Goal: Task Accomplishment & Management: Manage account settings

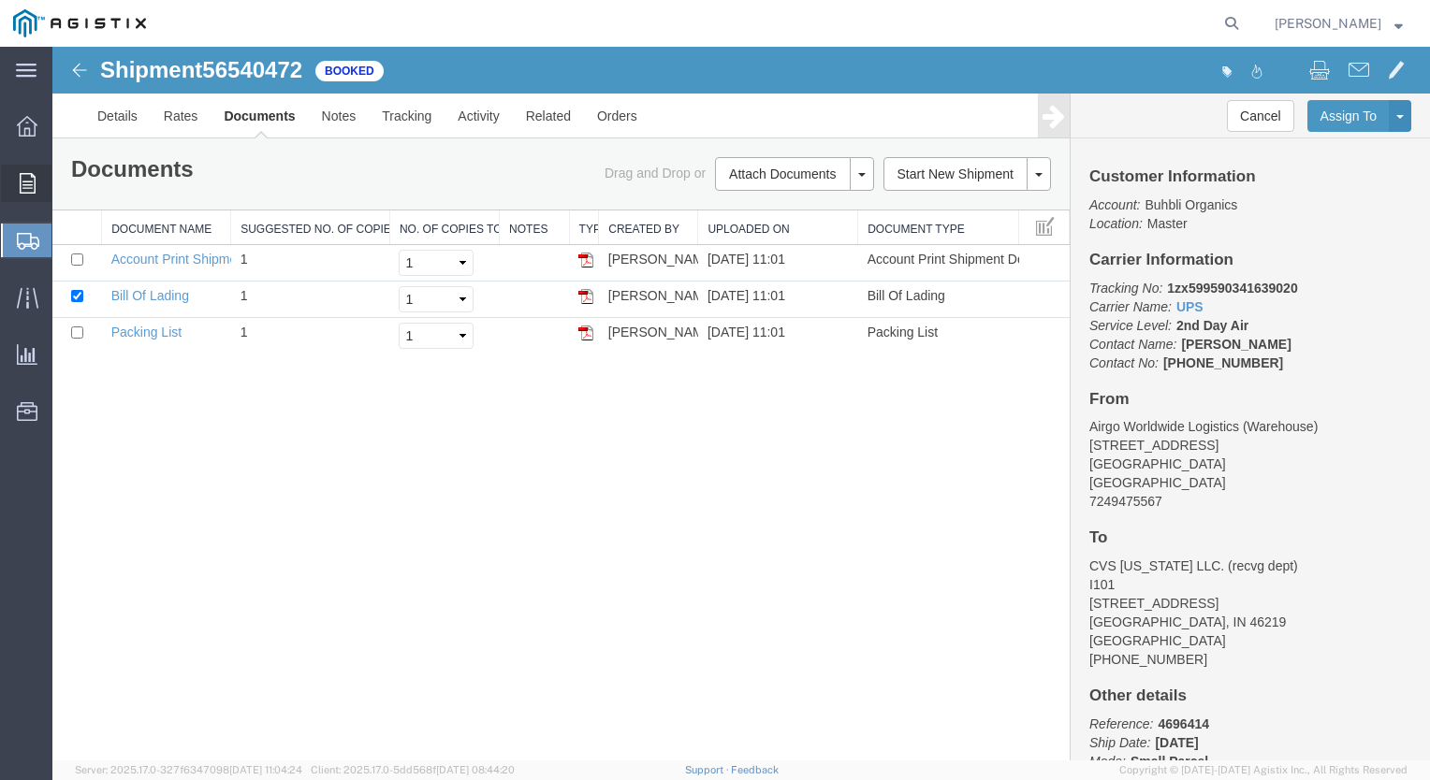
click at [24, 185] on icon at bounding box center [28, 183] width 16 height 21
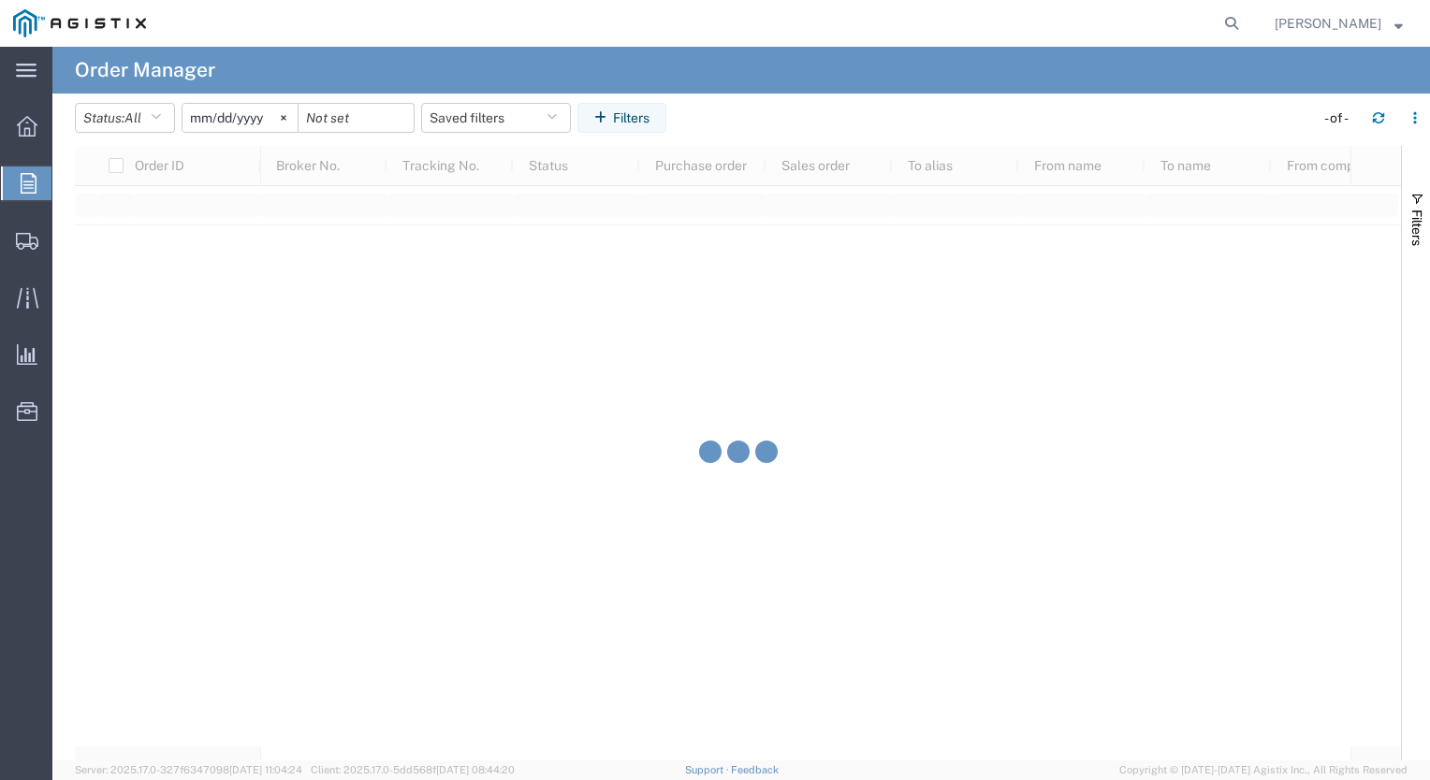
click at [0, 0] on span "Order Manager" at bounding box center [0, 0] width 0 height 0
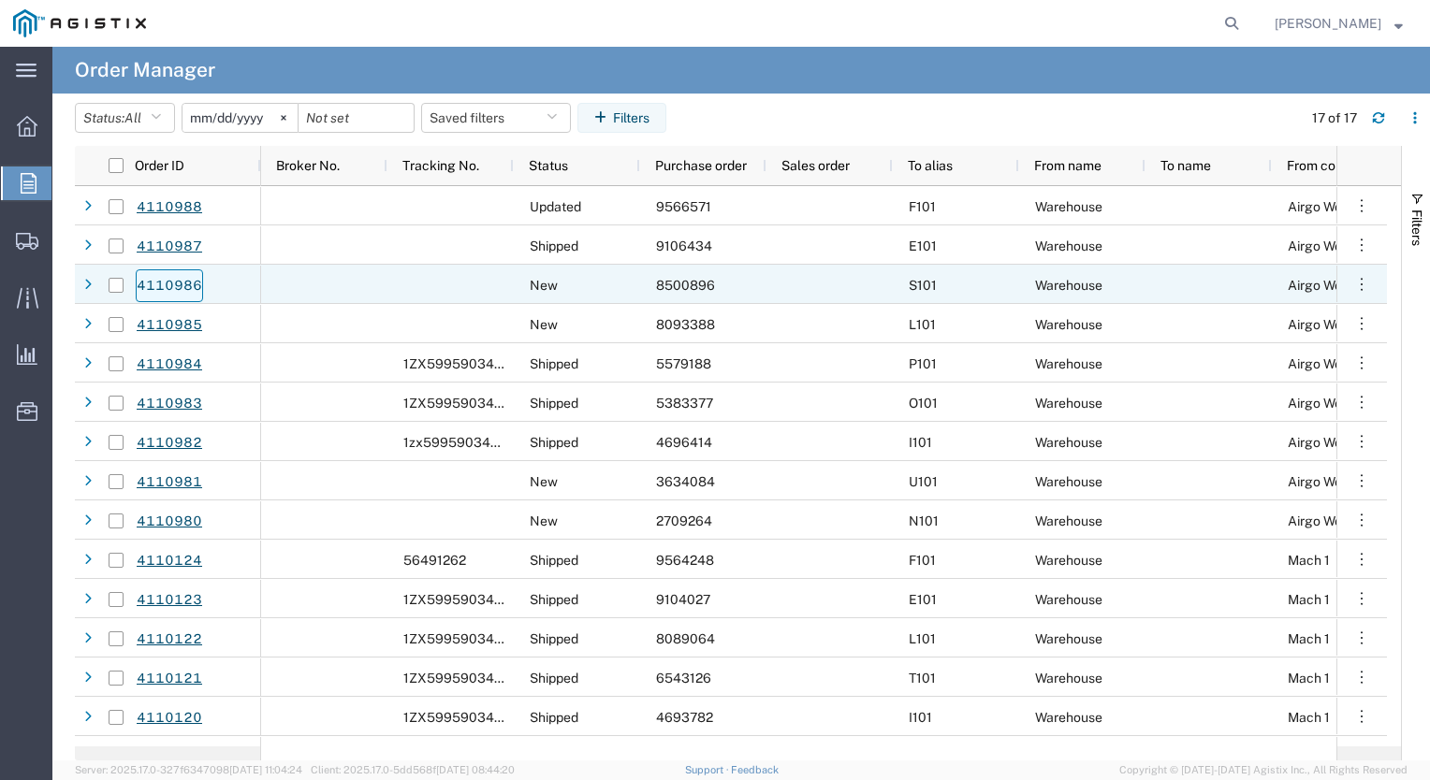
click at [176, 285] on link "4110986" at bounding box center [169, 285] width 67 height 33
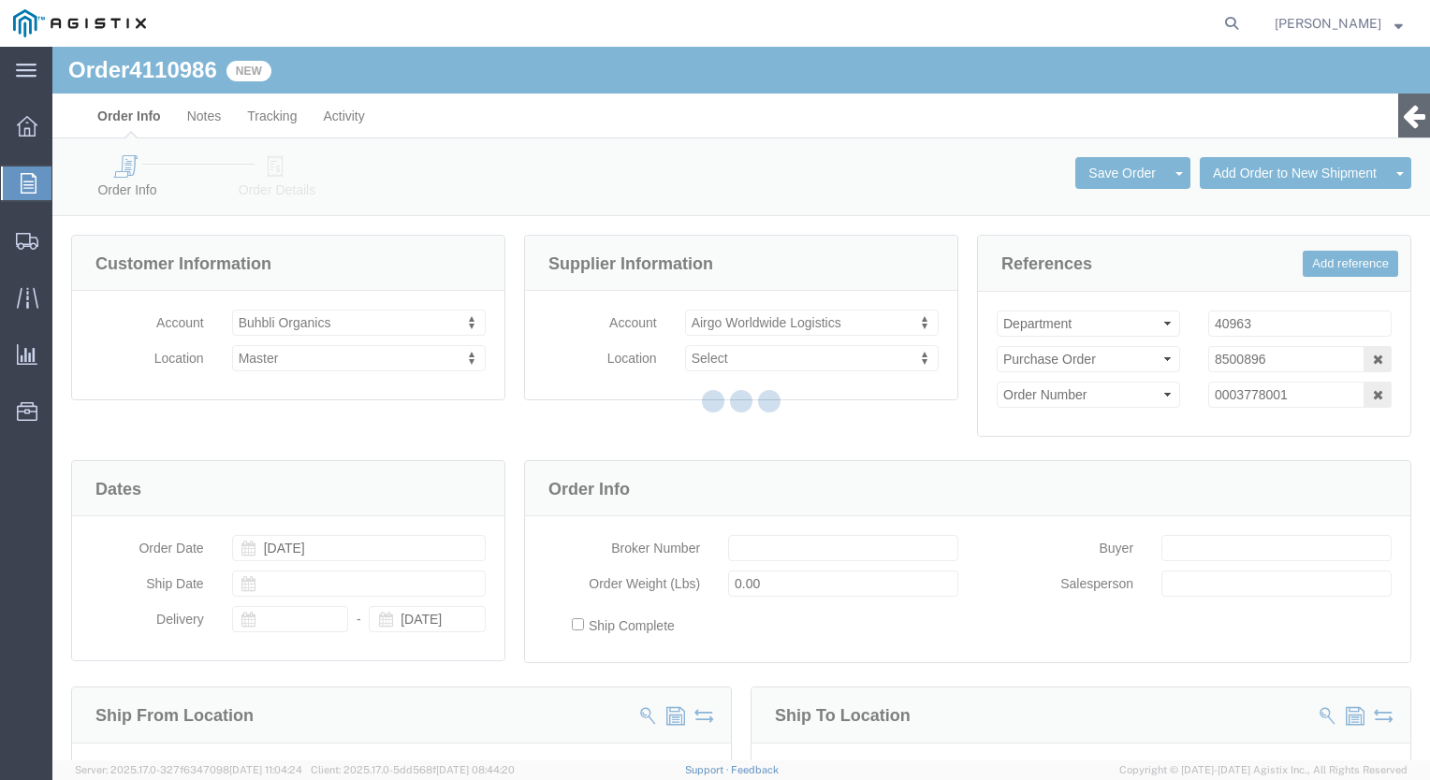
select select
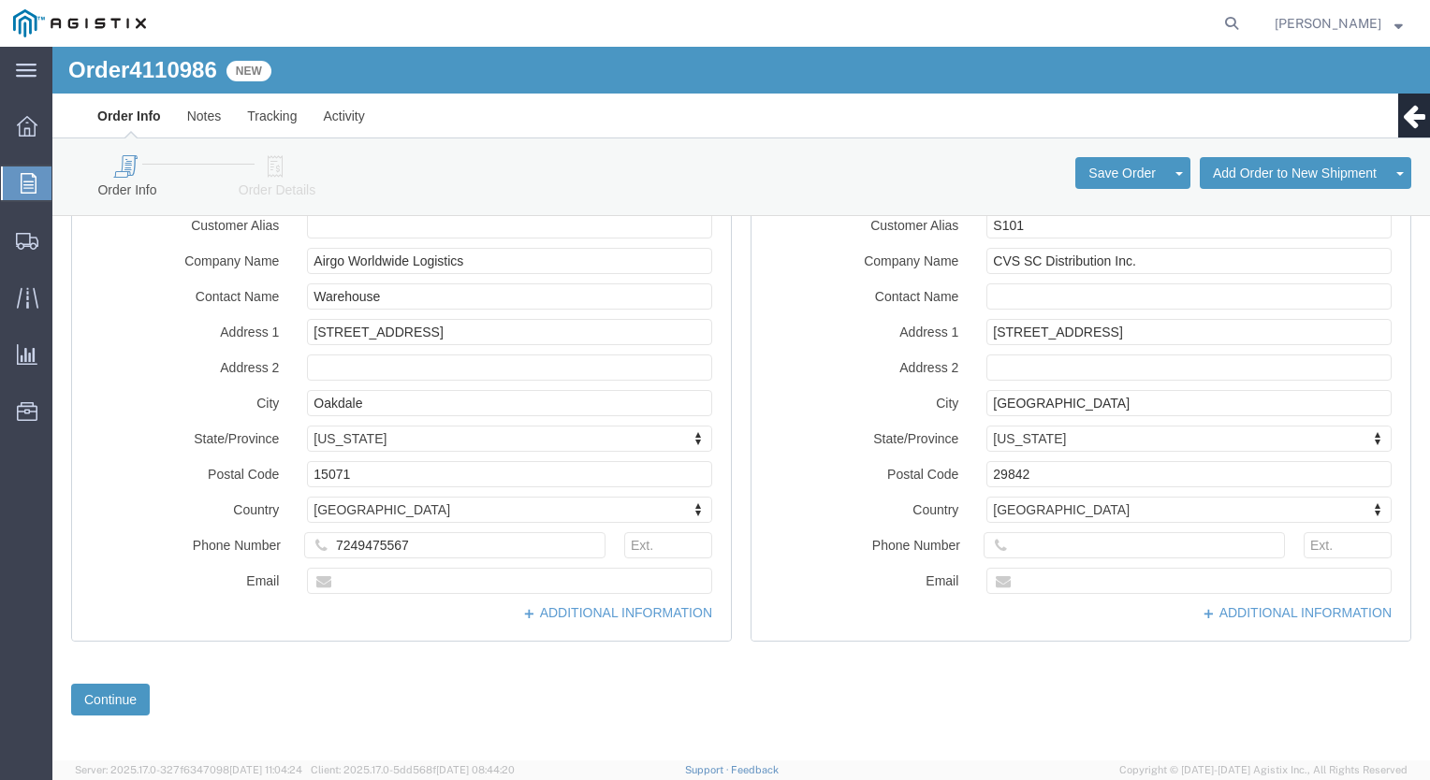
scroll to position [598, 0]
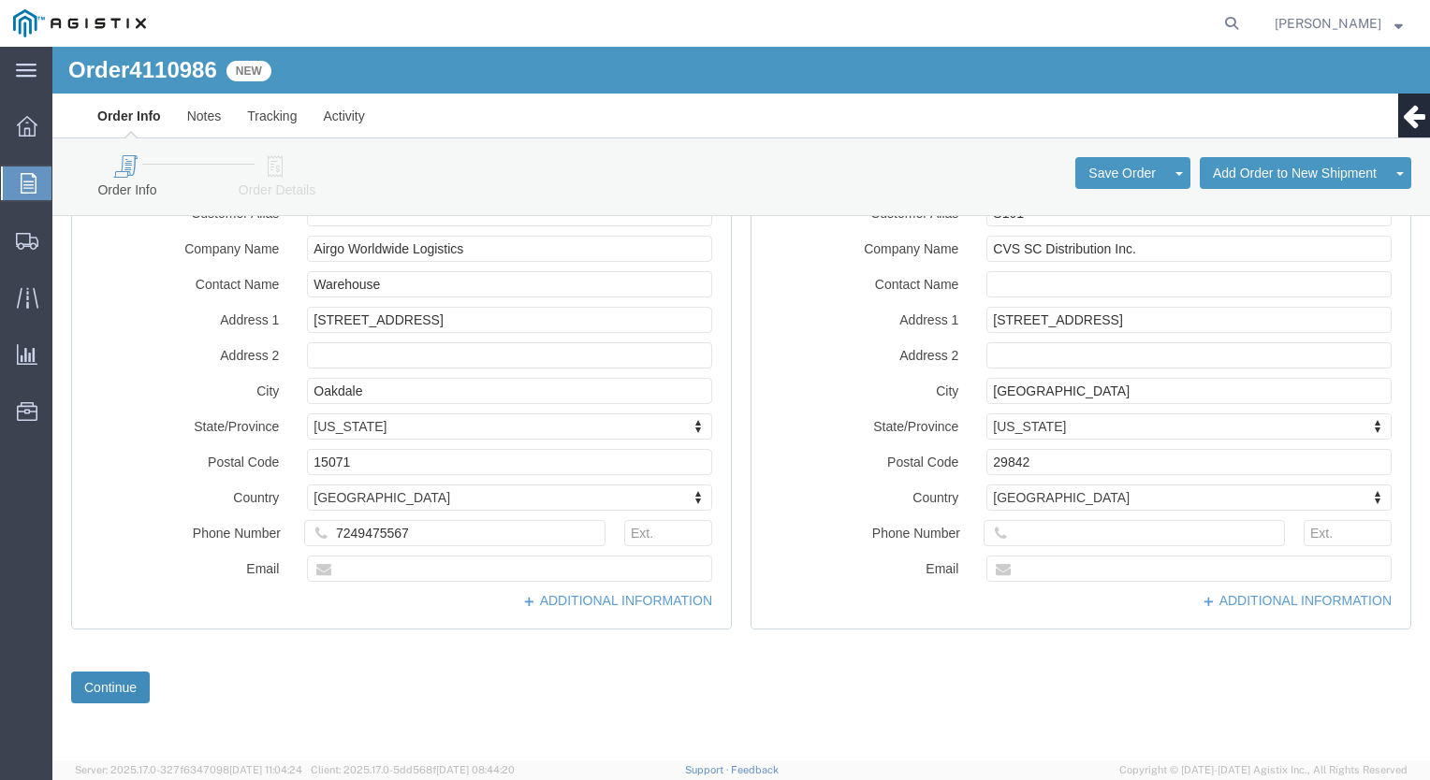
click button "Continue"
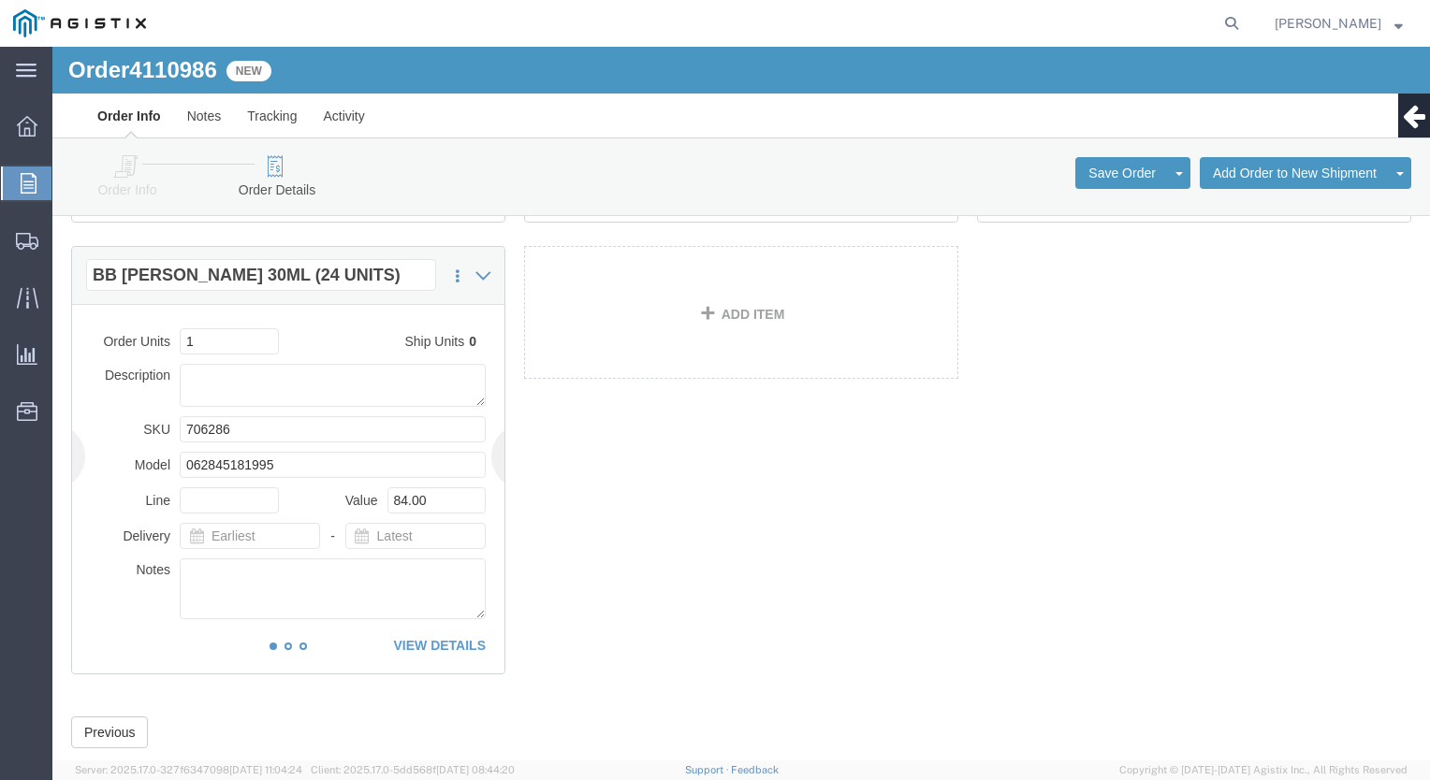
scroll to position [530, 0]
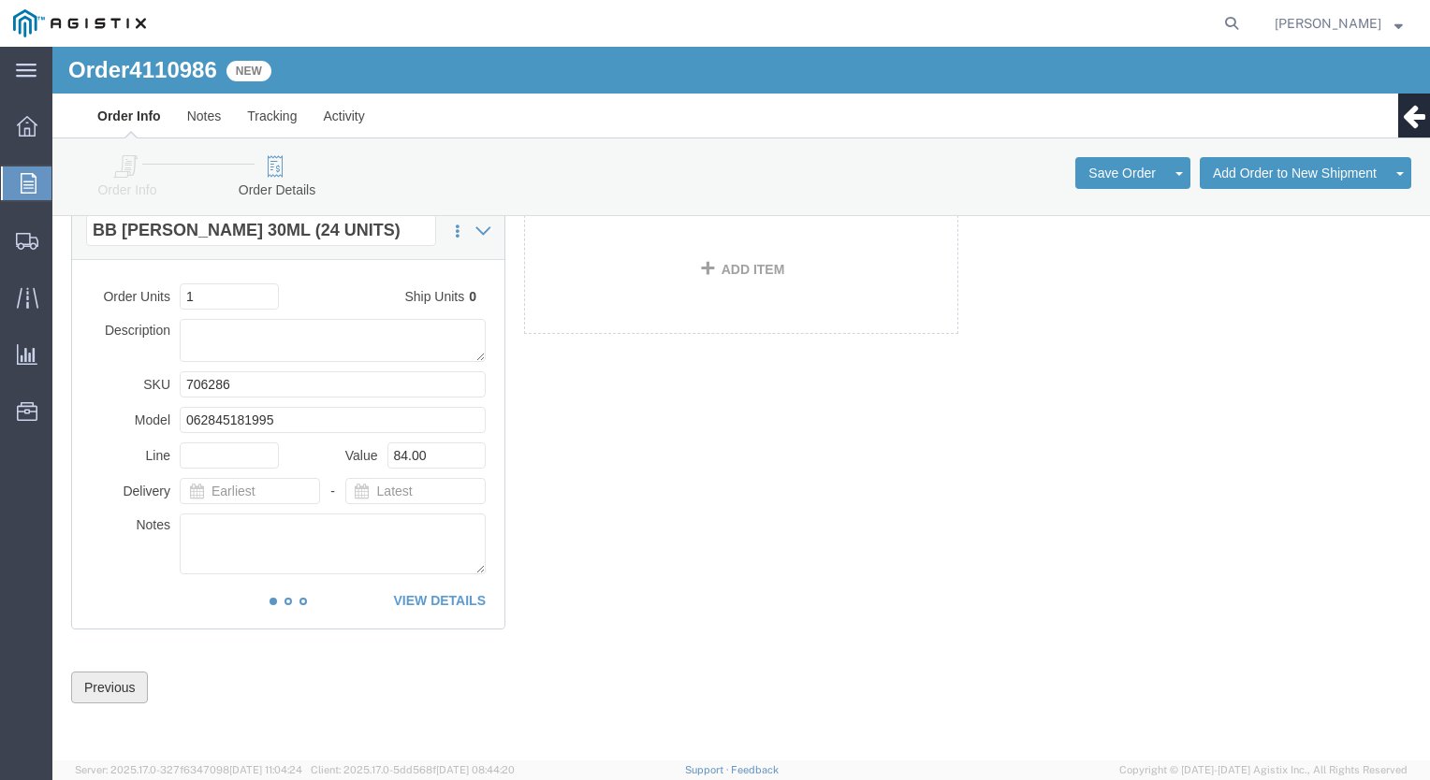
click button "Previous"
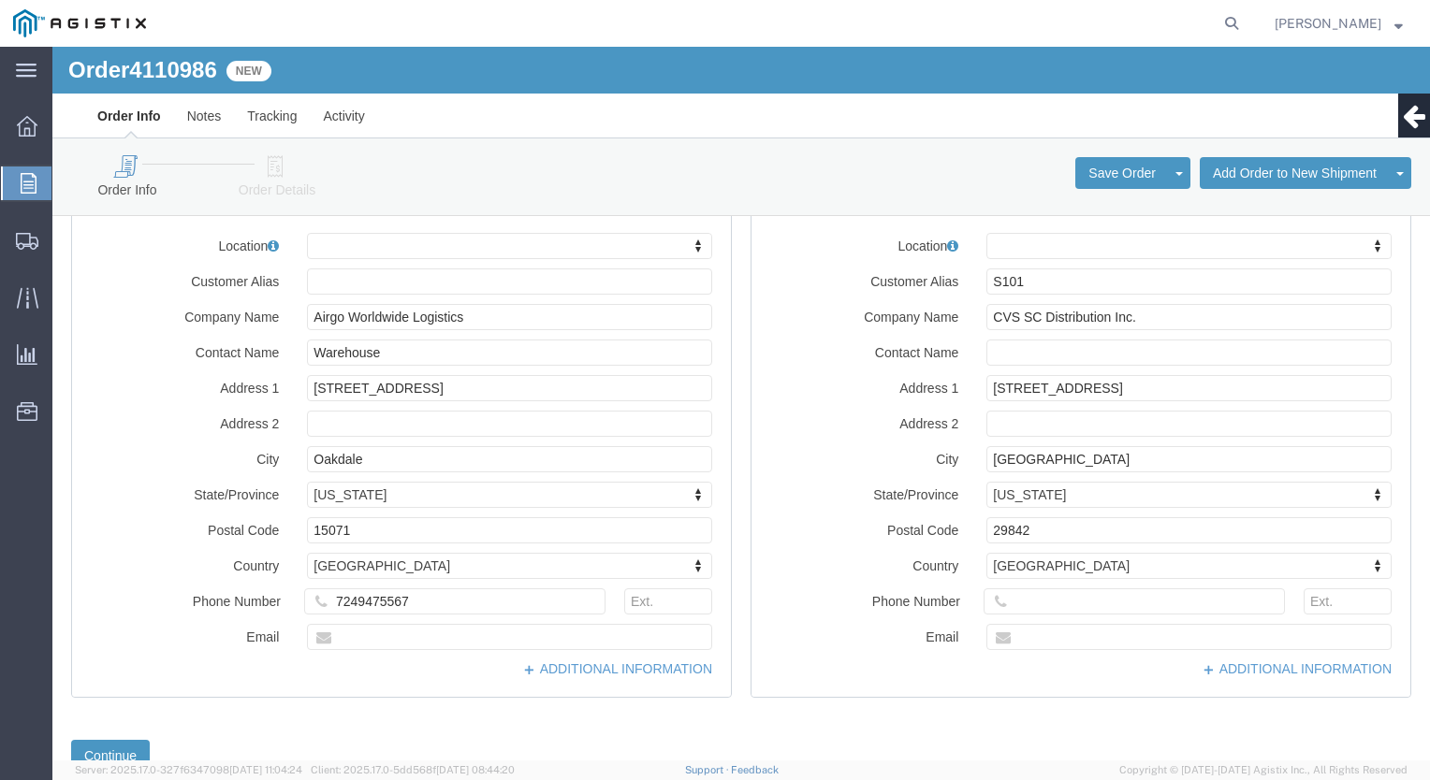
scroll to position [0, 0]
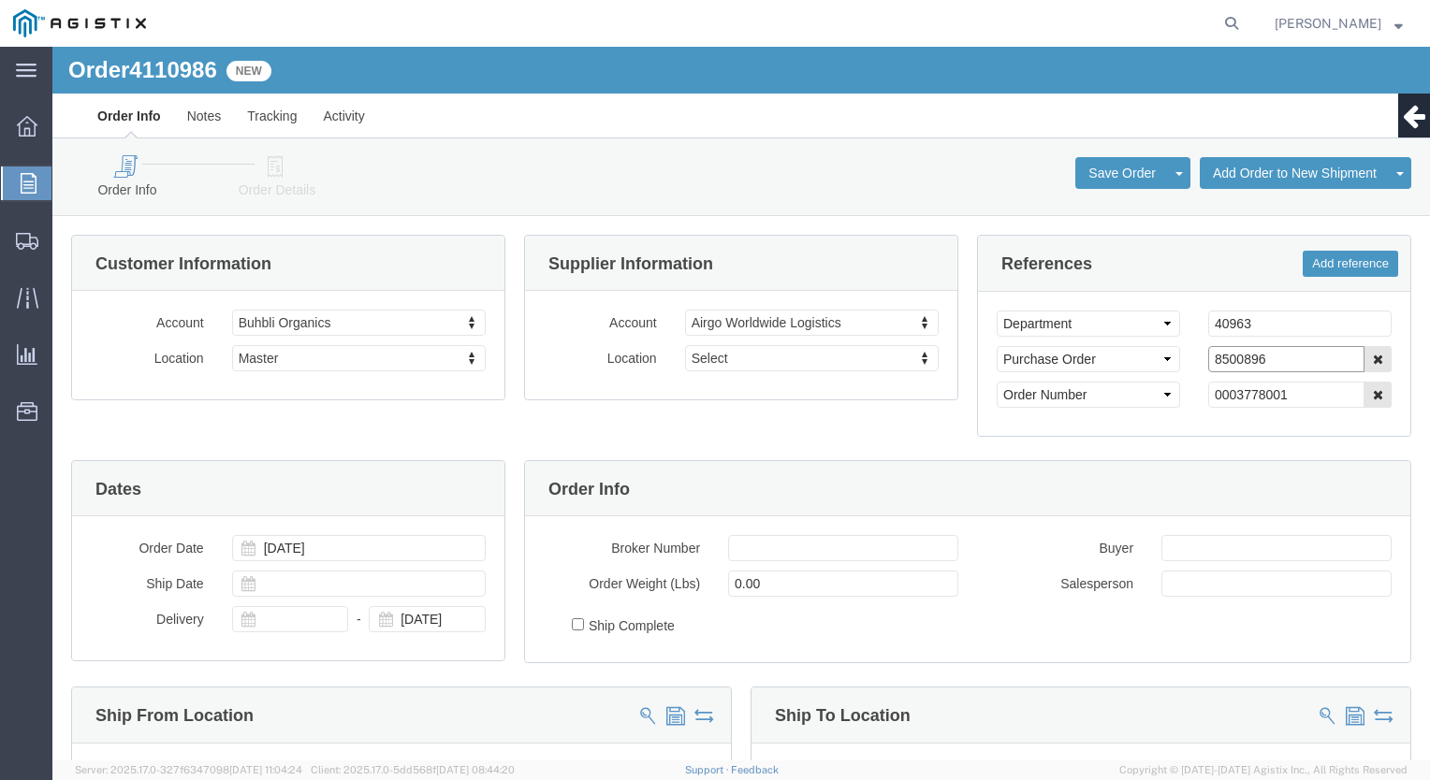
drag, startPoint x: 1243, startPoint y: 313, endPoint x: 1132, endPoint y: 323, distance: 111.8
click div "8500896"
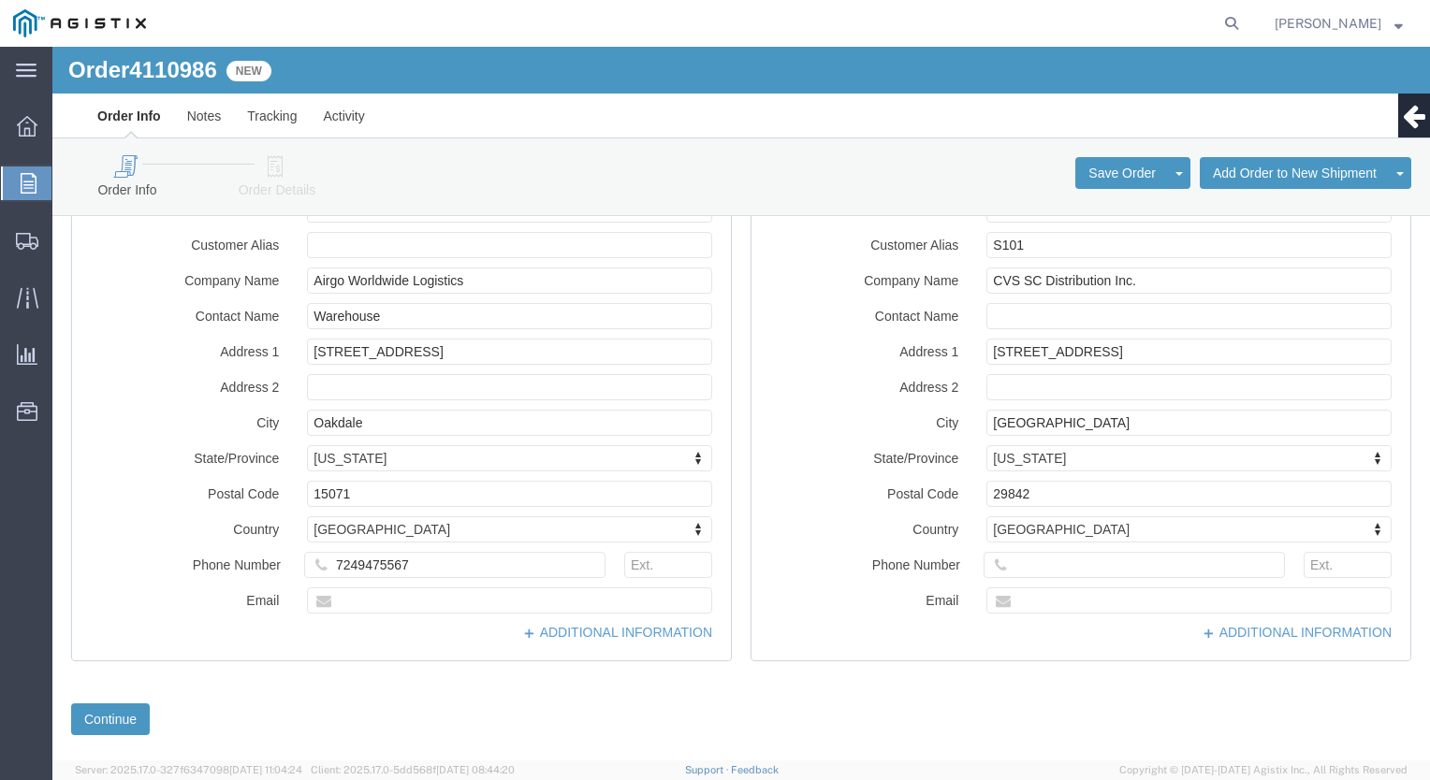
scroll to position [598, 0]
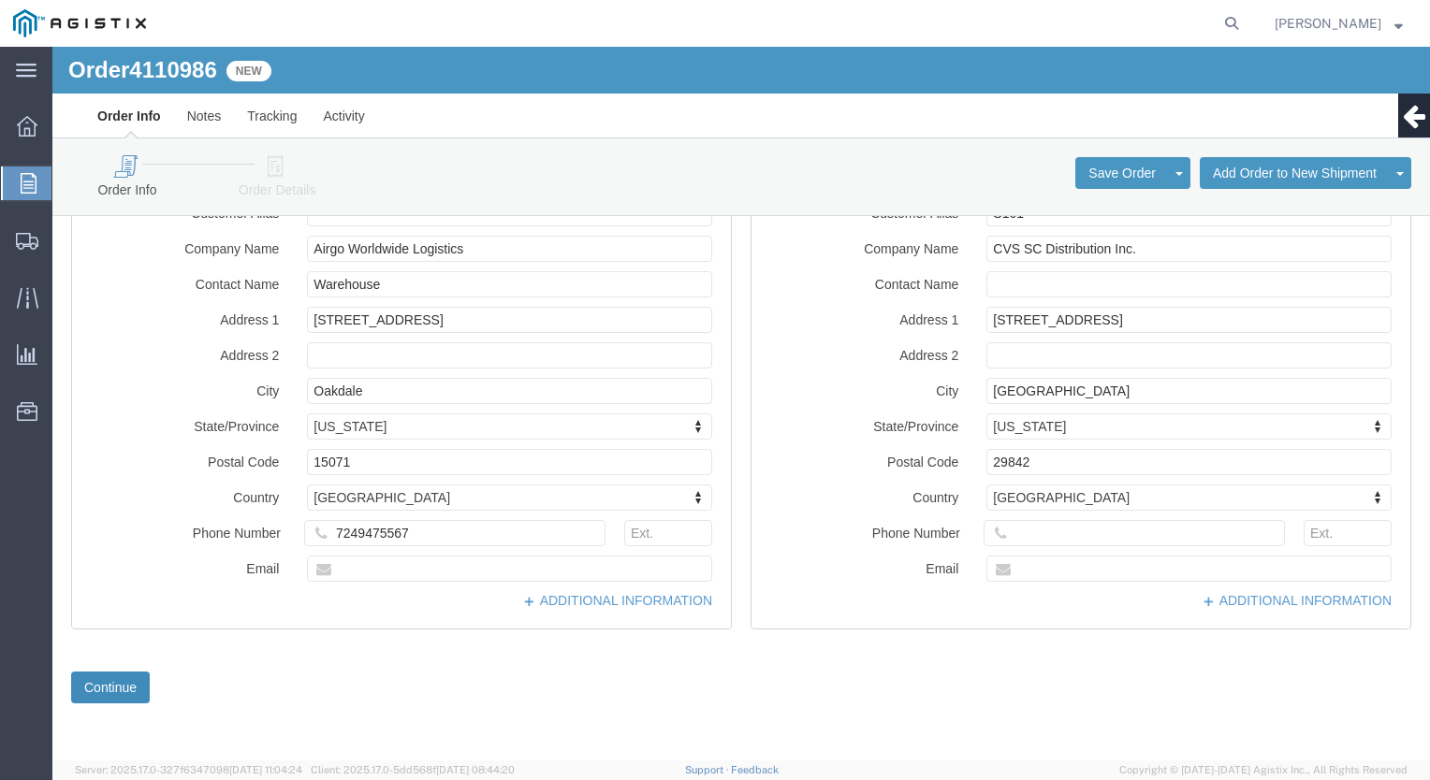
click button "Continue"
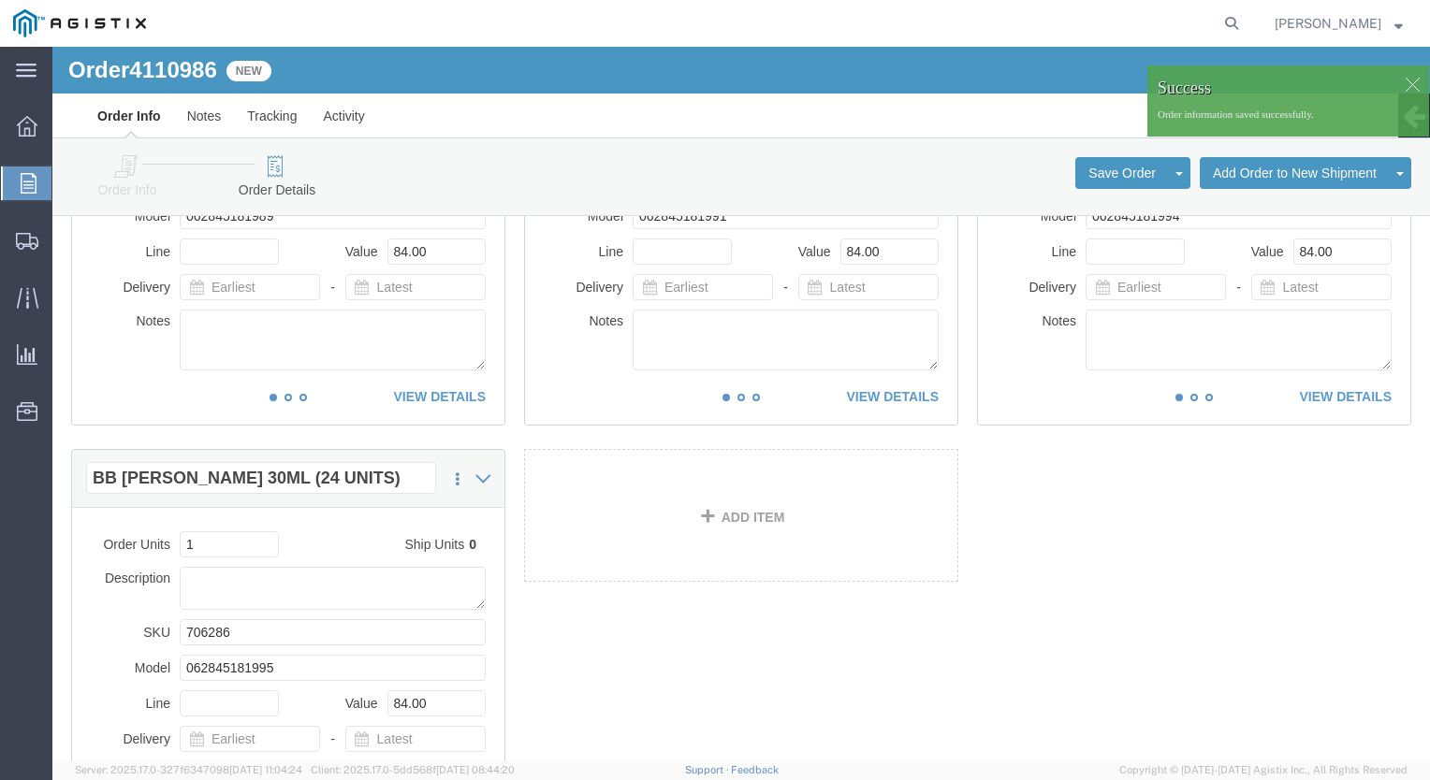
scroll to position [0, 0]
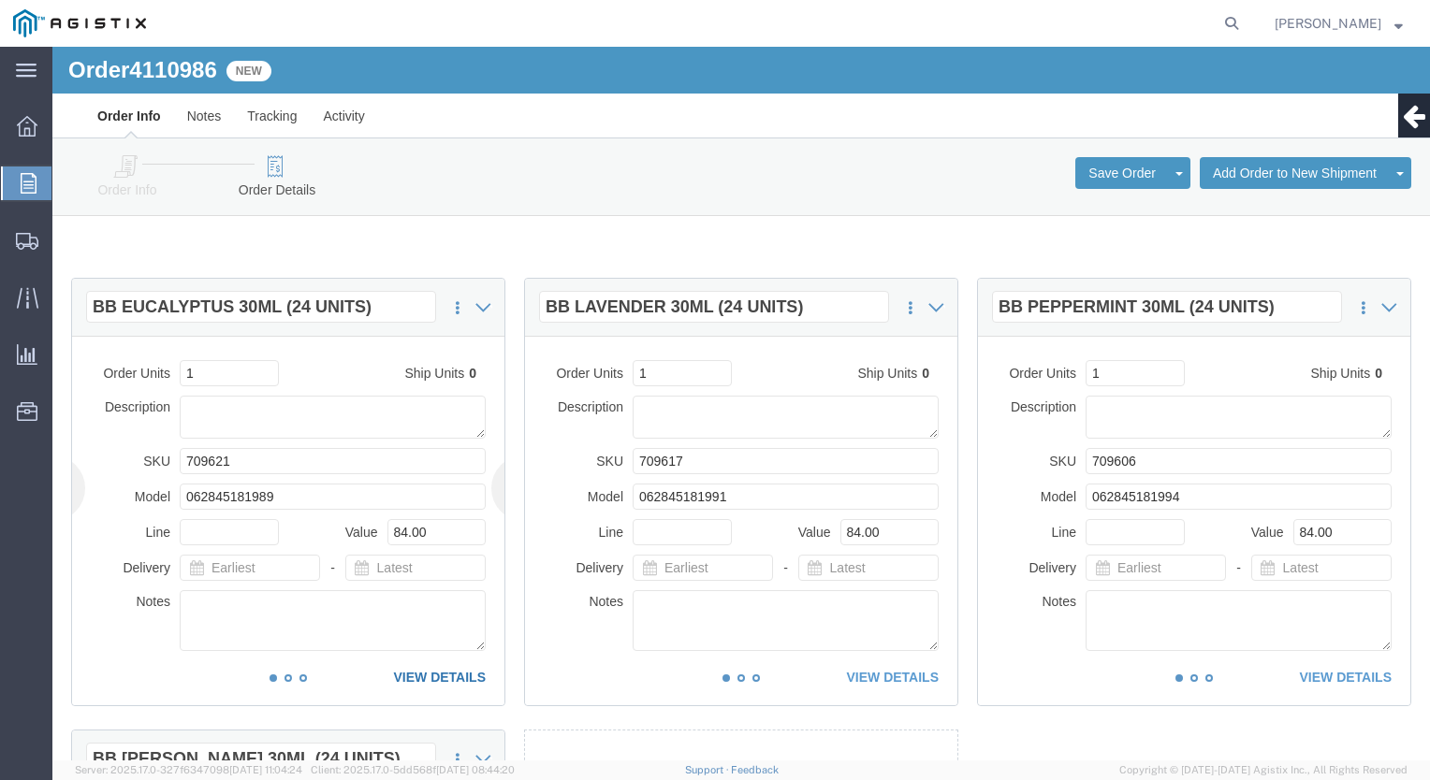
click link "VIEW DETAILS"
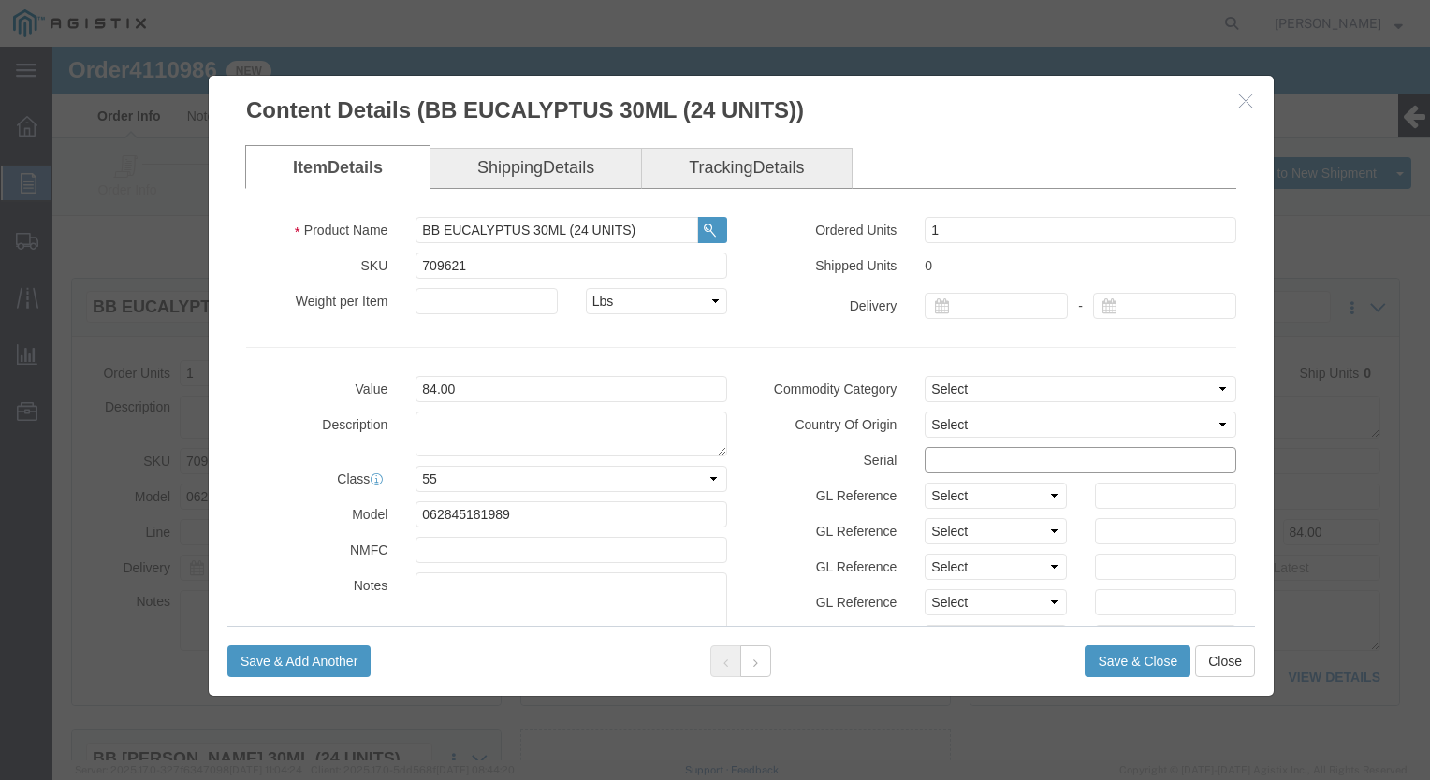
click input "text"
paste input "8500896"
type input "85008961212121212121"
click button "Save & Close"
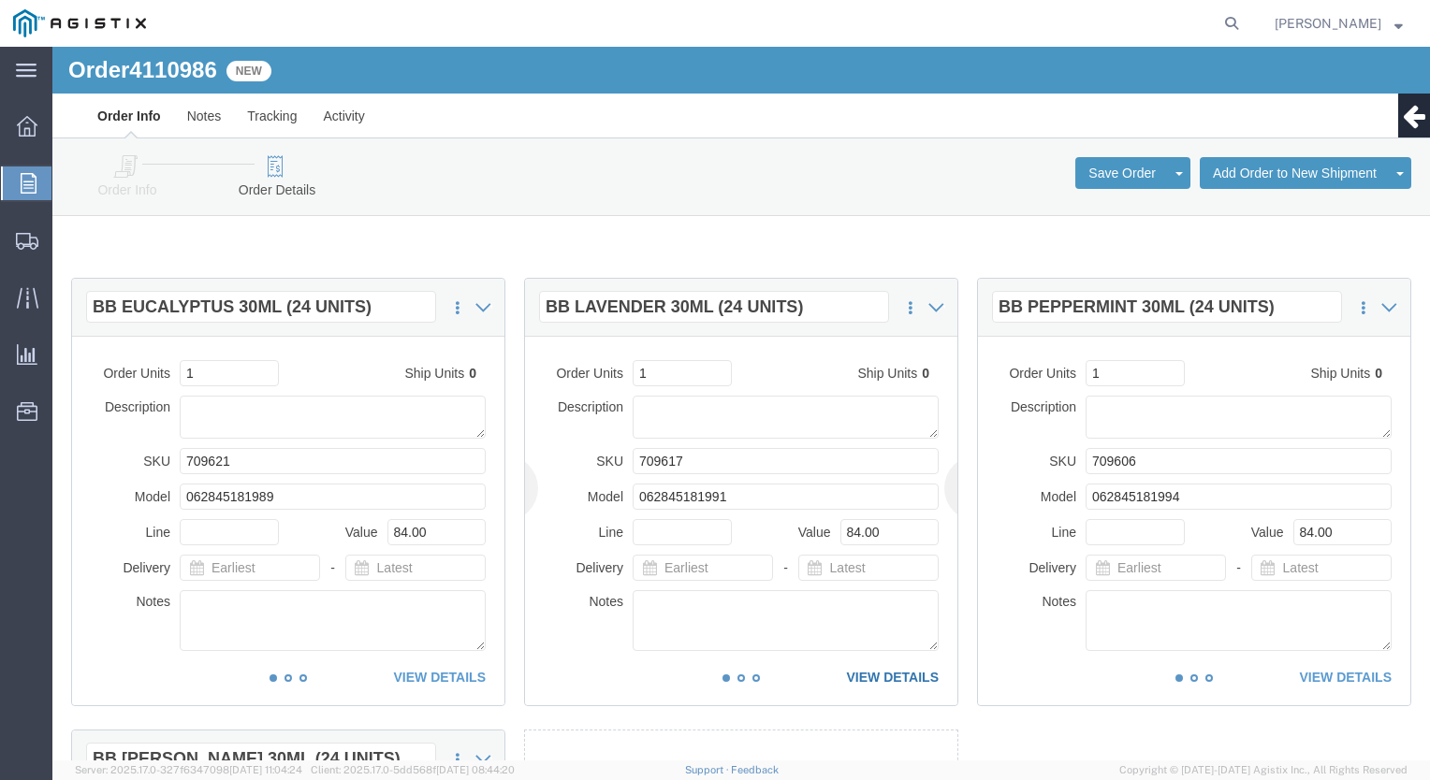
click link "VIEW DETAILS"
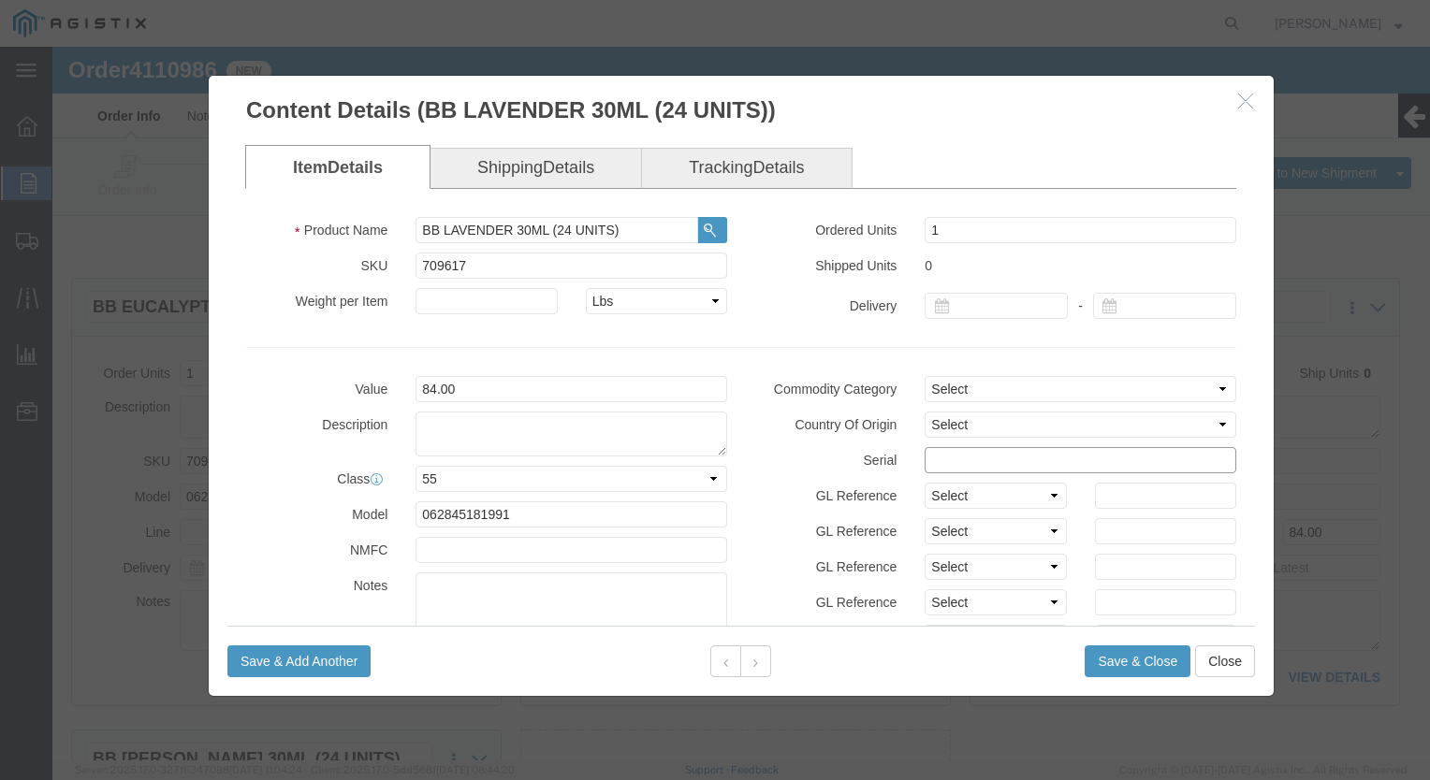
click input "text"
paste input "8500896"
type input "85008961212121212122"
click button "Save & Close"
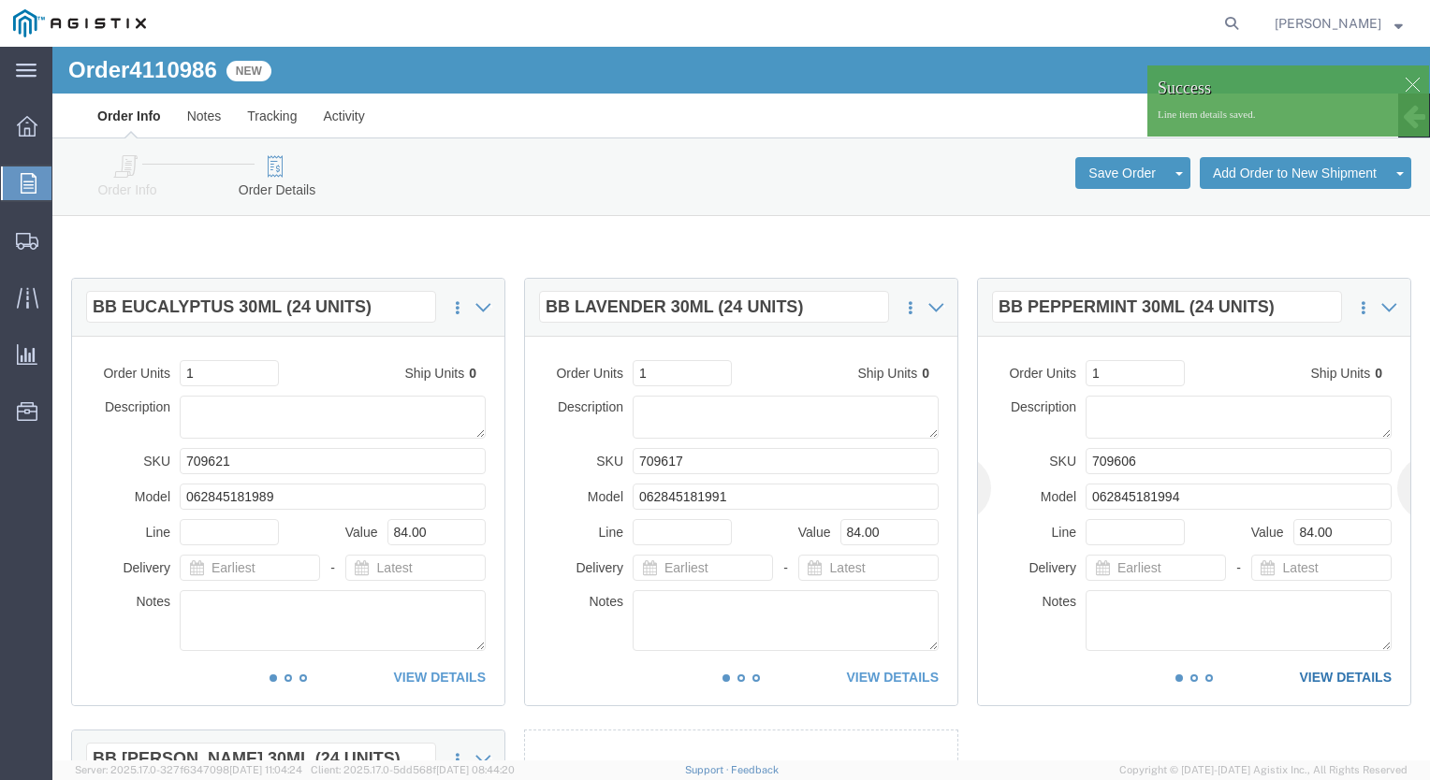
click link "VIEW DETAILS"
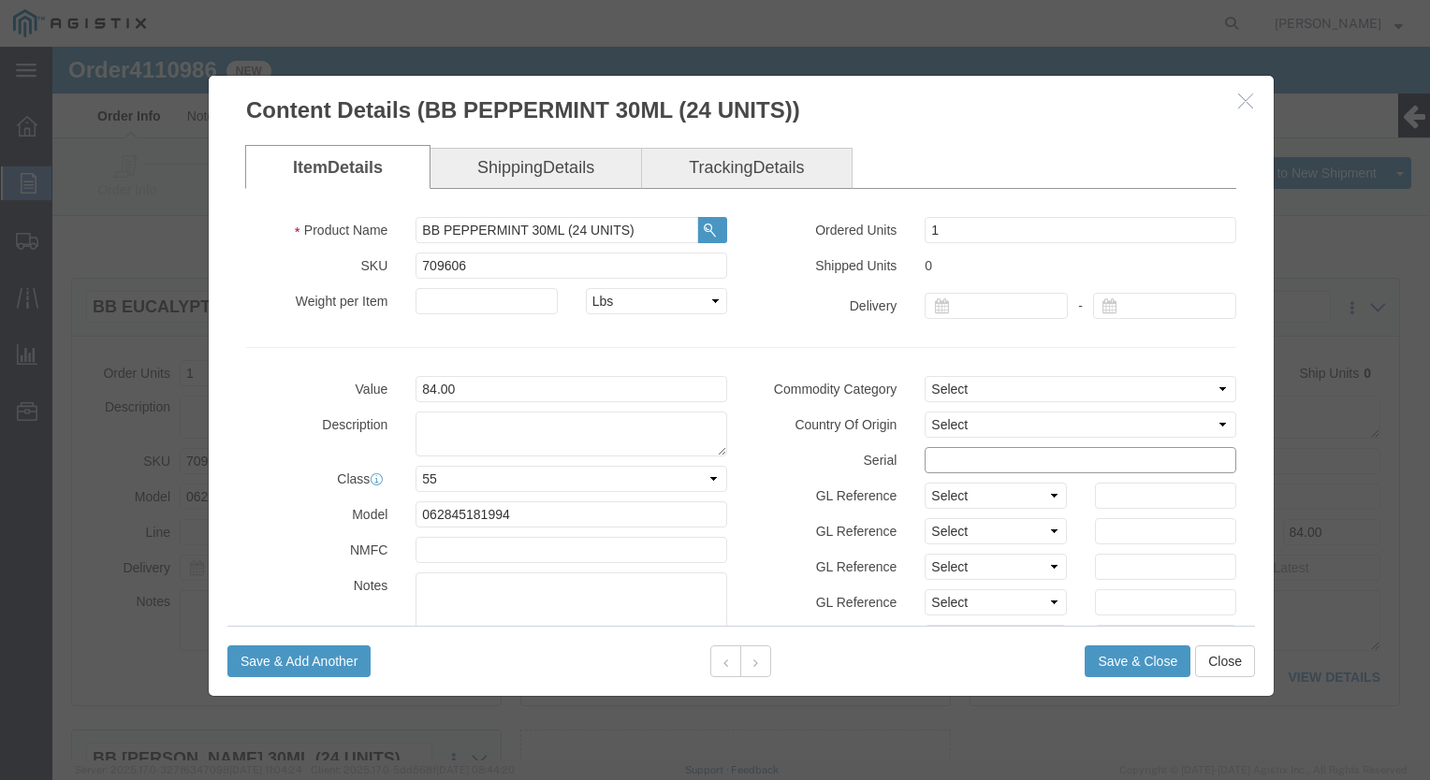
click input "text"
paste input "8500896"
type input "85008961212121212123"
click button "Save & Close"
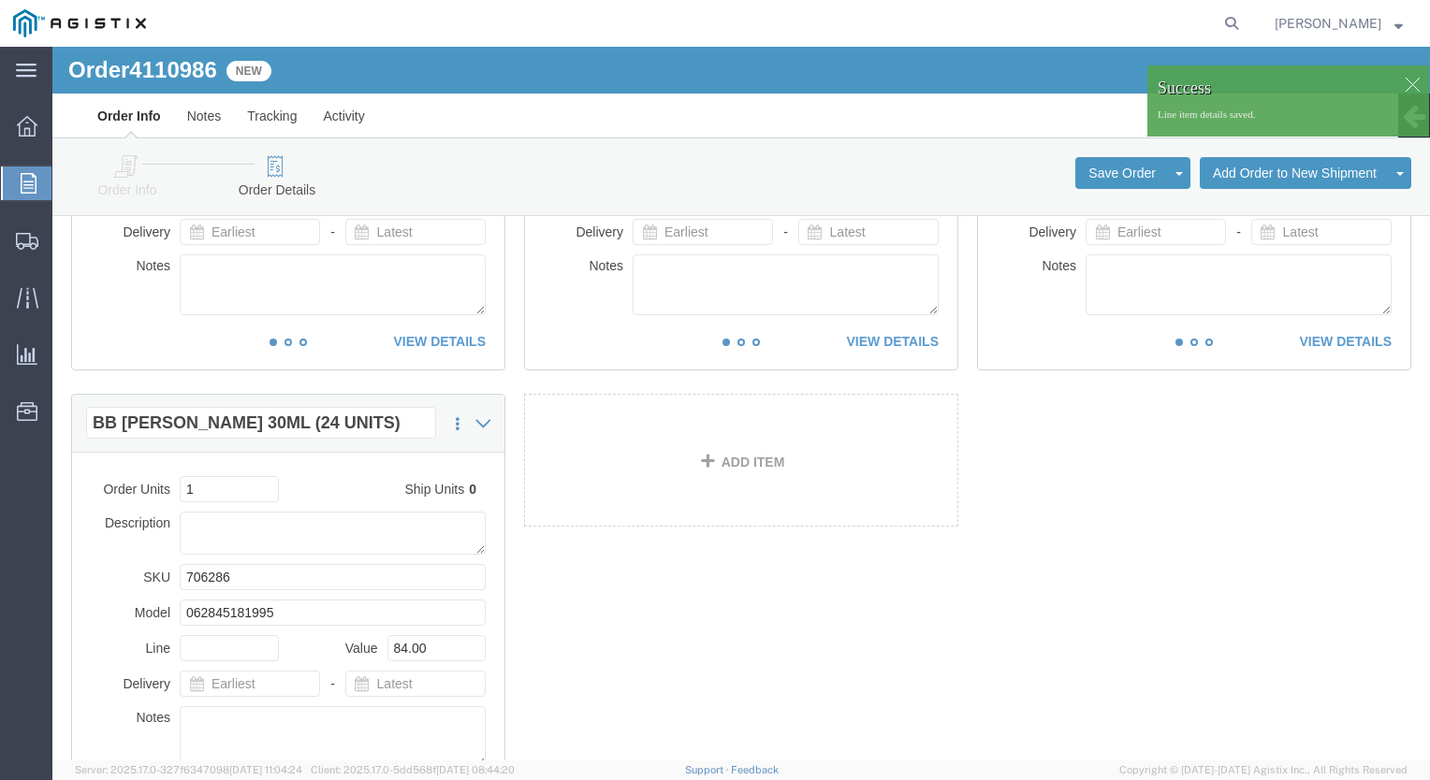
scroll to position [374, 0]
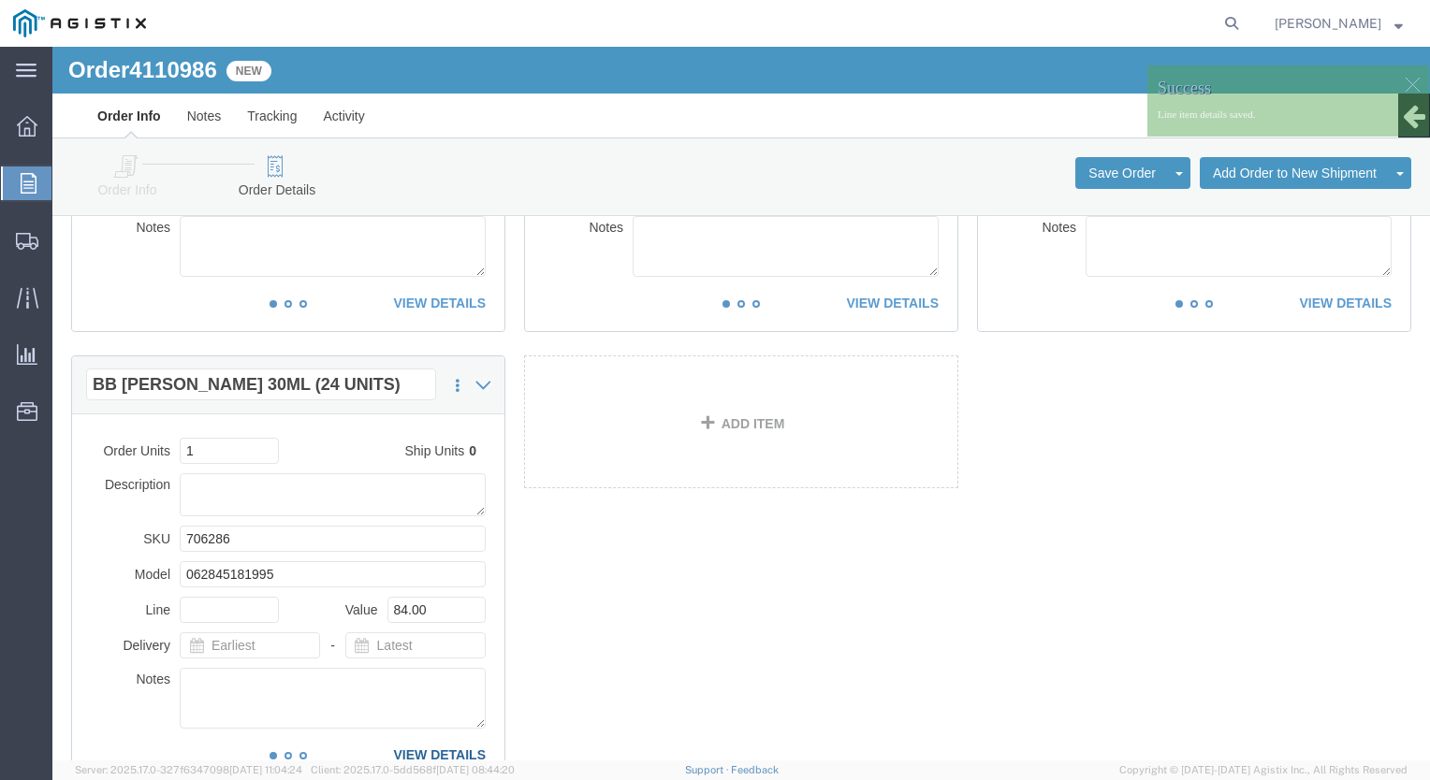
click link "VIEW DETAILS"
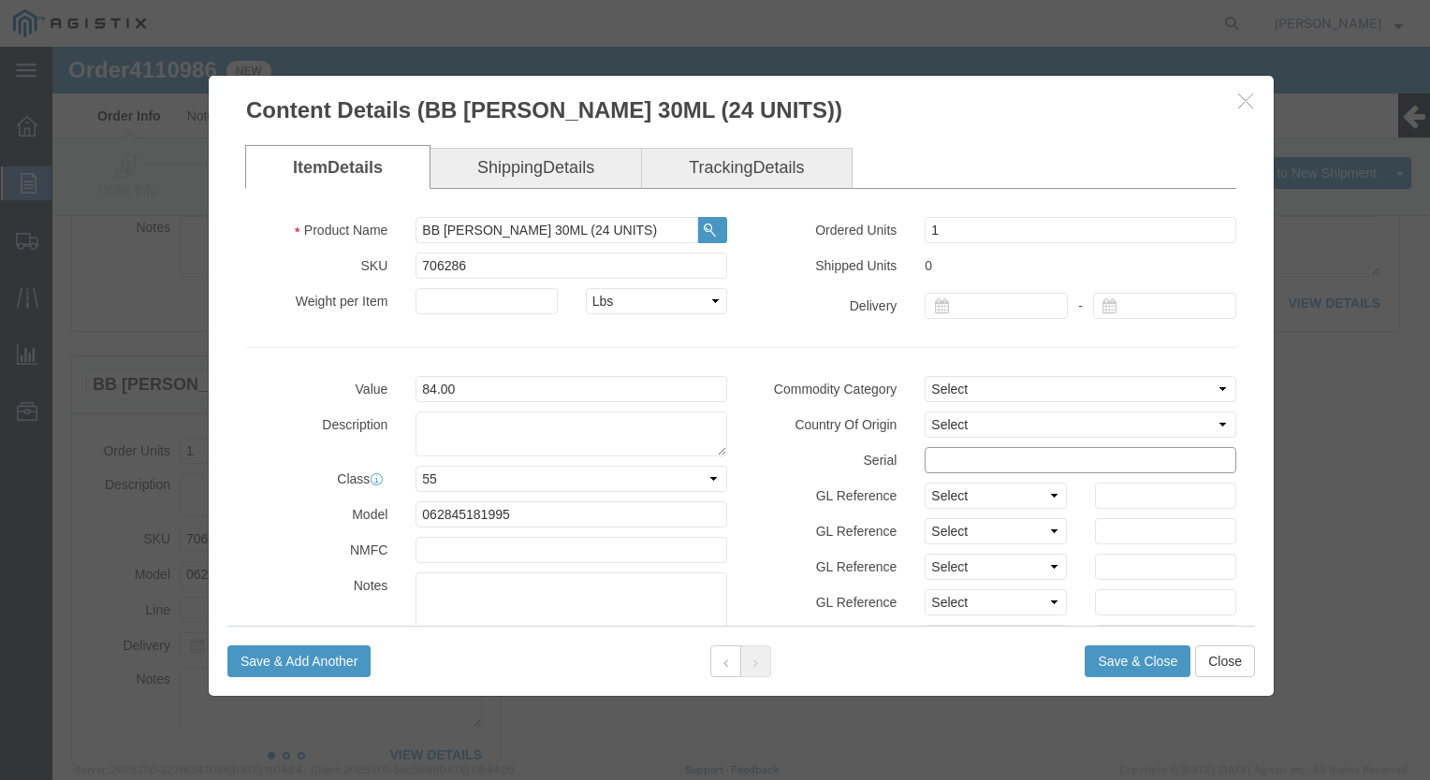
click input "text"
paste input "8500896"
type input "85008961212121212234"
click button "Save & Close"
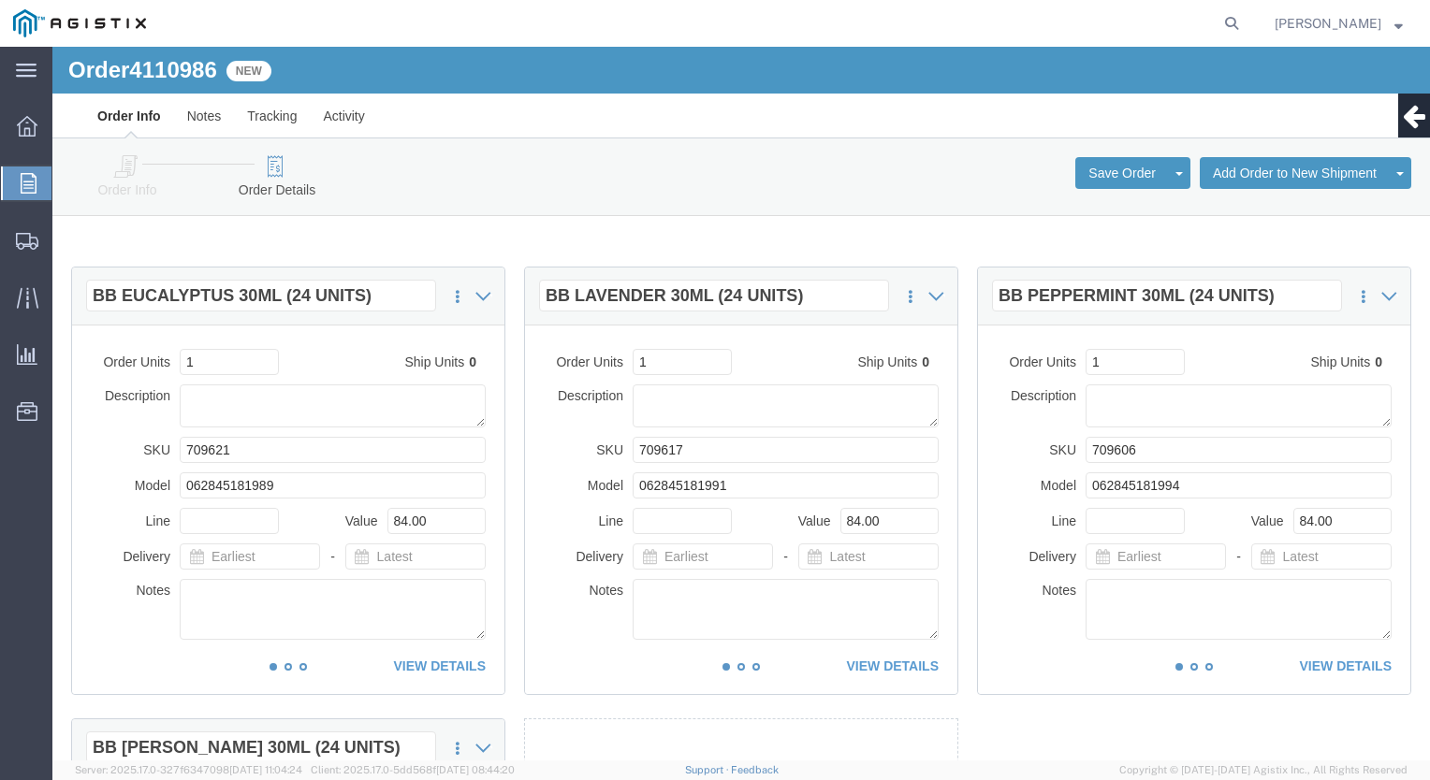
scroll to position [0, 0]
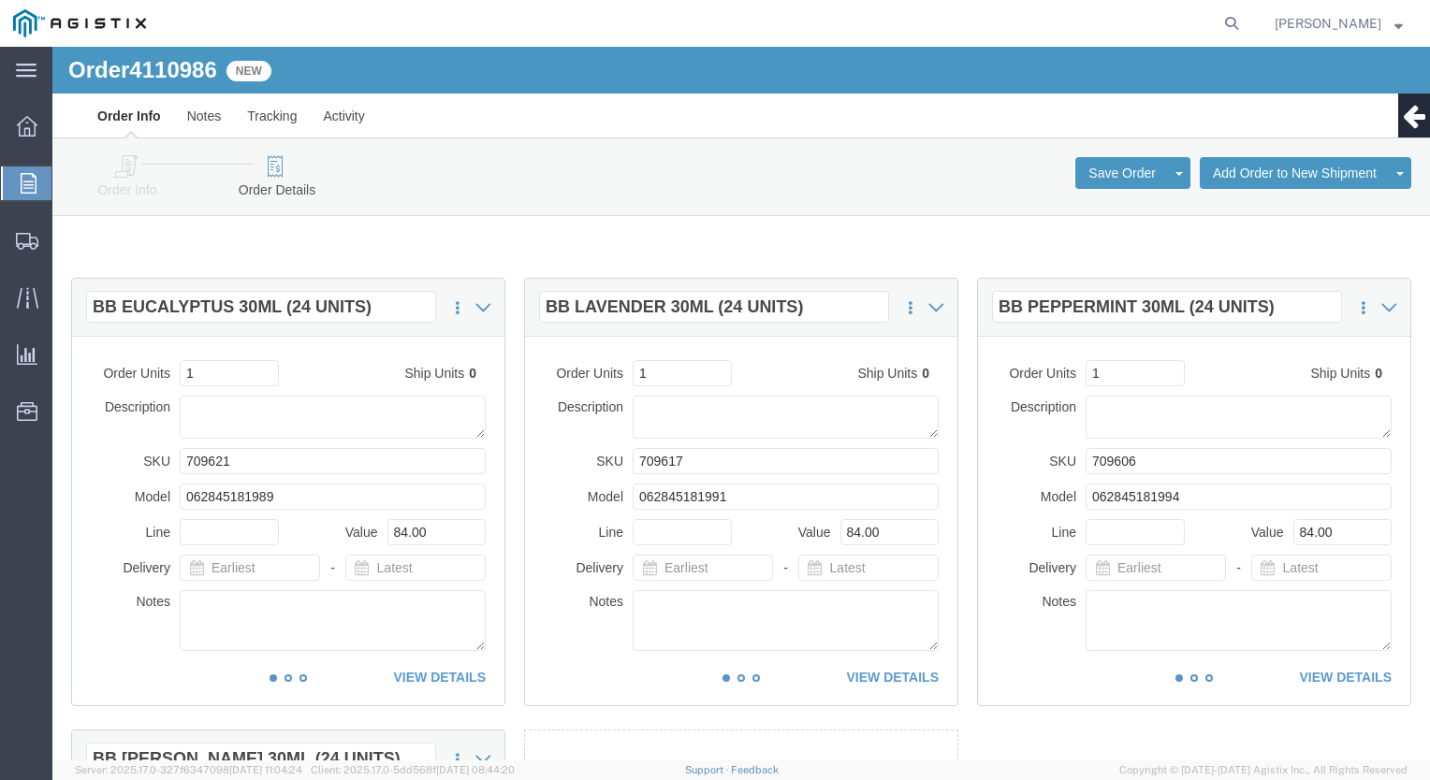
click icon
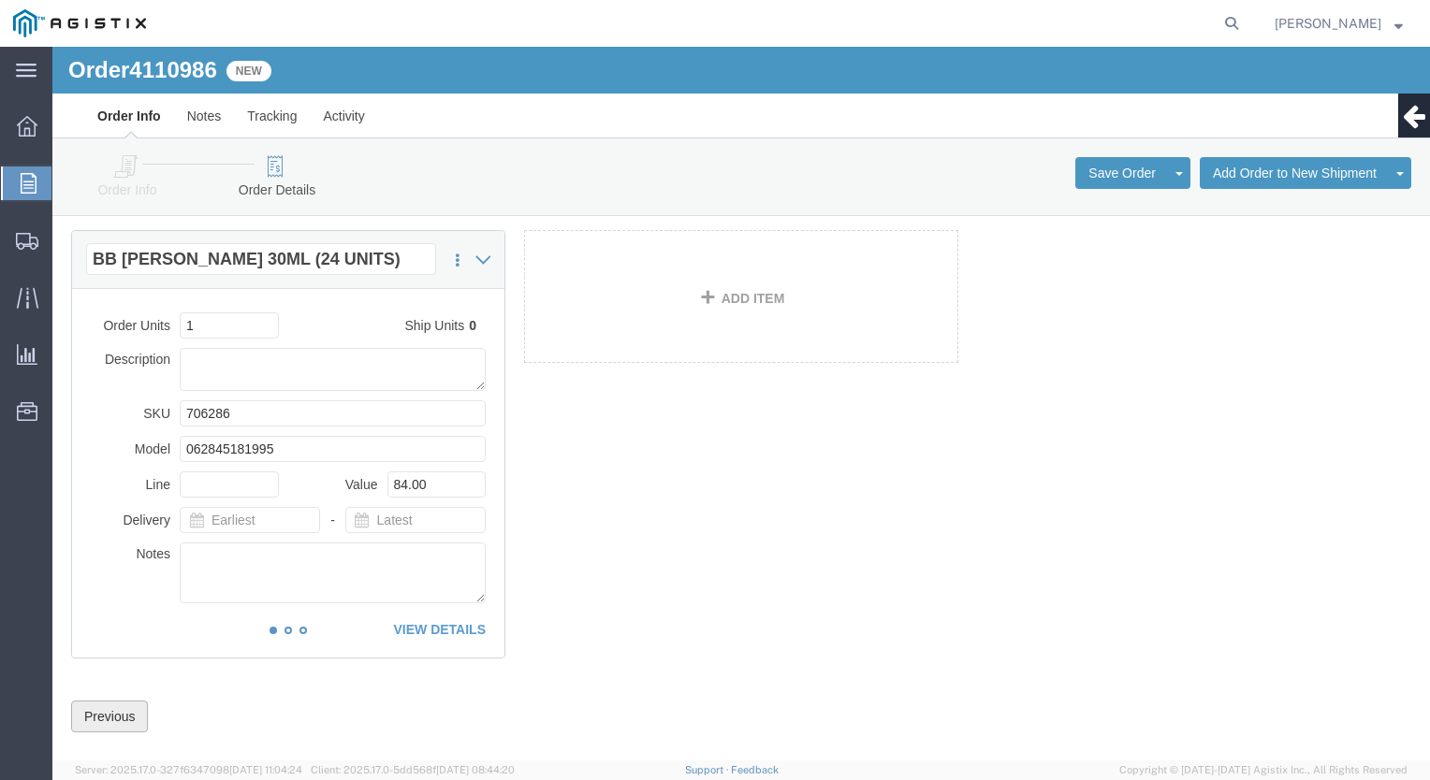
scroll to position [530, 0]
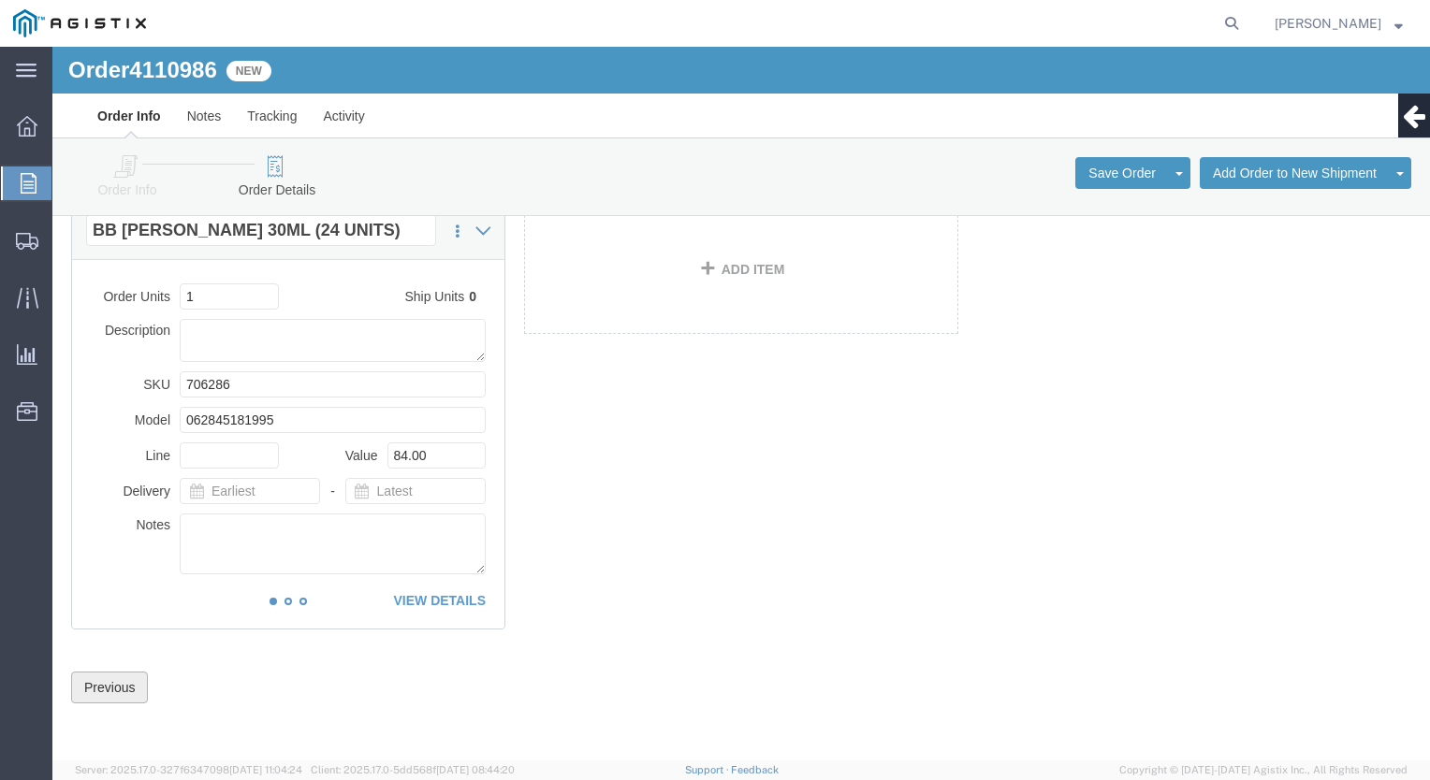
click button "Previous"
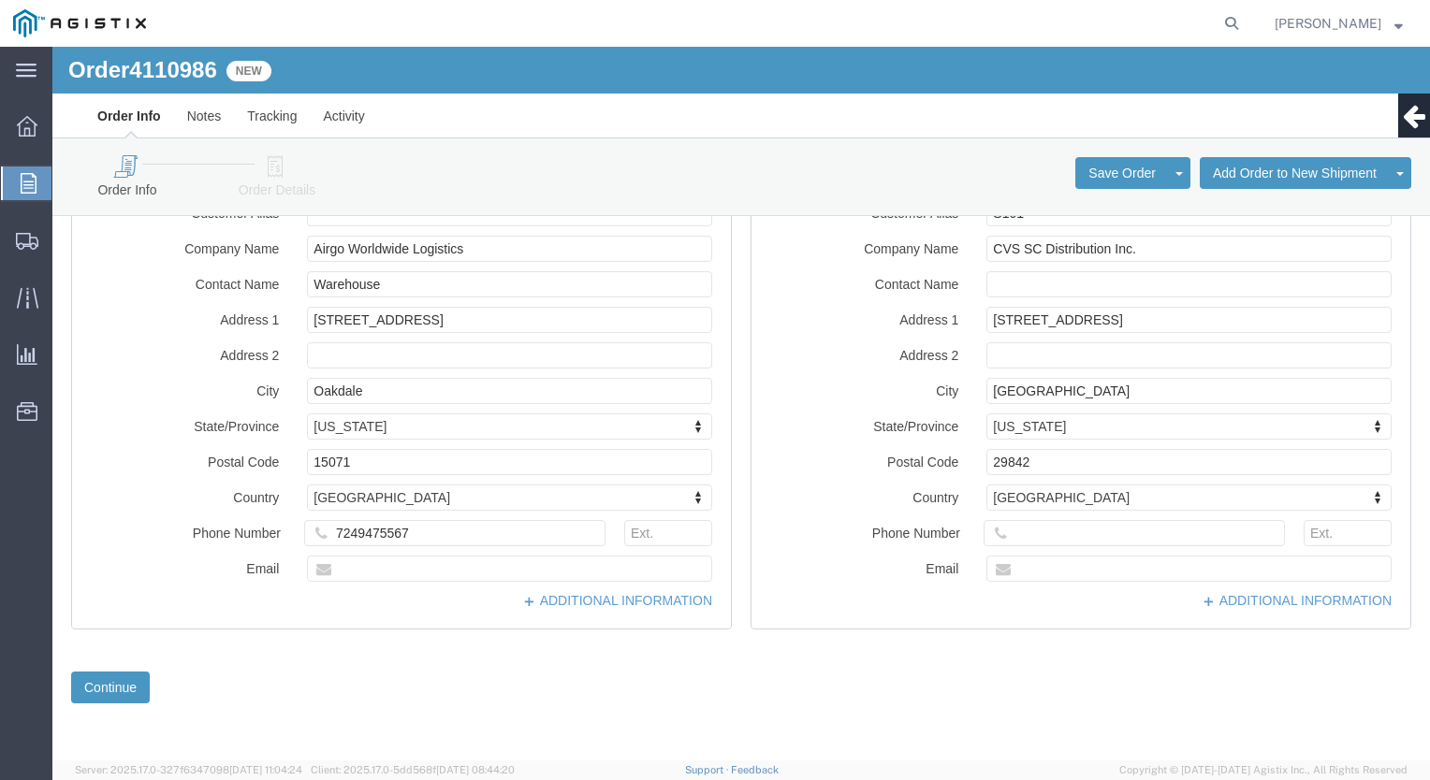
scroll to position [36, 0]
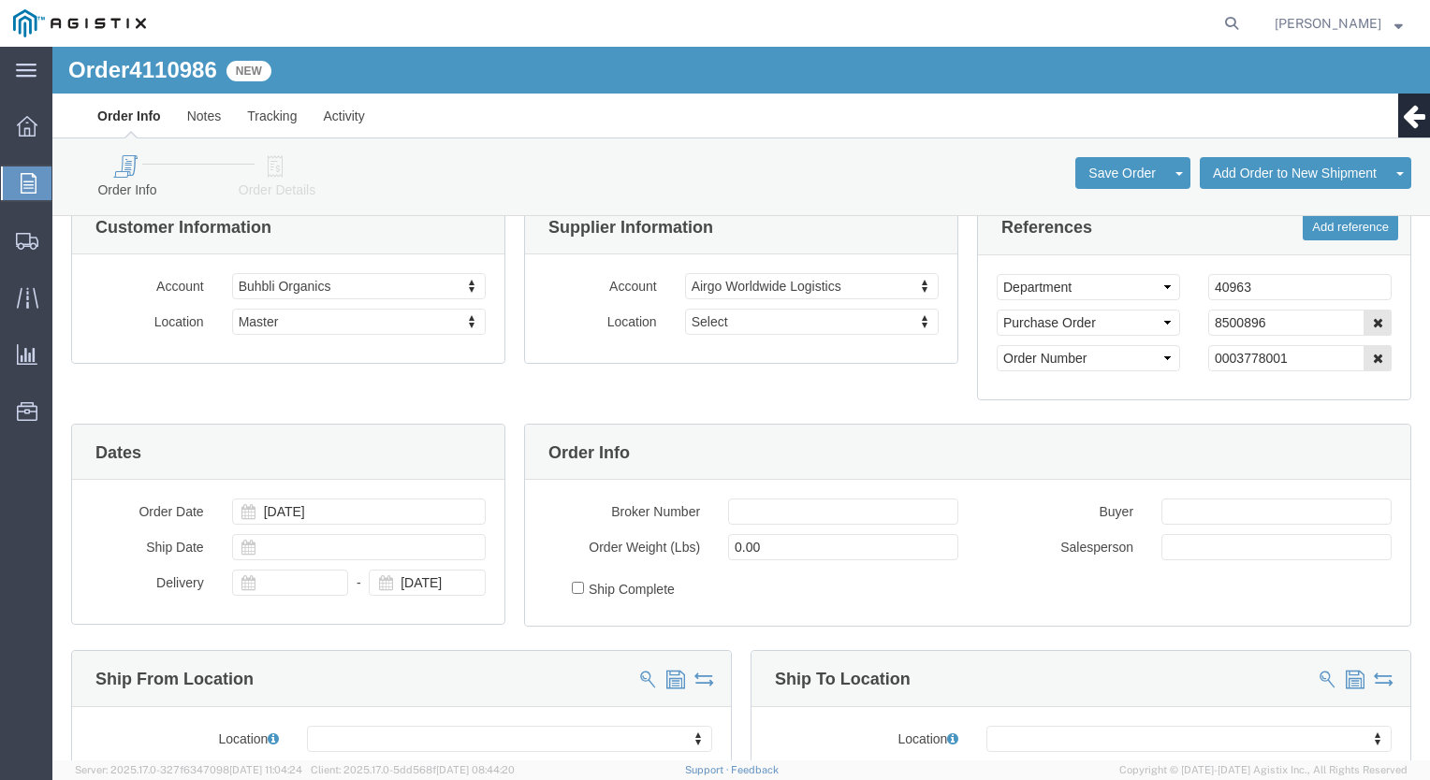
click icon
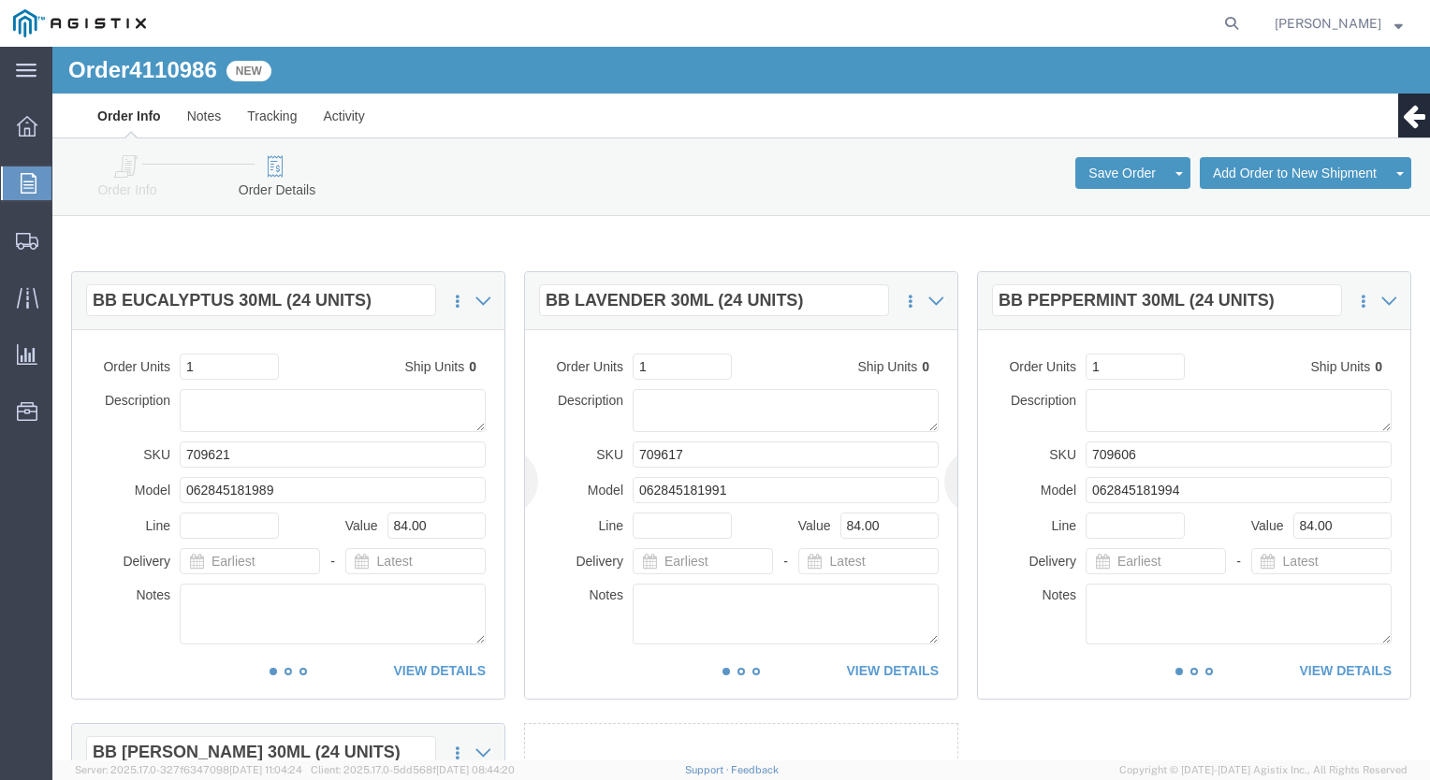
scroll to position [0, 0]
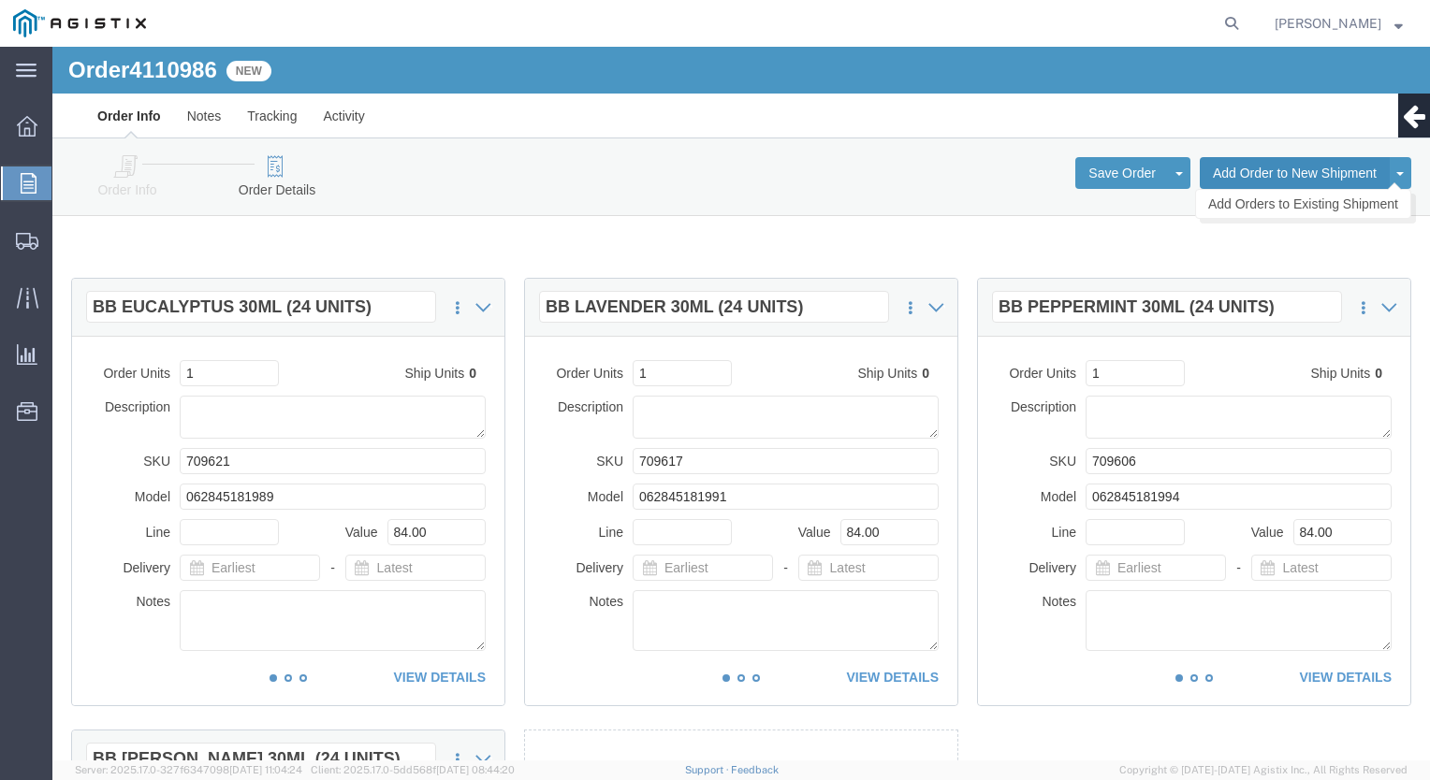
click button "Add Order to New Shipment"
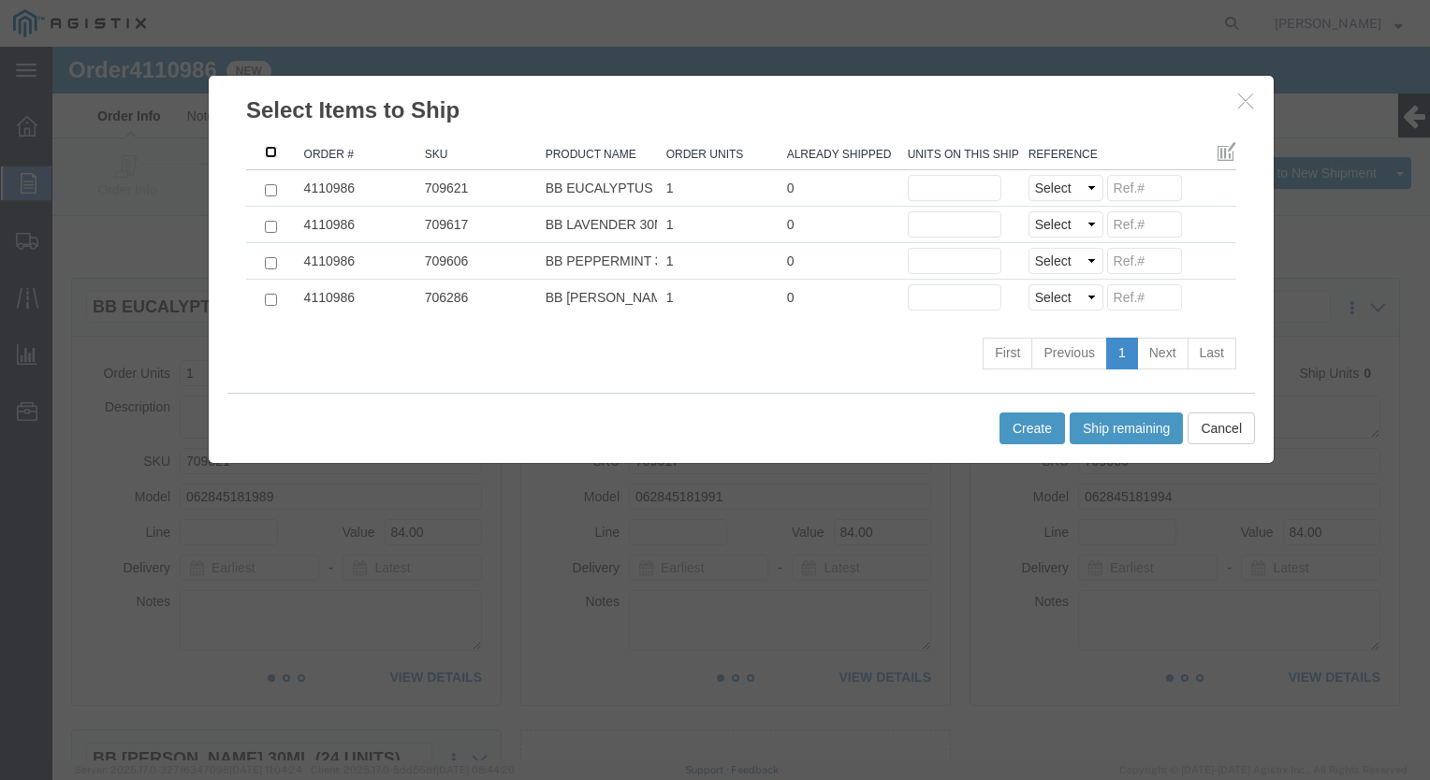
click input ": activate to sort column ascending"
checkbox input "true"
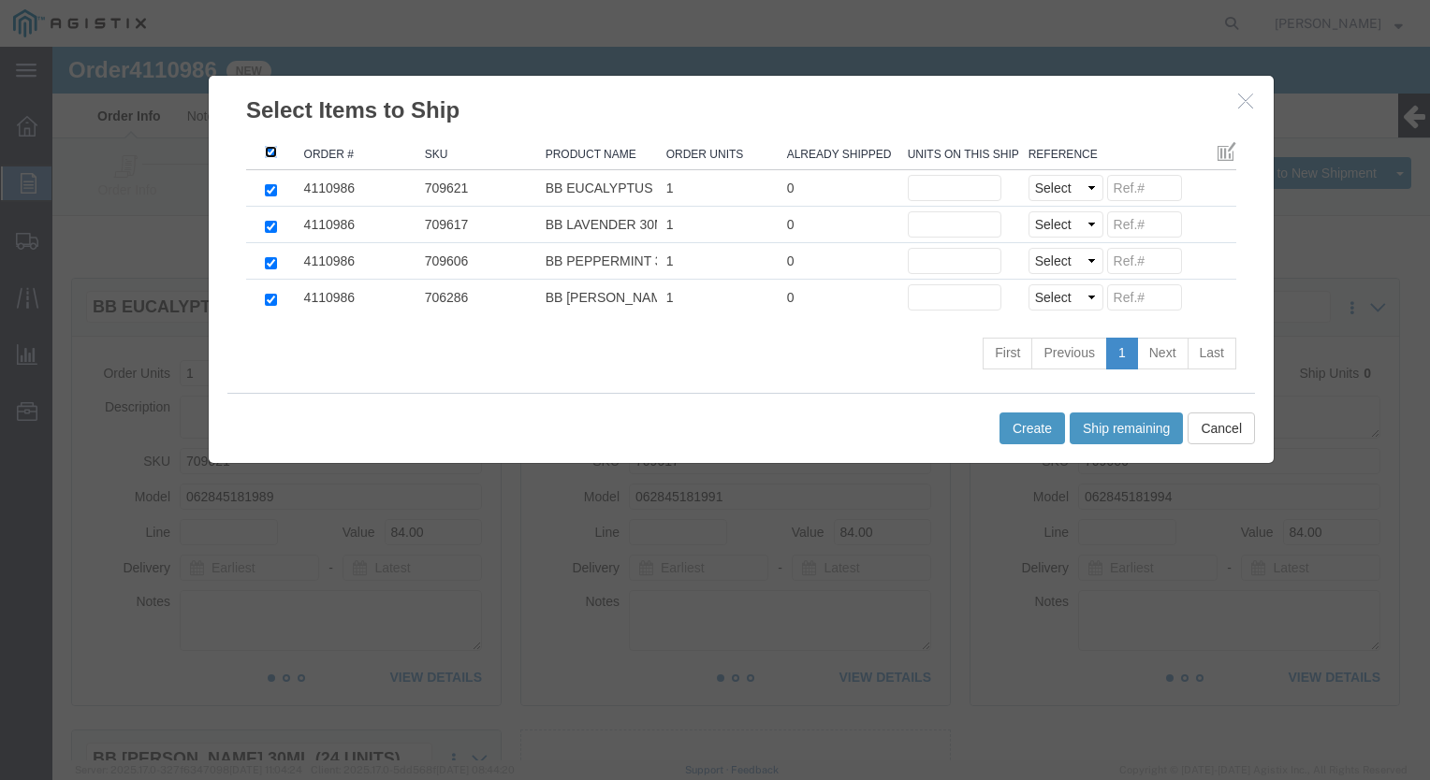
checkbox input "true"
click select "Select Purchase Order Delivery Number"
select select "PO"
click select "Select Purchase Order Delivery Number"
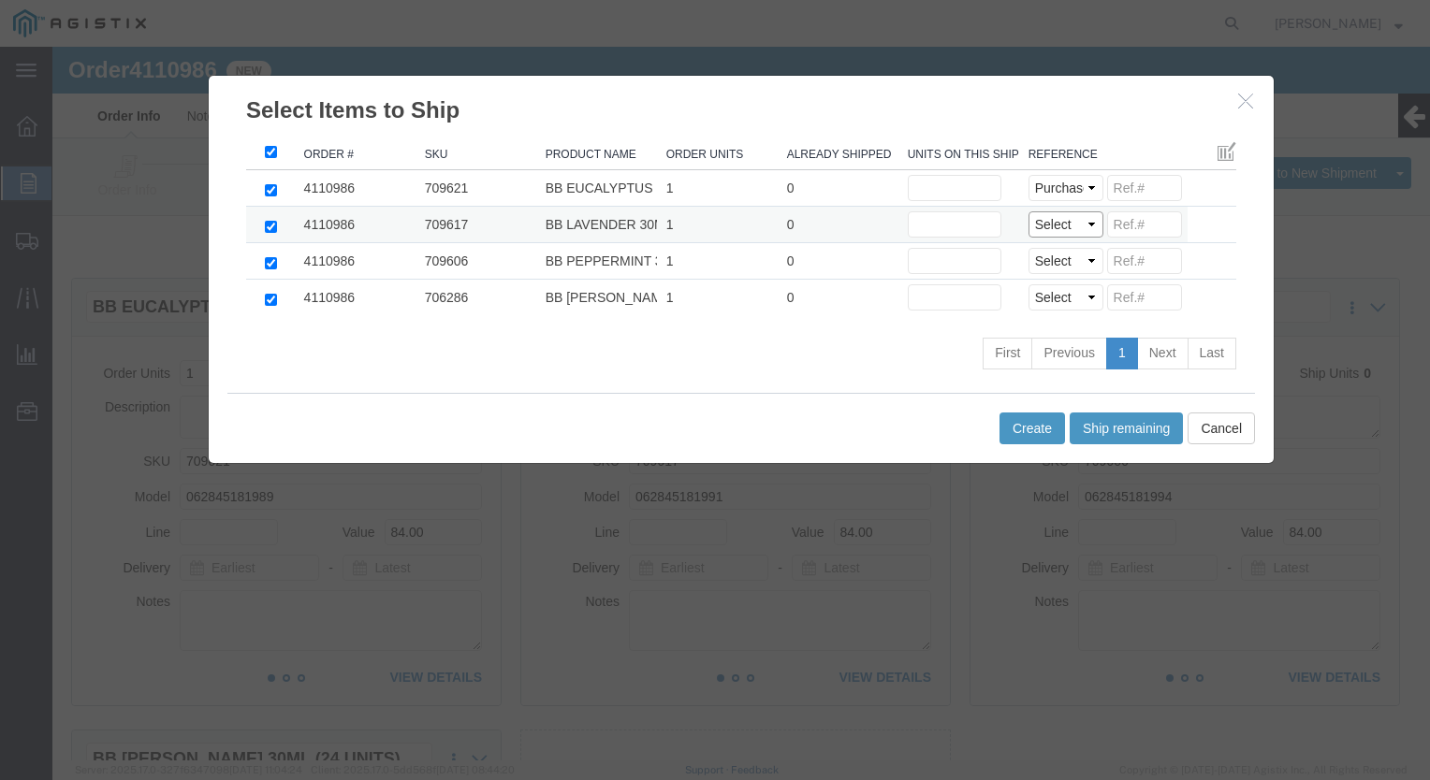
select select "PO"
click select "Select Purchase Order Delivery Number"
select select "PO"
click select "Select Purchase Order Delivery Number"
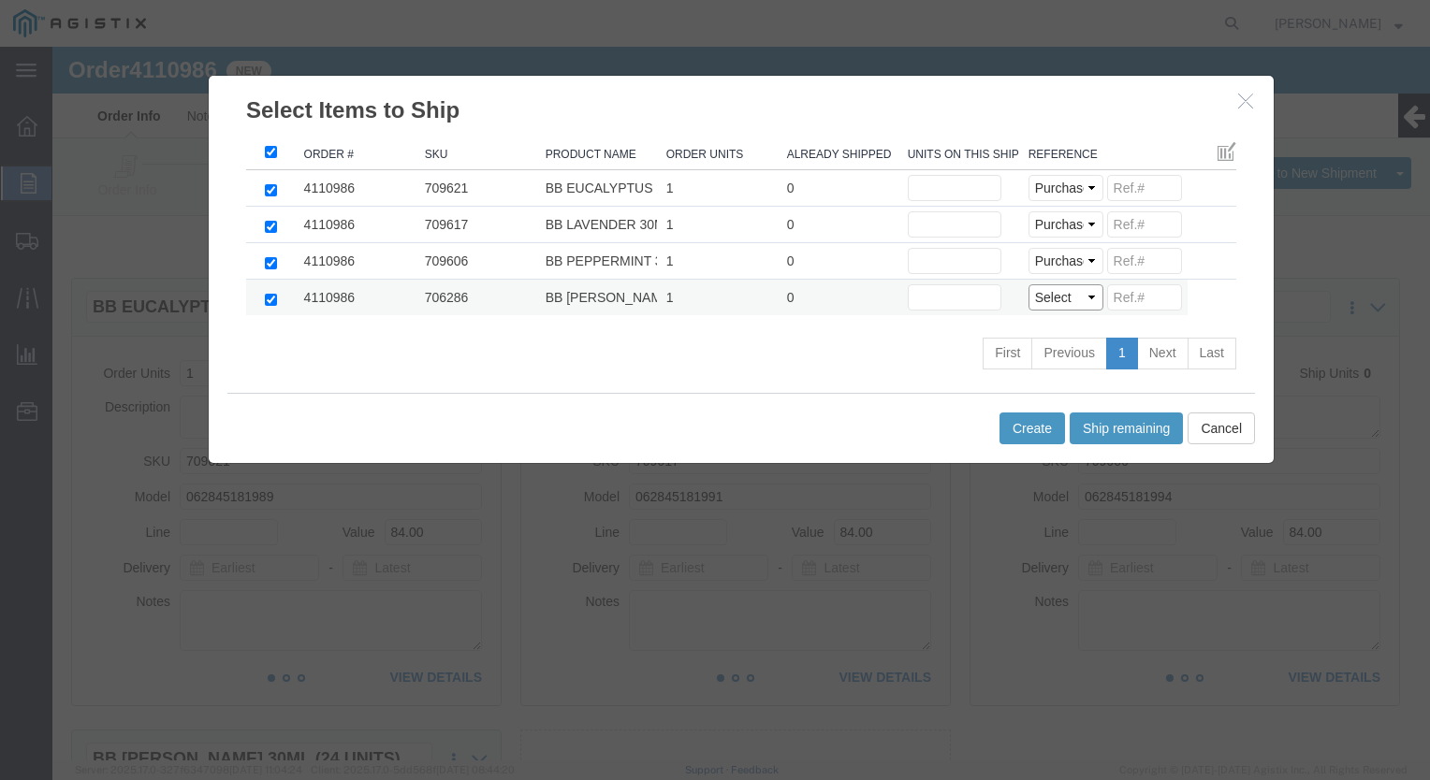
click select "Select Purchase Order Delivery Number"
select select "PO"
click select "Select Purchase Order Delivery Number"
click input
paste input "8500896"
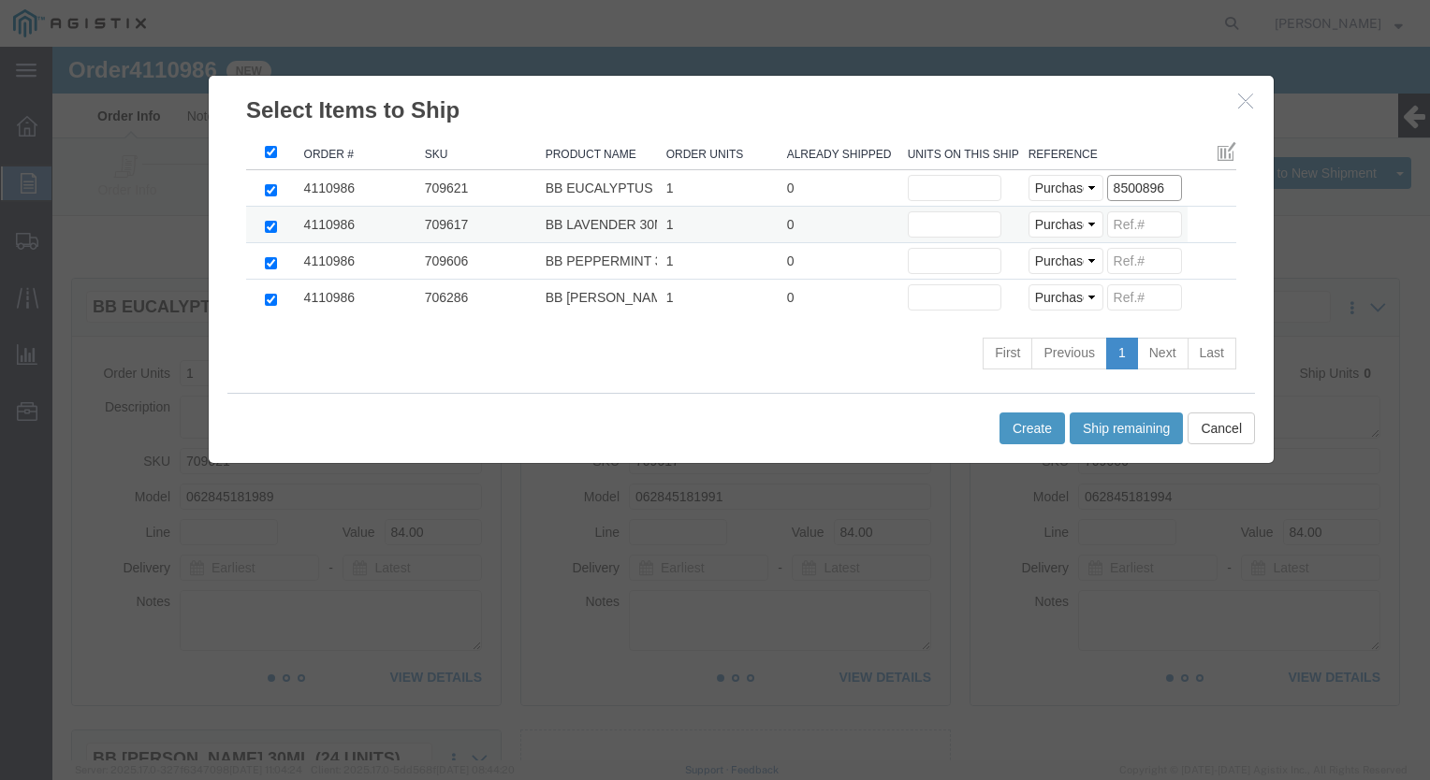
type input "8500896"
click input
paste input "8500896"
type input "8500896"
click input
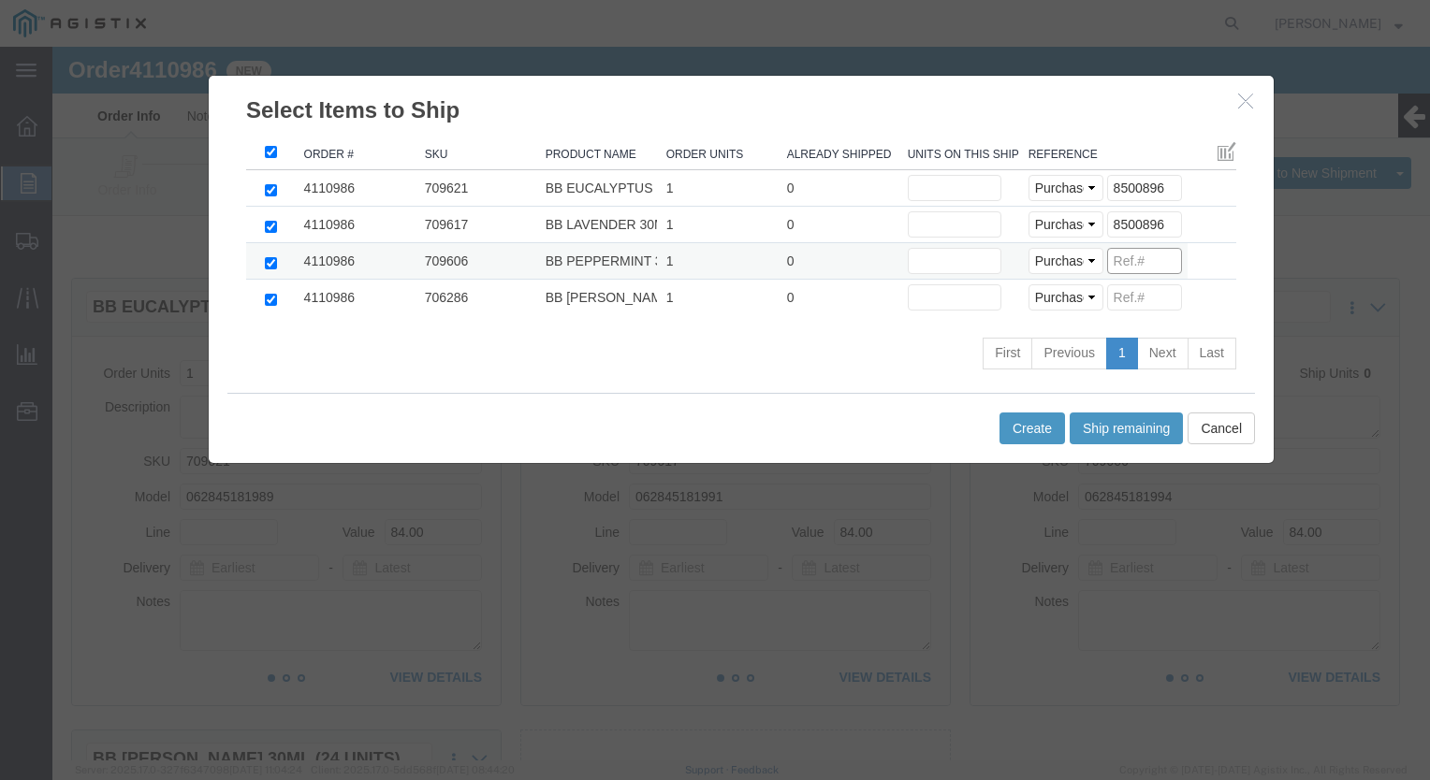
paste input "8500896"
type input "8500896"
click input
paste input "8500896"
type input "8500896"
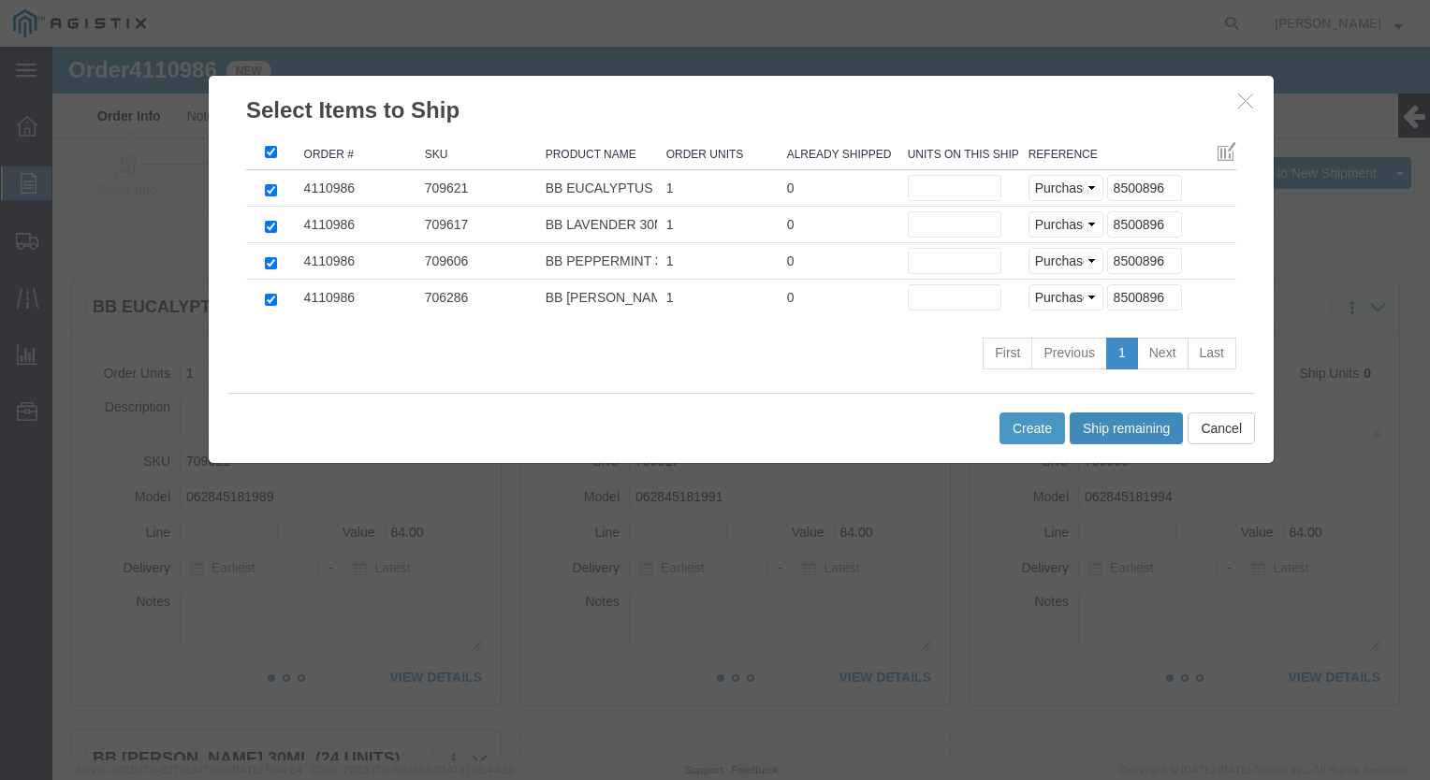
click button "Ship remaining"
type input "1"
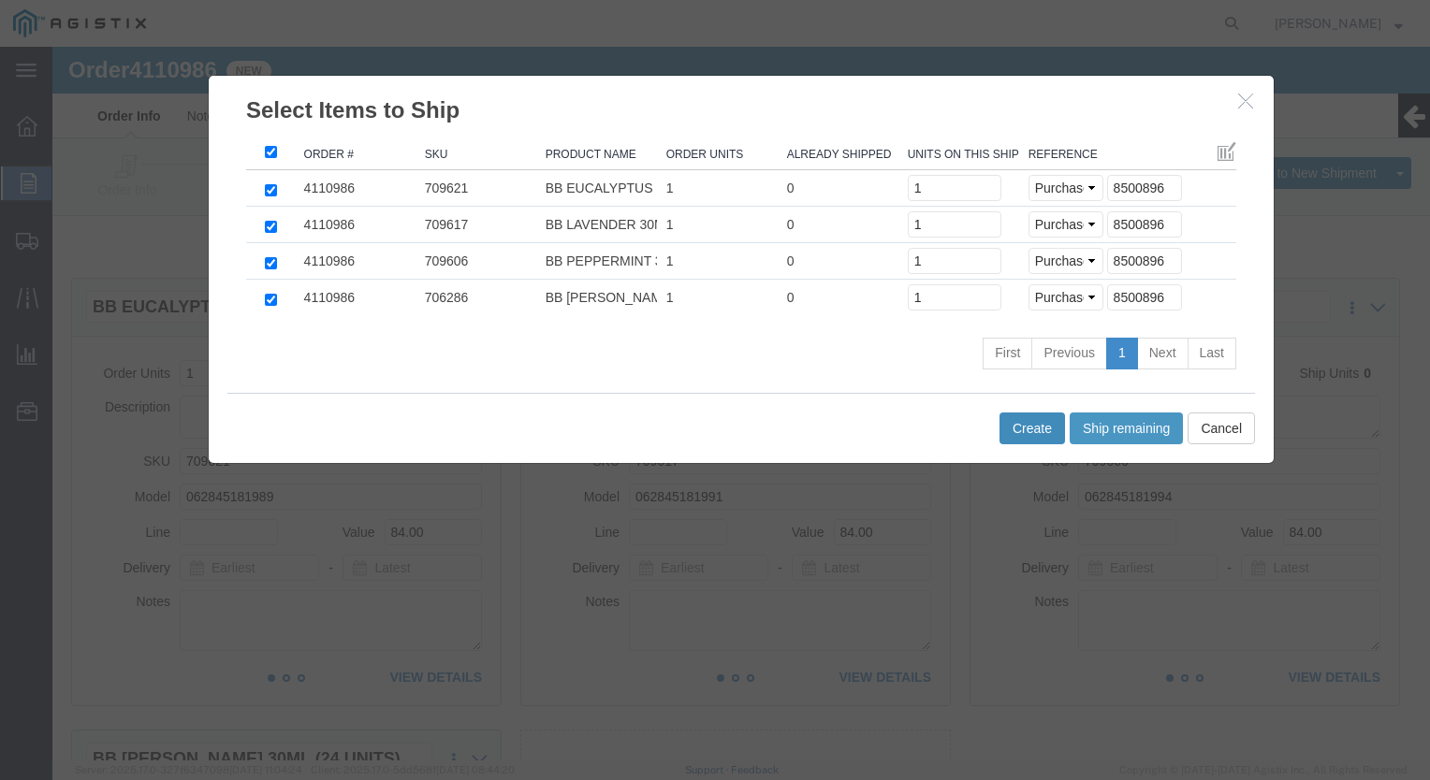
click button "Create"
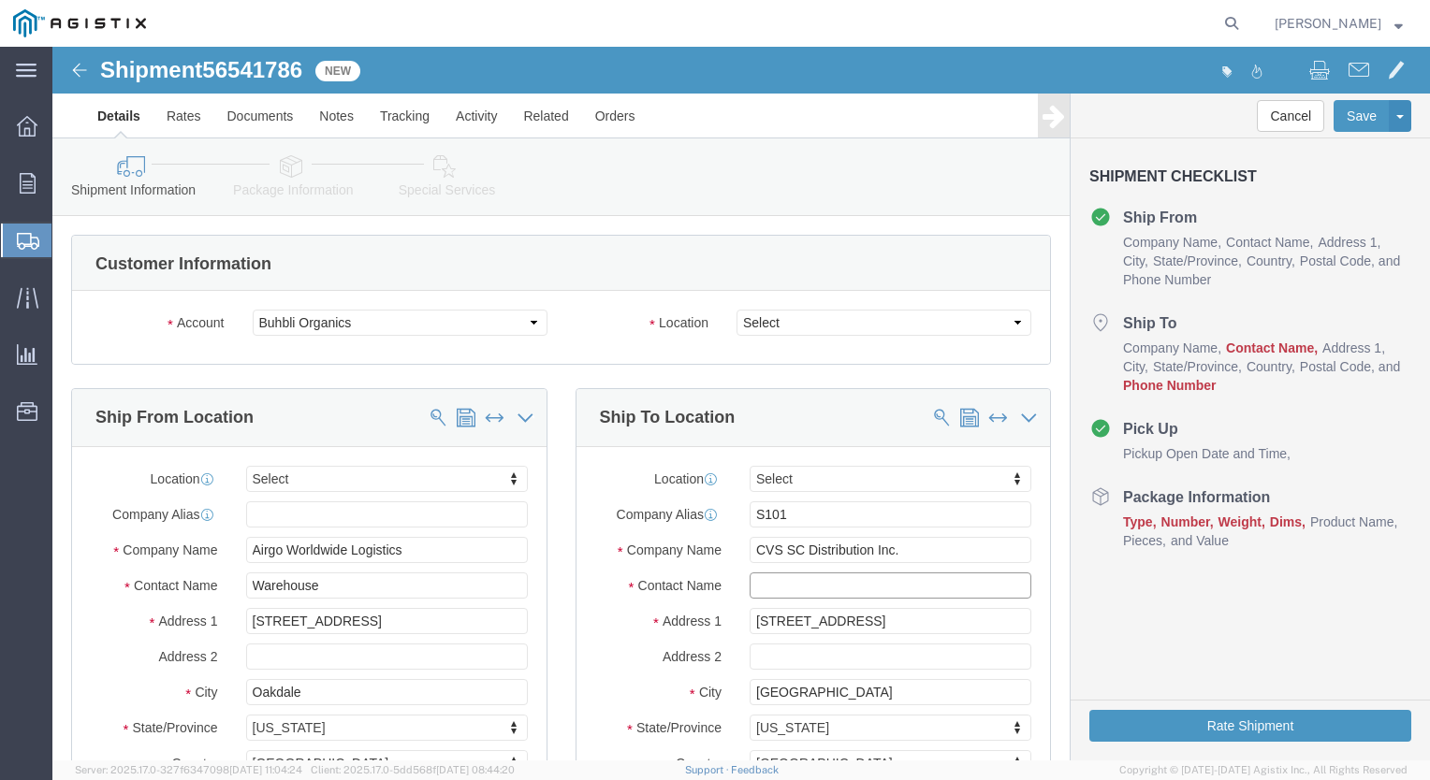
click input "text"
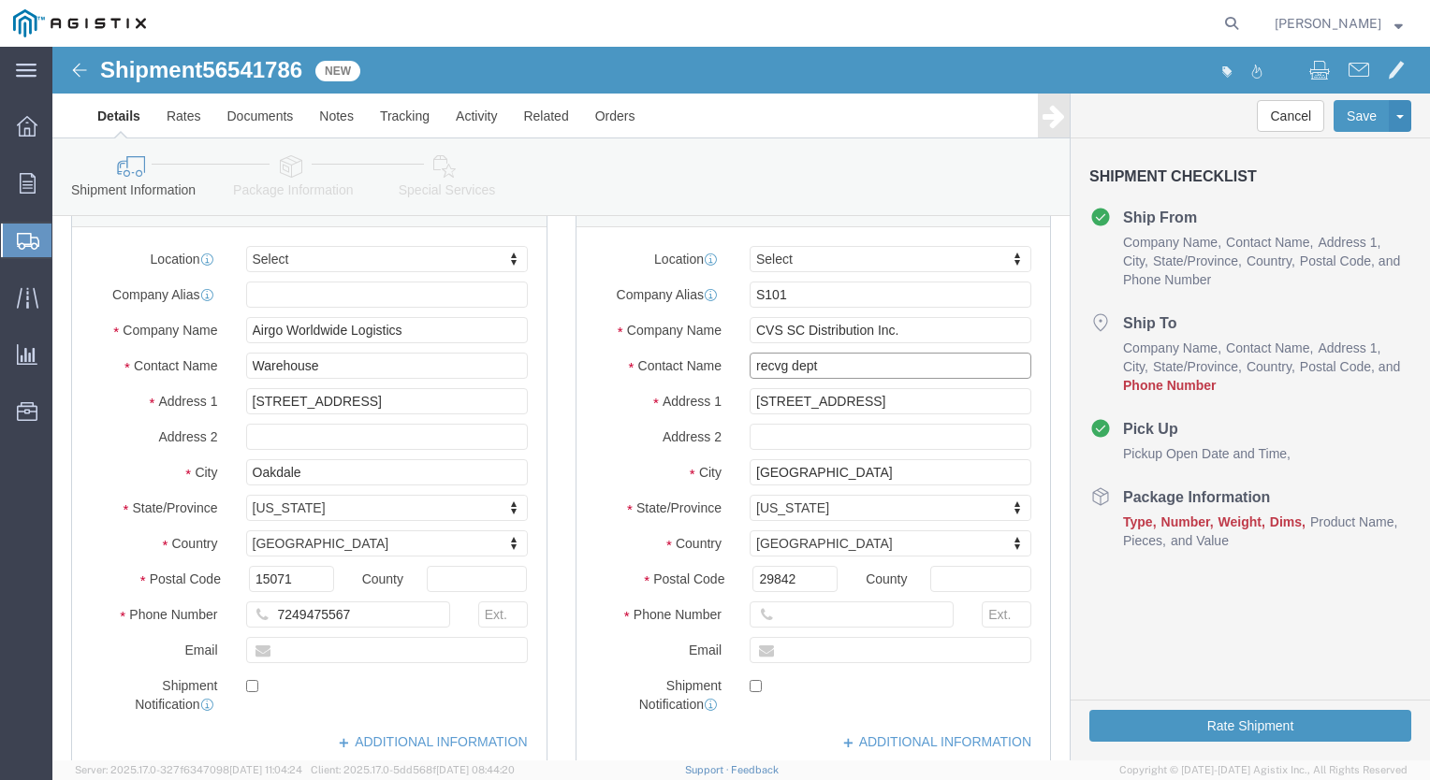
scroll to position [374, 0]
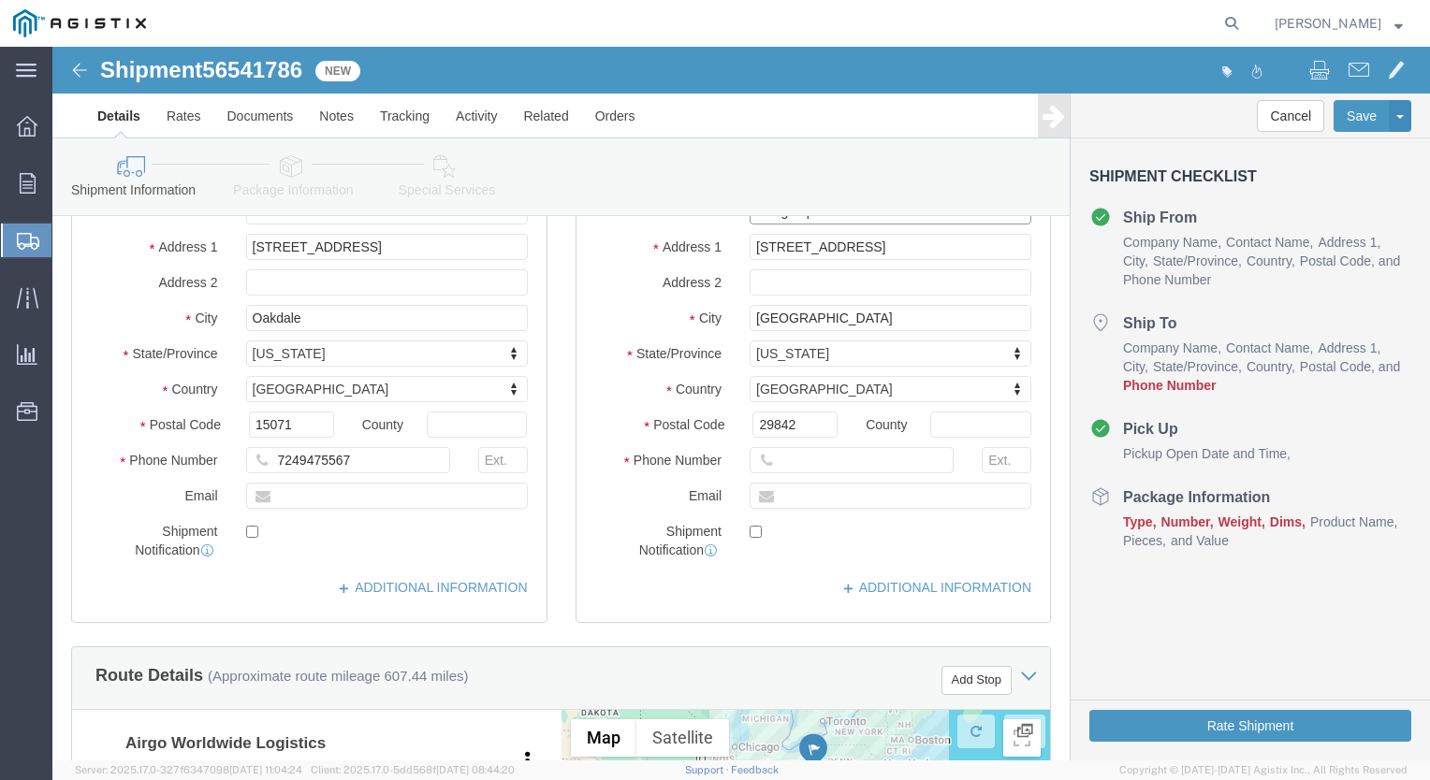
type input "recvg dept"
click input "text"
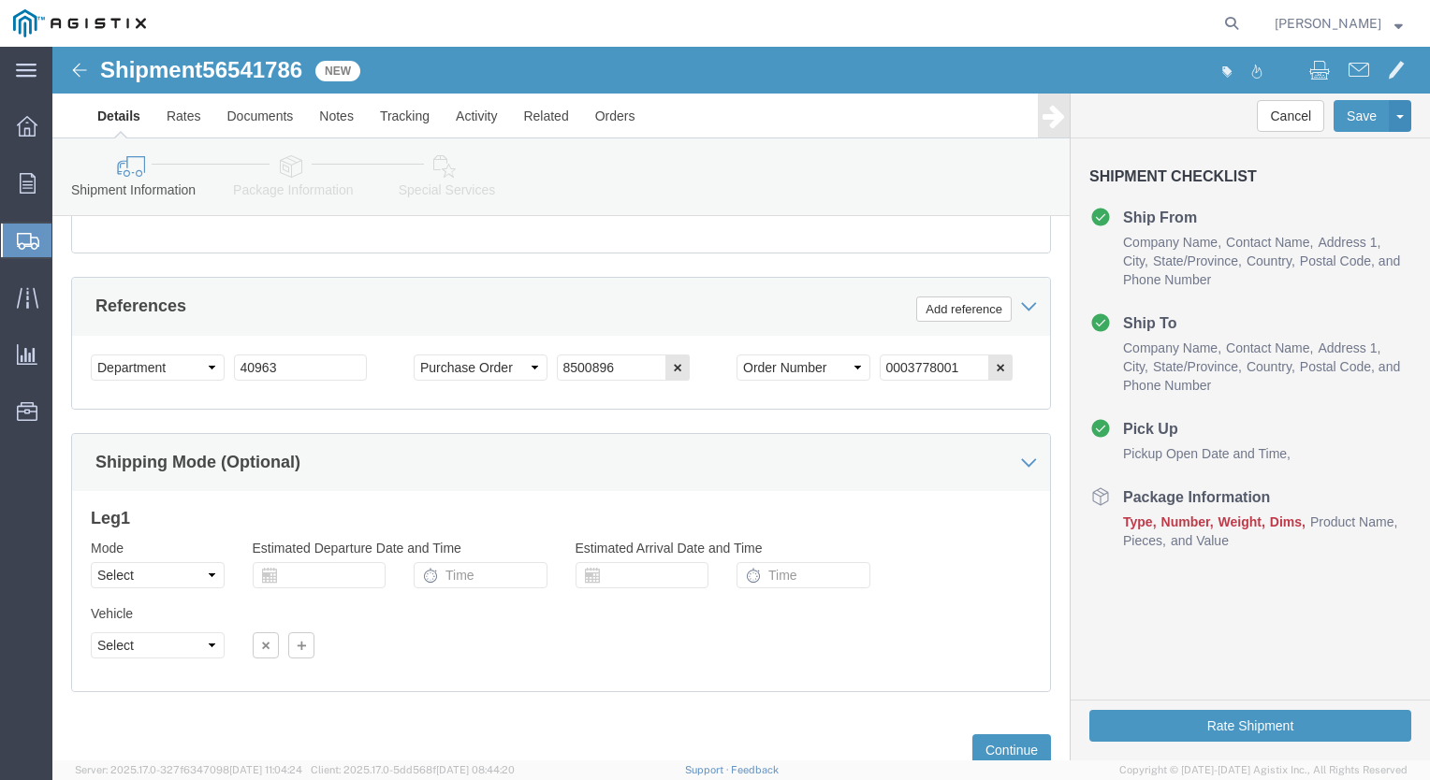
scroll to position [1115, 0]
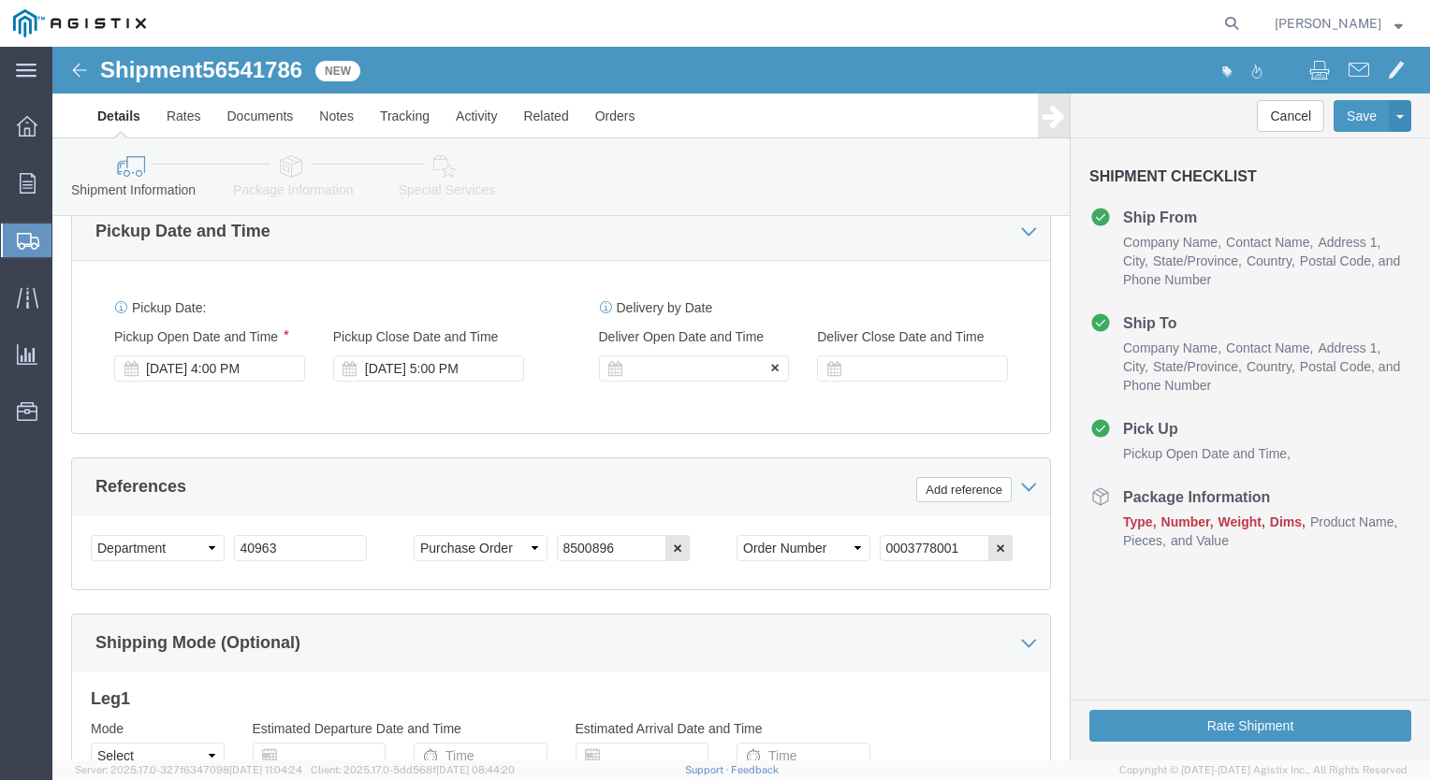
type input "[PHONE_NUMBER]"
click div
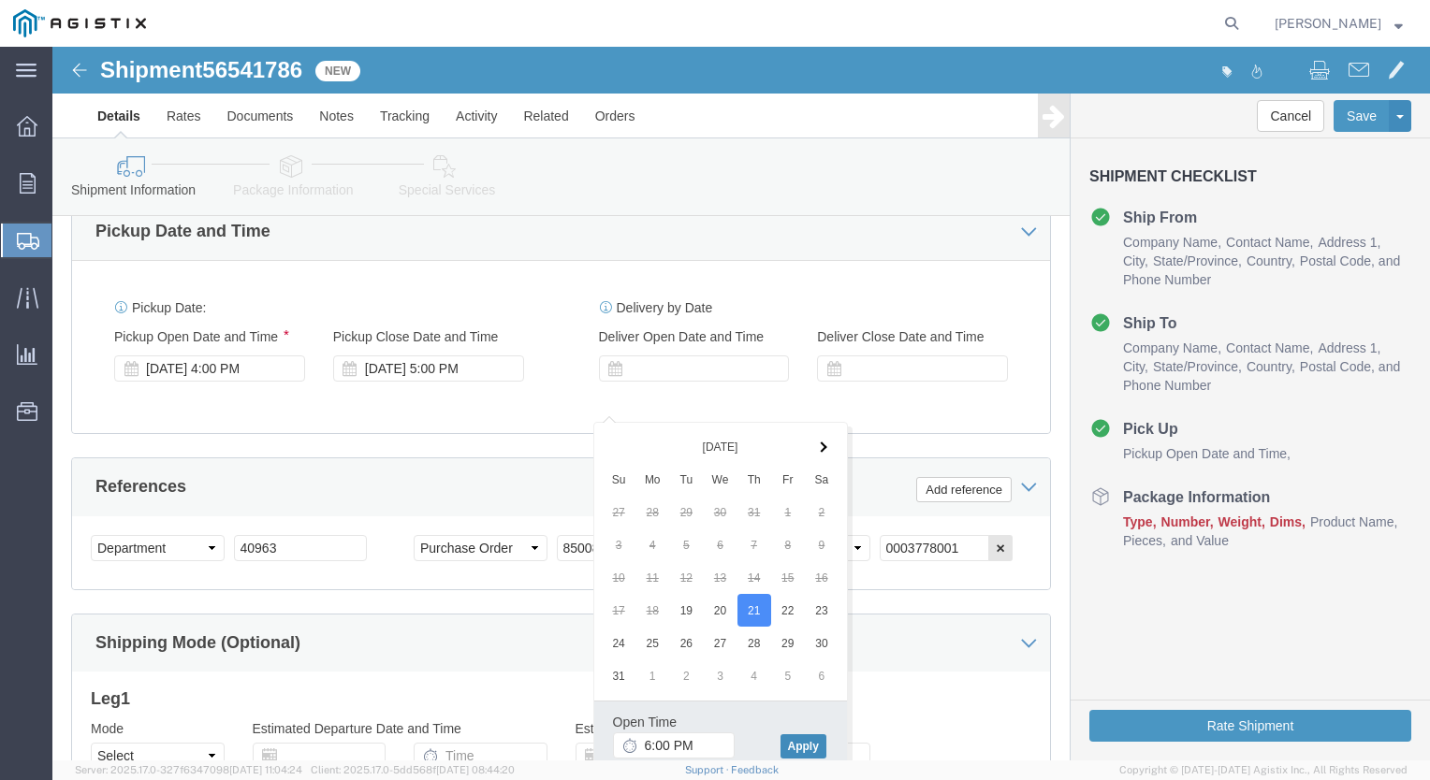
click button "Apply"
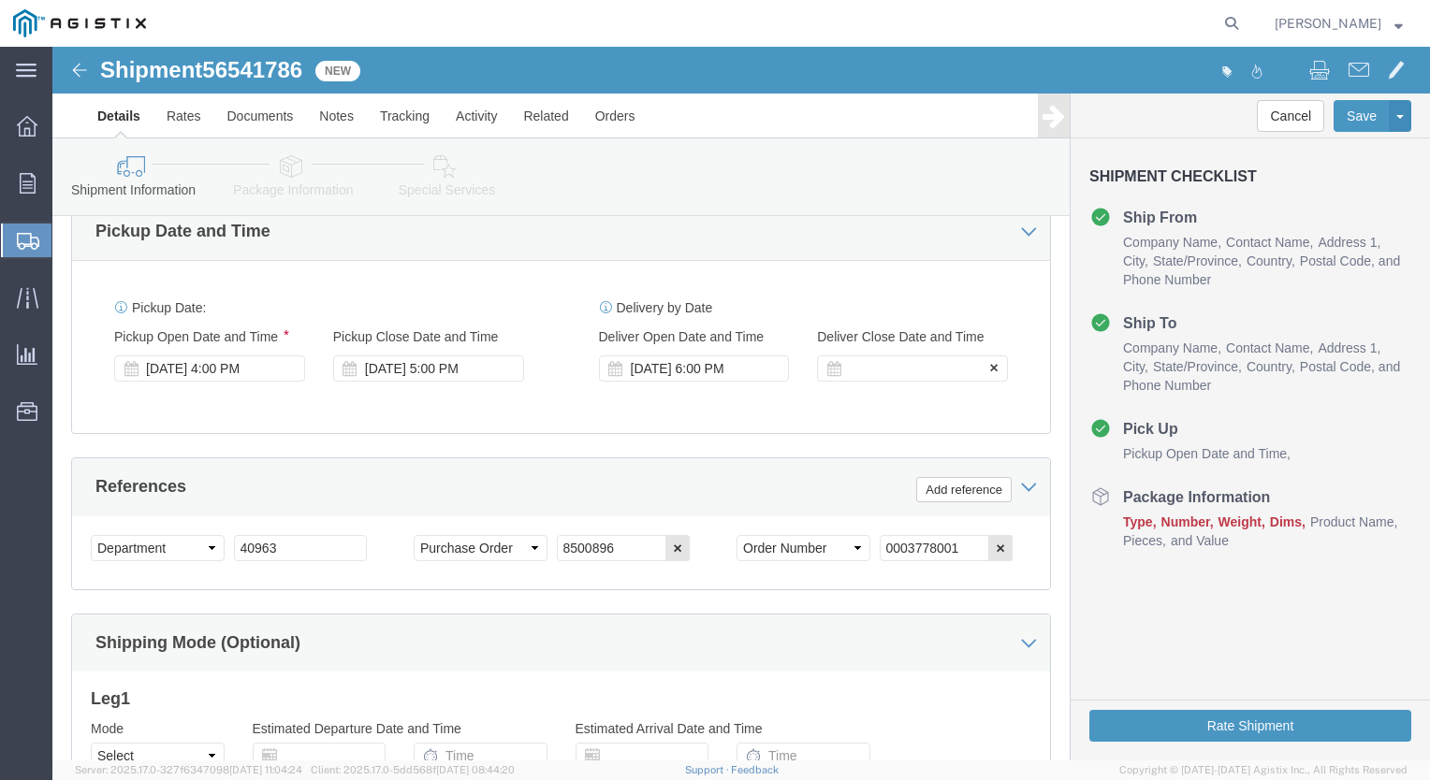
click div
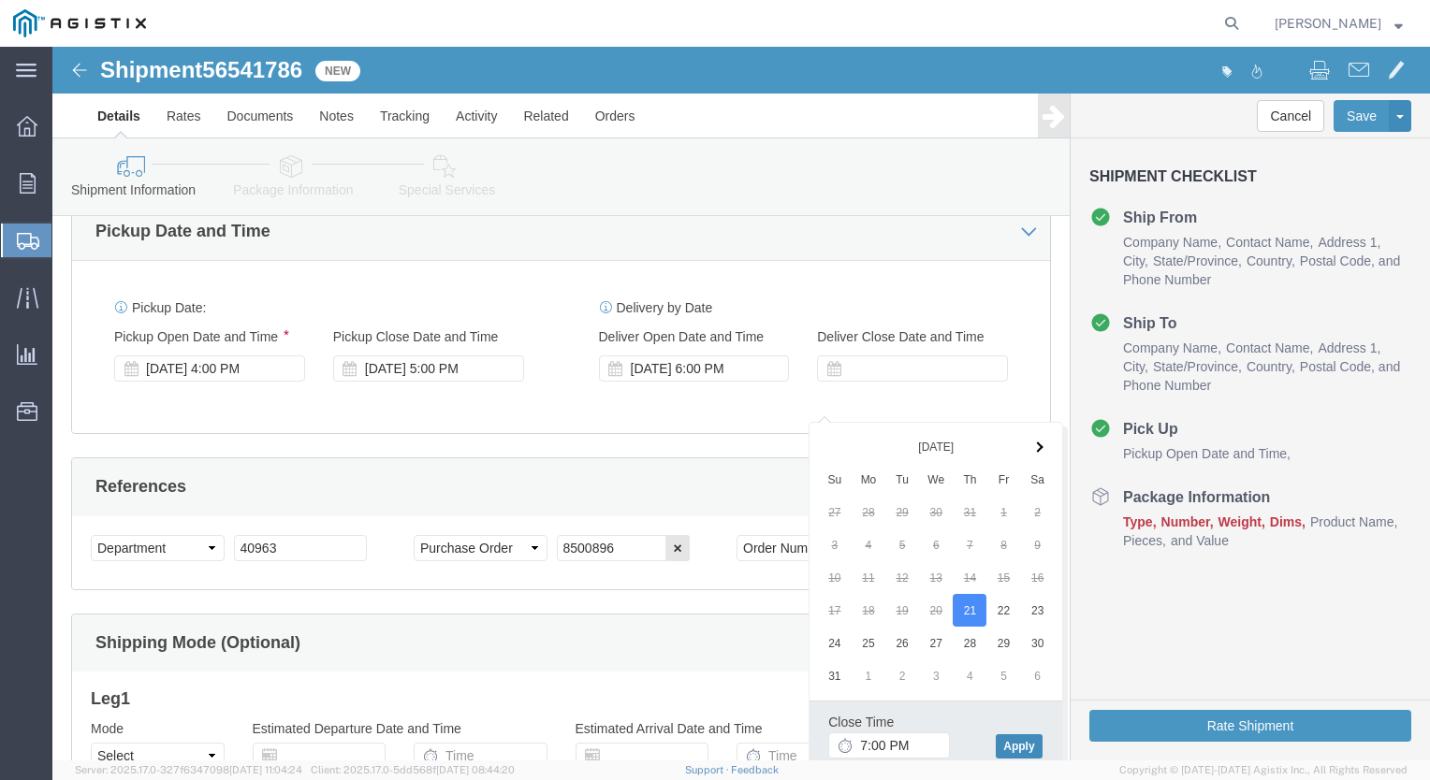
click button "Apply"
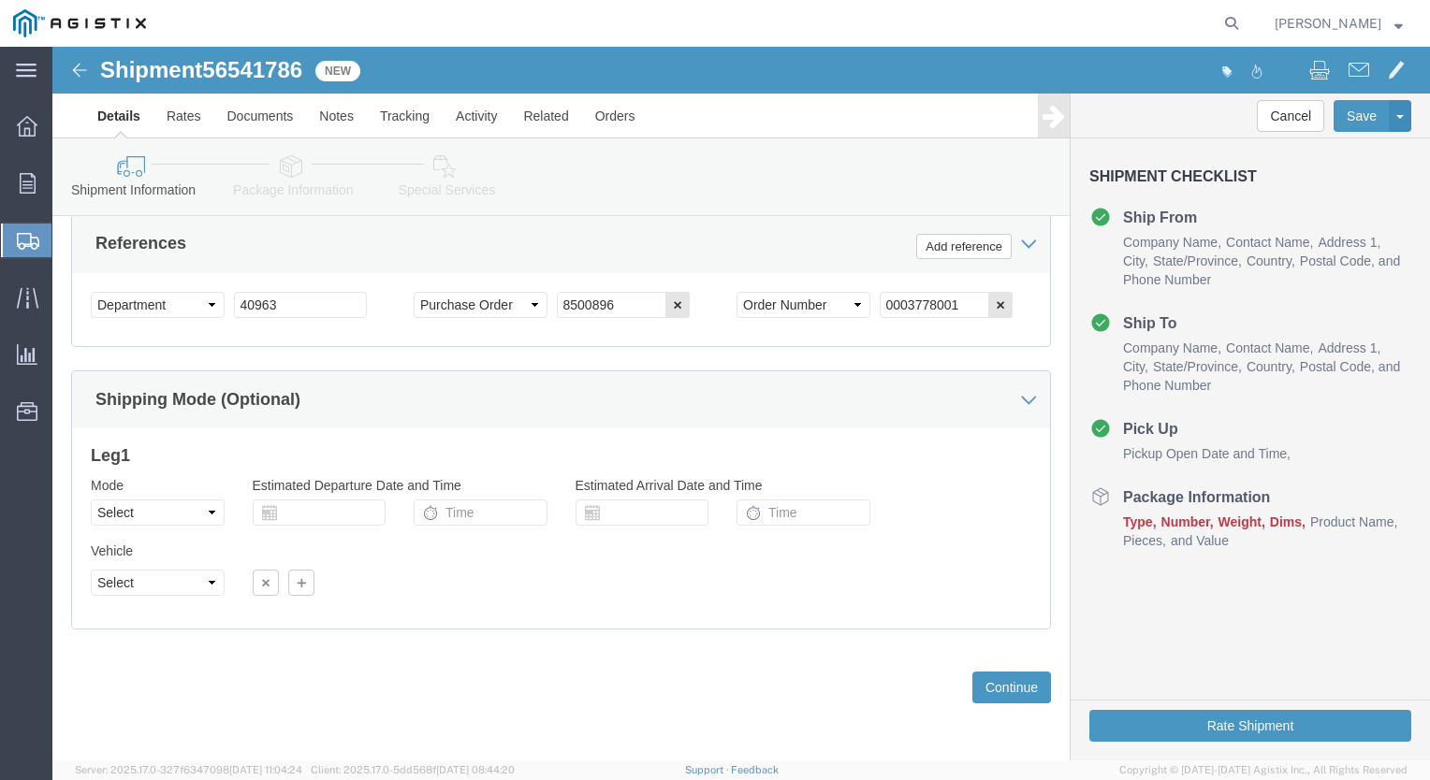
scroll to position [1396, 0]
click button "Continue"
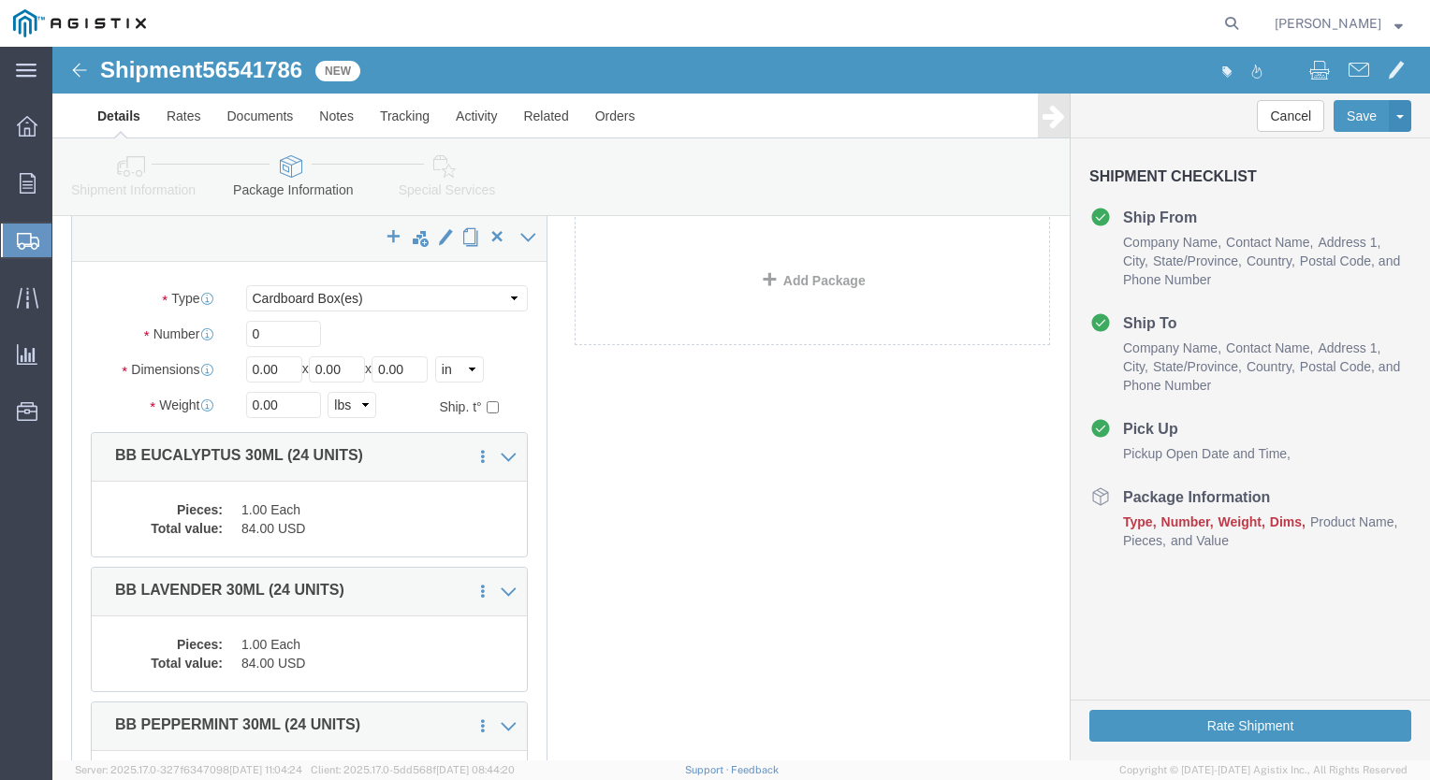
scroll to position [47, 0]
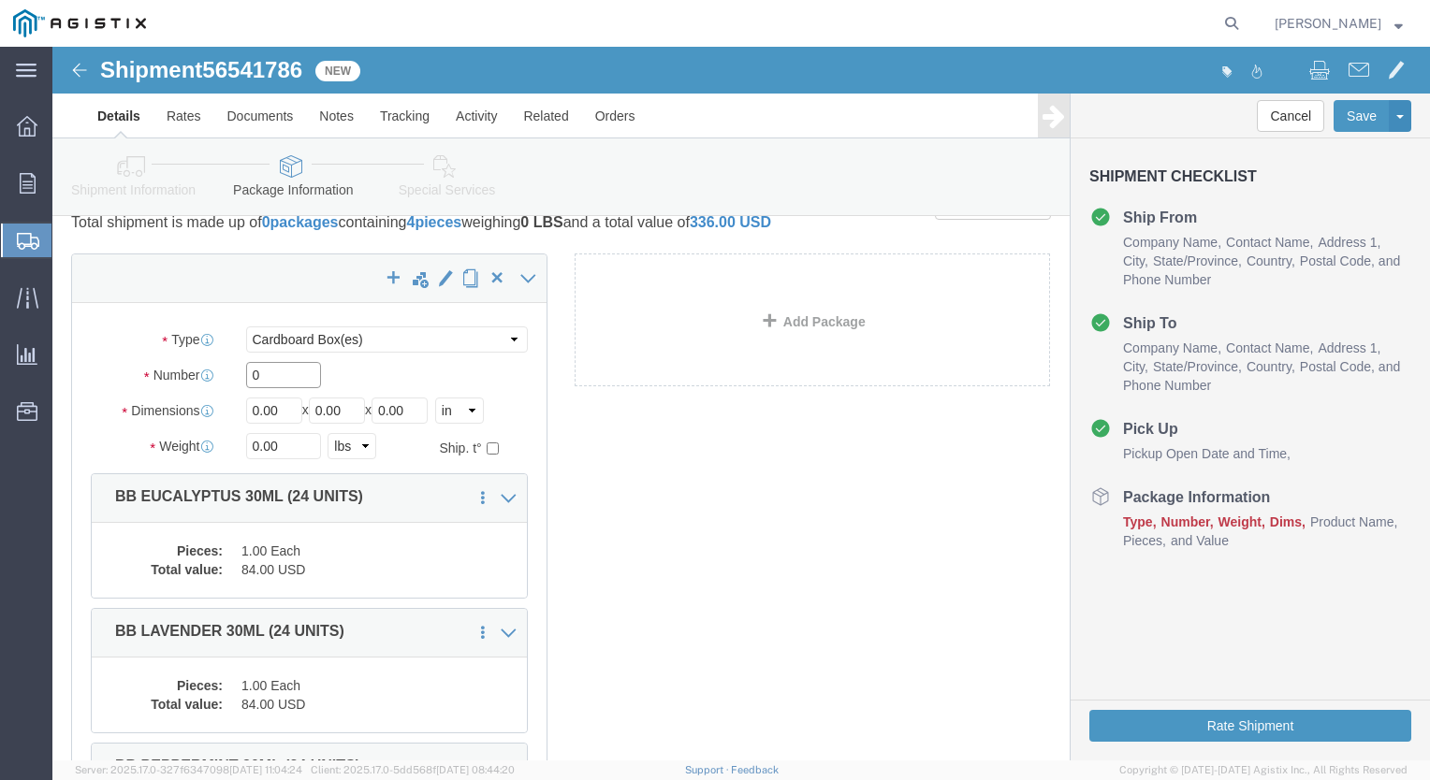
drag, startPoint x: 227, startPoint y: 352, endPoint x: 119, endPoint y: 345, distance: 108.7
click div "Number 0"
type input "4"
drag, startPoint x: 223, startPoint y: 382, endPoint x: 125, endPoint y: 390, distance: 97.7
click div "Dimensions Length 0.00 x Width 0.00 x Height 0.00 Select cm ft in"
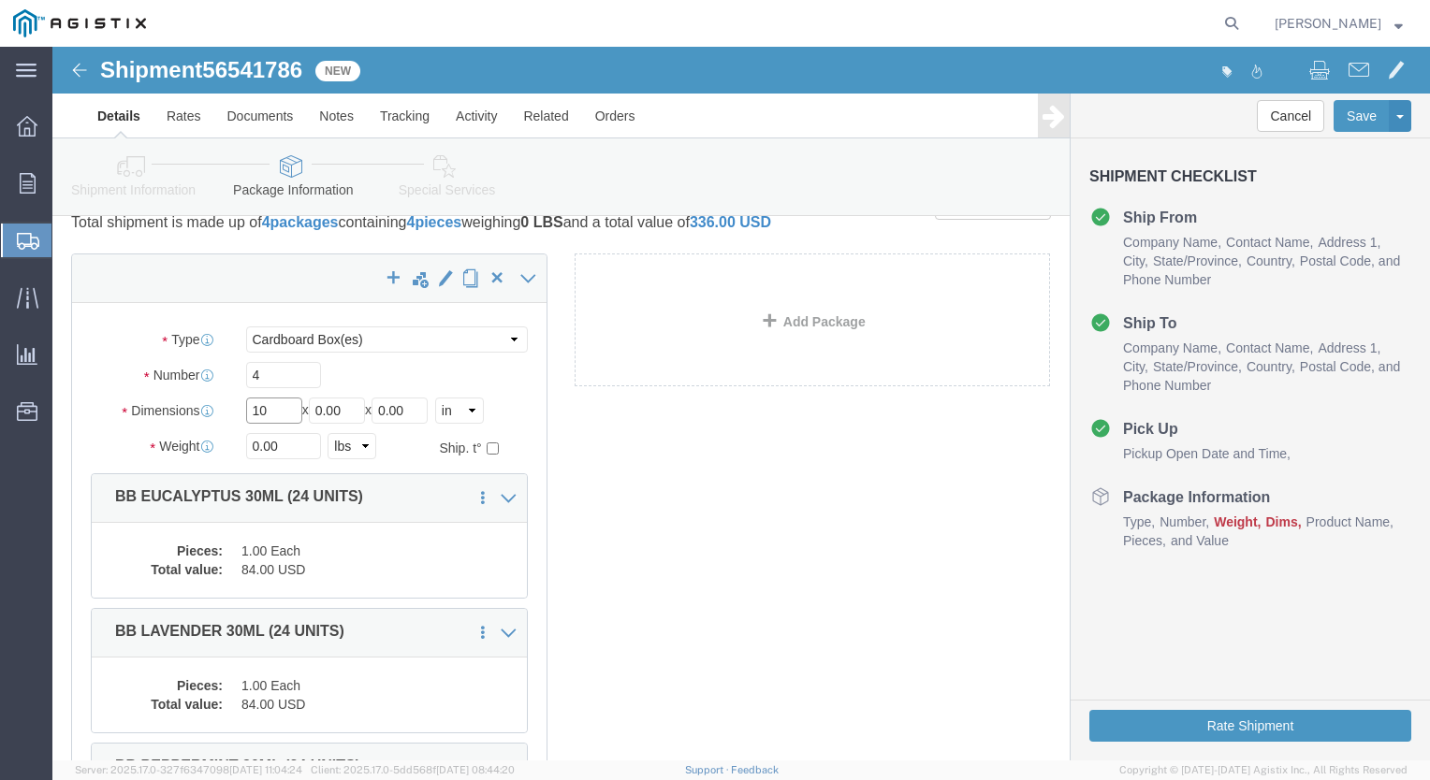
type input "10"
drag, startPoint x: 297, startPoint y: 383, endPoint x: 163, endPoint y: 380, distance: 133.8
click div "Dimensions Length 10 x Width 0.00 x Height 0.00 Select cm ft in"
type input "10"
drag, startPoint x: 372, startPoint y: 376, endPoint x: 241, endPoint y: 389, distance: 131.6
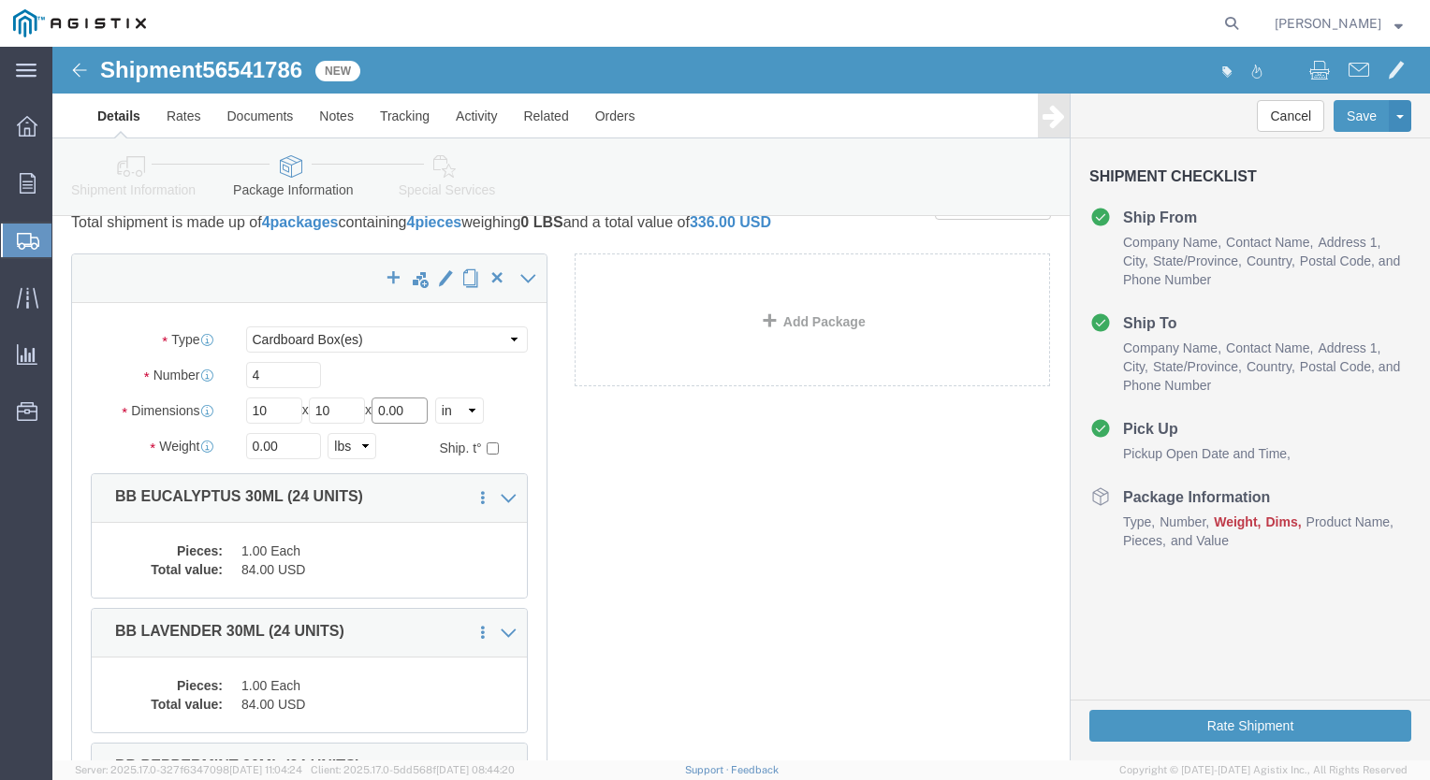
click div "Length 10 x Width 10 x Height 0.00 Select cm ft in"
type input "10"
drag, startPoint x: 213, startPoint y: 427, endPoint x: 115, endPoint y: 449, distance: 100.8
click div "Package Type Select Bale(s) Basket(s) Bolt(s) Bottle(s) Buckets Bulk Bundle(s) …"
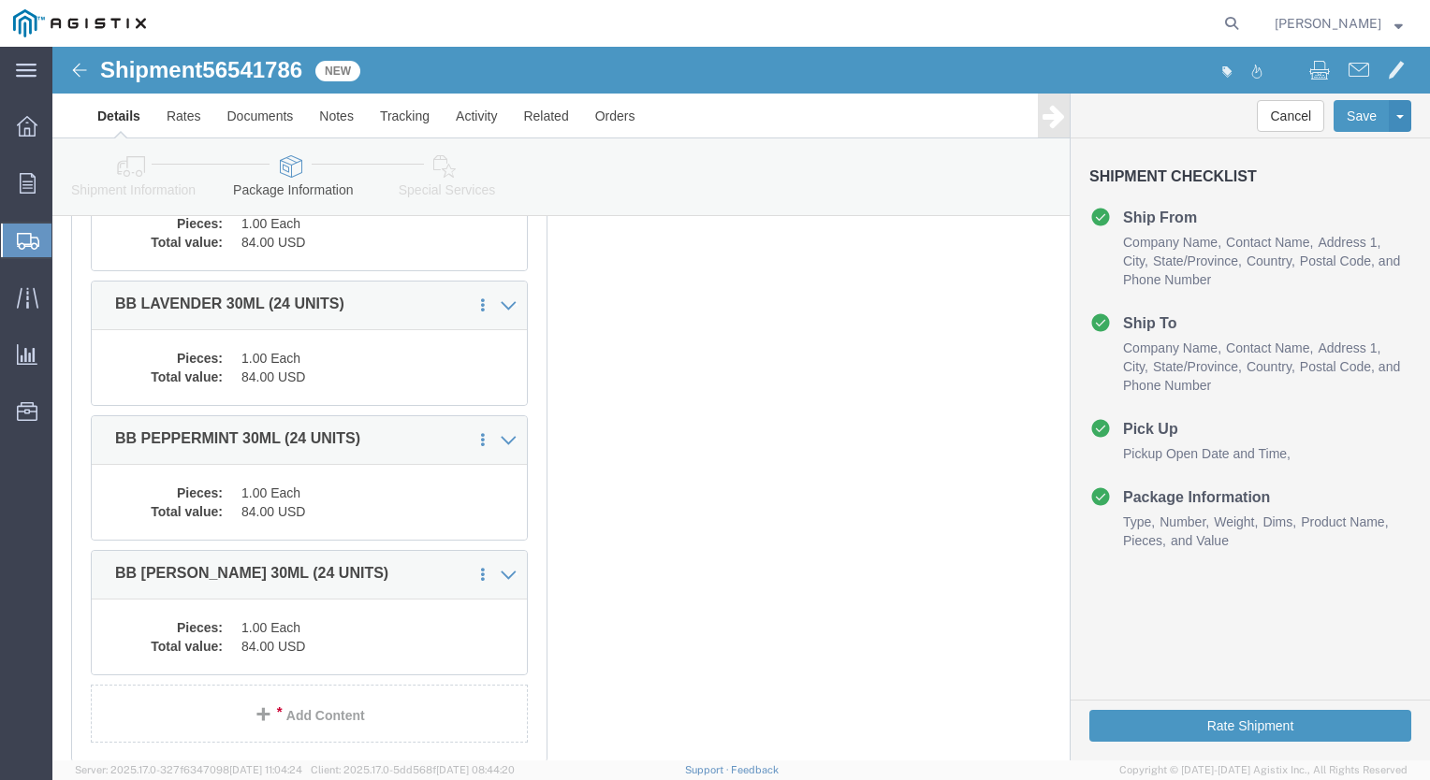
scroll to position [529, 0]
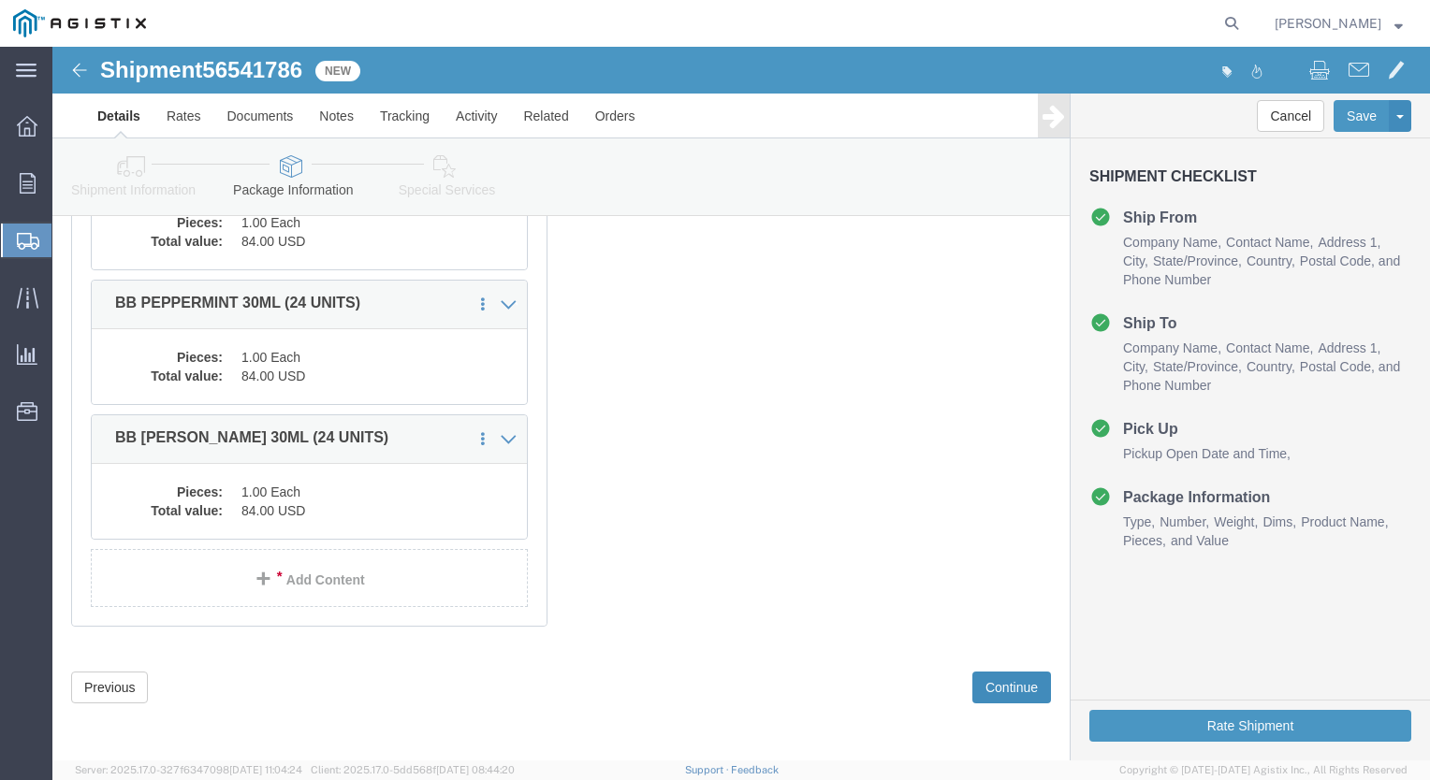
type input "20"
click button "Continue"
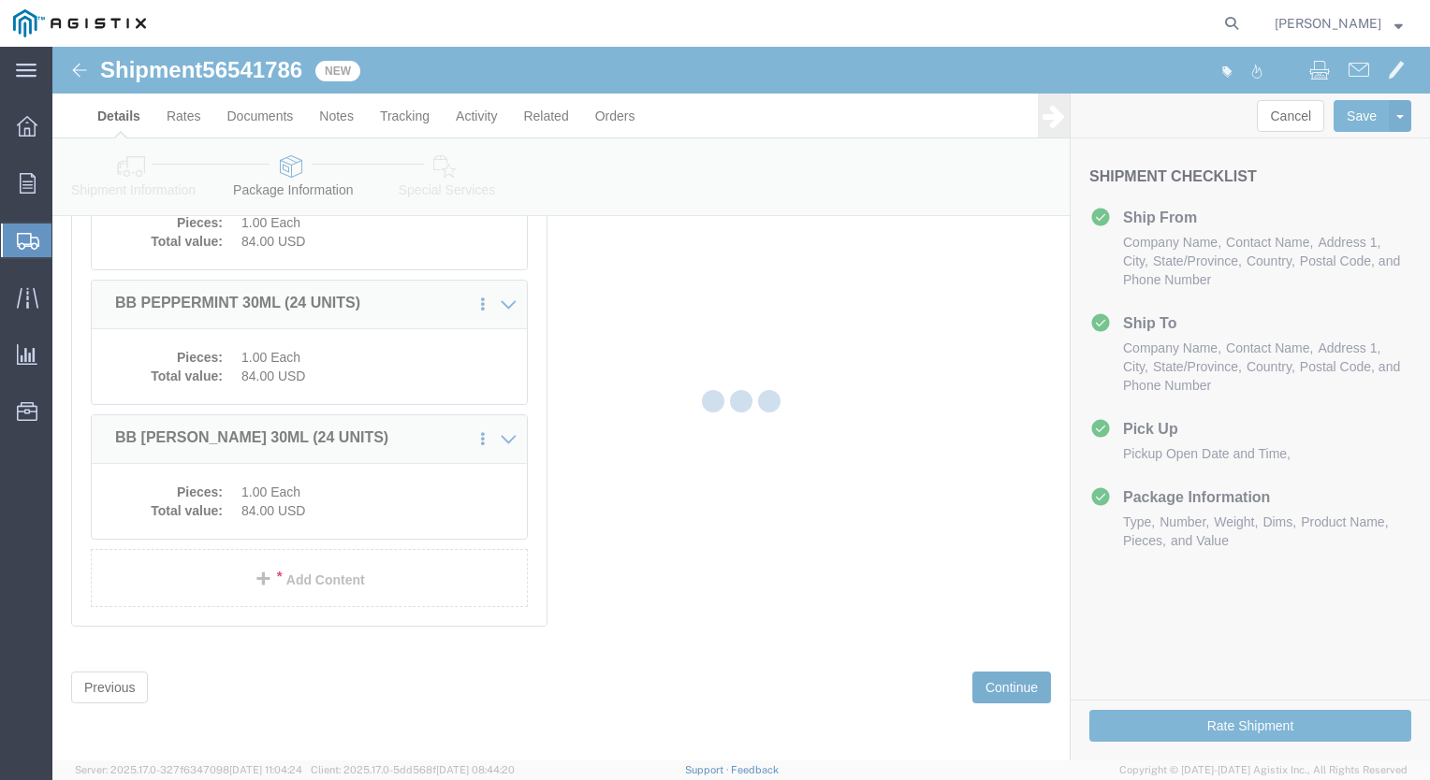
select select
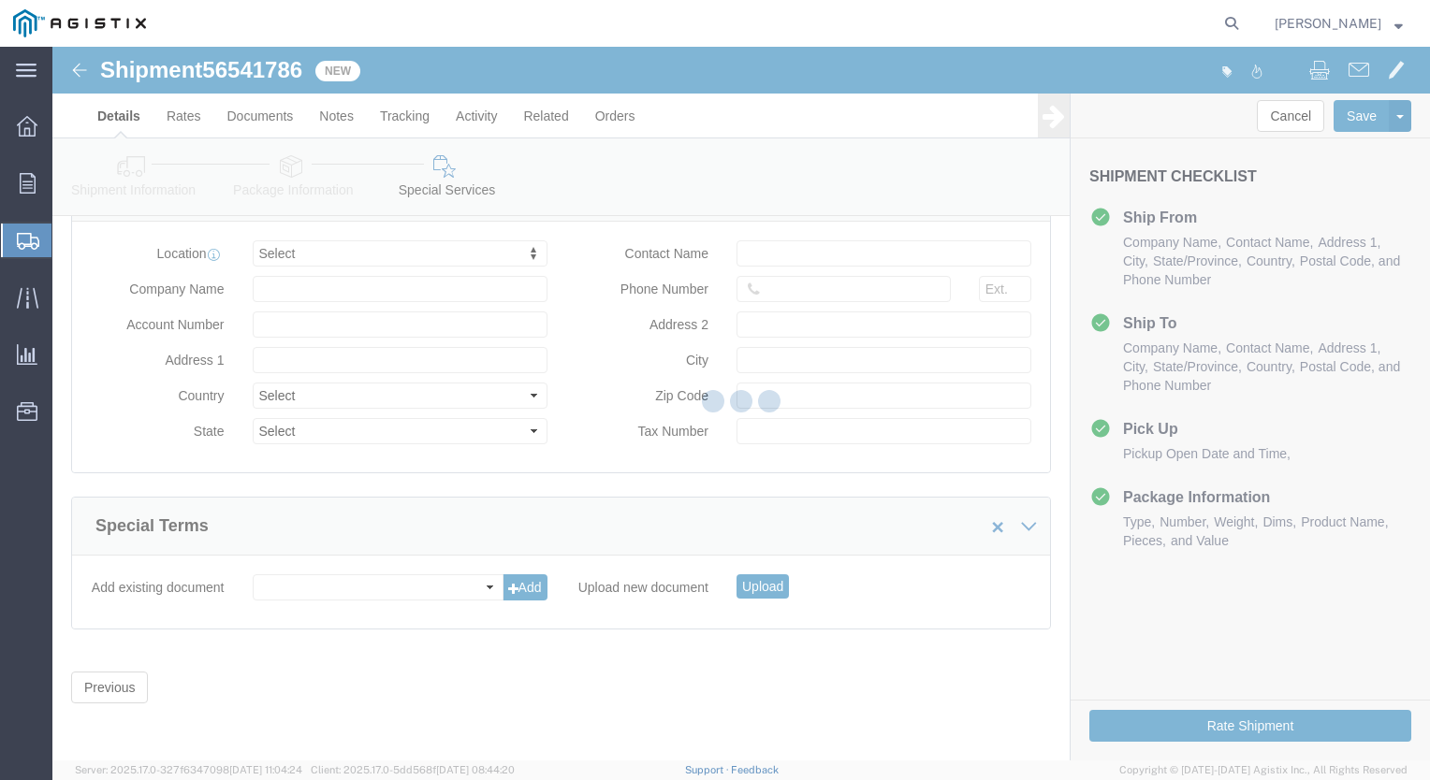
scroll to position [1859, 0]
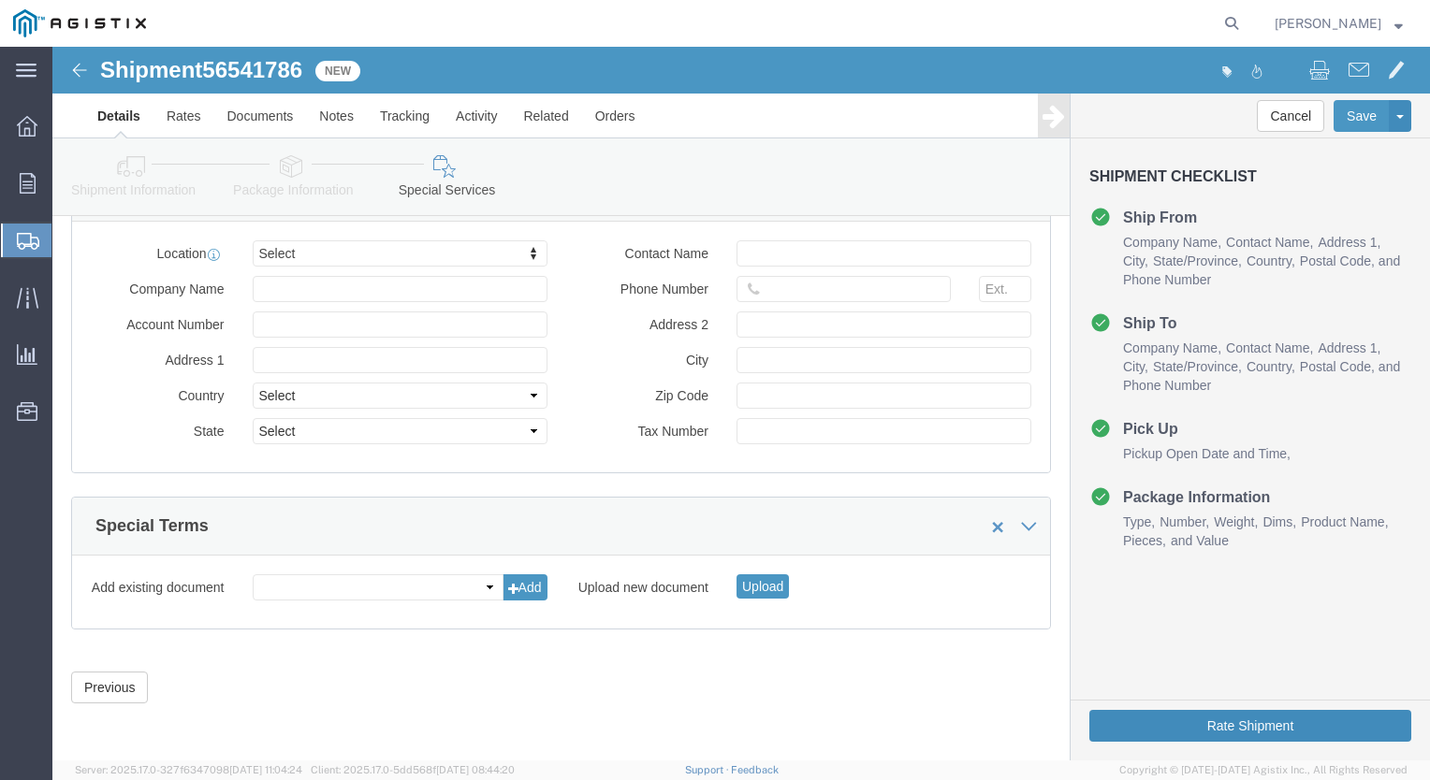
click button "Rate Shipment"
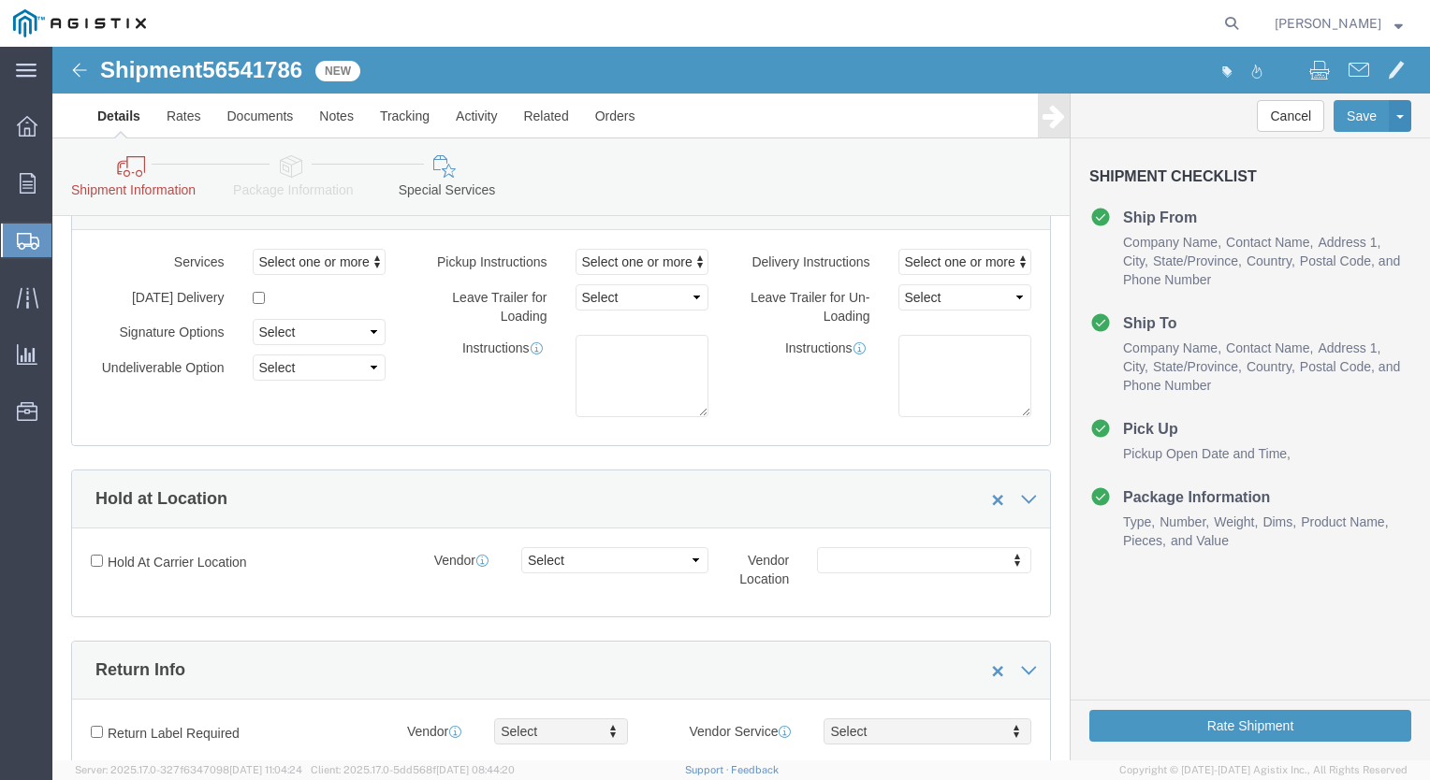
scroll to position [0, 0]
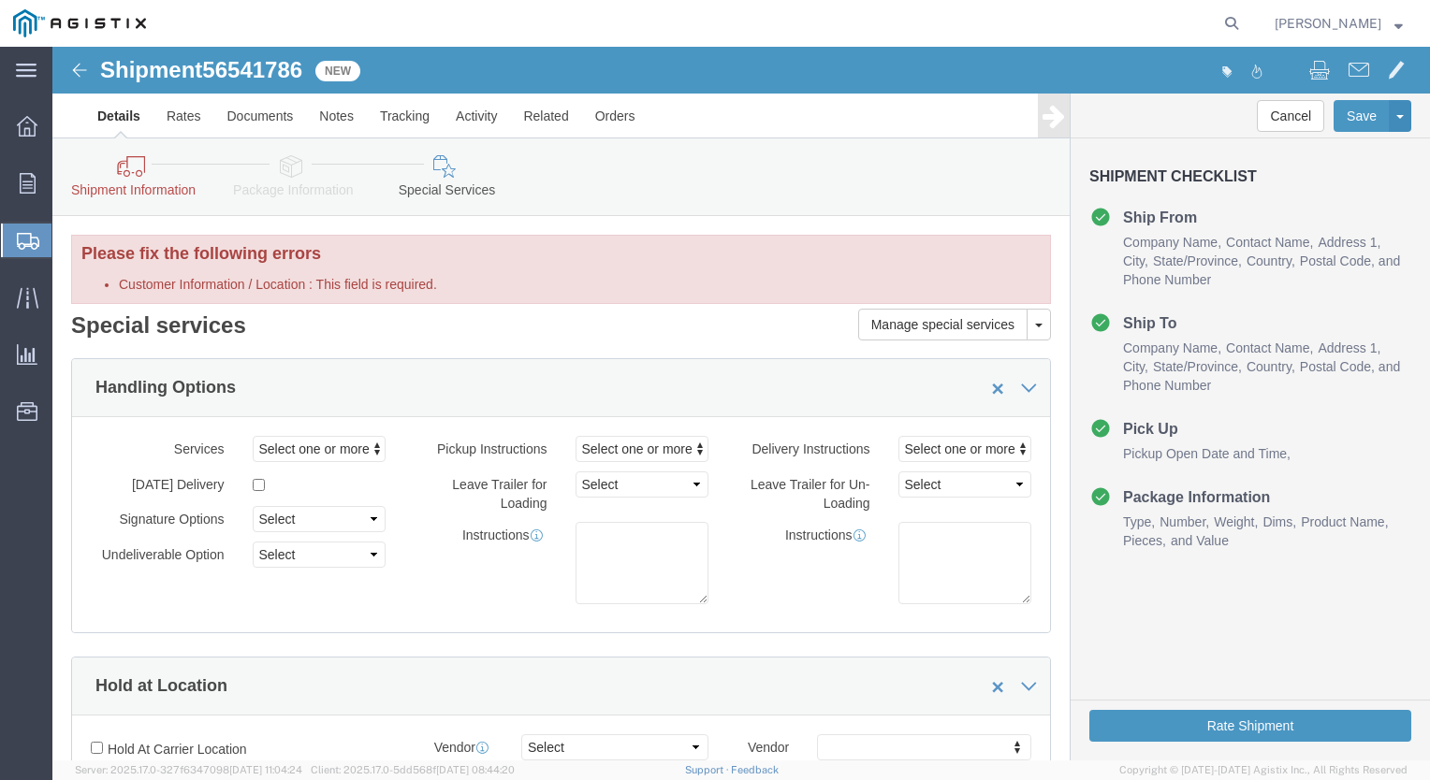
click icon
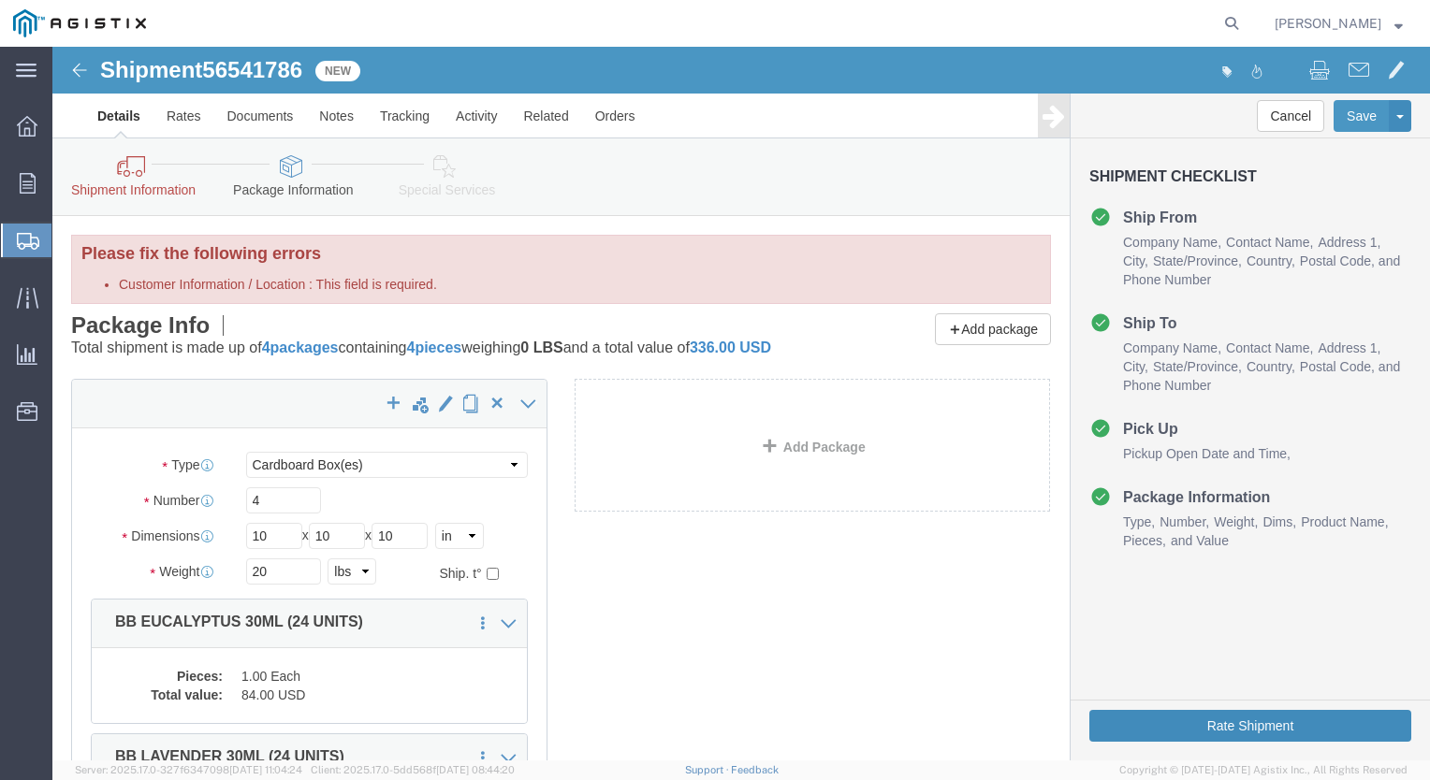
click button "Rate Shipment"
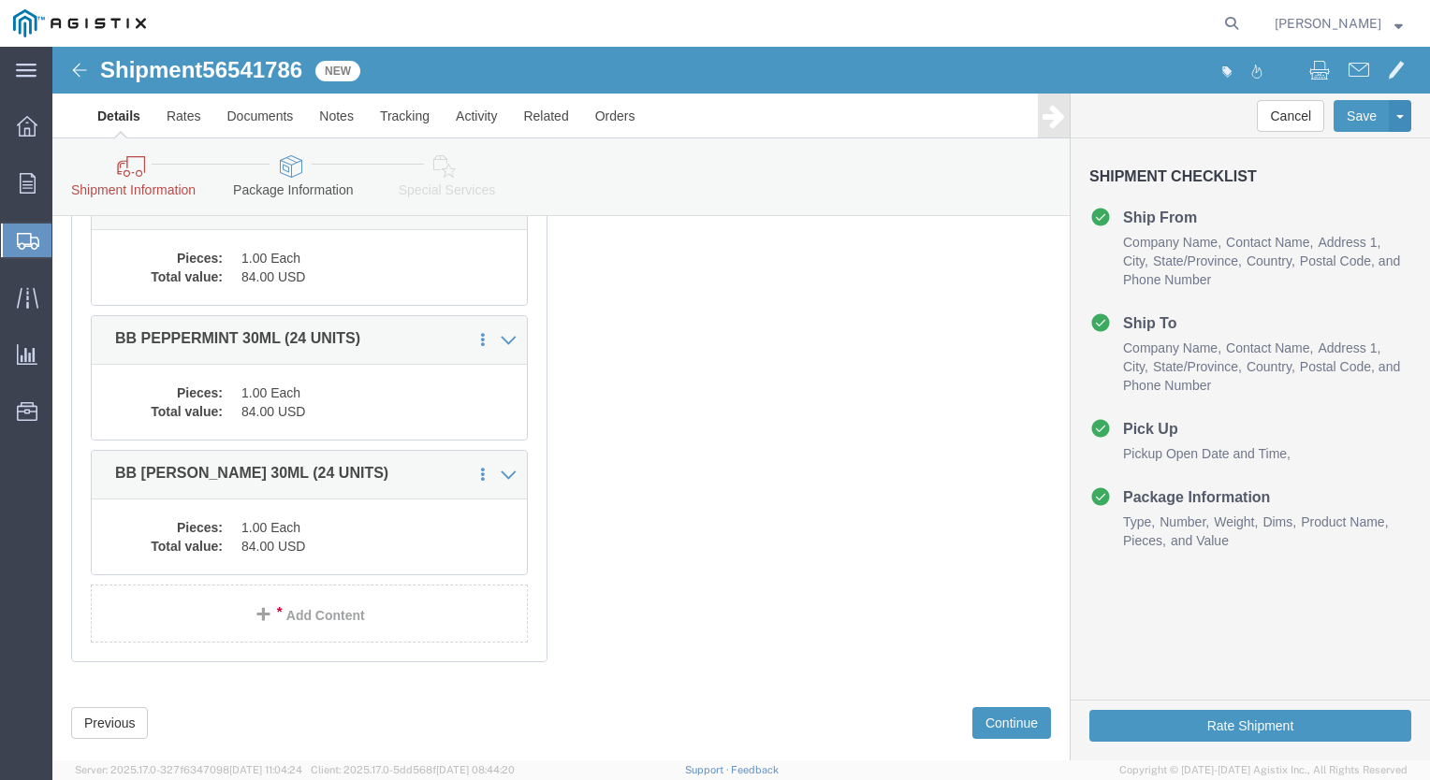
scroll to position [607, 0]
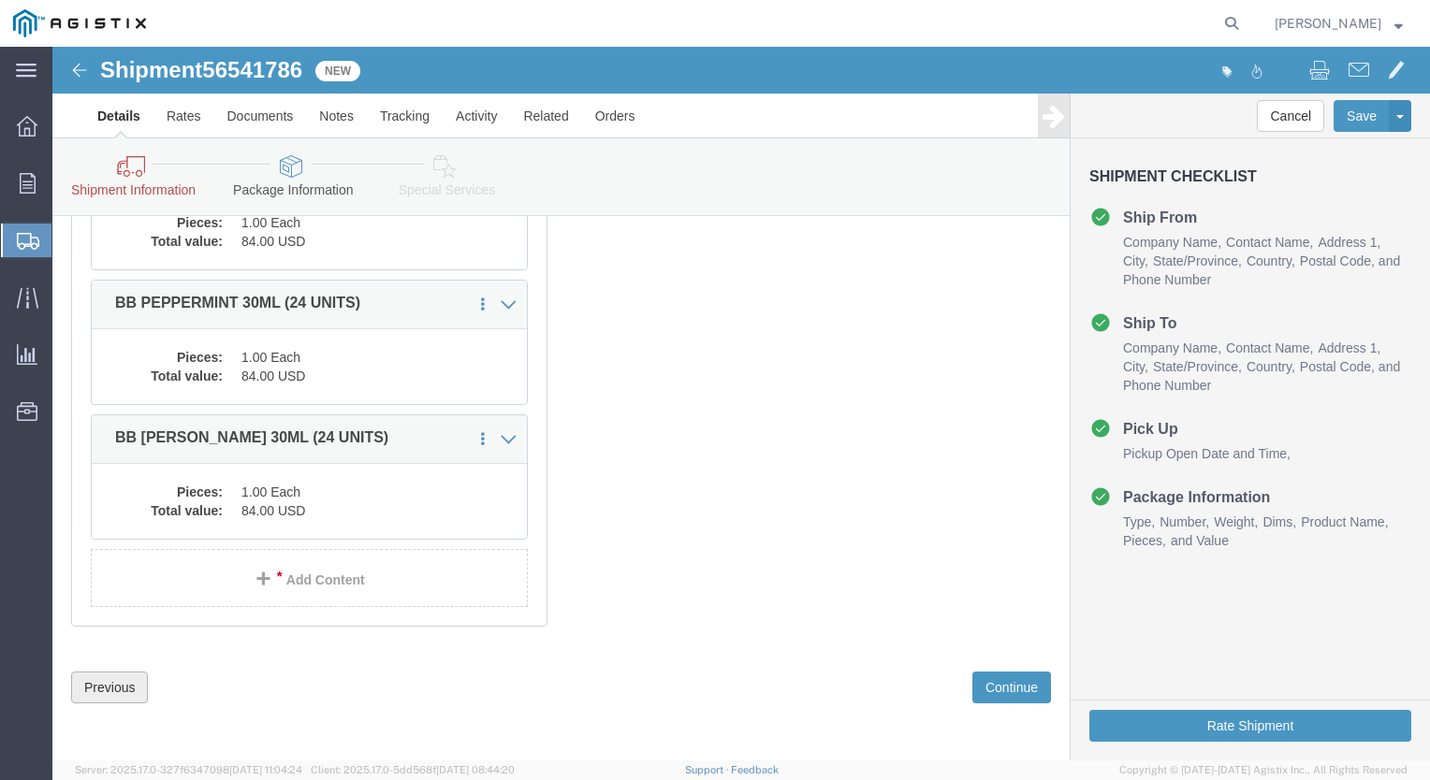
click button "Previous"
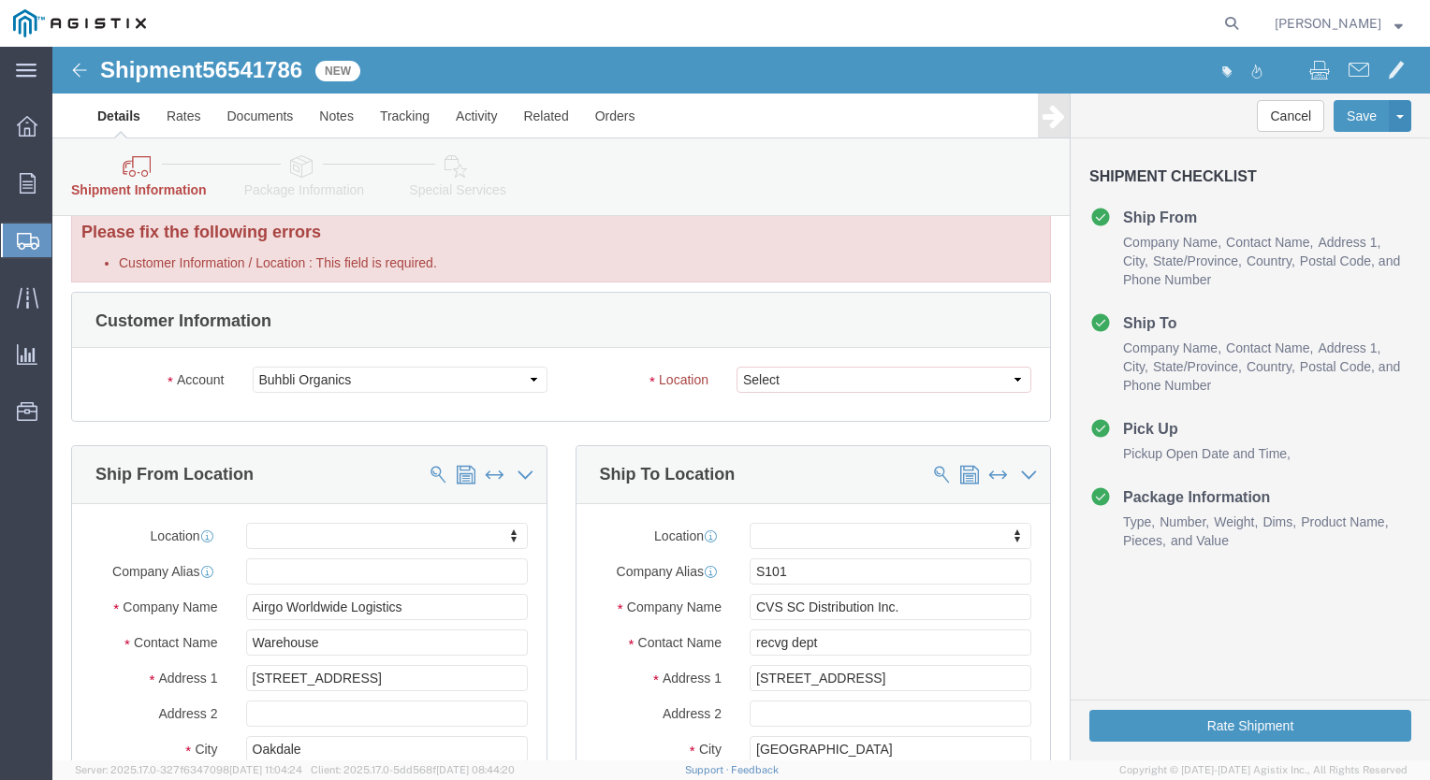
scroll to position [0, 0]
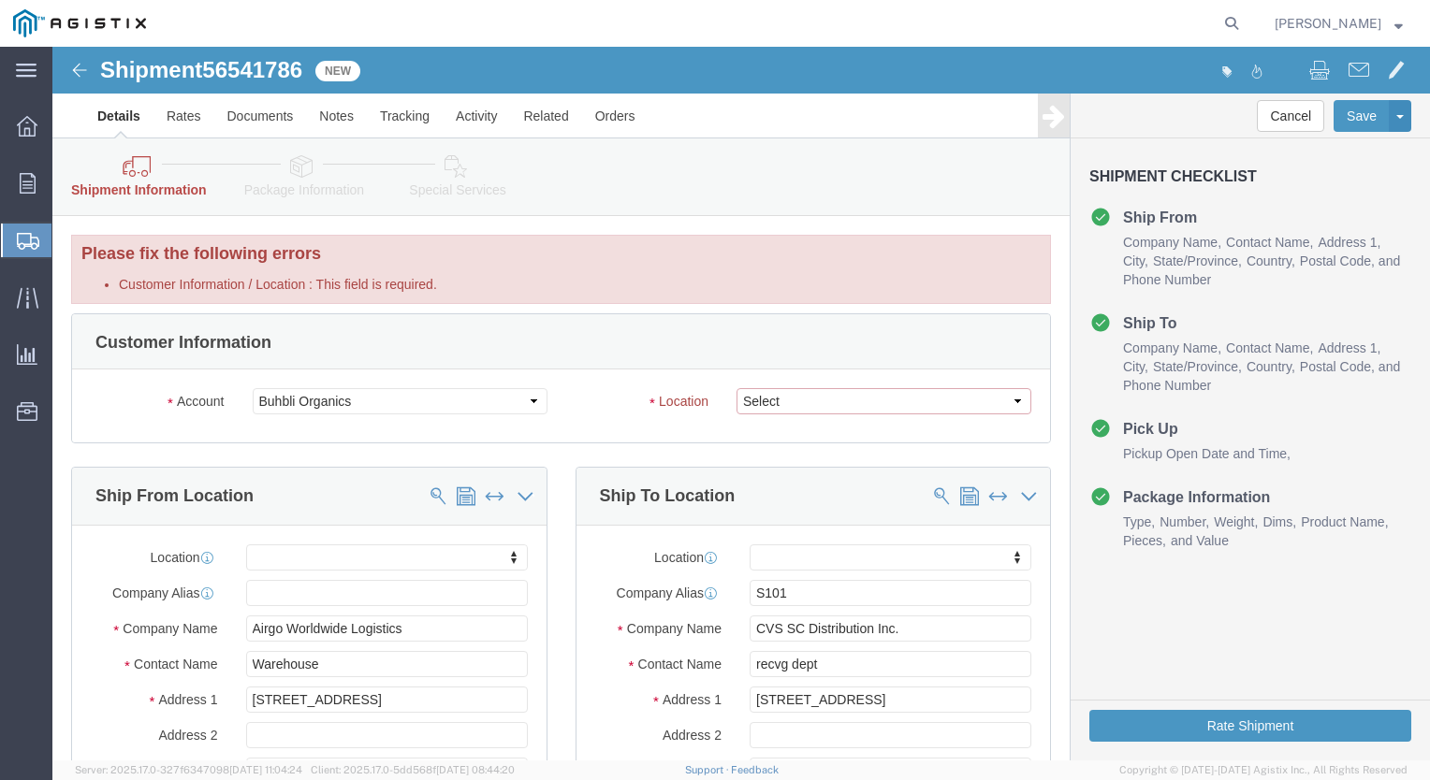
click select "Select Master"
select select "54692"
click select "Select Master"
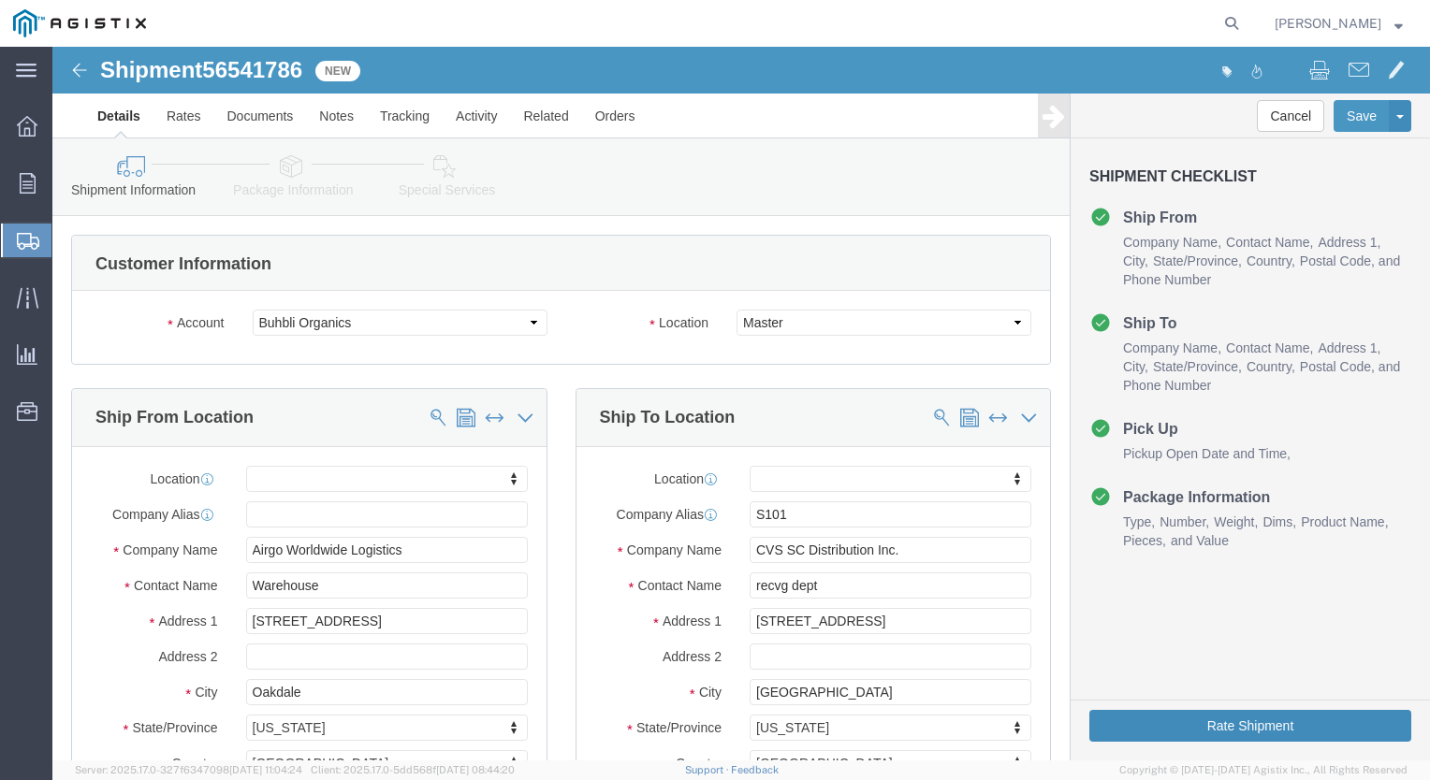
click button "Rate Shipment"
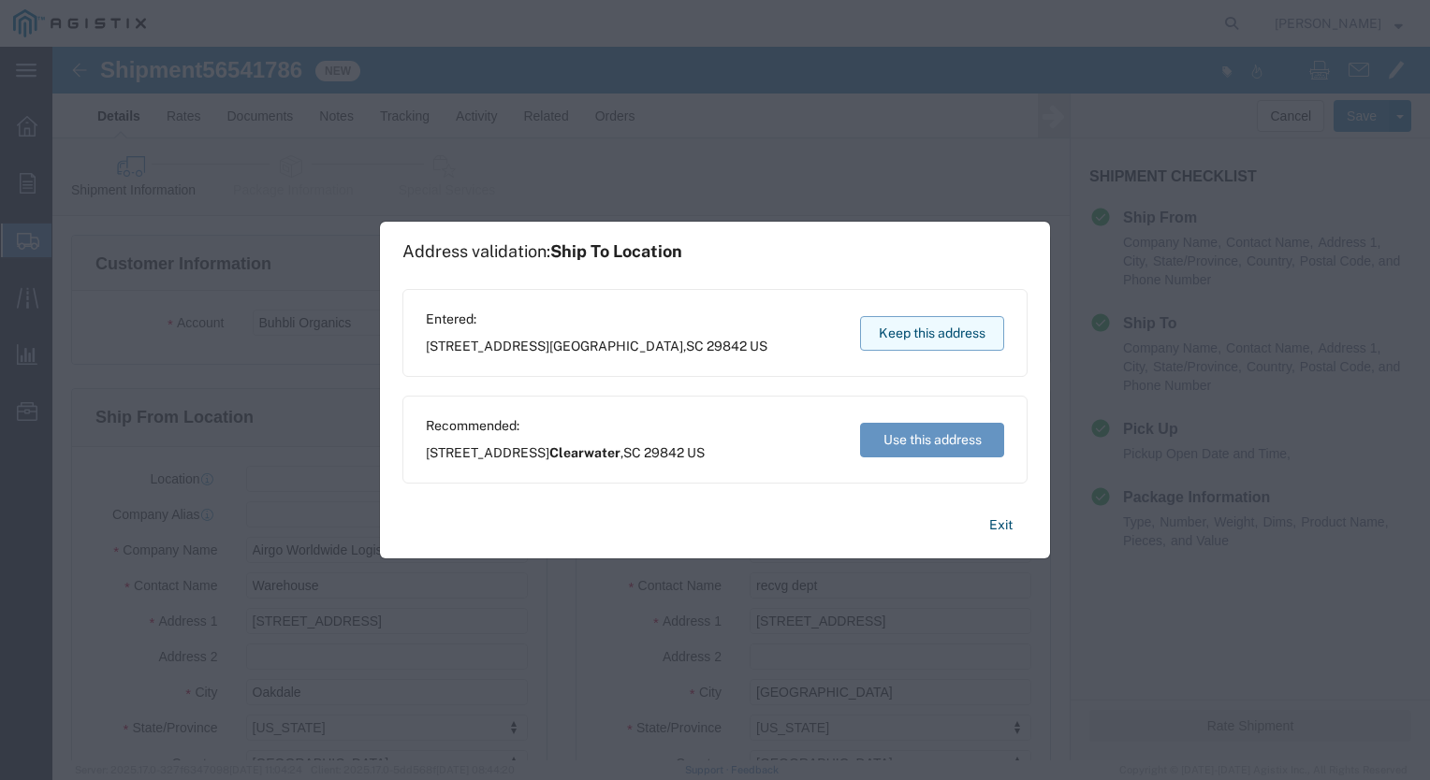
drag, startPoint x: 939, startPoint y: 331, endPoint x: 893, endPoint y: 297, distance: 58.2
click at [945, 343] on button "Keep this address" at bounding box center [932, 333] width 144 height 35
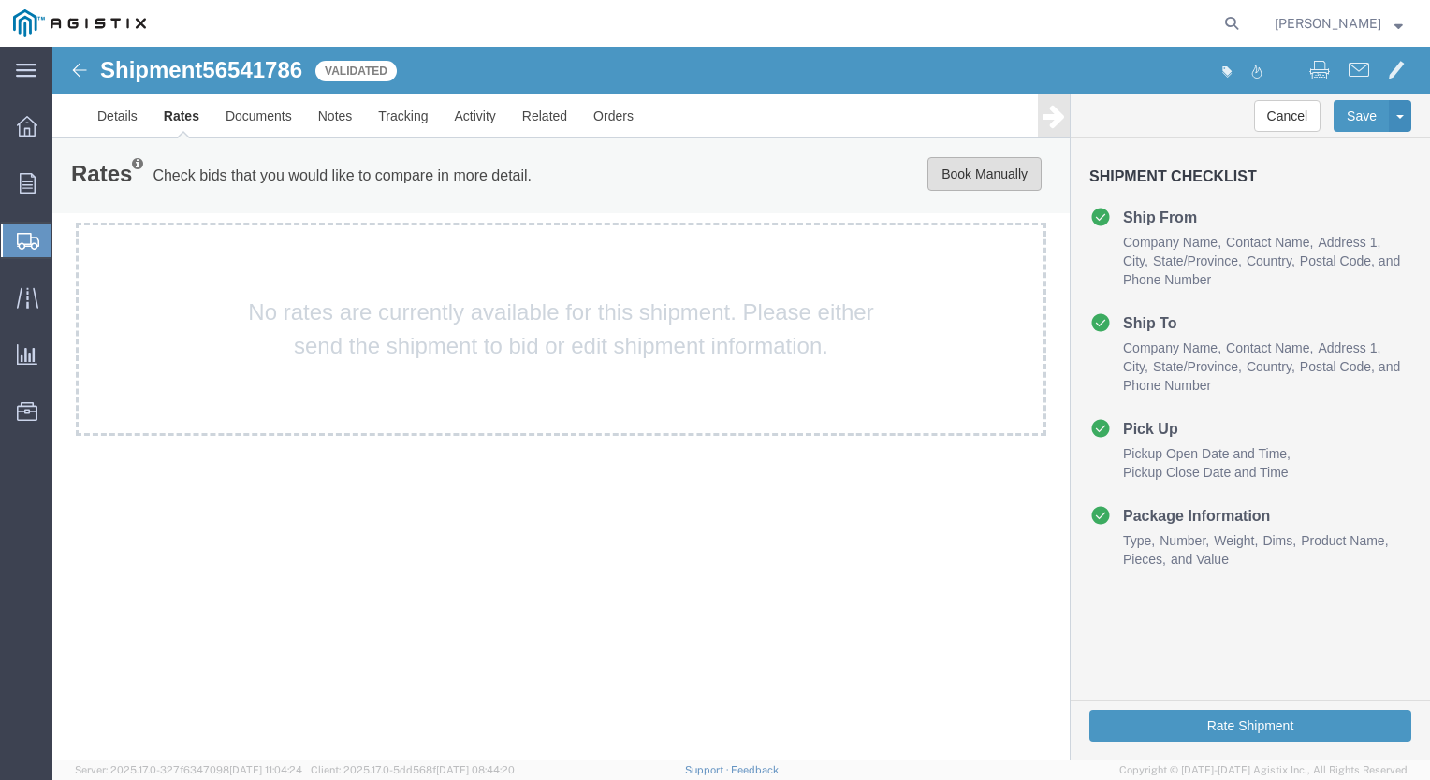
click at [974, 174] on button "Book Manually" at bounding box center [984, 174] width 114 height 34
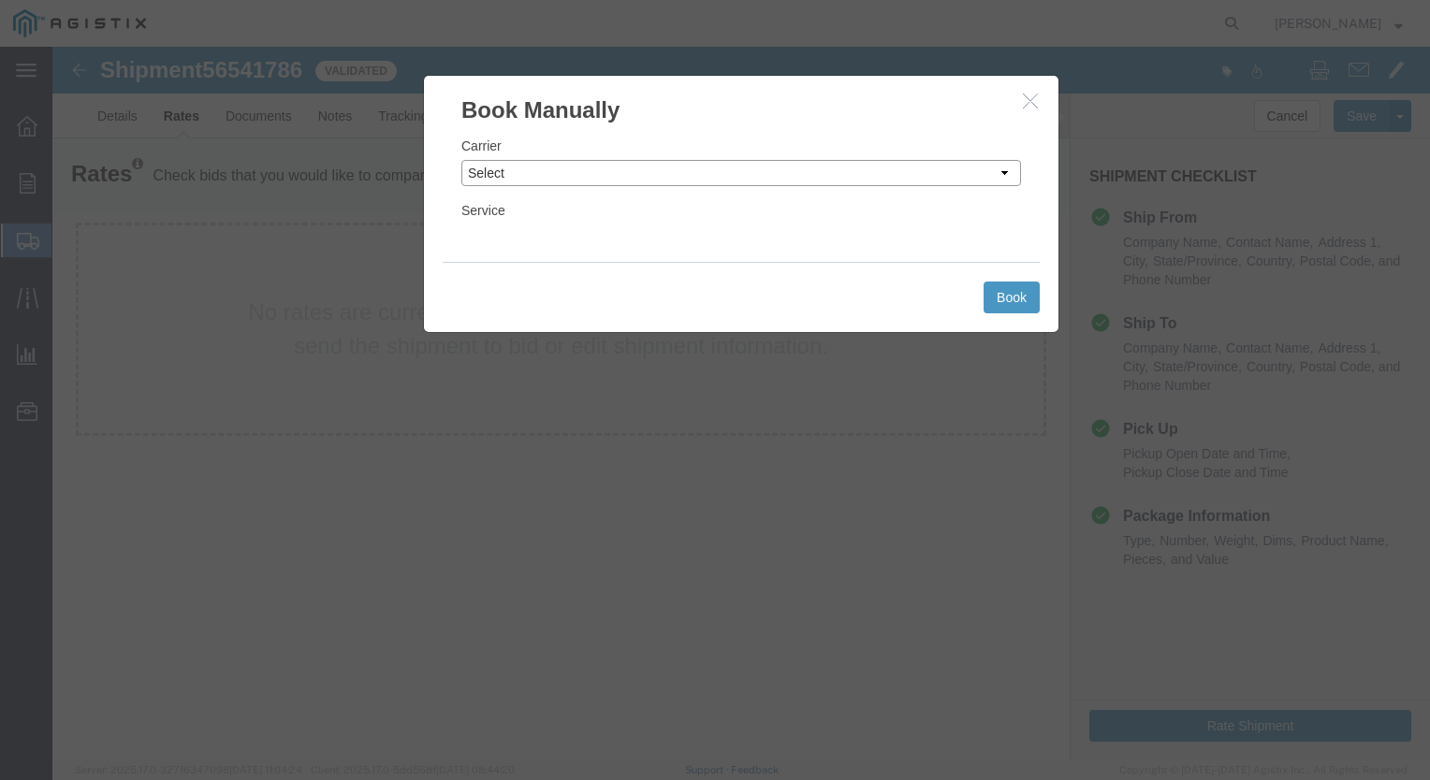
click at [1003, 173] on select "Select Add New Carrier (and default service) ACI Guide APC Airport Google Milea…" at bounding box center [741, 173] width 560 height 26
select select "12"
click at [461, 160] on select "Select Add New Carrier (and default service) ACI Guide APC Airport Google Milea…" at bounding box center [741, 173] width 560 height 26
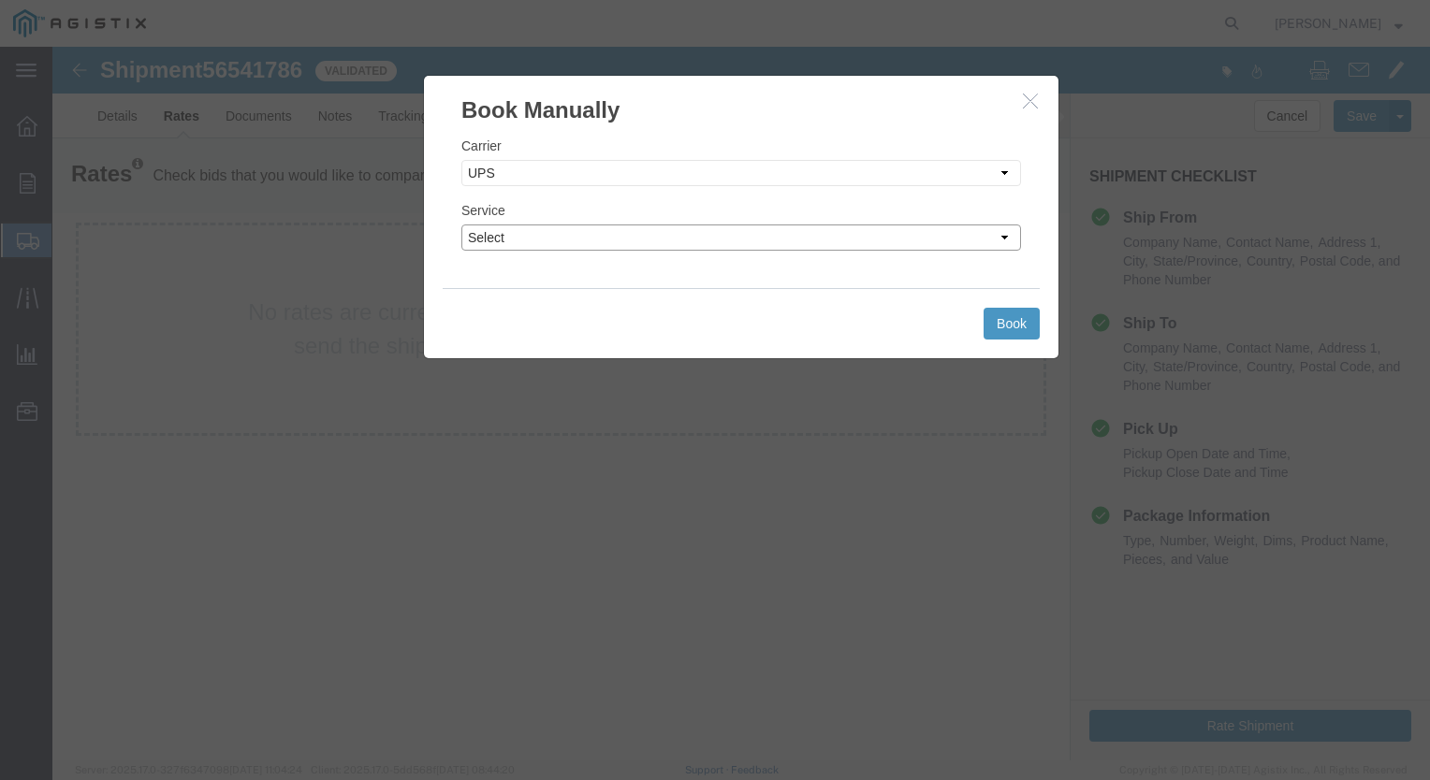
click at [1003, 235] on select "Select 2nd Day Air 2nd Day Air A.M. 3 Day Select BOUND PRINTED MATTER, UPS DELI…" at bounding box center [741, 238] width 560 height 26
select select "42"
click at [461, 225] on select "Select 2nd Day Air 2nd Day Air A.M. 3 Day Select BOUND PRINTED MATTER, UPS DELI…" at bounding box center [741, 238] width 560 height 26
click at [1014, 318] on button "Book" at bounding box center [1011, 324] width 56 height 32
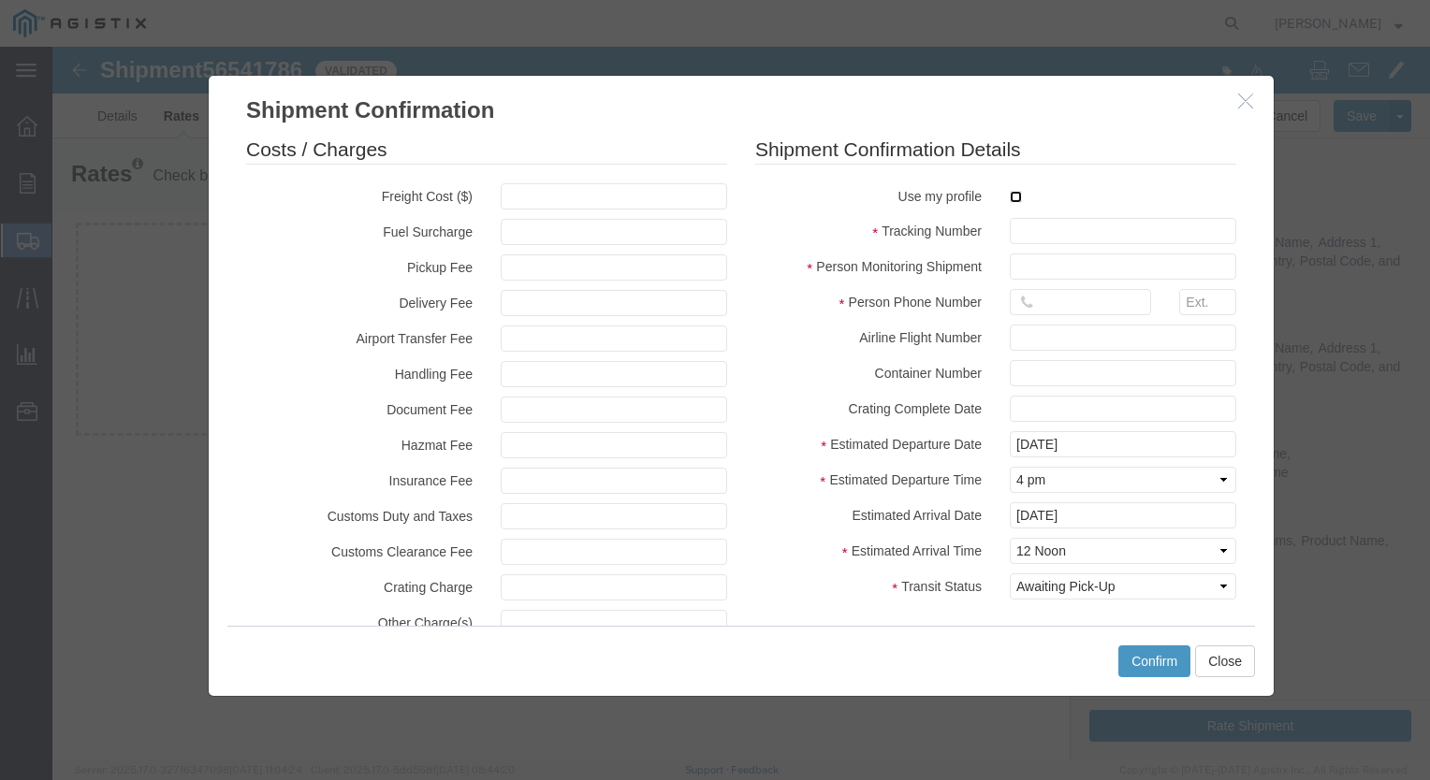
click at [1010, 198] on input "checkbox" at bounding box center [1016, 197] width 12 height 12
checkbox input "true"
type input "[PERSON_NAME]"
type input "[PHONE_NUMBER]"
click at [1028, 233] on input "text" at bounding box center [1123, 231] width 226 height 26
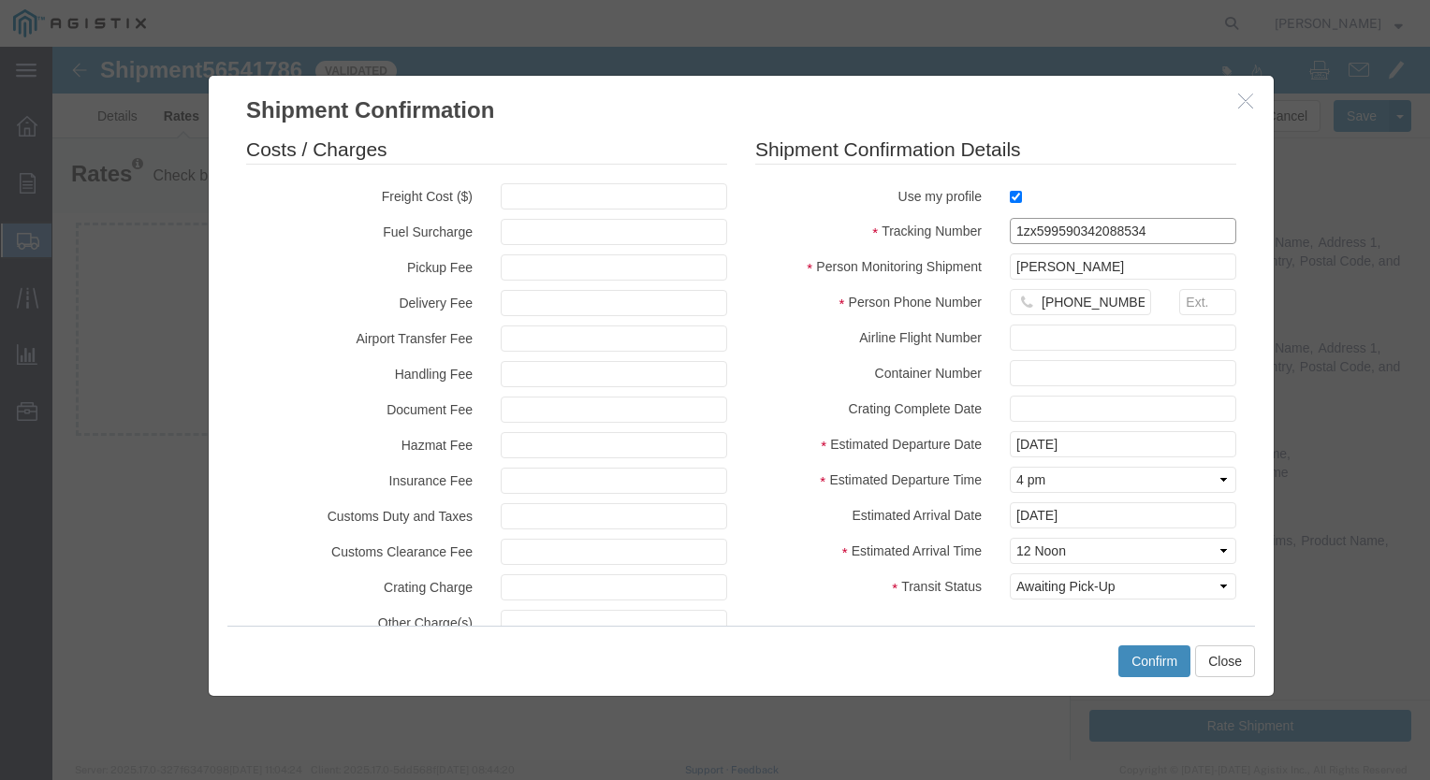
type input "1zx599590342088534"
click at [1150, 657] on button "Confirm" at bounding box center [1154, 662] width 72 height 32
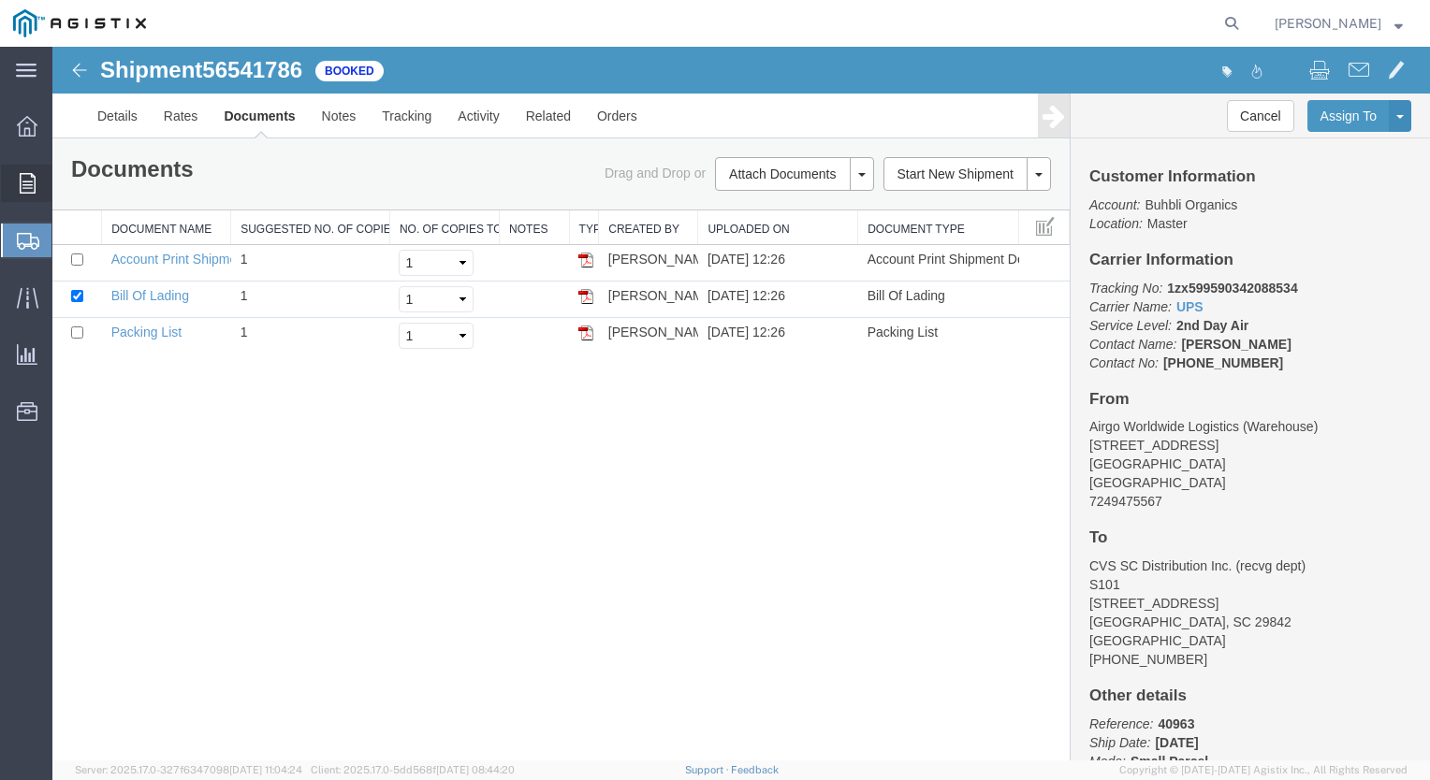
click at [0, 0] on span "Order Manager" at bounding box center [0, 0] width 0 height 0
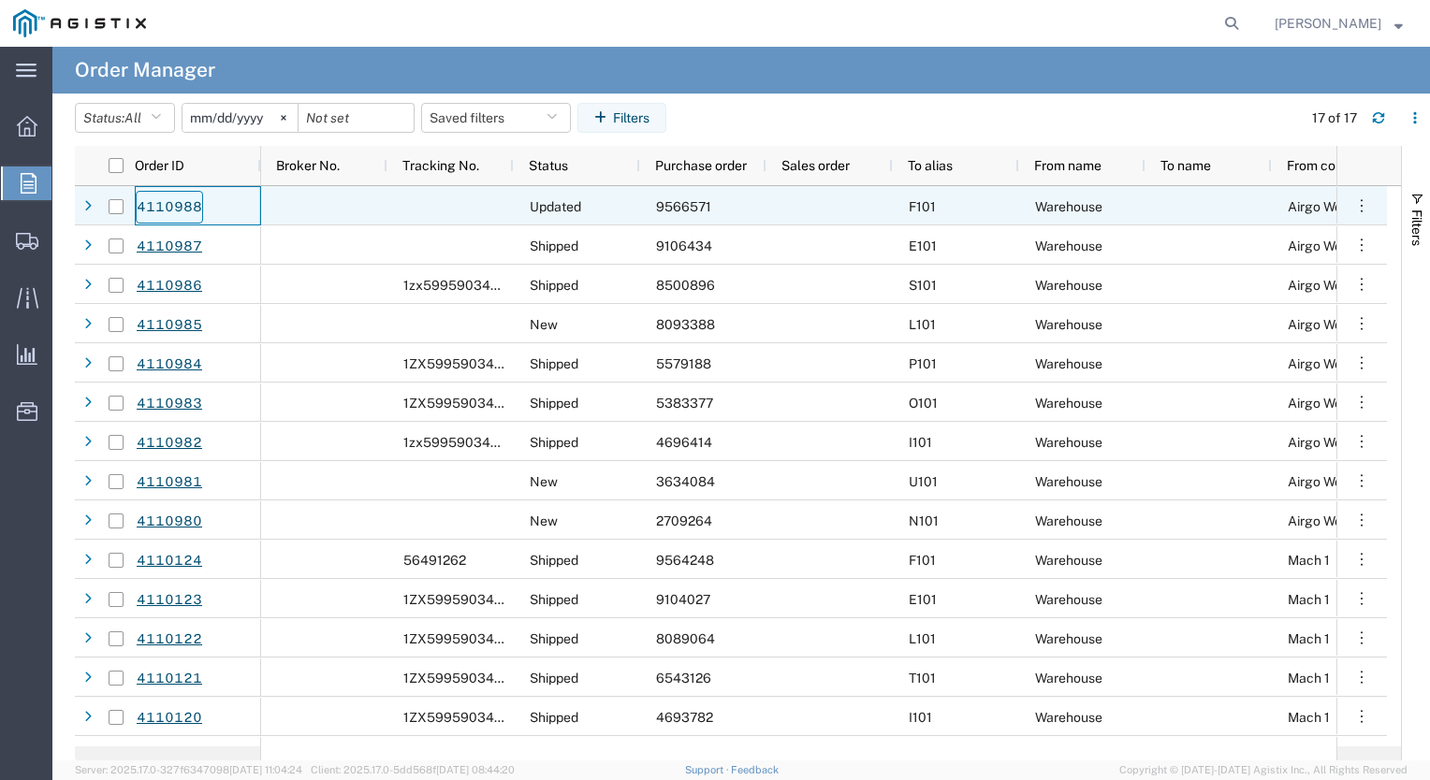
click at [150, 208] on link "4110988" at bounding box center [169, 207] width 67 height 33
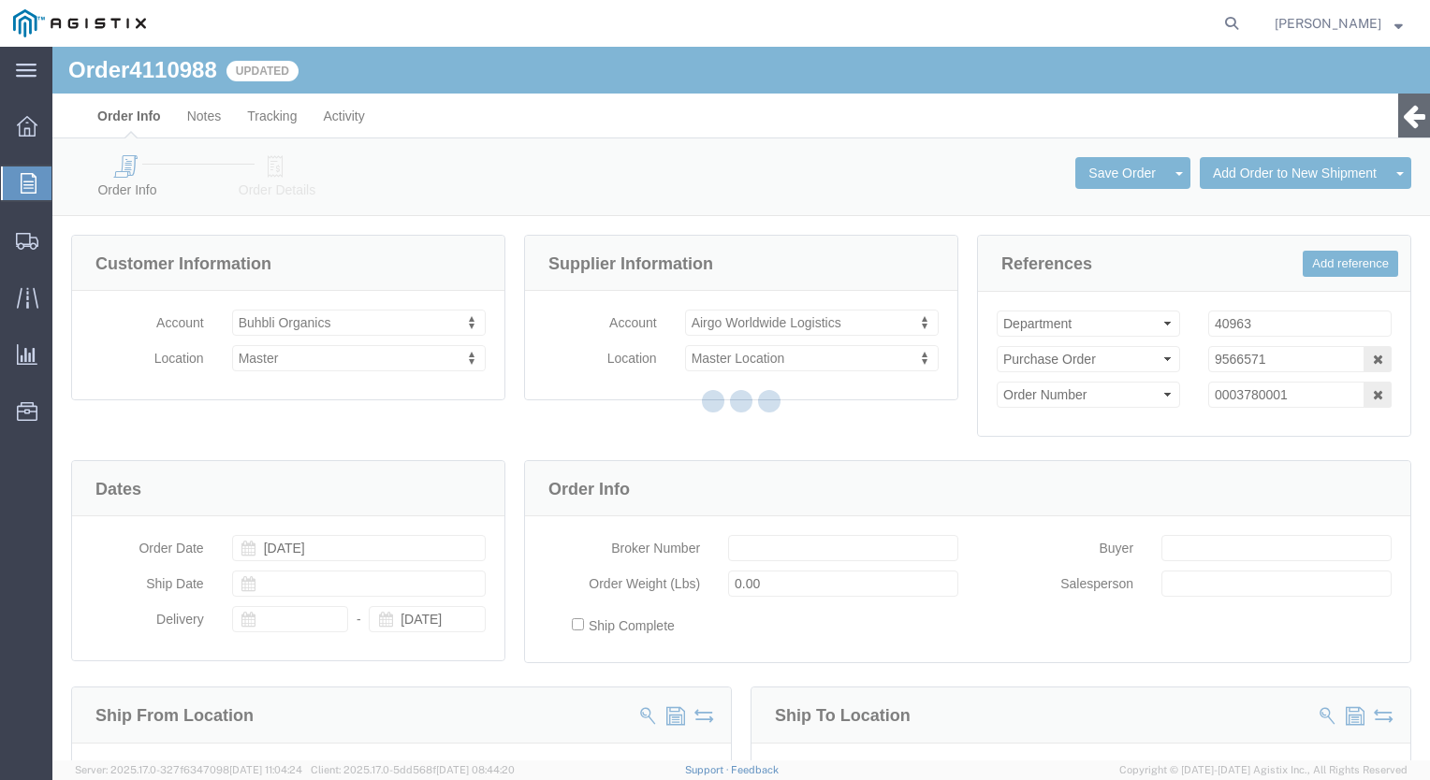
select select
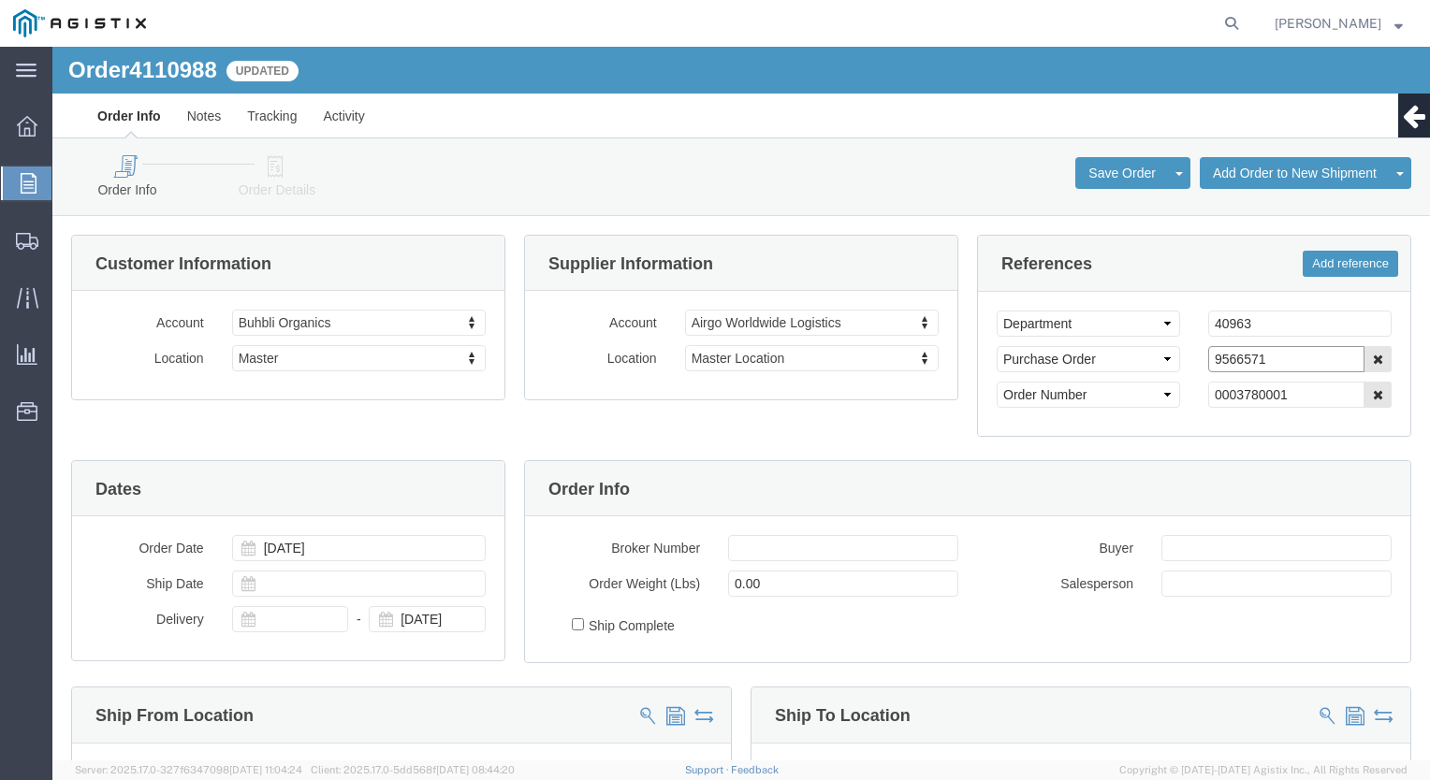
drag, startPoint x: 1219, startPoint y: 310, endPoint x: 1127, endPoint y: 320, distance: 93.2
click div "Select Account Type Activity ID Airline Appointment Number ASN Batch Request # …"
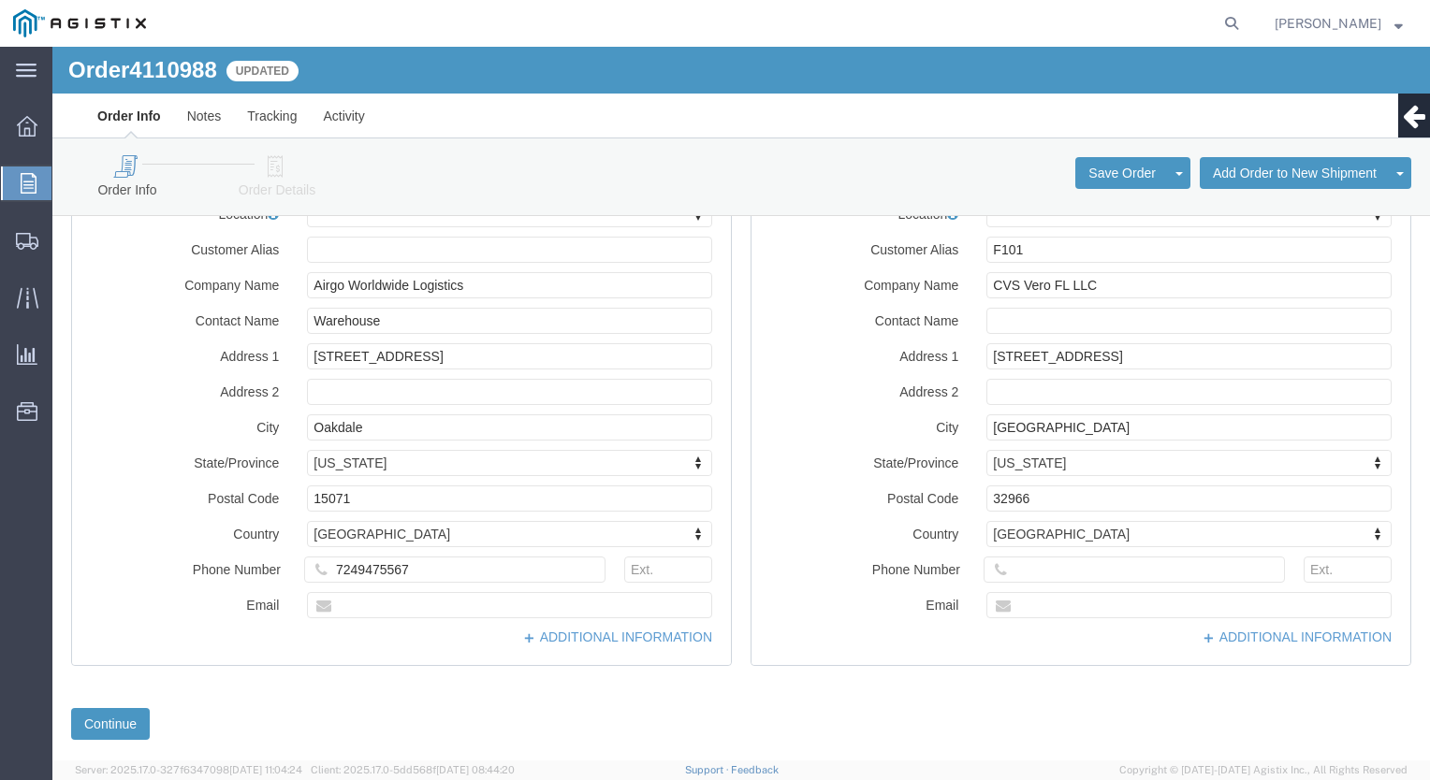
scroll to position [598, 0]
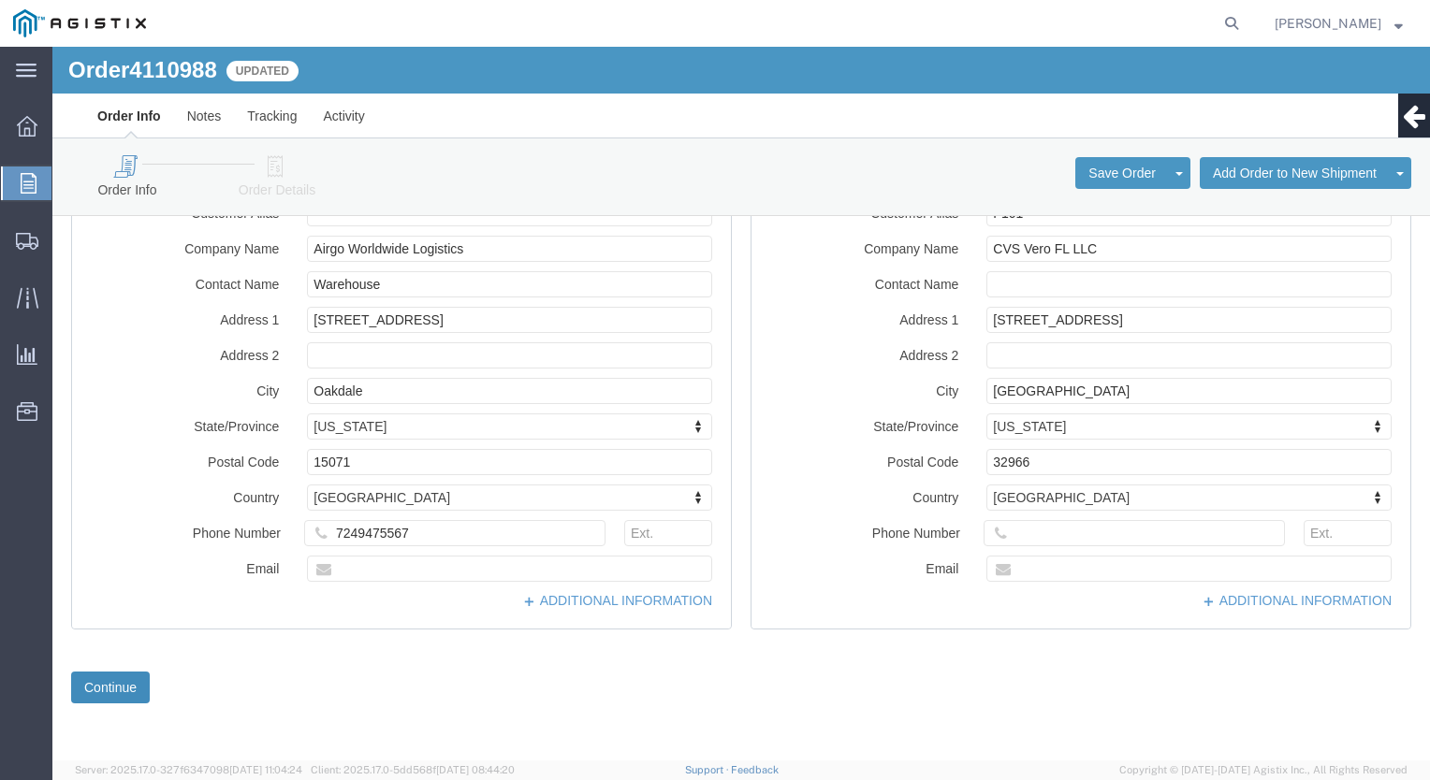
click button "Continue"
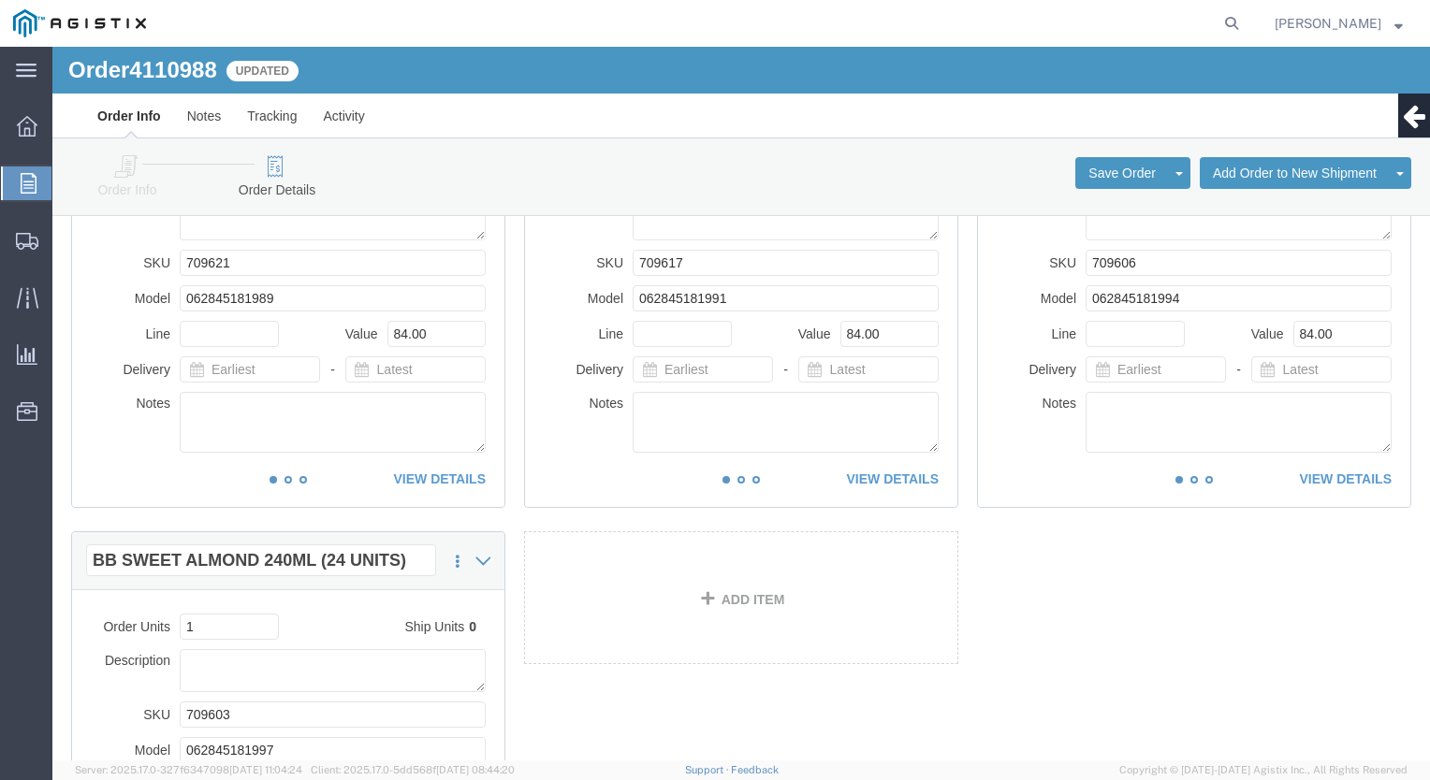
scroll to position [0, 0]
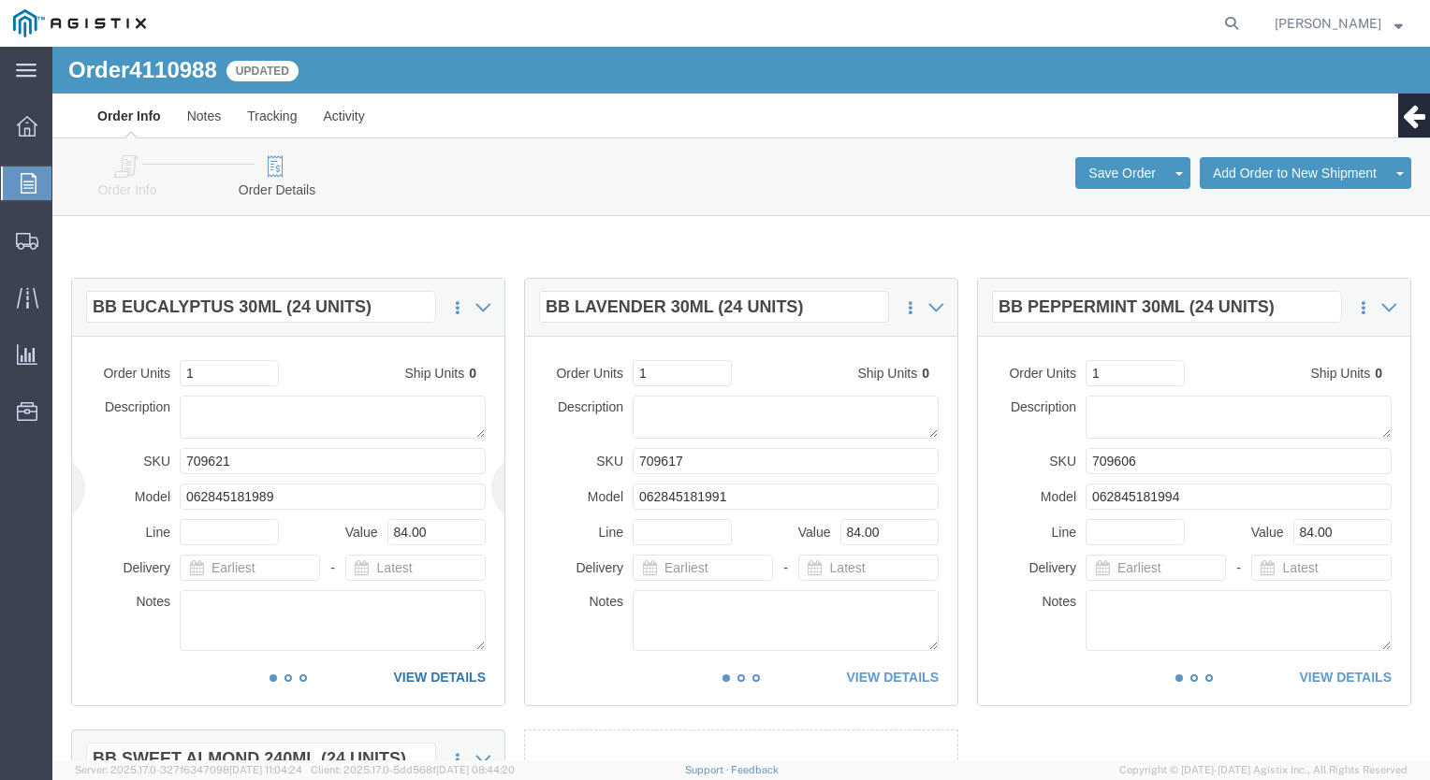
click link "VIEW DETAILS"
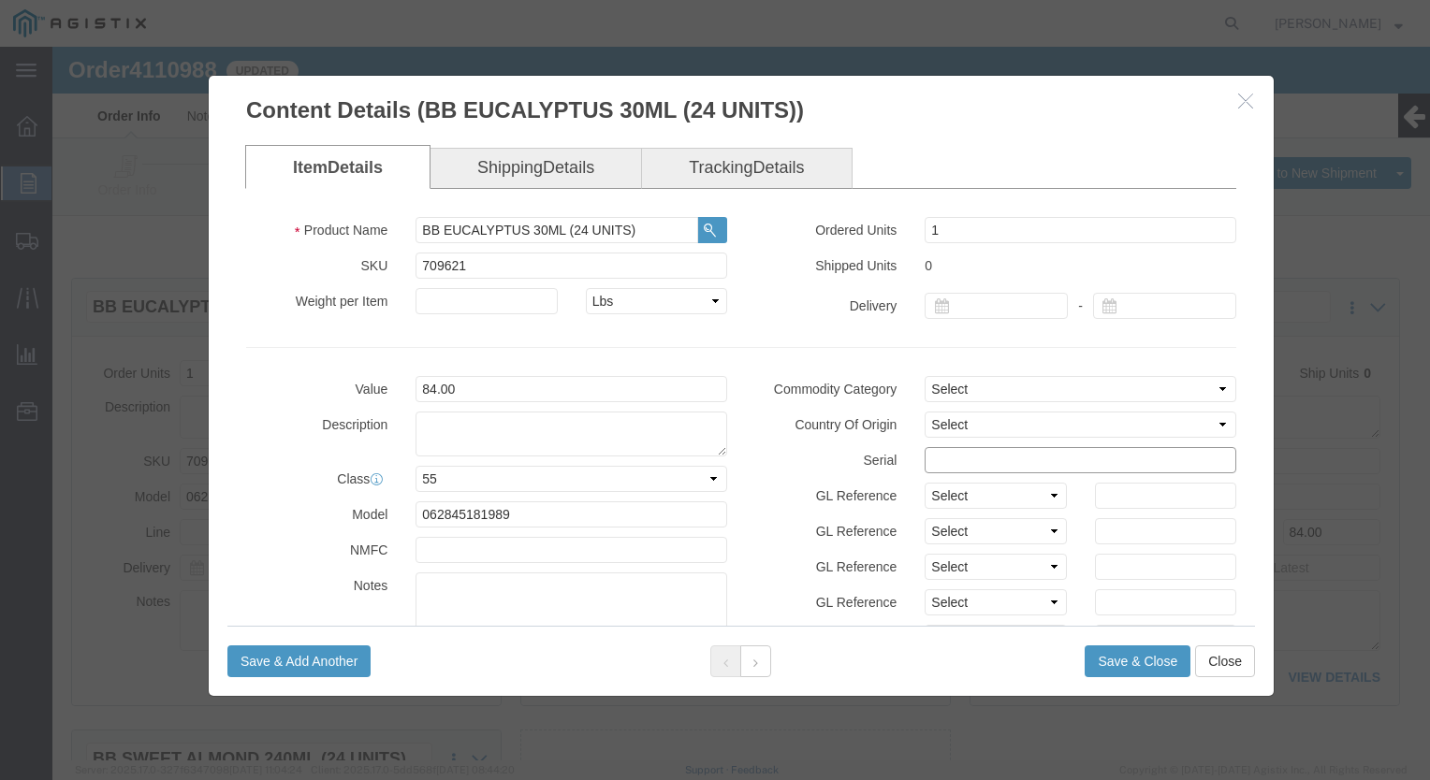
click input "text"
paste input "9566571"
type input "95665711212121212121"
click button "Save & Close"
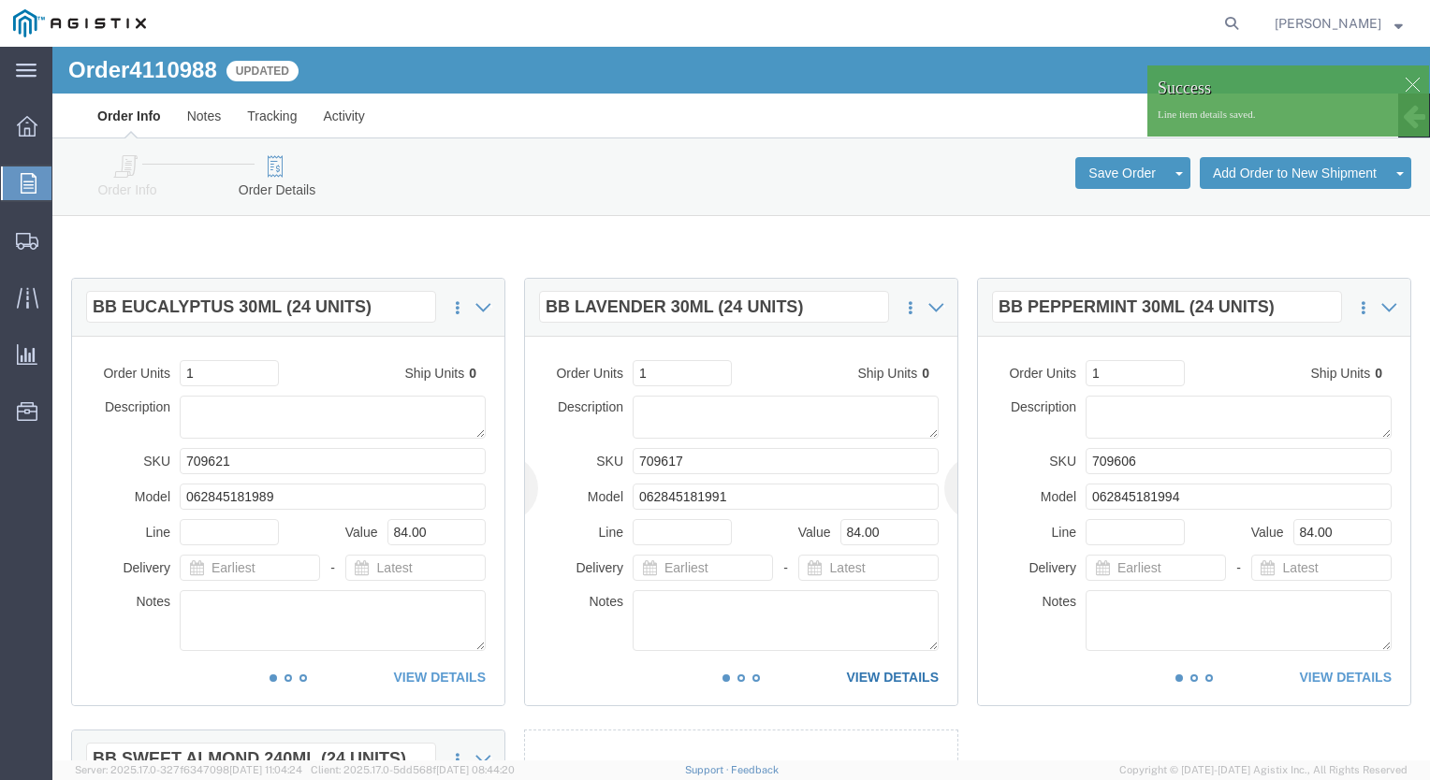
click link "VIEW DETAILS"
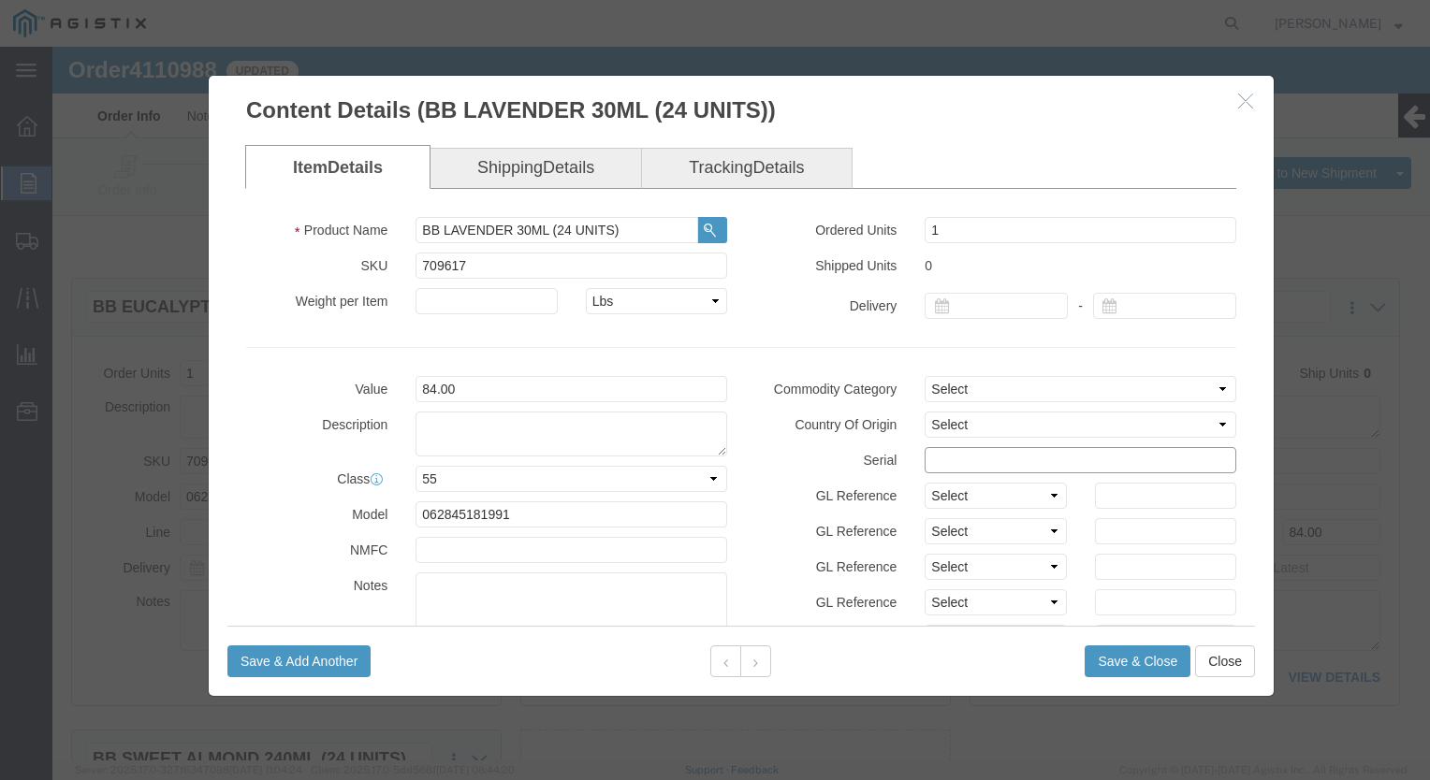
click input "text"
paste input "9566571"
type input "95665711212121212122"
click button "Save & Close"
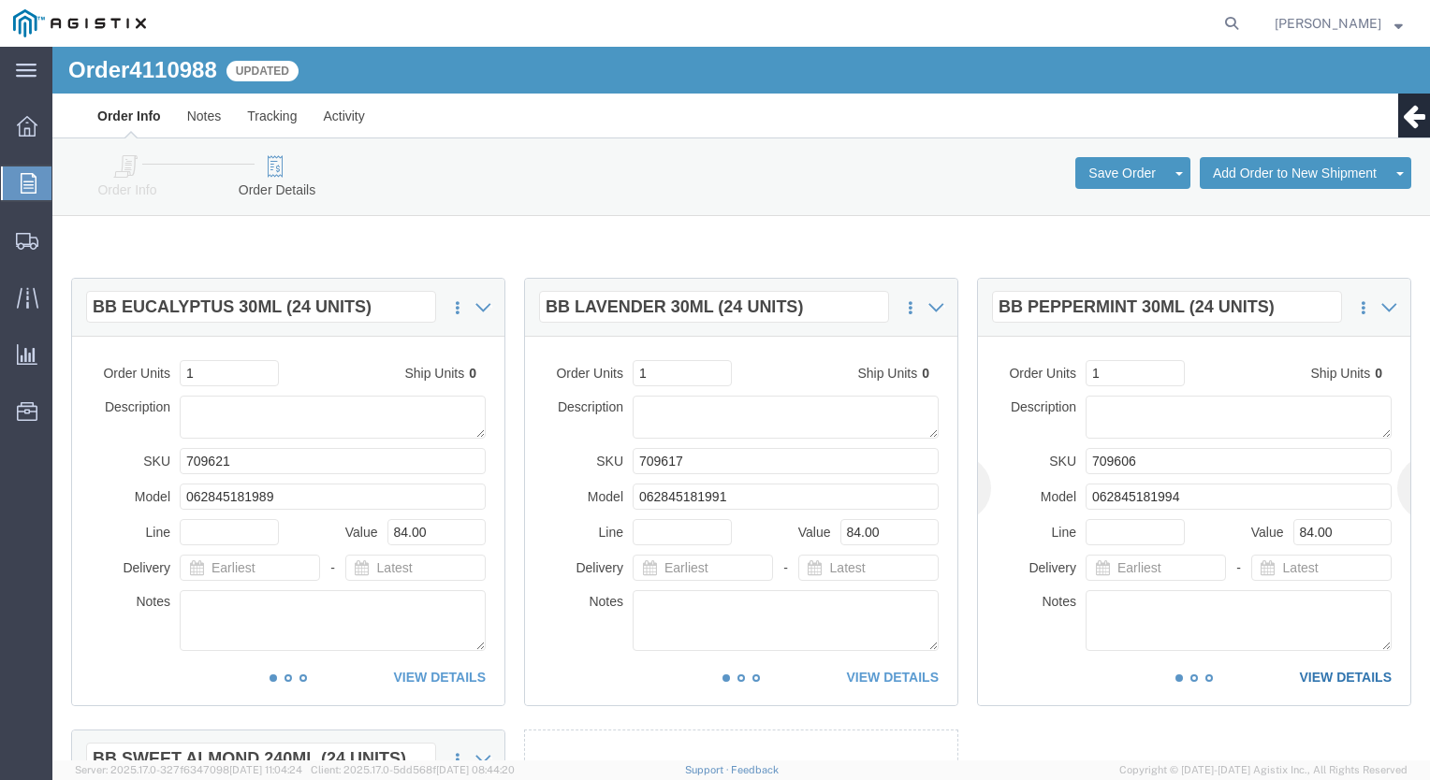
click link "VIEW DETAILS"
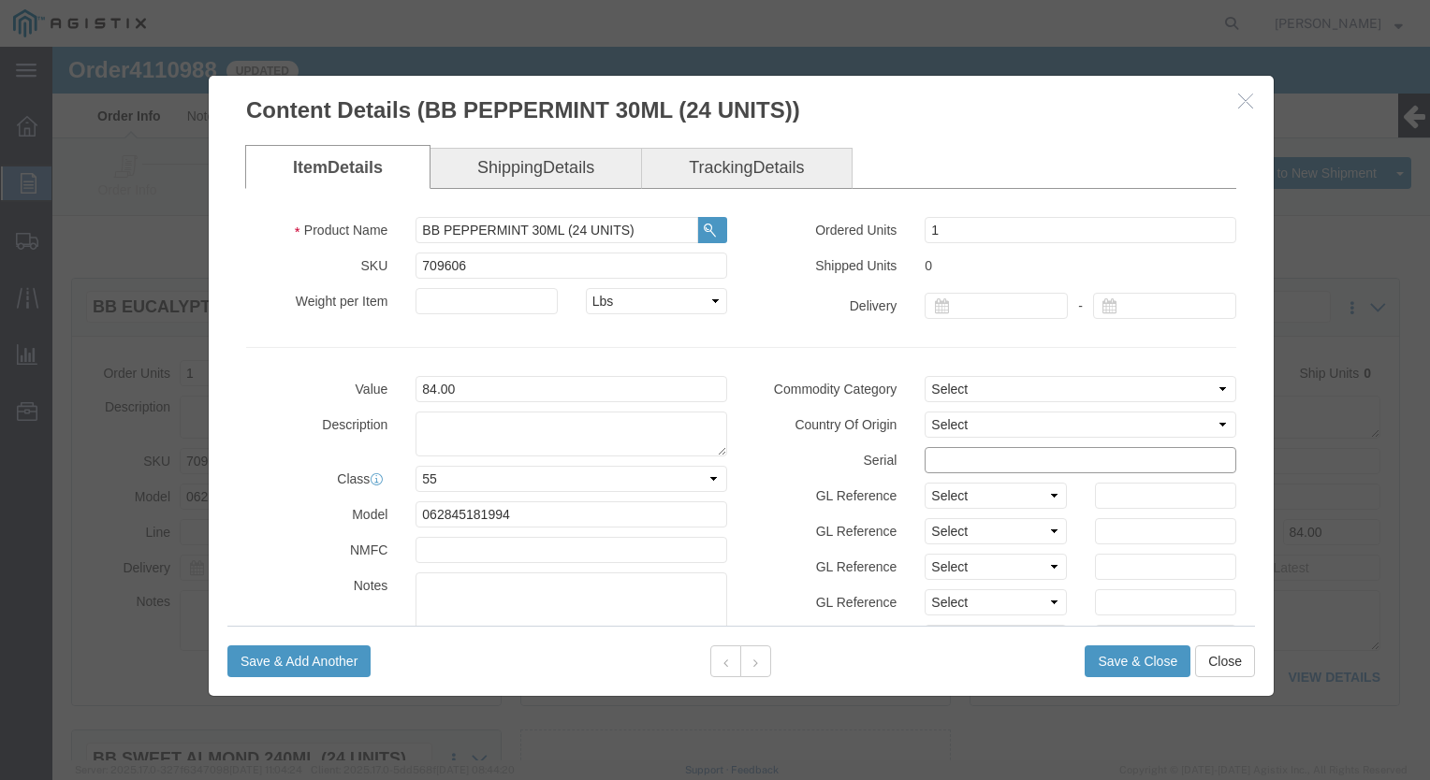
click input "text"
paste input "9566571"
type input "95665711212121212123"
click button "Save & Close"
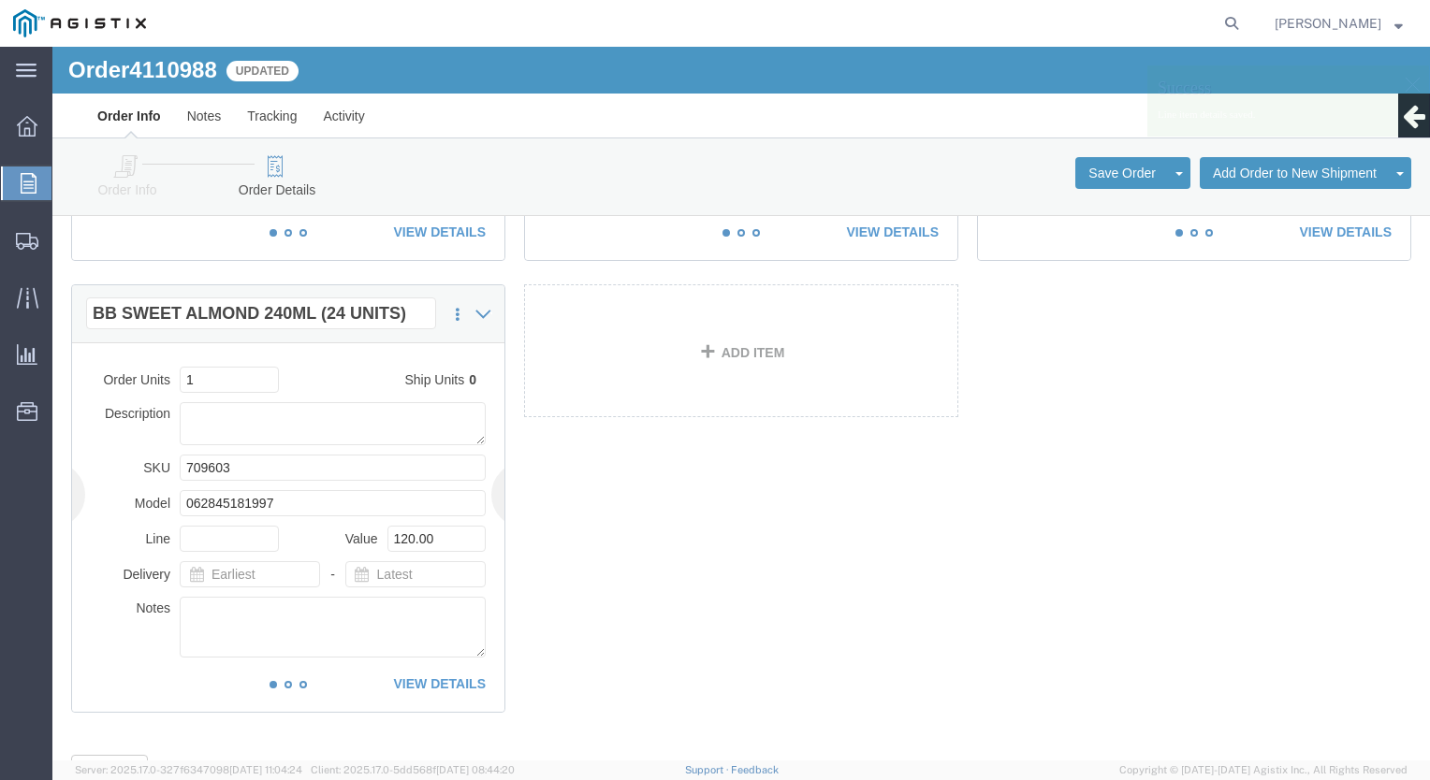
scroll to position [468, 0]
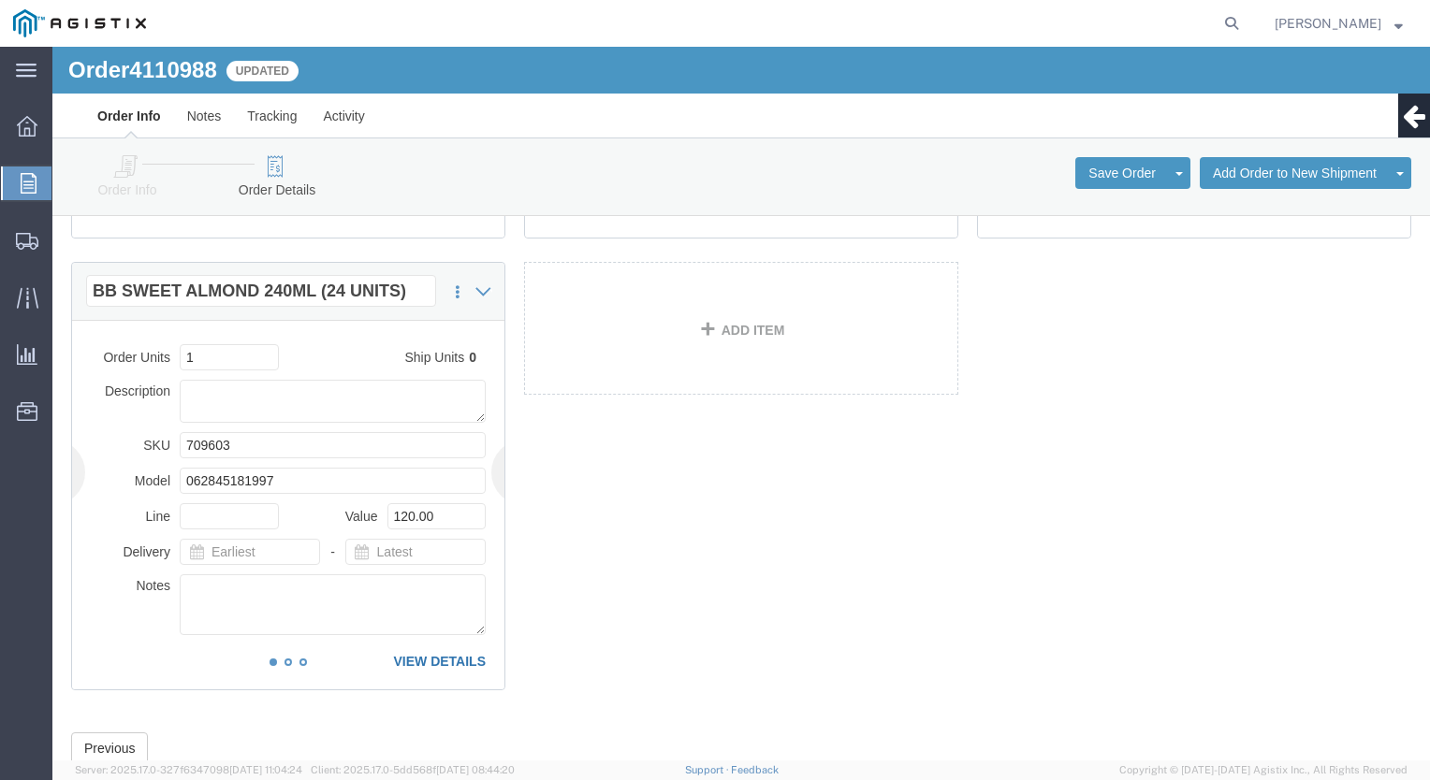
click link "VIEW DETAILS"
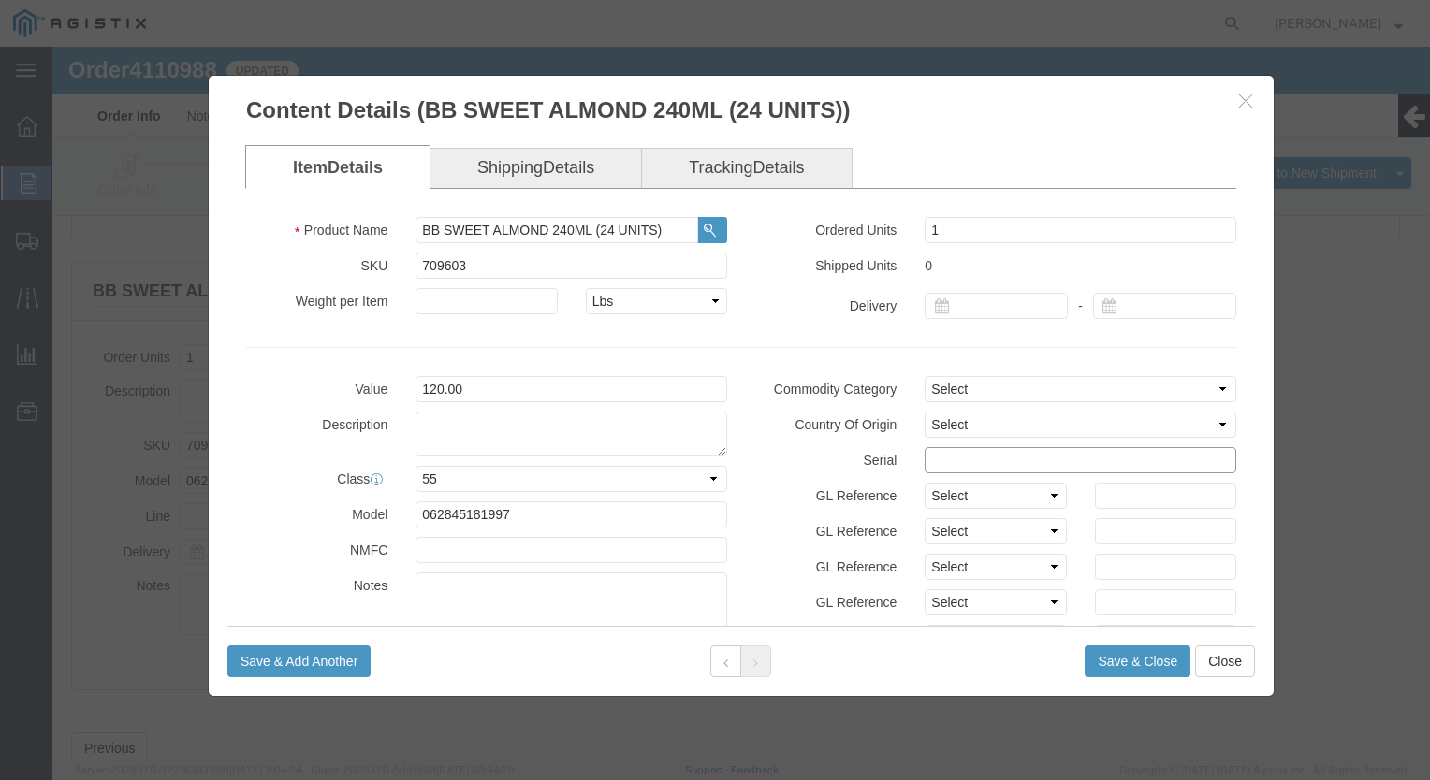
click input "text"
paste input "9566571"
type input "95665711212121212124"
click button "Save & Close"
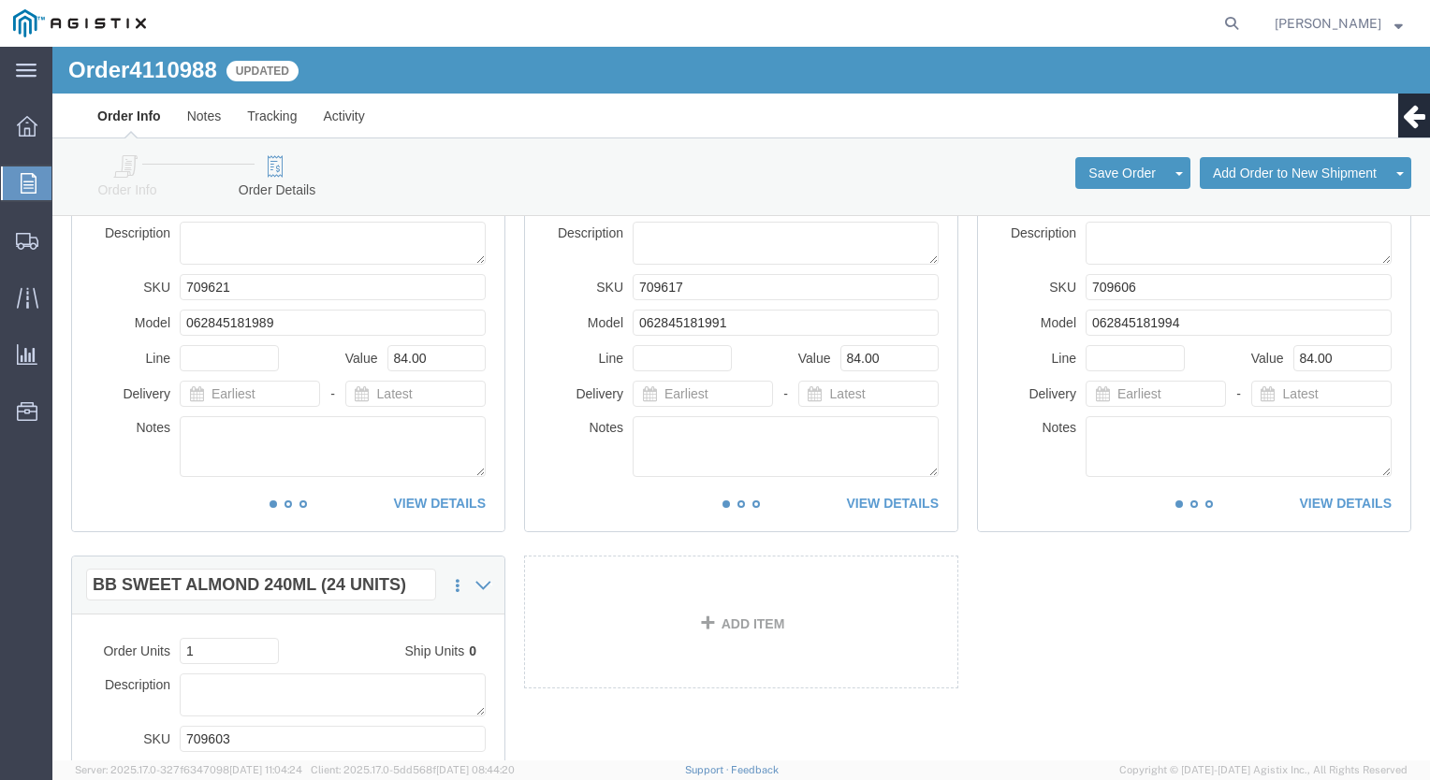
scroll to position [155, 0]
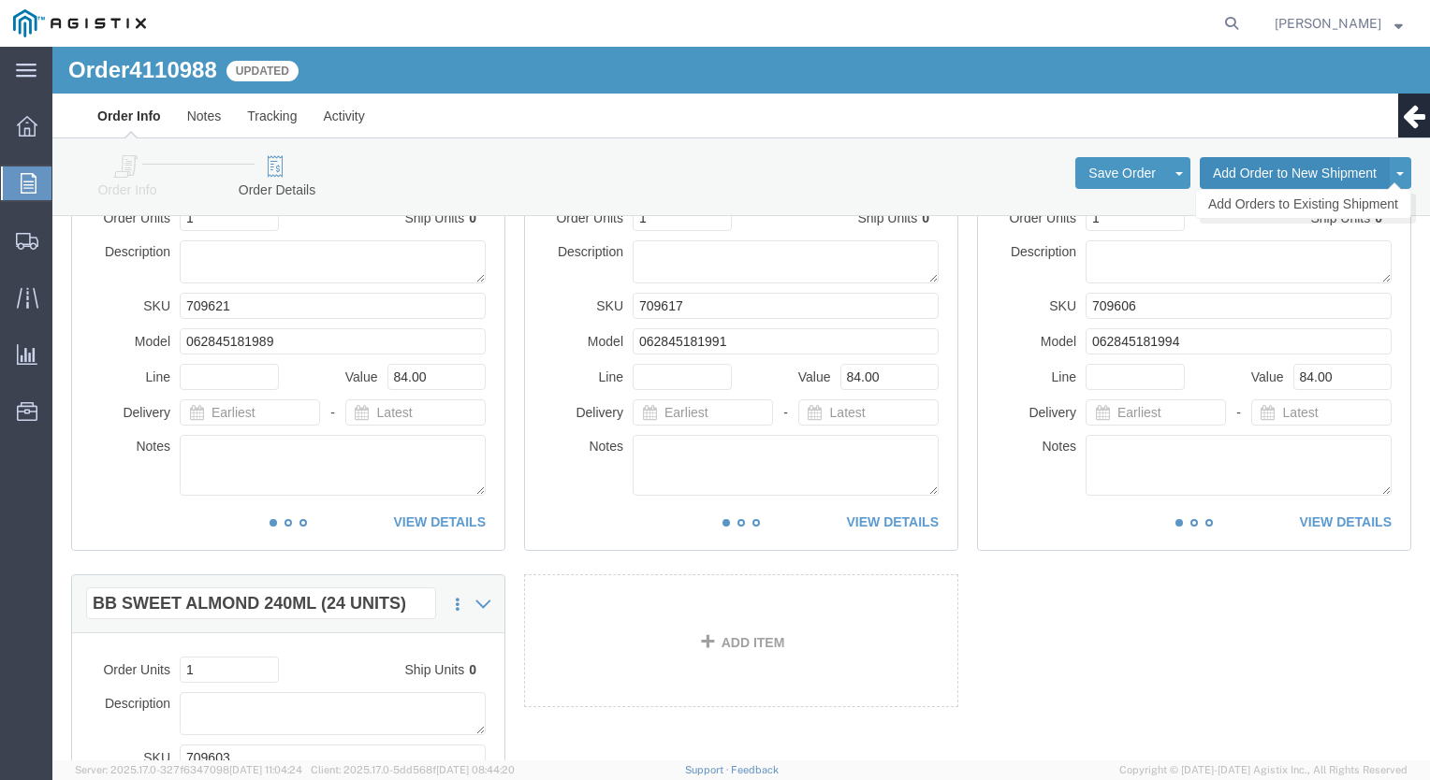
click button "Add Order to New Shipment"
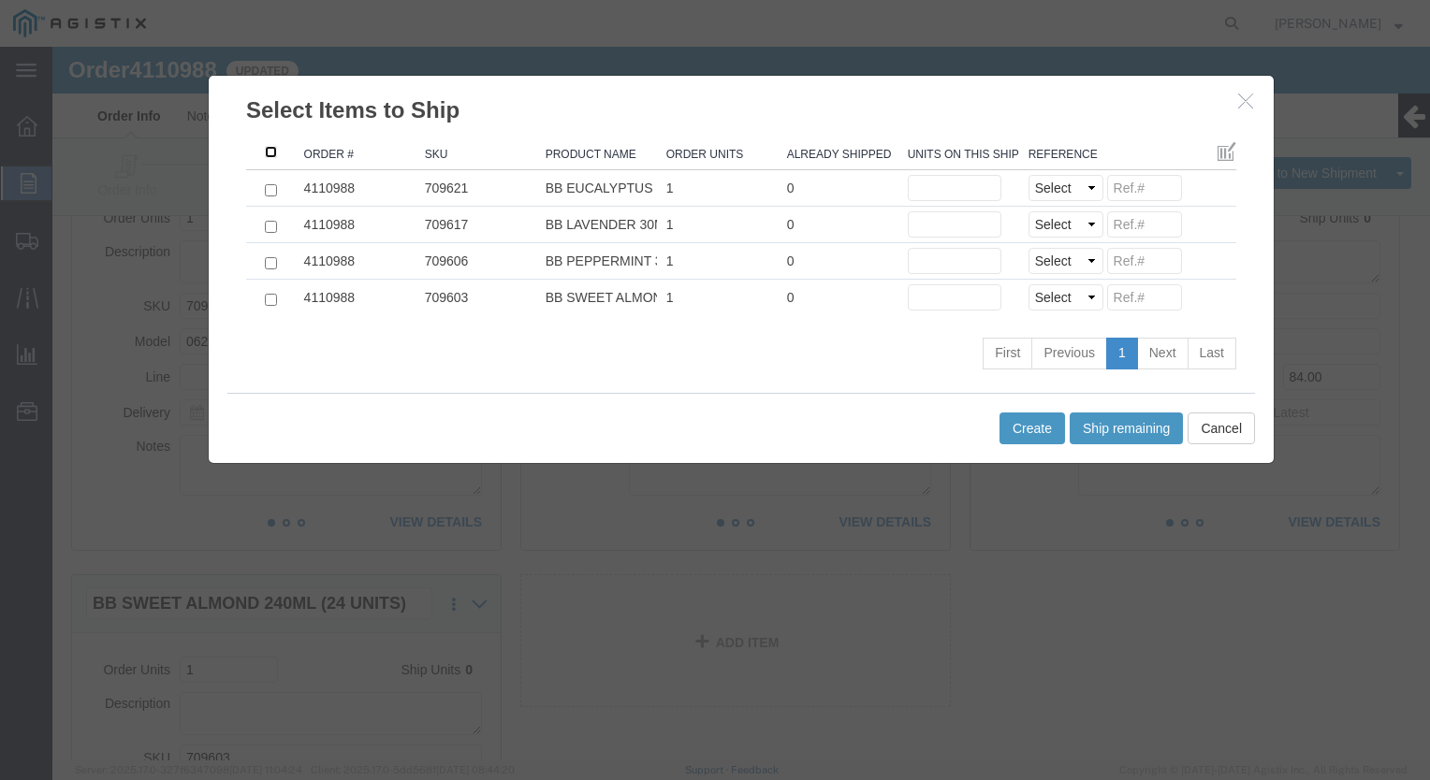
click input ": activate to sort column descending"
checkbox input "true"
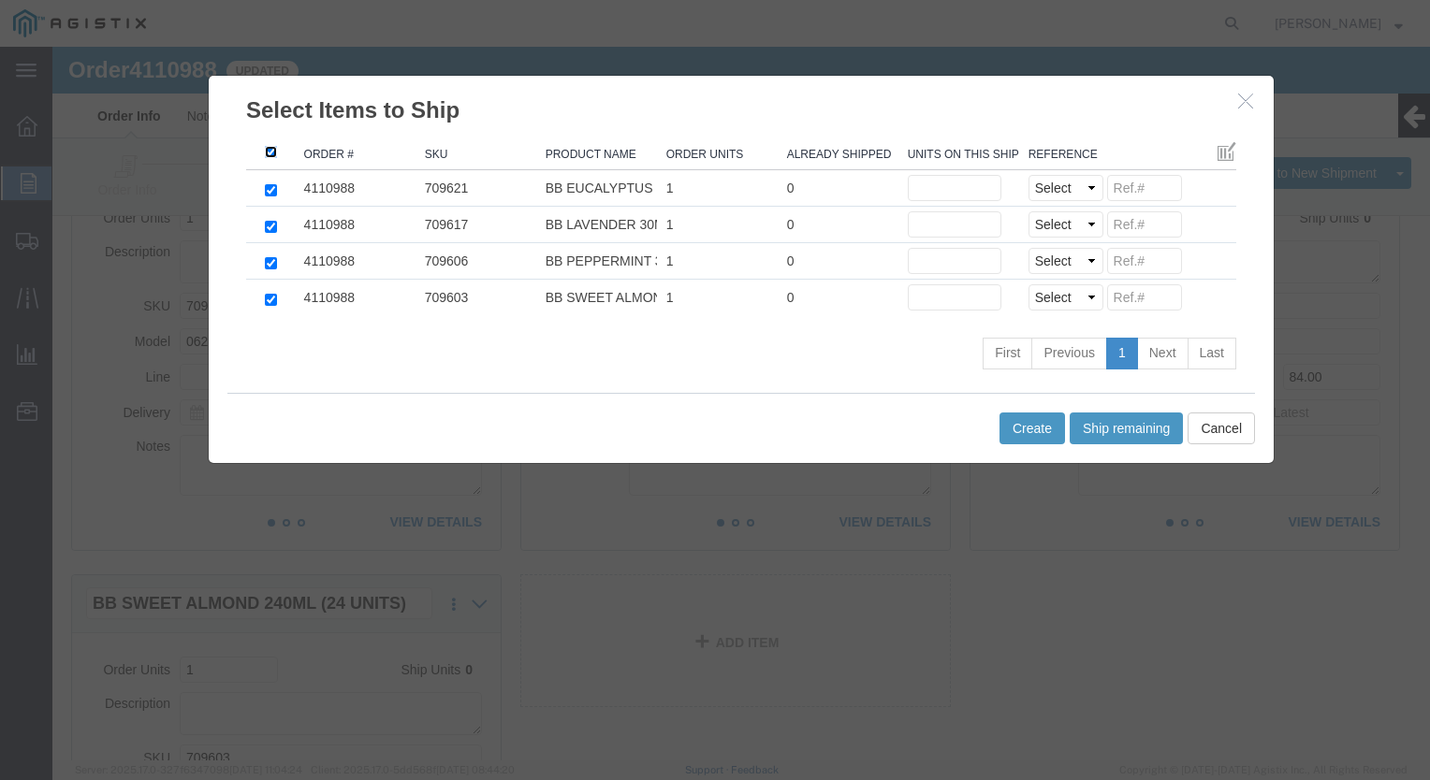
checkbox input "true"
click button "Ship remaining"
type input "1"
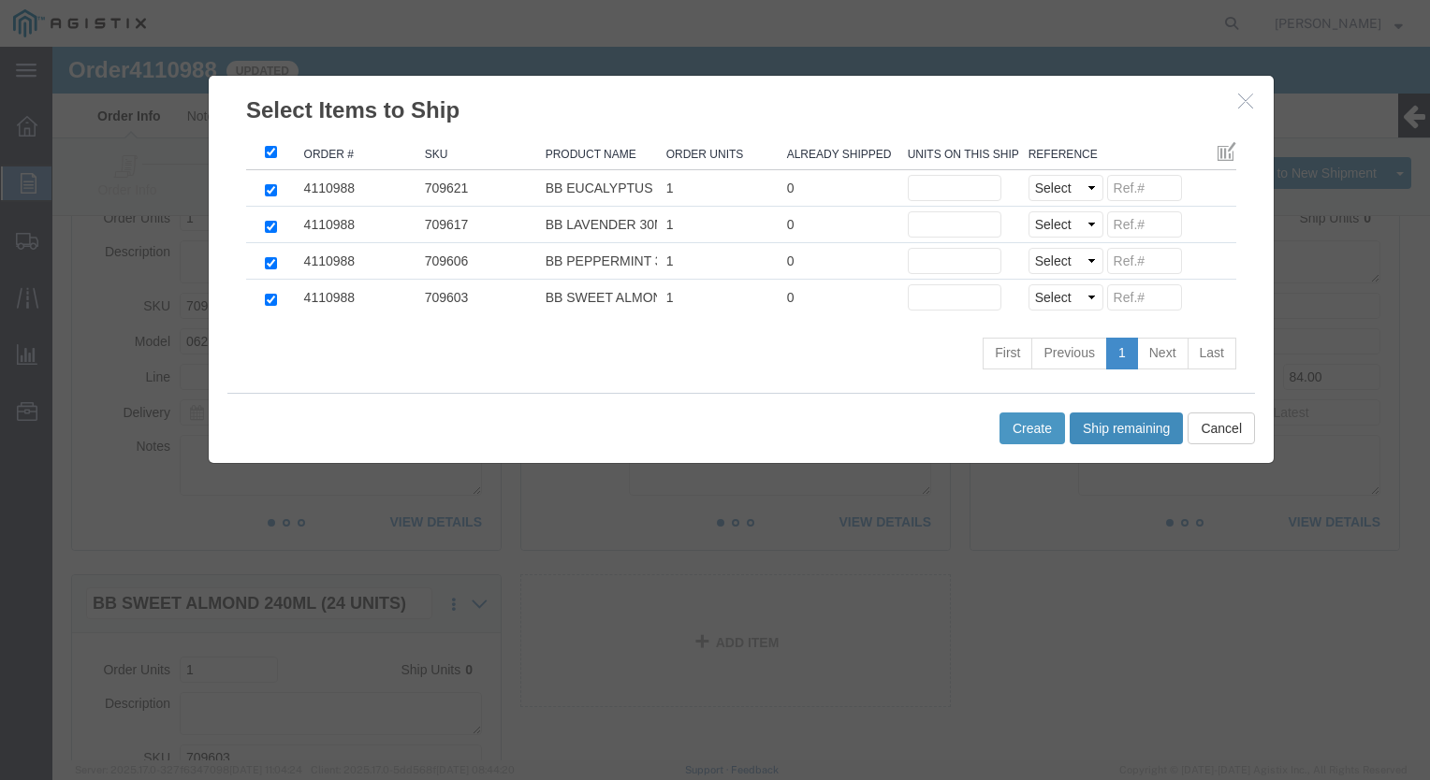
type input "1"
click select "Select Purchase Order Delivery Number"
select select "PO"
click select "Select Purchase Order Delivery Number"
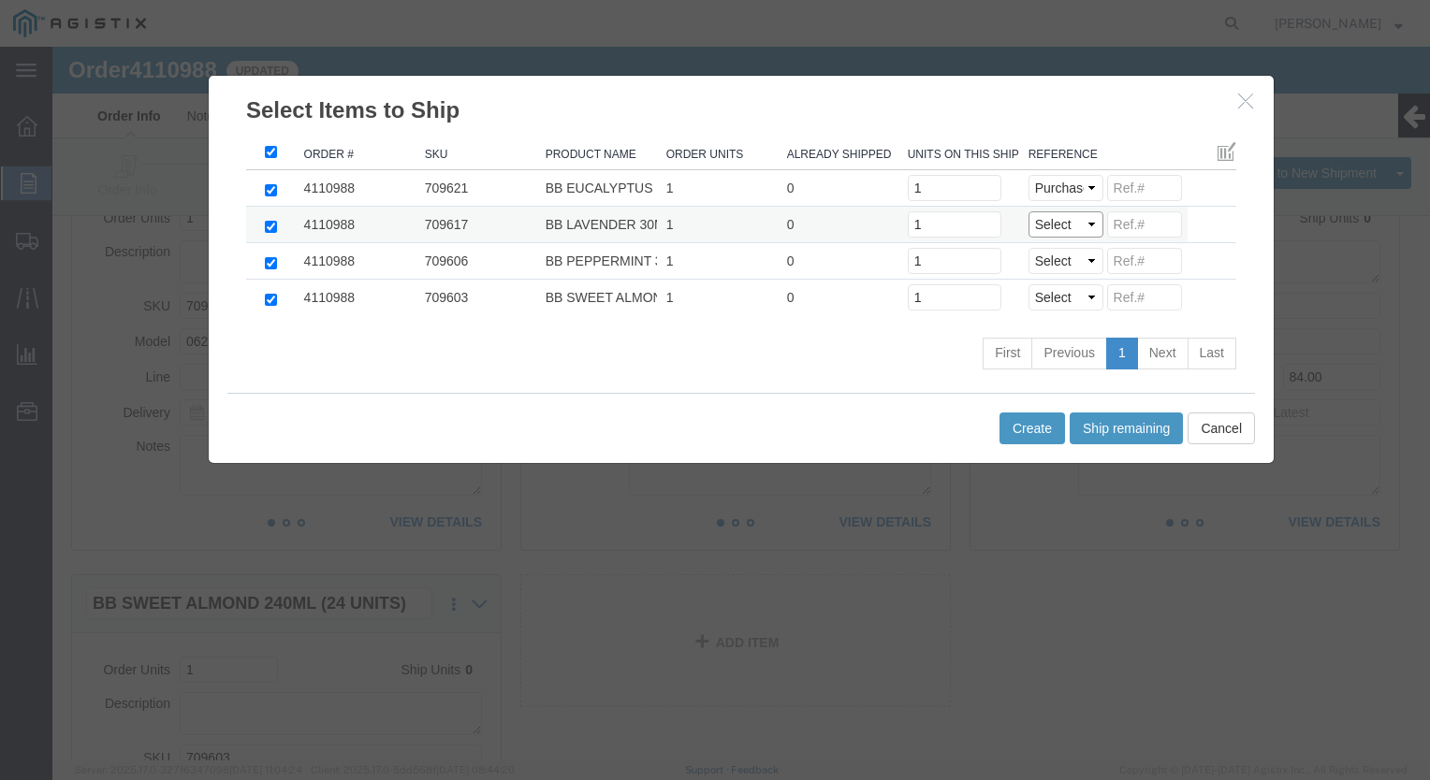
select select "PO"
click select "Select Purchase Order Delivery Number"
select select "PO"
click select "Select Purchase Order Delivery Number"
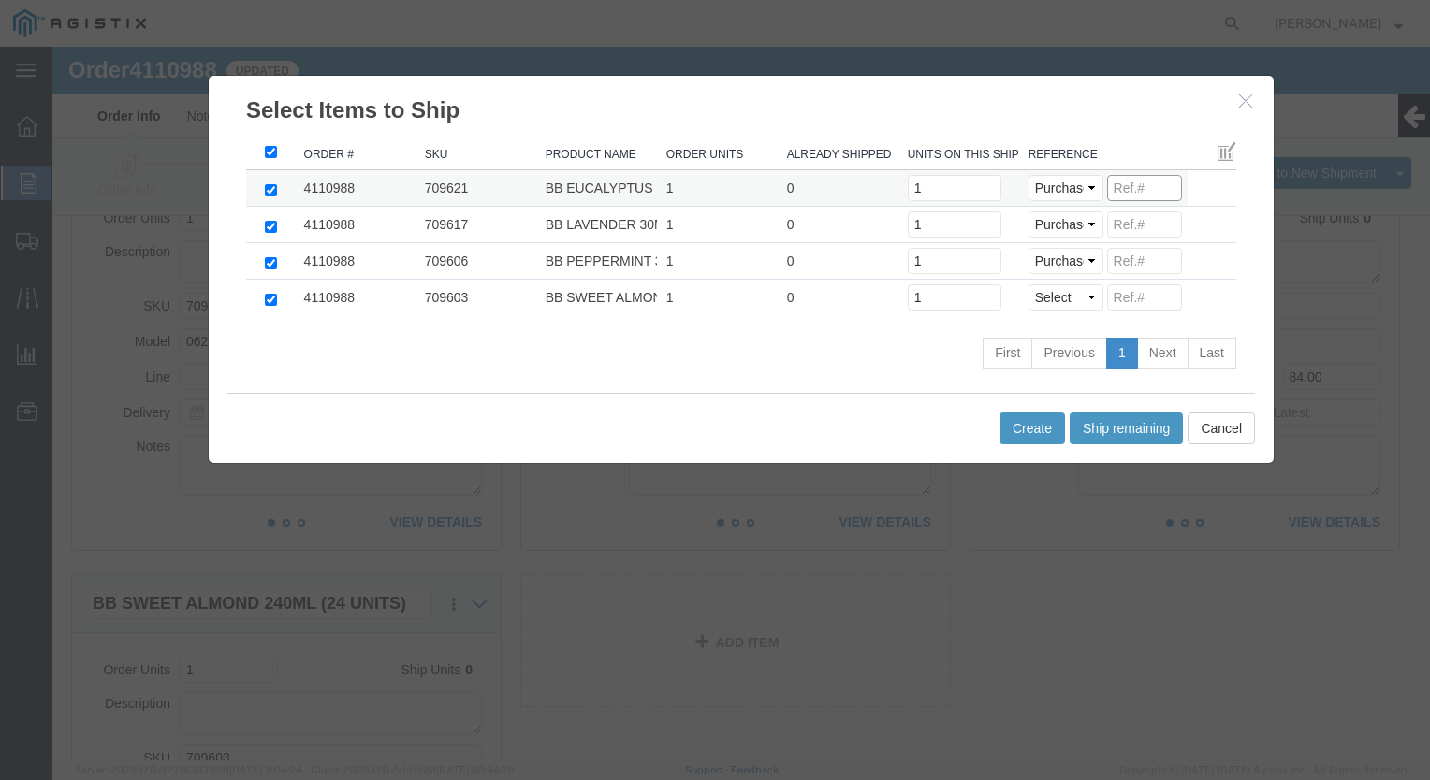
click input
paste input "9566571"
type input "9566571"
click input
paste input "9566571"
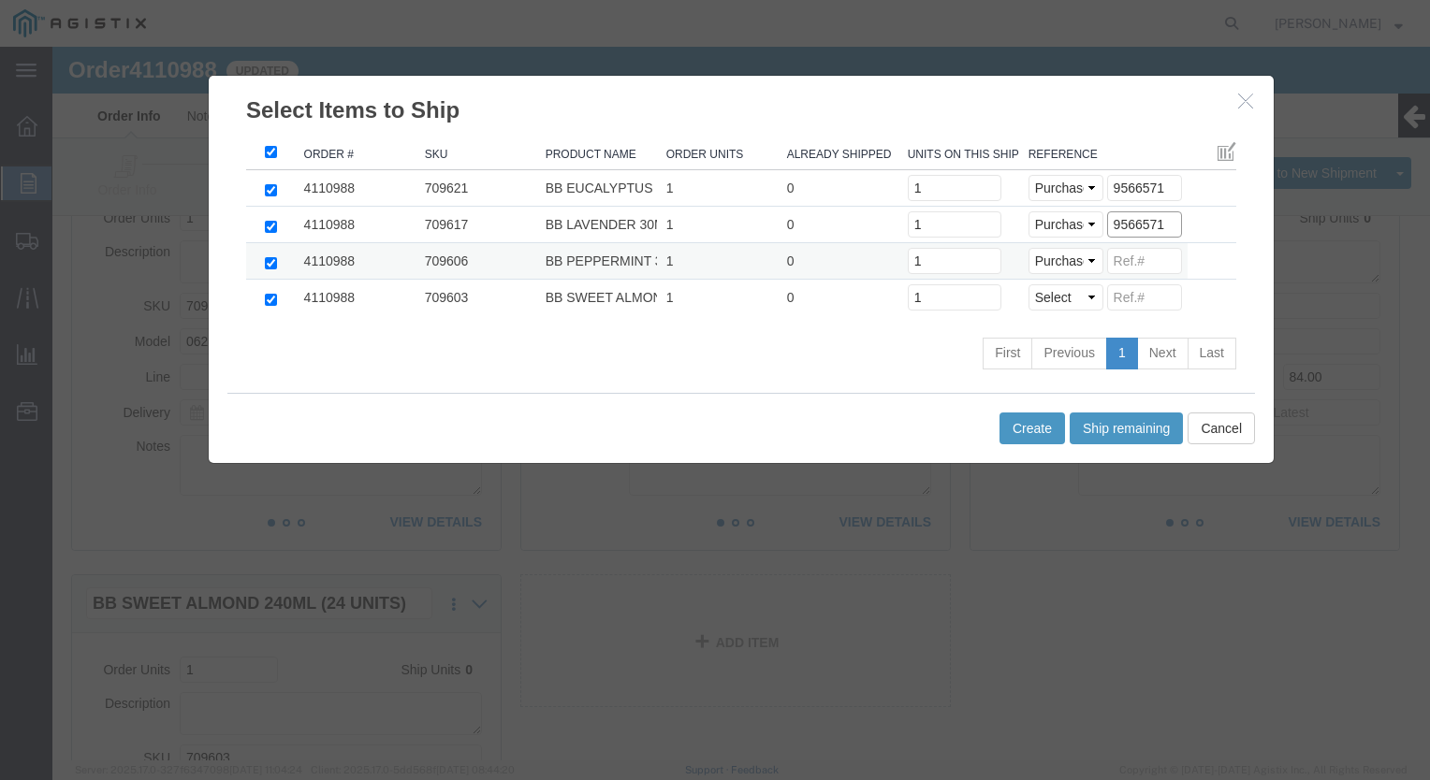
type input "9566571"
click input
paste input "9566571"
type input "9566571"
click input
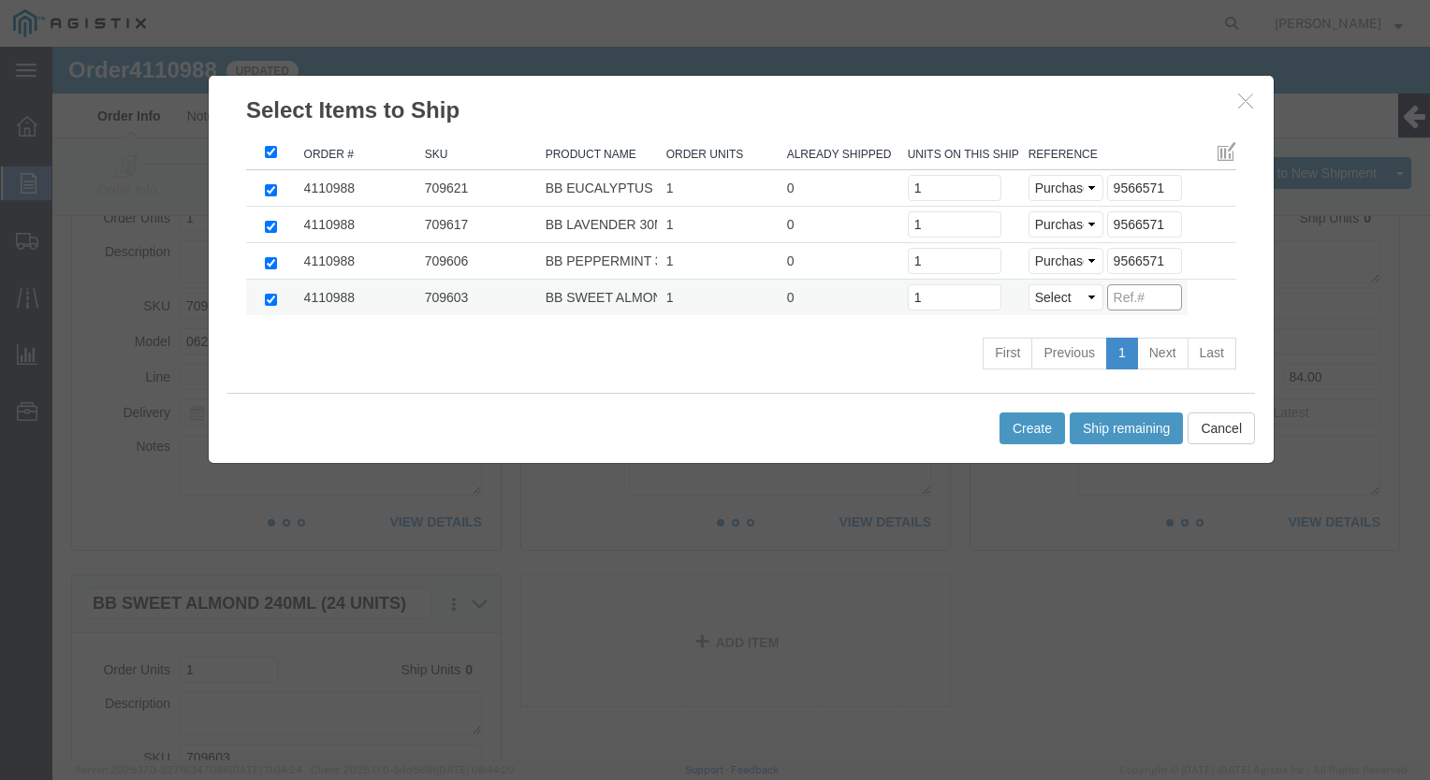
paste input "9566571"
type input "9566571"
click button "Create"
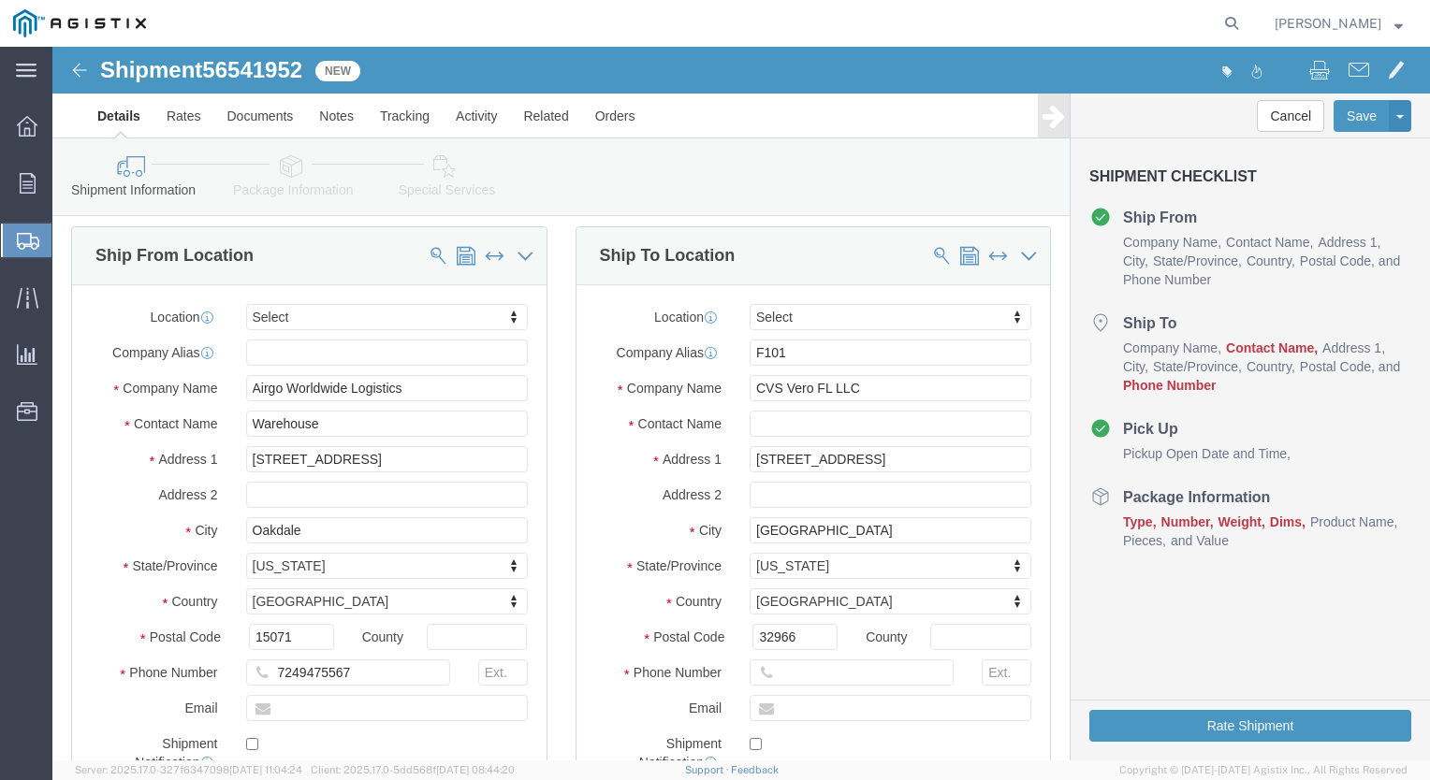
scroll to position [155, 0]
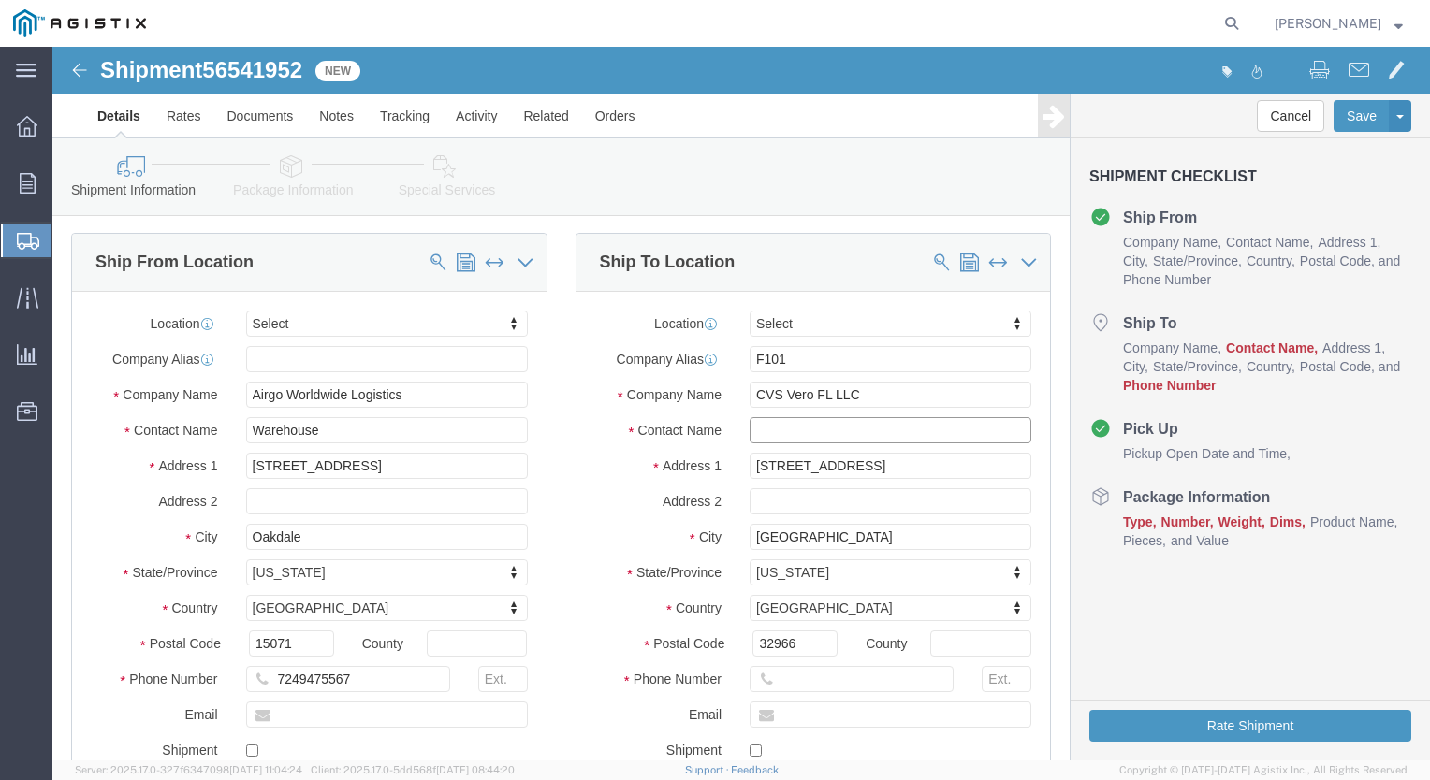
click input "text"
type input "recvg dept"
click input "text"
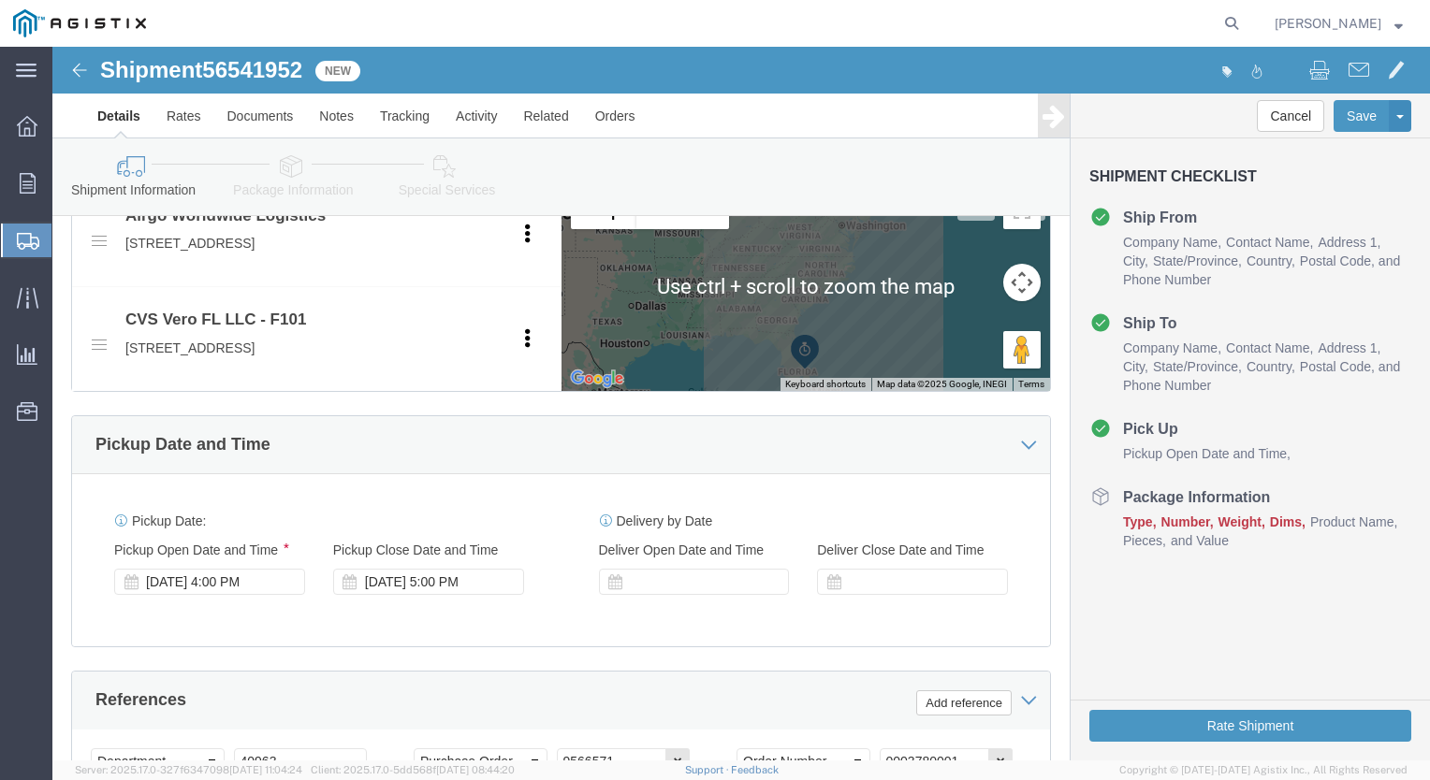
scroll to position [904, 0]
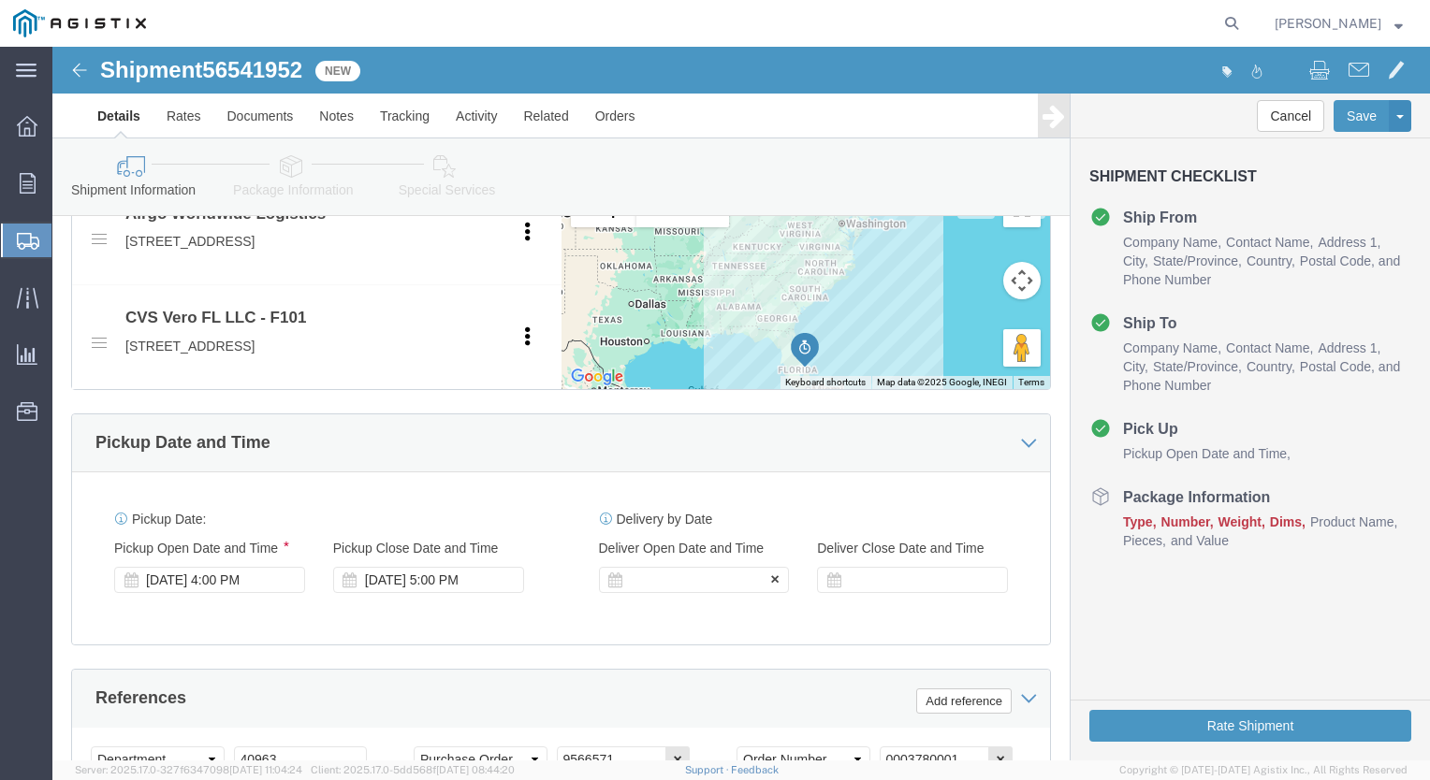
type input "[PHONE_NUMBER]"
click div
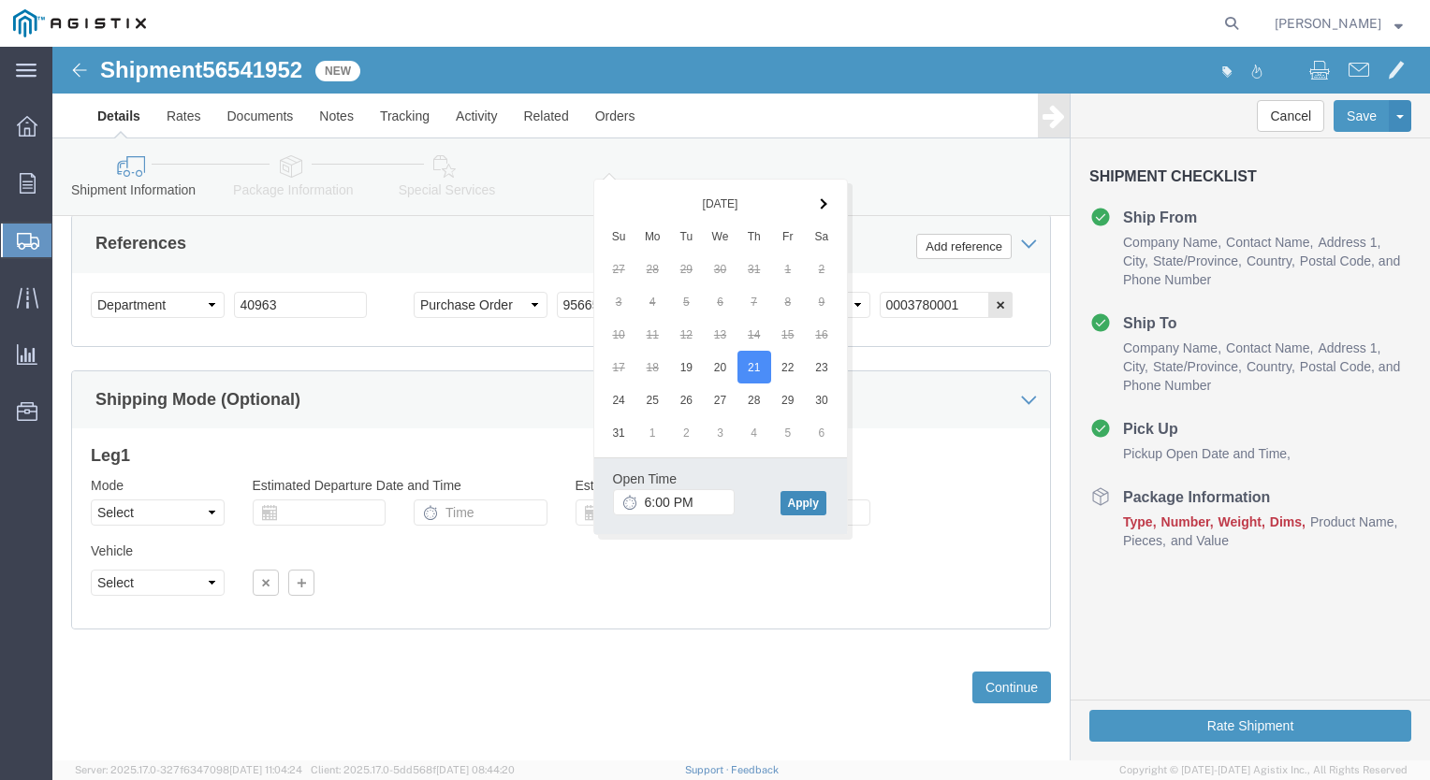
click button "Apply"
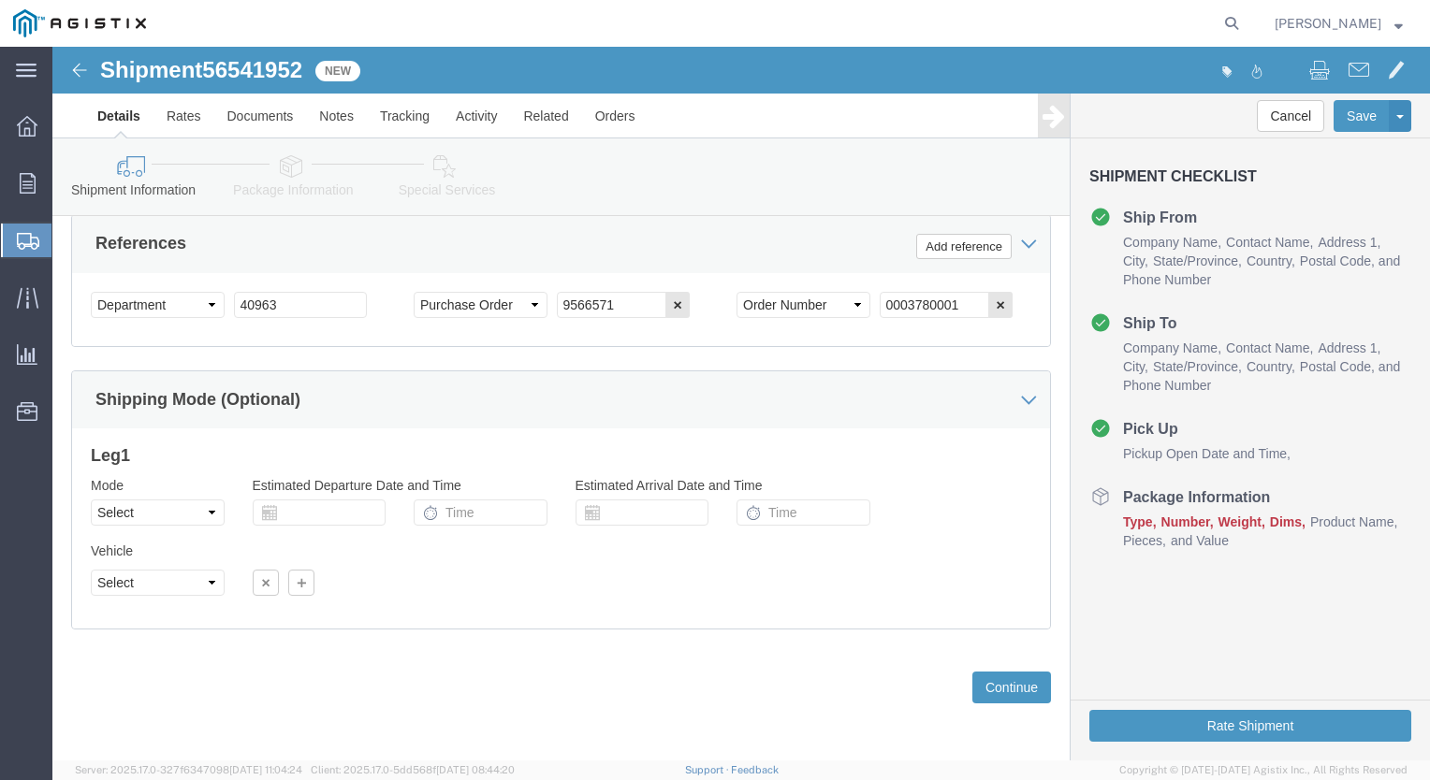
scroll to position [1115, 0]
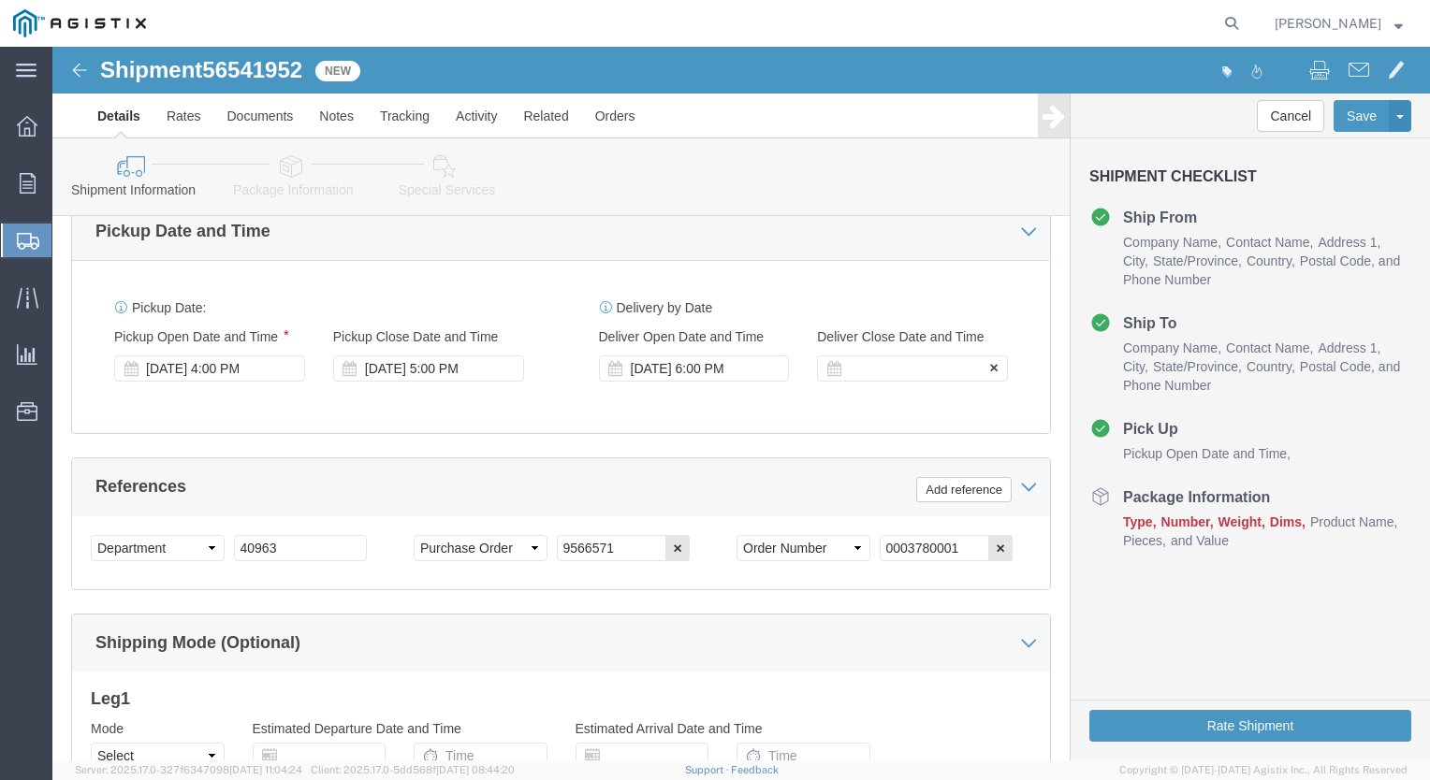
click div "Deliver Close Date Deliver Close Time Deliver Close Date and Time"
click div
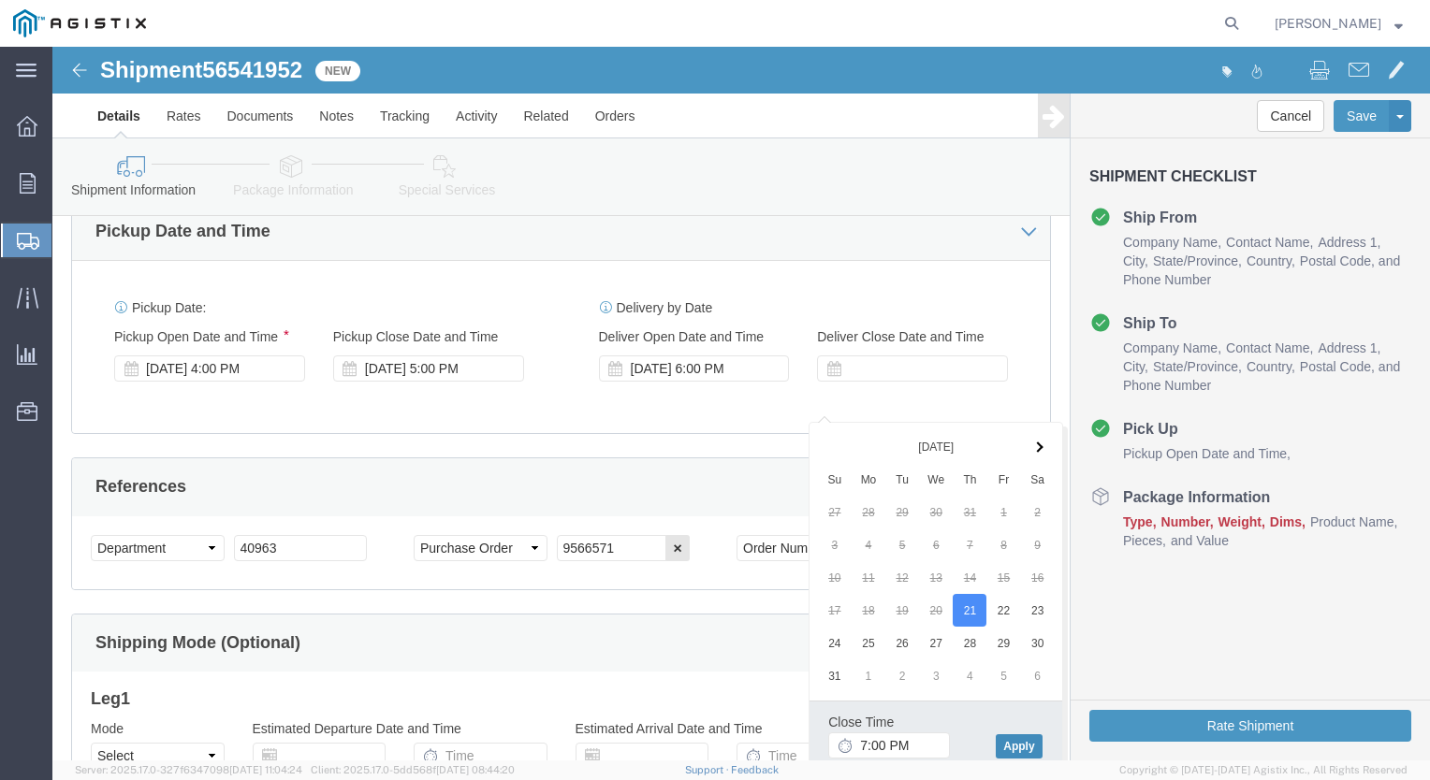
click button "Apply"
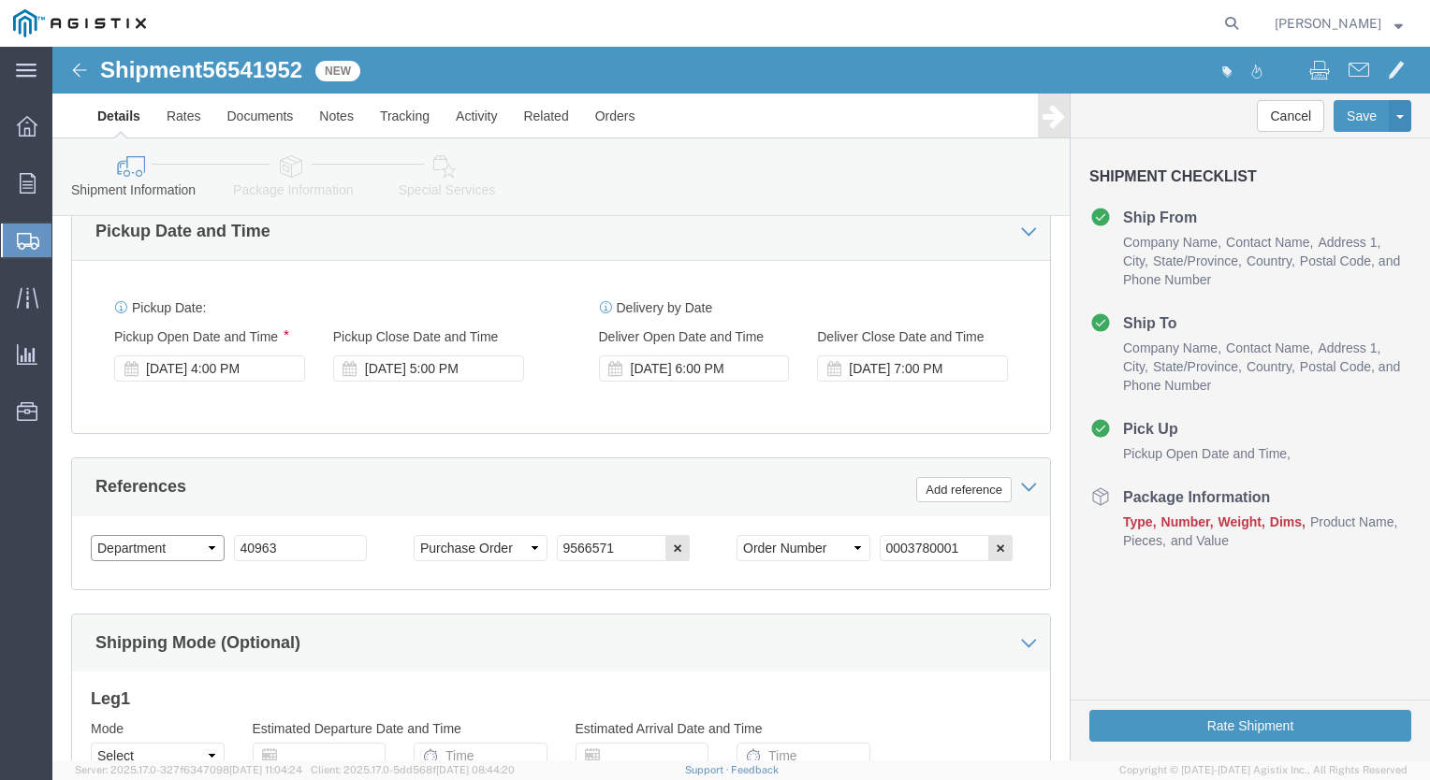
click select "Select Account Type Activity ID Airline Appointment Number ASN Batch Request # …"
select select "BOL"
click select "Select Account Type Activity ID Airline Appointment Number ASN Batch Request # …"
drag, startPoint x: 288, startPoint y: 536, endPoint x: 15, endPoint y: 559, distance: 274.1
click div "Please fix the following errors Customer Information Account Select Airgo World…"
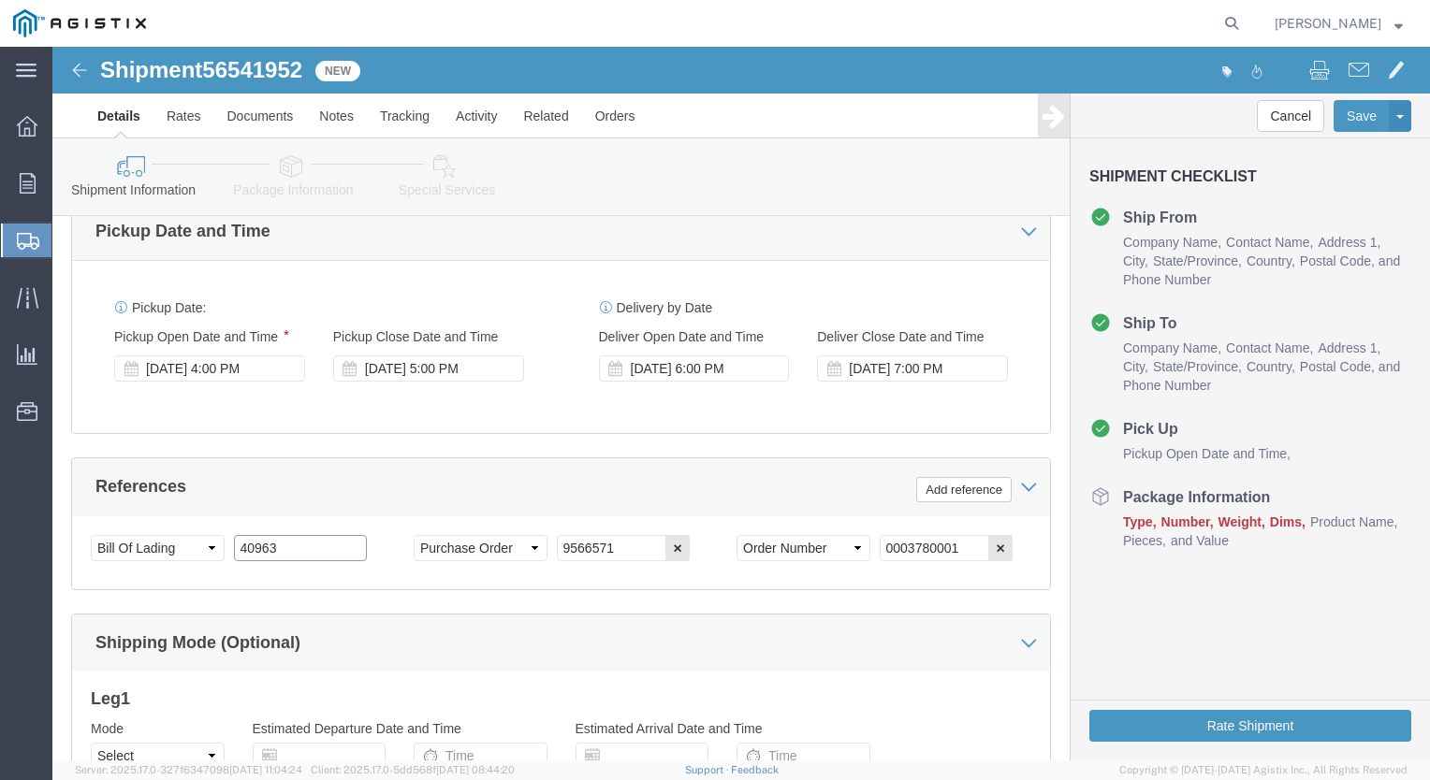
paste input "9566571"
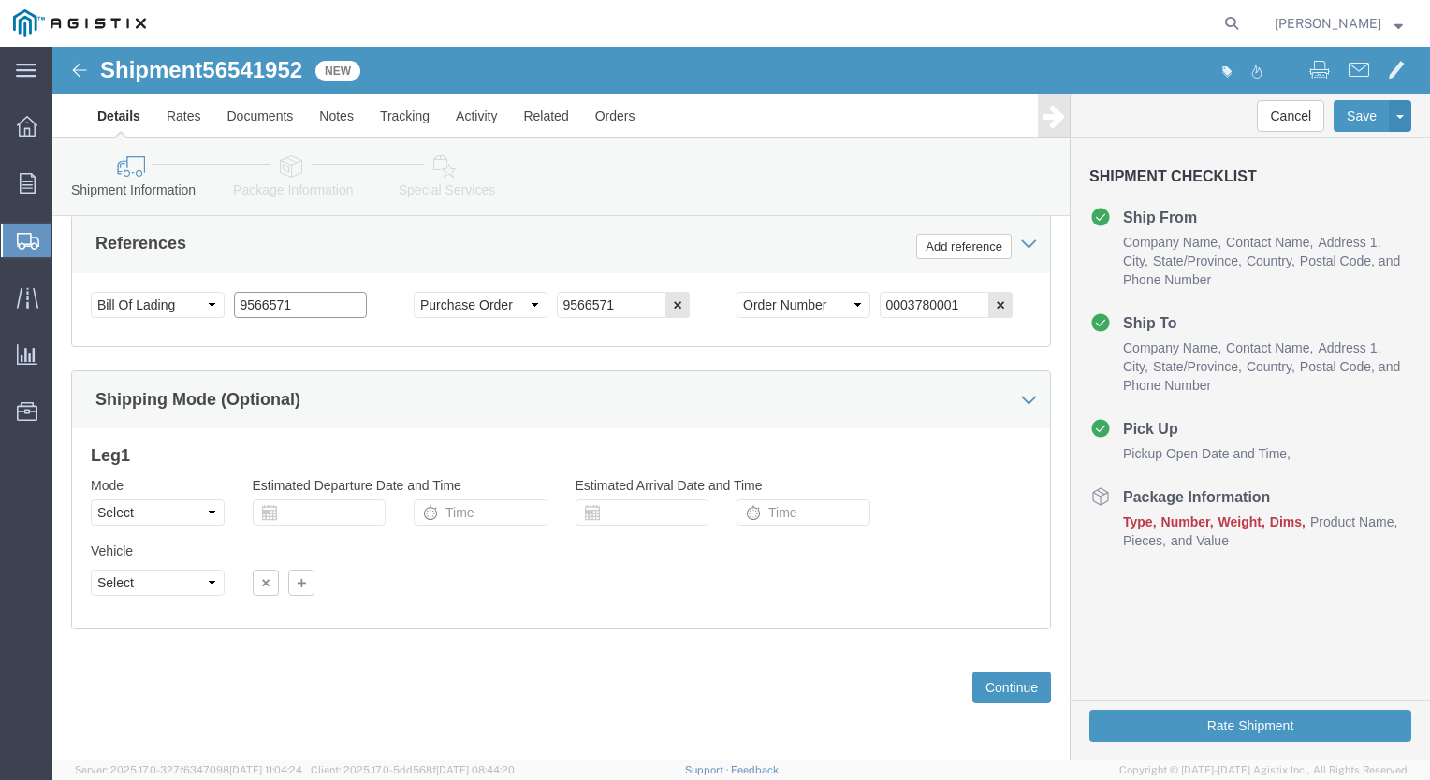
scroll to position [1396, 0]
type input "9566571"
click button "Continue"
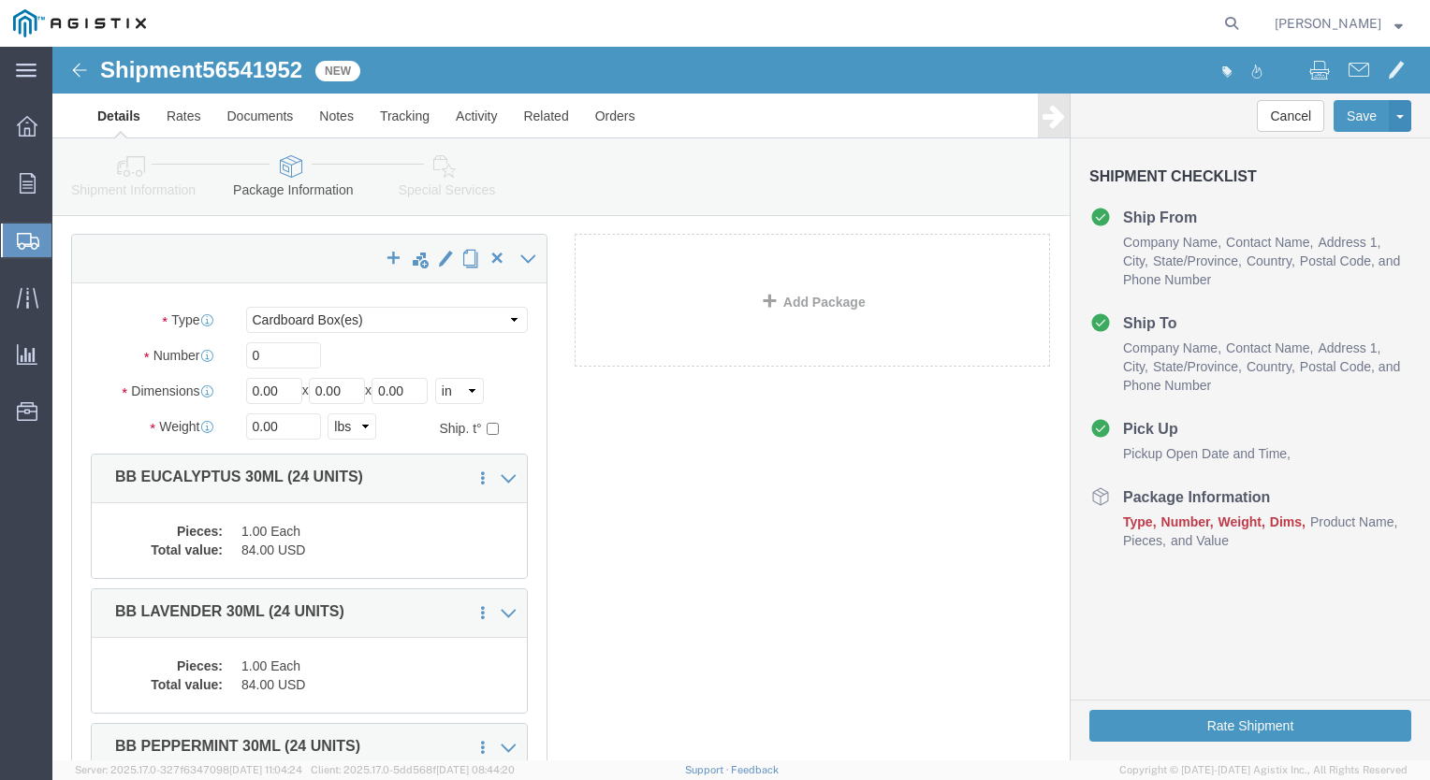
scroll to position [47, 0]
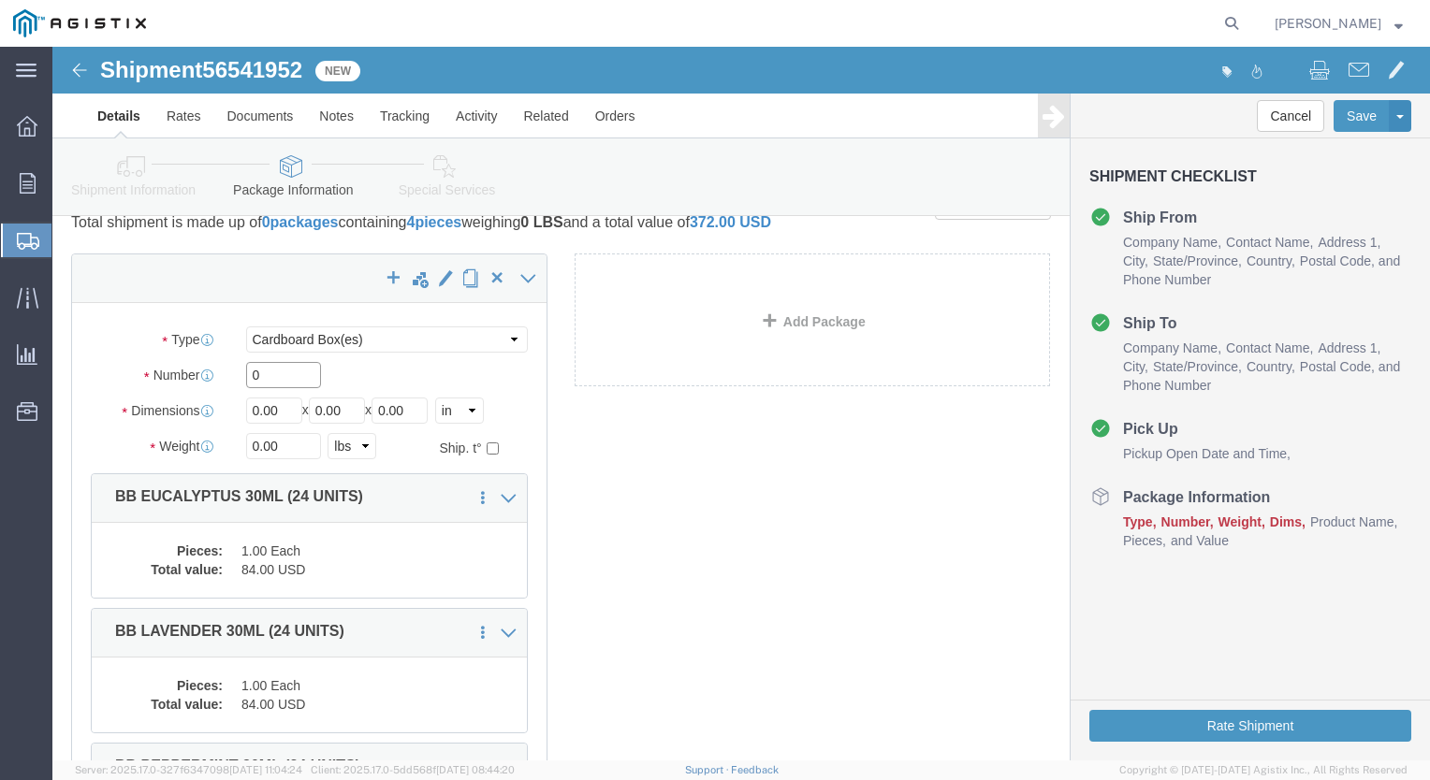
drag, startPoint x: 225, startPoint y: 347, endPoint x: 128, endPoint y: 355, distance: 97.6
click div "Number 0"
type input "4"
drag, startPoint x: 235, startPoint y: 383, endPoint x: 0, endPoint y: 407, distance: 236.1
click html "Shipment 56541952 New Details Rates Documents Notes Tracking Activity Related O…"
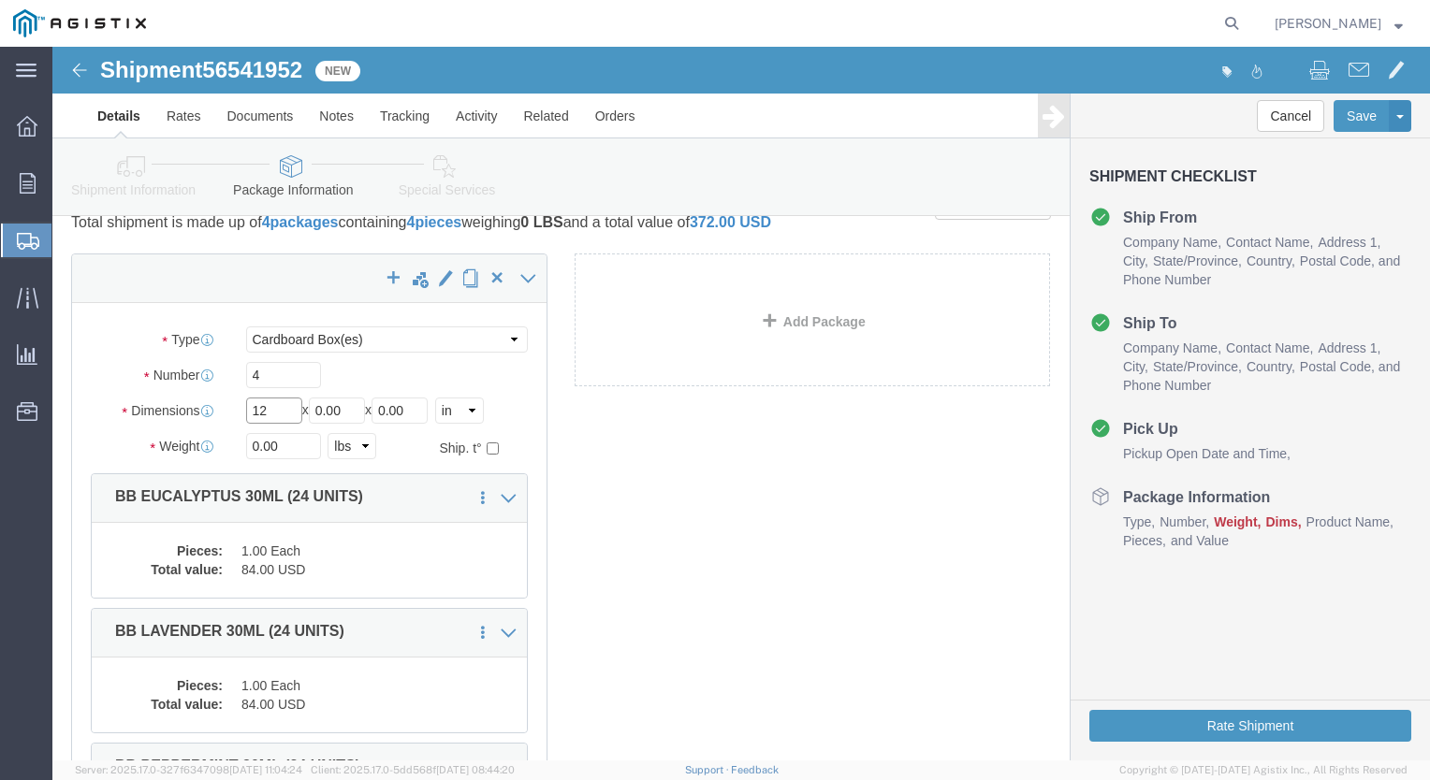
type input "1"
type input "10"
type input "5"
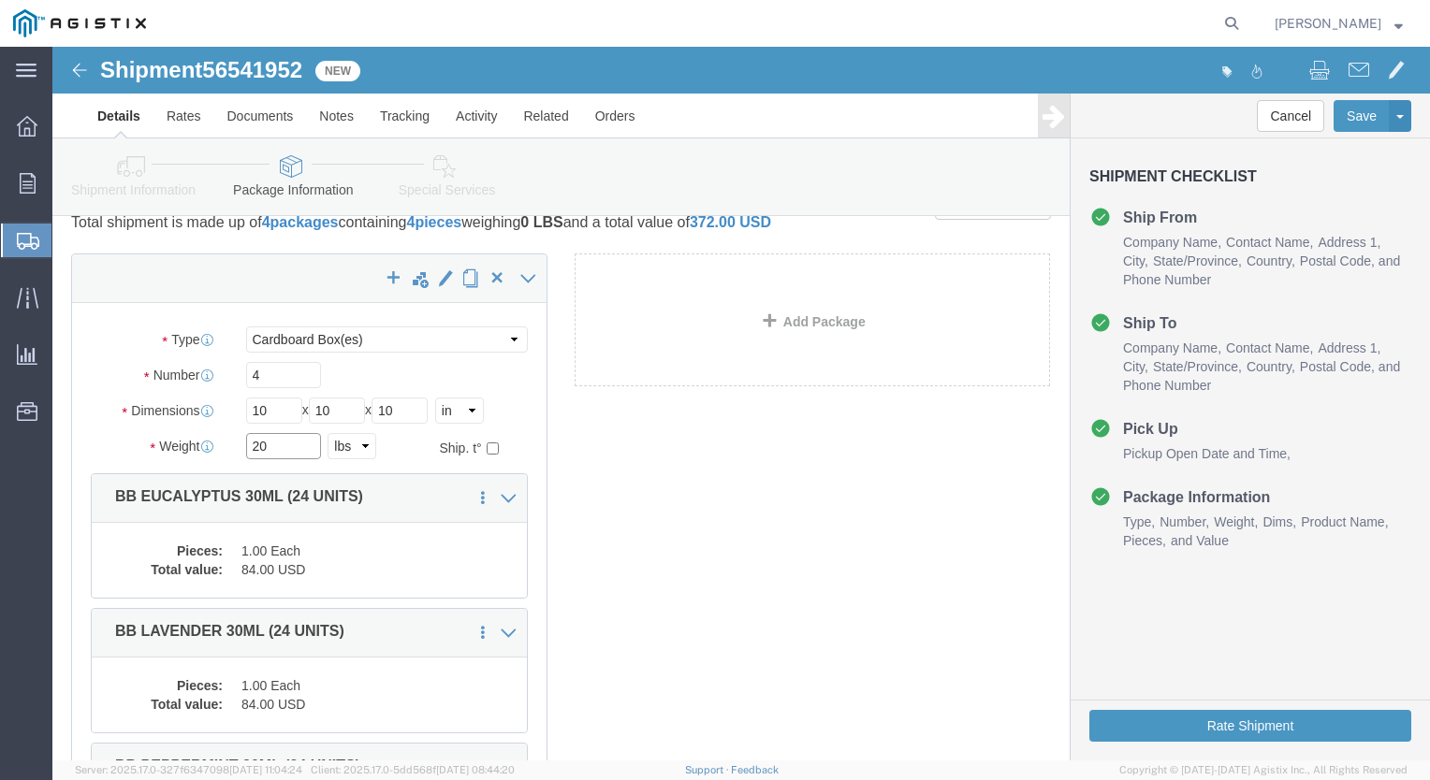
type input "20"
click div "x Package Type Select Bale(s) Basket(s) Bolt(s) Bottle(s) Buckets Bulk Bundle(s…"
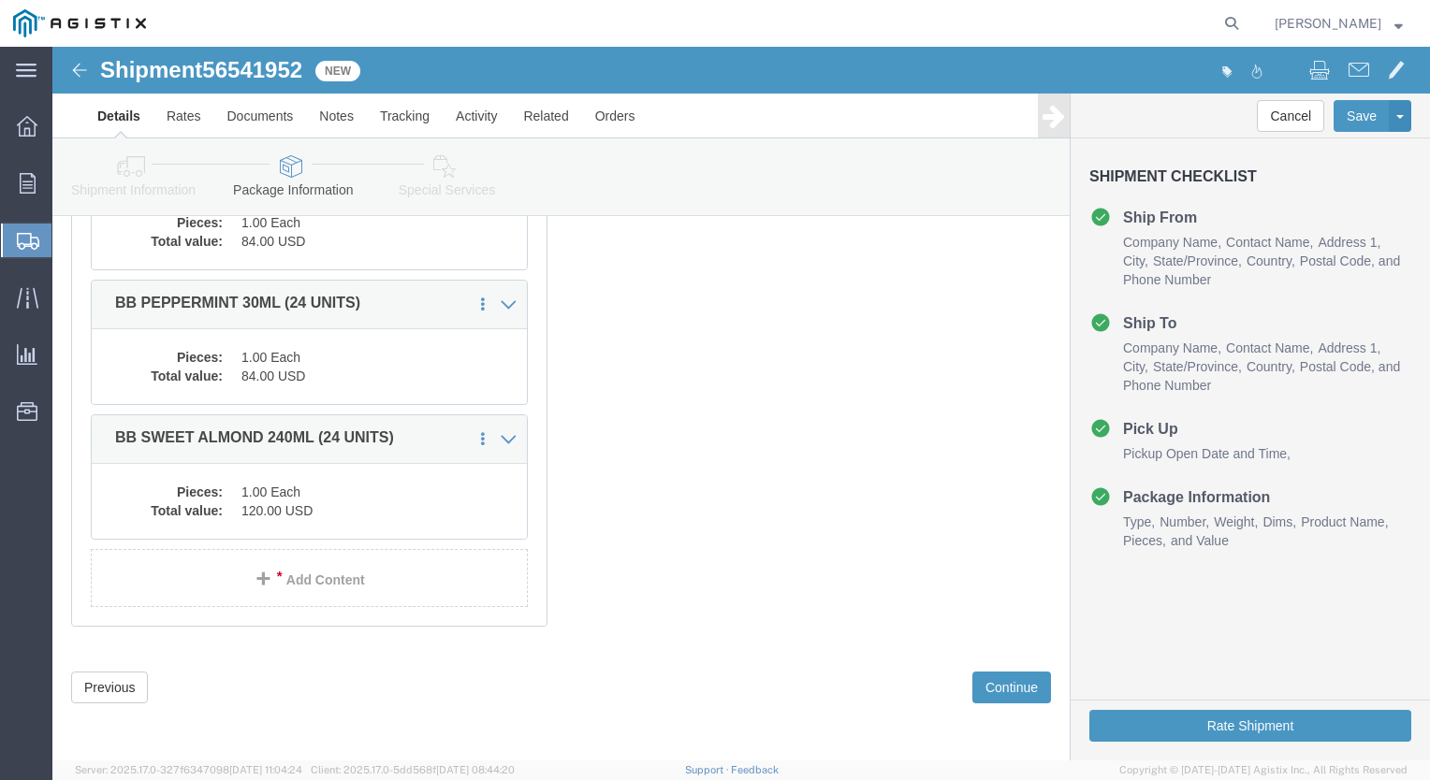
scroll to position [515, 0]
click button "Continue"
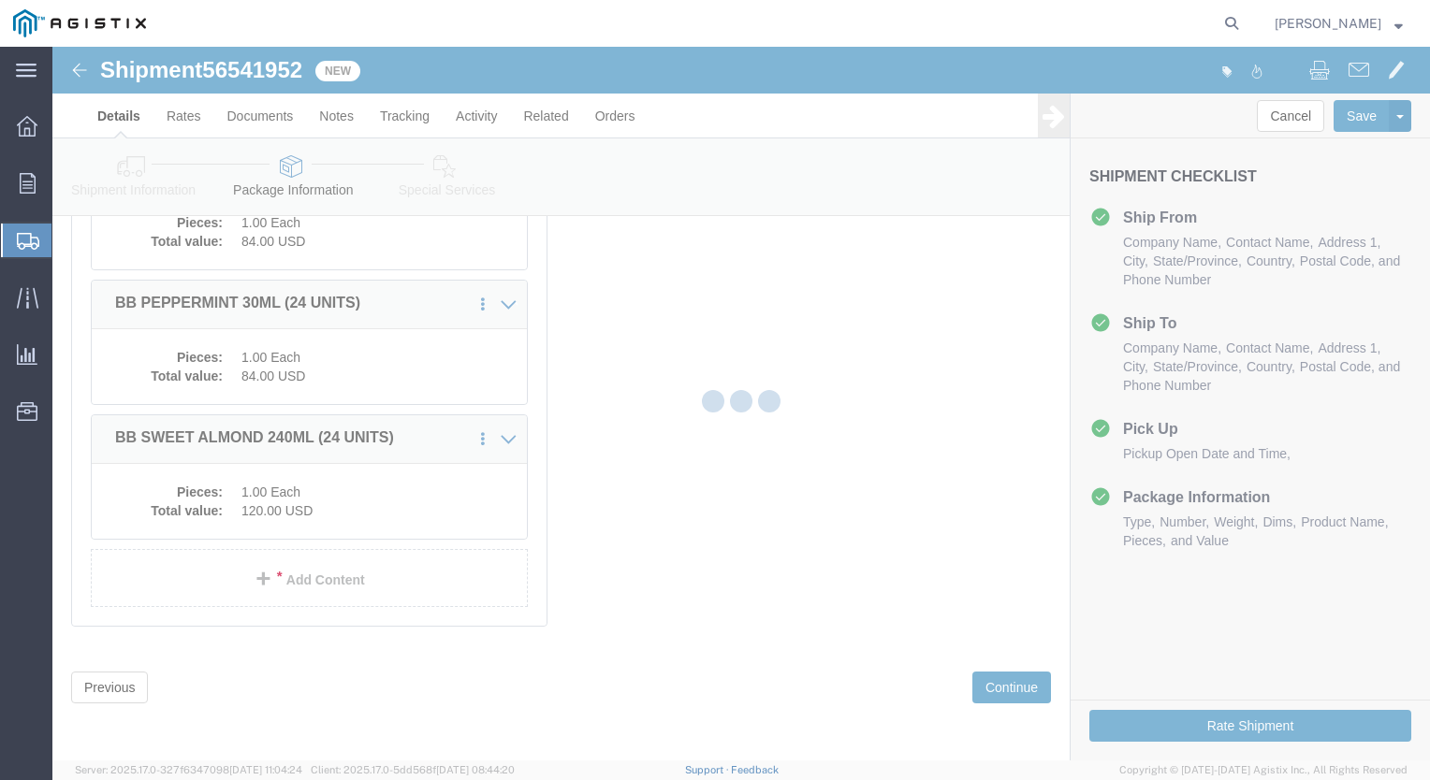
select select
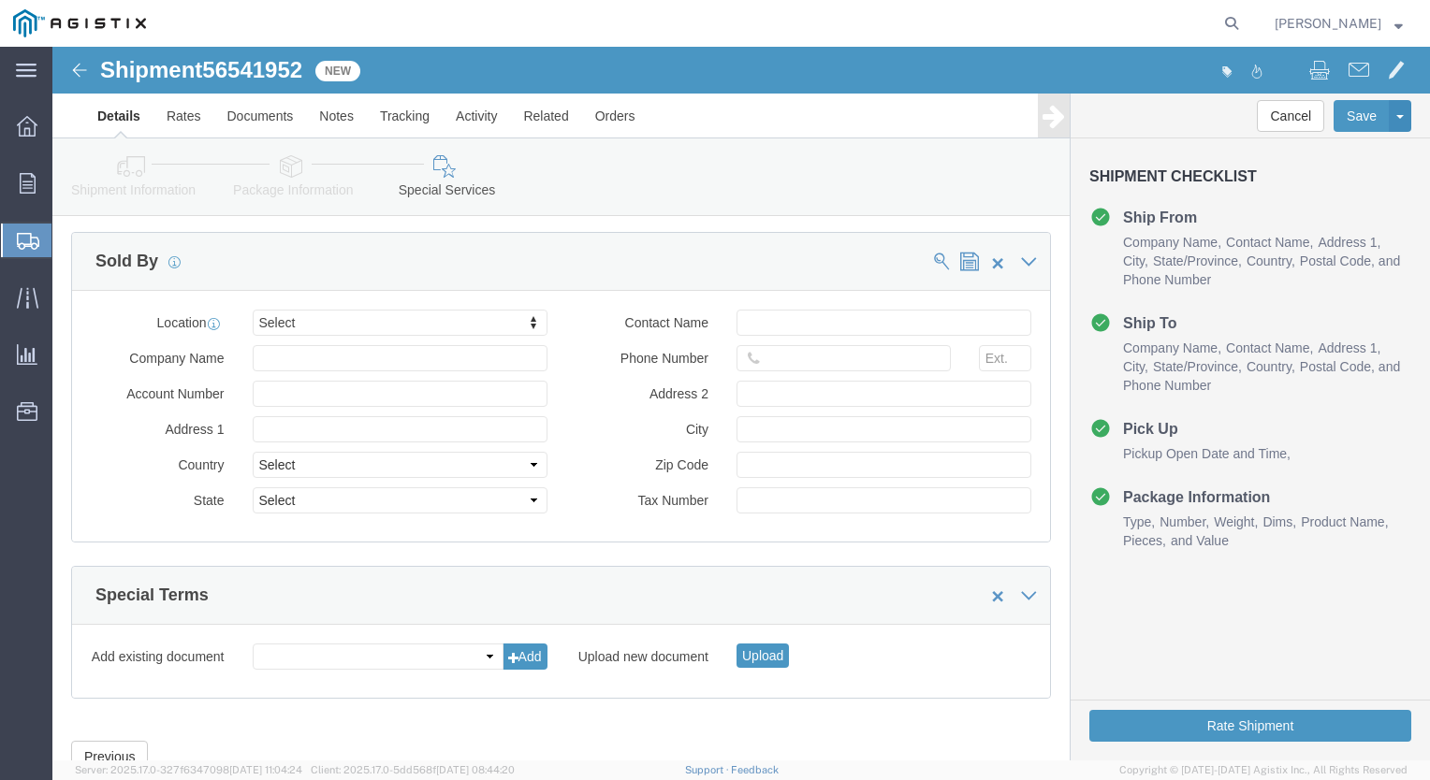
scroll to position [1752, 0]
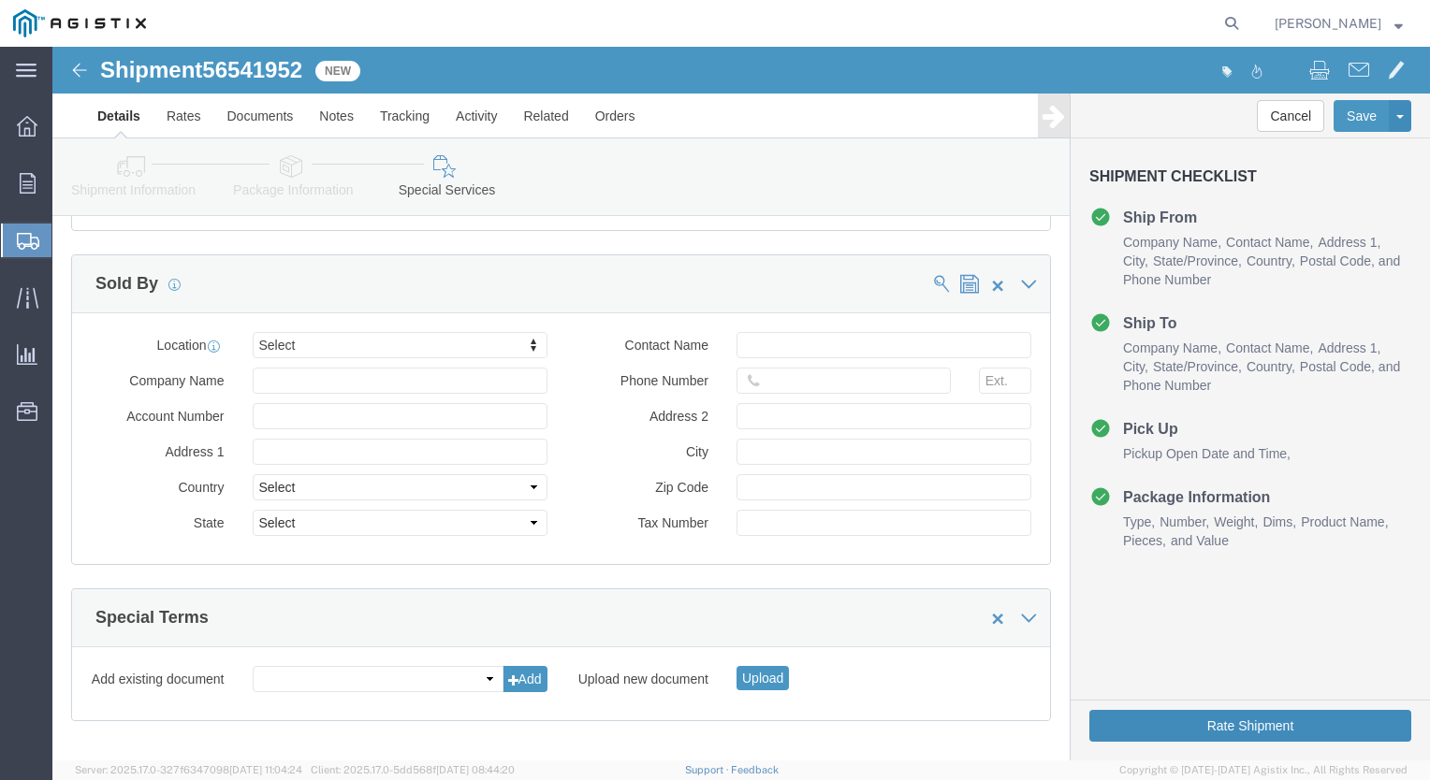
click button "Rate Shipment"
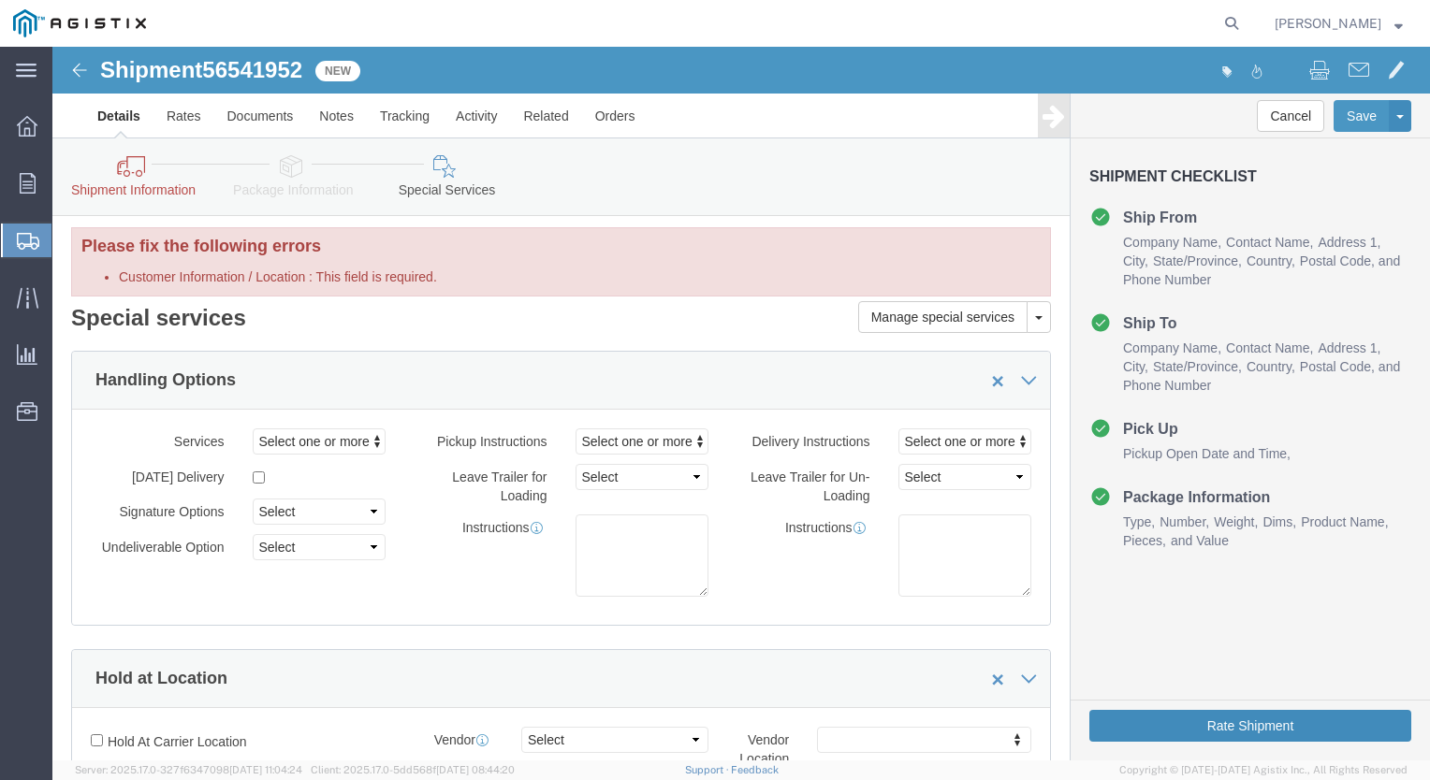
scroll to position [0, 0]
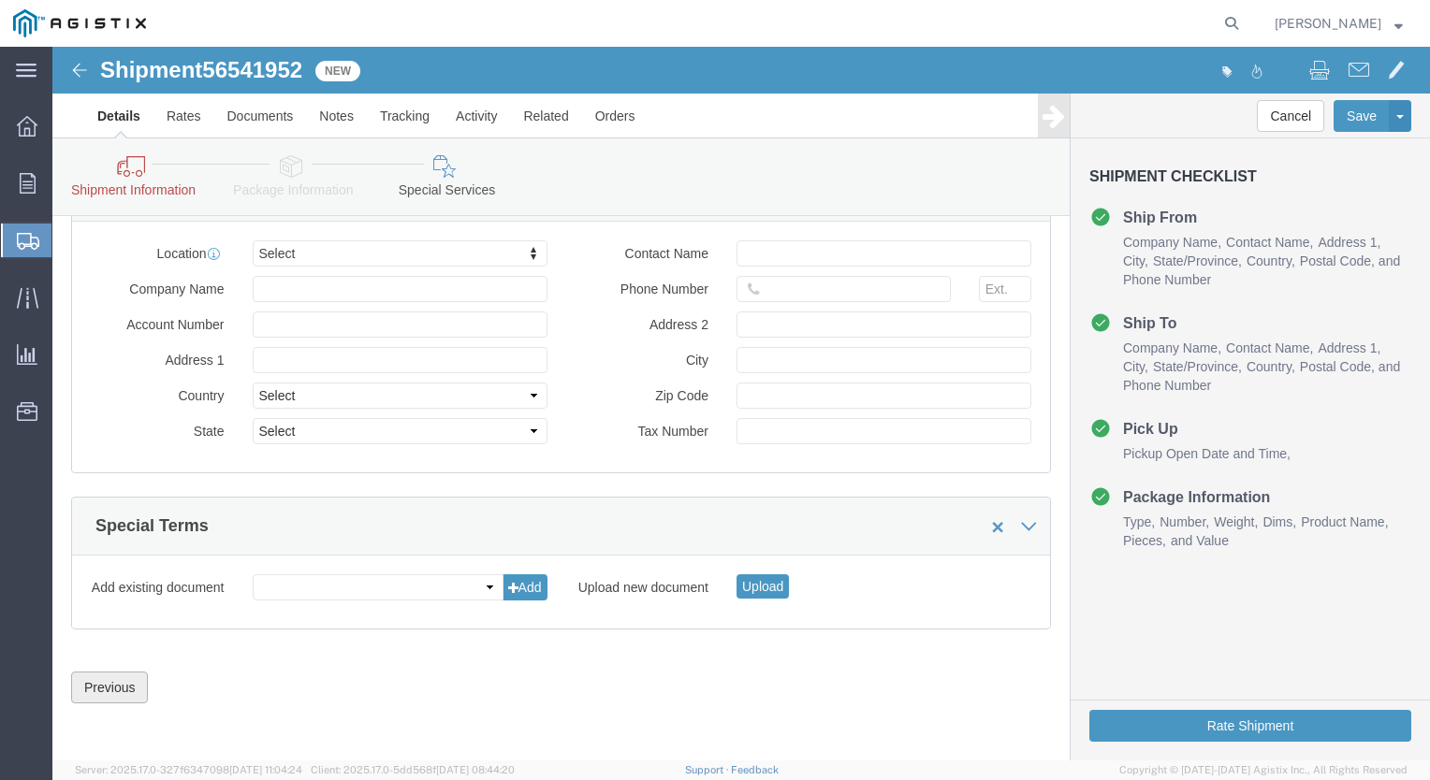
click button "Previous"
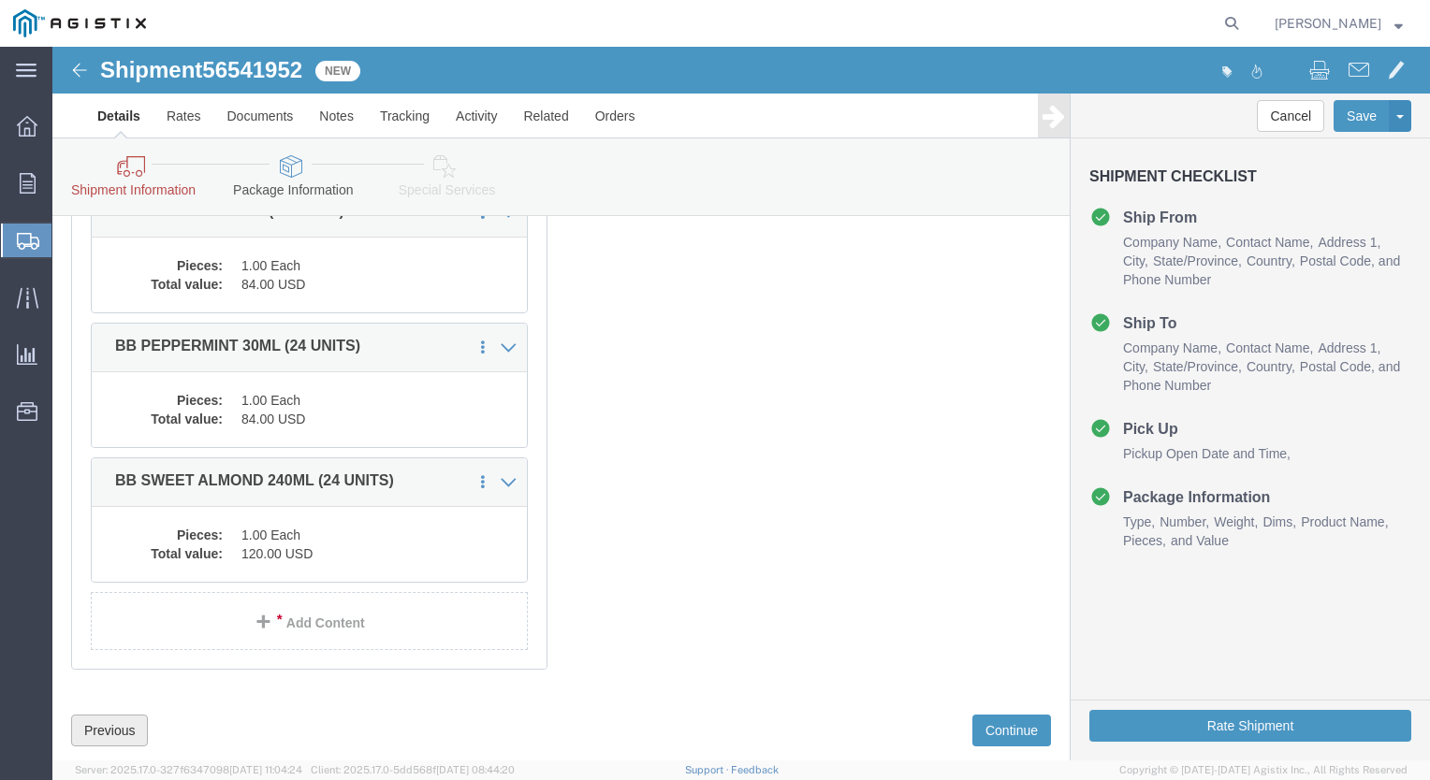
scroll to position [607, 0]
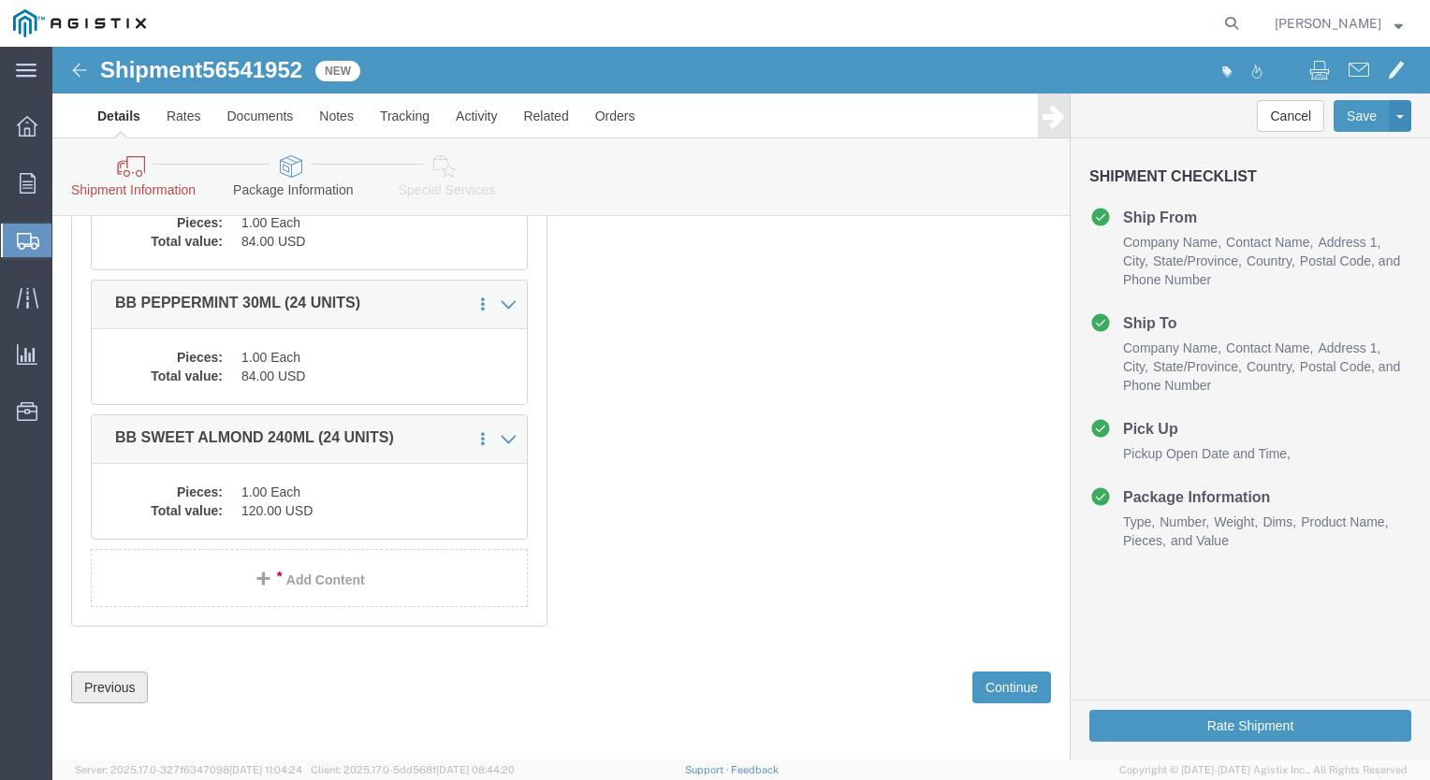
click button "Previous"
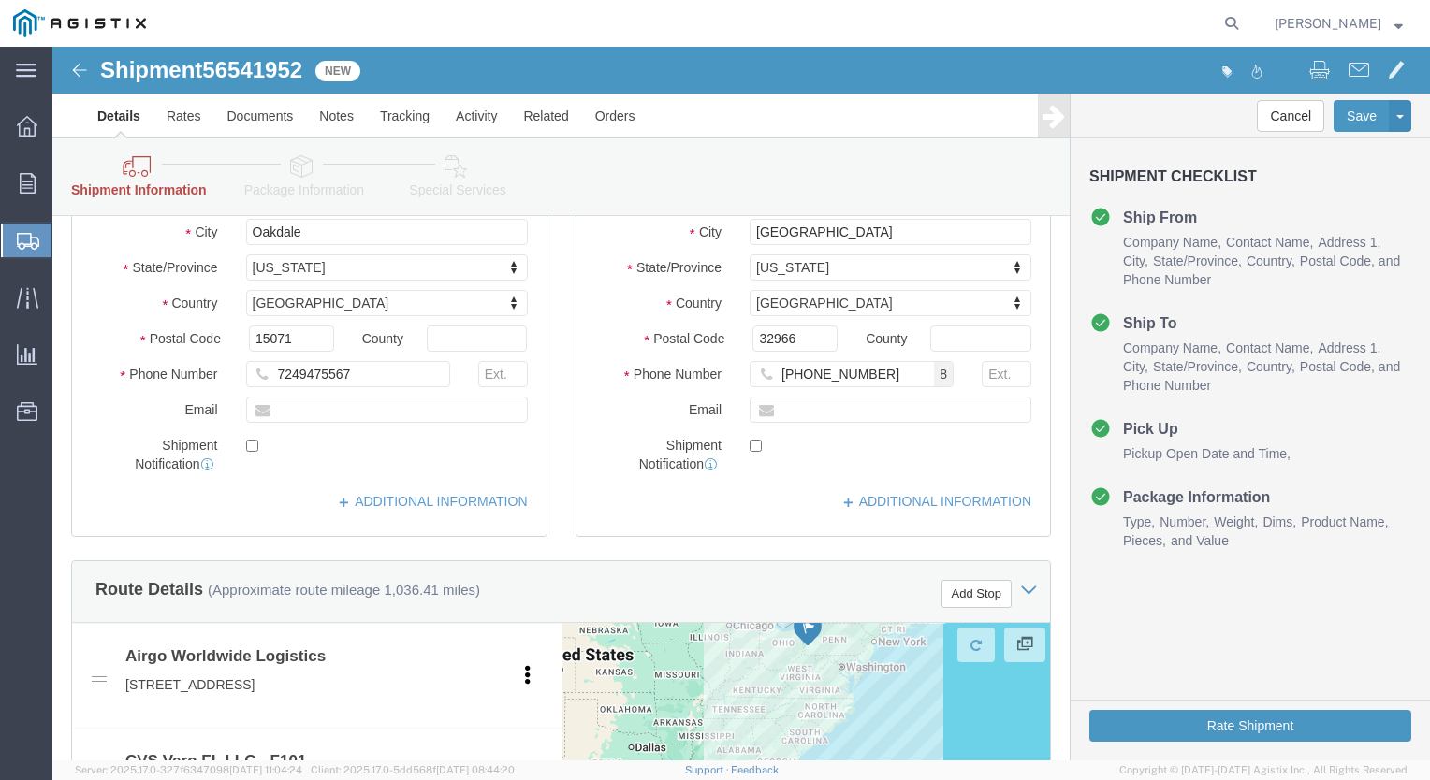
scroll to position [0, 0]
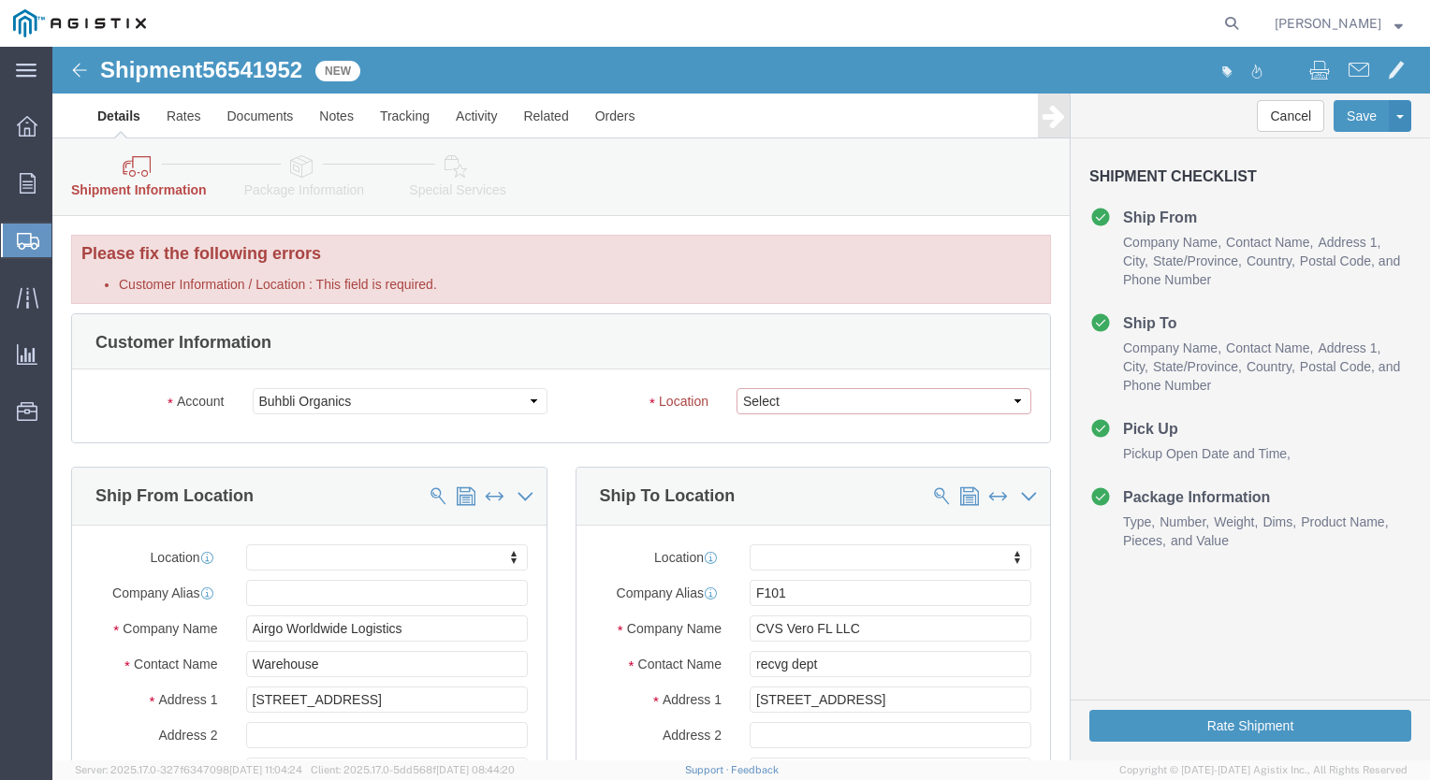
click select "Select Master"
select select "54692"
click select "Select Master"
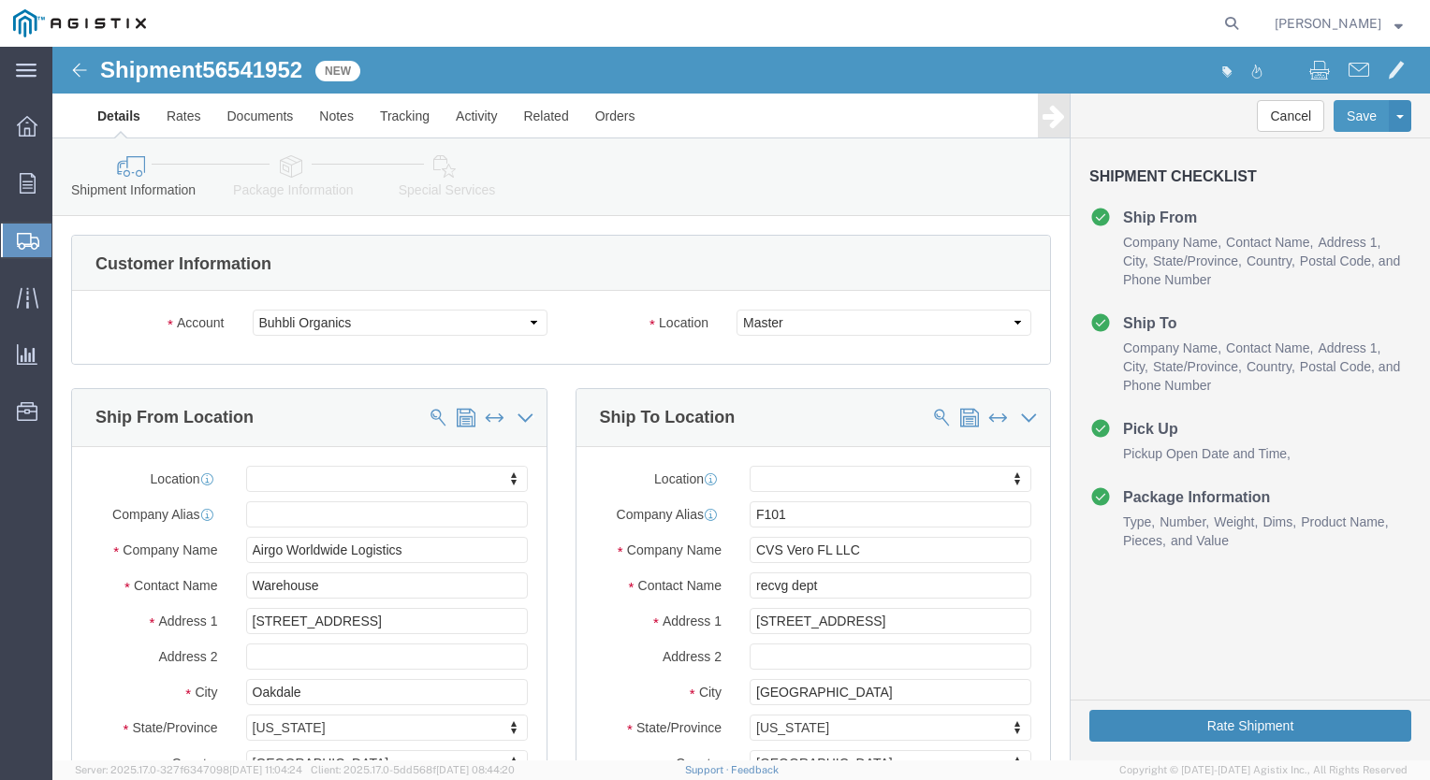
click button "Rate Shipment"
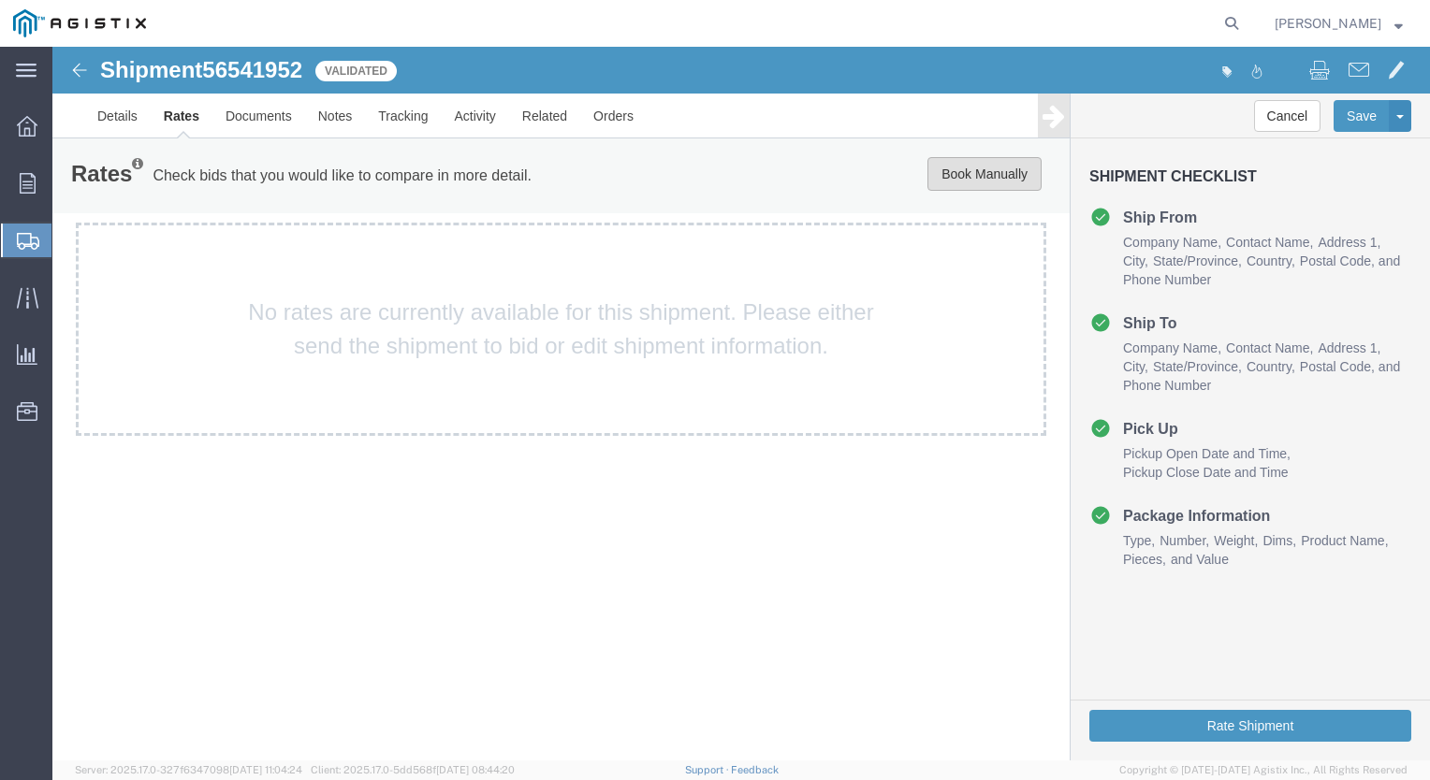
click at [997, 168] on button "Book Manually" at bounding box center [984, 174] width 114 height 34
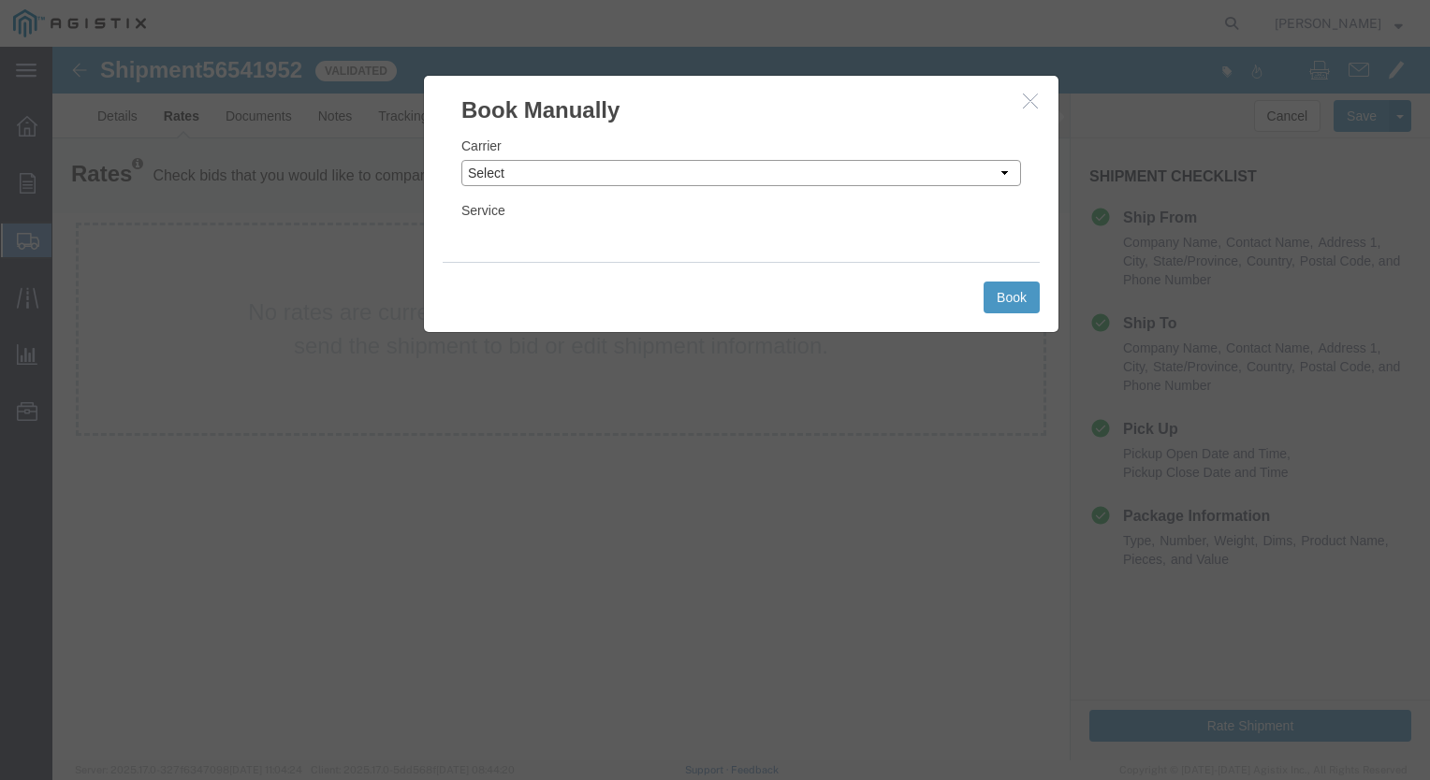
click at [1002, 173] on select "Select Add New Carrier (and default service) ACI Guide APC Airport Google Milea…" at bounding box center [741, 173] width 560 height 26
select select "12"
click at [461, 160] on select "Select Add New Carrier (and default service) ACI Guide APC Airport Google Milea…" at bounding box center [741, 173] width 560 height 26
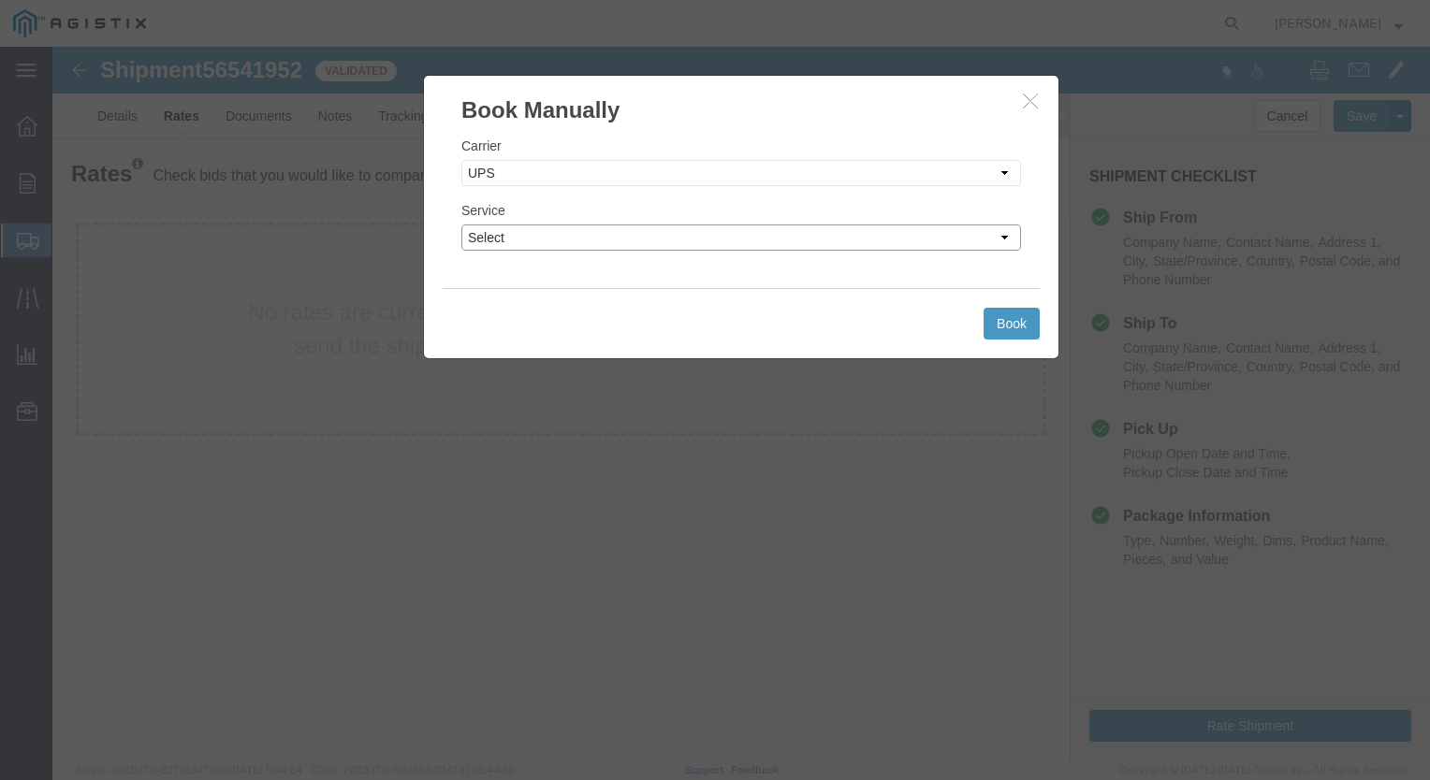
click at [1002, 230] on select "Select 2nd Day Air 2nd Day Air A.M. 3 Day Select BOUND PRINTED MATTER, UPS DELI…" at bounding box center [741, 238] width 560 height 26
select select "42"
click at [461, 225] on select "Select 2nd Day Air 2nd Day Air A.M. 3 Day Select BOUND PRINTED MATTER, UPS DELI…" at bounding box center [741, 238] width 560 height 26
click at [999, 325] on button "Book" at bounding box center [1011, 324] width 56 height 32
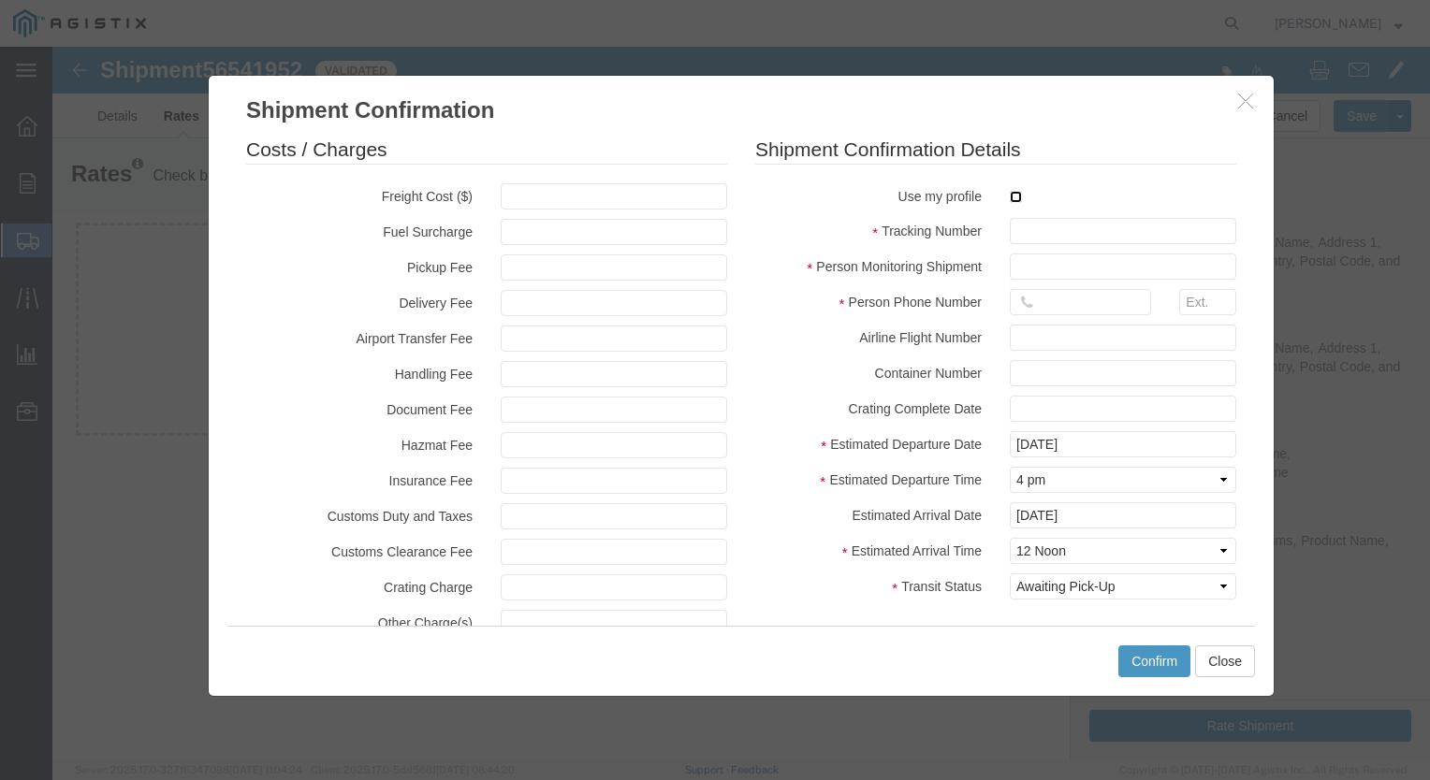
click at [1010, 192] on input "checkbox" at bounding box center [1016, 197] width 12 height 12
checkbox input "true"
type input "[PERSON_NAME]"
type input "[PHONE_NUMBER]"
click at [1012, 226] on input "text" at bounding box center [1123, 231] width 226 height 26
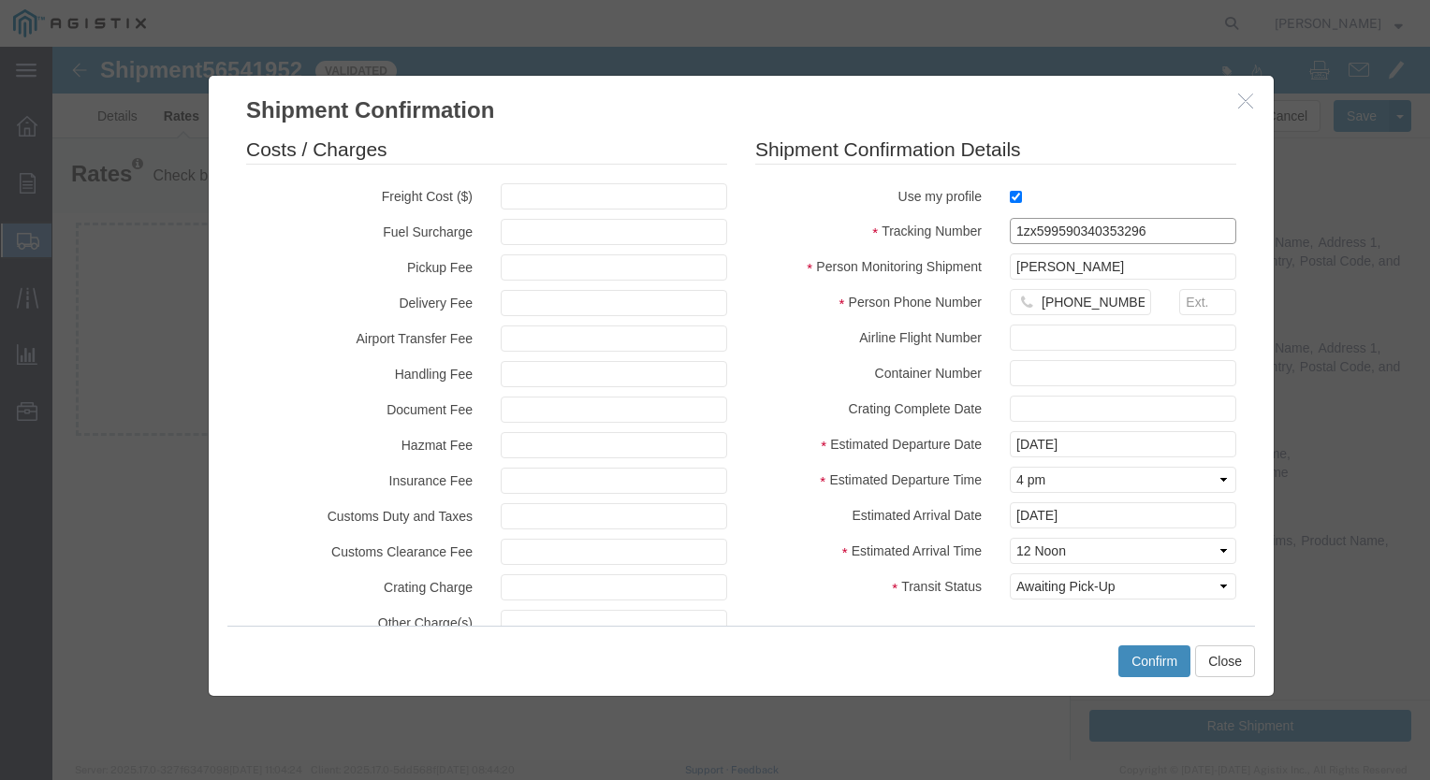
type input "1zx599590340353296"
click at [1161, 662] on button "Confirm" at bounding box center [1154, 662] width 72 height 32
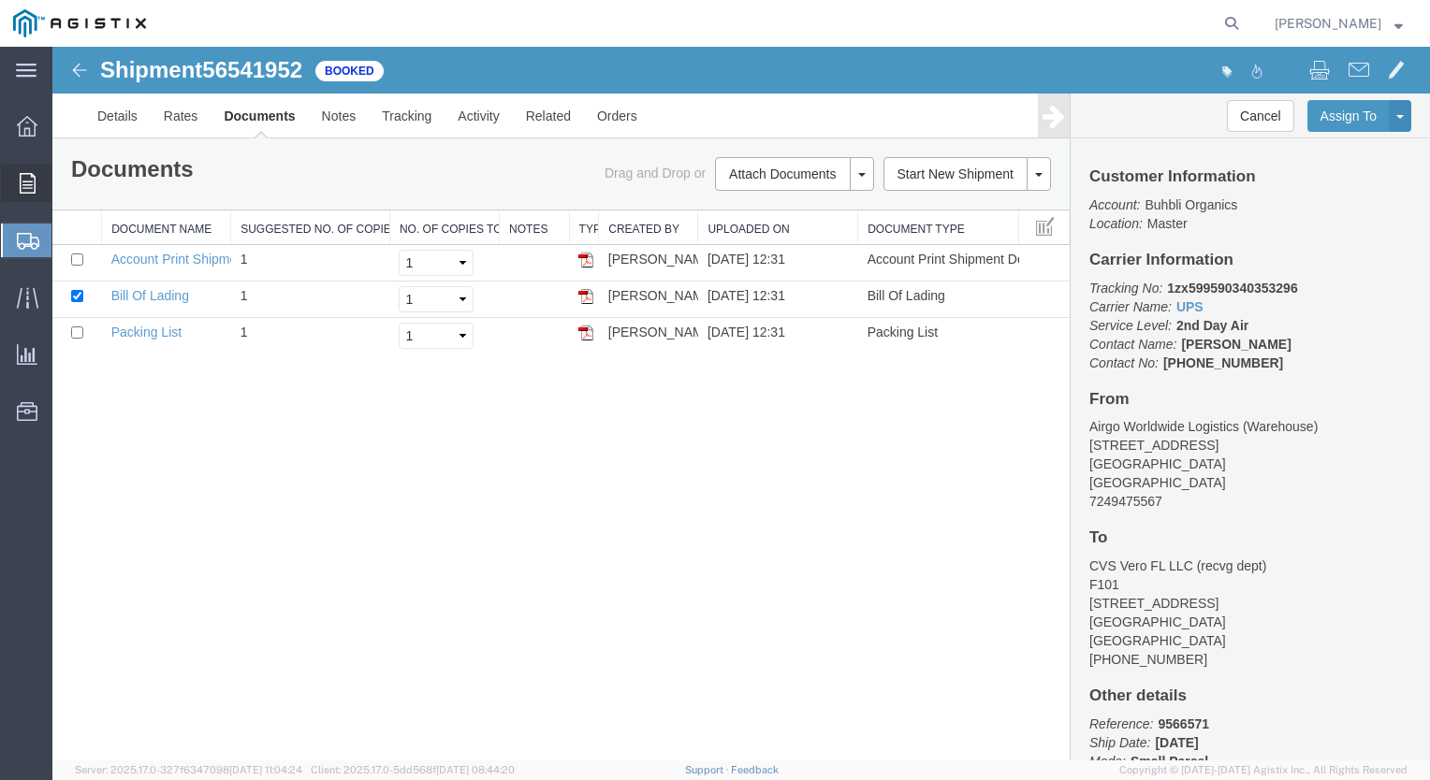
click at [0, 0] on span "Order Manager" at bounding box center [0, 0] width 0 height 0
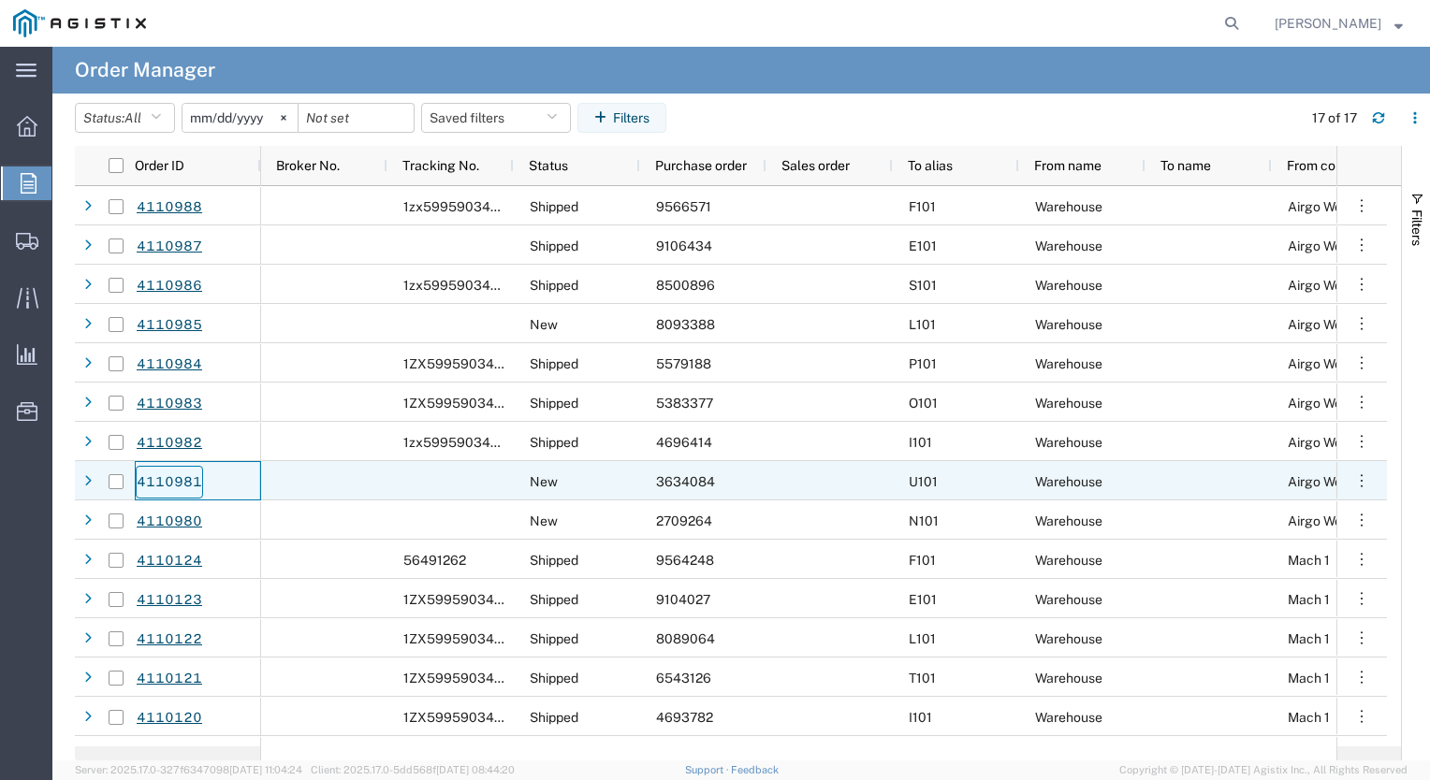
click at [180, 475] on link "4110981" at bounding box center [169, 482] width 67 height 33
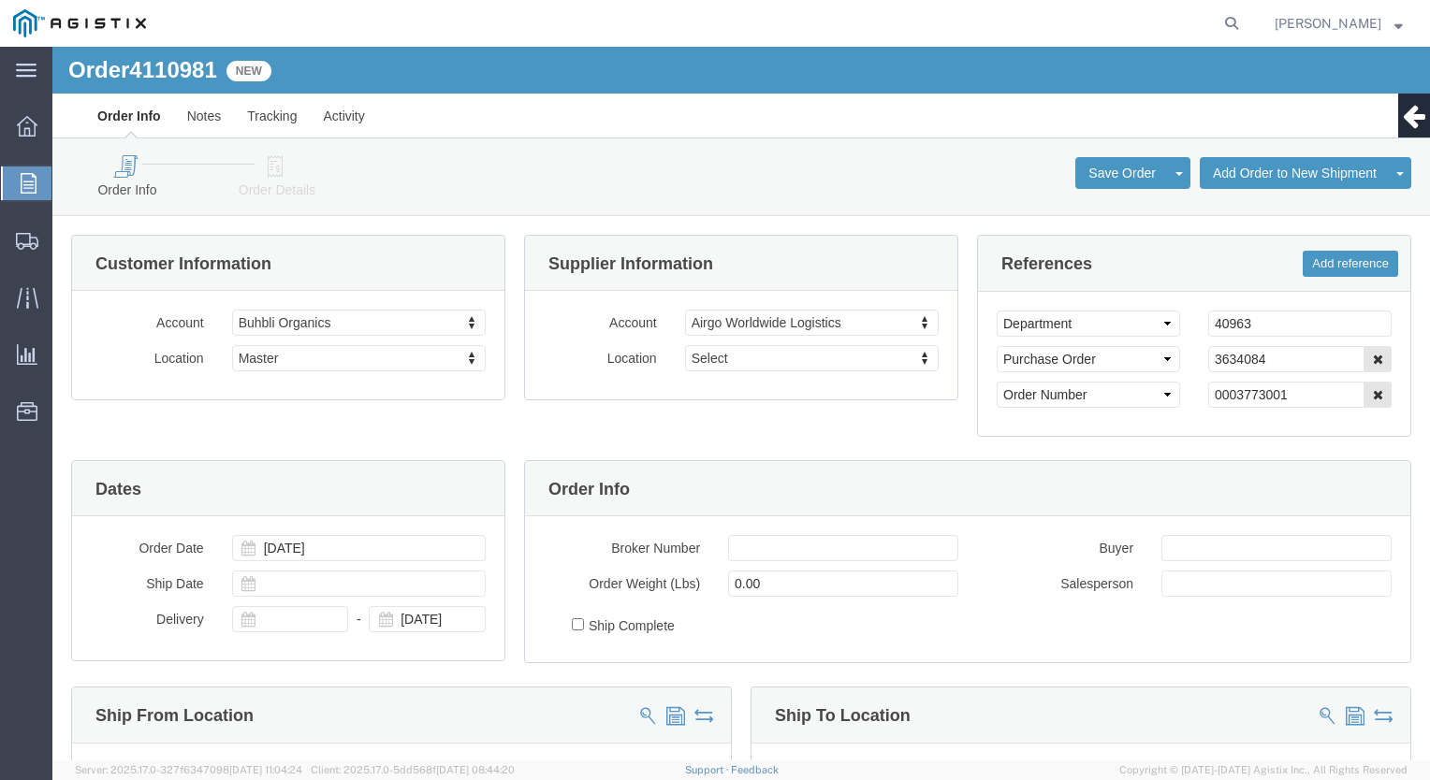
select select
click icon
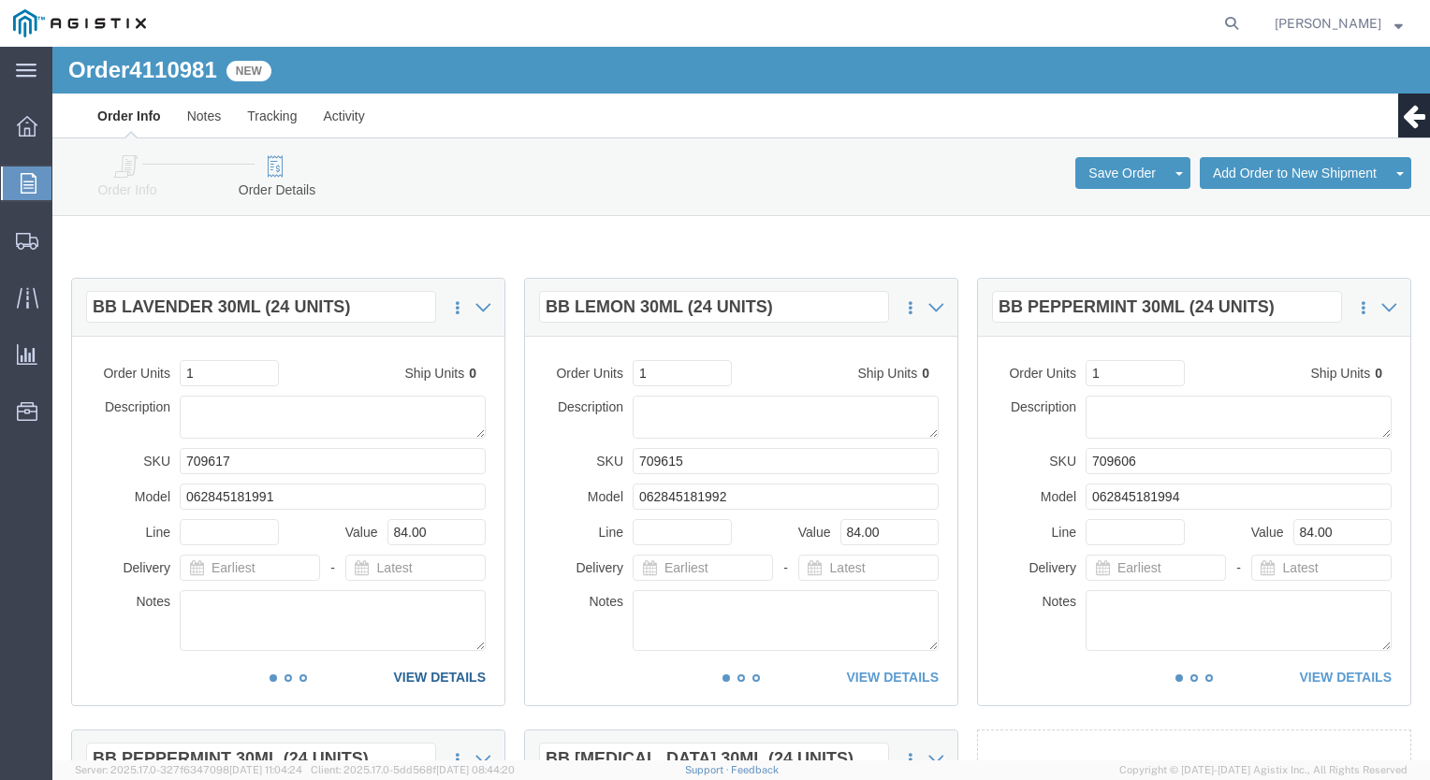
click link "VIEW DETAILS"
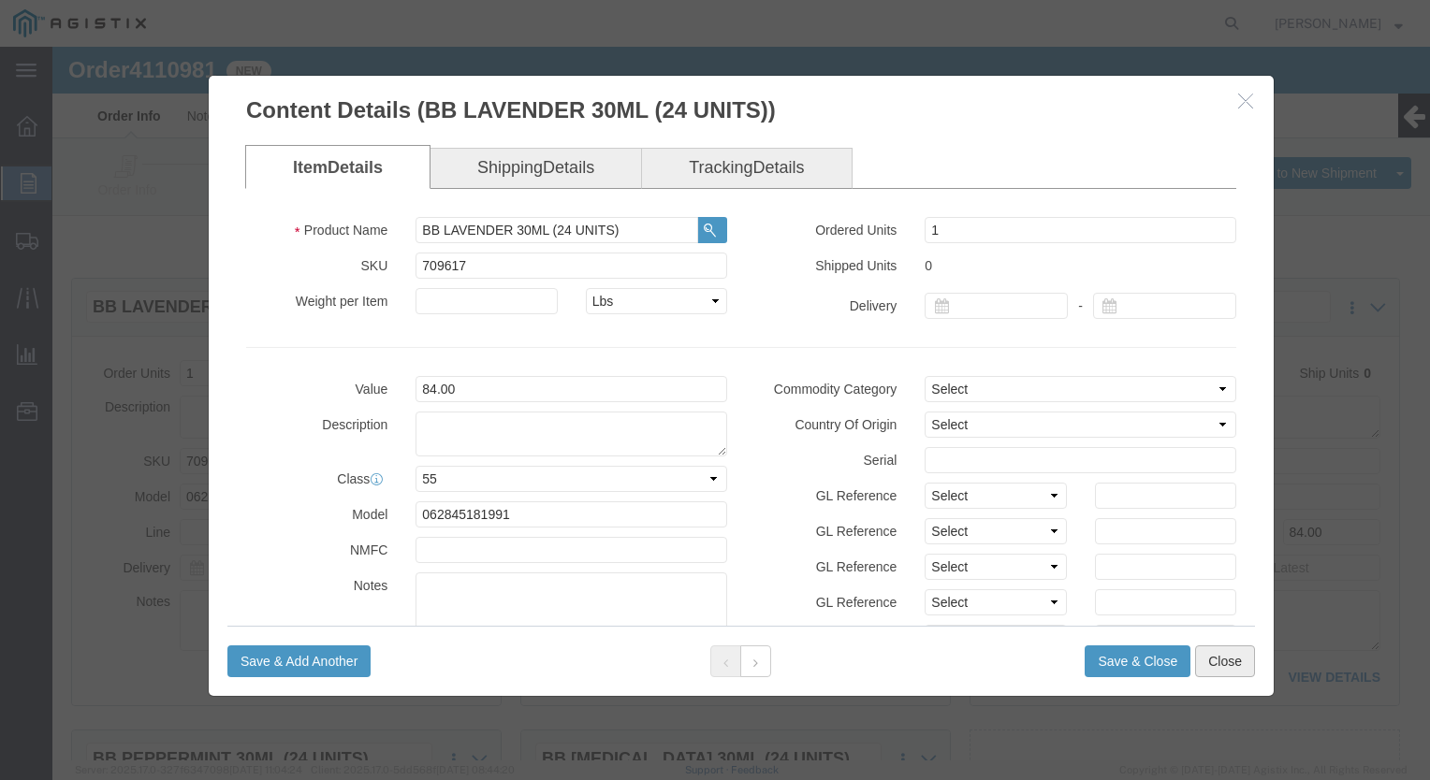
click button "Close"
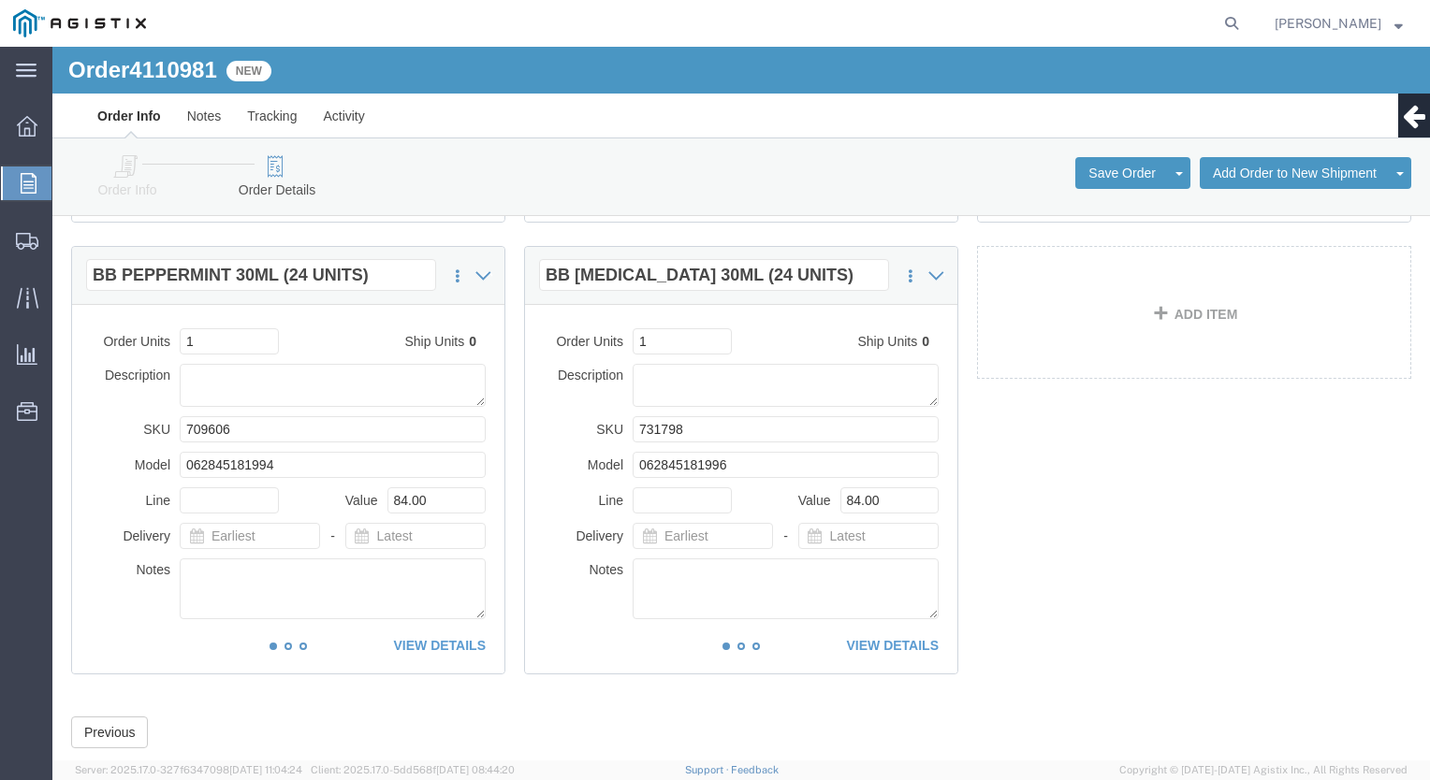
scroll to position [530, 0]
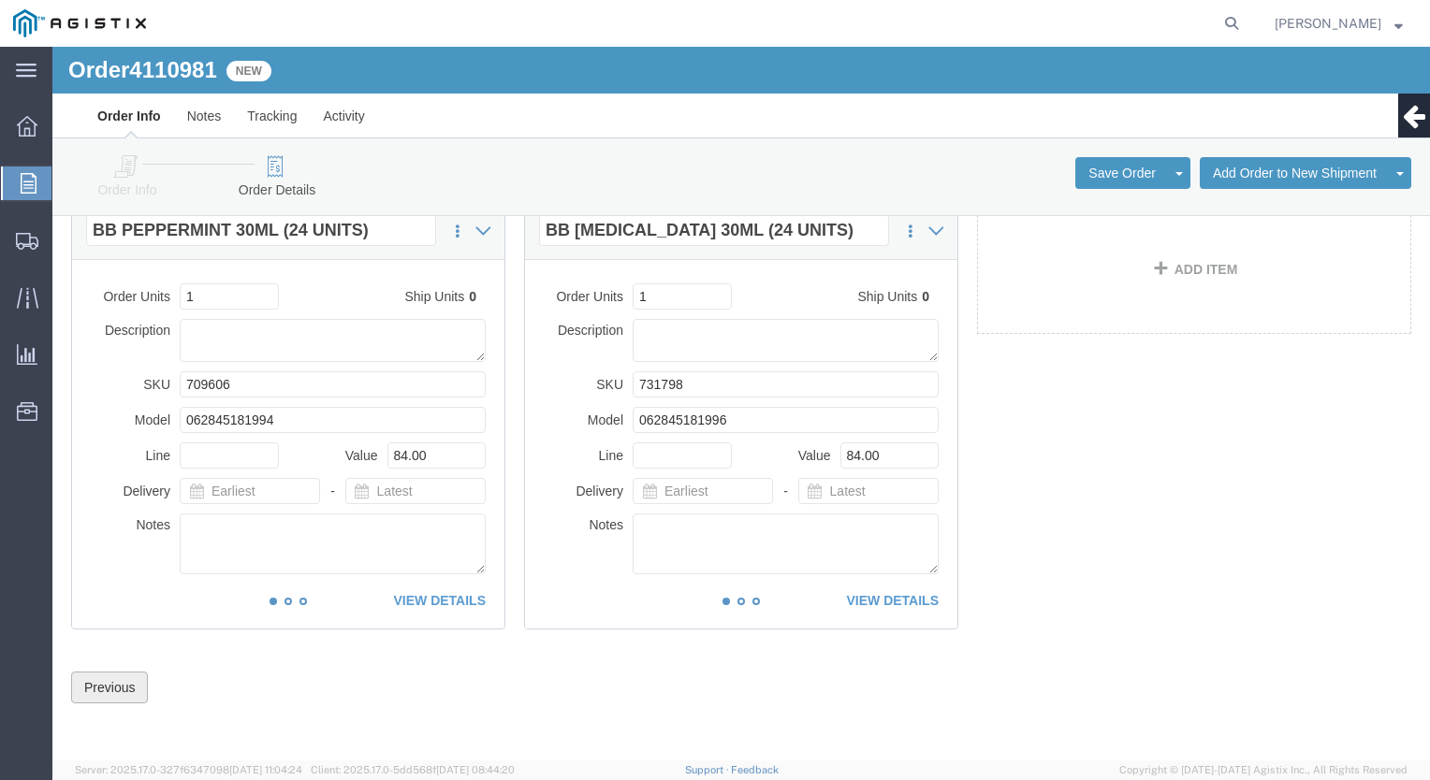
click button "Previous"
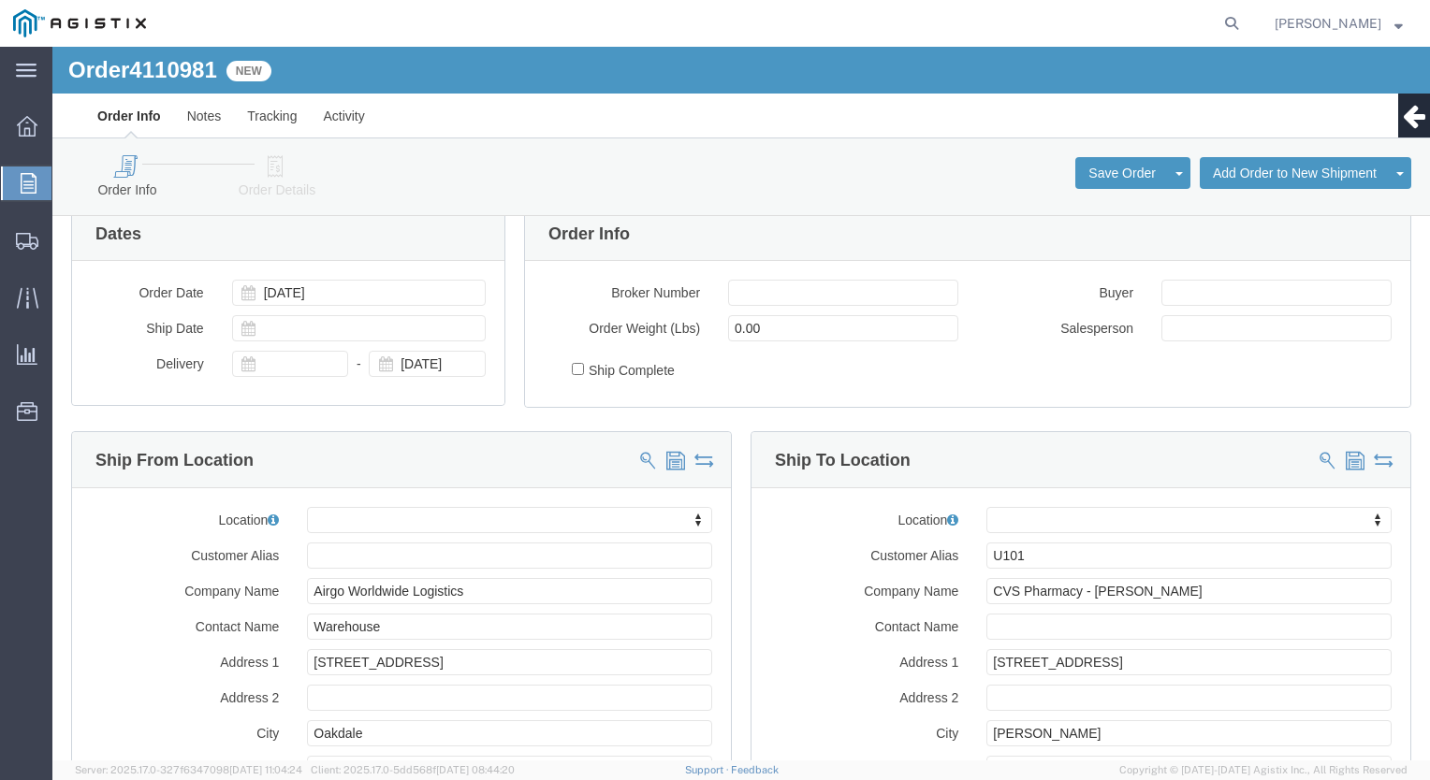
scroll to position [0, 0]
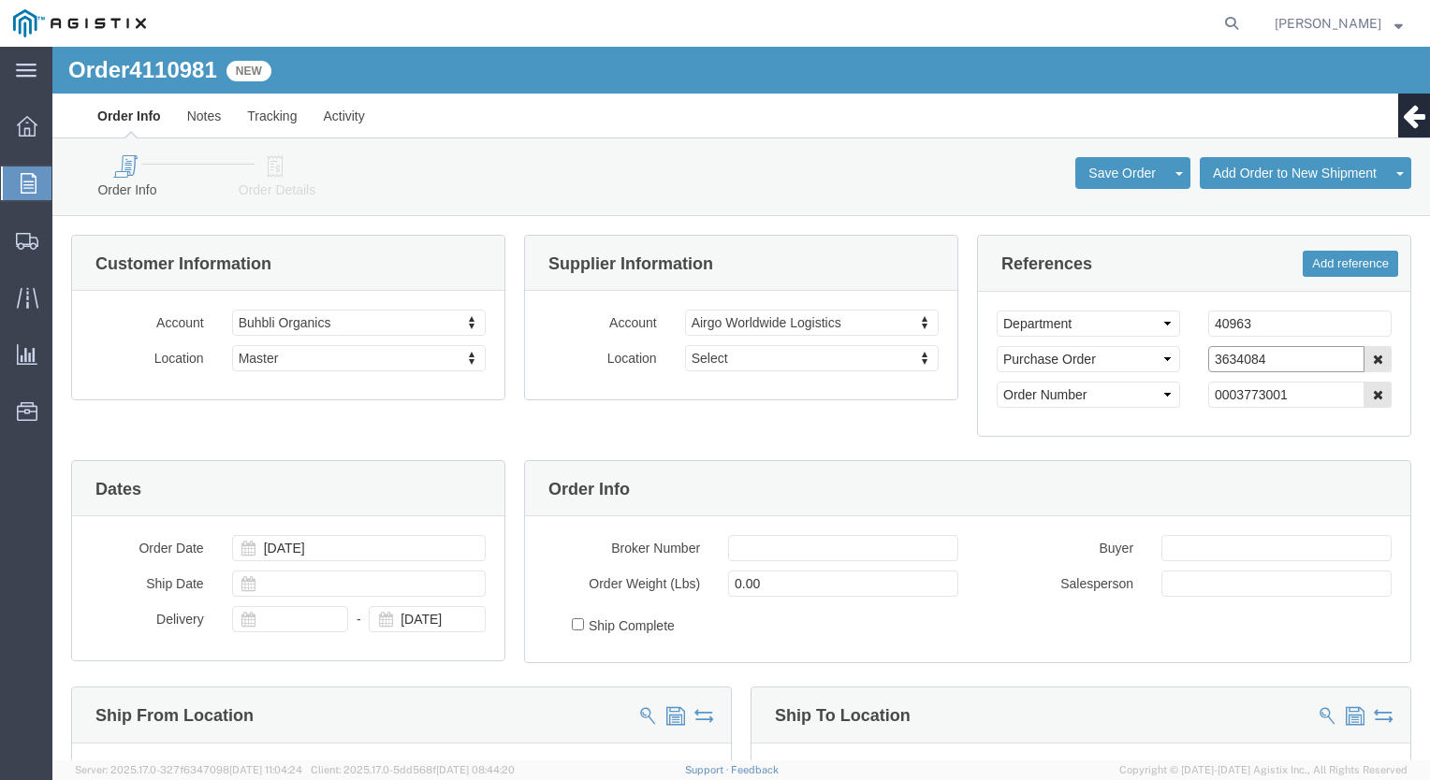
drag, startPoint x: 1220, startPoint y: 319, endPoint x: 1118, endPoint y: 330, distance: 102.6
click div "Select Account Type Activity ID Airline Appointment Number ASN Batch Request # …"
click icon
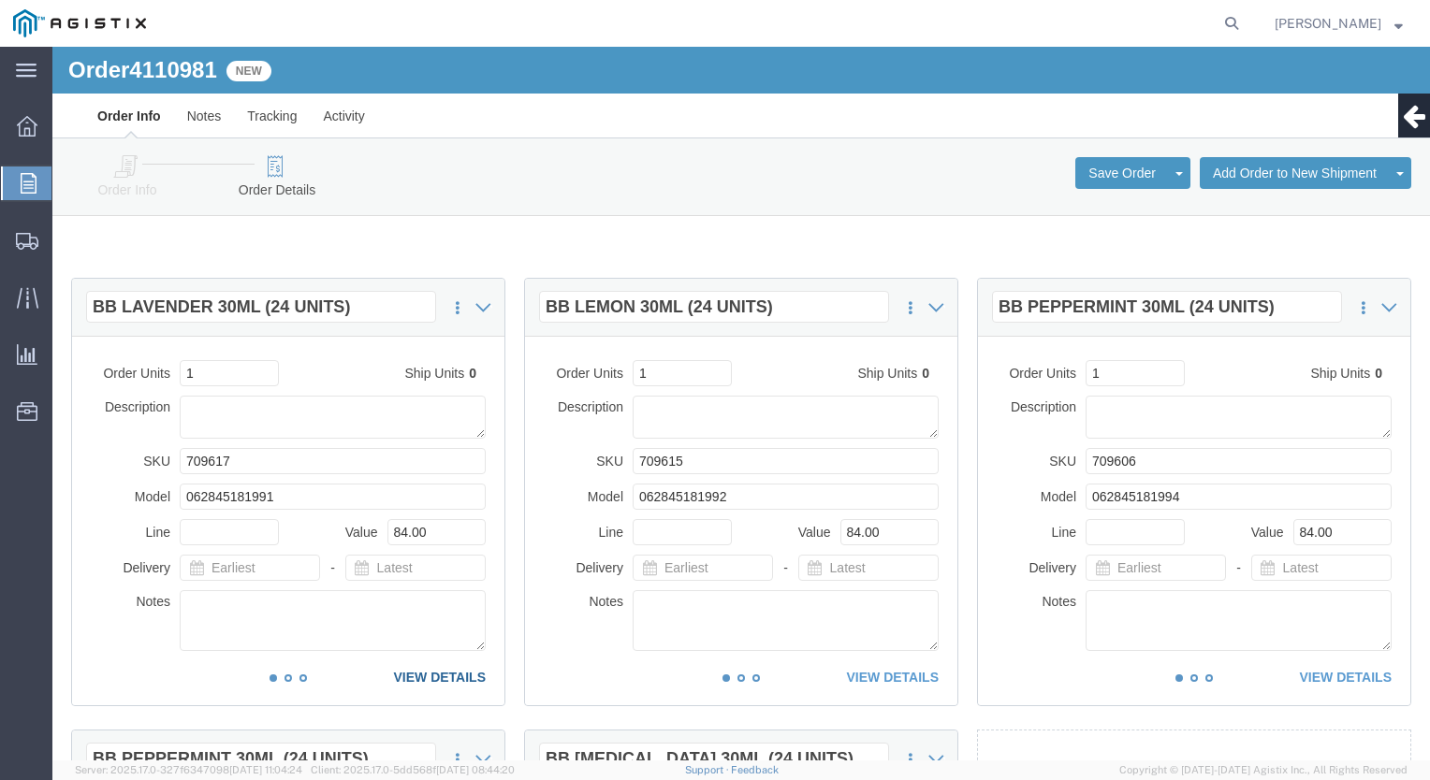
click link "VIEW DETAILS"
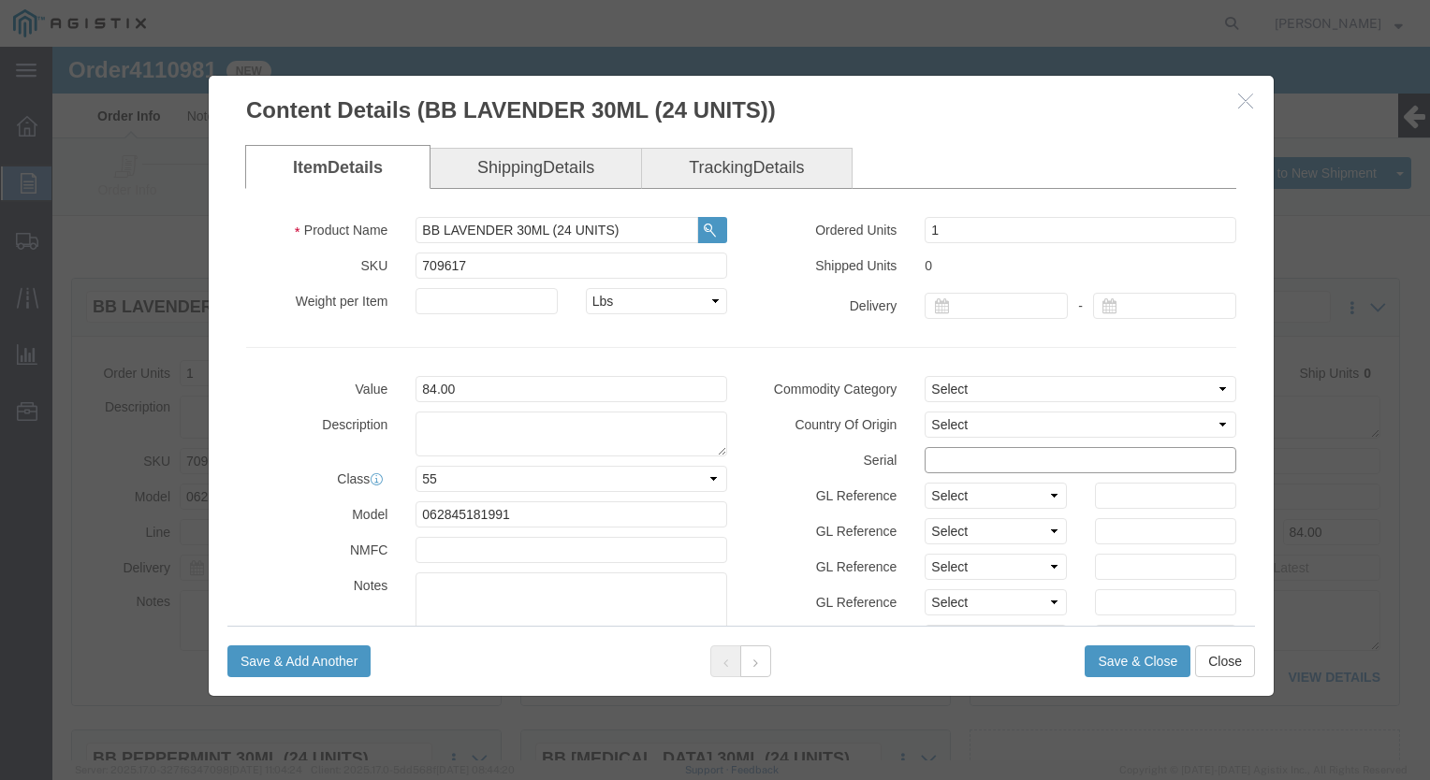
click input "text"
paste input "3634084"
type input "36340841212121212121"
click button "Save & Close"
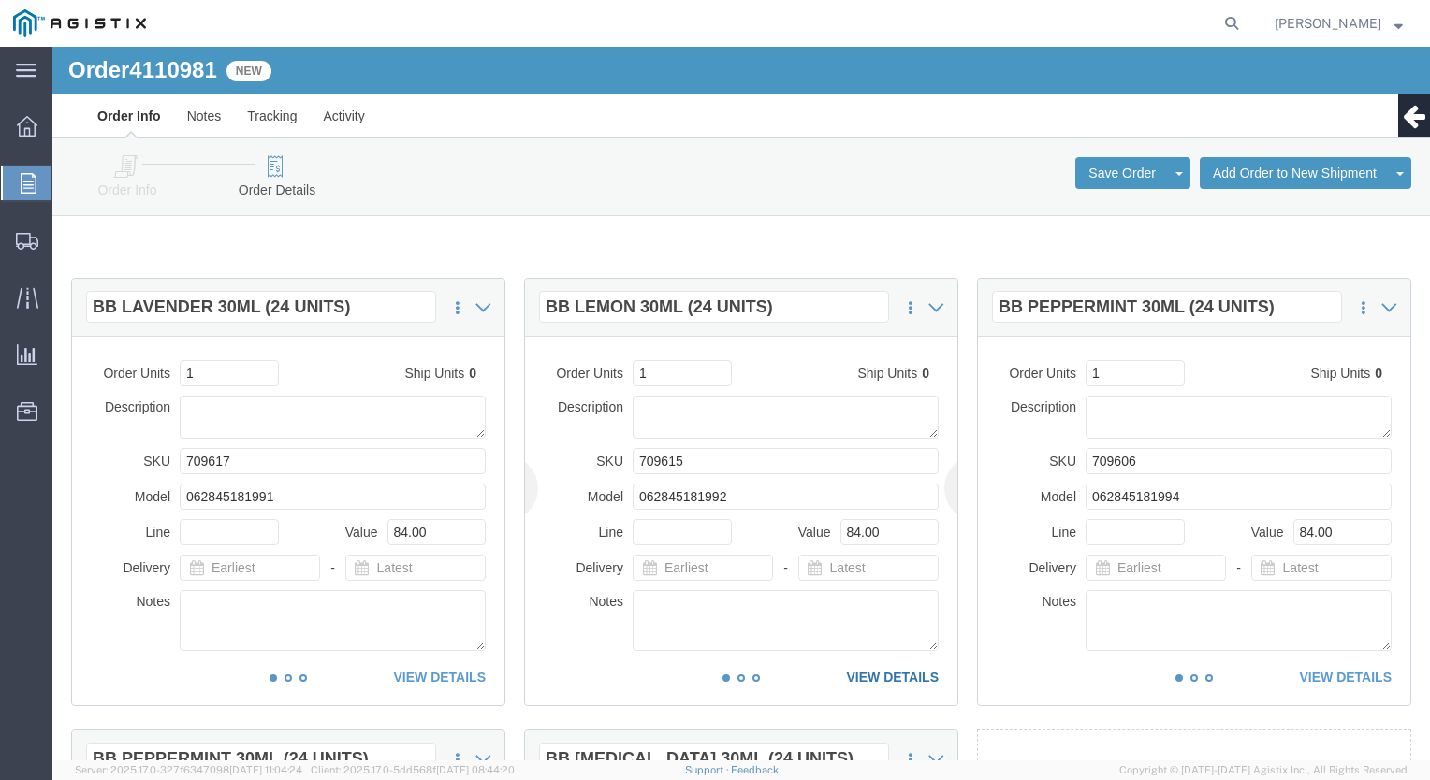
click link "VIEW DETAILS"
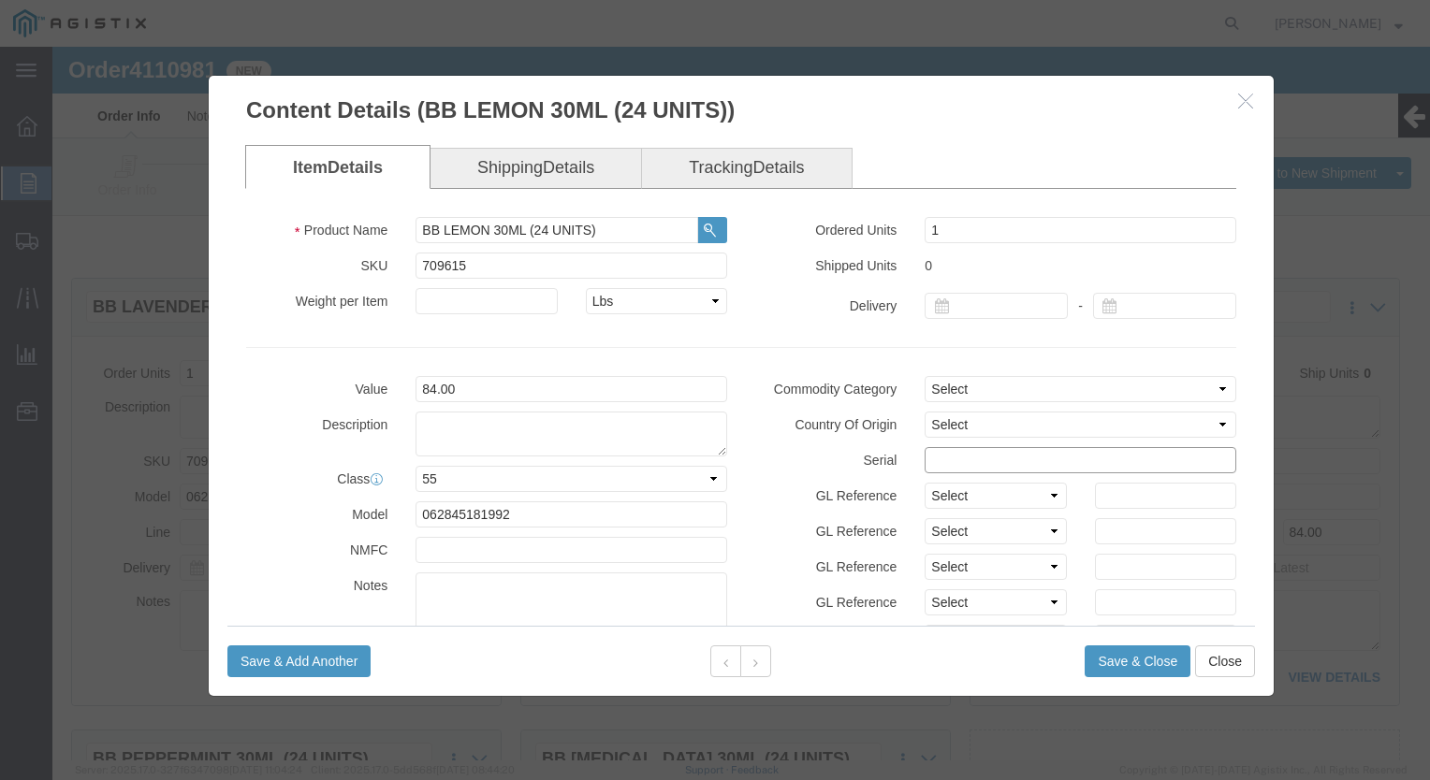
click input "text"
paste input "3634084"
type input "36340841212121212122"
click button "Save & Close"
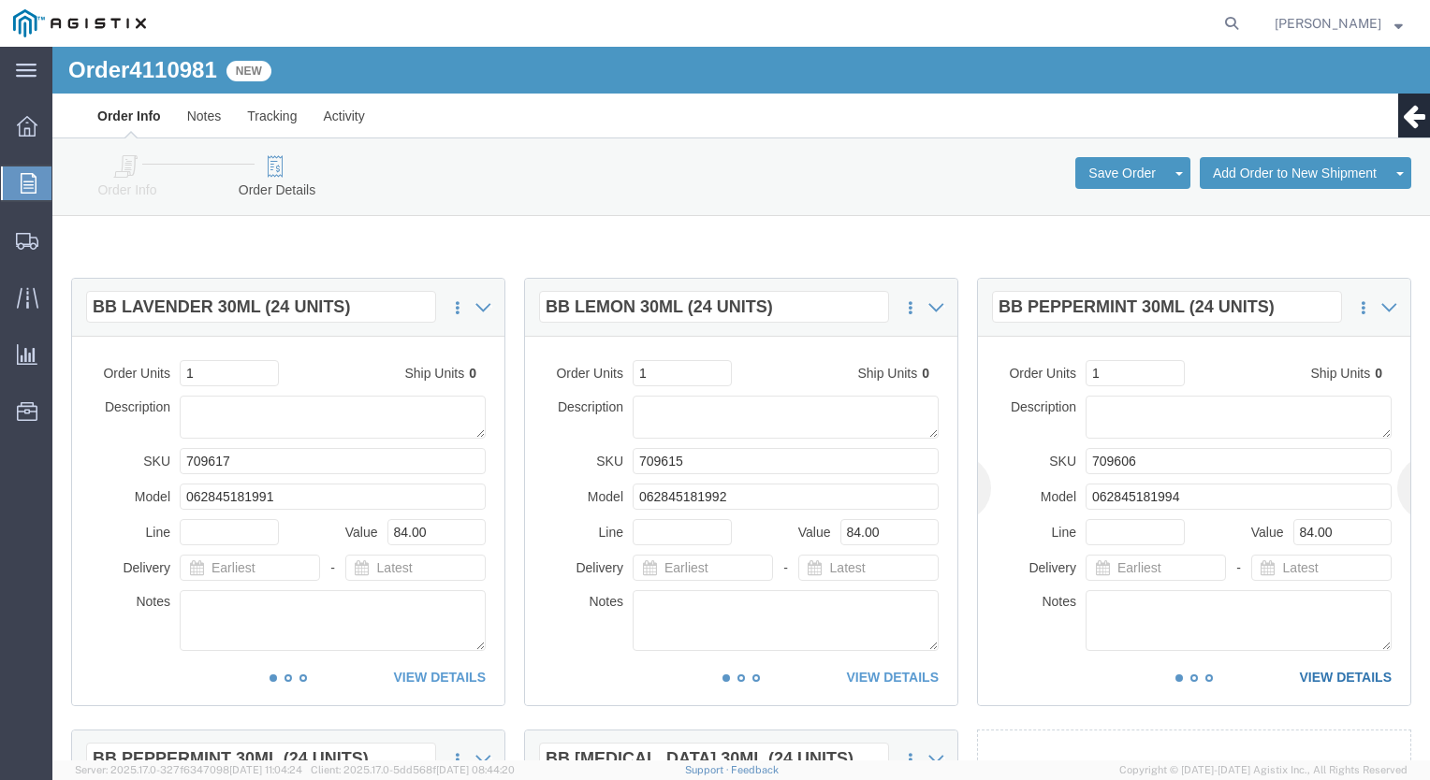
click link "VIEW DETAILS"
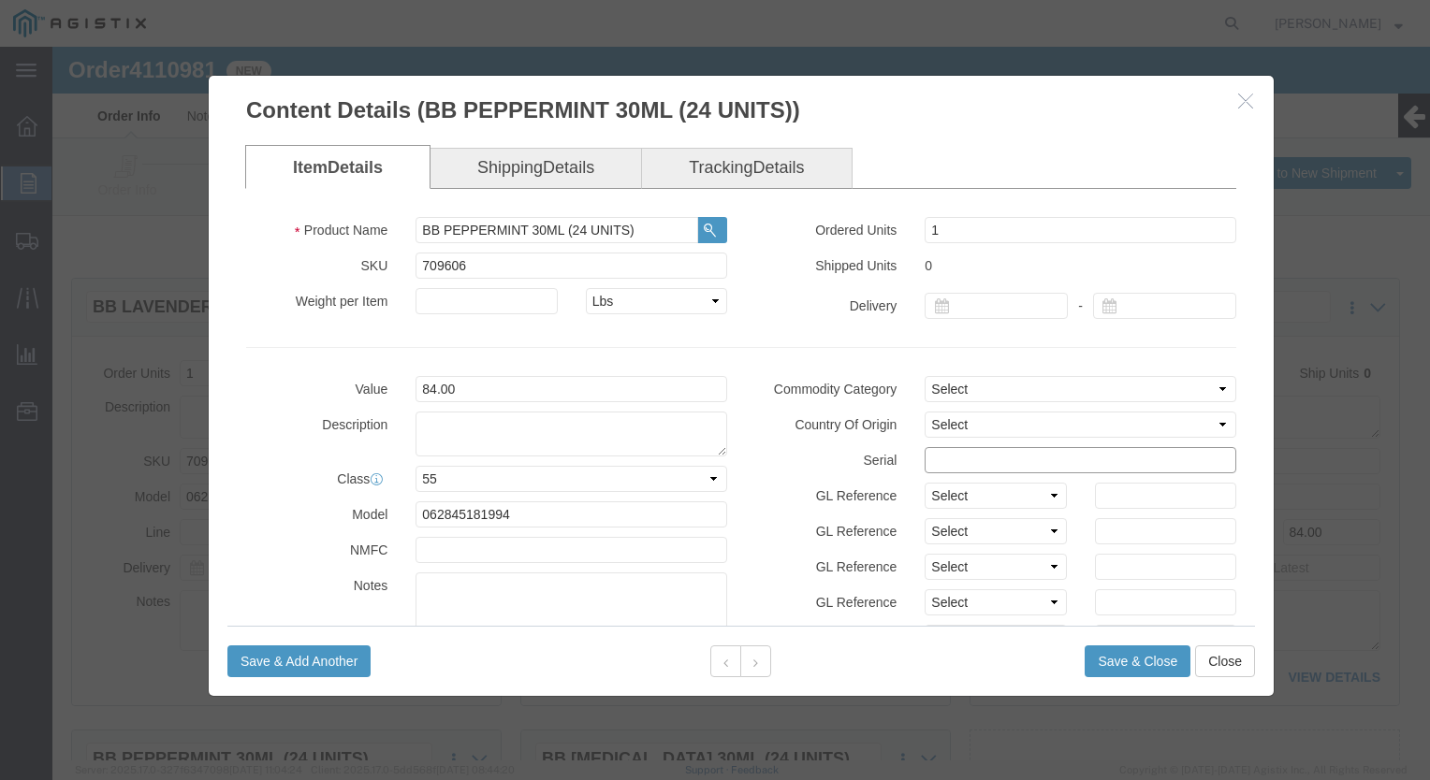
click input "text"
paste input "3634084"
type input "36340841212121212123"
click button "Save & Close"
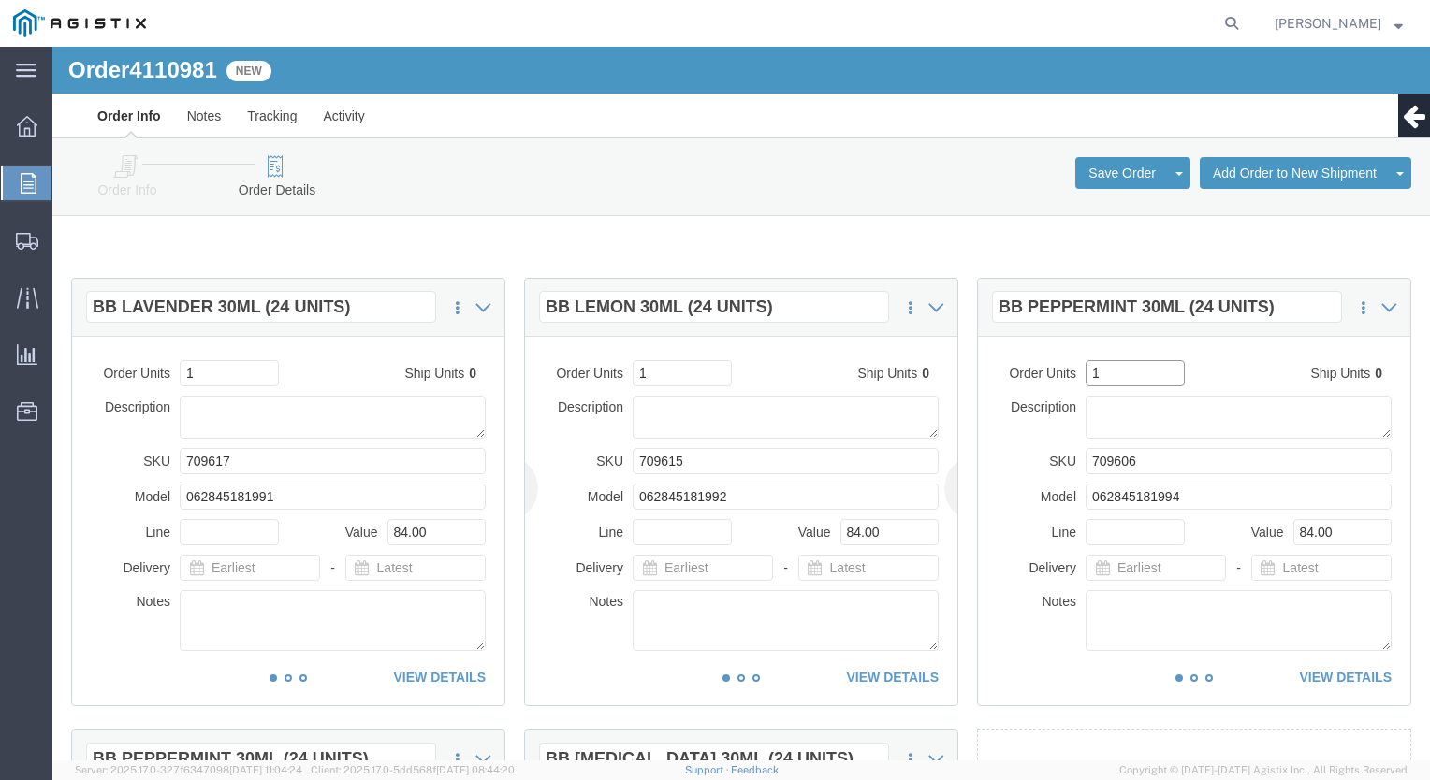
drag, startPoint x: 1052, startPoint y: 326, endPoint x: 880, endPoint y: 329, distance: 171.3
click div "BB LAVENDER 30ML (24 UNITS) Duplicate Remove Commodity Library Address Book Thi…"
type input "2"
click link "VIEW DETAILS"
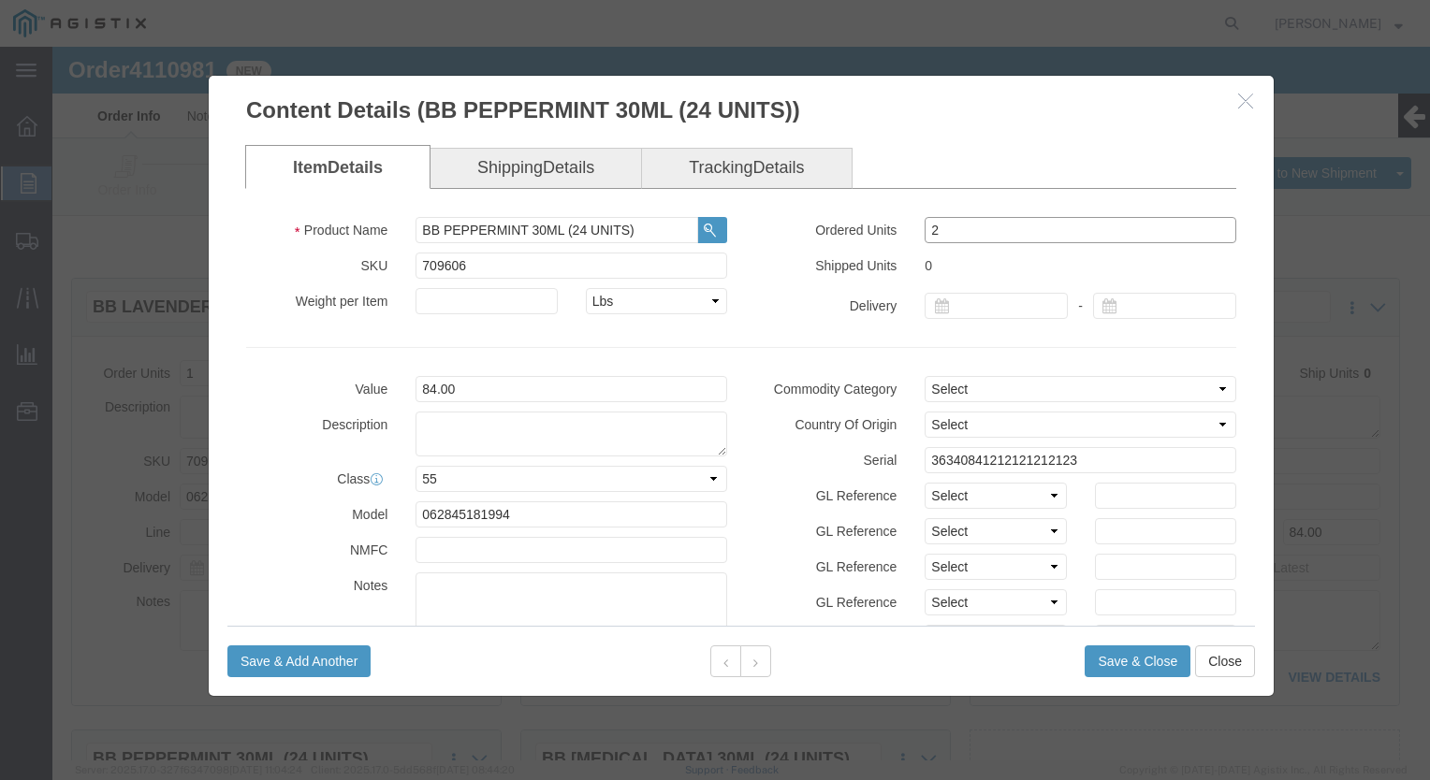
drag, startPoint x: 924, startPoint y: 182, endPoint x: 626, endPoint y: 201, distance: 299.1
click div "Product Name BB PEPPERMINT 30ML (24 UNITS) SKU 709606 Weight per Item Select Lb…"
type input "1"
click button "Save & Add Another"
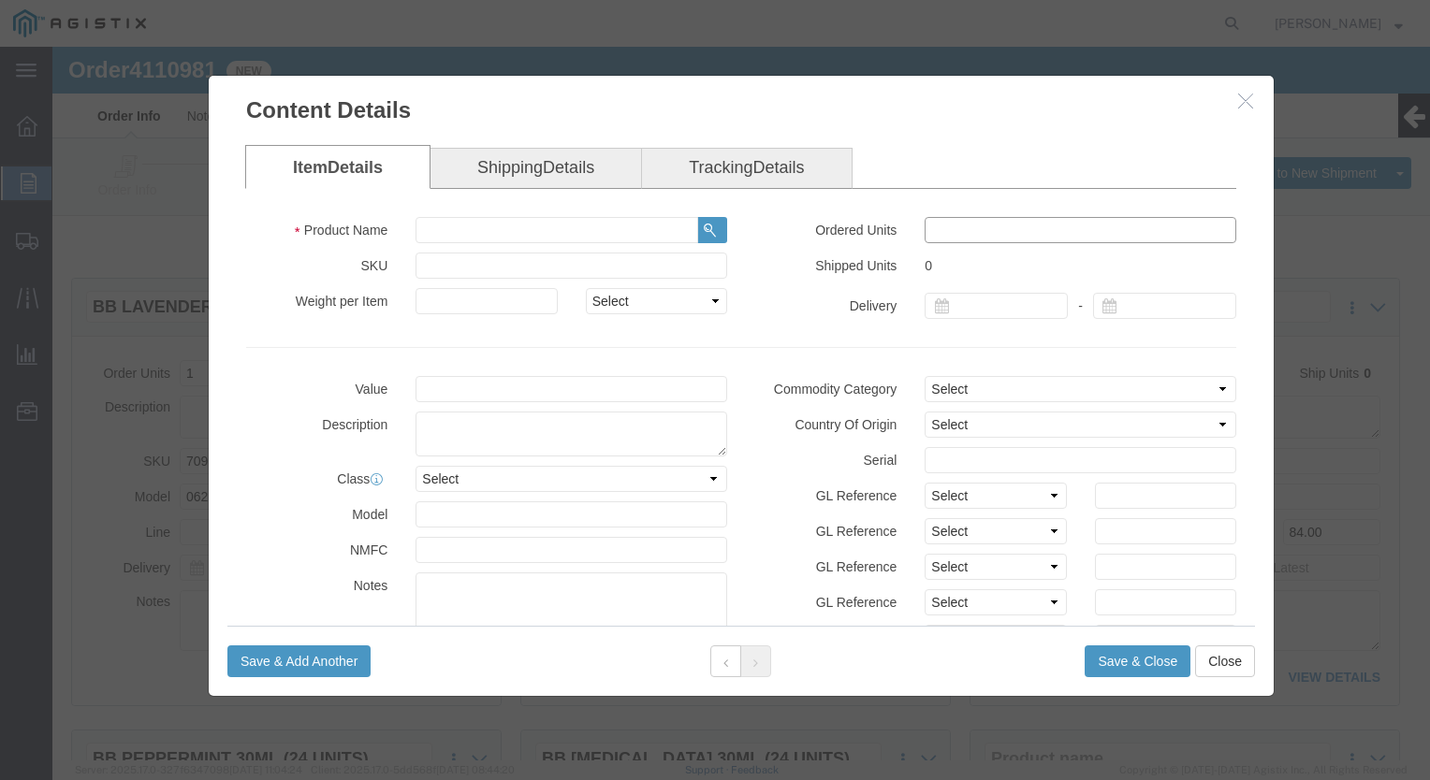
click input "text"
type input "1"
click input "text"
paste input "3634084"
type input "36340841212121212234"
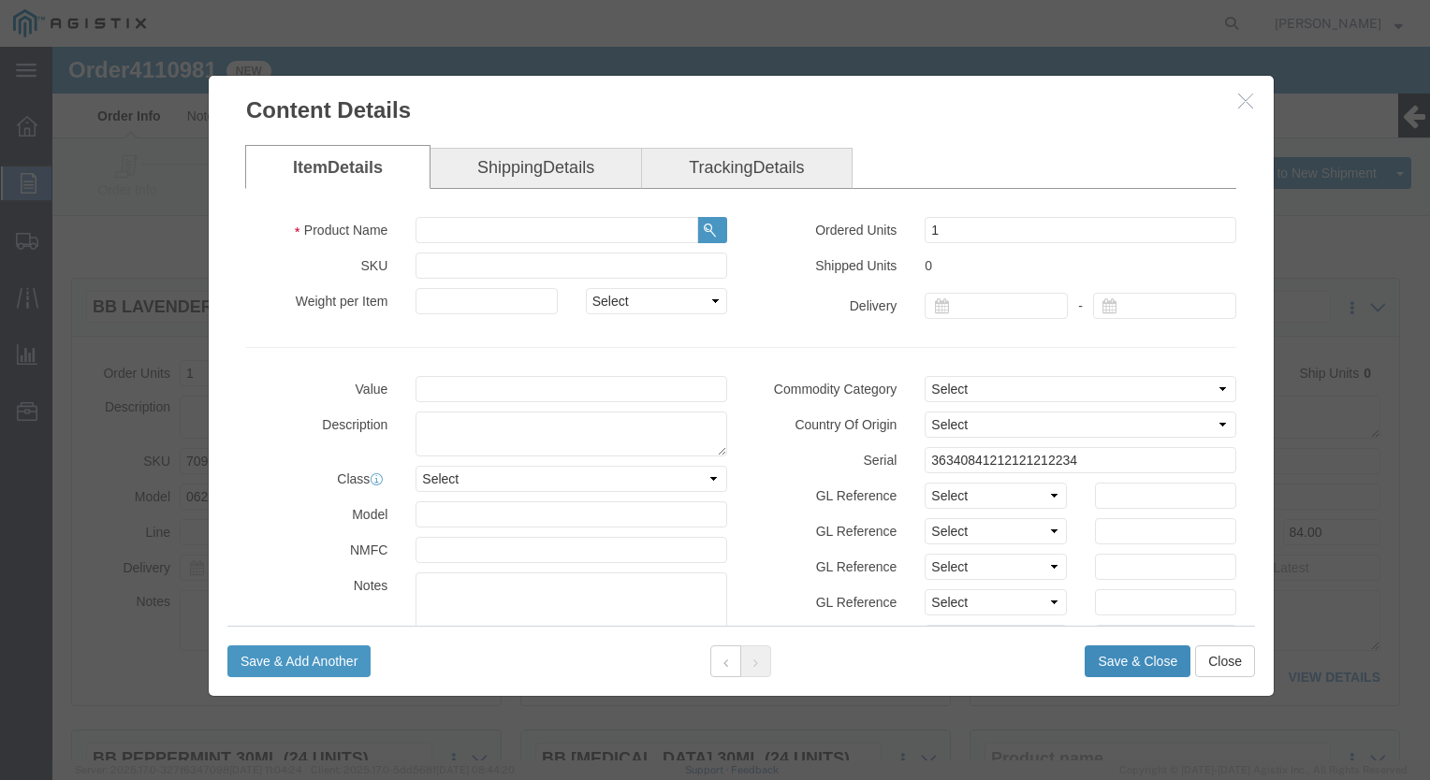
click button "Save & Close"
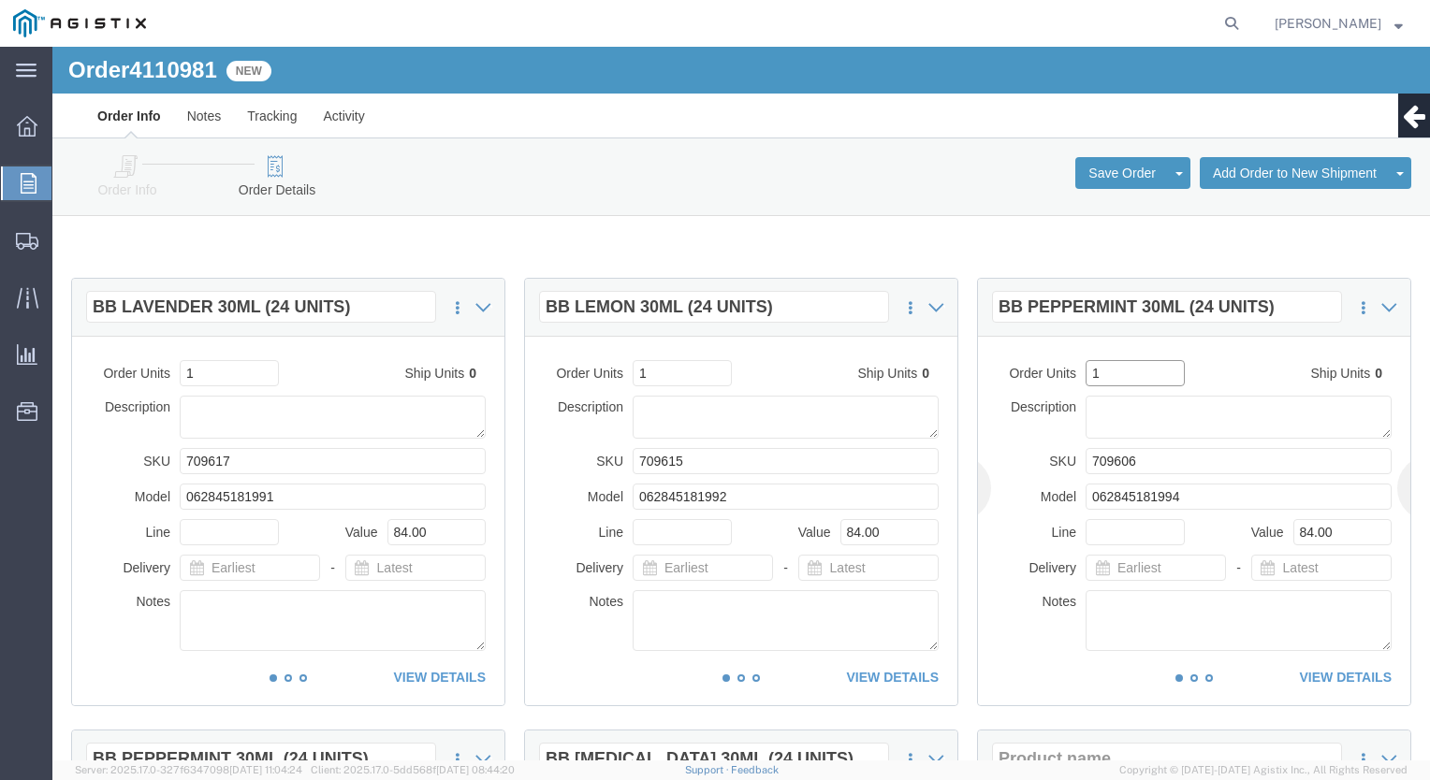
drag, startPoint x: 1058, startPoint y: 321, endPoint x: 947, endPoint y: 336, distance: 112.3
click tr "Order Units 1 Ship Units 0"
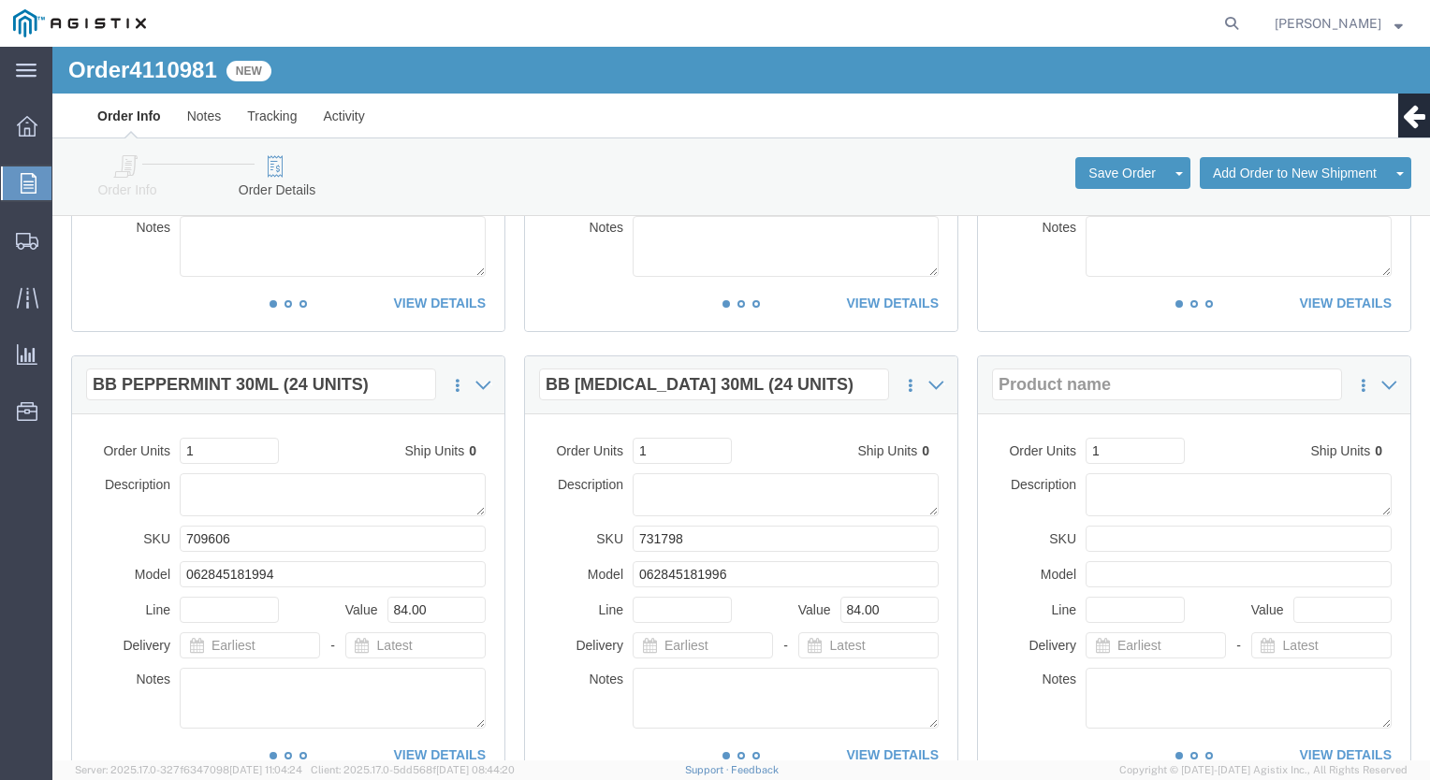
scroll to position [468, 0]
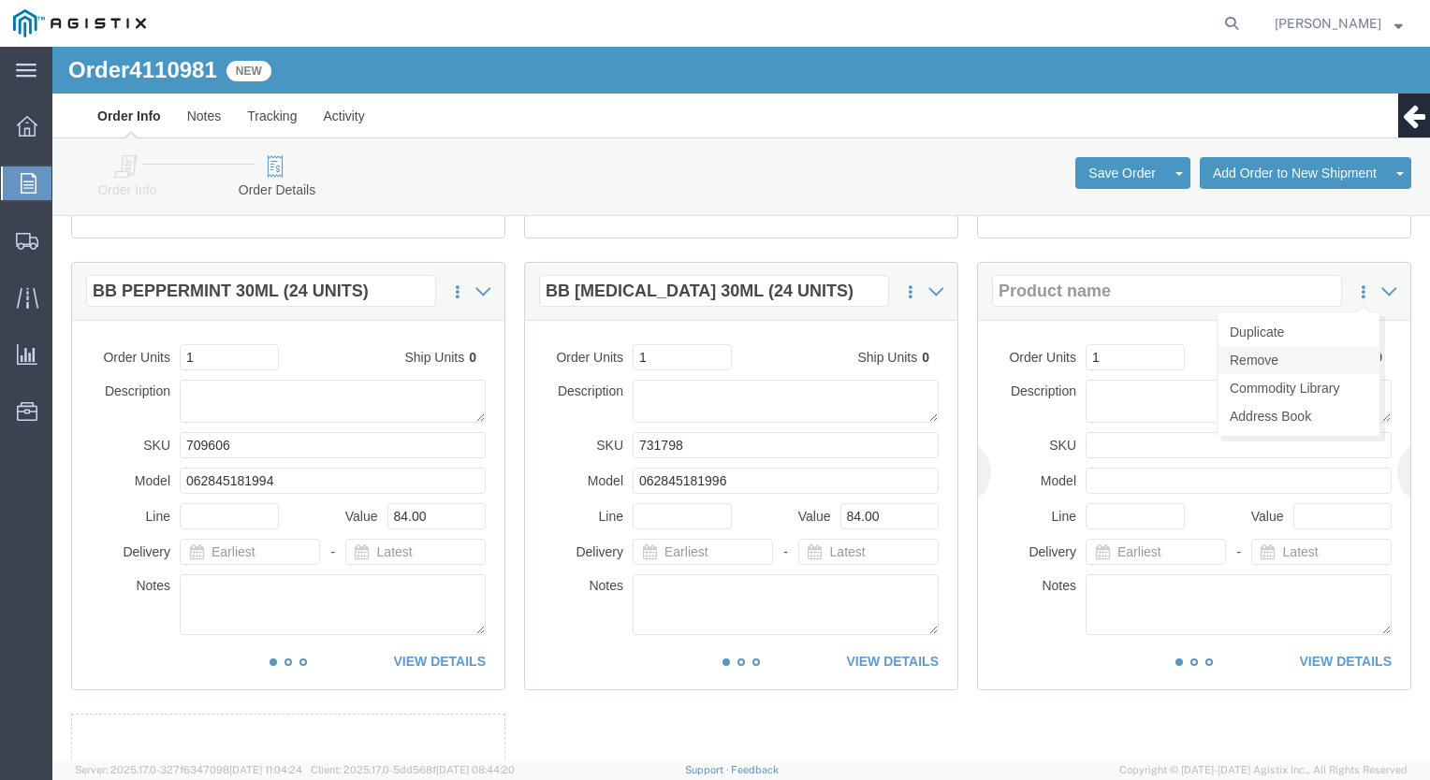
click link "Remove"
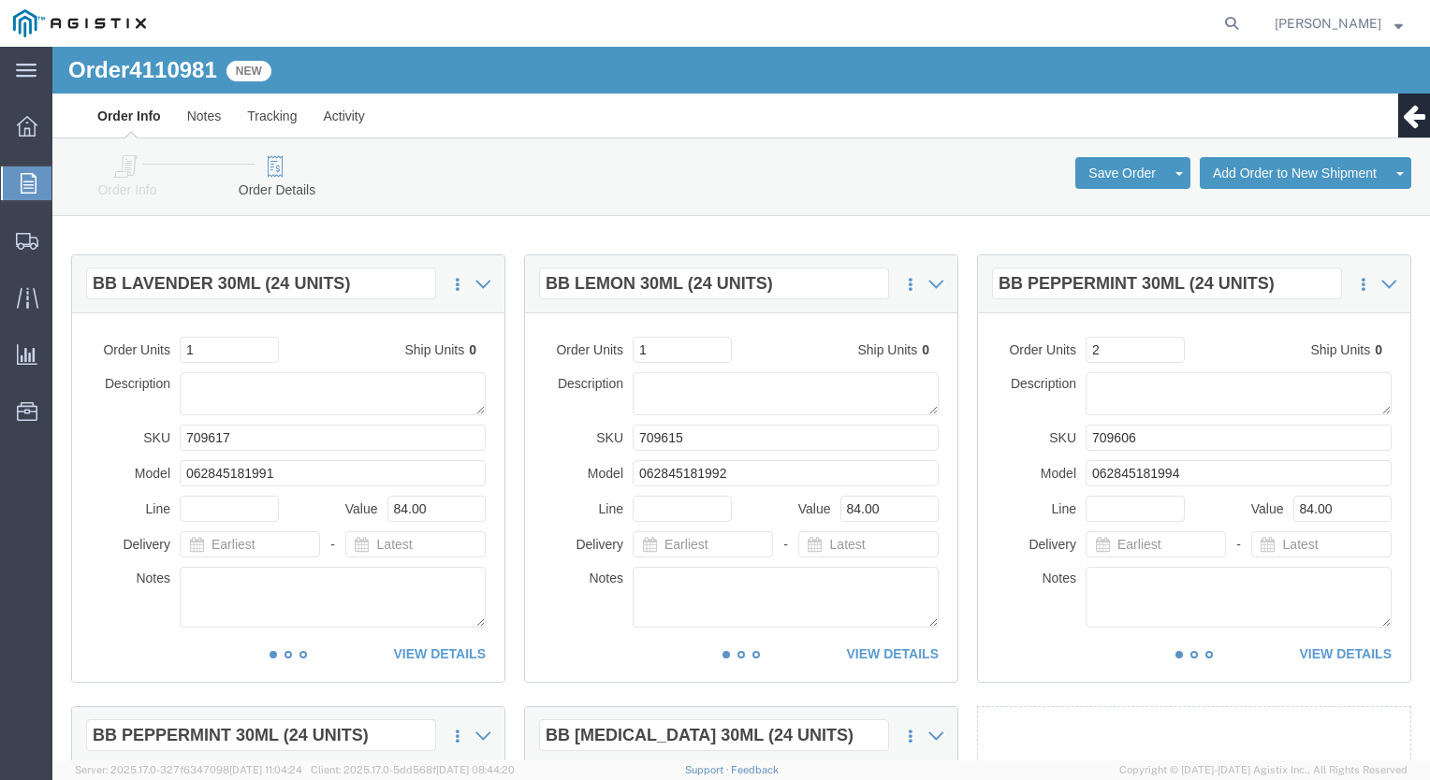
scroll to position [0, 0]
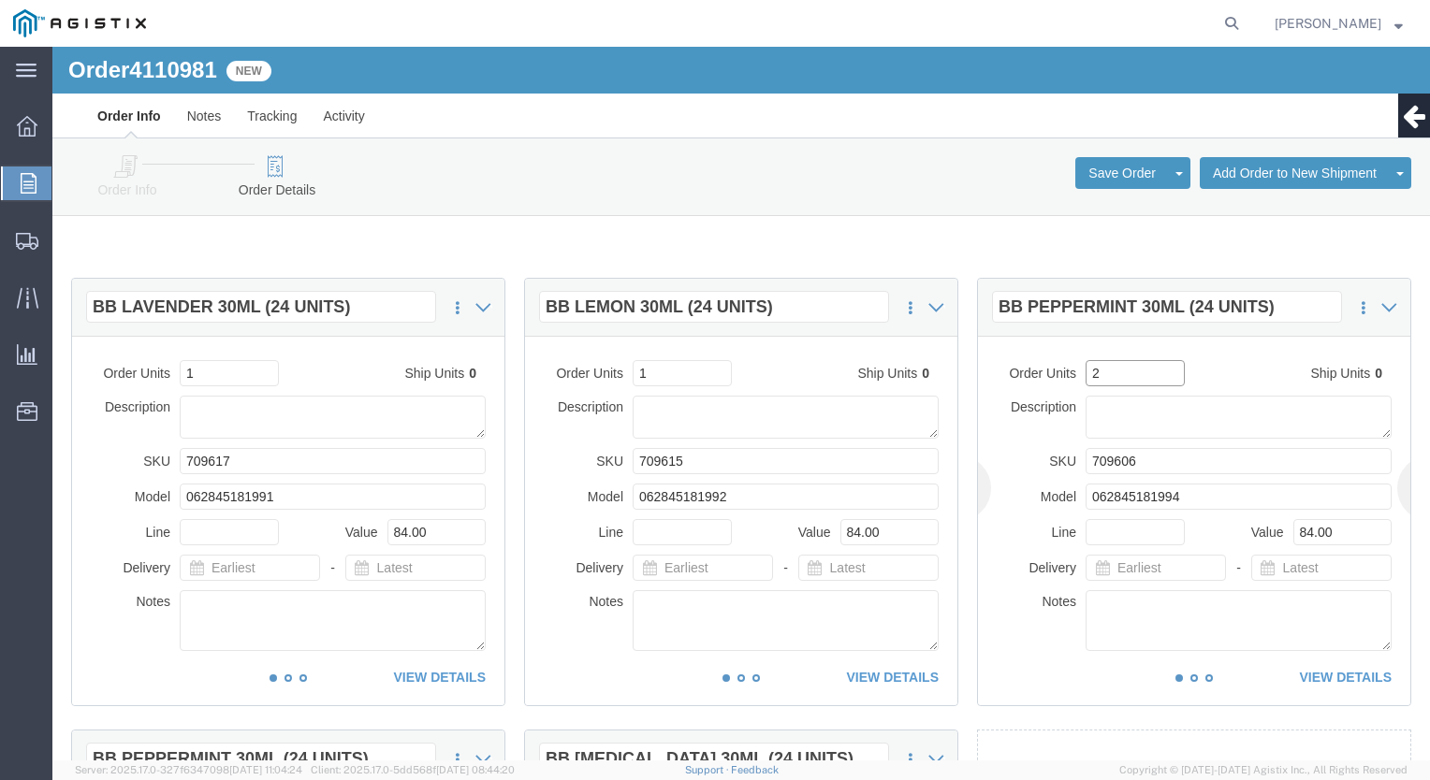
drag, startPoint x: 1054, startPoint y: 331, endPoint x: 1011, endPoint y: 315, distance: 45.0
click tr "Order Units 2 Ship Units 0"
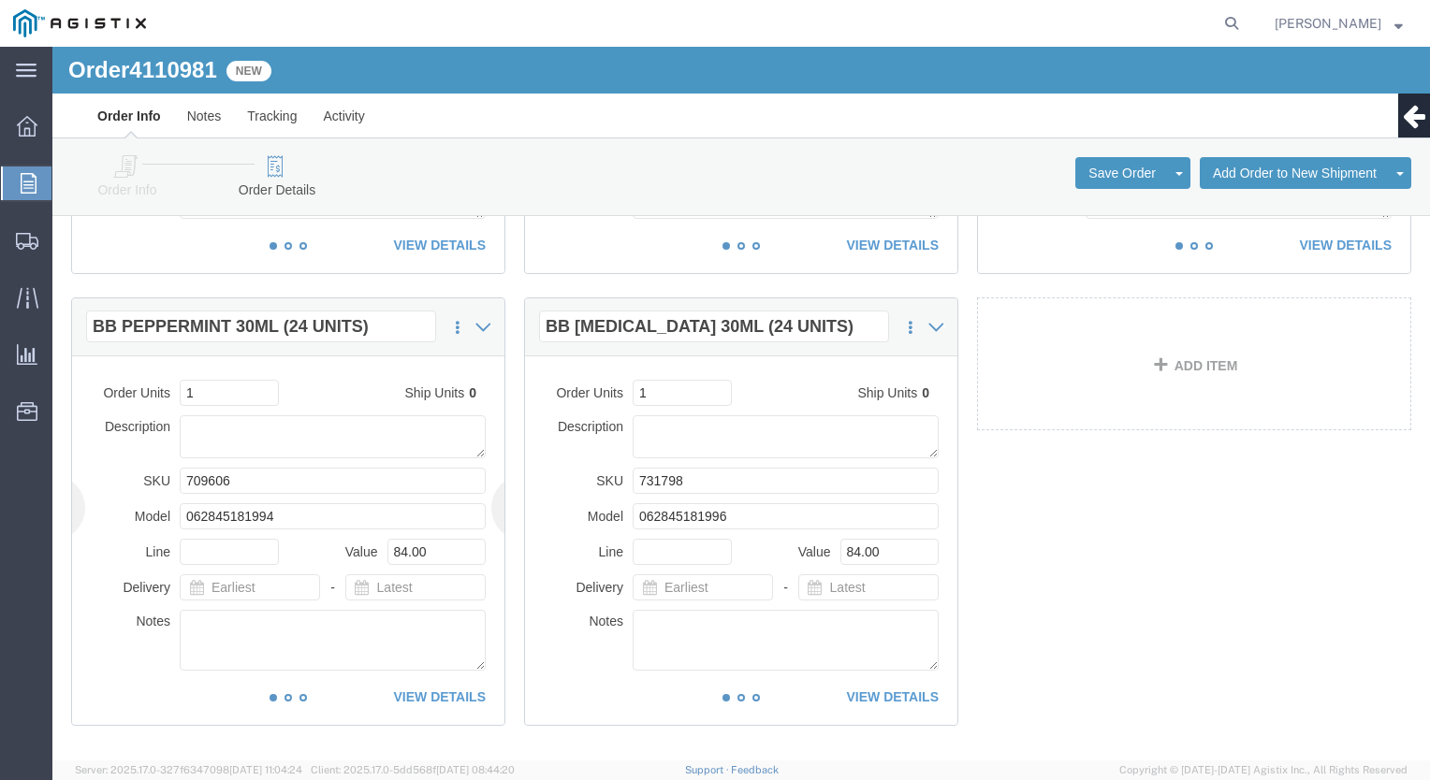
scroll to position [468, 0]
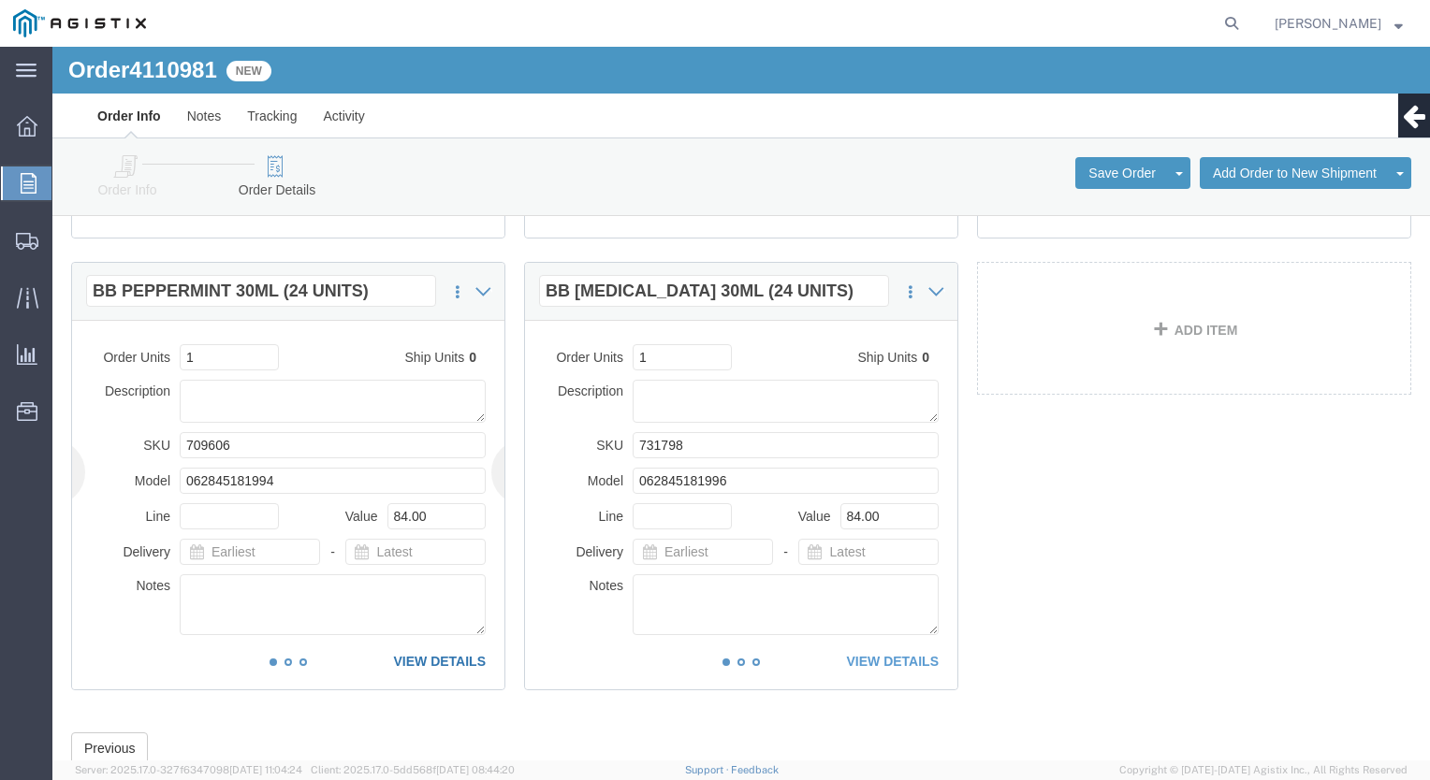
type input "1"
click link "VIEW DETAILS"
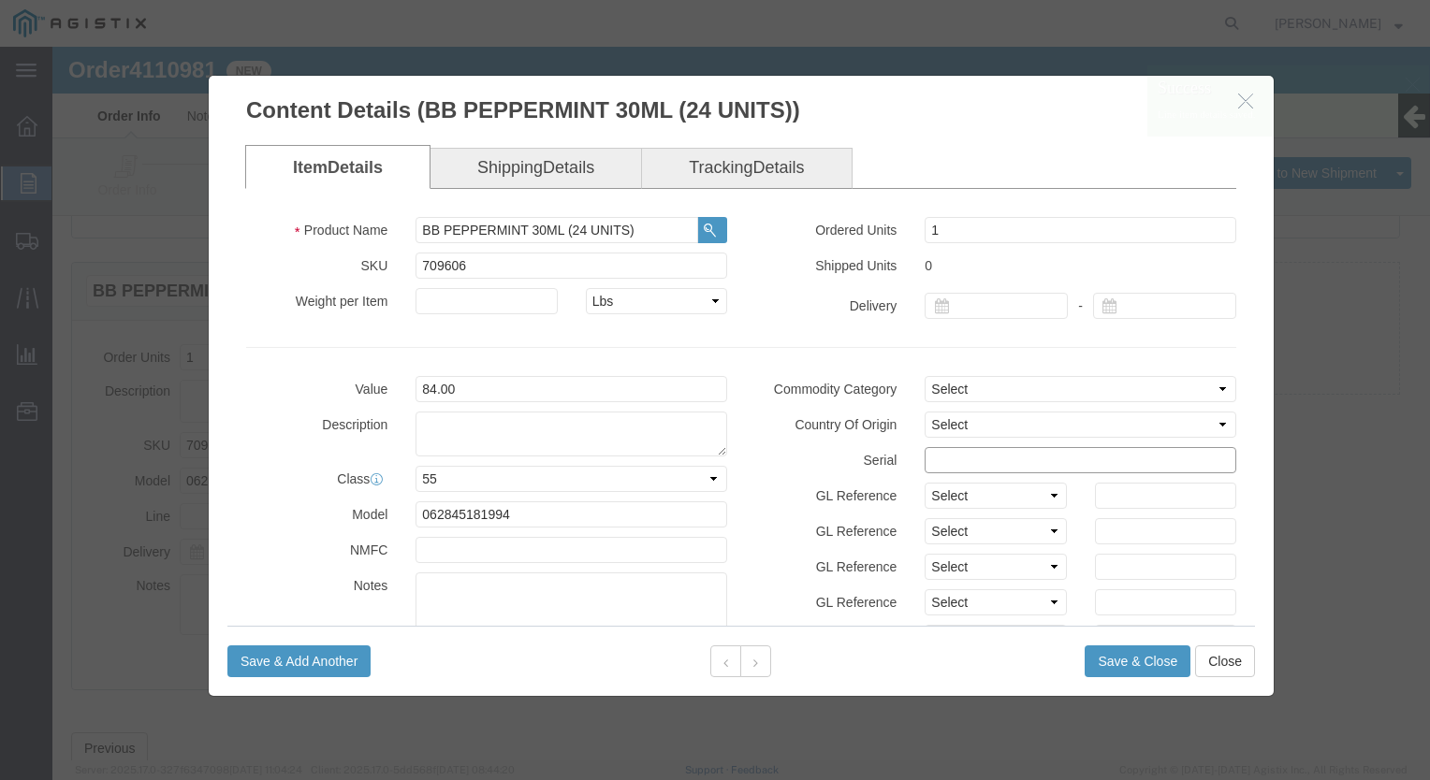
click input "text"
paste input "3634084"
type input "36340841212121234567"
click button "Save & Close"
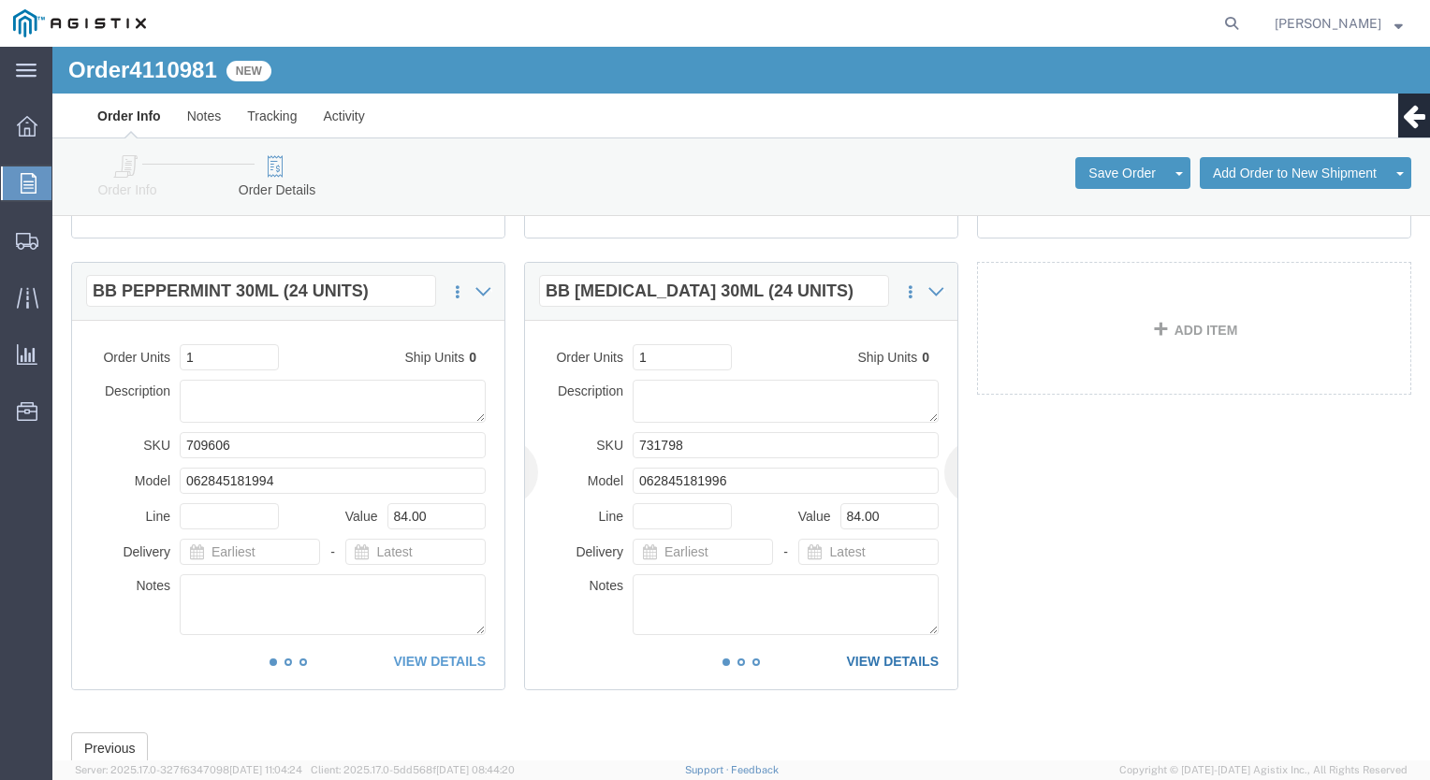
click link "VIEW DETAILS"
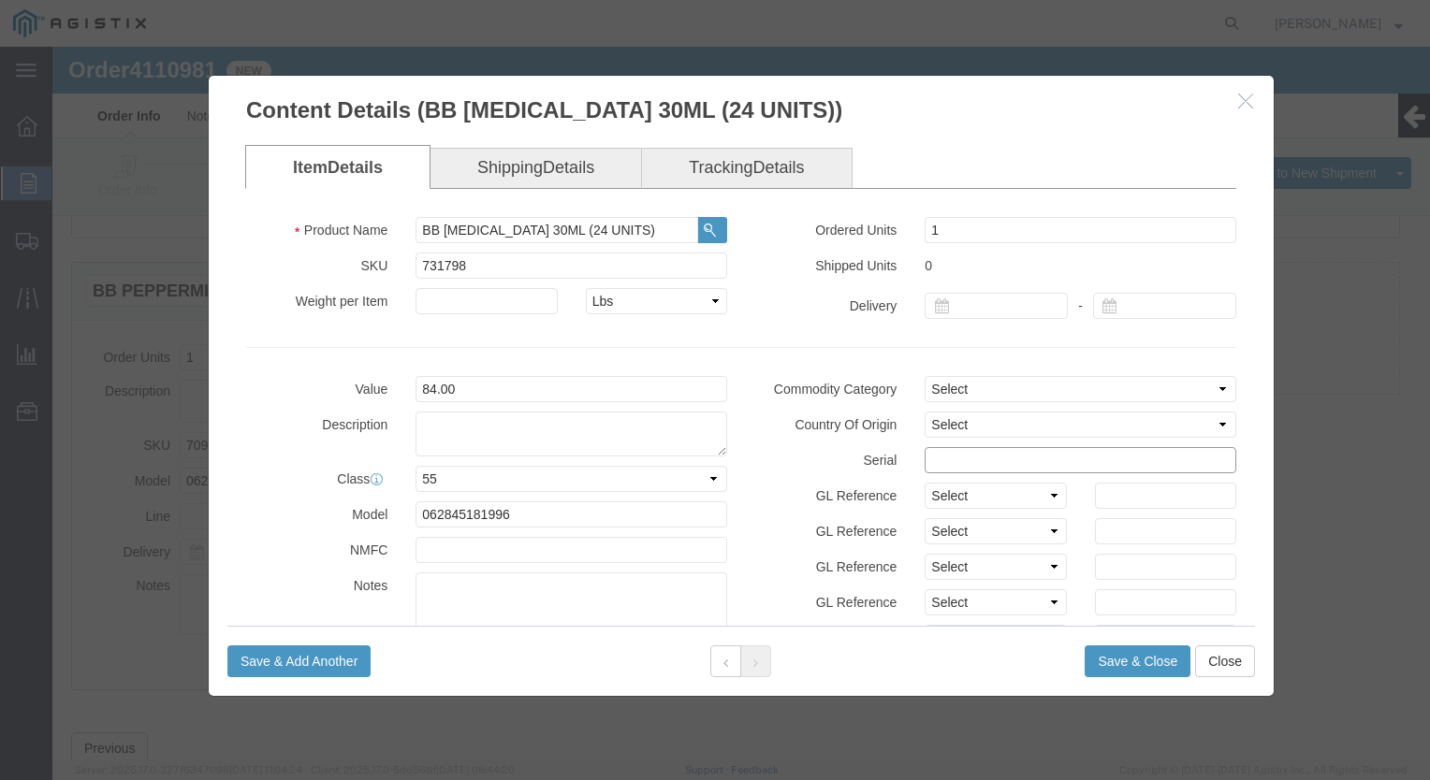
click input "text"
paste input "3634084"
type input "36340841212123456678"
click button "Save & Close"
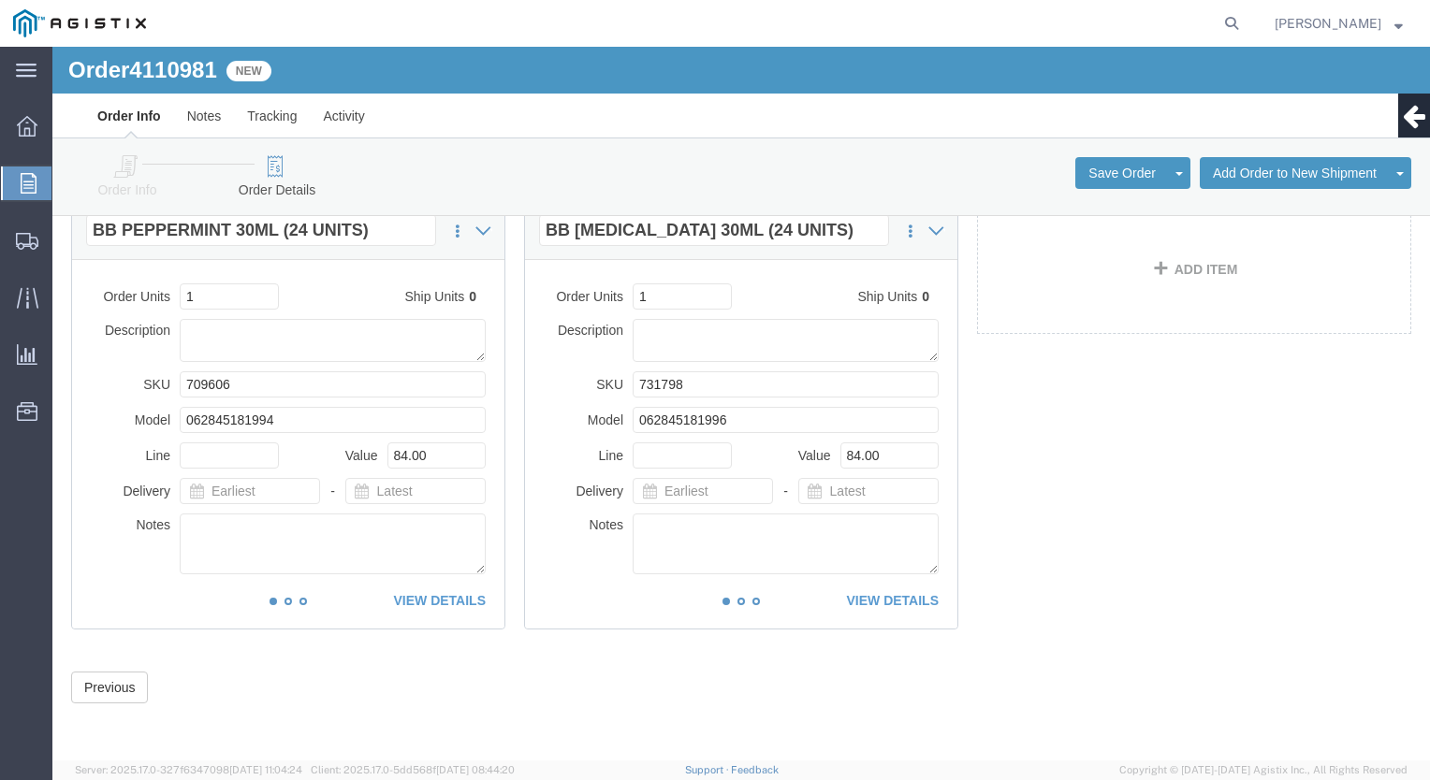
scroll to position [0, 0]
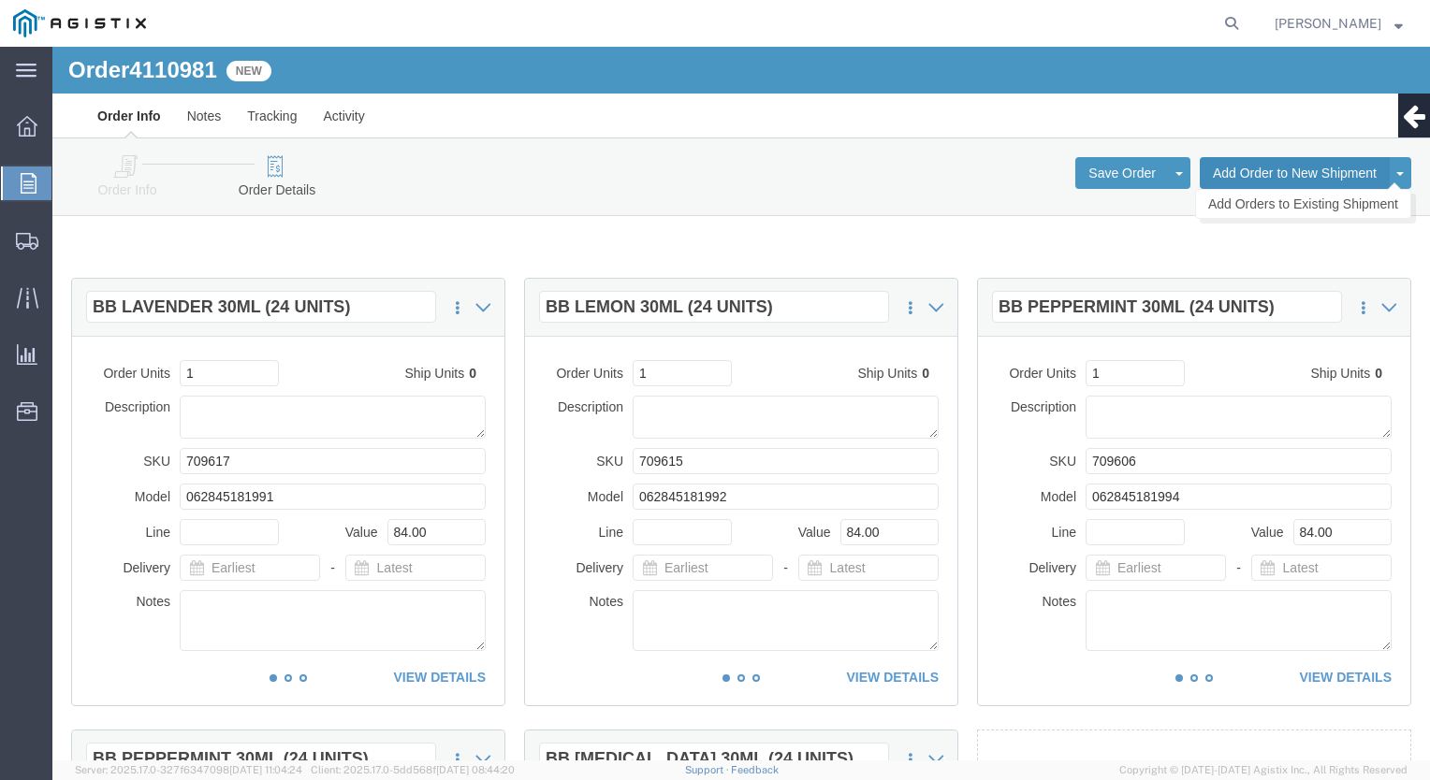
click button "Add Order to New Shipment"
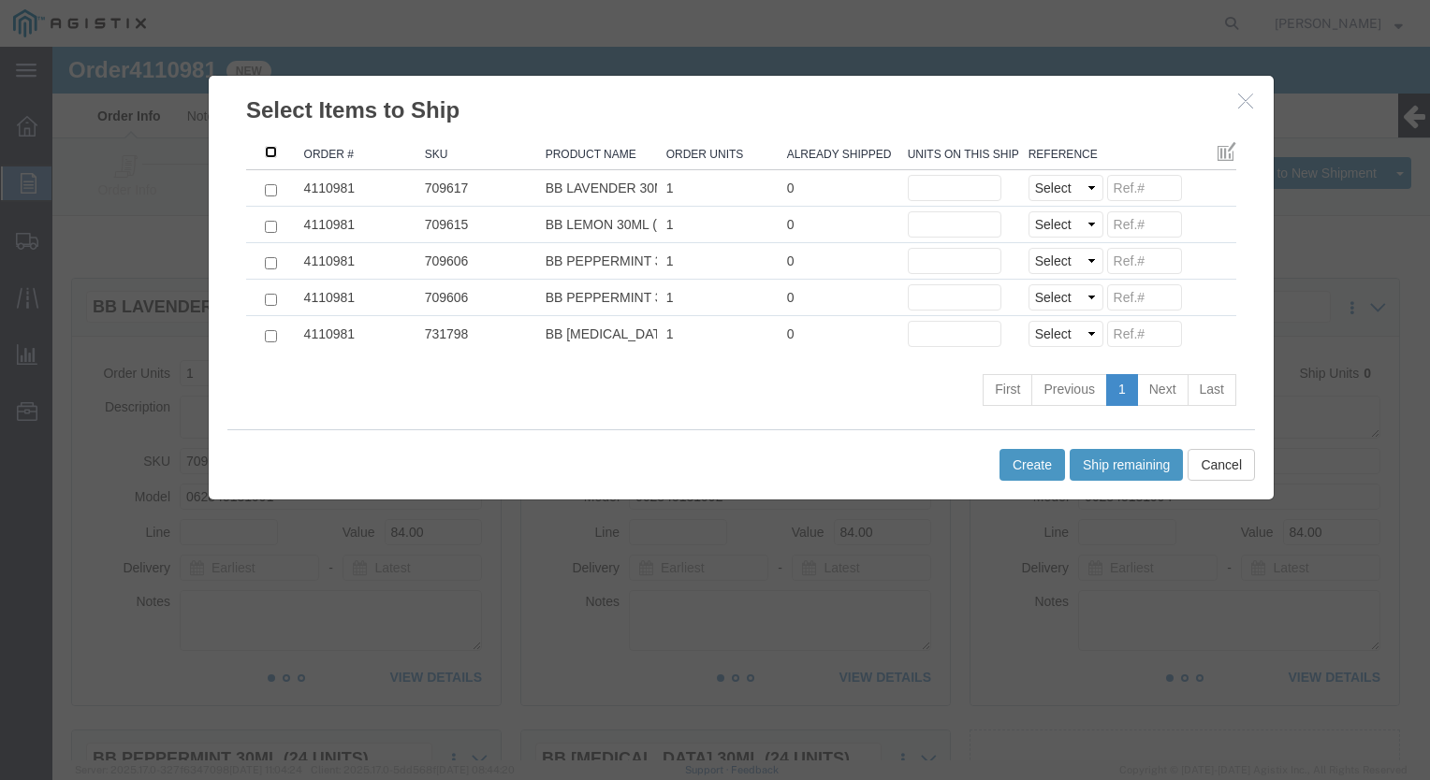
click input ": activate to sort column ascending"
checkbox input "true"
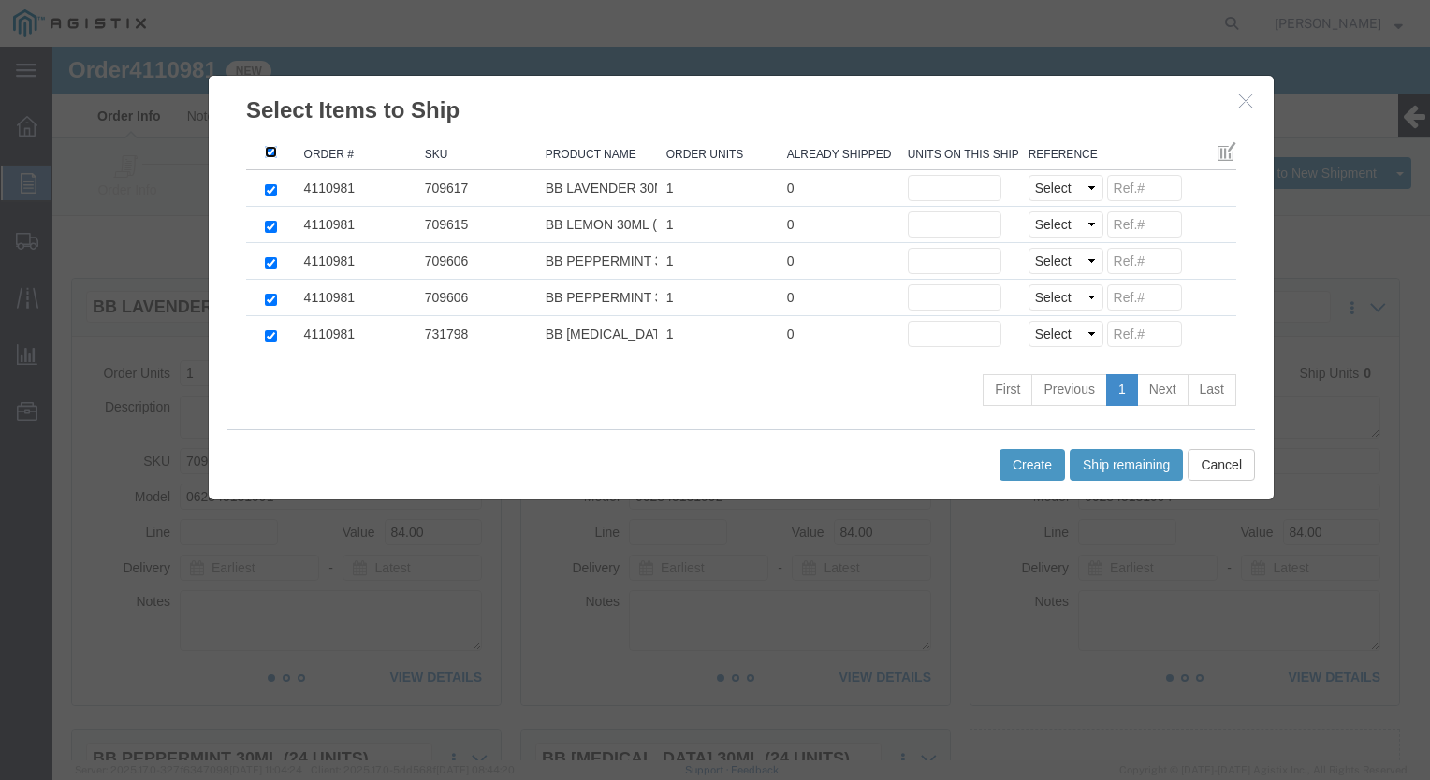
checkbox input "true"
click button "Ship remaining"
type input "1"
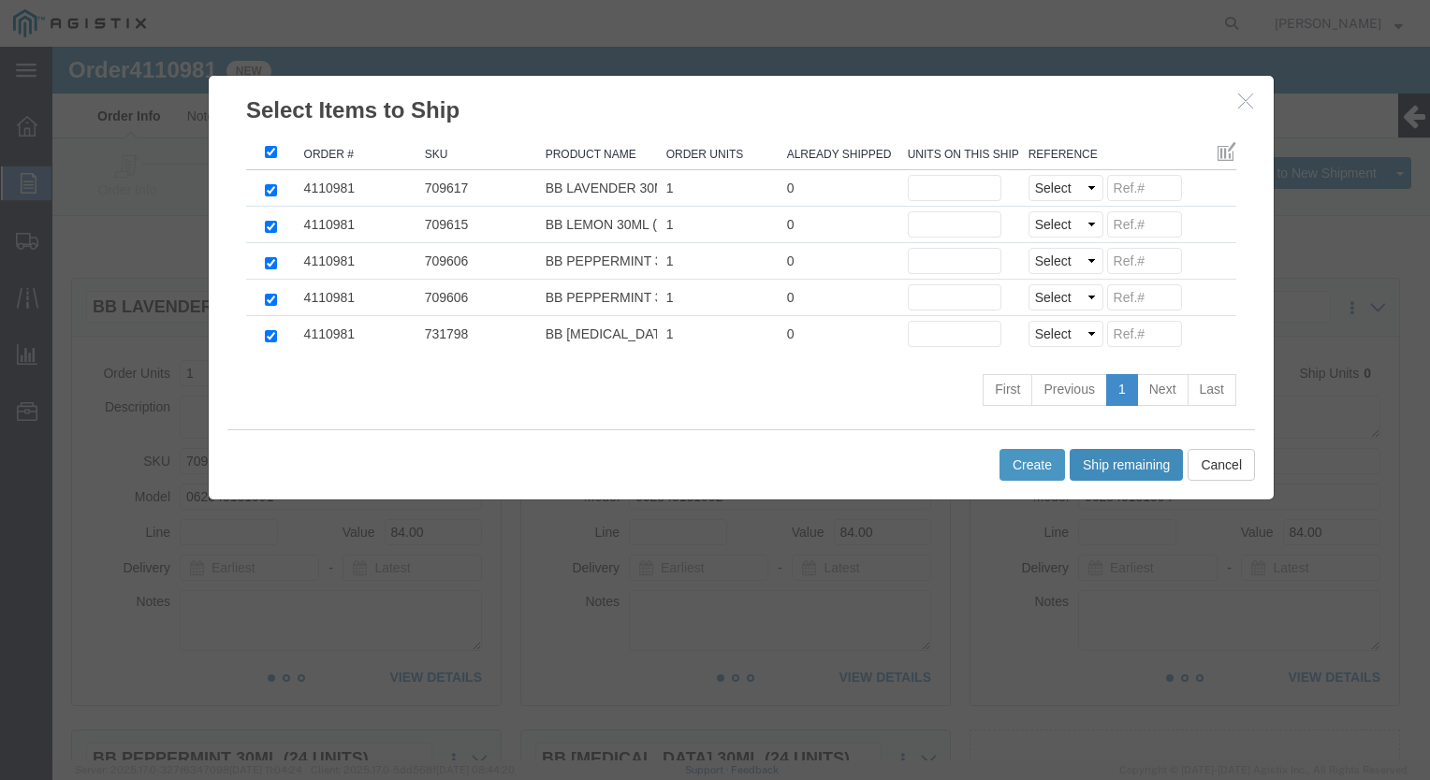
type input "1"
click select "Select Purchase Order Delivery Number"
select select "PO"
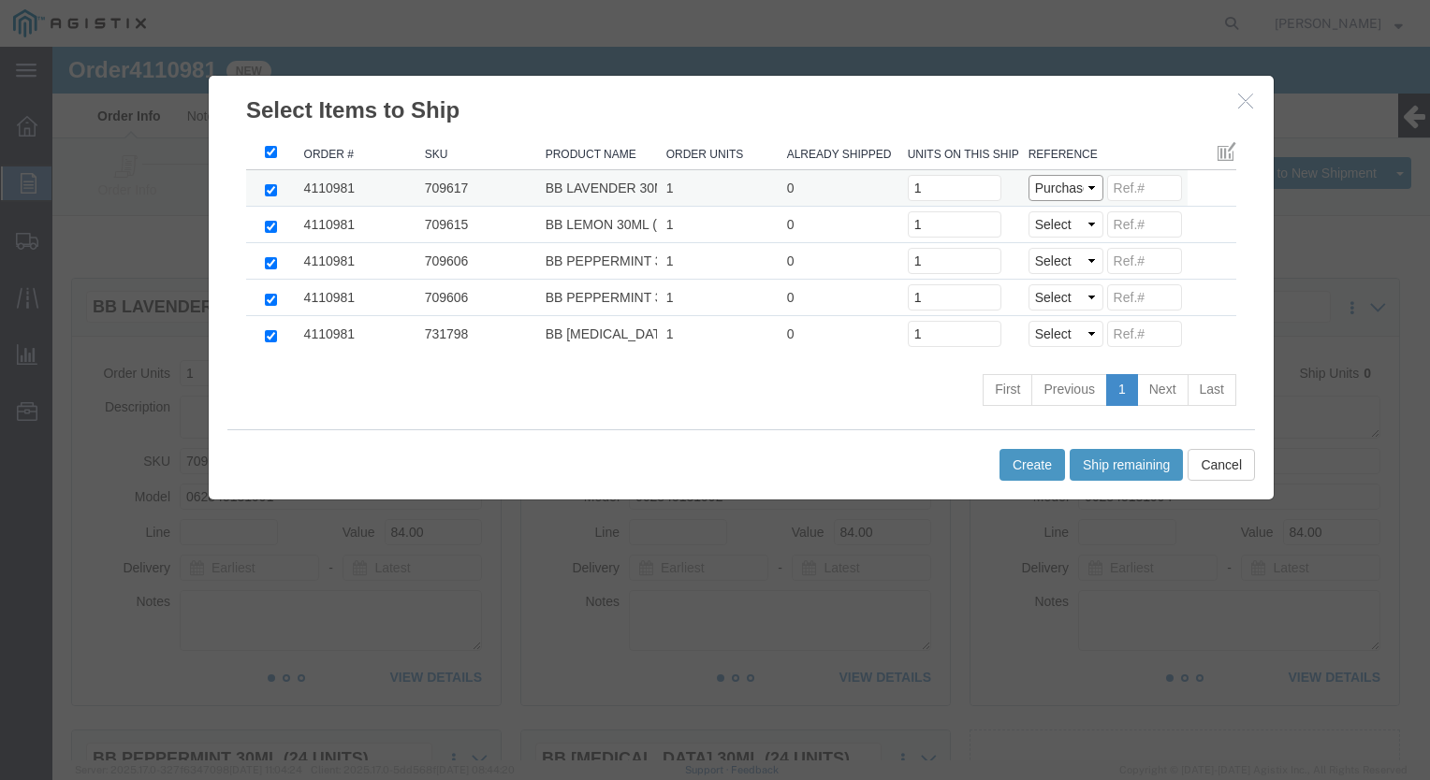
click select "Select Purchase Order Delivery Number"
select select "PO"
click select "Select Purchase Order Delivery Number"
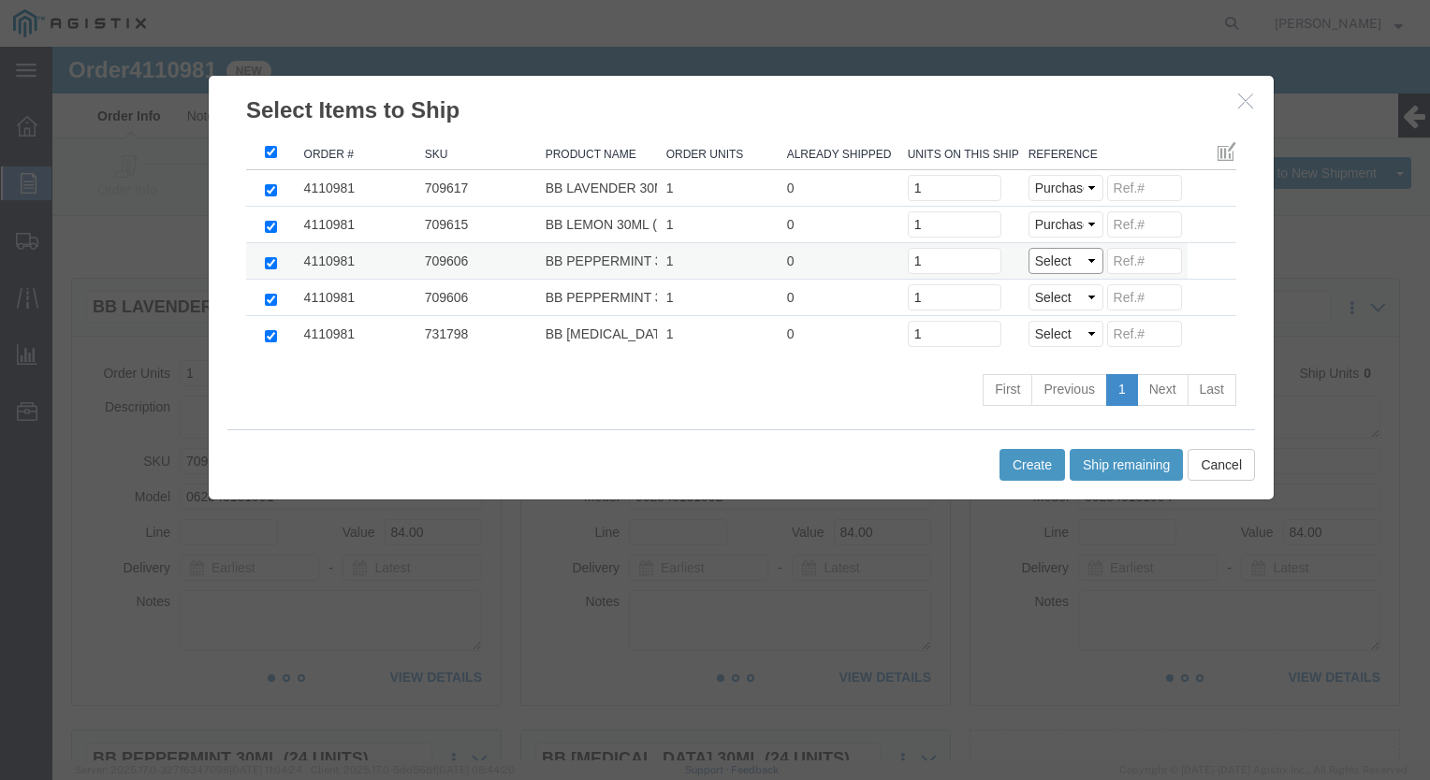
select select "PO"
click select "Select Purchase Order Delivery Number"
select select "PO"
click select "Select Purchase Order Delivery Number"
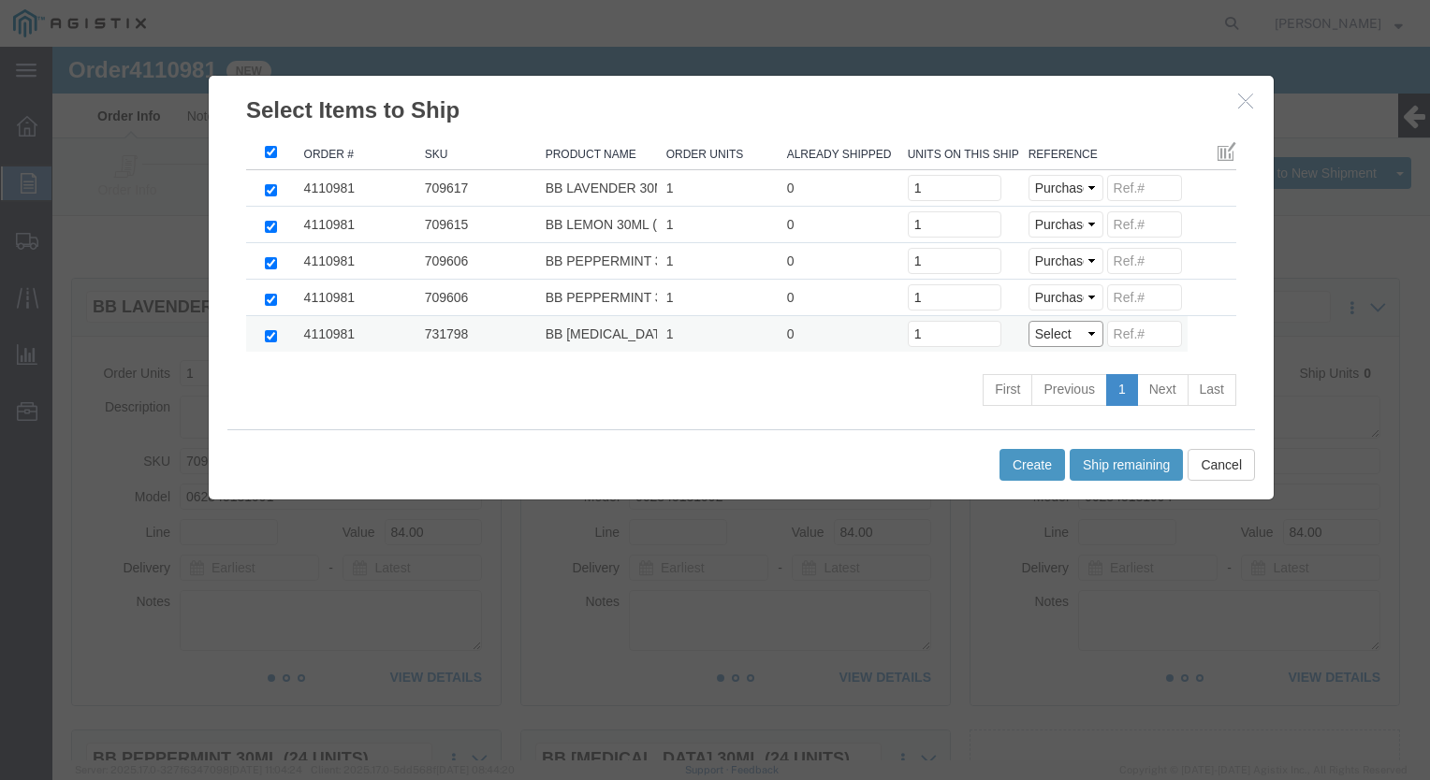
click select "Select Purchase Order Delivery Number"
select select "PO"
click select "Select Purchase Order Delivery Number"
click input
paste input "3634084"
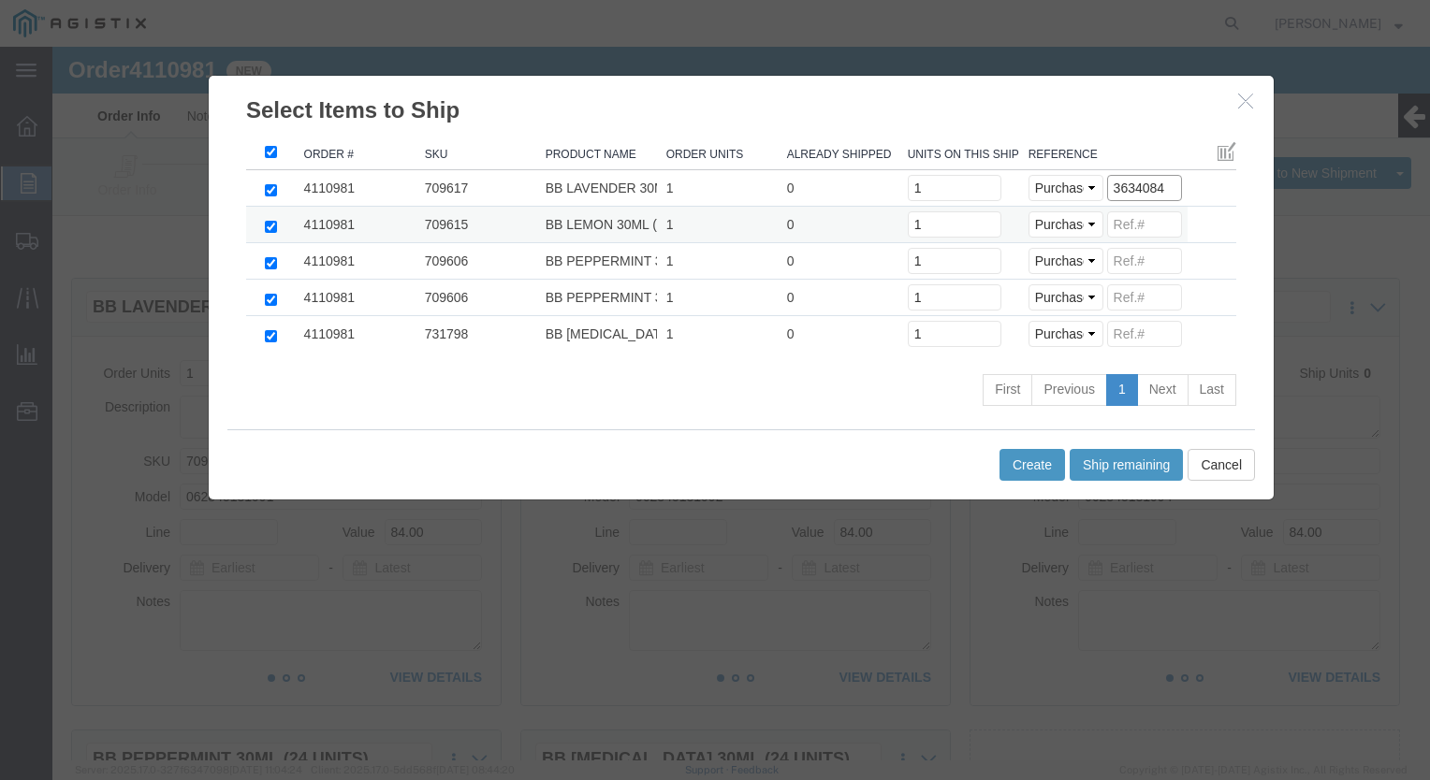
type input "3634084"
click input
paste input "3634084"
type input "3634084"
click input
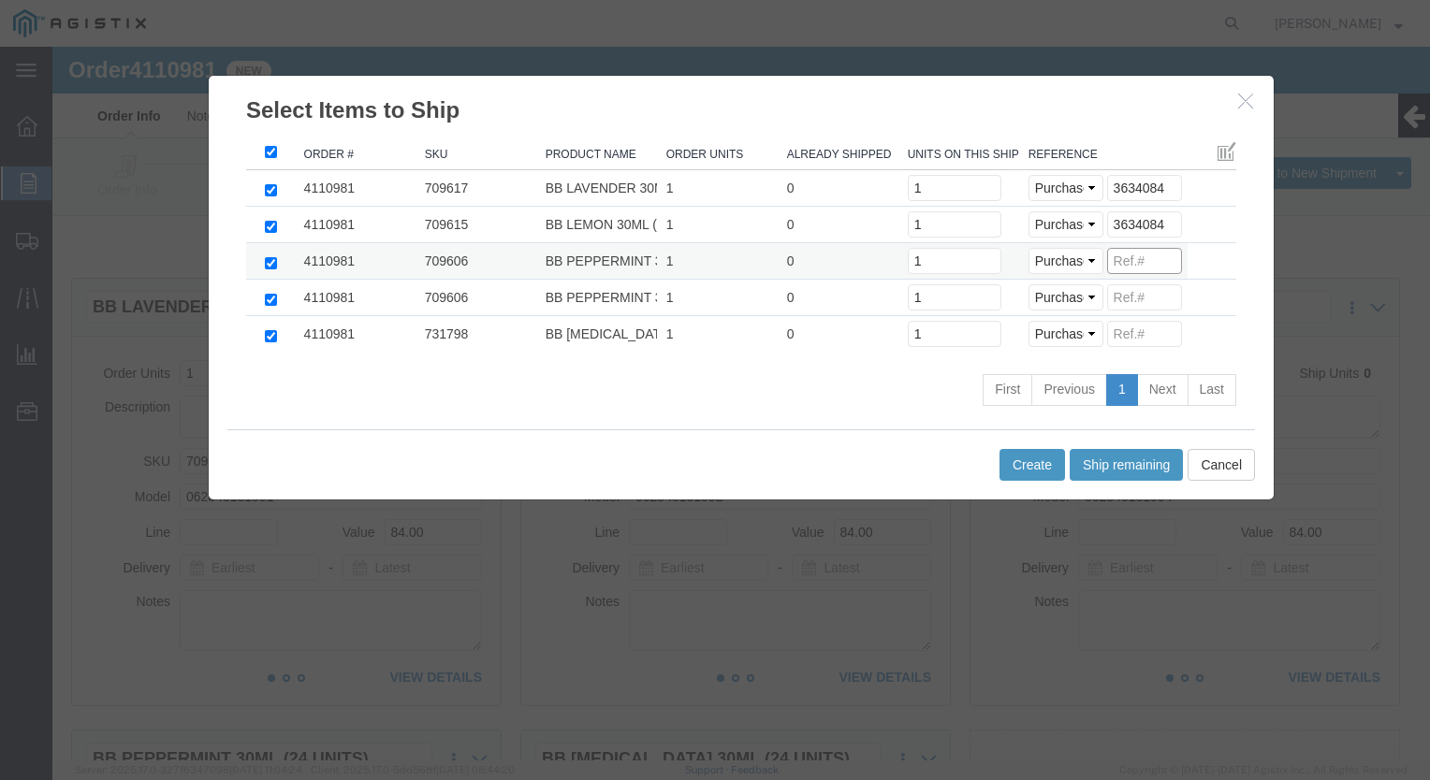
paste input "3634084"
type input "3634084"
click input
paste input "3634084"
type input "3634084"
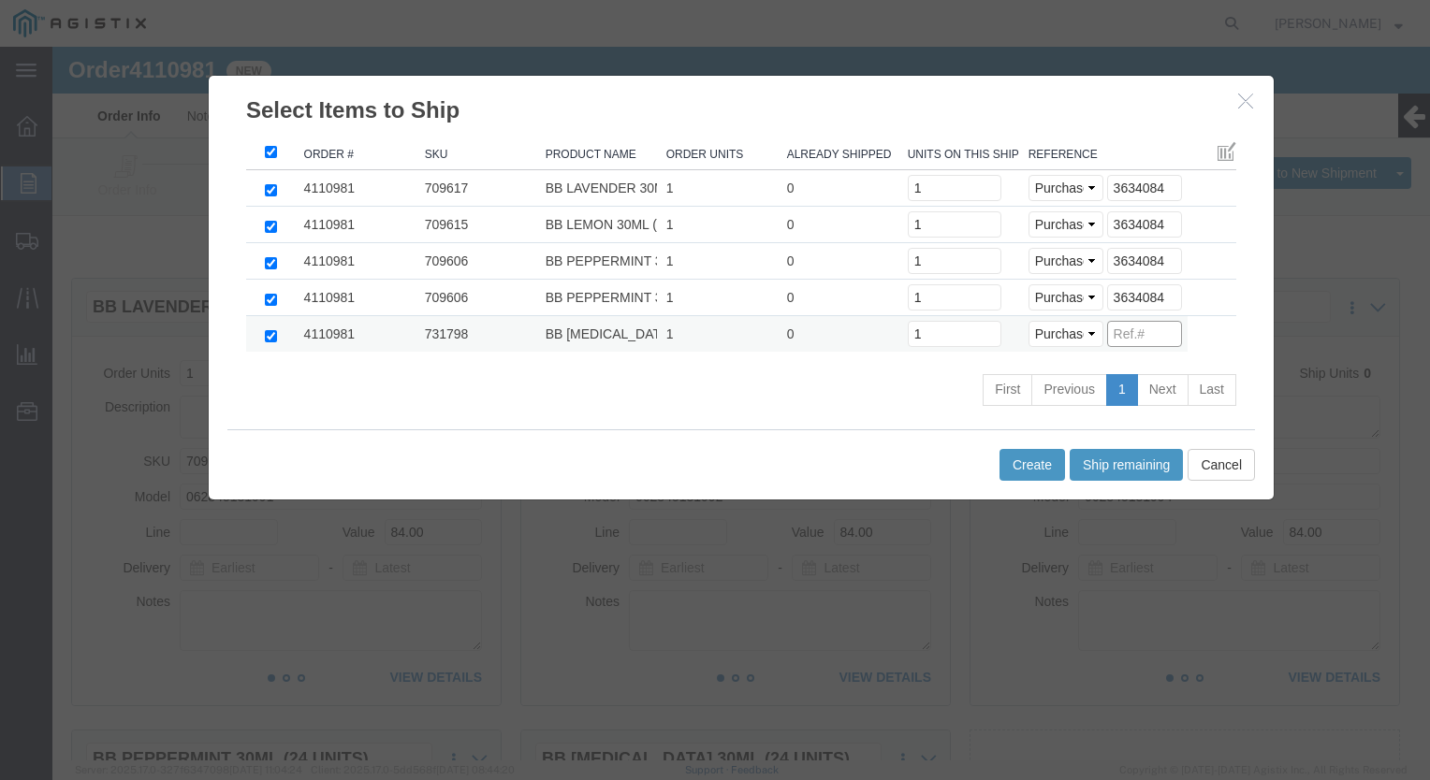
click input
paste input "3634084"
type input "3634084"
click button "Create"
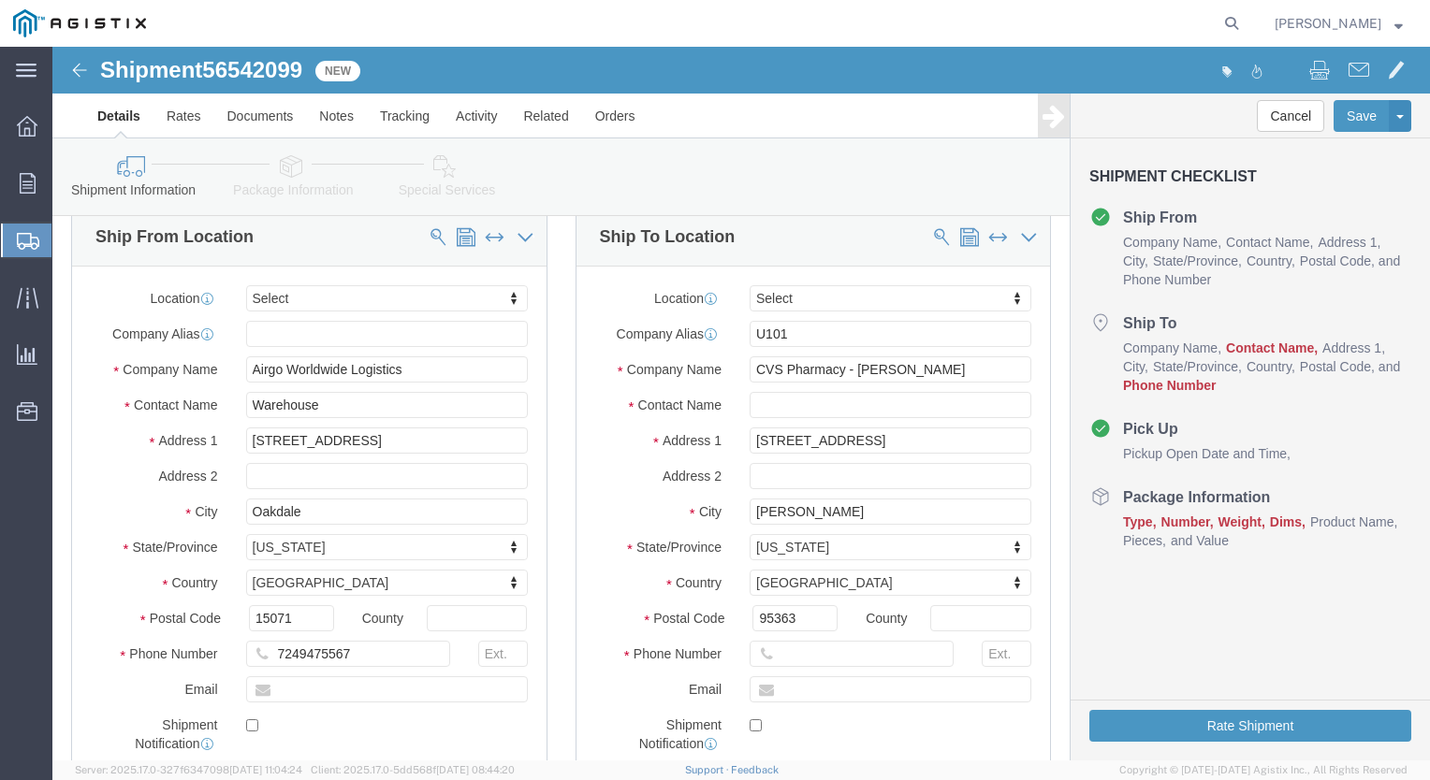
scroll to position [187, 0]
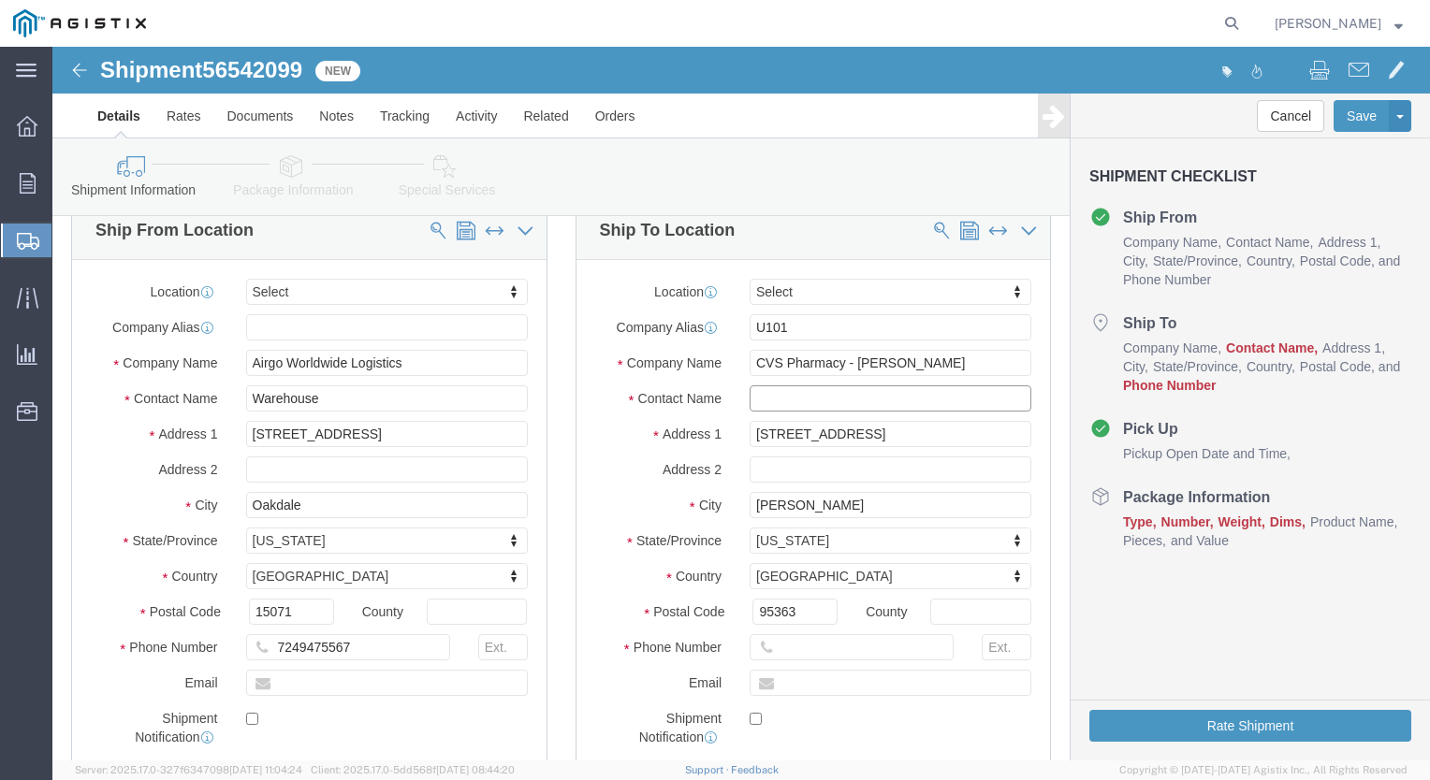
click input "text"
type input "recvg dept"
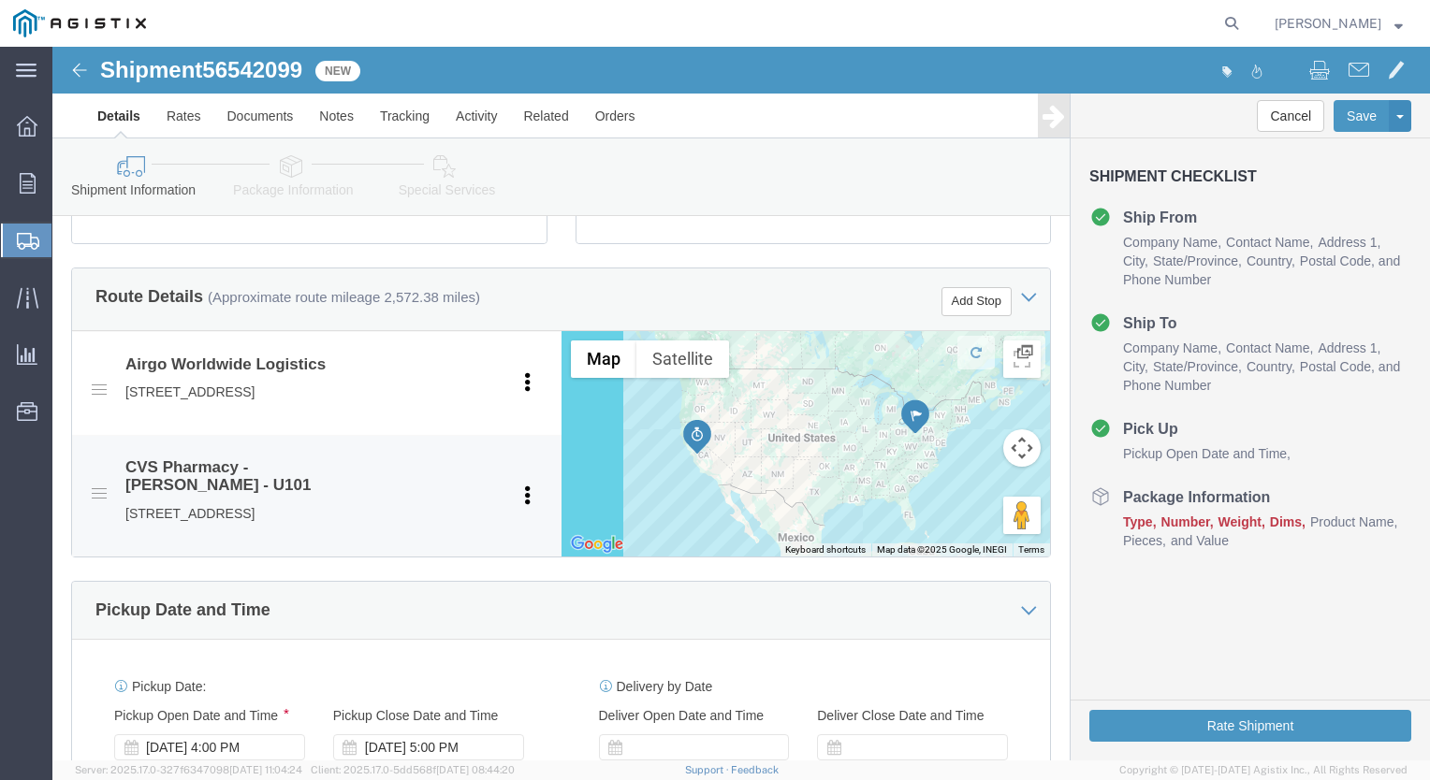
scroll to position [936, 0]
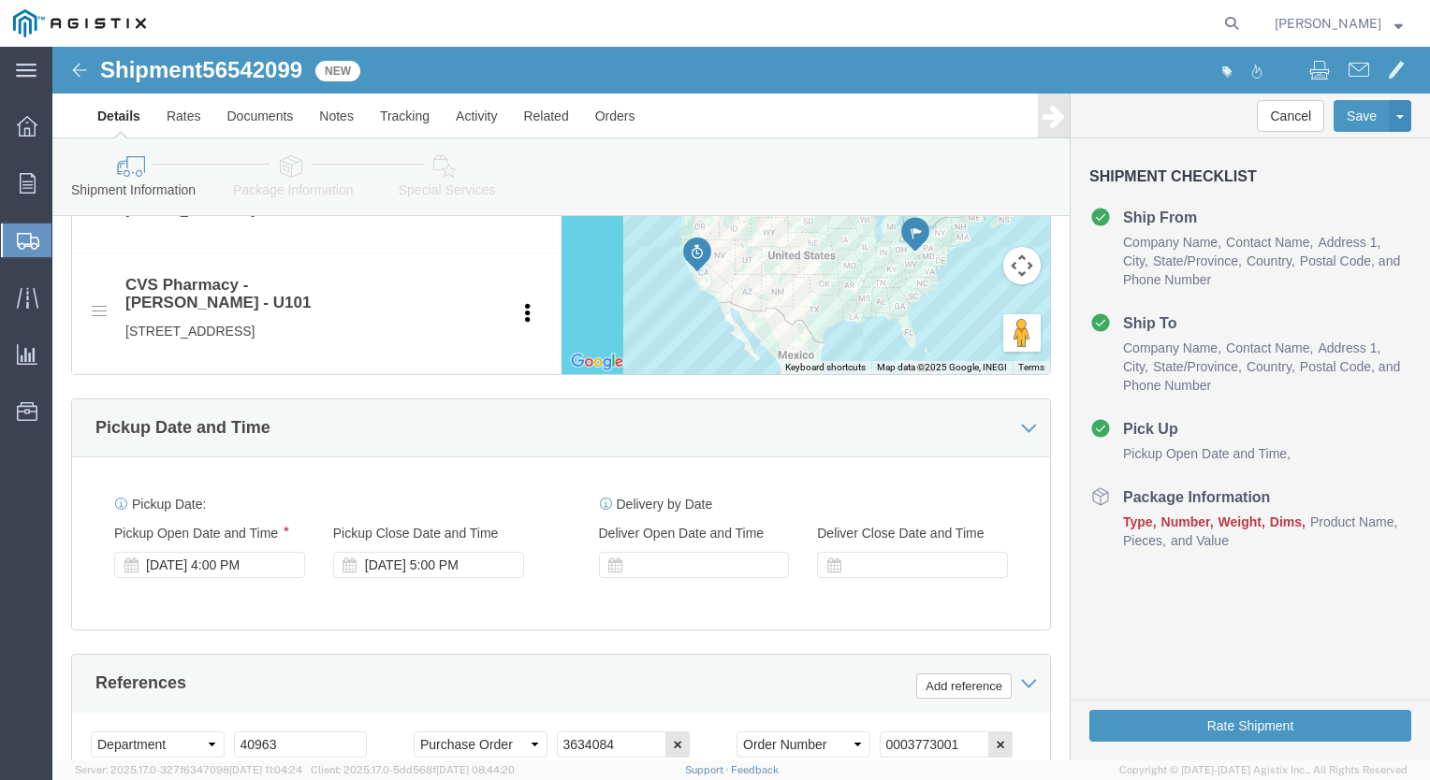
type input "[PHONE_NUMBER]"
click div
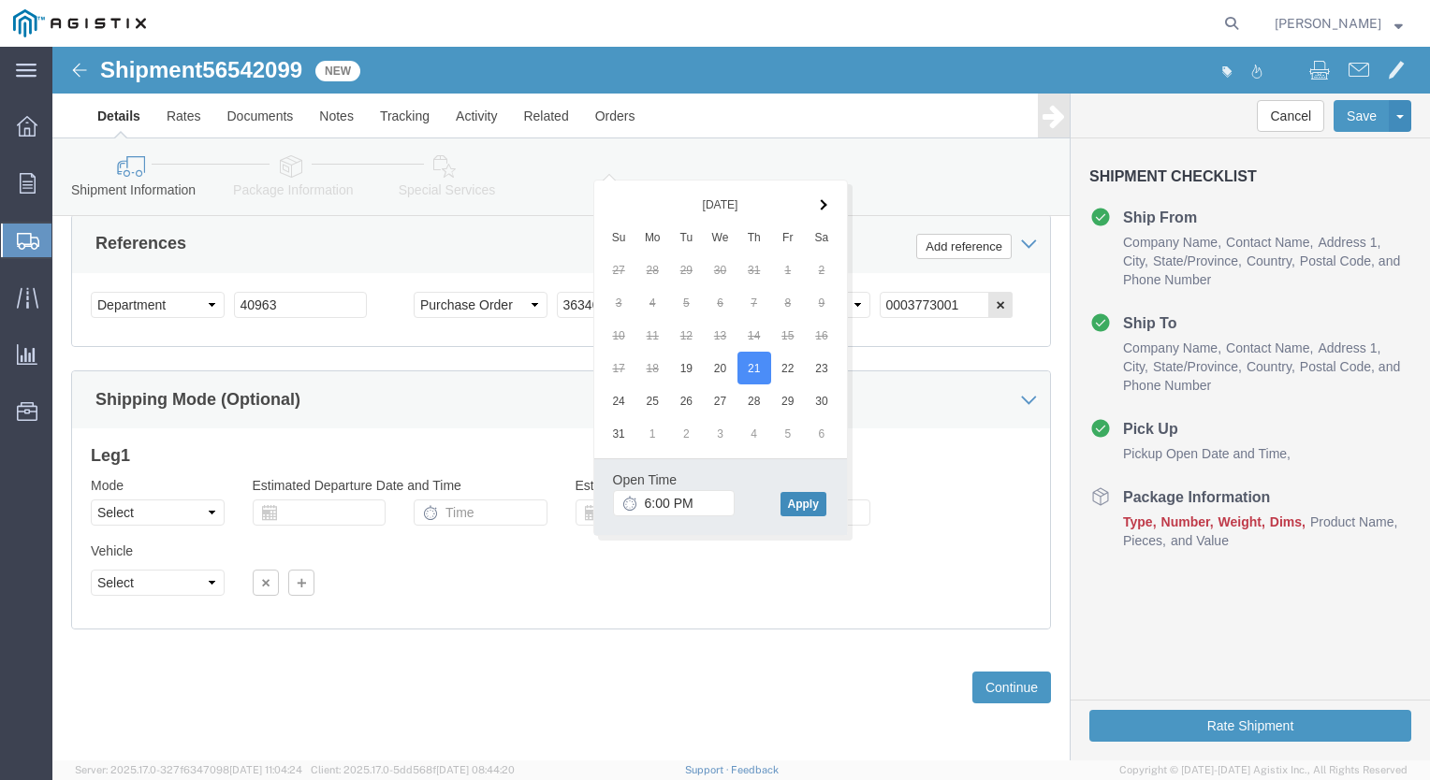
click button "Apply"
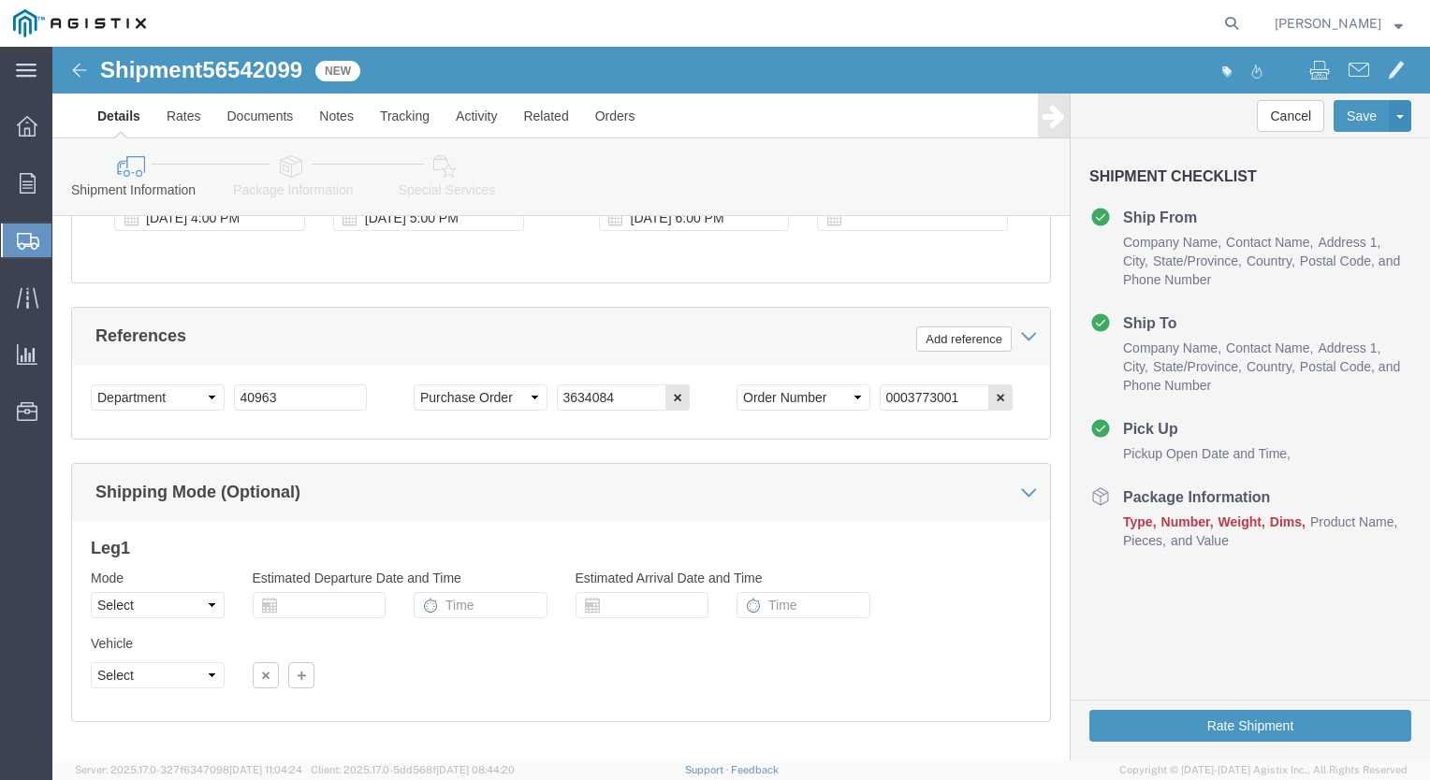
scroll to position [1227, 0]
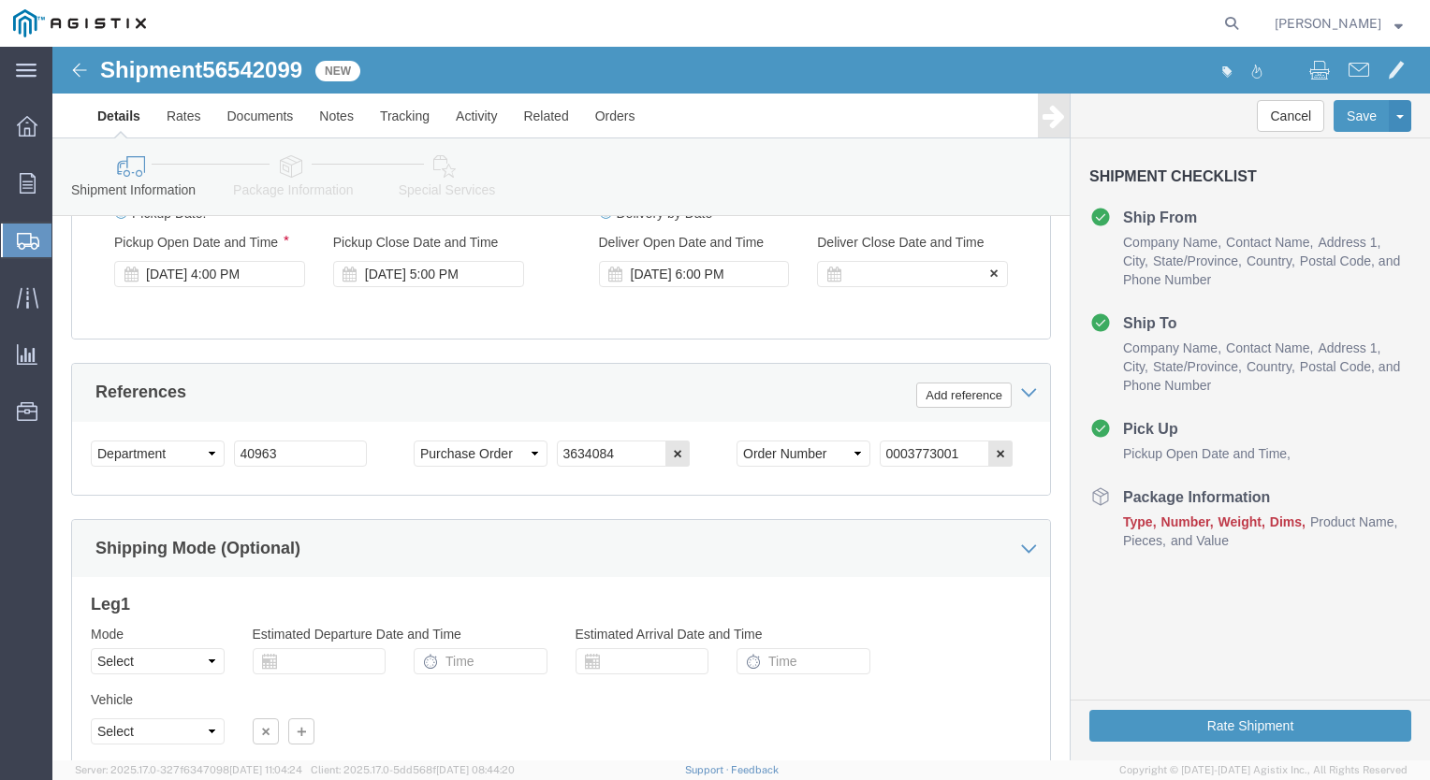
click div
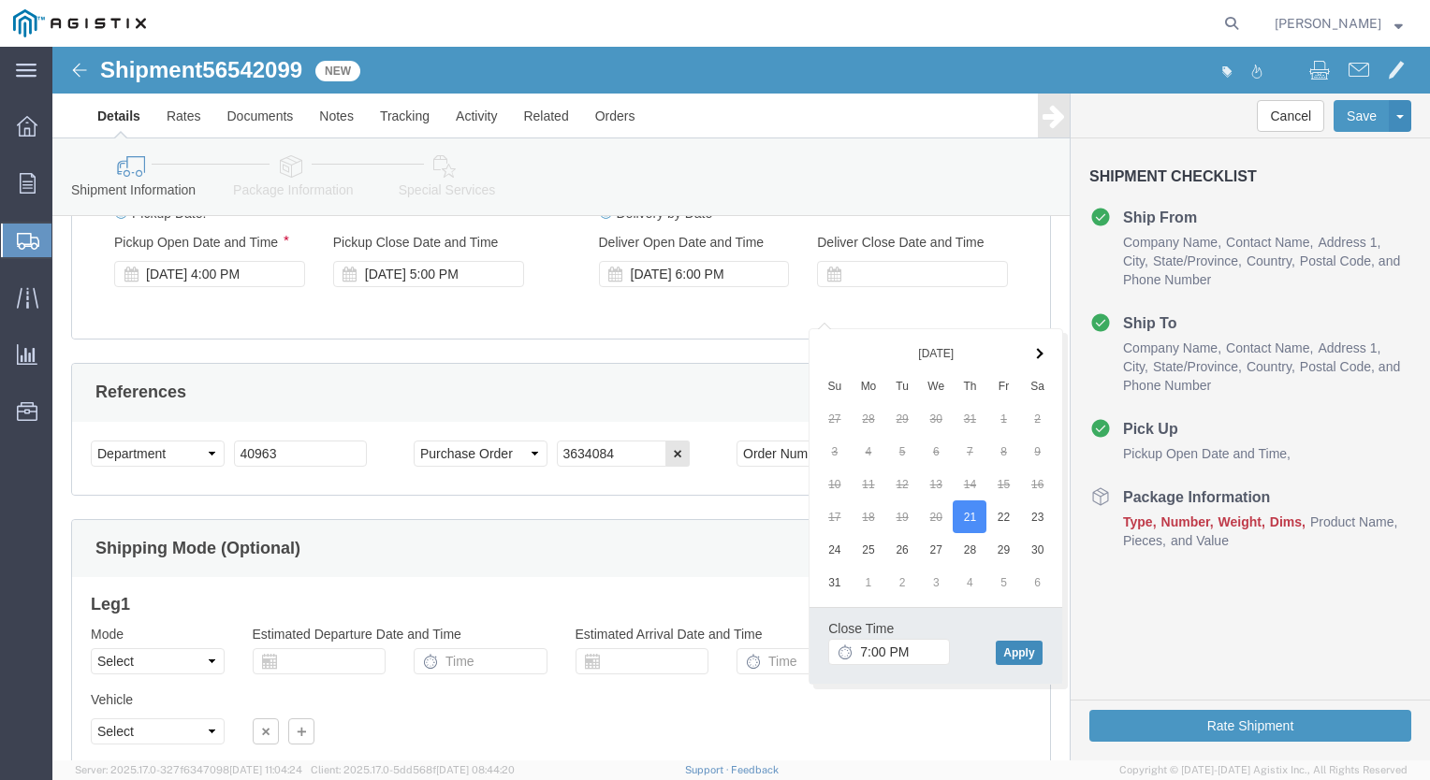
click button "Apply"
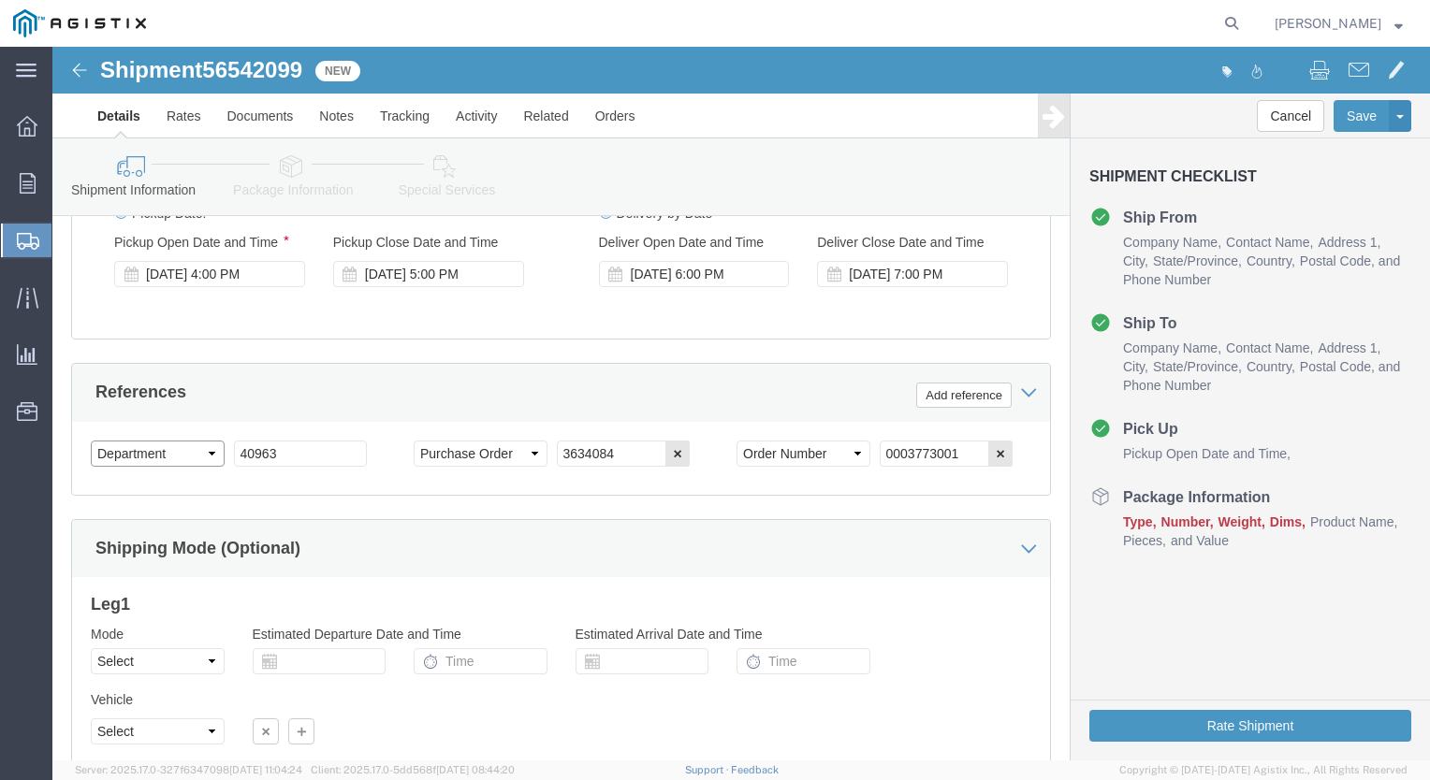
click select "Select Account Type Activity ID Airline Appointment Number ASN Batch Request # …"
select select "BOL"
click select "Select Account Type Activity ID Airline Appointment Number ASN Batch Request # …"
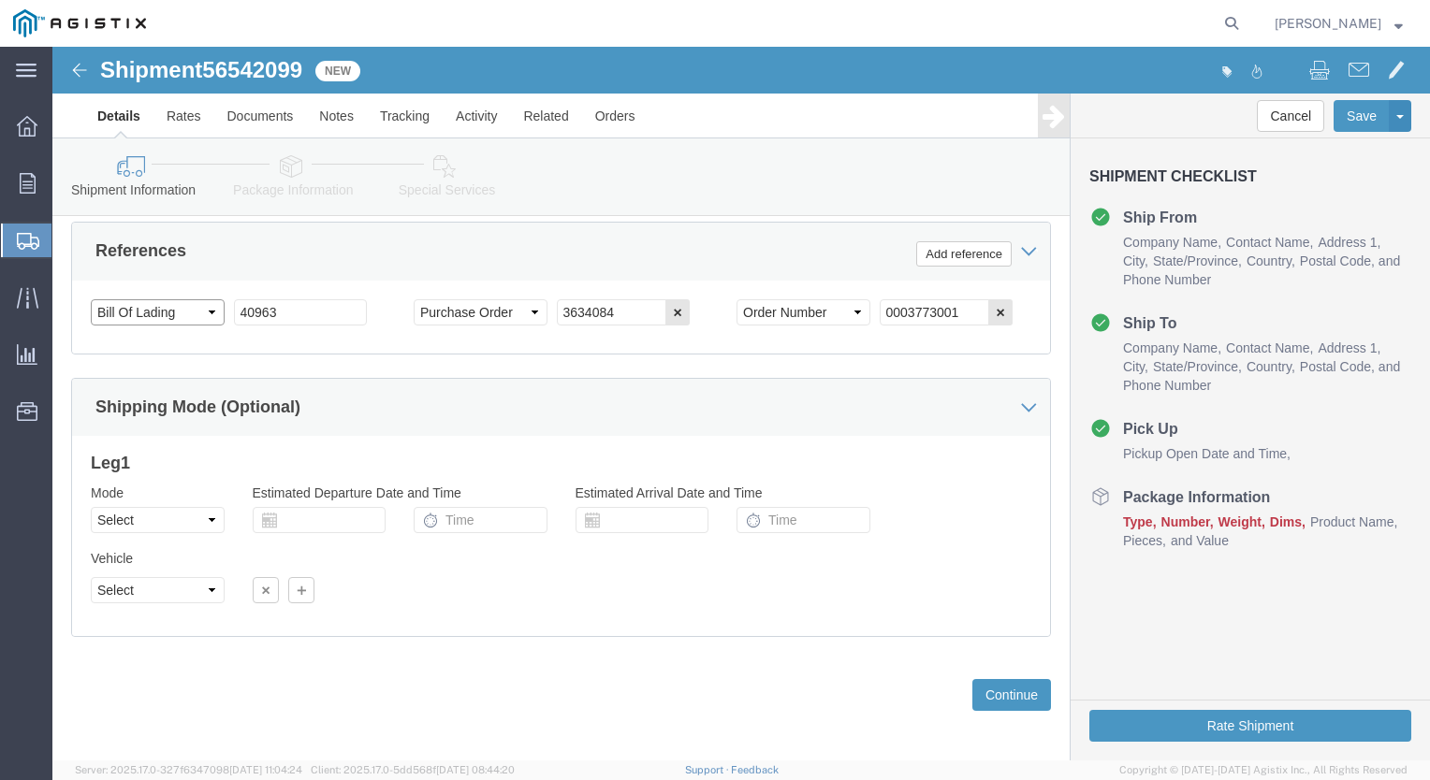
scroll to position [1414, 0]
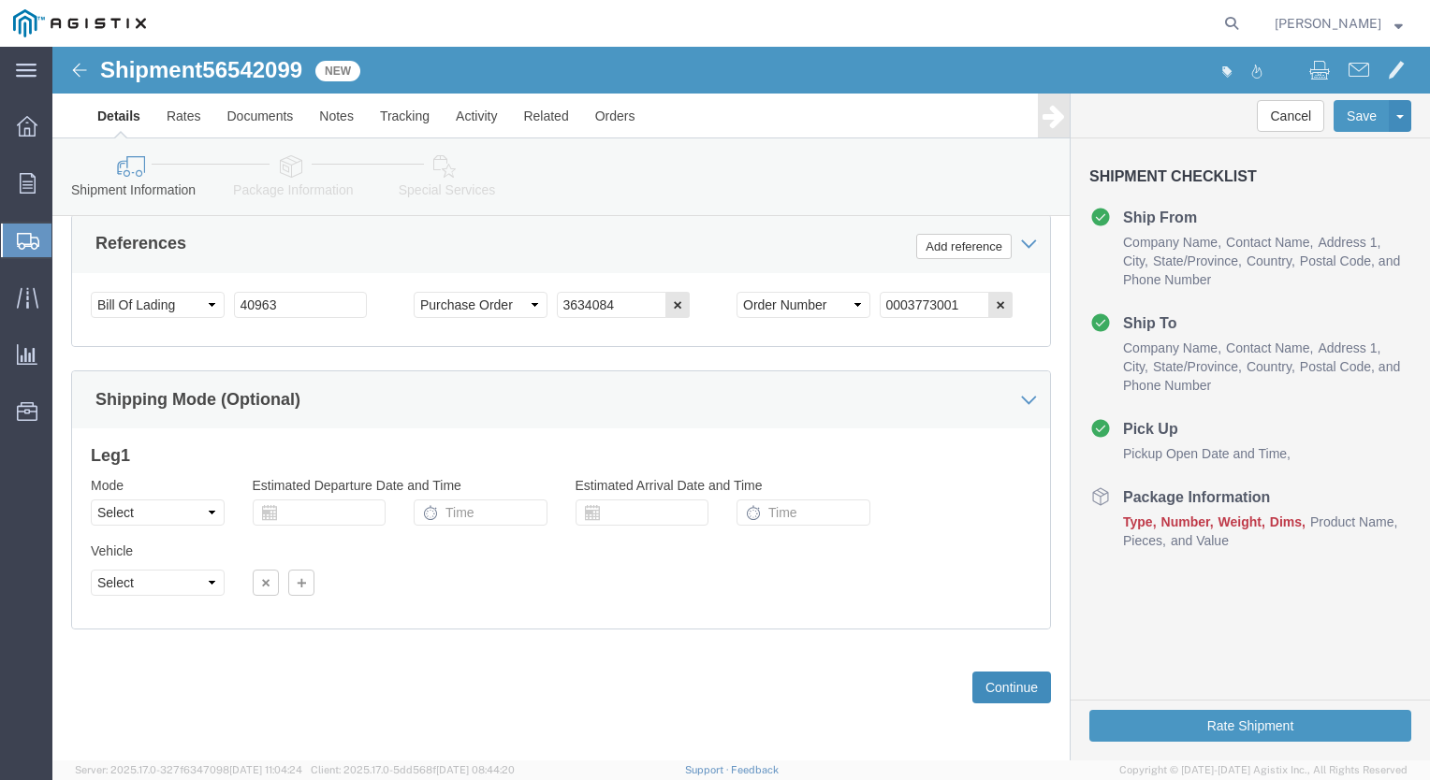
click button "Continue"
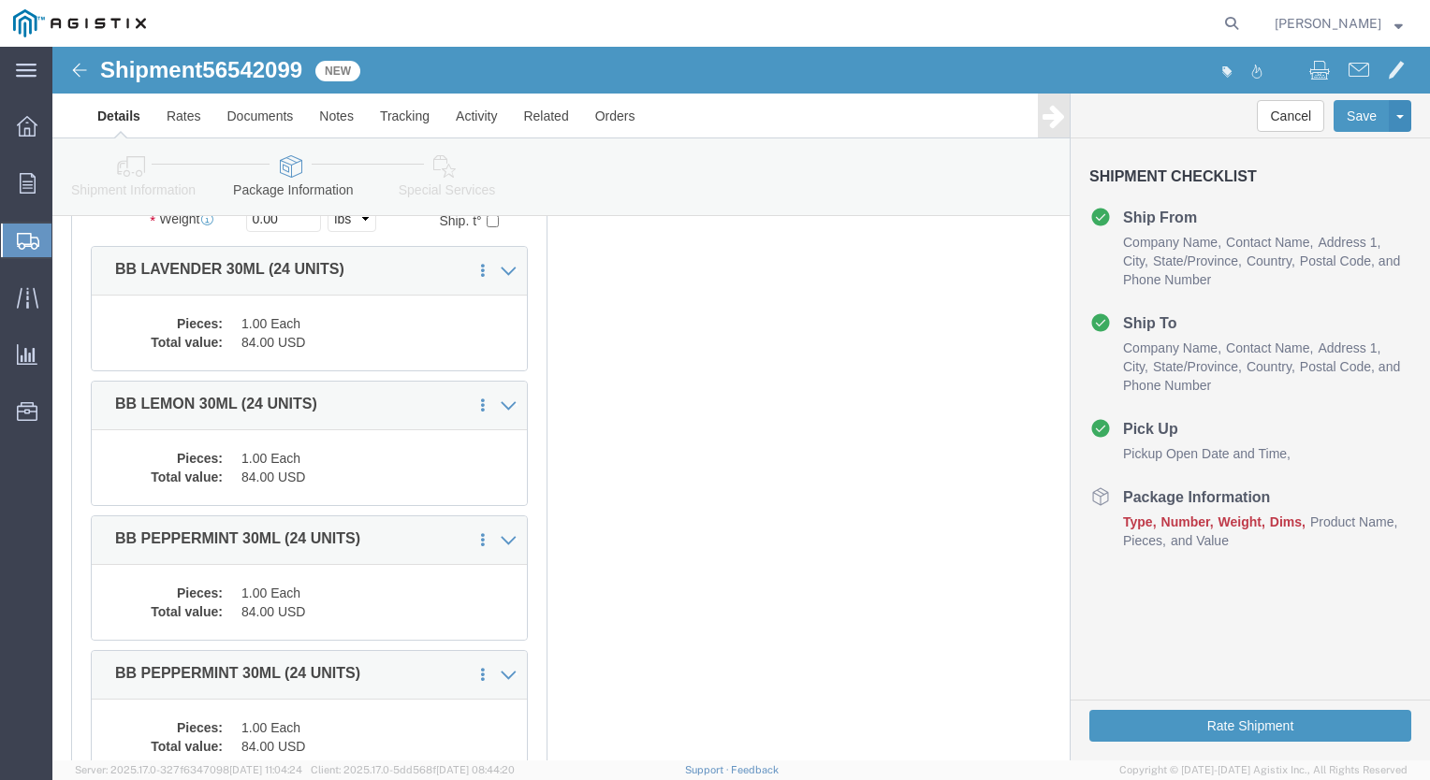
scroll to position [0, 0]
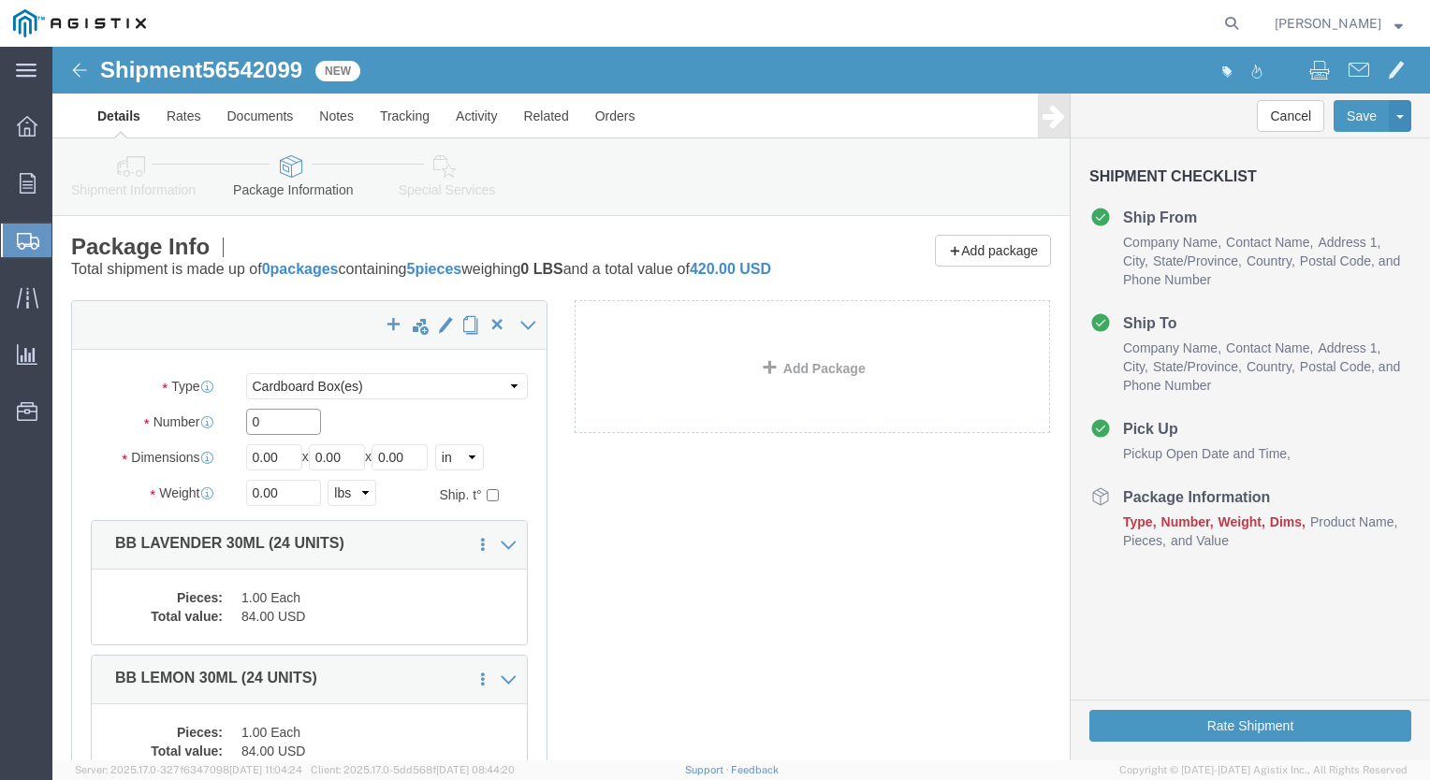
drag, startPoint x: 217, startPoint y: 395, endPoint x: 97, endPoint y: 423, distance: 123.0
click div "Package Type Select Bale(s) Basket(s) Bolt(s) Bottle(s) Buckets Bulk Bundle(s) …"
type input "5"
drag, startPoint x: 168, startPoint y: 431, endPoint x: 148, endPoint y: 429, distance: 20.8
click div "Dimensions Length 0.00 x Width 0.00 x Height 0.00 Select cm ft in"
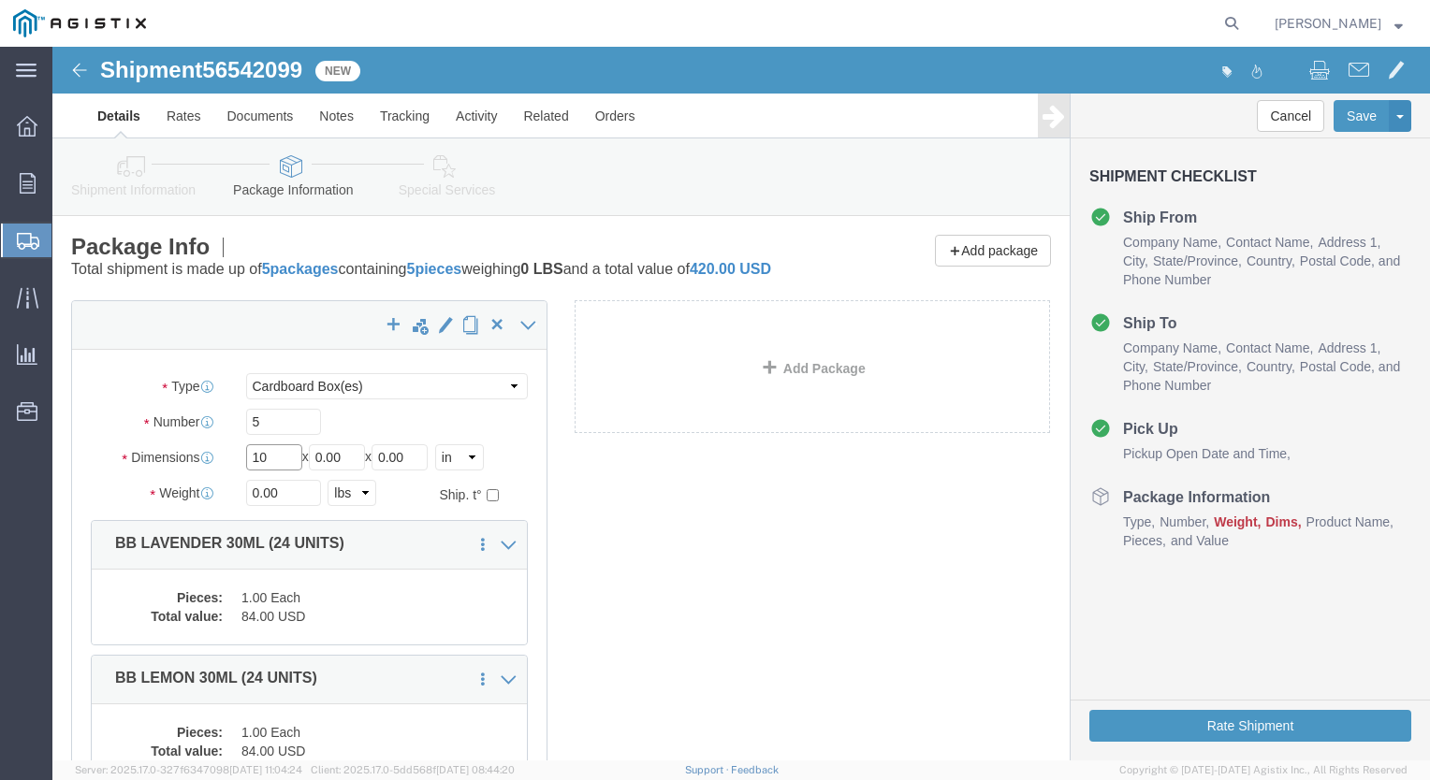
type input "10"
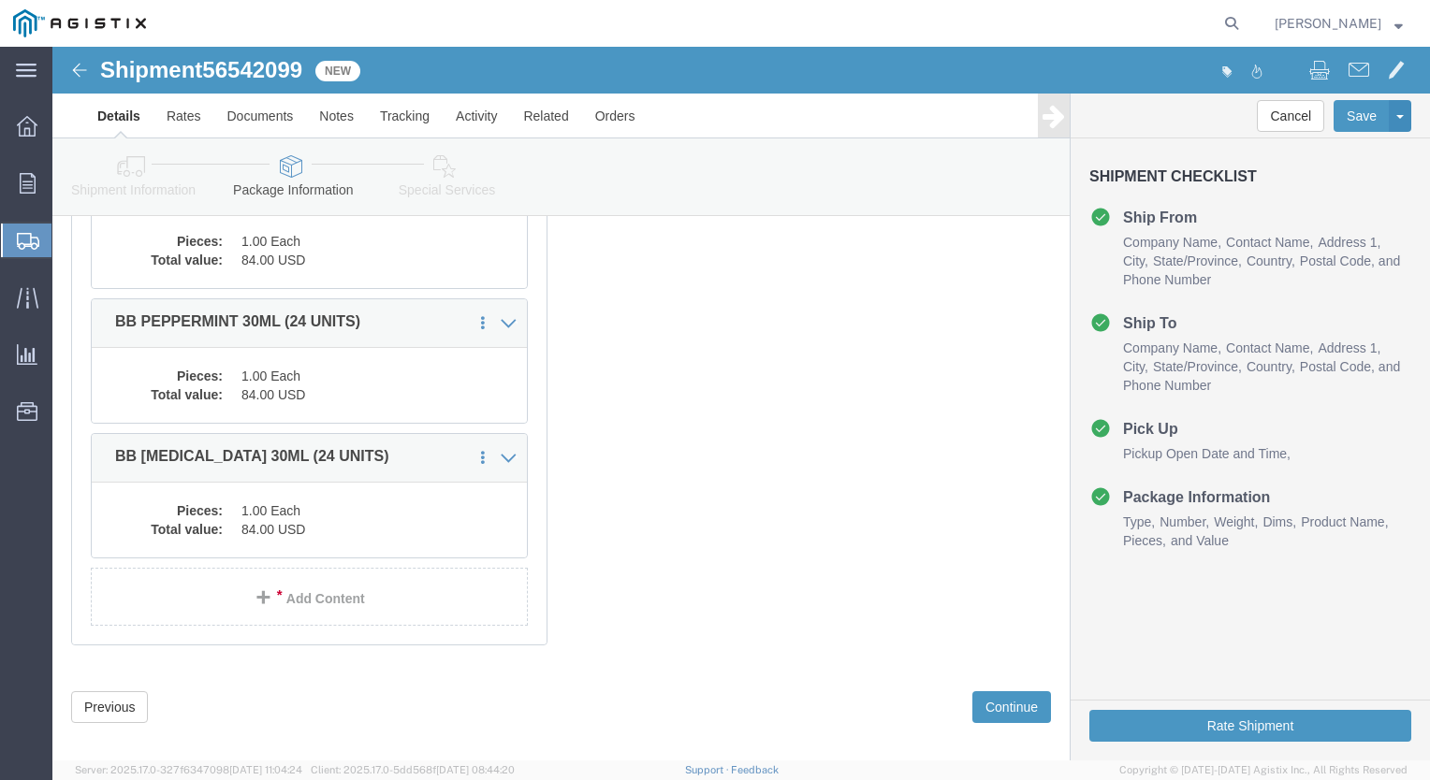
scroll to position [663, 0]
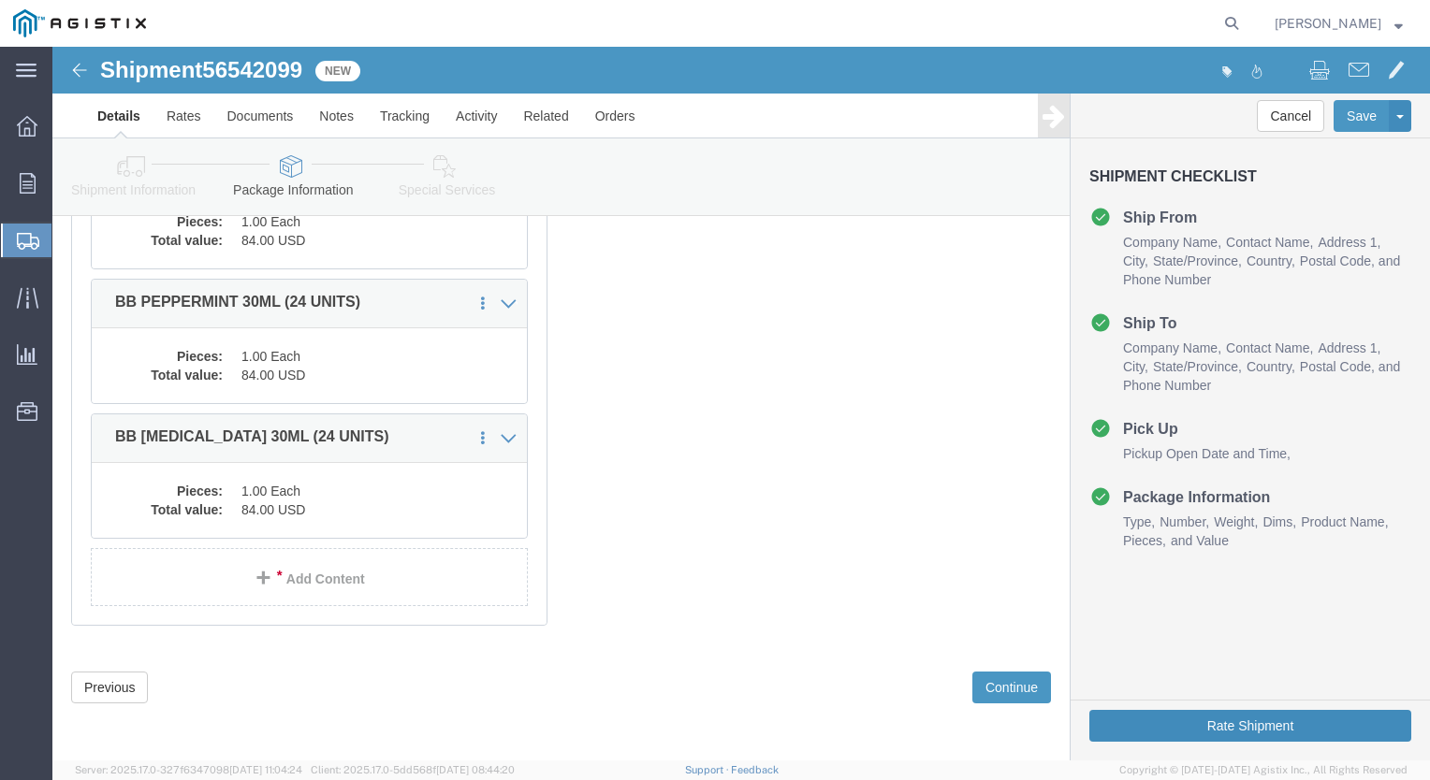
type input "25"
click button "Rate Shipment"
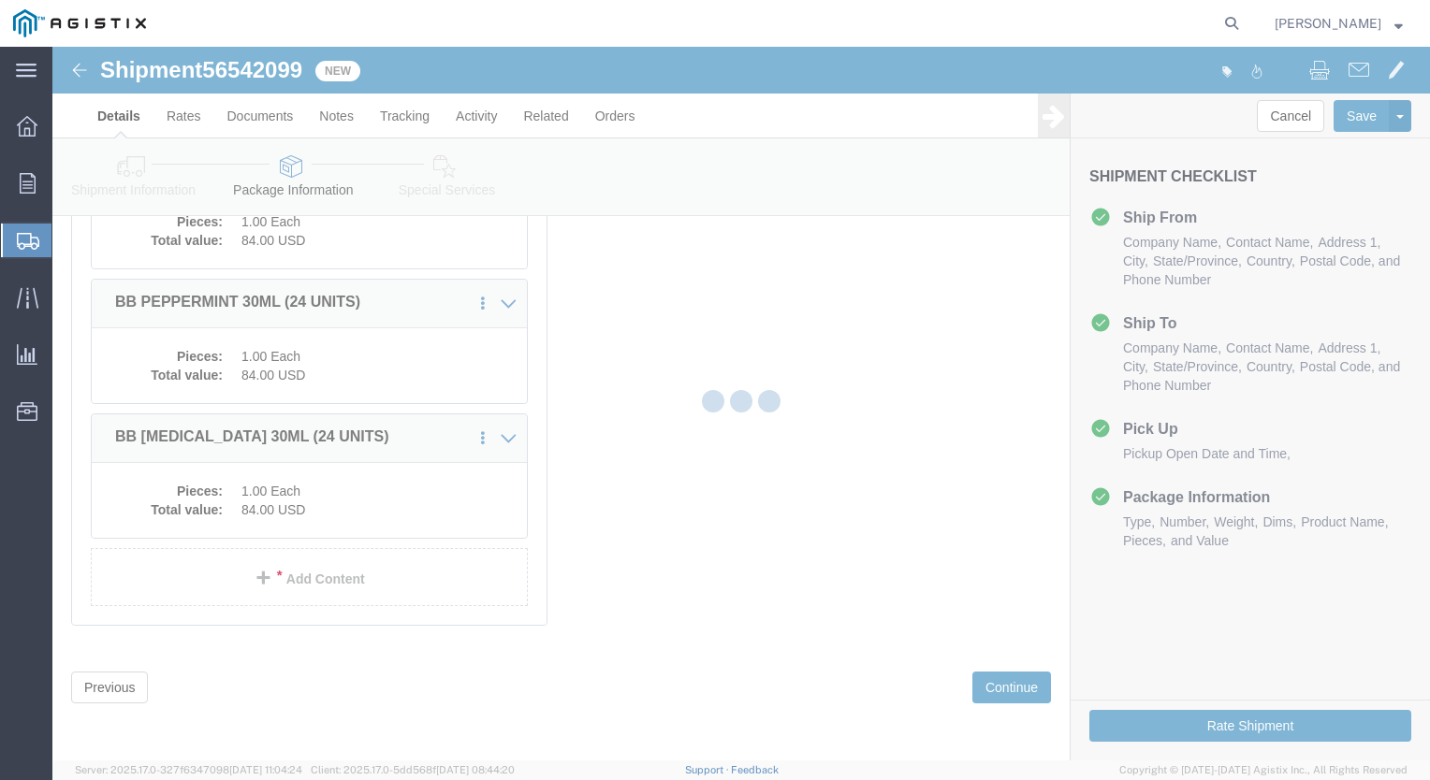
scroll to position [0, 0]
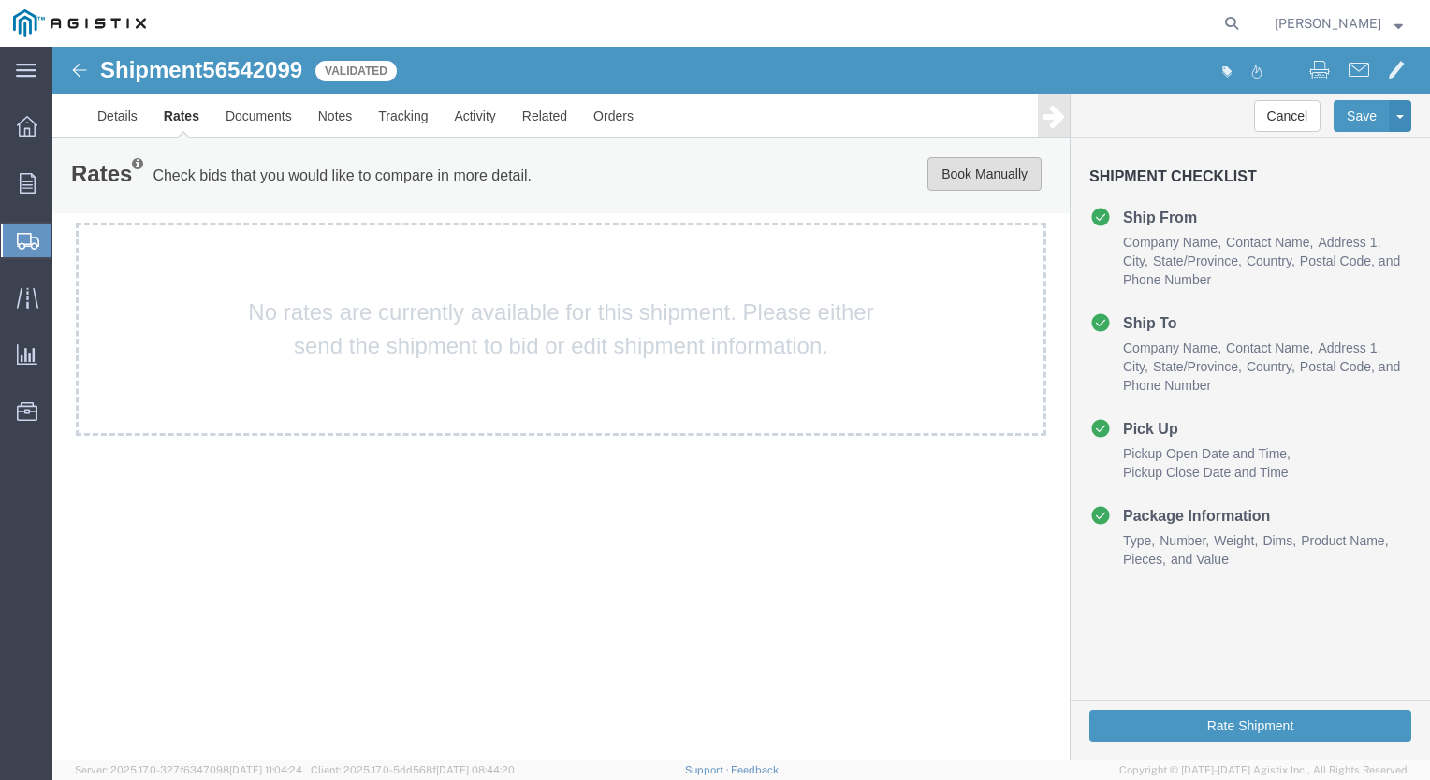
click at [981, 179] on button "Book Manually" at bounding box center [984, 174] width 114 height 34
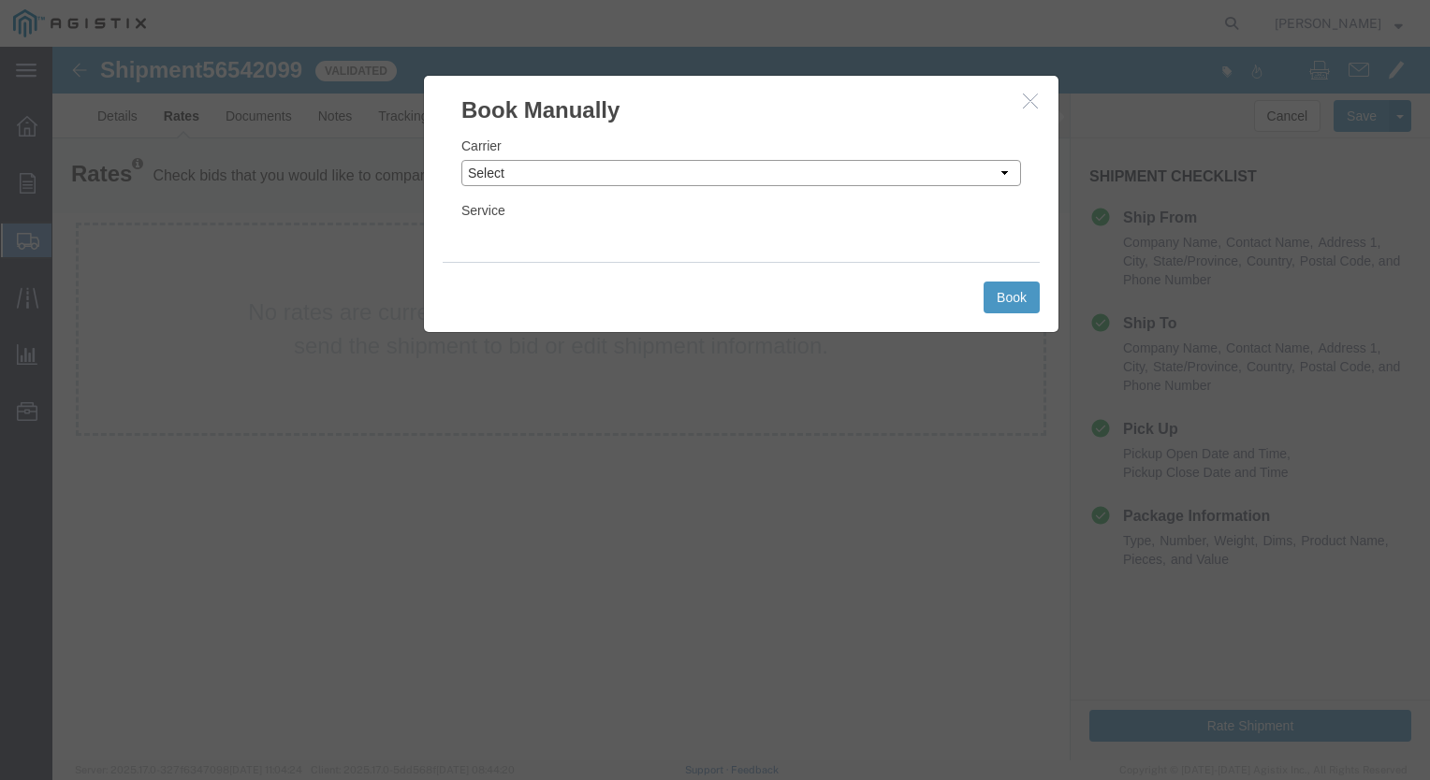
click at [1005, 173] on select "Select Add New Carrier (and default service) ACI Guide APC Airport Google Milea…" at bounding box center [741, 173] width 560 height 26
select select "12"
click at [461, 160] on select "Select Add New Carrier (and default service) ACI Guide APC Airport Google Milea…" at bounding box center [741, 173] width 560 height 26
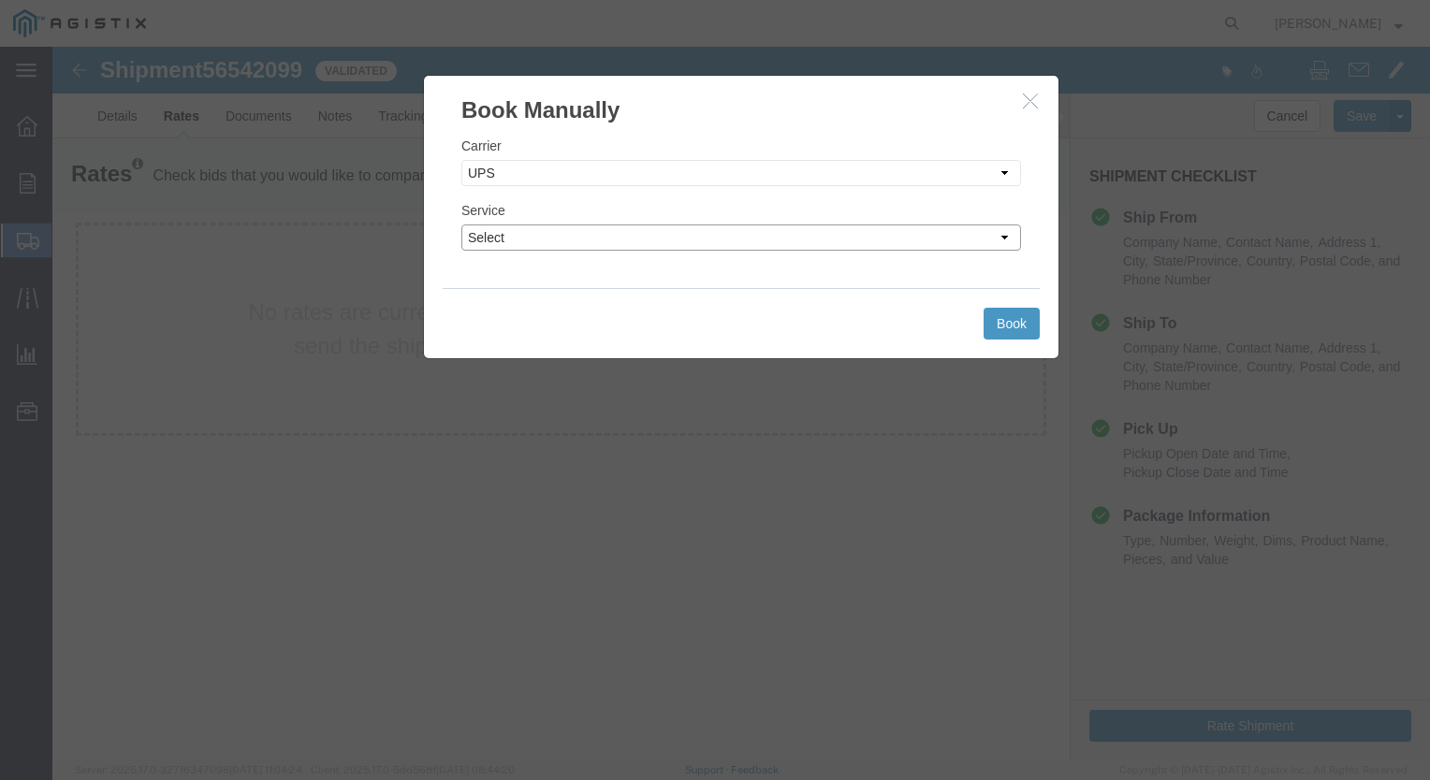
click at [1005, 233] on select "Select 2nd Day Air 2nd Day Air A.M. 3 Day Select BOUND PRINTED MATTER, UPS DELI…" at bounding box center [741, 238] width 560 height 26
select select "42"
click at [461, 225] on select "Select 2nd Day Air 2nd Day Air A.M. 3 Day Select BOUND PRINTED MATTER, UPS DELI…" at bounding box center [741, 238] width 560 height 26
click at [1004, 321] on button "Book" at bounding box center [1011, 324] width 56 height 32
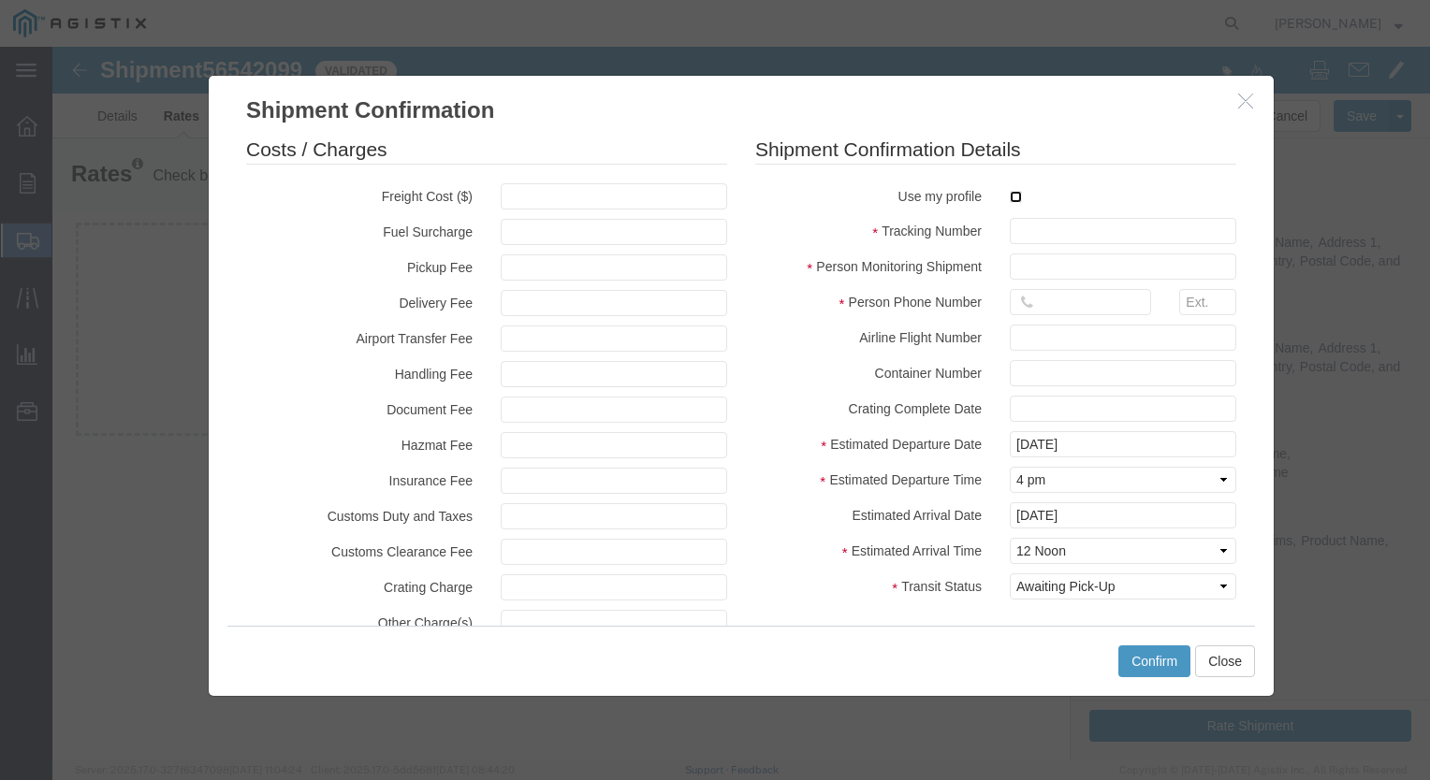
click at [1010, 197] on input "checkbox" at bounding box center [1016, 197] width 12 height 12
checkbox input "true"
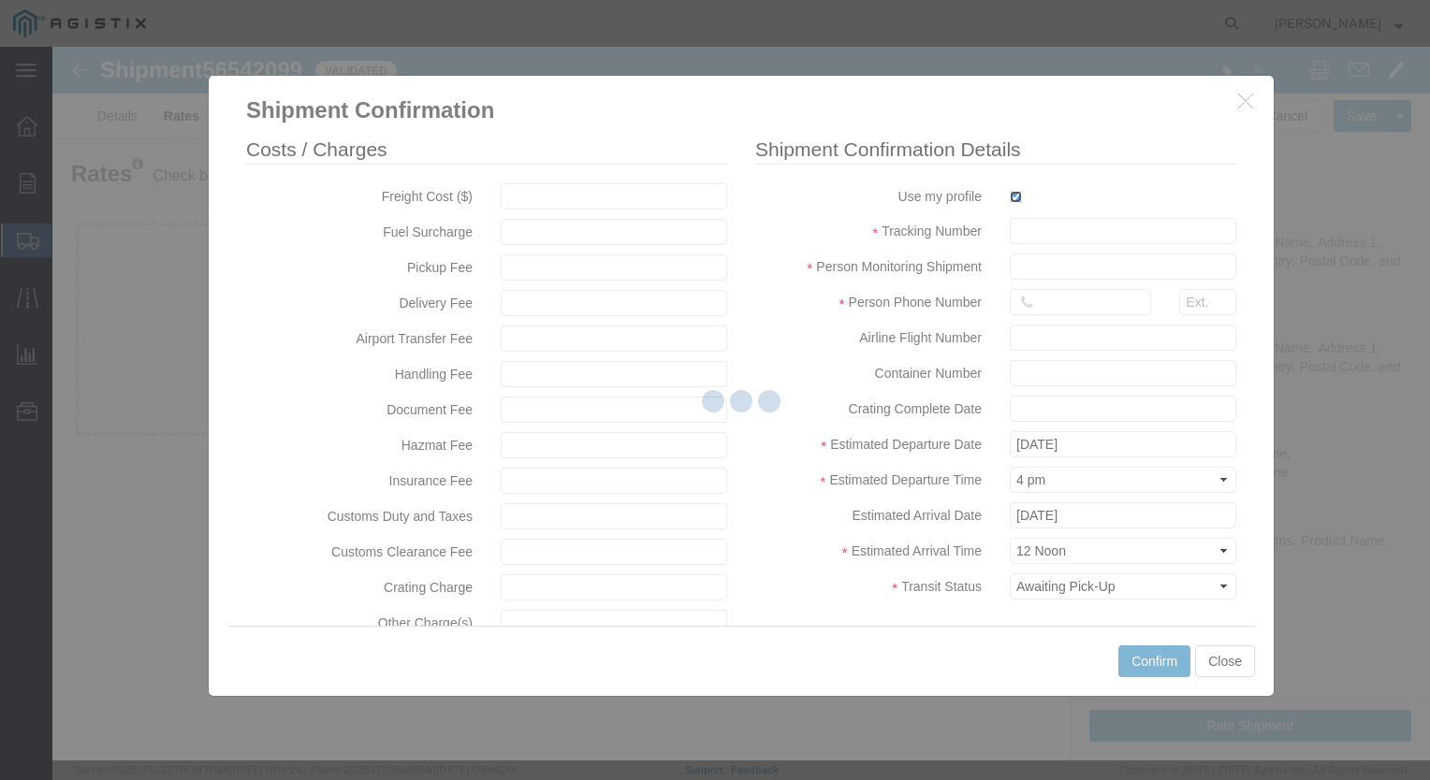
type input "[PERSON_NAME]"
type input "[PHONE_NUMBER]"
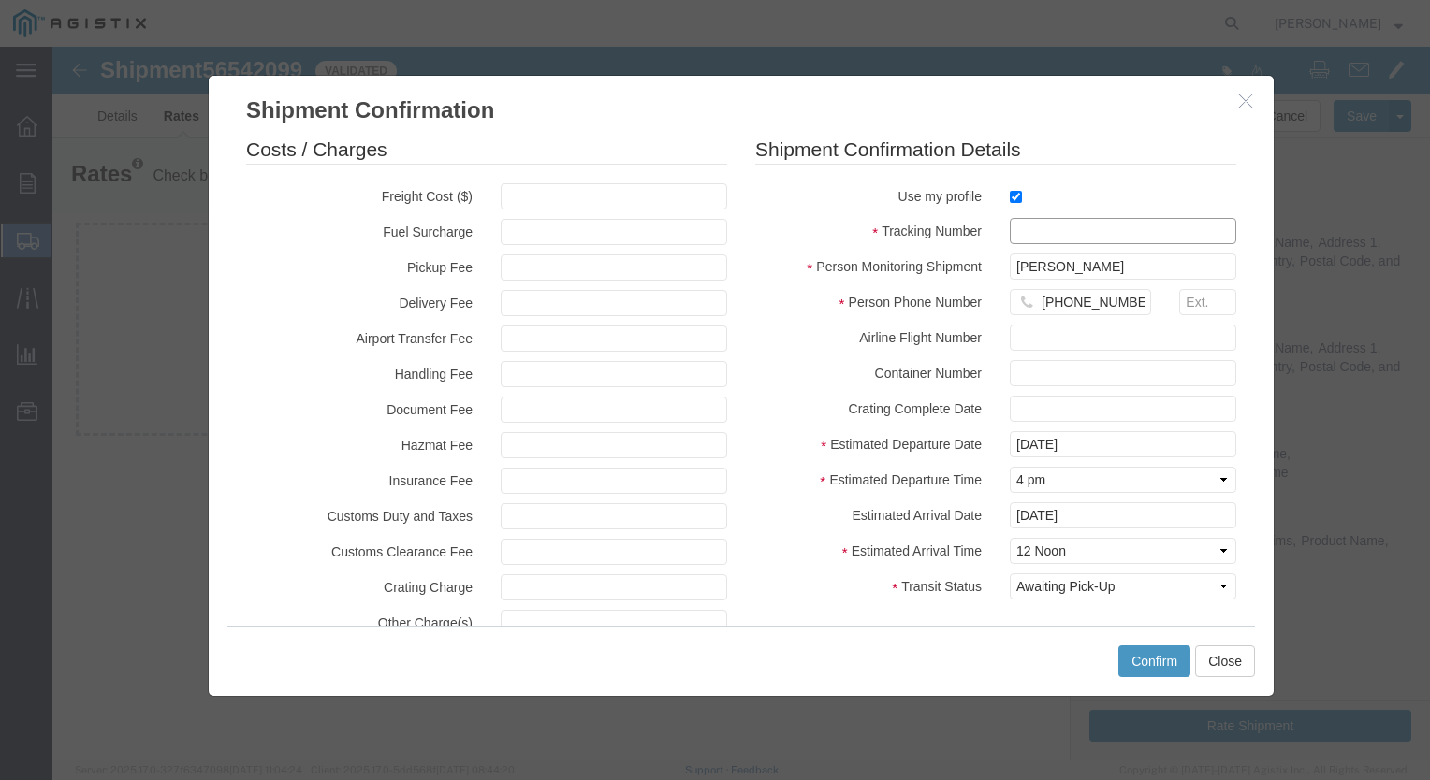
click at [1016, 230] on input "text" at bounding box center [1123, 231] width 226 height 26
type input "1zx599590341328240"
click at [1159, 657] on button "Confirm" at bounding box center [1154, 662] width 72 height 32
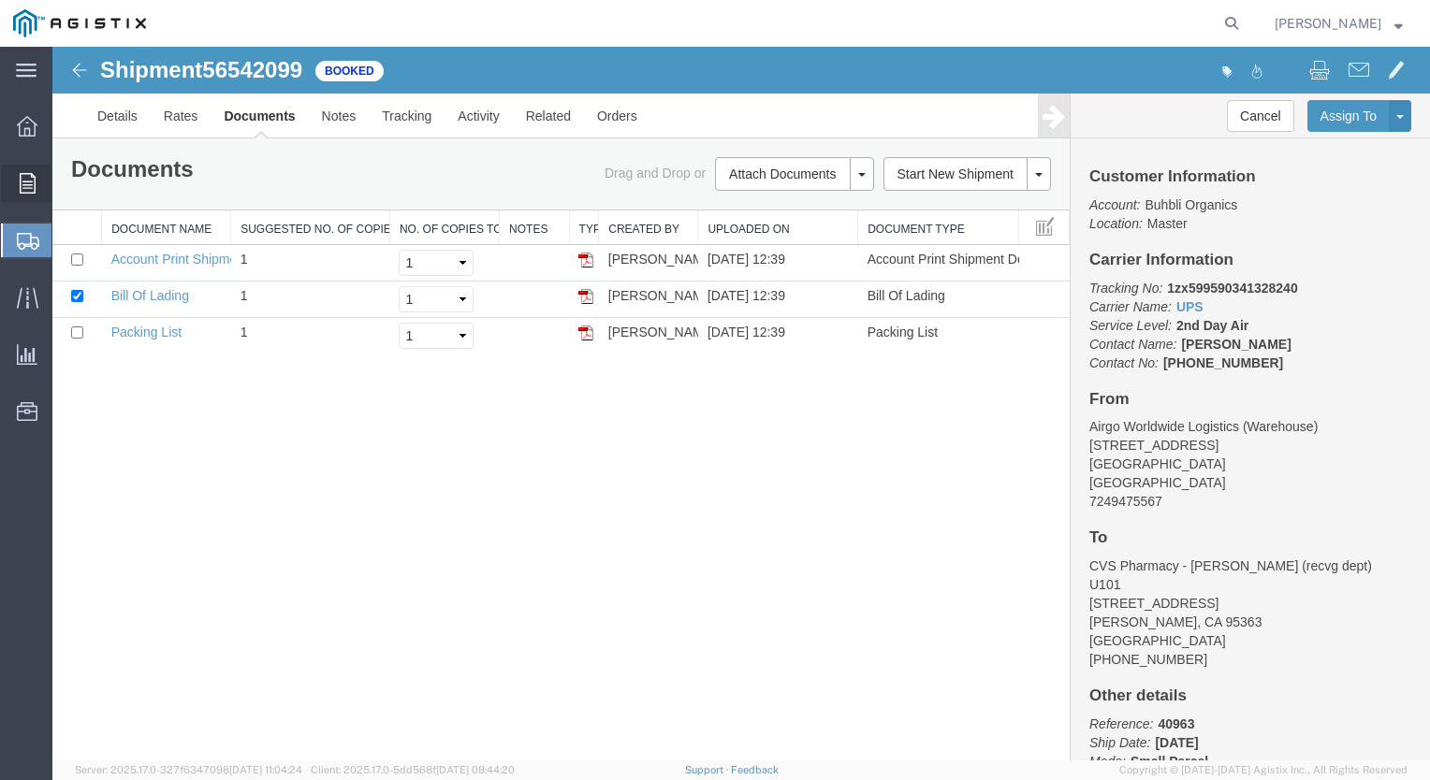
click at [0, 0] on span "Order Manager" at bounding box center [0, 0] width 0 height 0
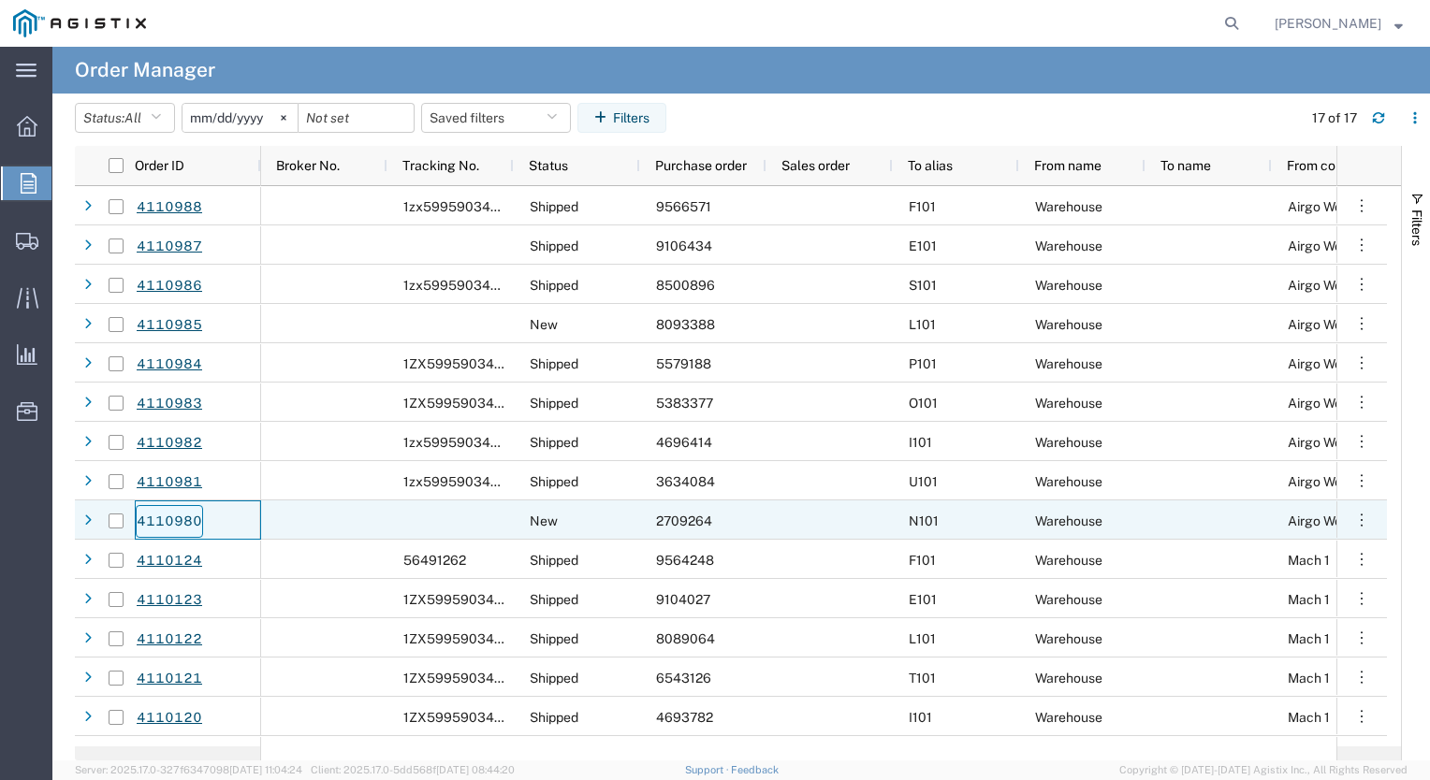
click at [168, 520] on link "4110980" at bounding box center [169, 521] width 67 height 33
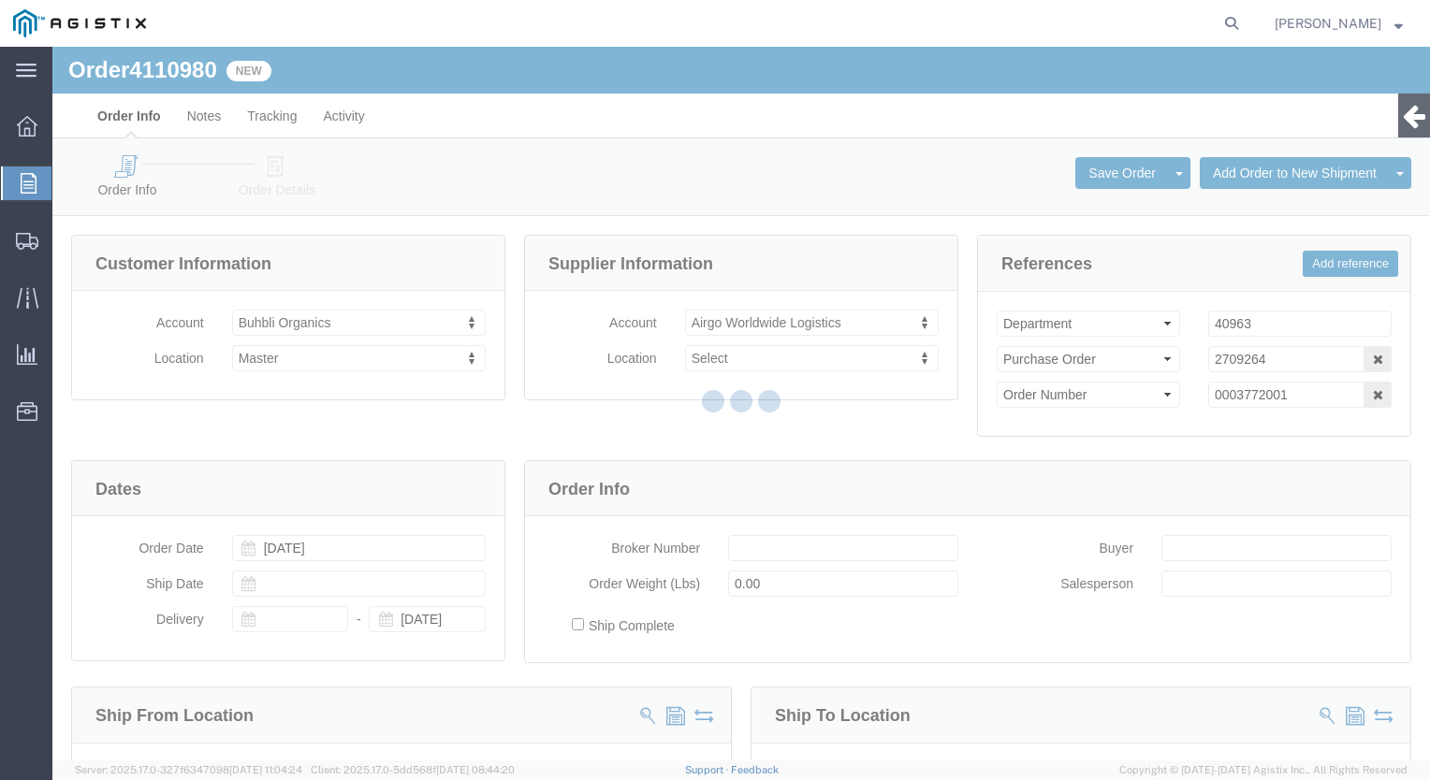
select select
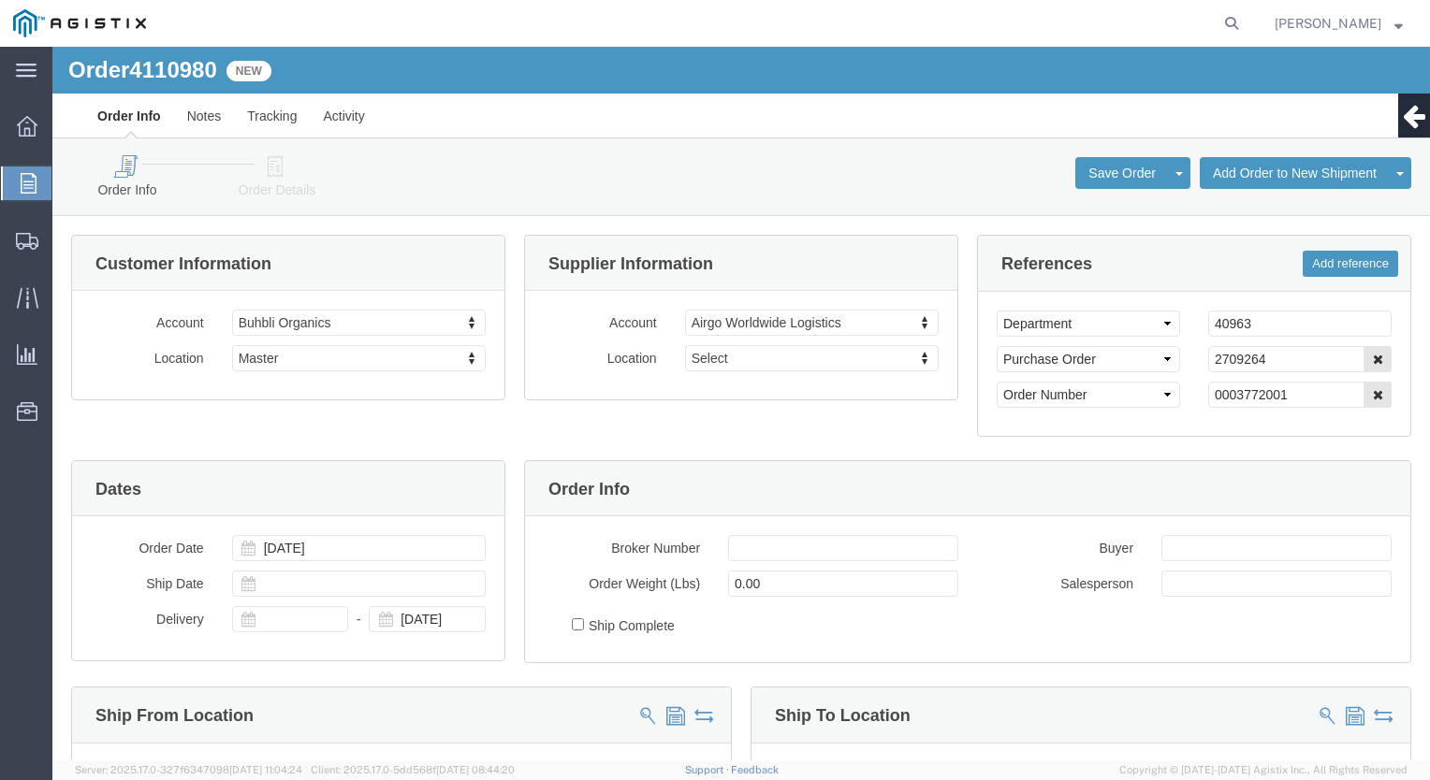
click icon
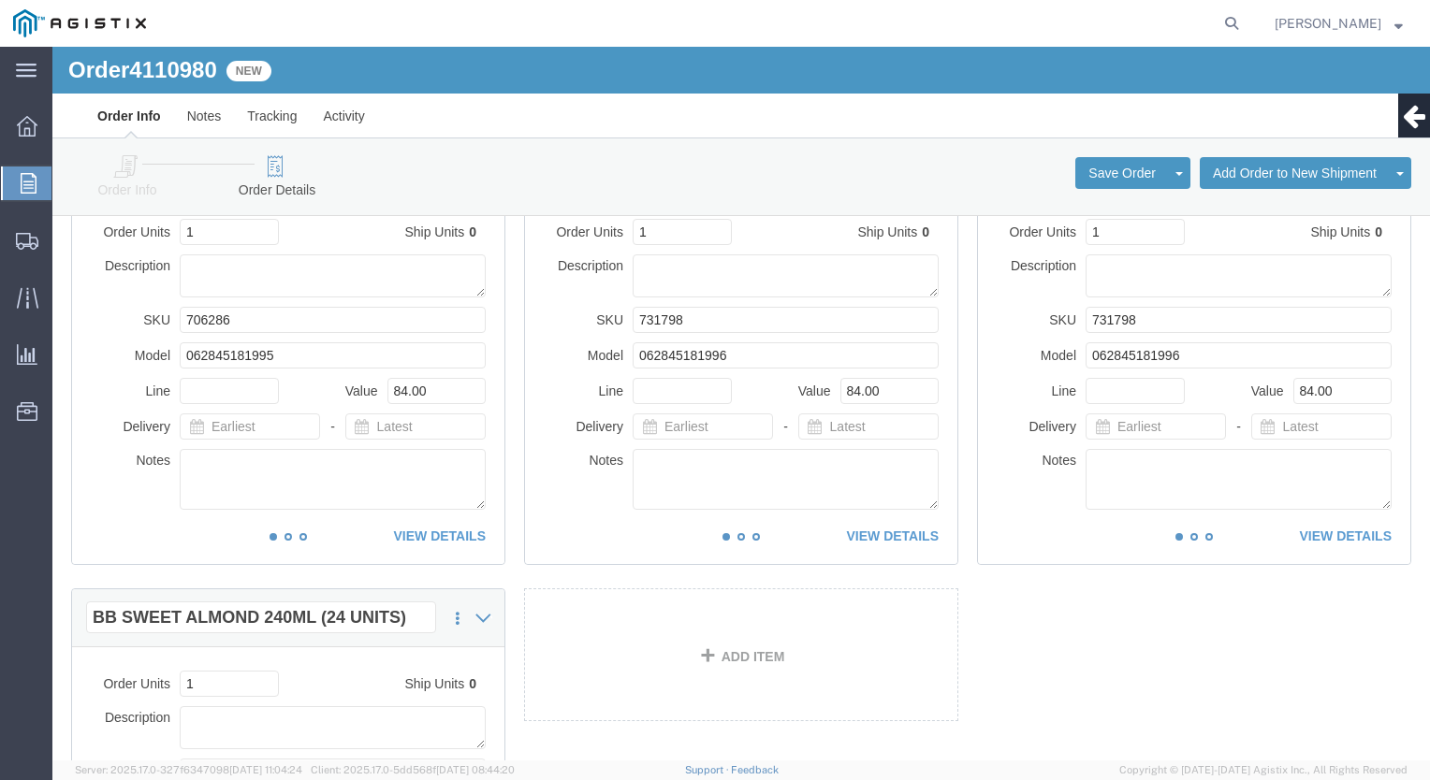
scroll to position [1887, 0]
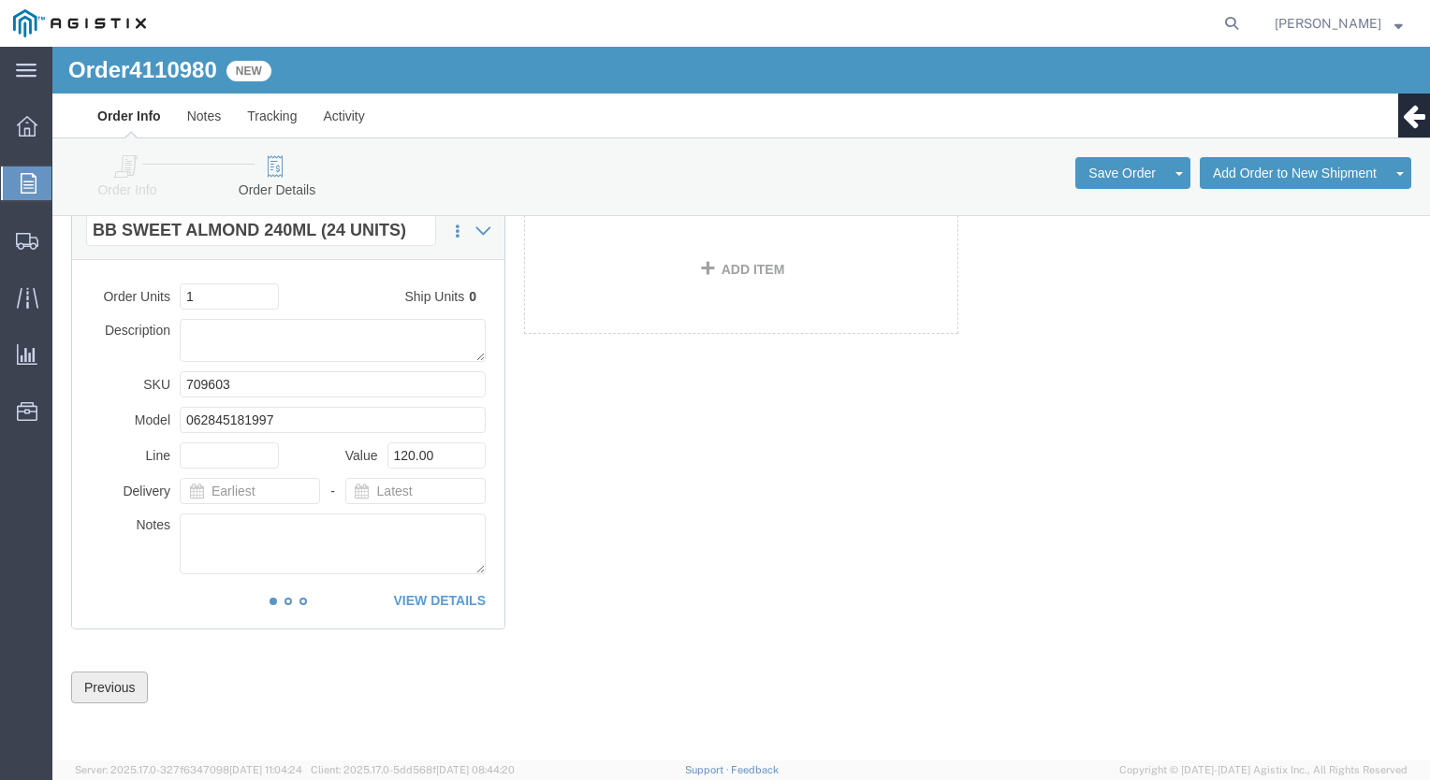
click button "Previous"
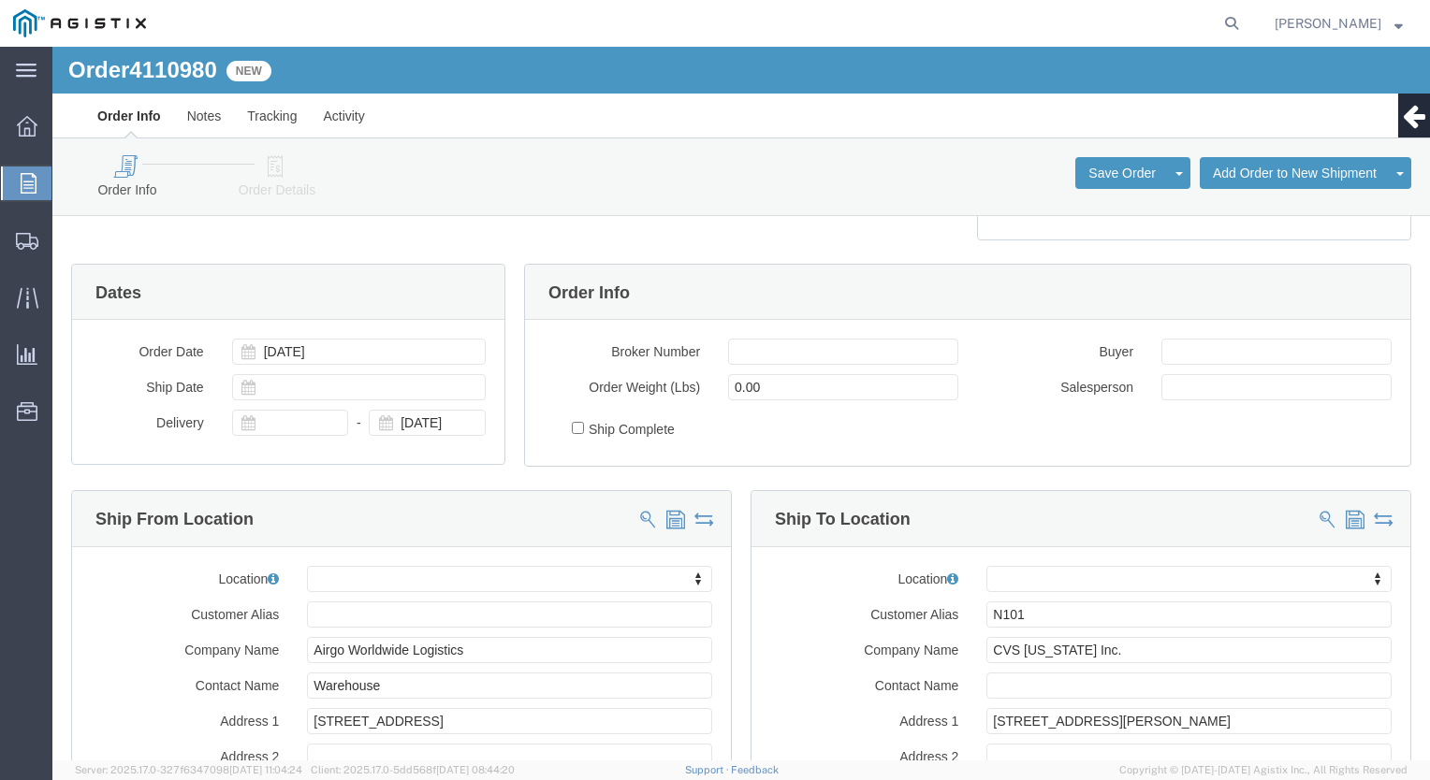
scroll to position [0, 0]
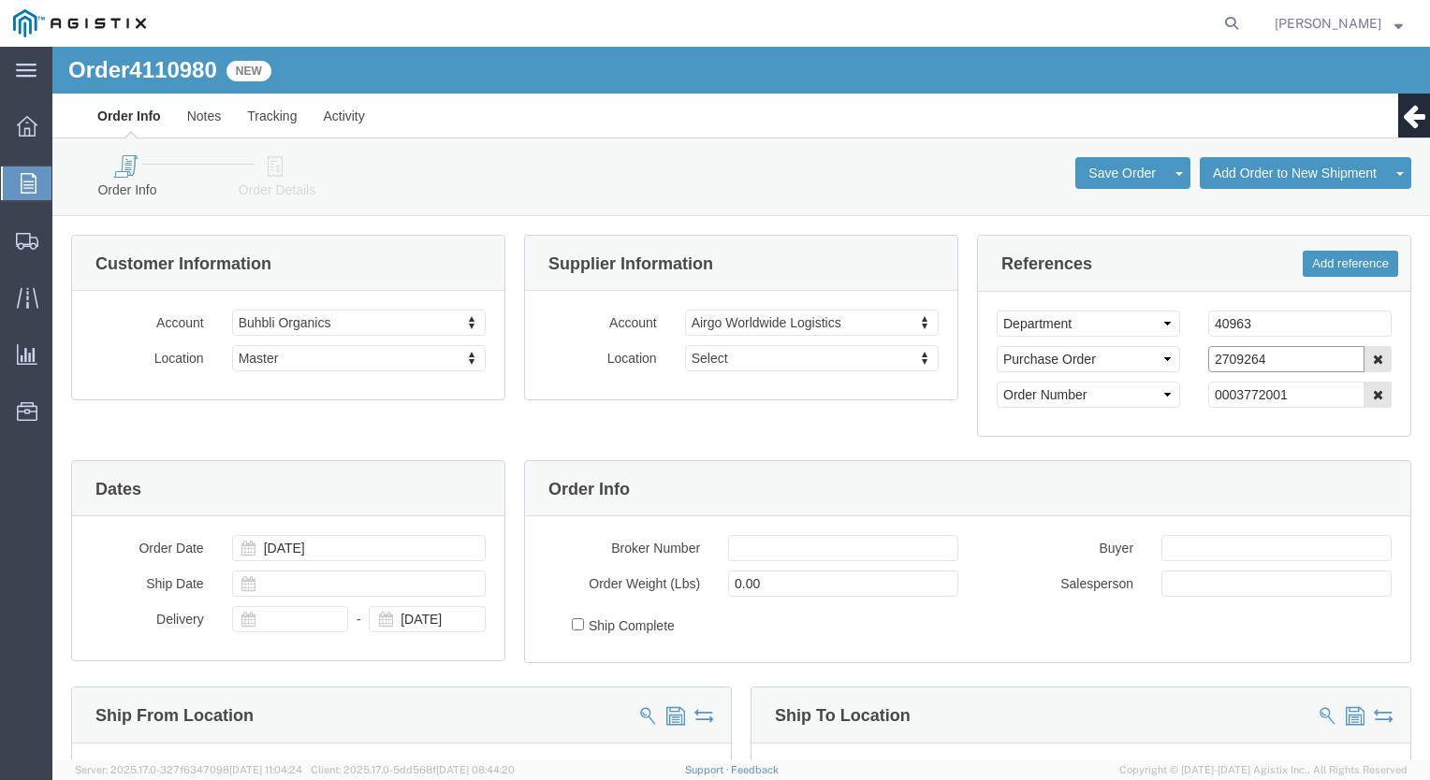
drag, startPoint x: 1214, startPoint y: 312, endPoint x: 1075, endPoint y: 331, distance: 139.9
click div "Select Account Type Activity ID Airline Appointment Number ASN Batch Request # …"
click icon
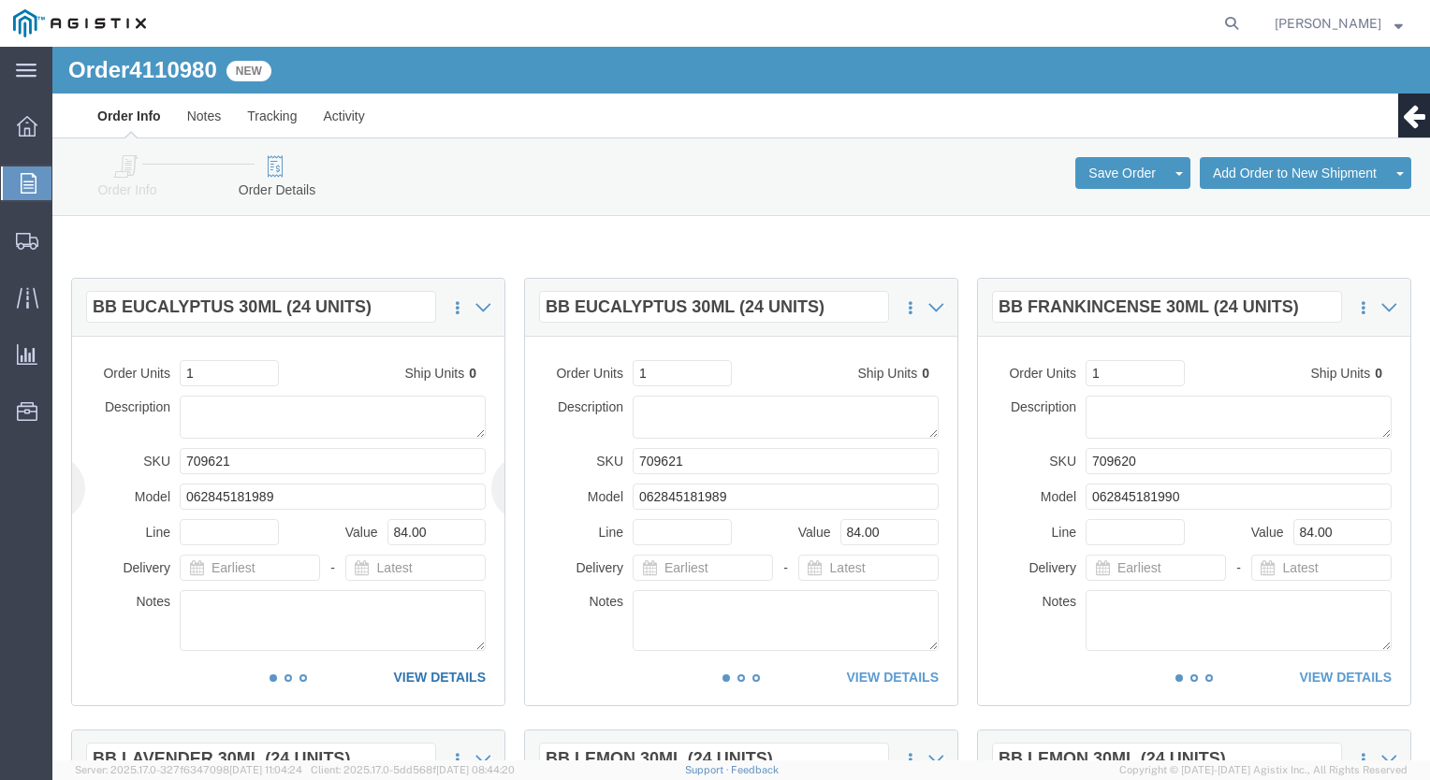
click link "VIEW DETAILS"
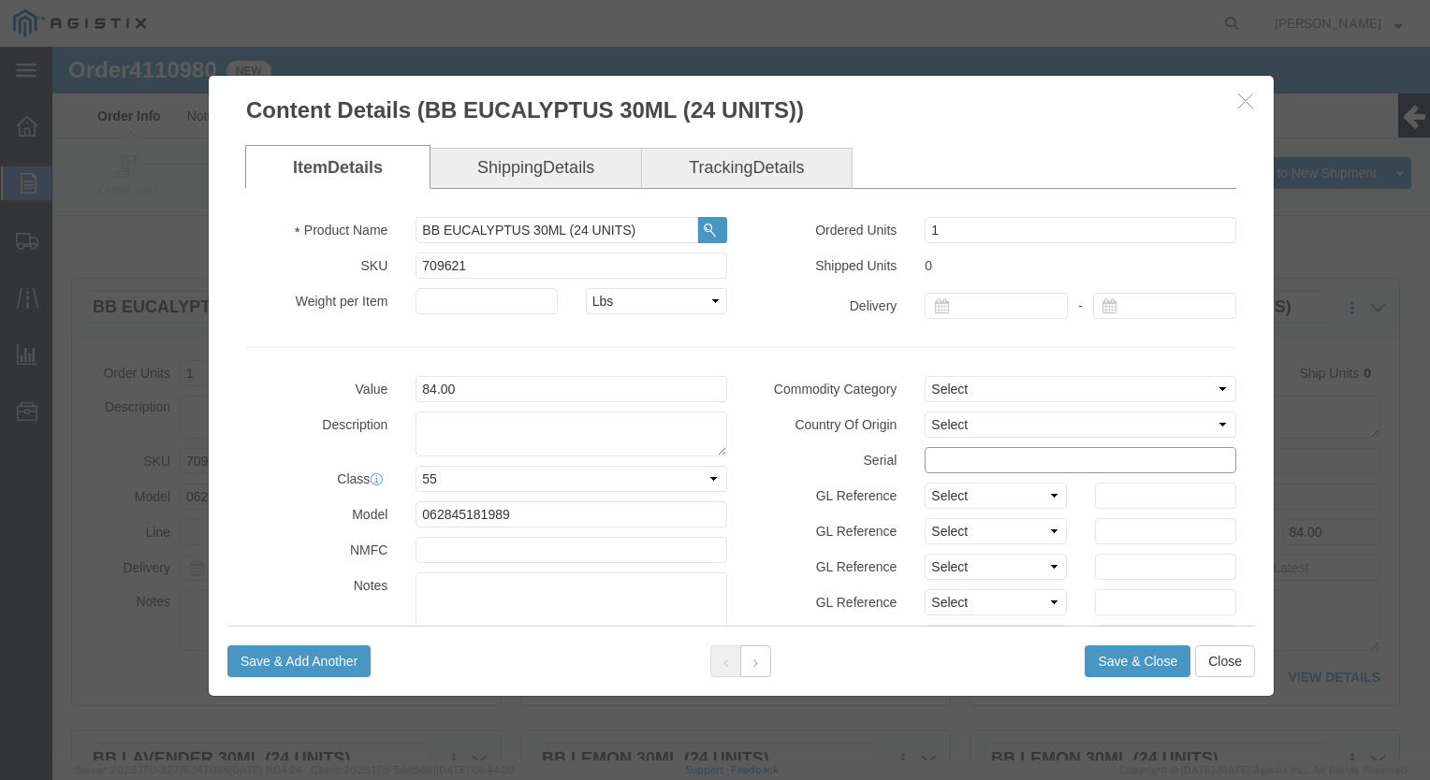
click input "text"
paste input "2709264"
type input "27092641212121212121"
click button "Save & Close"
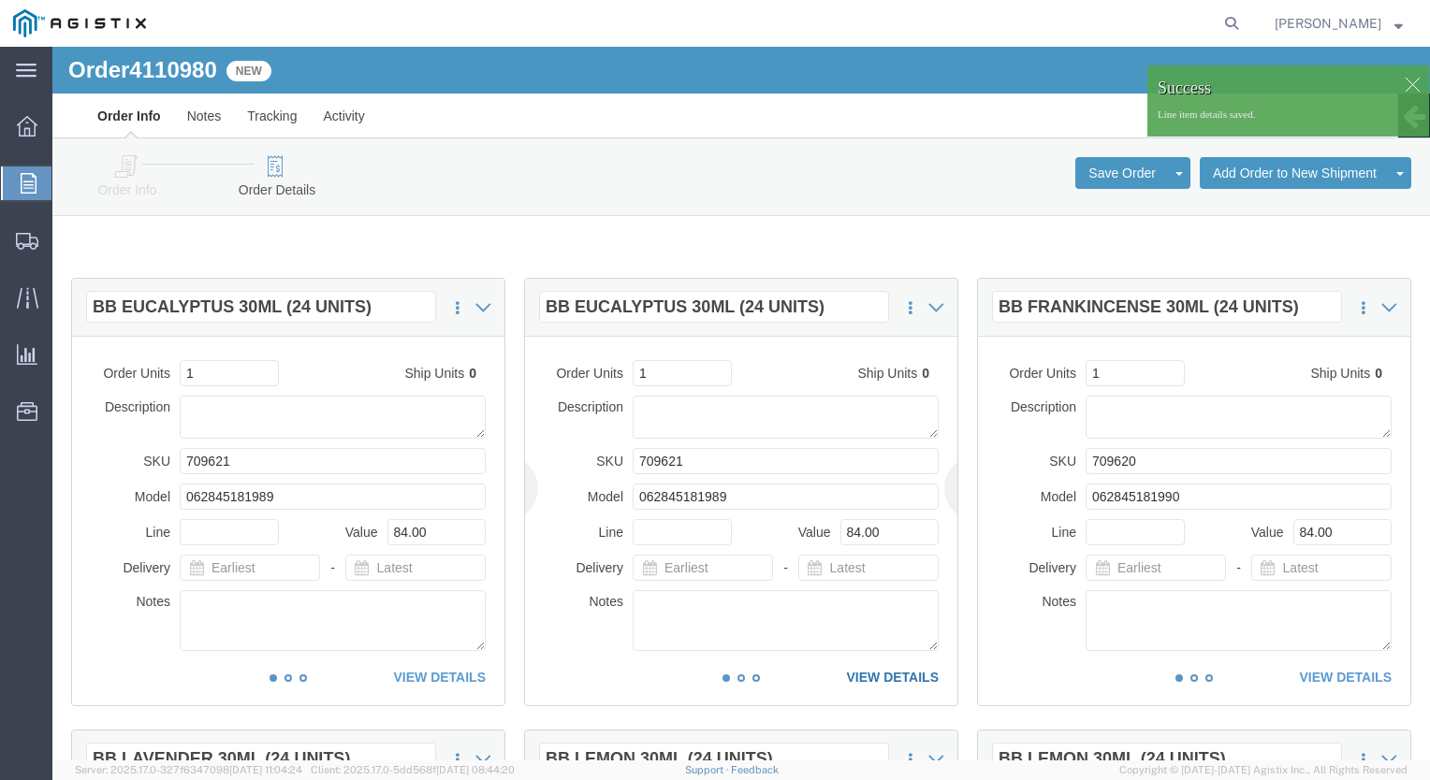
click link "VIEW DETAILS"
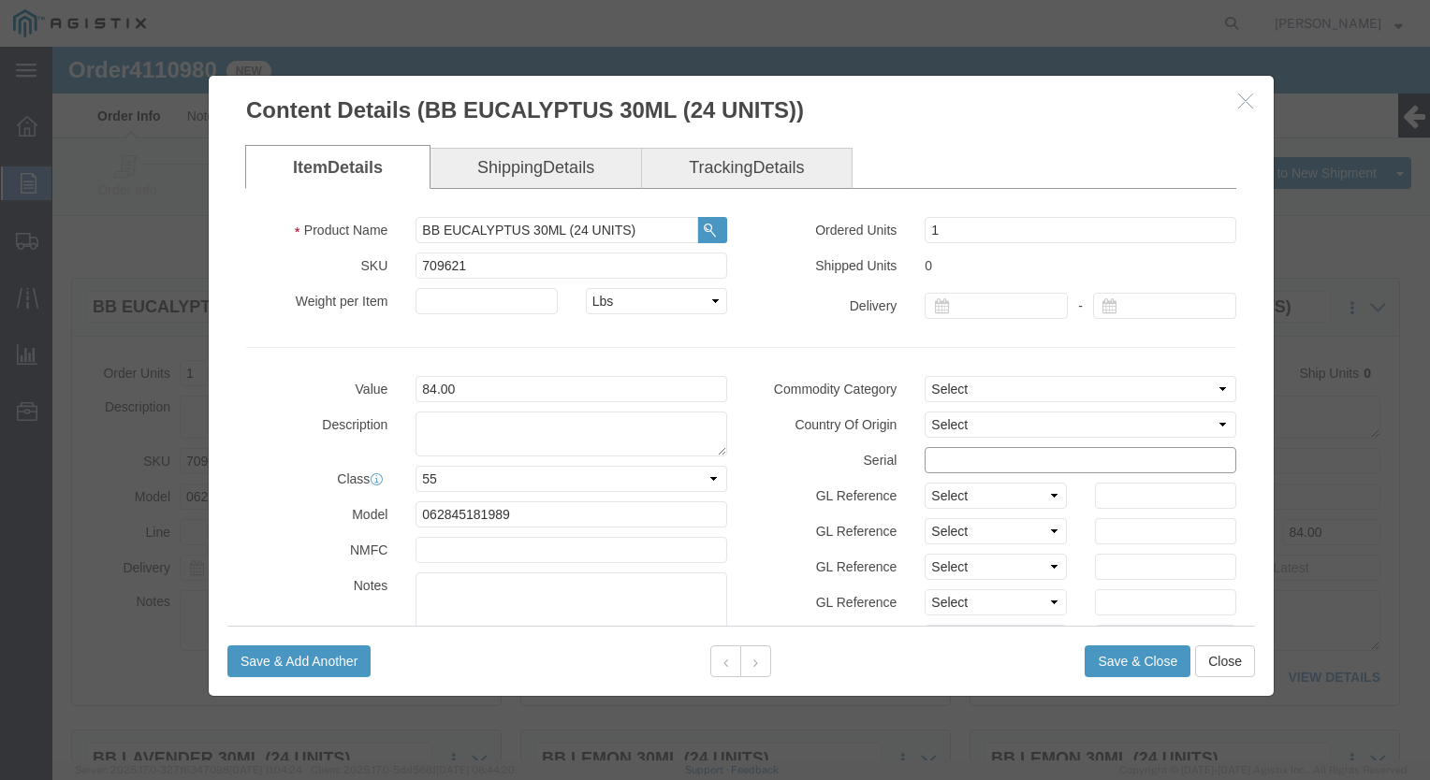
click input "text"
paste input "2709264"
type input "27092641212121212122"
click button "Save & Close"
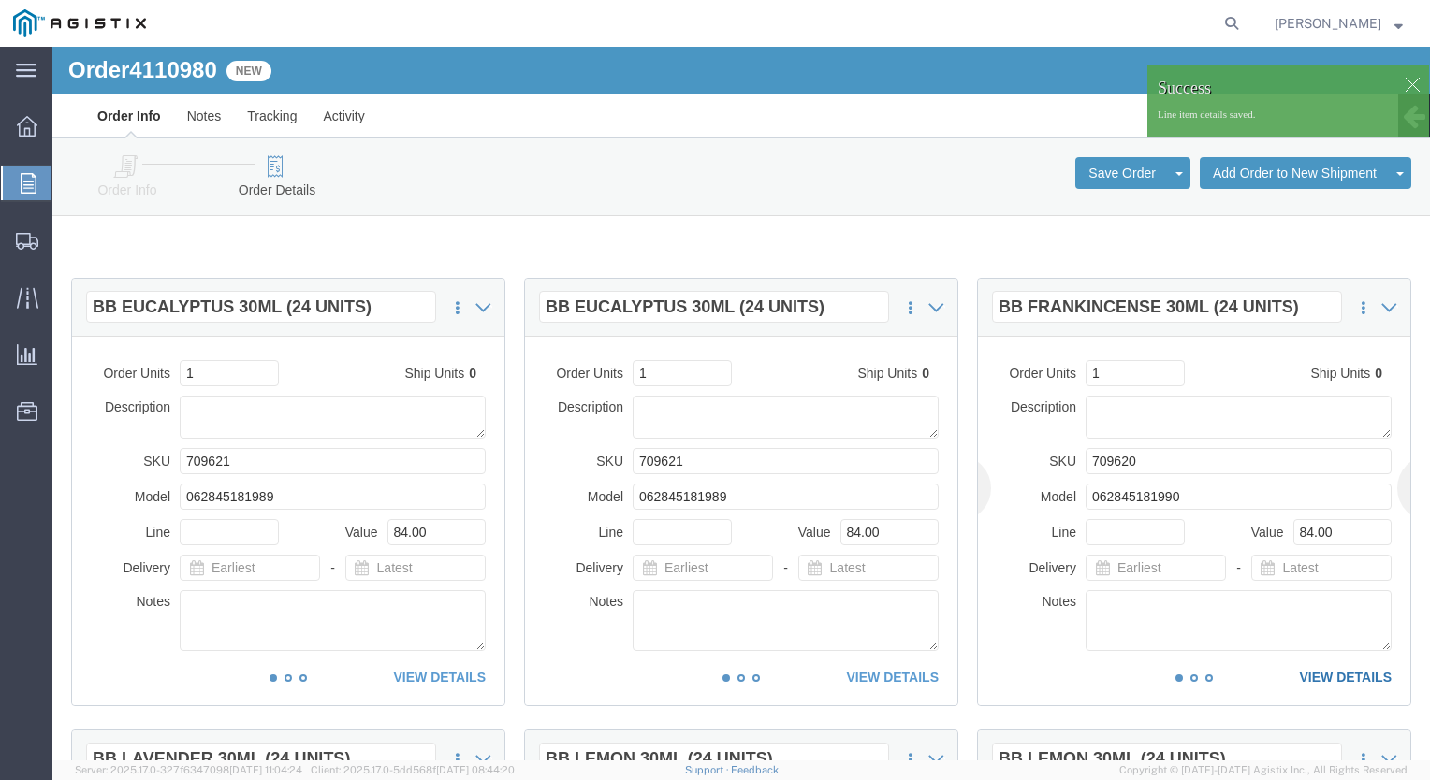
click link "VIEW DETAILS"
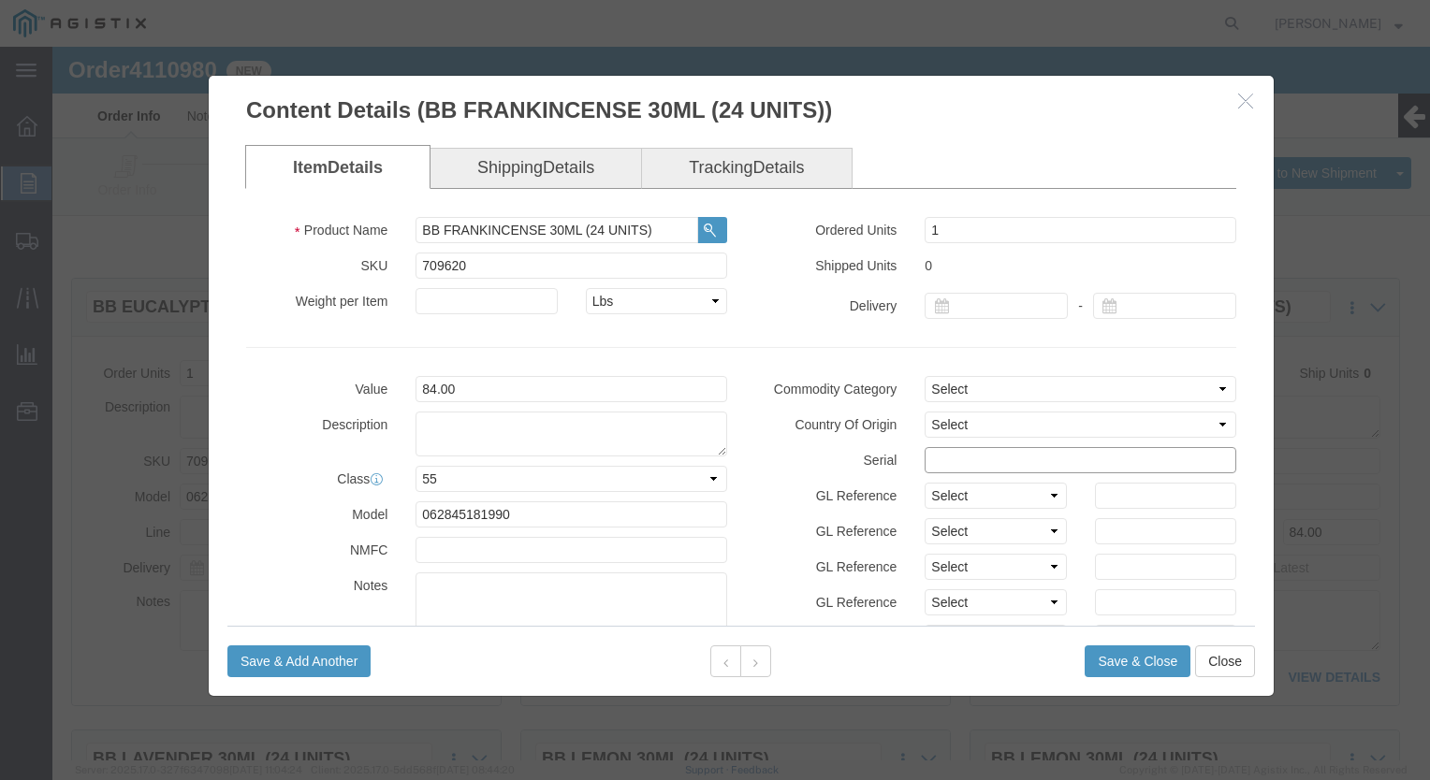
click input "text"
paste input "2709264"
type input "27092641212121212123"
click button "Save & Close"
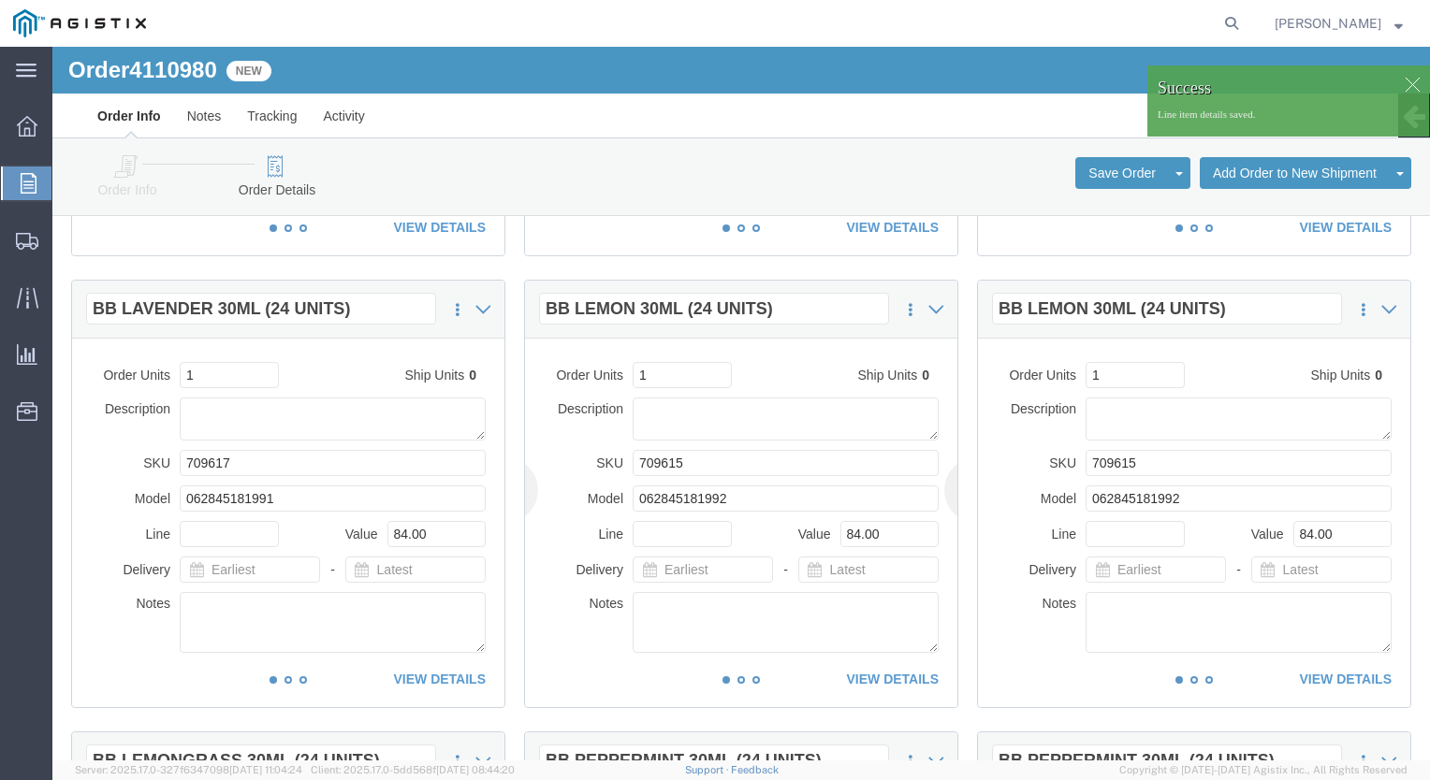
scroll to position [468, 0]
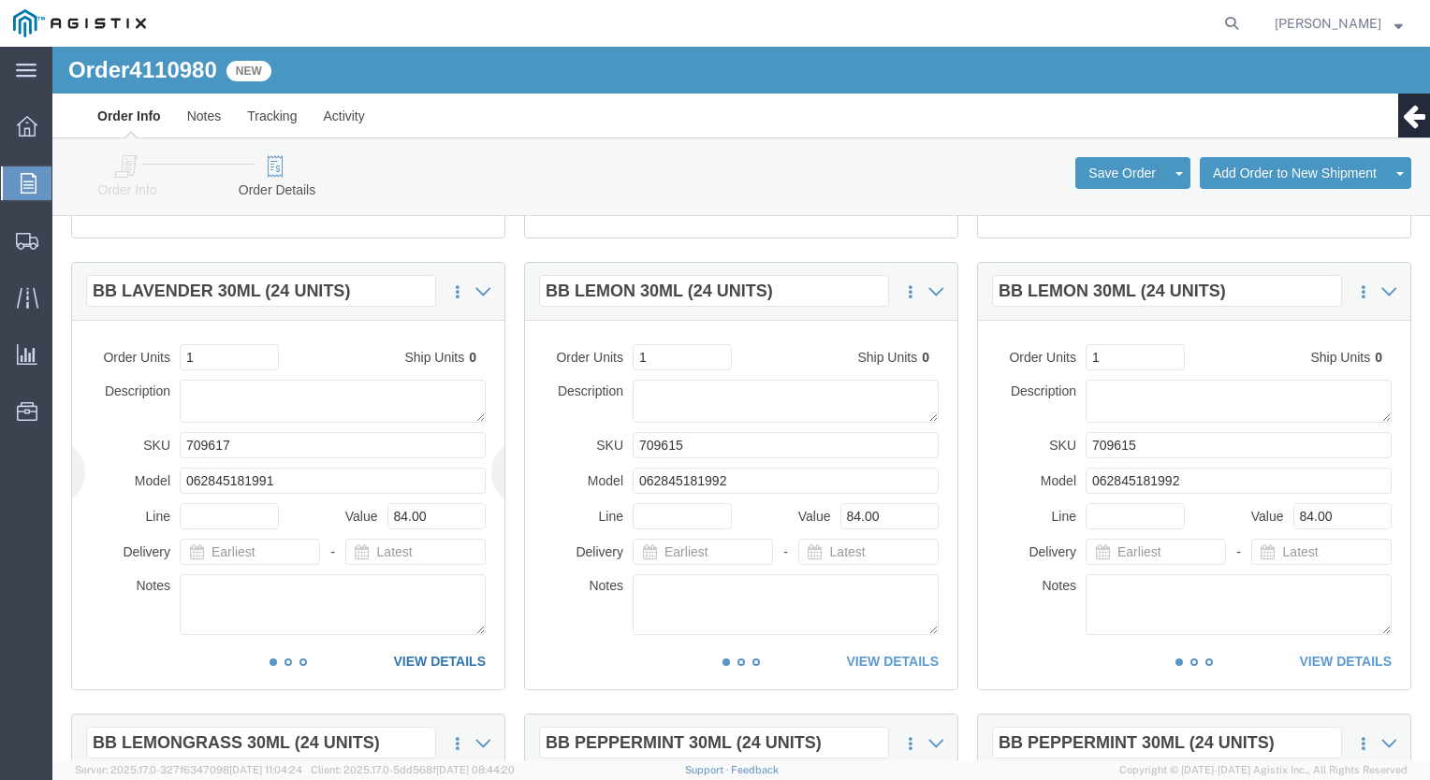
click link "VIEW DETAILS"
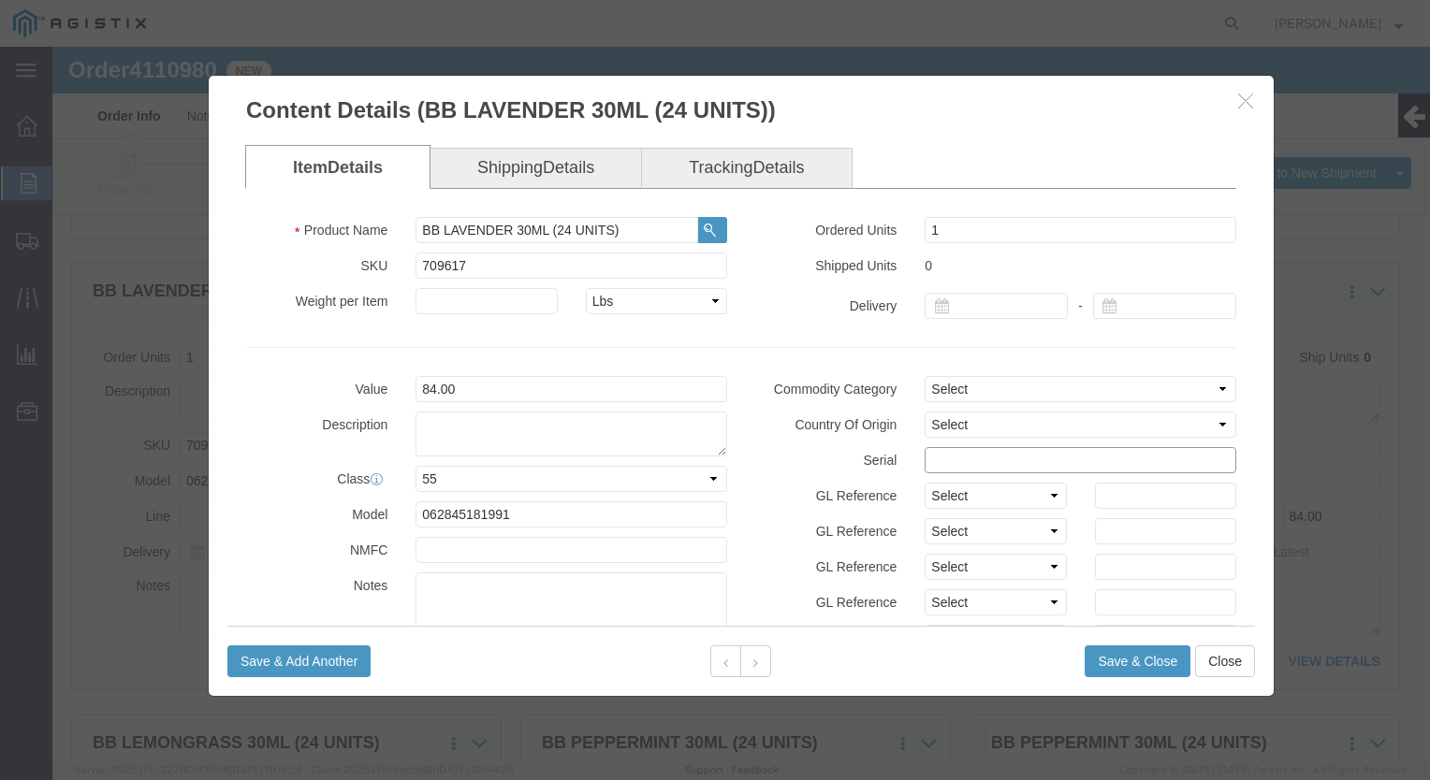
click input "text"
paste input "2709264"
type input "27092641212121212124"
click button "Save & Close"
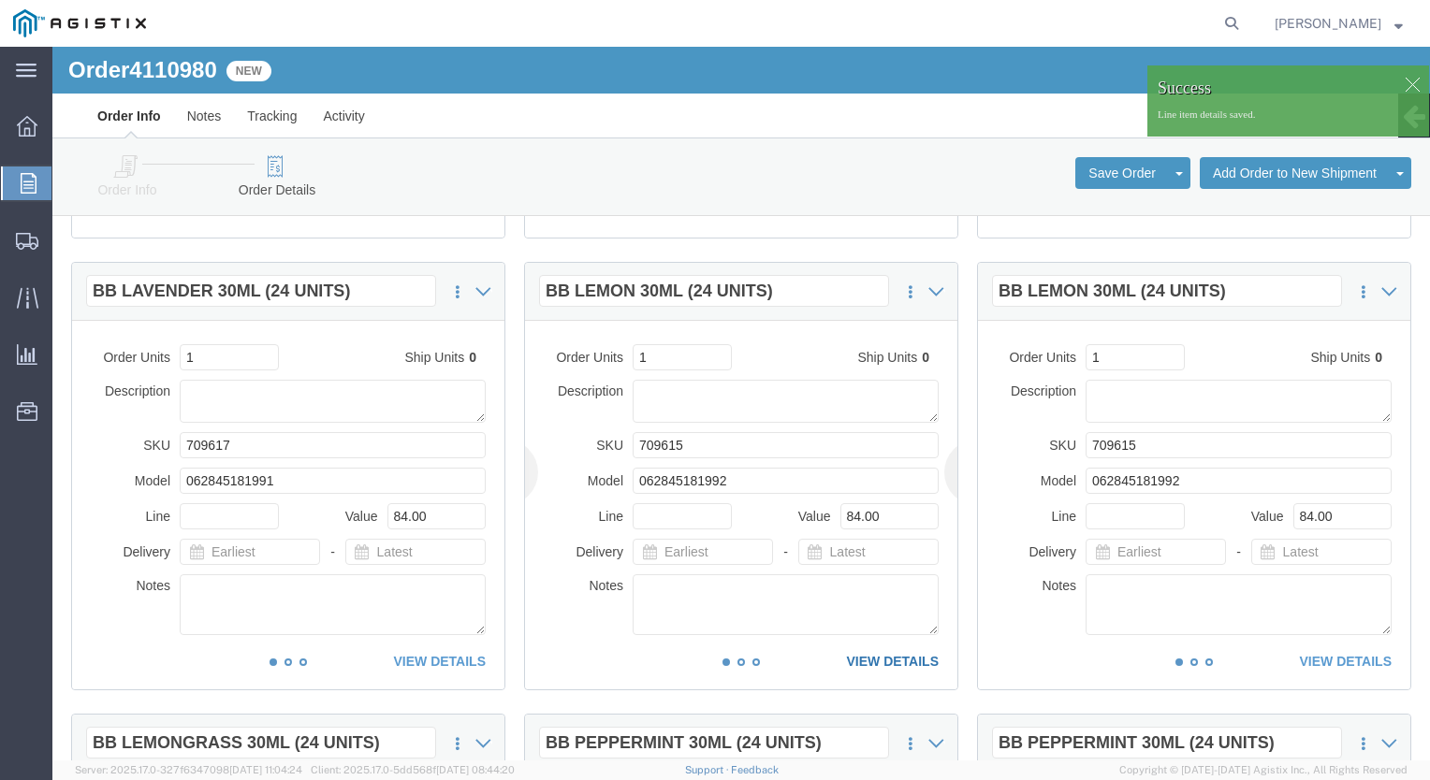
click link "VIEW DETAILS"
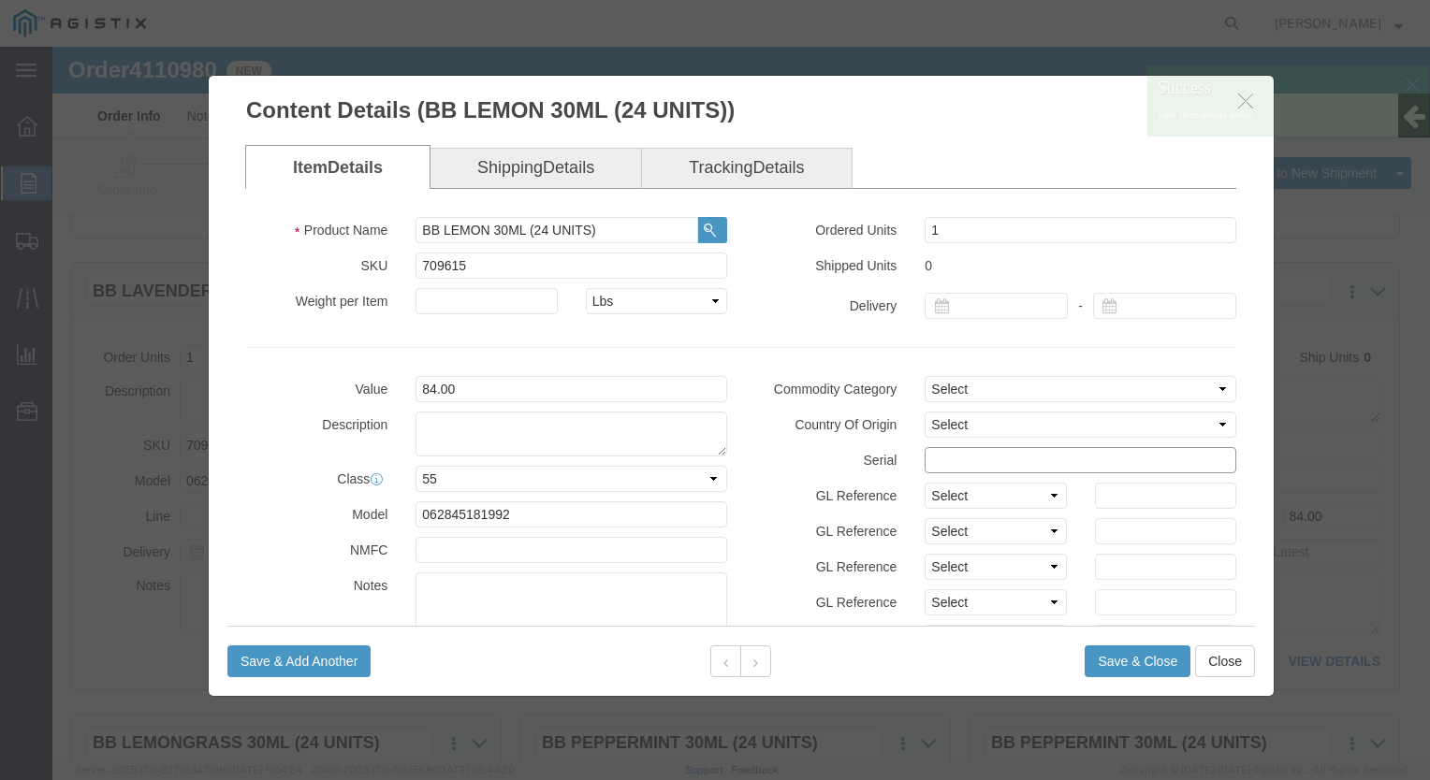
click input "text"
paste input "2709264"
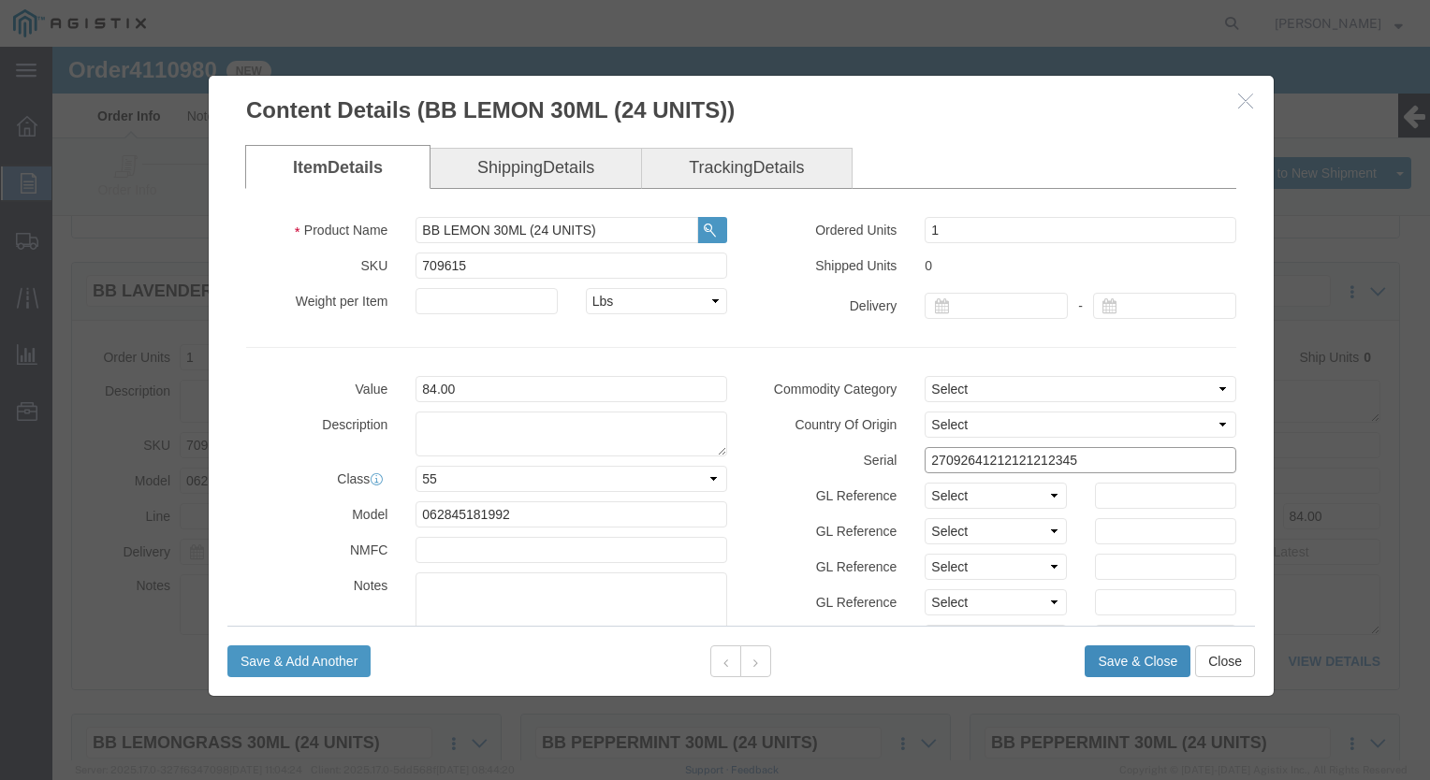
type input "27092641212121212345"
click button "Save & Close"
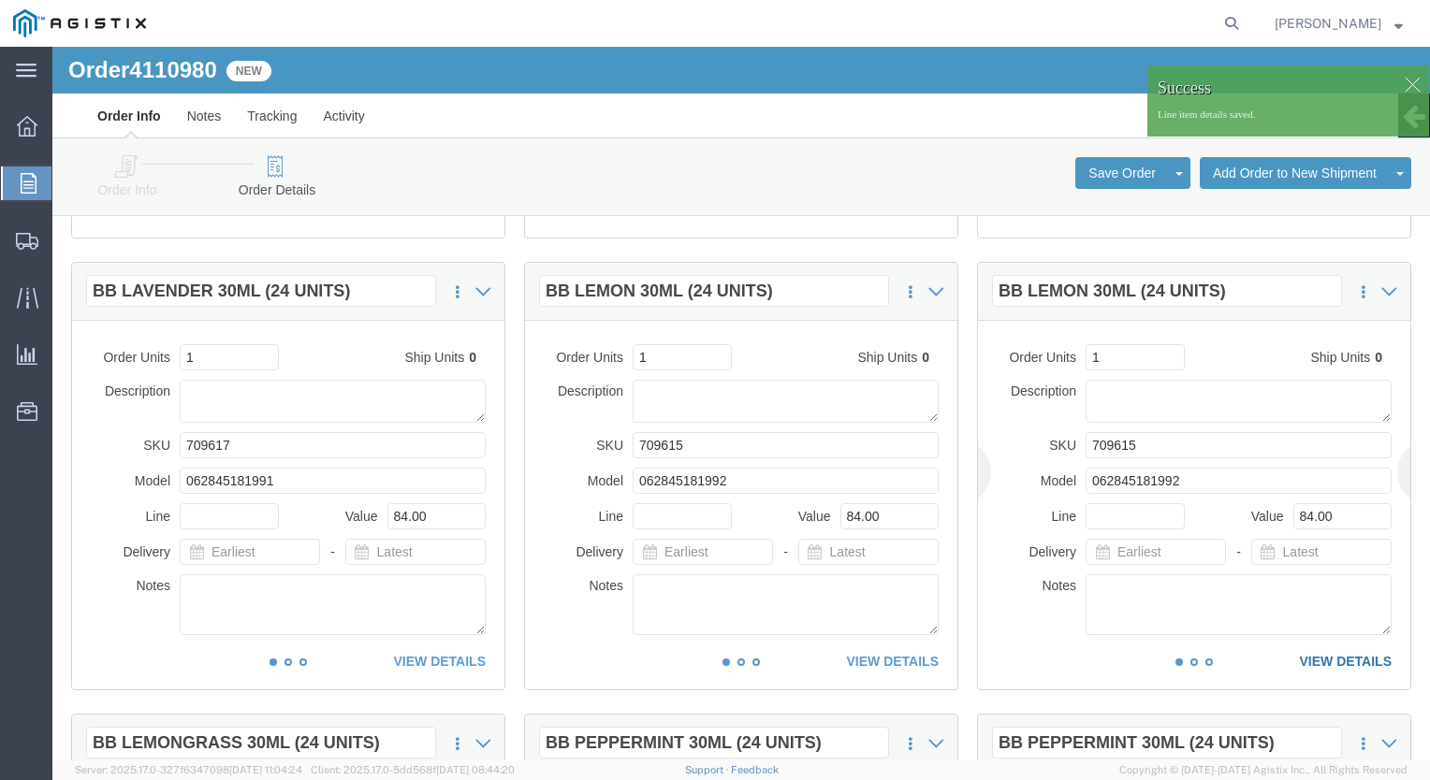
click link "VIEW DETAILS"
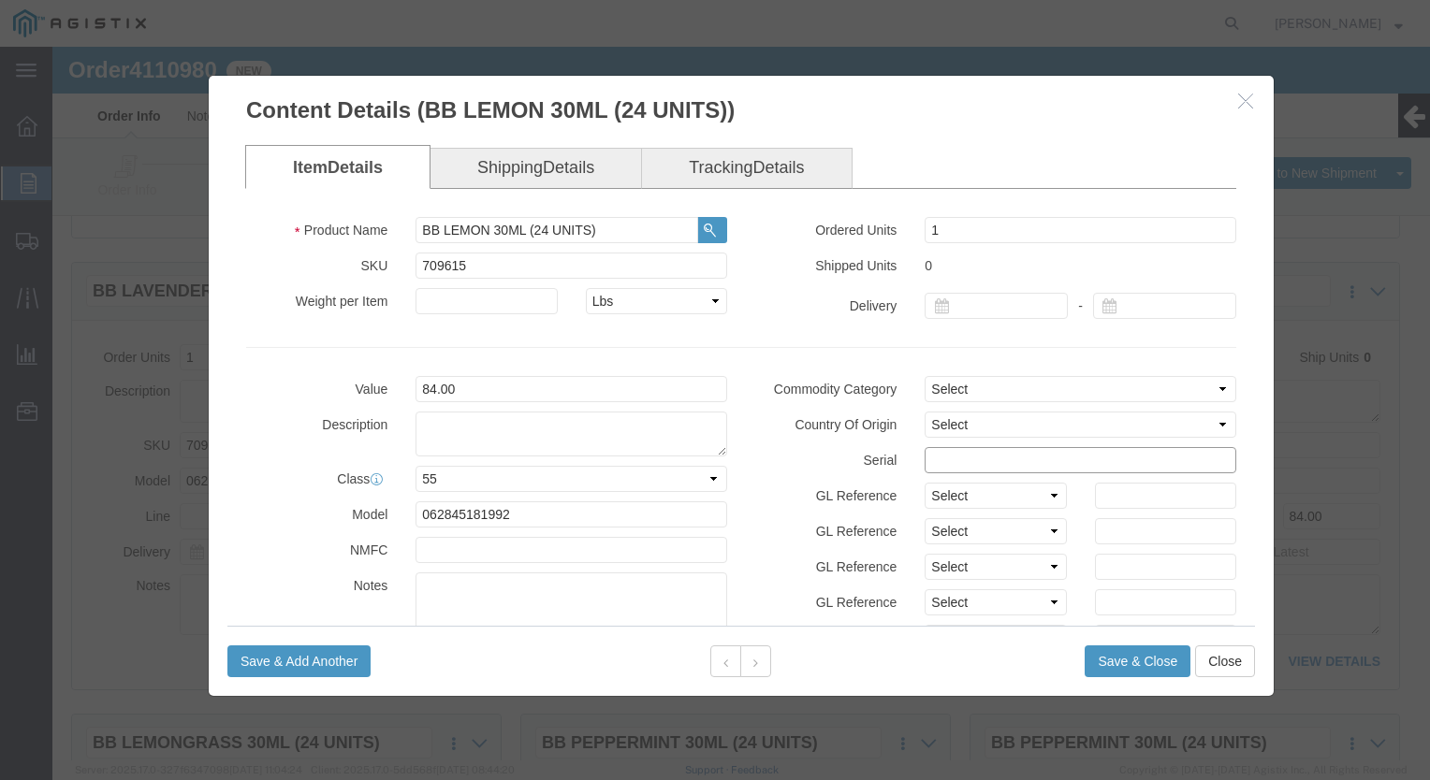
click input "text"
paste input "2709264"
type input "27092641212121212235"
click button "Save & Close"
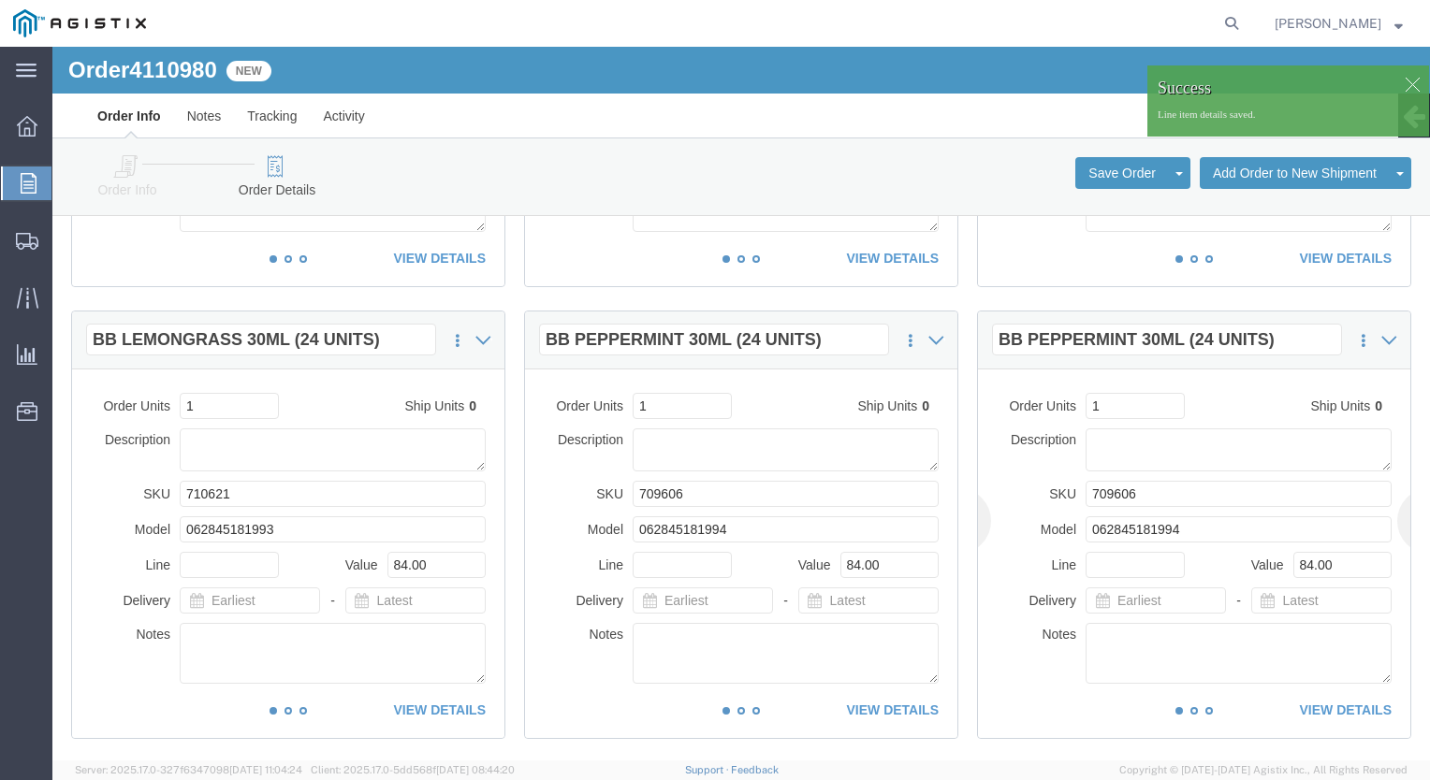
scroll to position [936, 0]
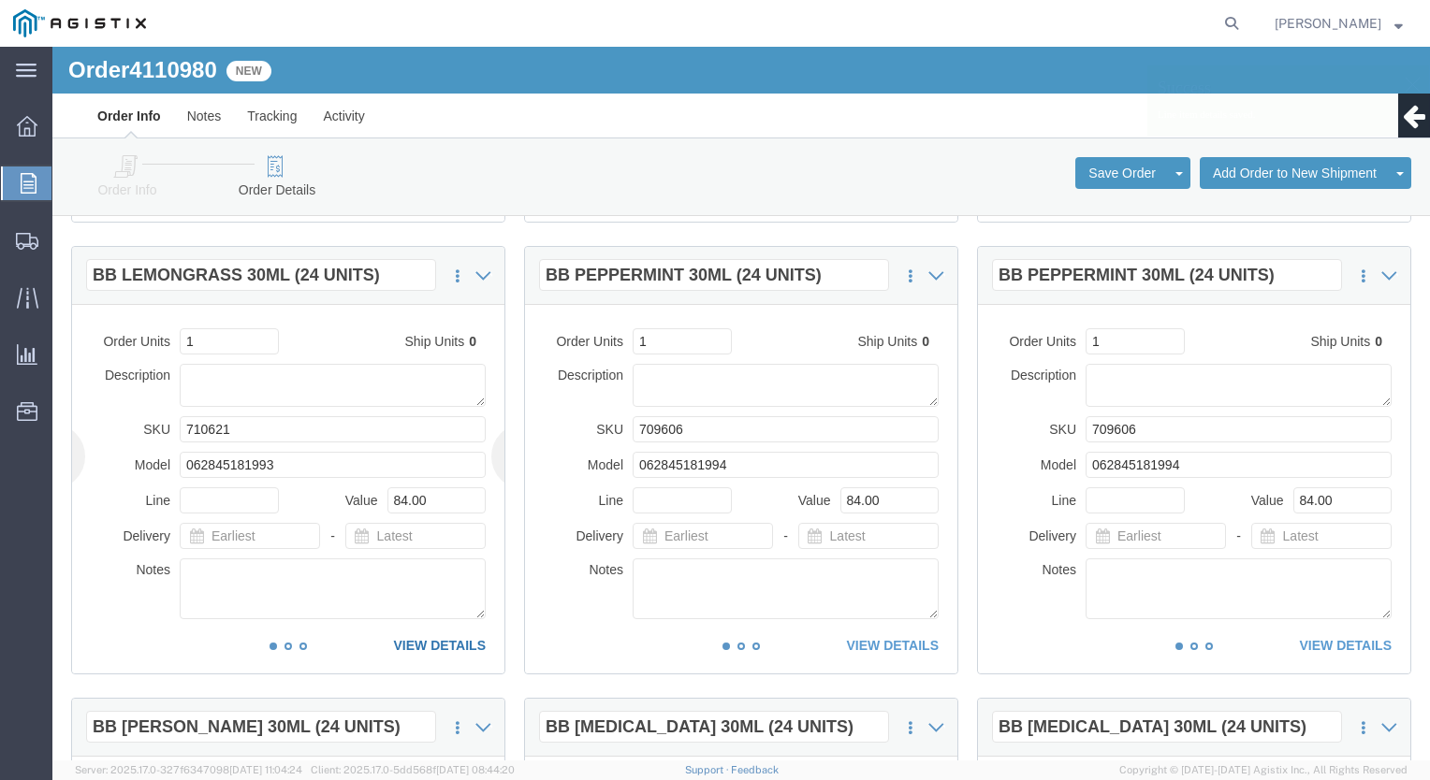
click link "VIEW DETAILS"
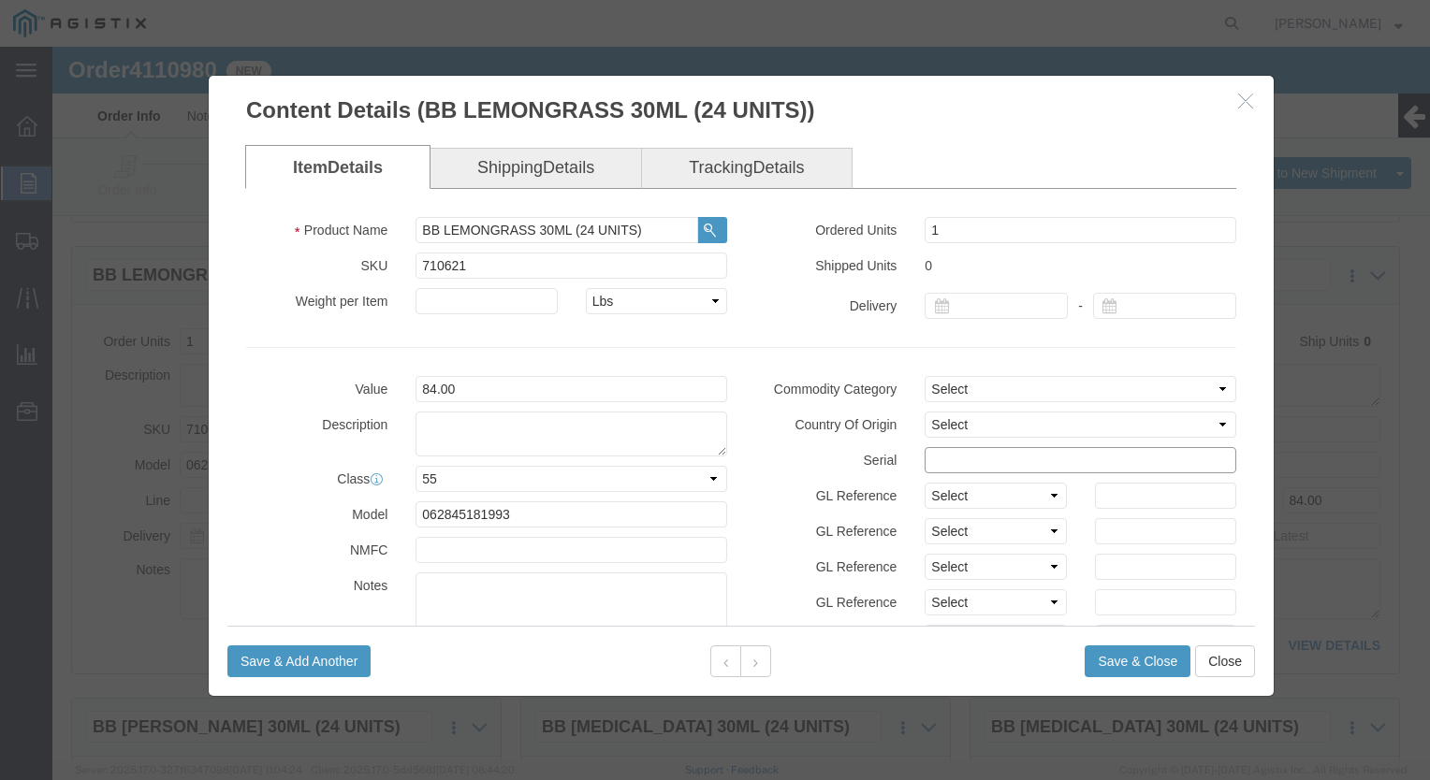
click input "text"
paste input "2709264"
type input "27092641212312345678"
click button "Save & Close"
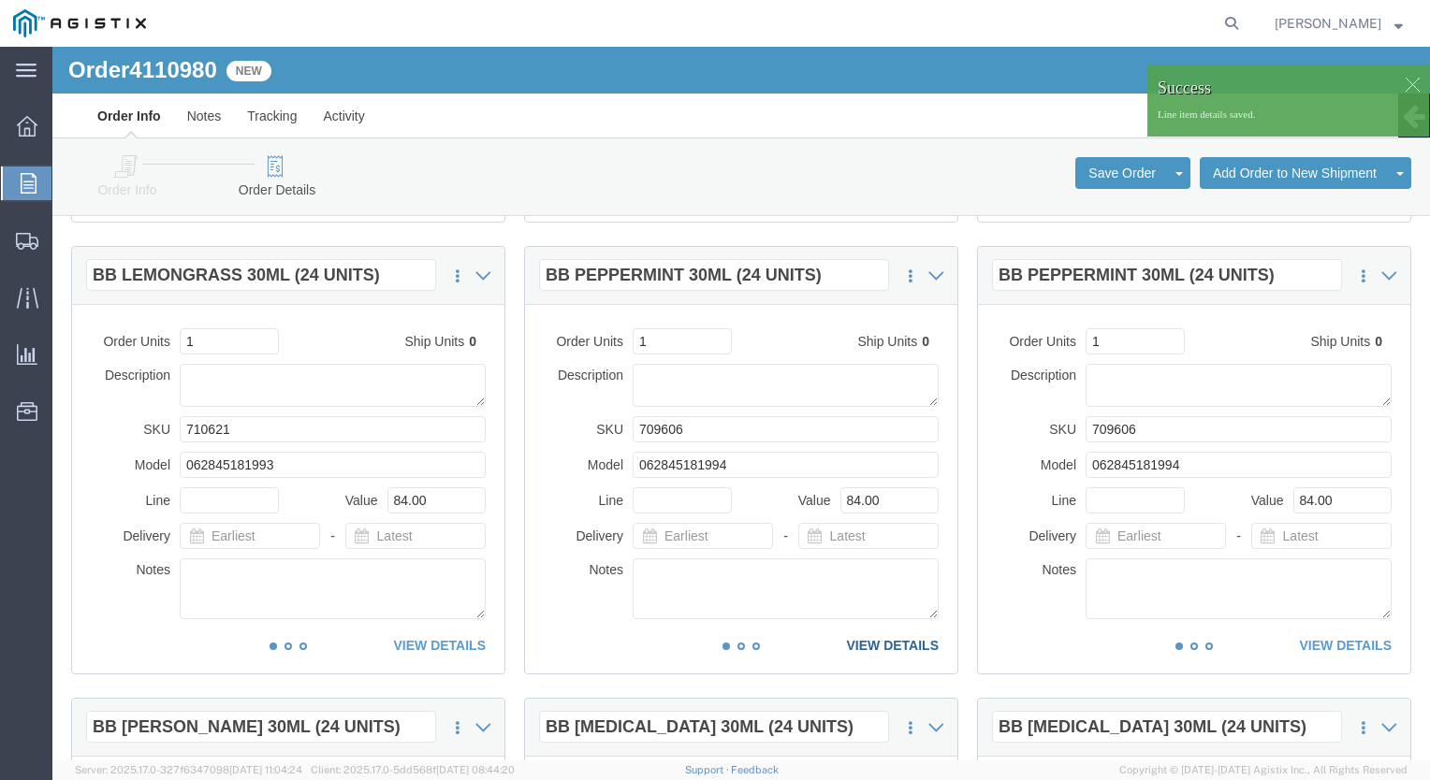
click link "VIEW DETAILS"
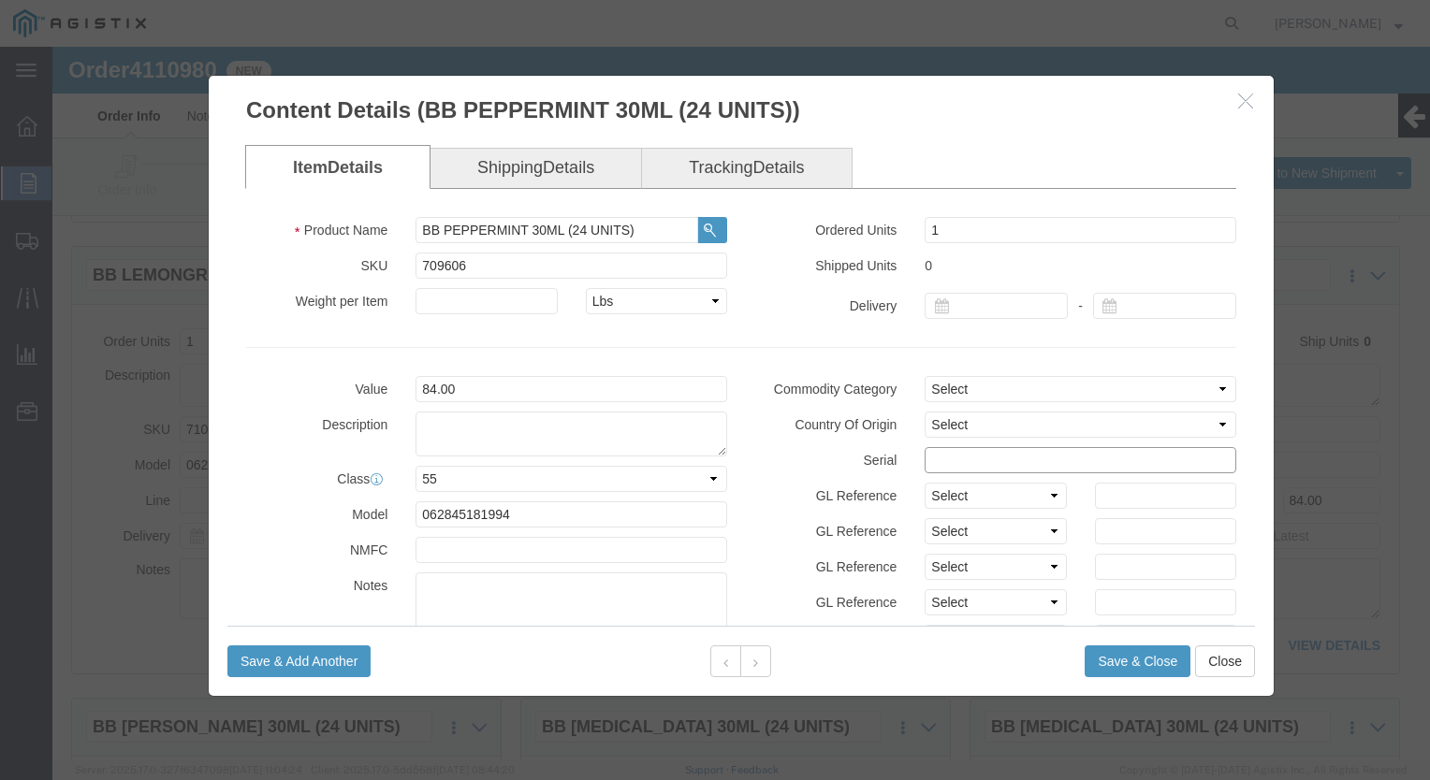
click input "text"
paste input "2709264"
type input "27092641212121212347"
click button "Save & Close"
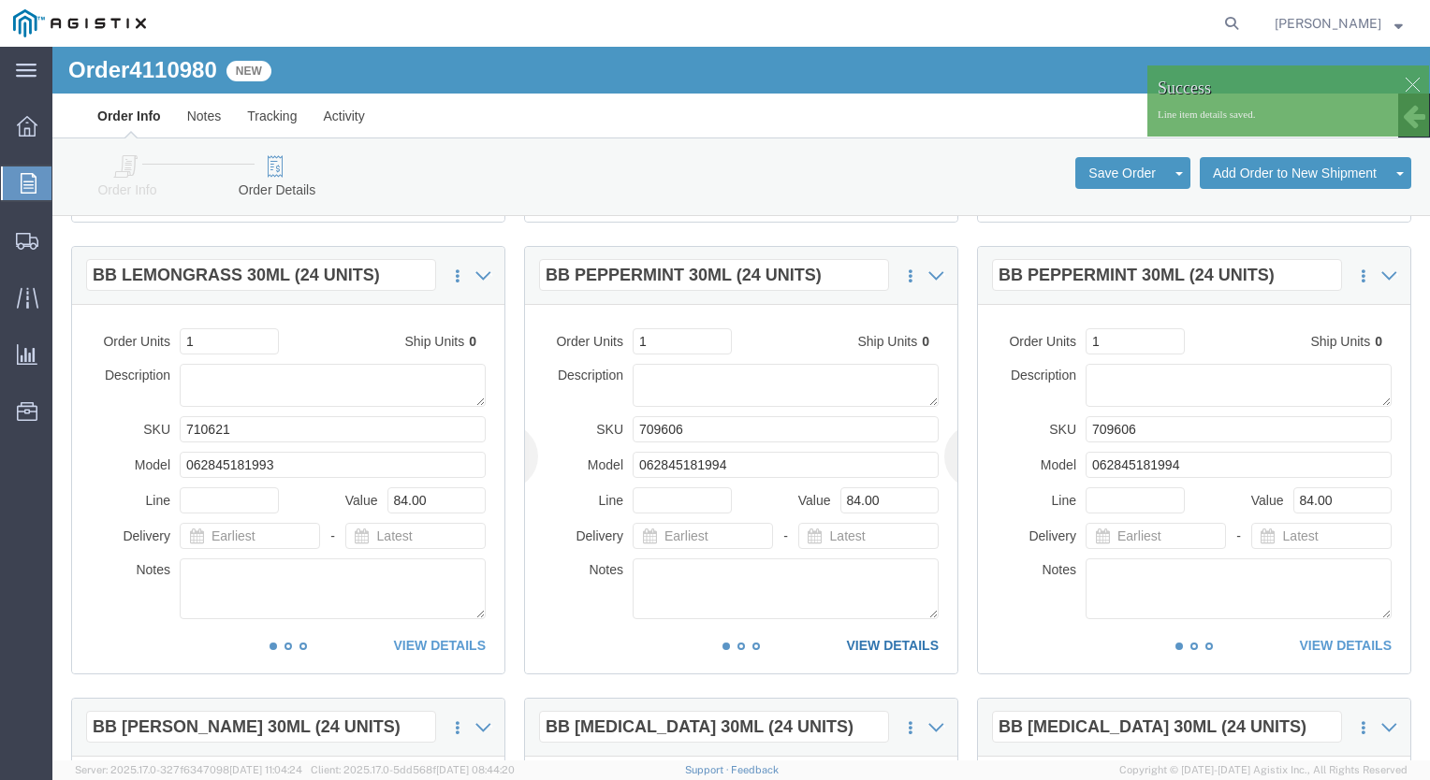
click link "VIEW DETAILS"
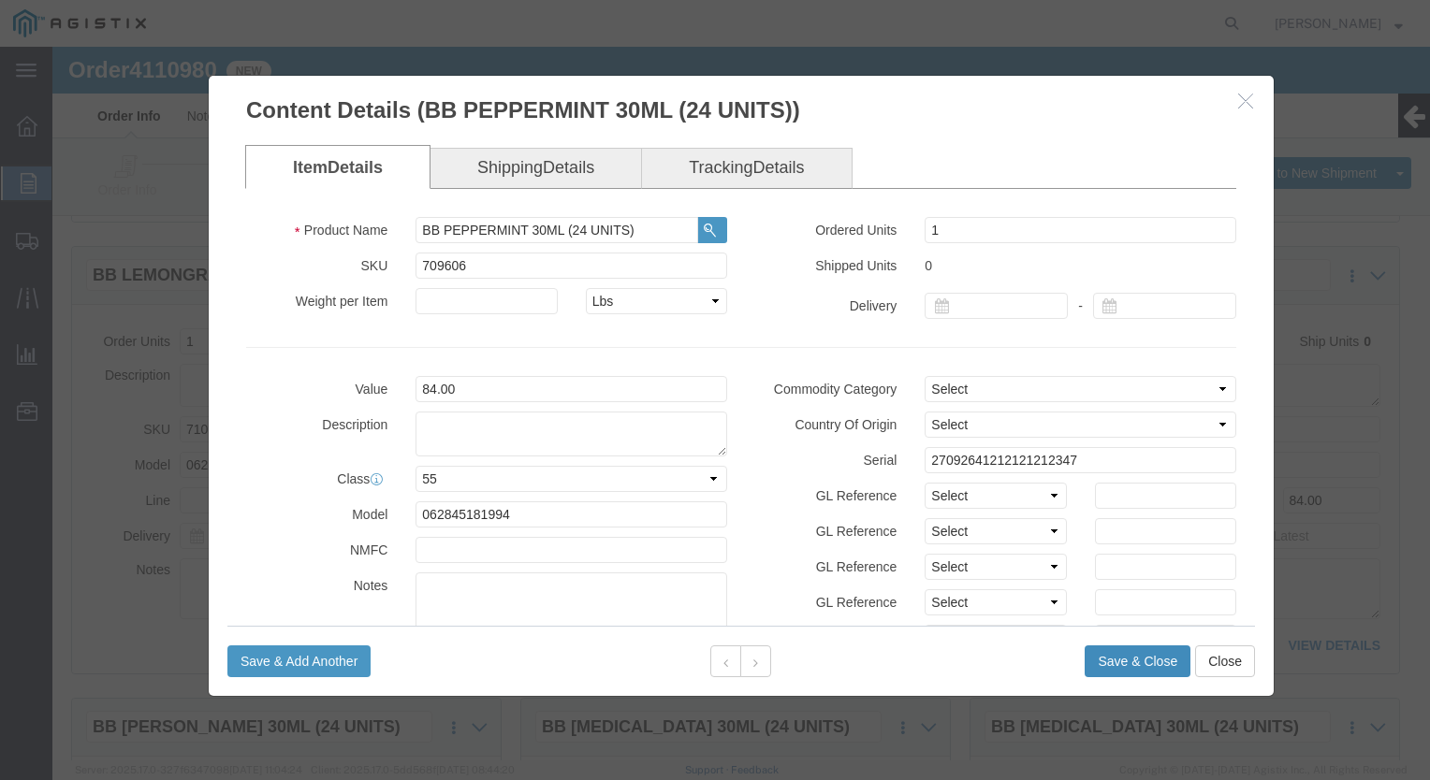
click button "Save & Close"
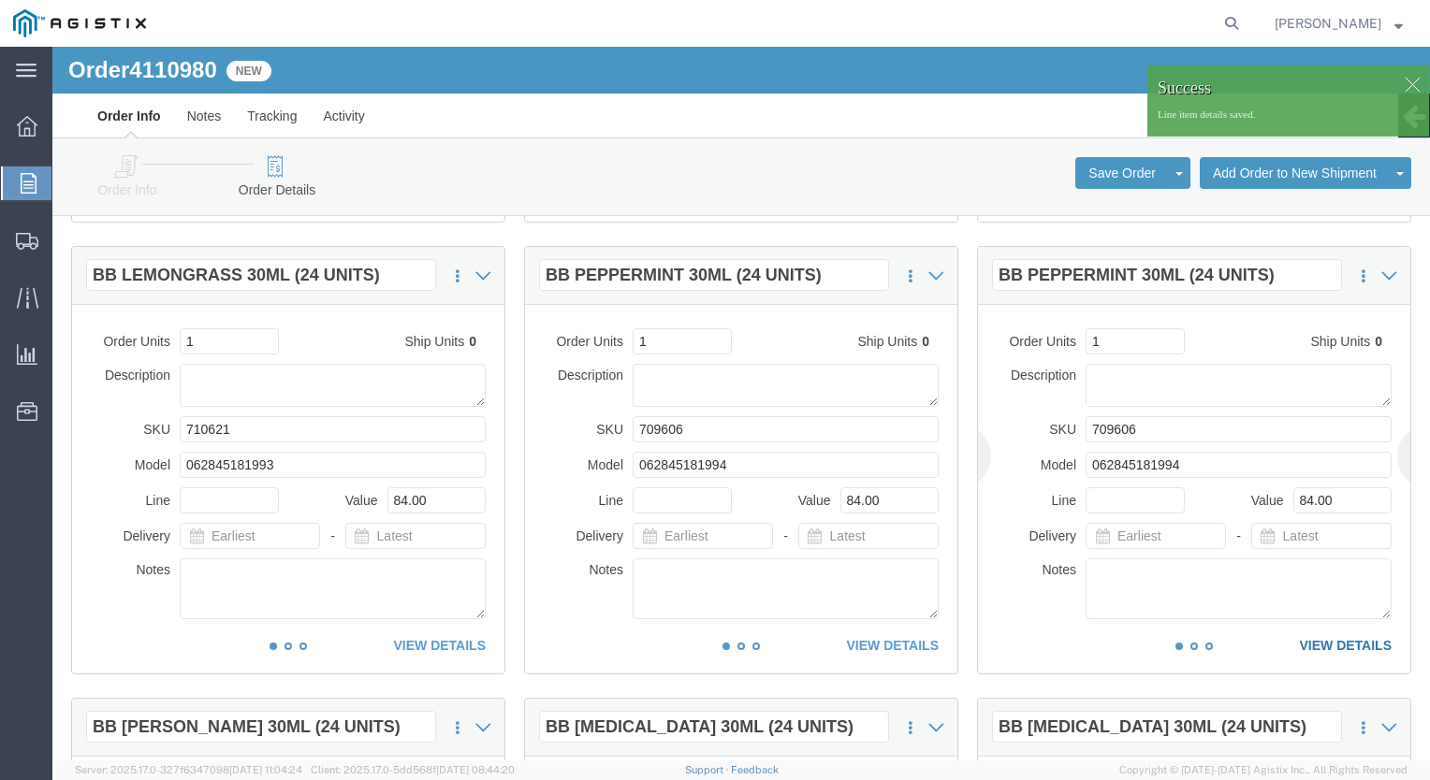
click link "VIEW DETAILS"
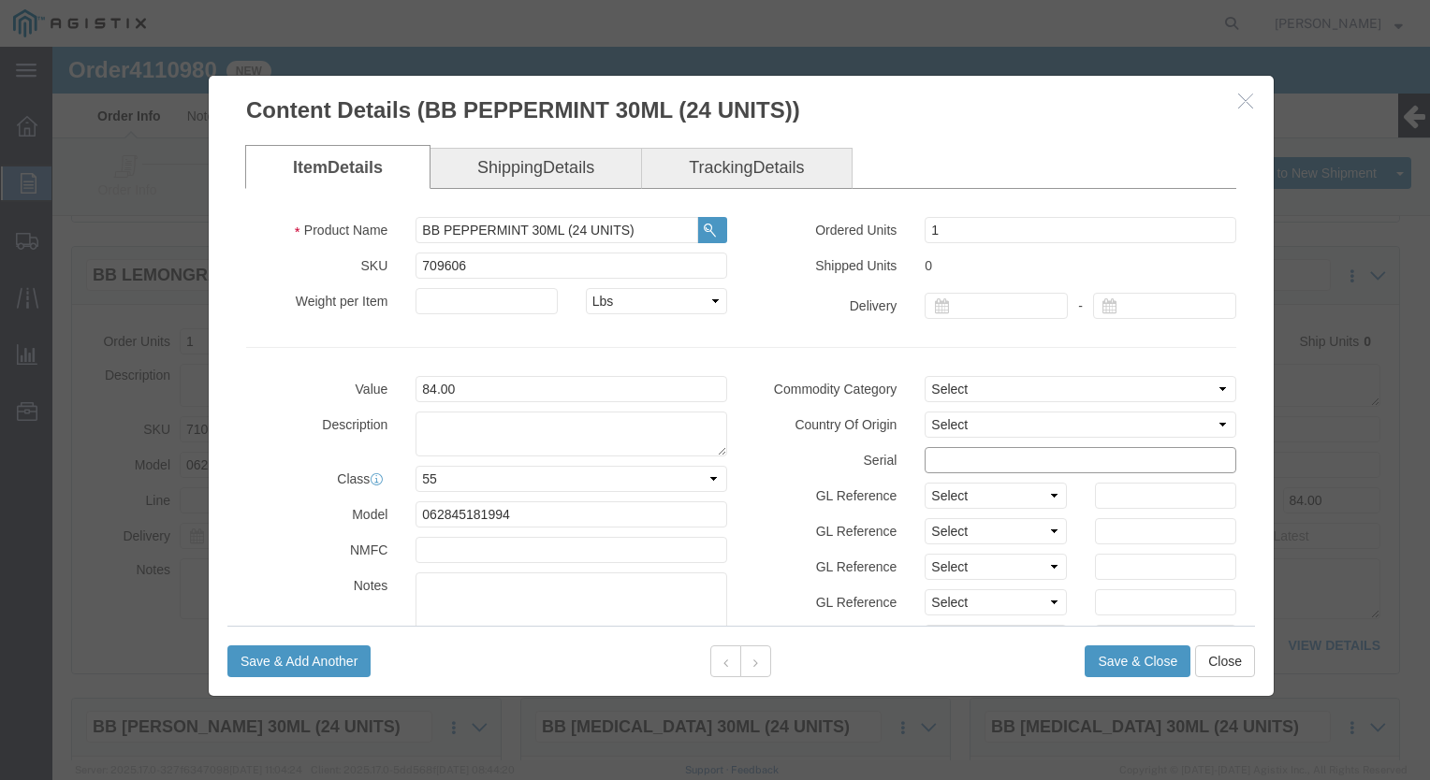
drag, startPoint x: 1042, startPoint y: 416, endPoint x: 1031, endPoint y: 429, distance: 16.6
click input "text"
paste input "2709264"
type input "27092641212121234569"
click button "Save & Close"
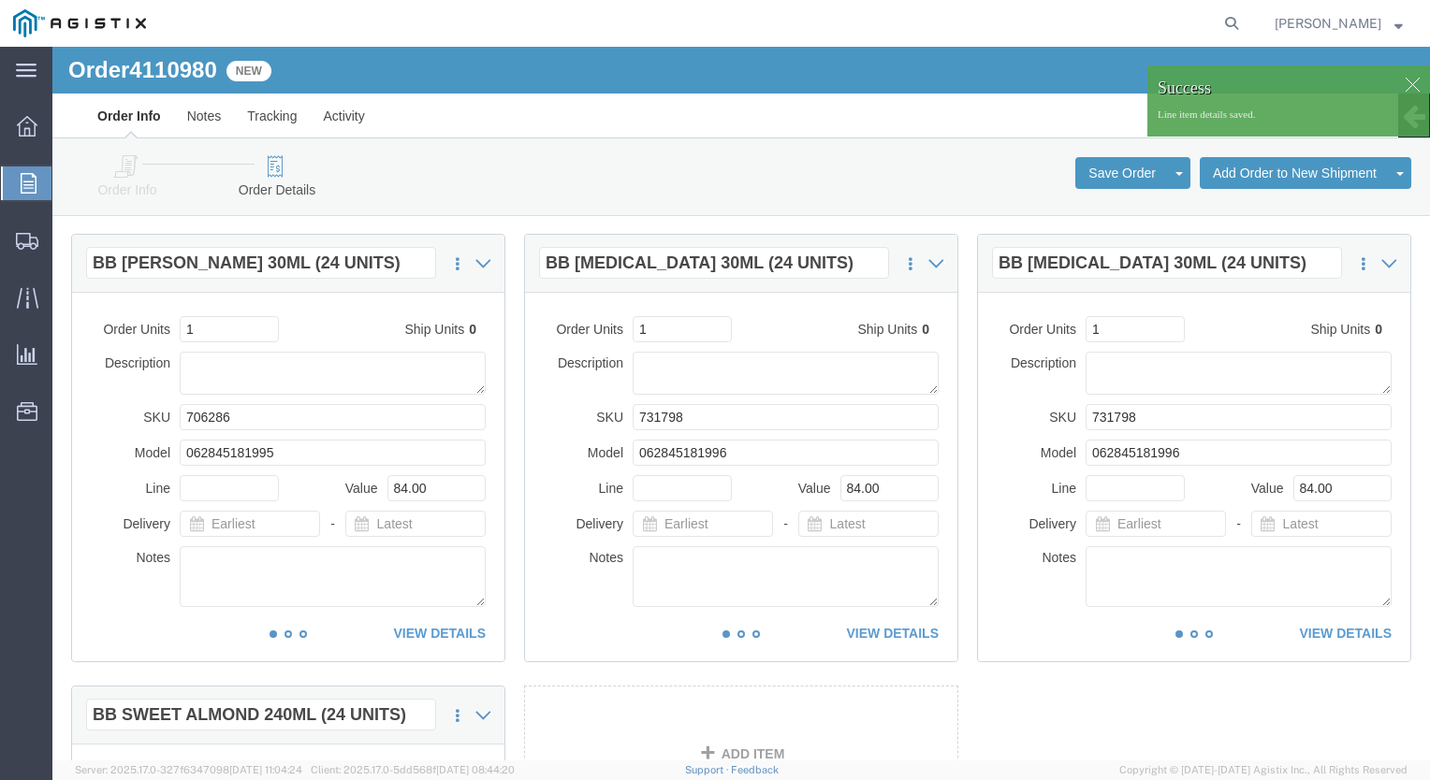
scroll to position [1497, 0]
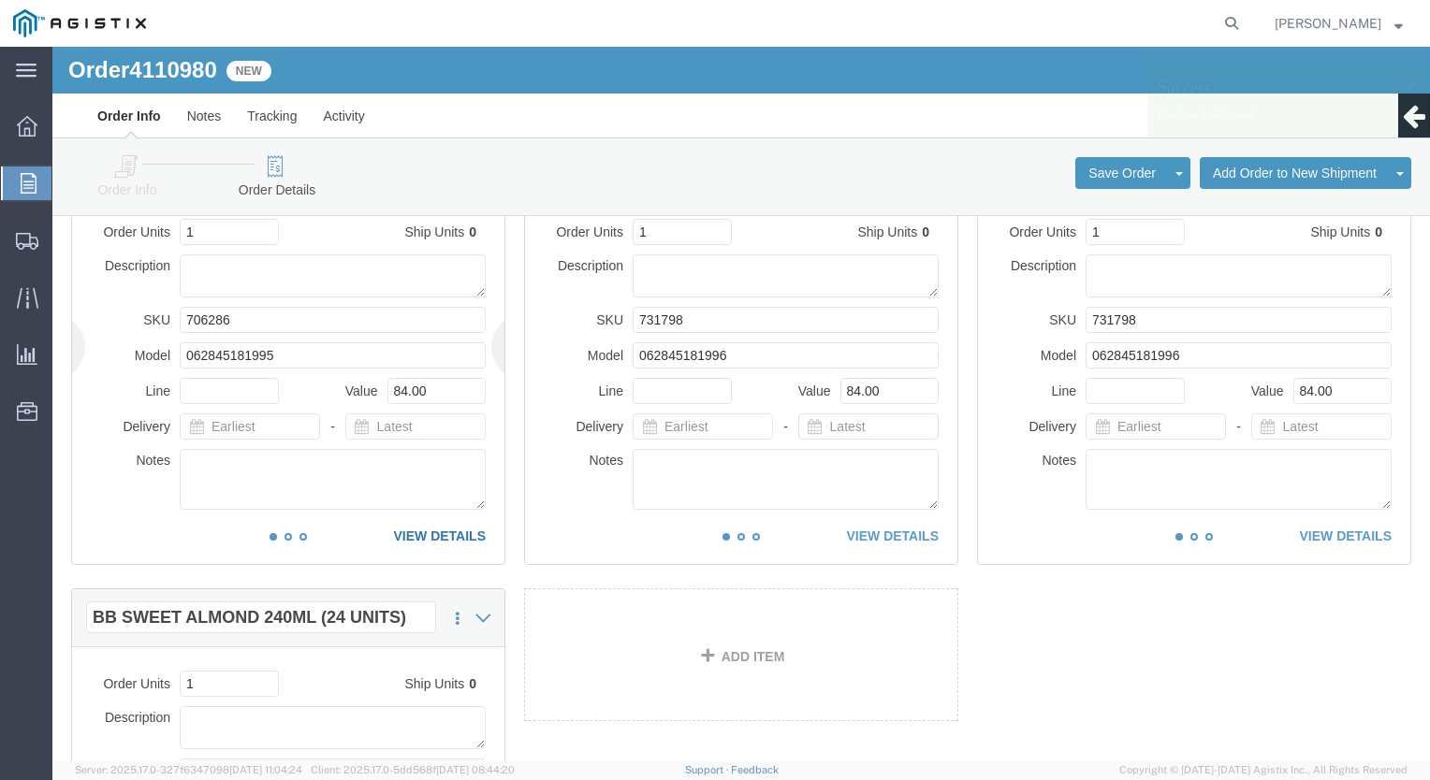
click link "VIEW DETAILS"
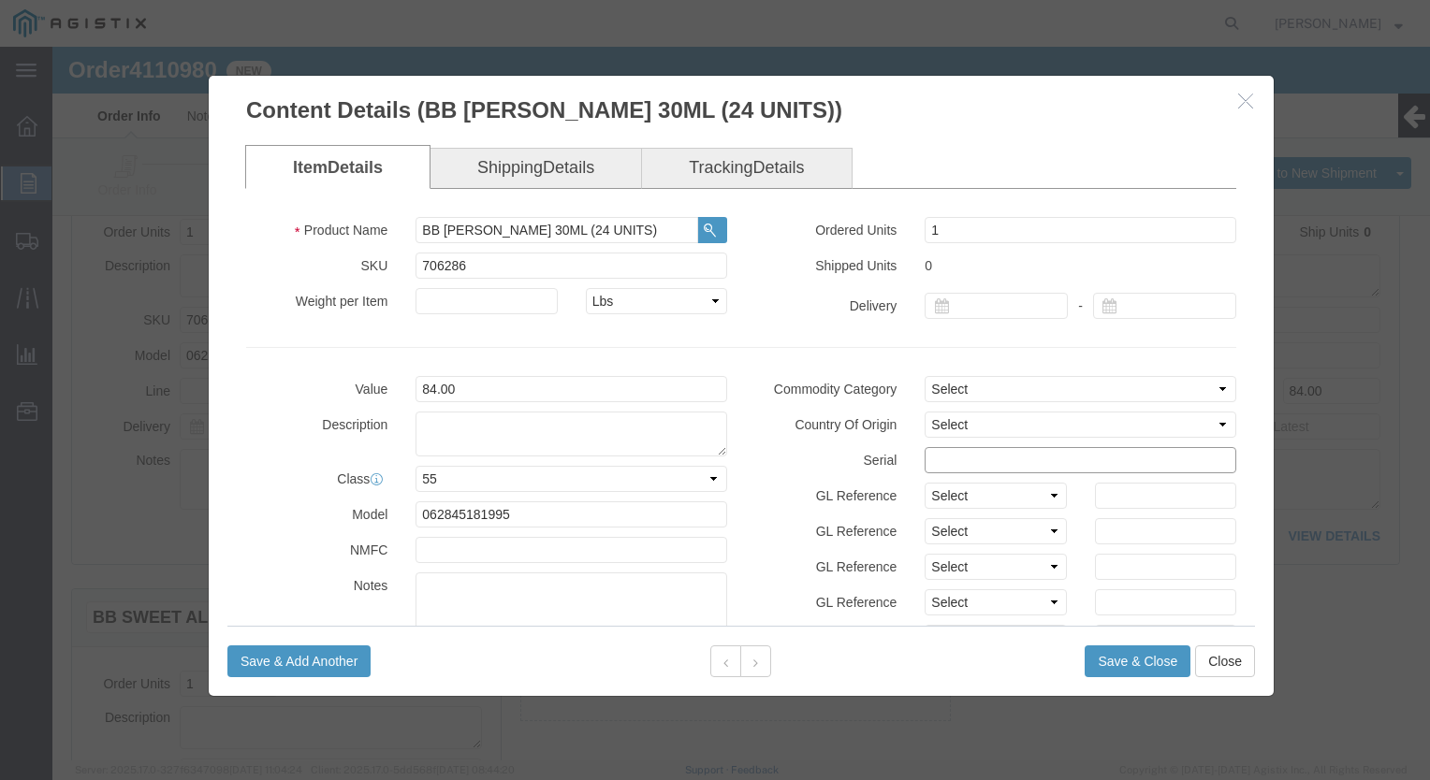
click input "text"
paste input "2709264"
type input "270926412147885236985"
click button "Save & Close"
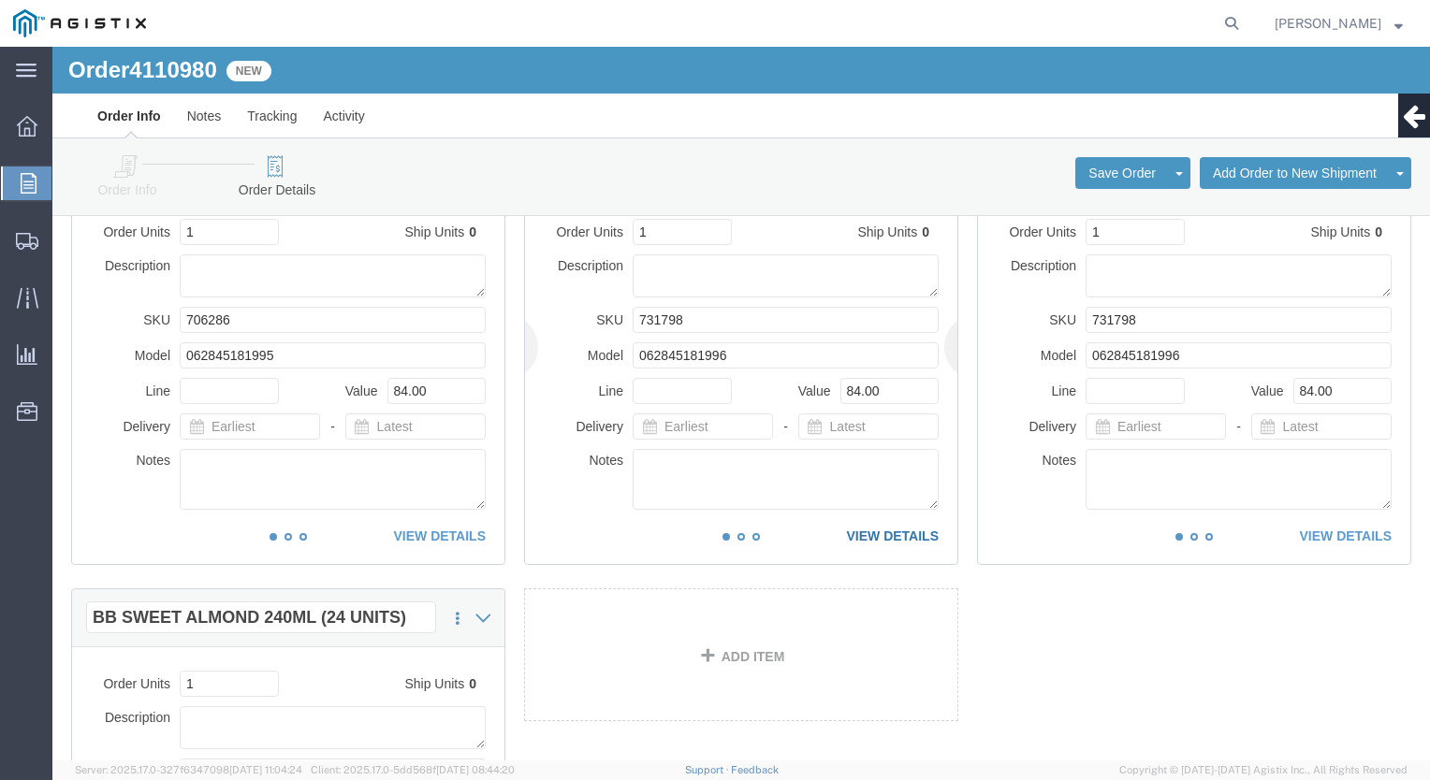
click link "VIEW DETAILS"
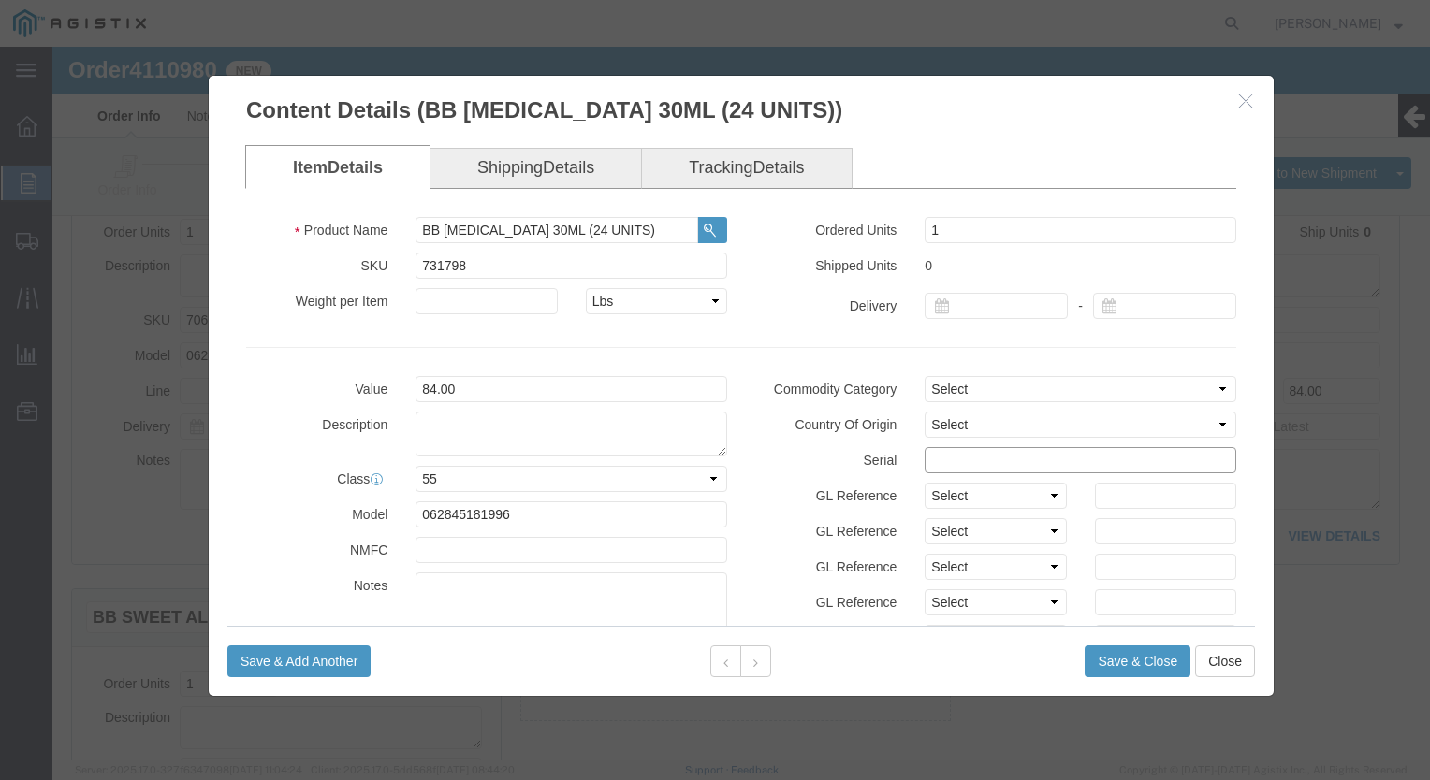
click input "text"
paste input "2709264"
type input "27092641"
type input "27092641212124569874"
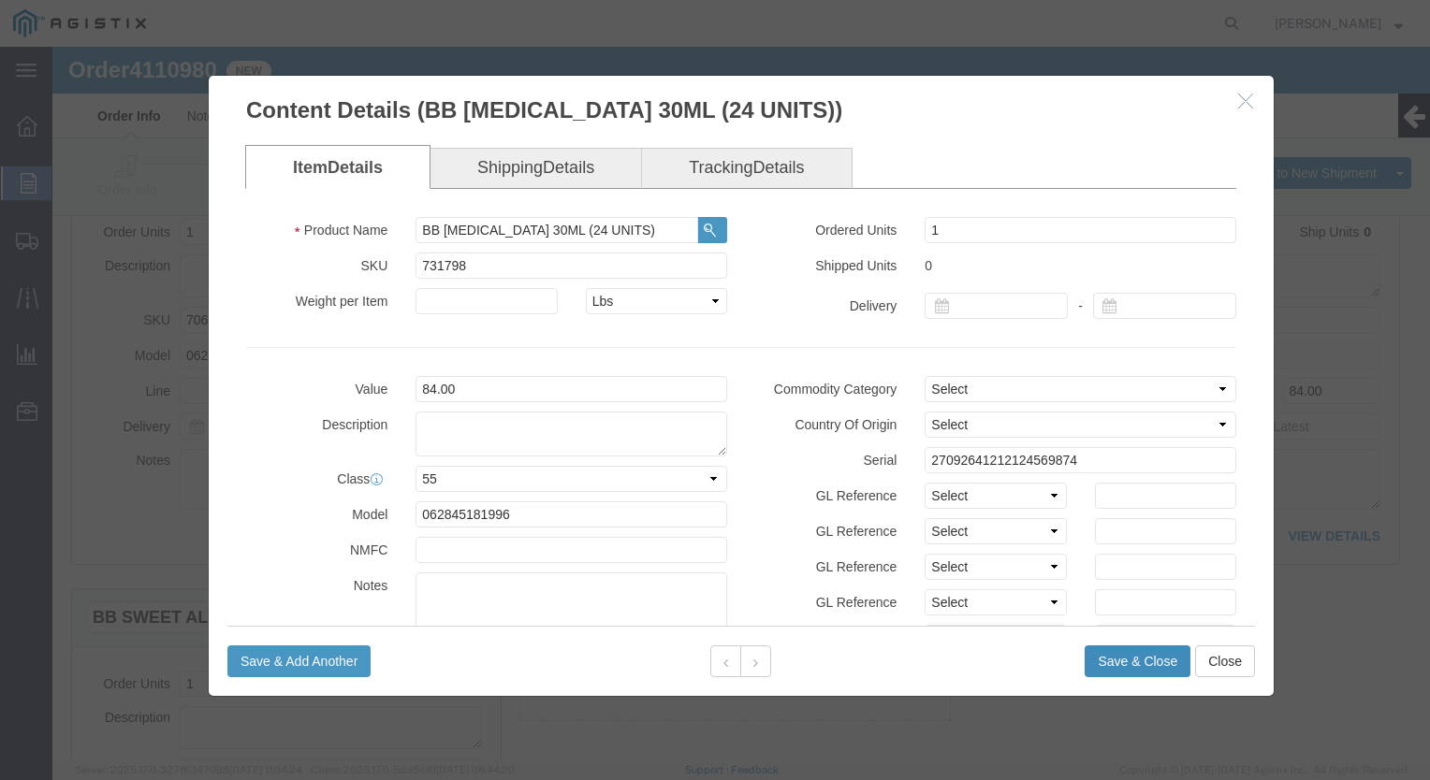
click button "Save & Close"
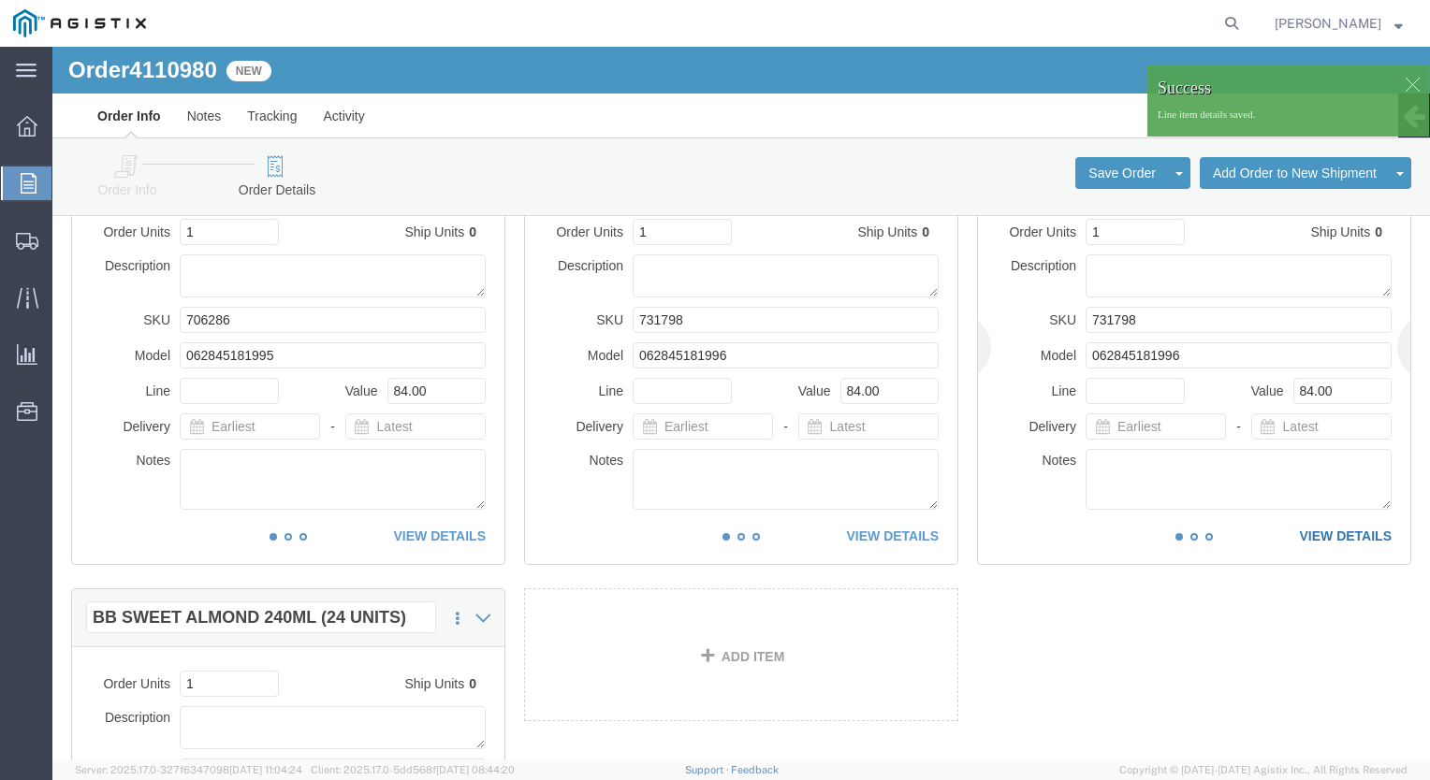
click link "VIEW DETAILS"
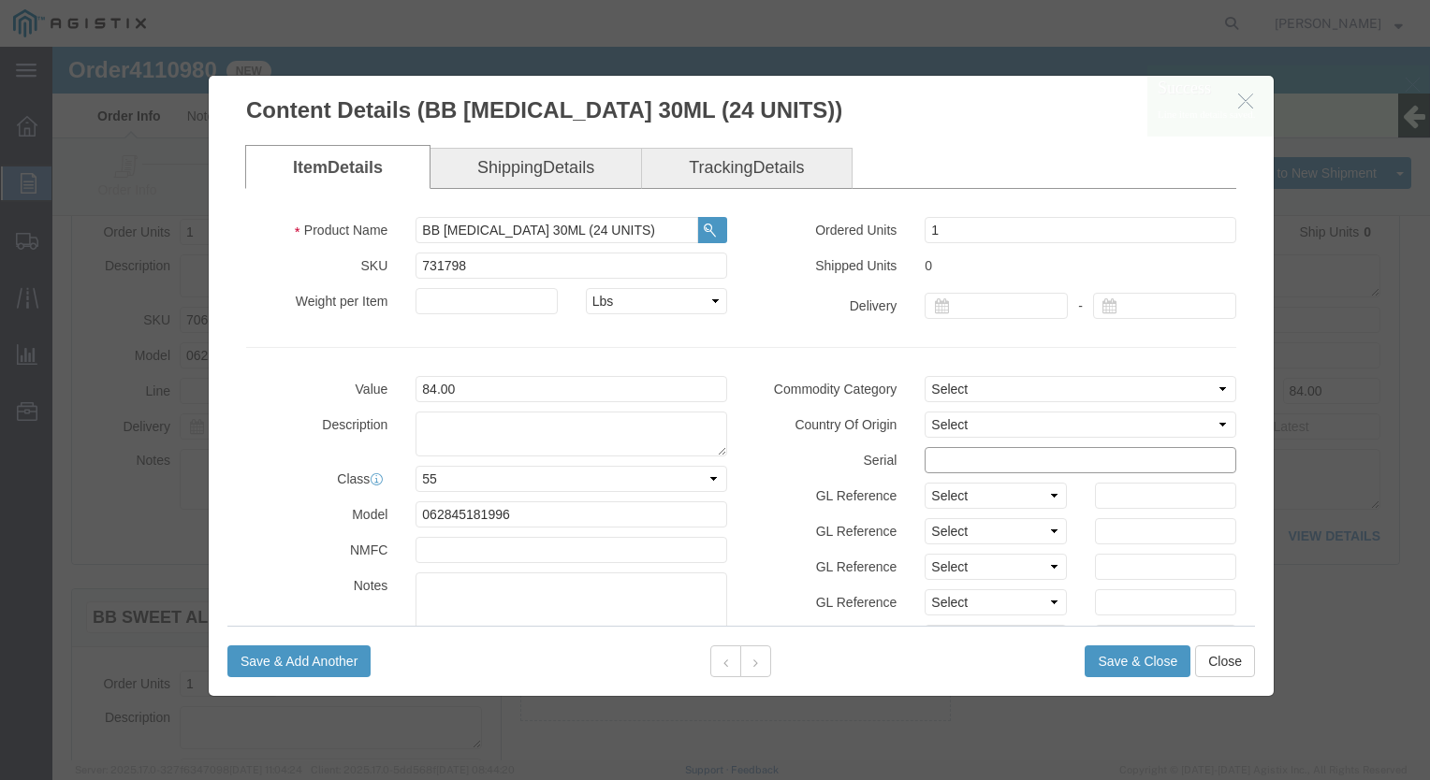
click input "text"
paste input "2709264"
drag, startPoint x: 1073, startPoint y: 414, endPoint x: 938, endPoint y: 406, distance: 135.0
click input "2709264"
type input "27092641478523698741"
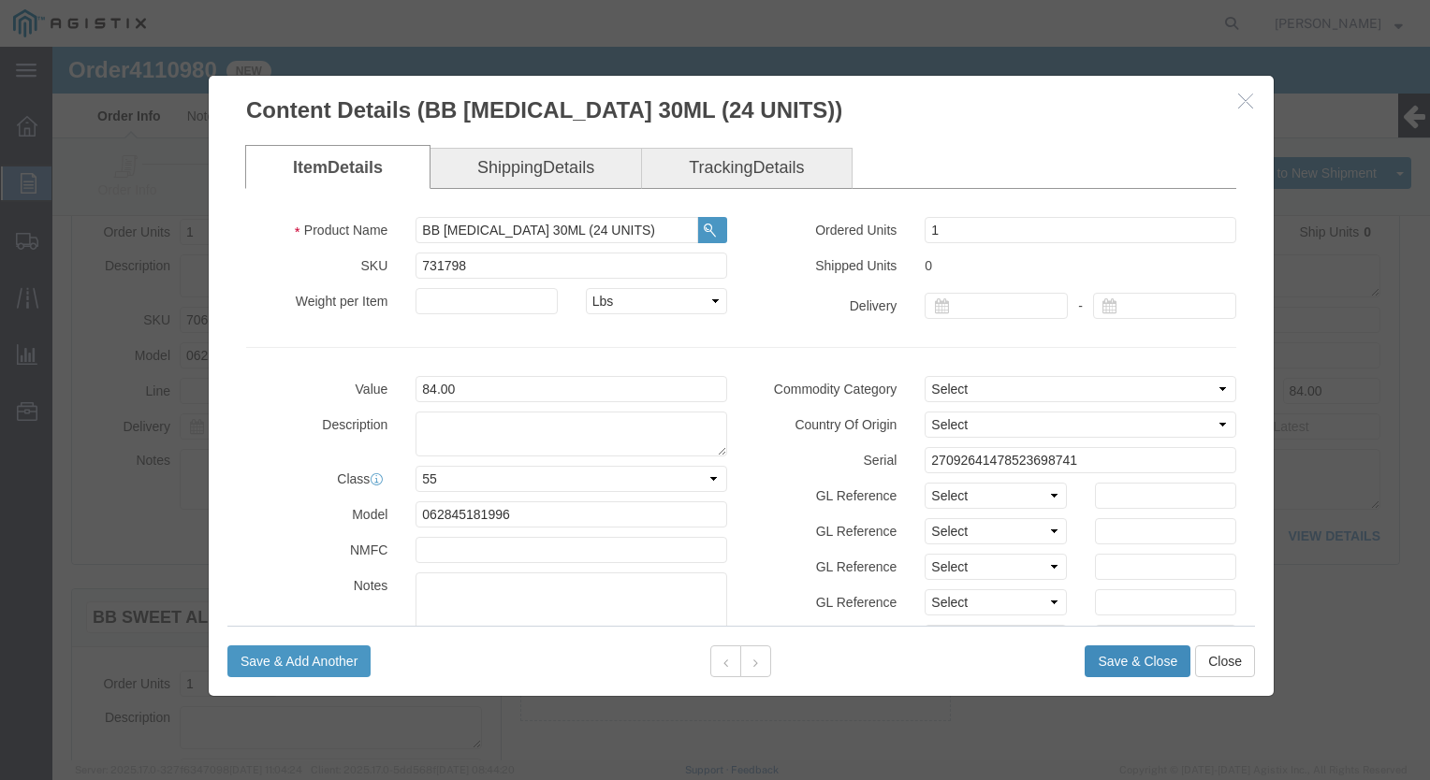
click button "Save & Close"
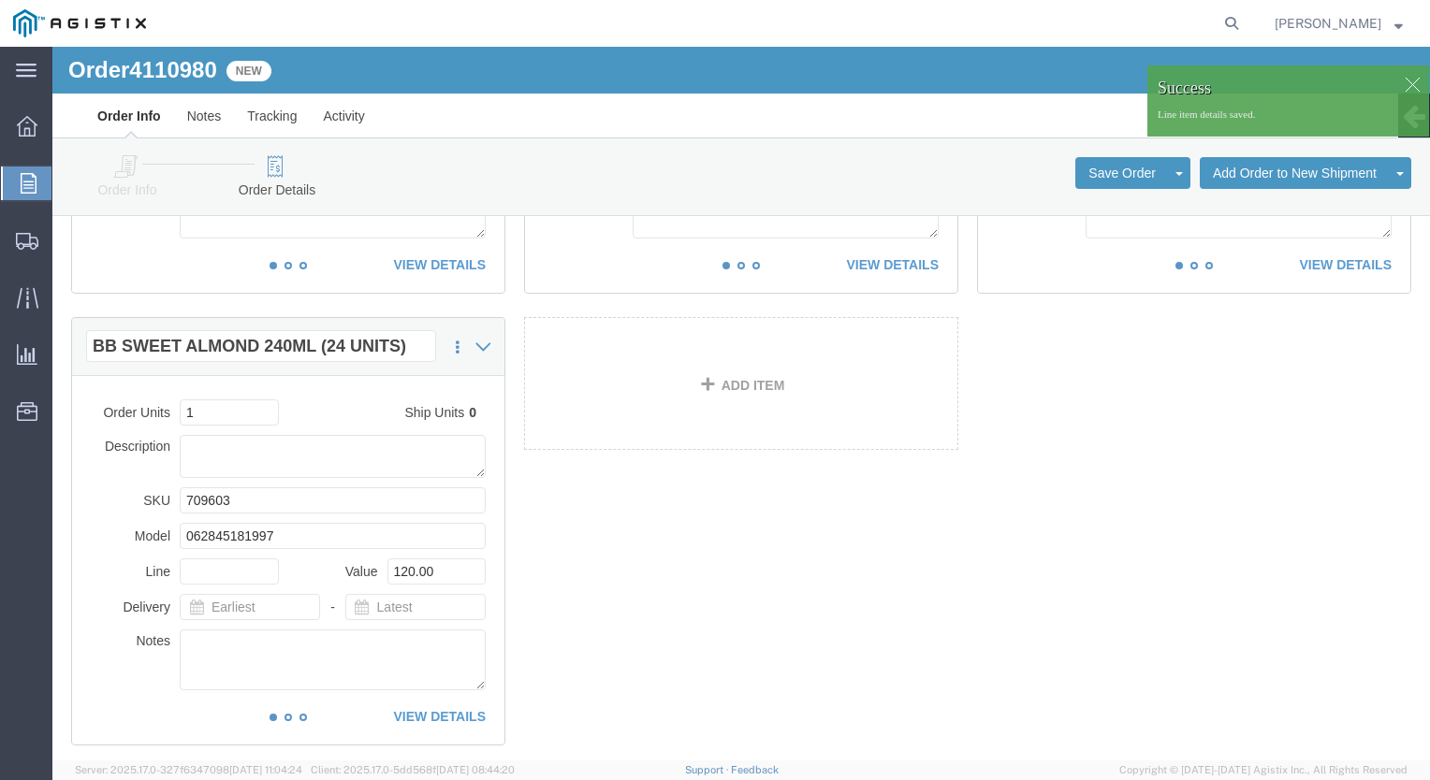
scroll to position [1871, 0]
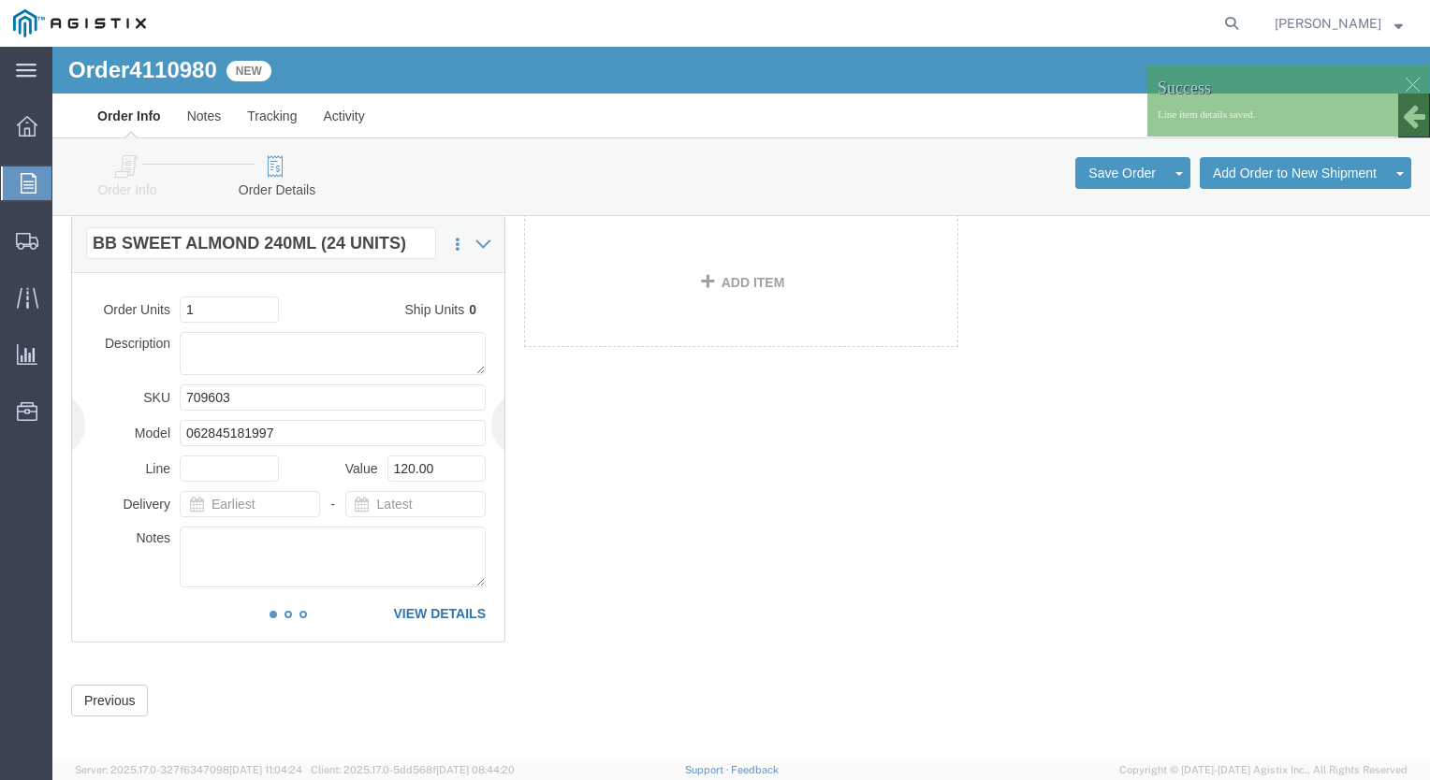
click link "VIEW DETAILS"
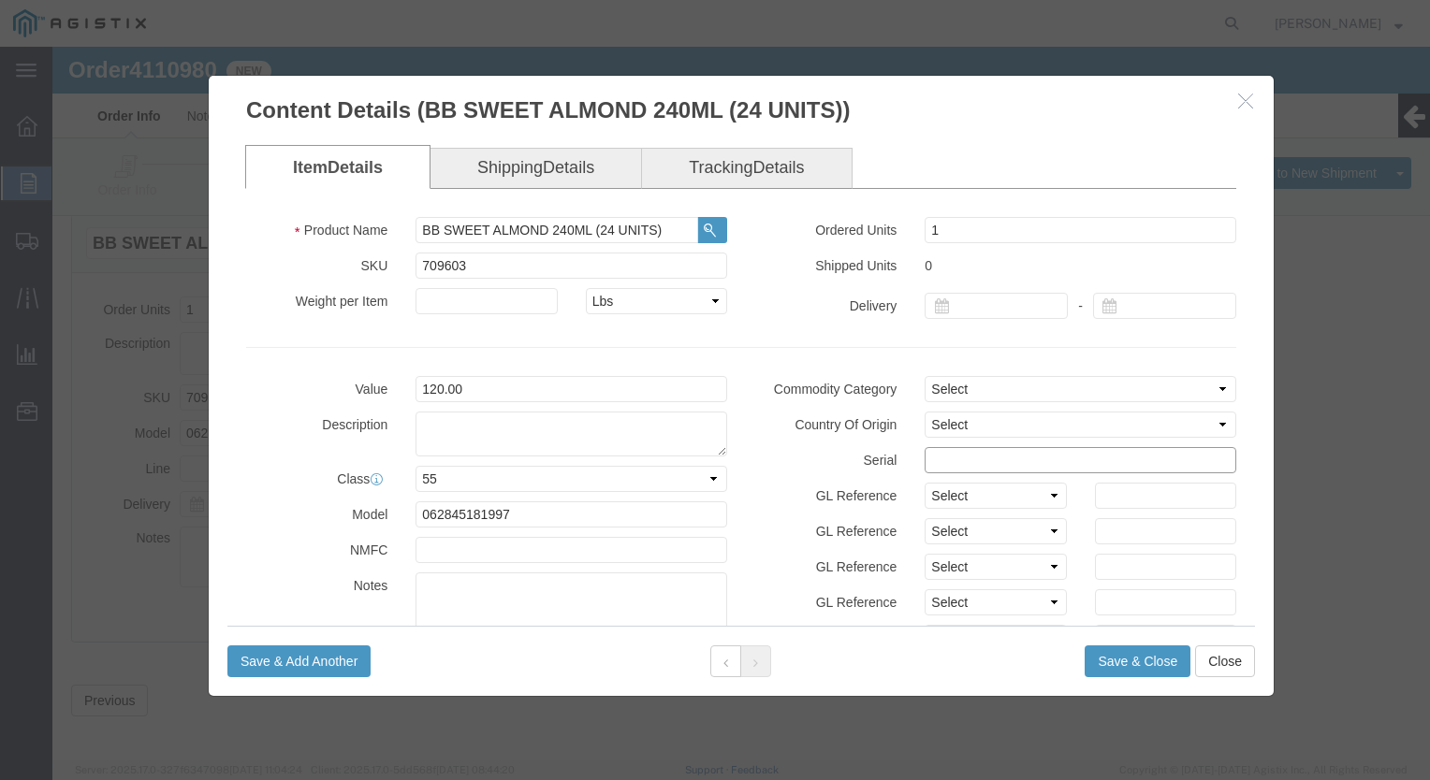
click input "text"
paste input "2709264"
click input "2709264"
drag, startPoint x: 928, startPoint y: 411, endPoint x: 914, endPoint y: 410, distance: 14.1
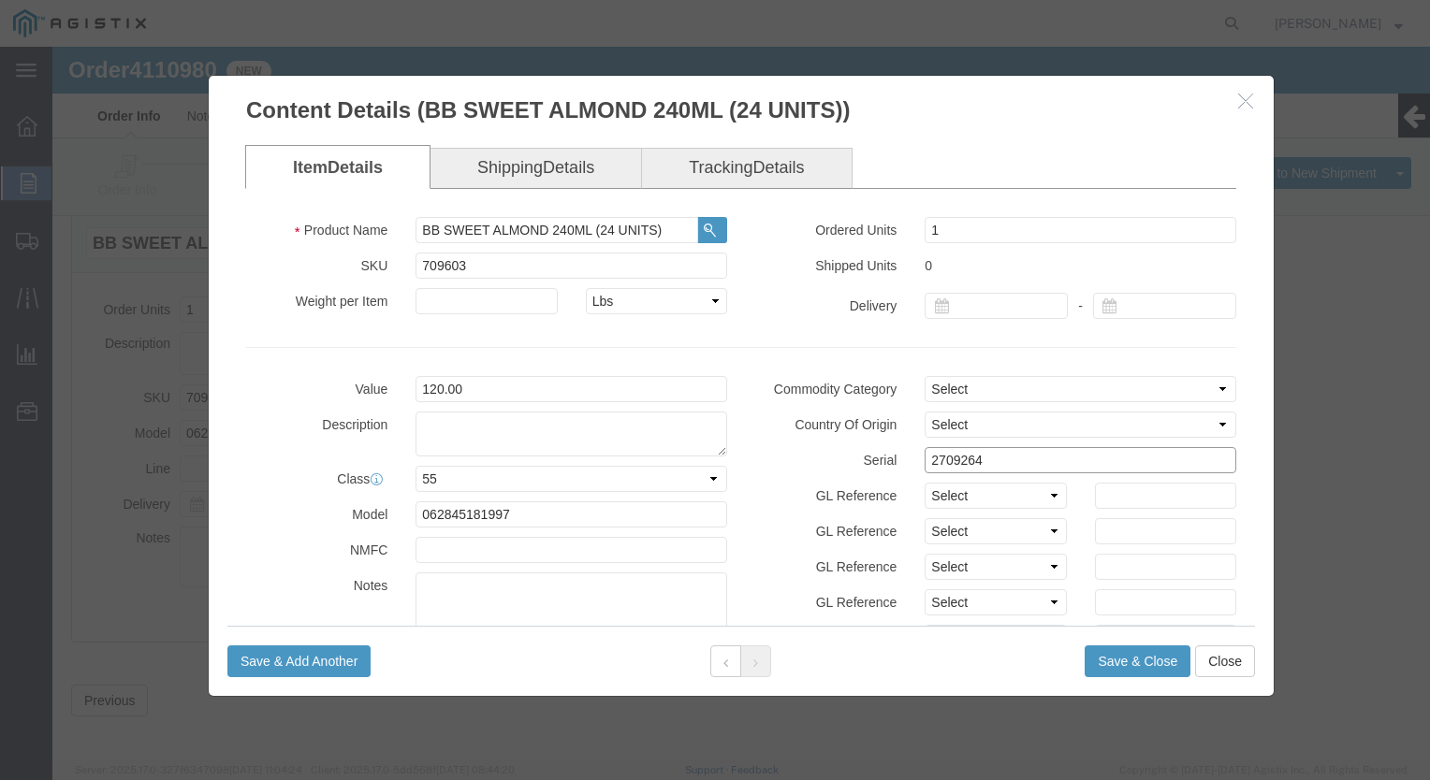
click input "2709264"
type input "27092649874563214785"
click button "Save & Close"
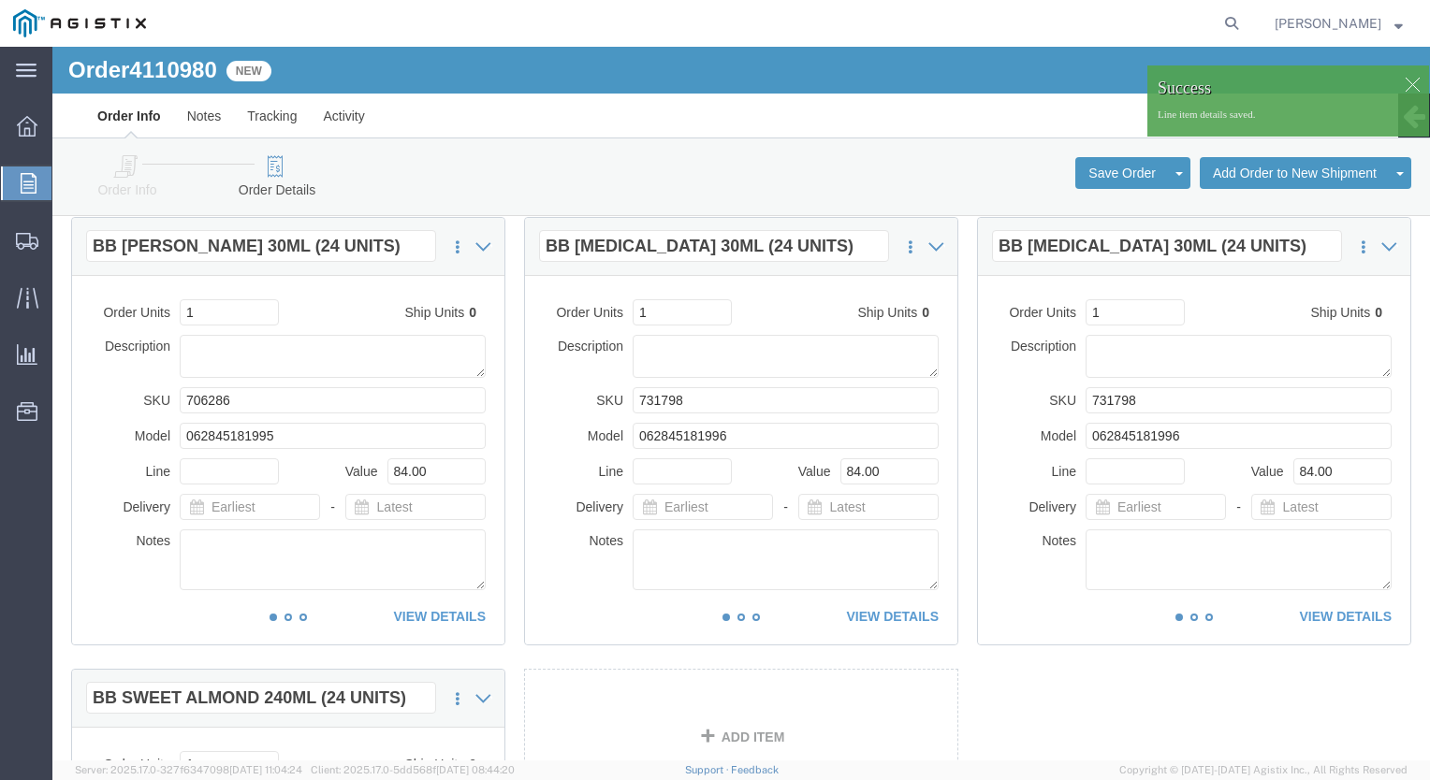
scroll to position [1403, 0]
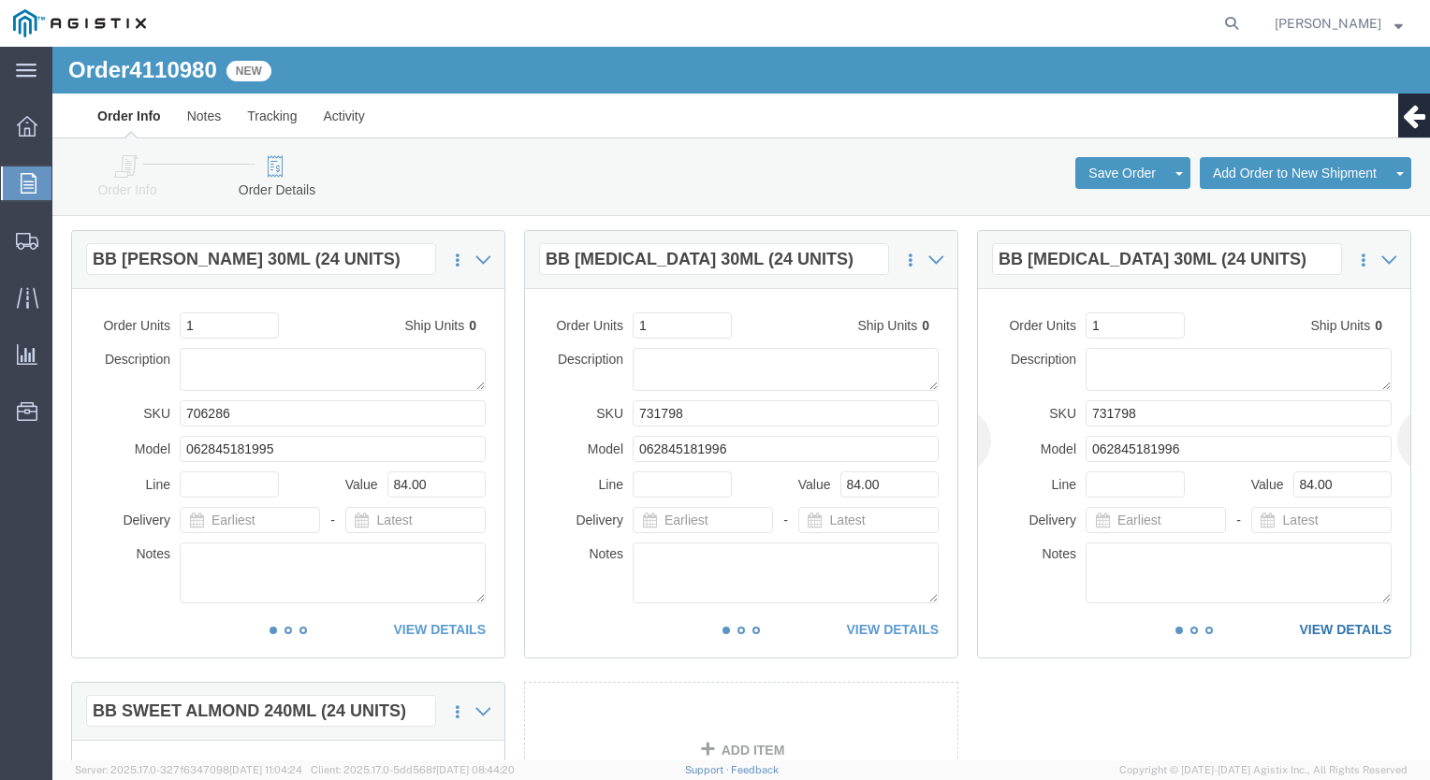
click link "VIEW DETAILS"
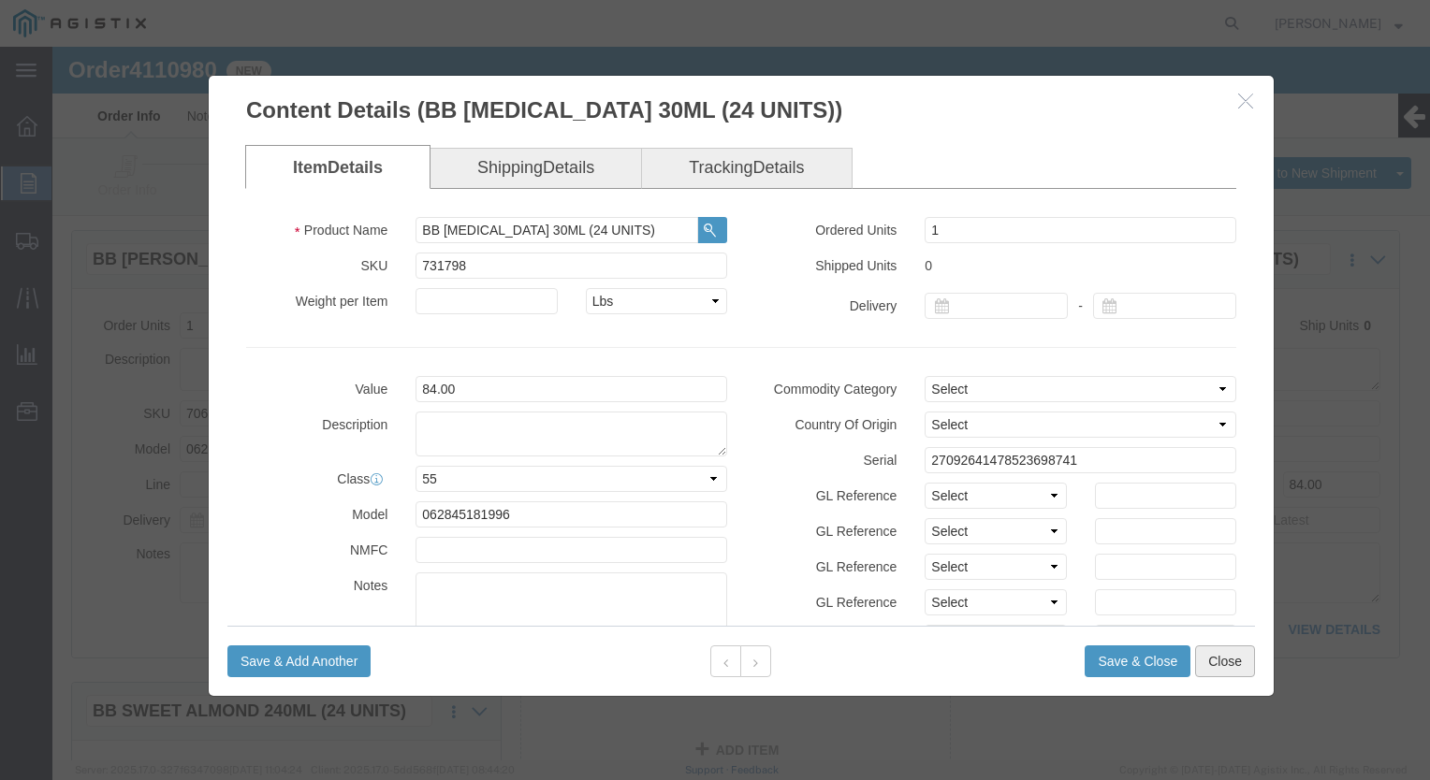
click button "Close"
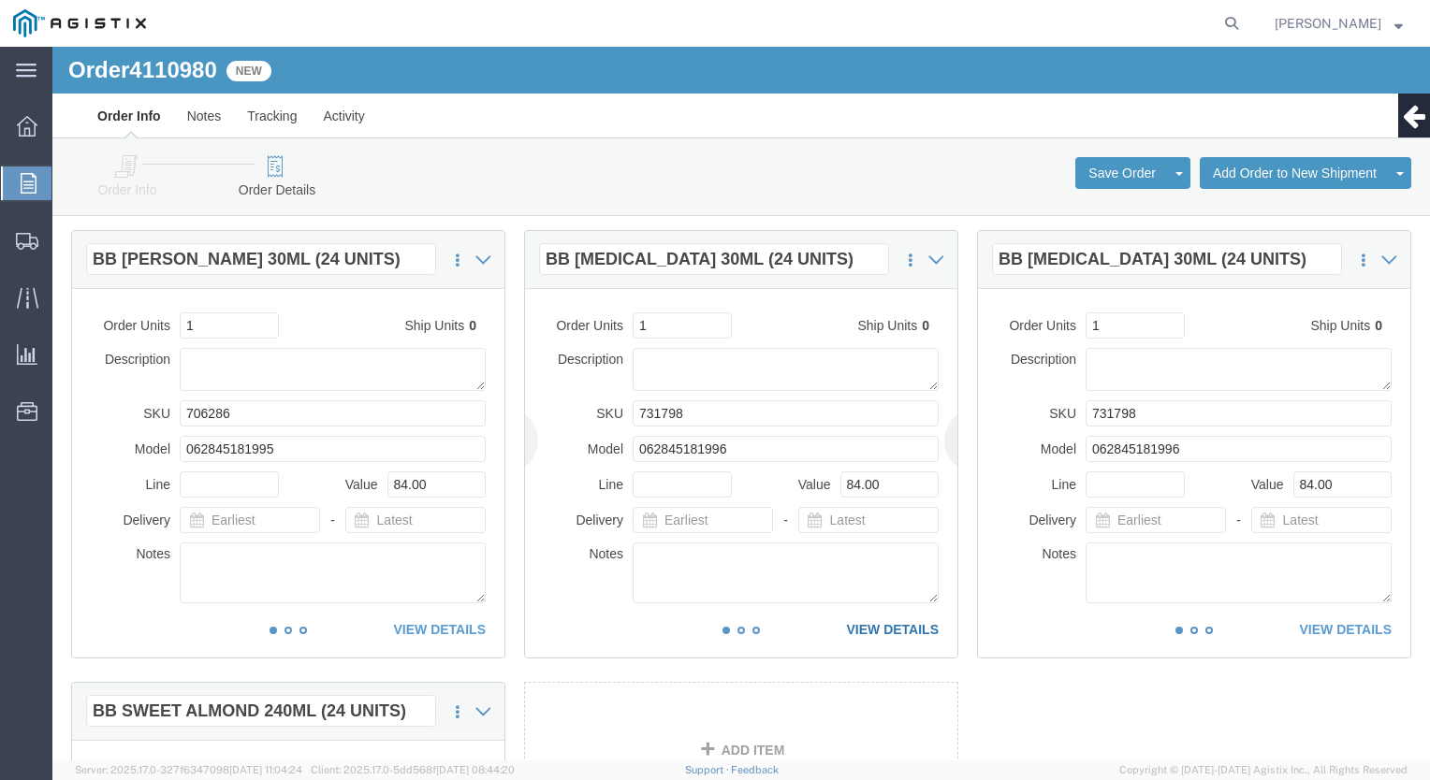
click link "VIEW DETAILS"
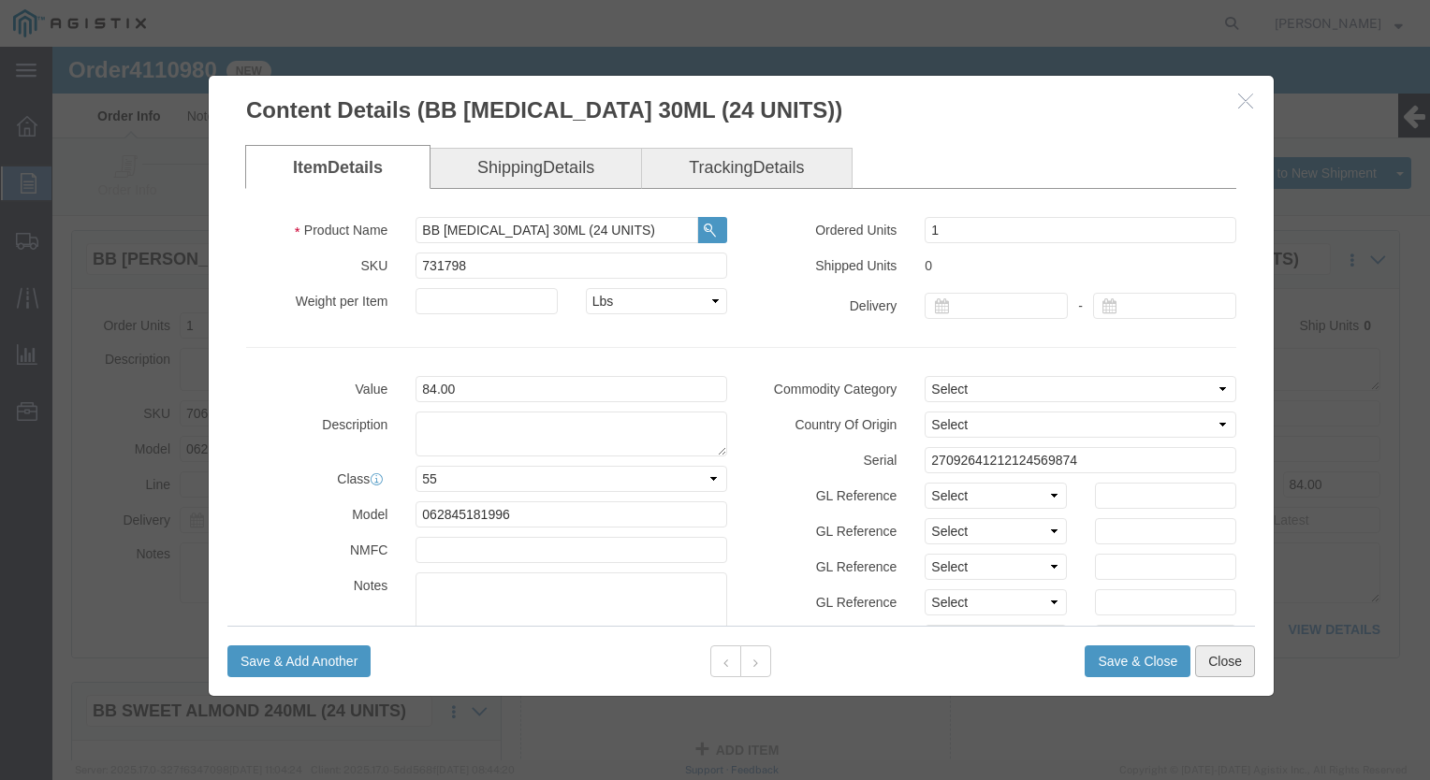
click button "Close"
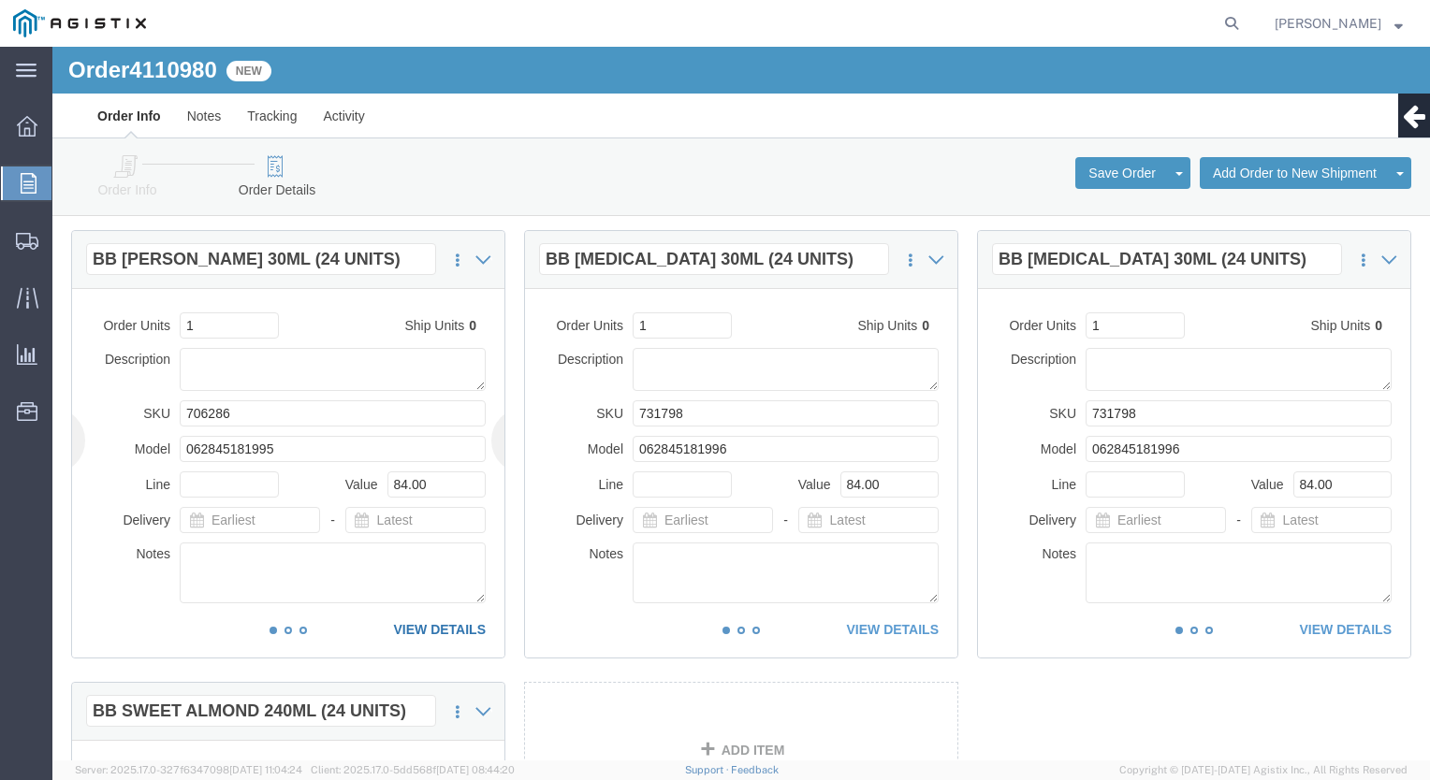
click link "VIEW DETAILS"
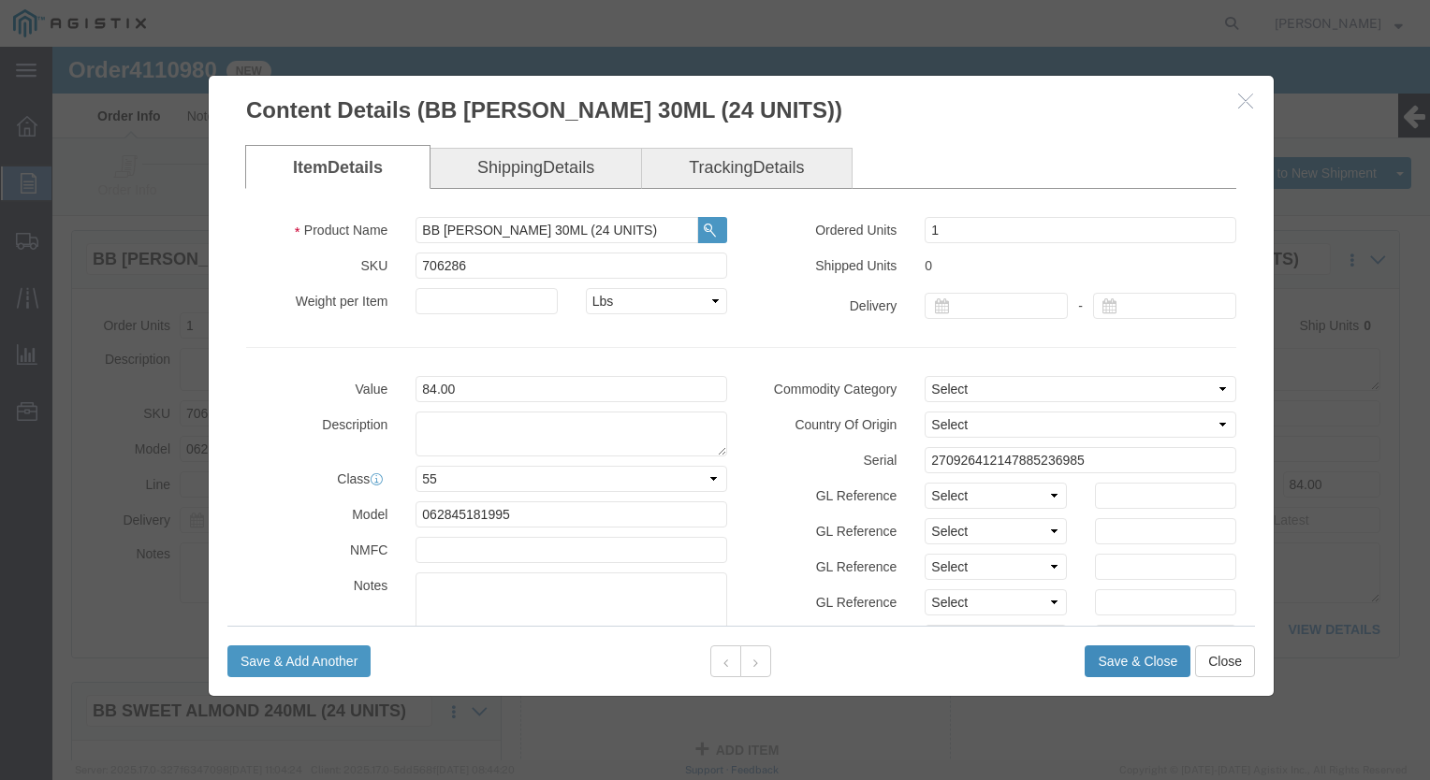
click button "Save & Close"
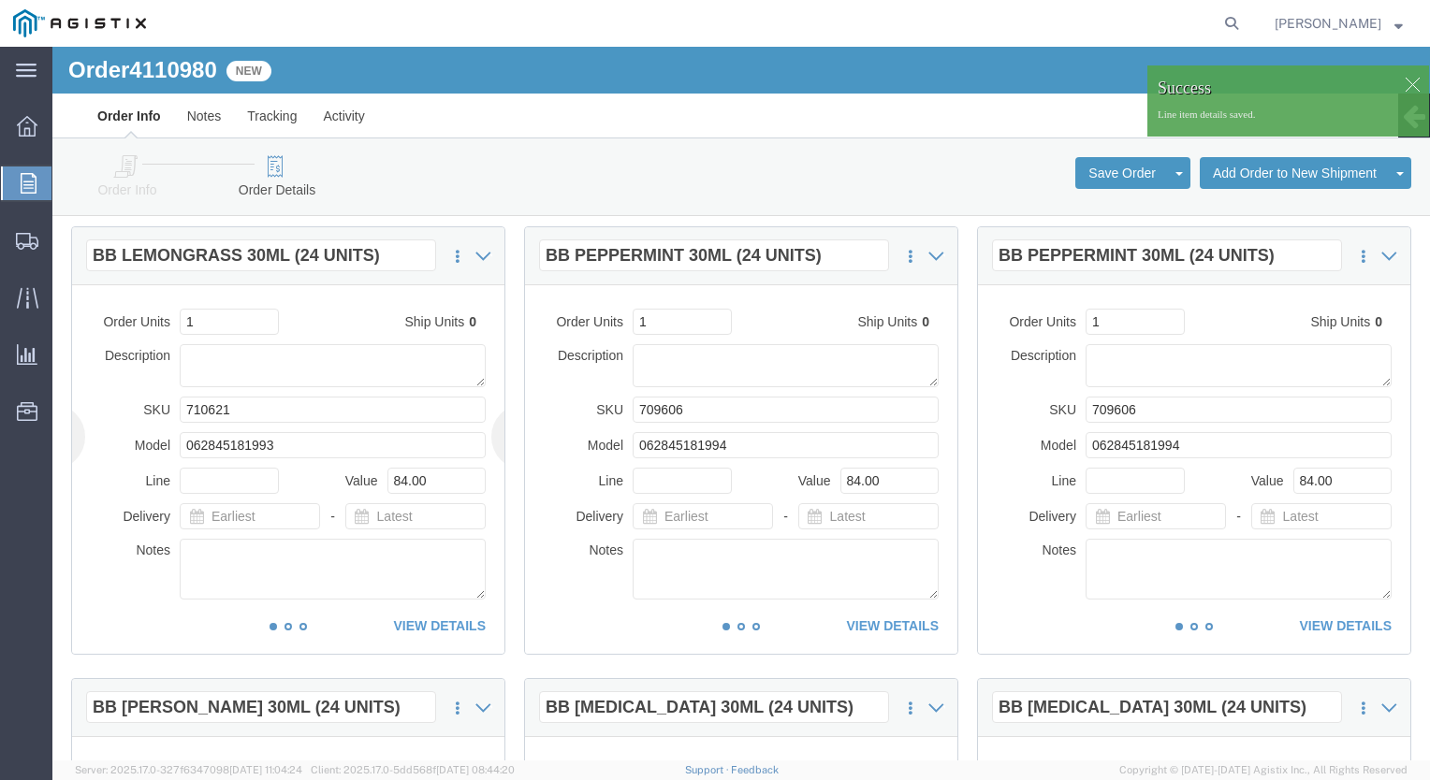
scroll to position [936, 0]
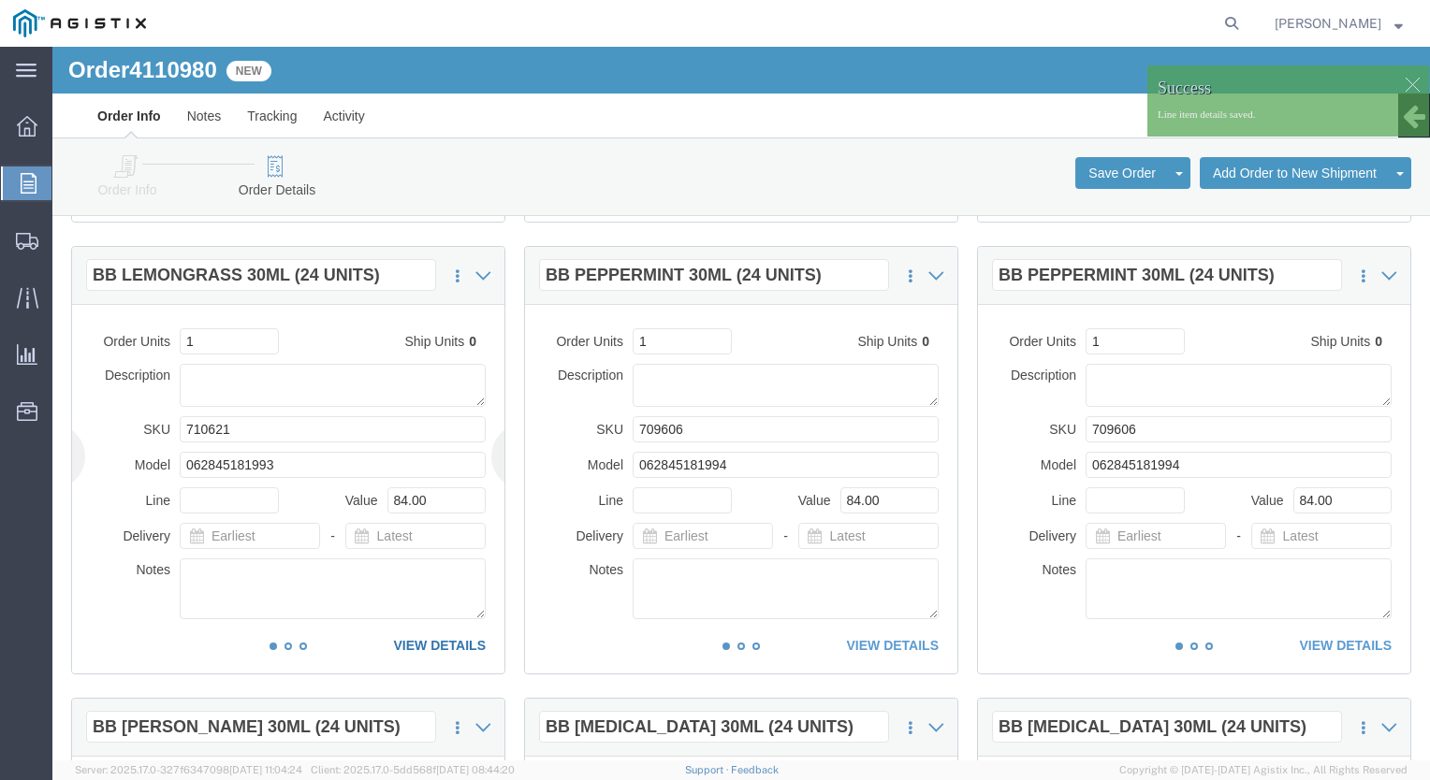
click link "VIEW DETAILS"
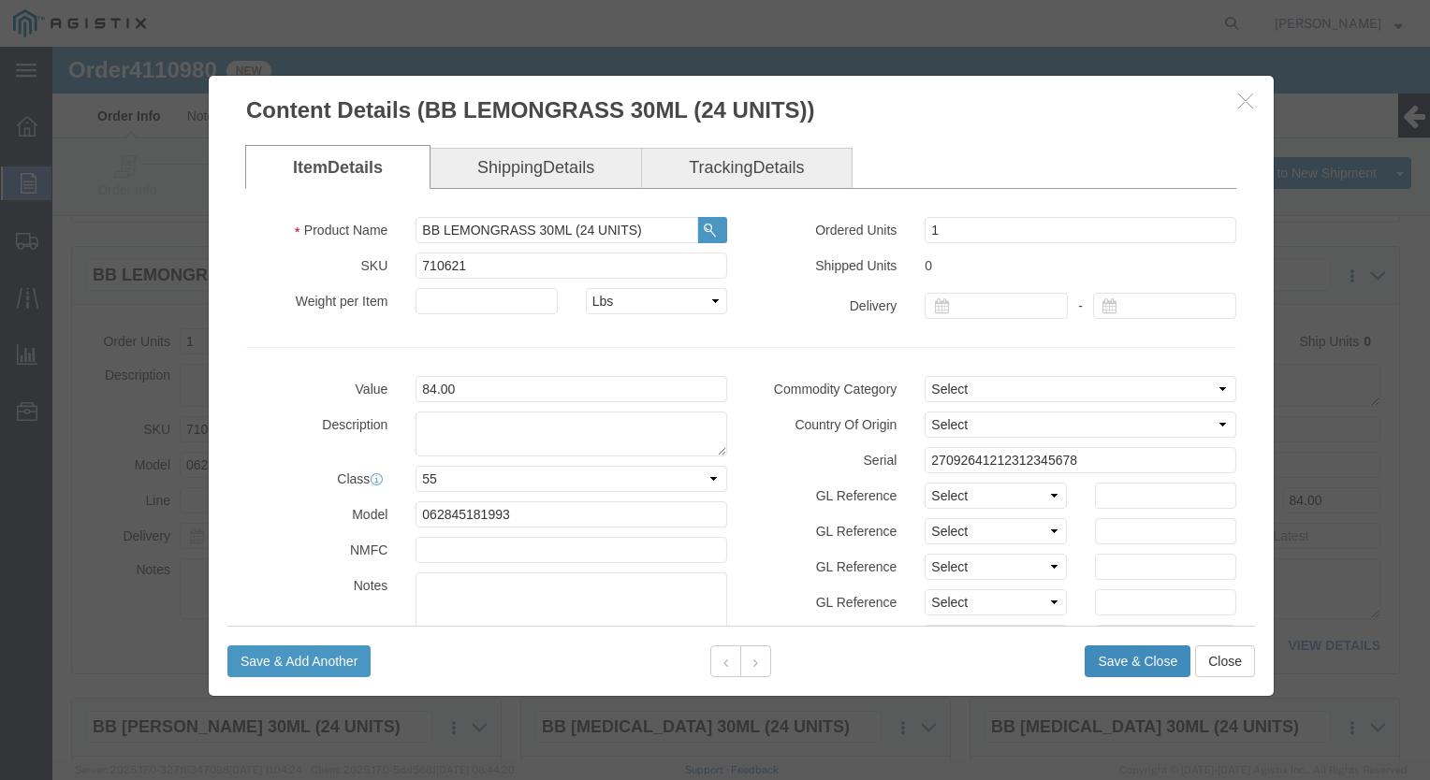
click button "Save & Close"
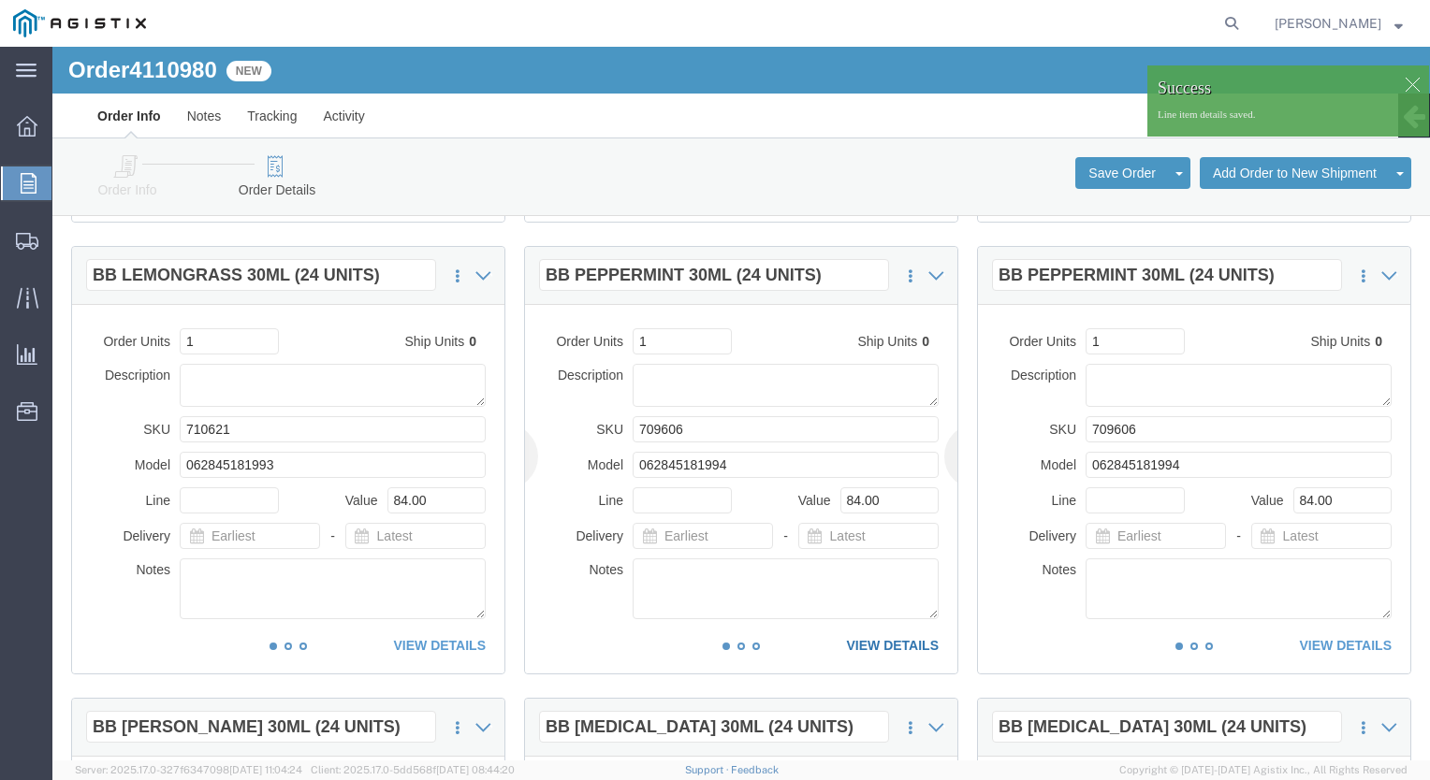
click link "VIEW DETAILS"
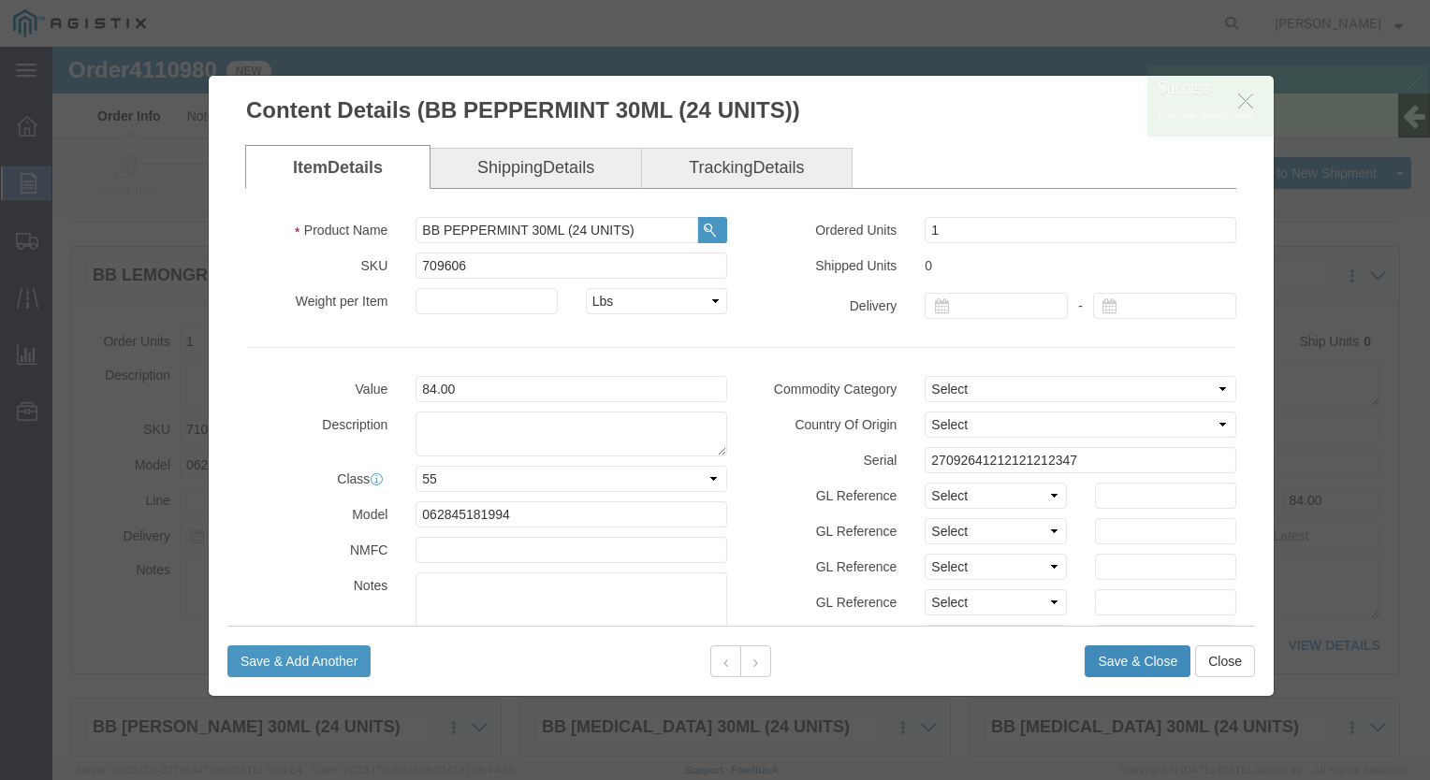
click button "Save & Close"
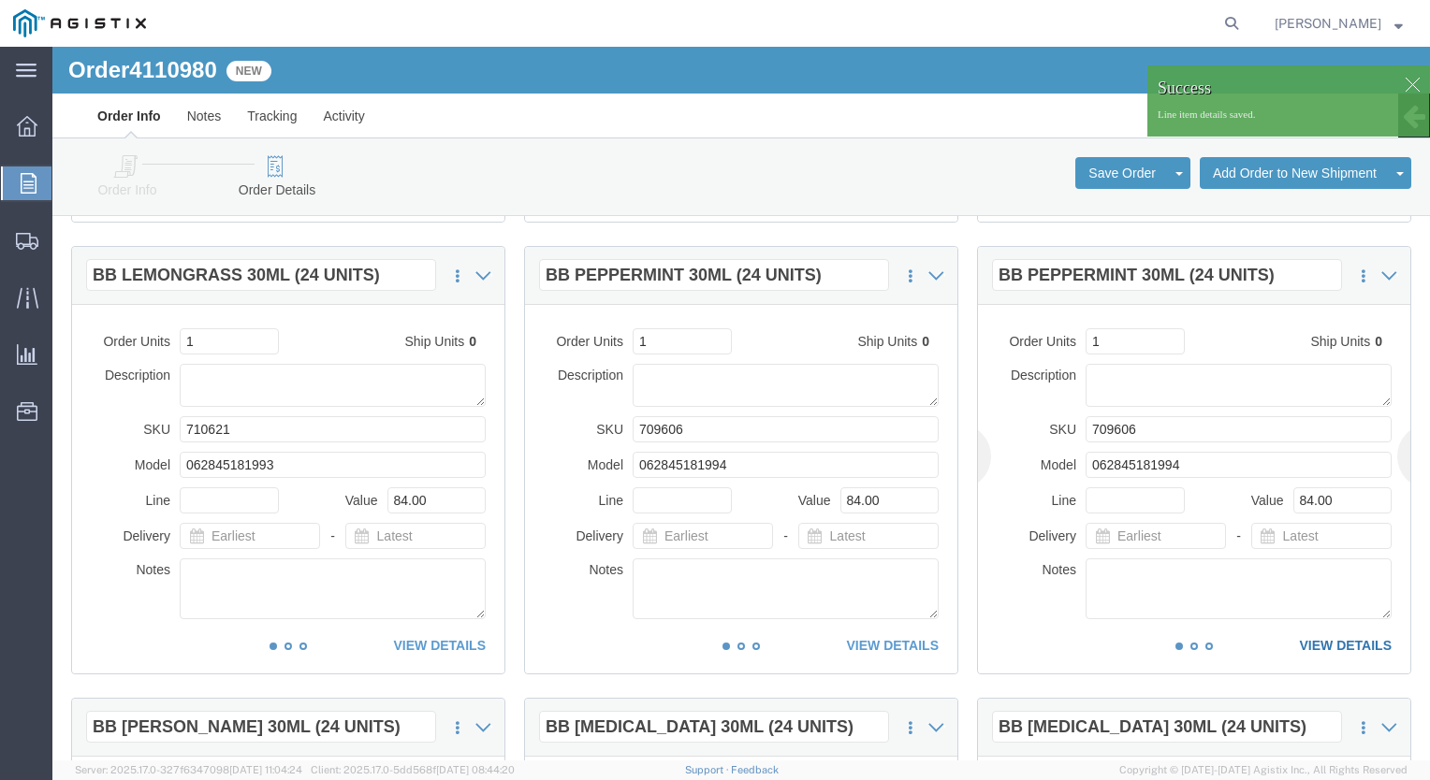
click link "VIEW DETAILS"
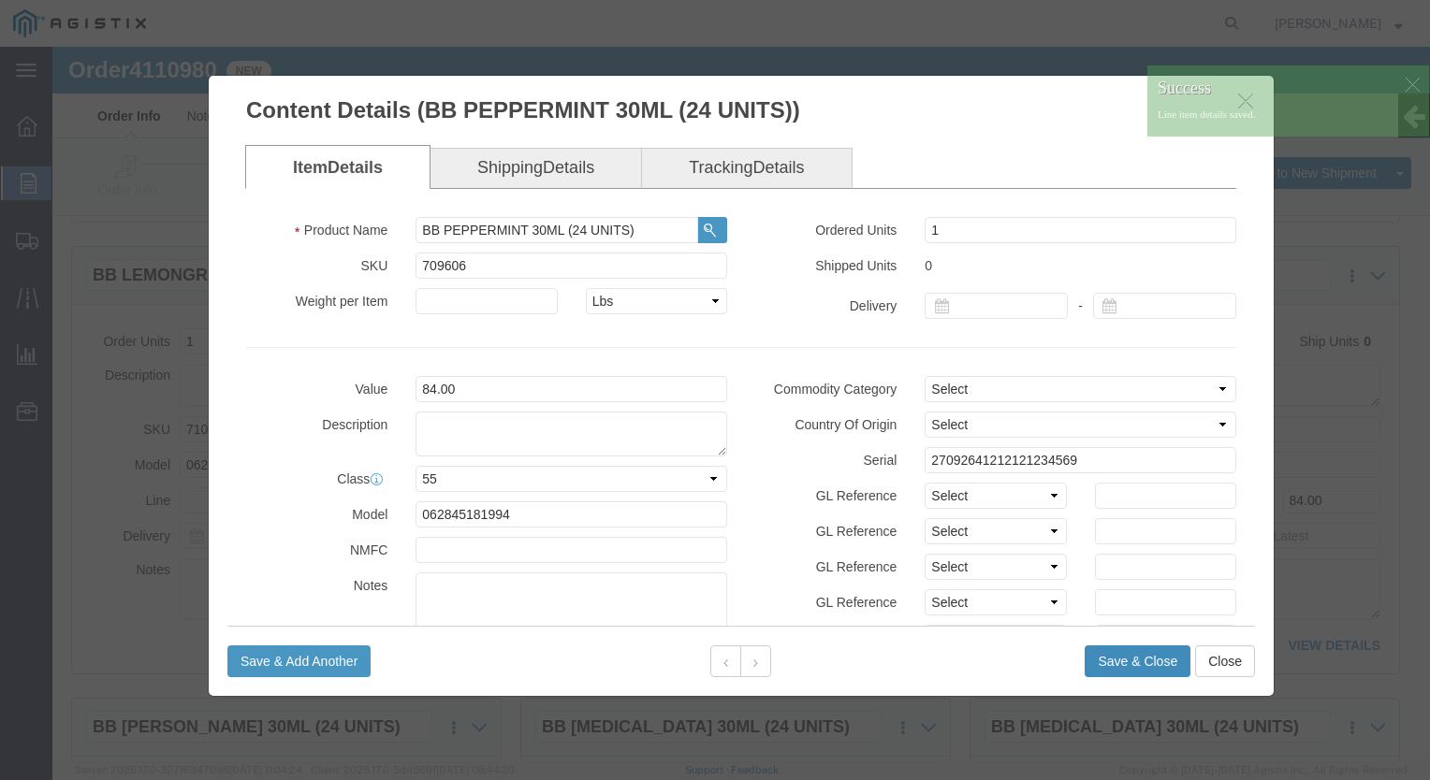
click button "Save & Close"
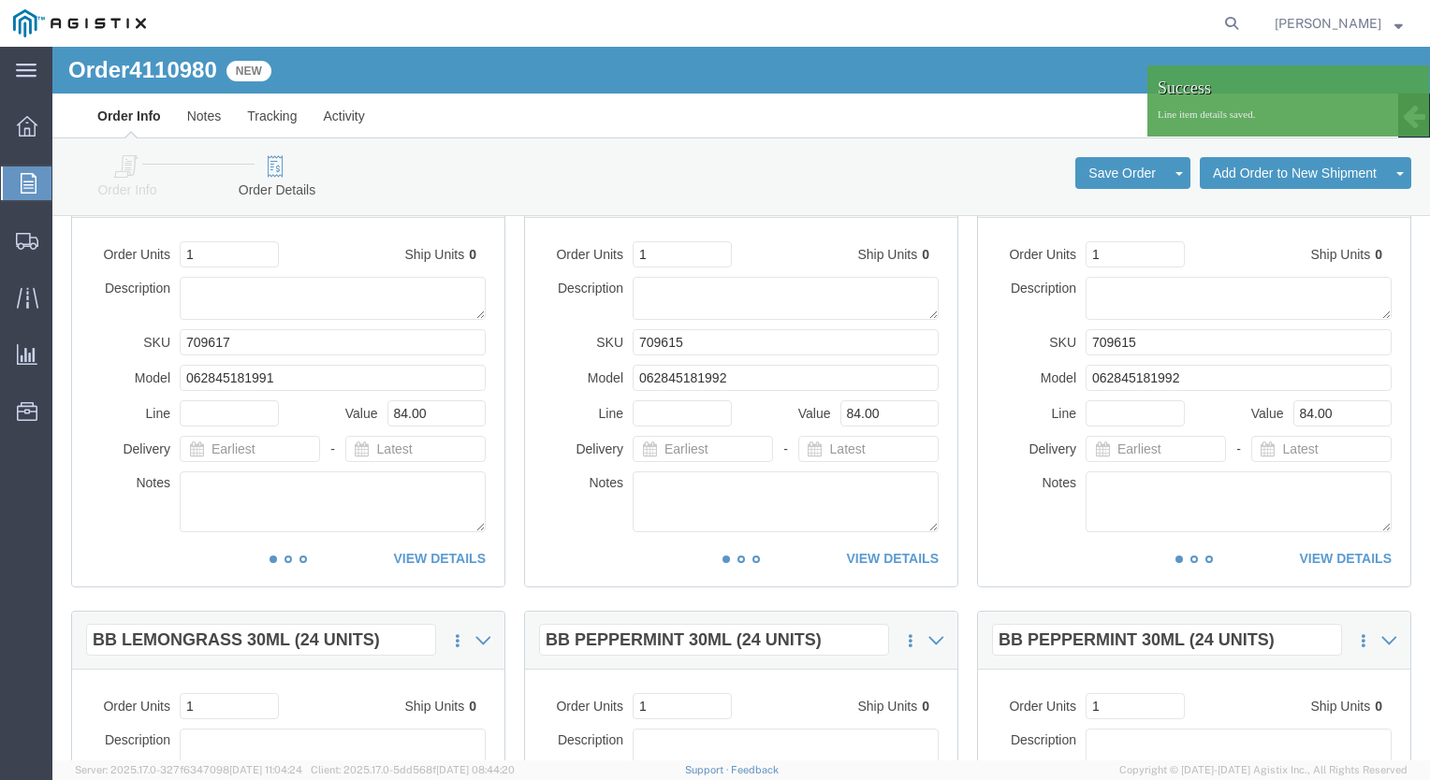
scroll to position [561, 0]
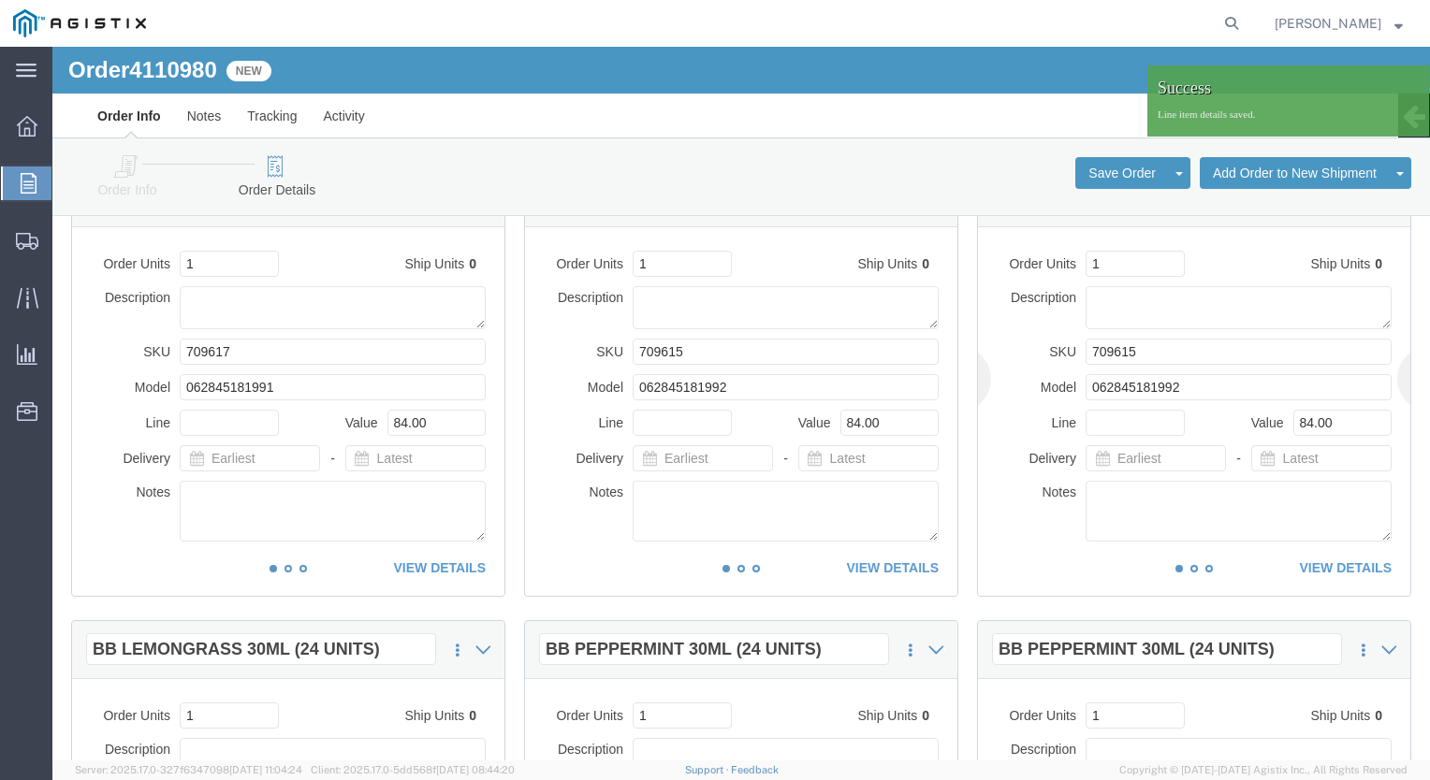
click li "Order Units 1 Ship Units 0 Description SKU 709615 Model 062845181992 Line Value…"
click div "This item has not been shipped Order Units 1 Ship Units 0 Description SKU 70961…"
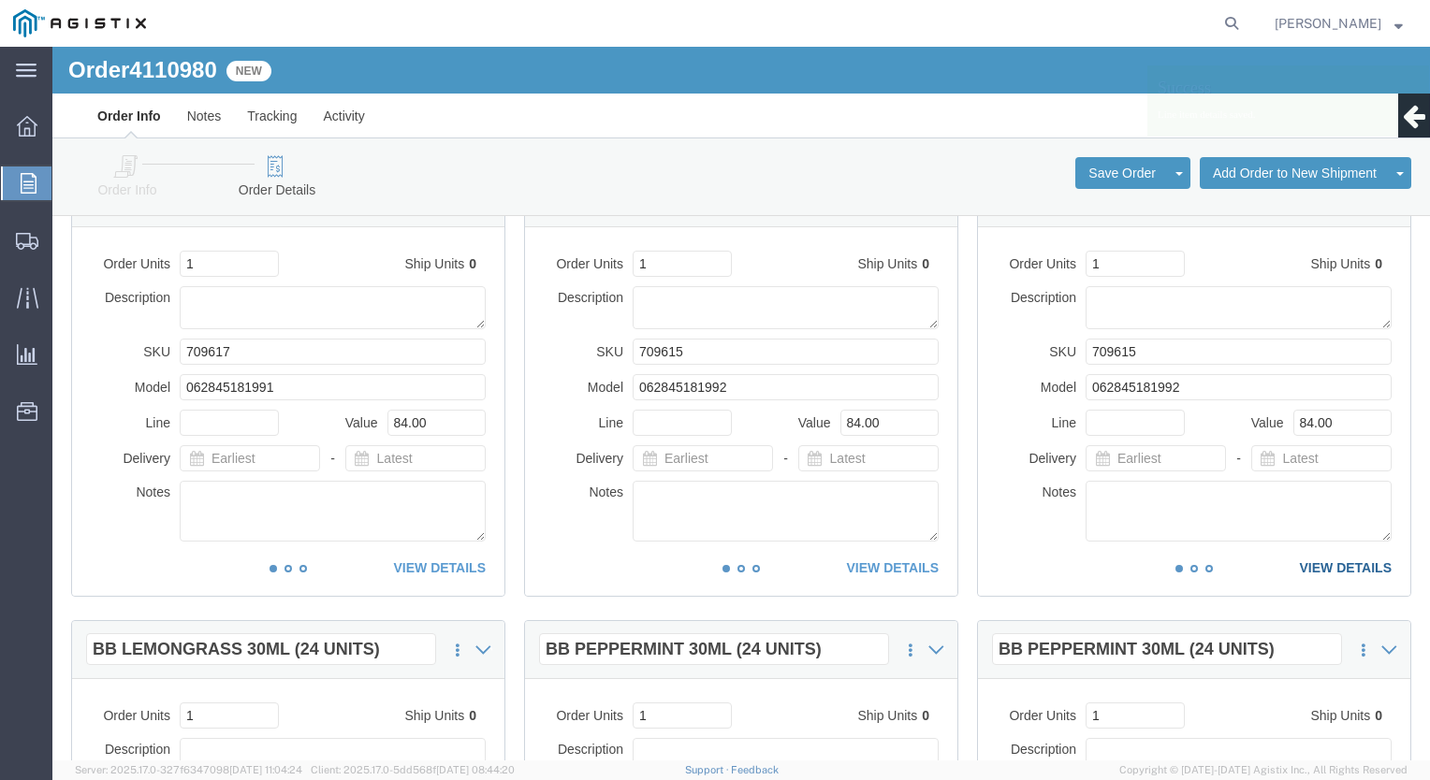
drag, startPoint x: 1289, startPoint y: 513, endPoint x: 1296, endPoint y: 526, distance: 14.6
click link "VIEW DETAILS"
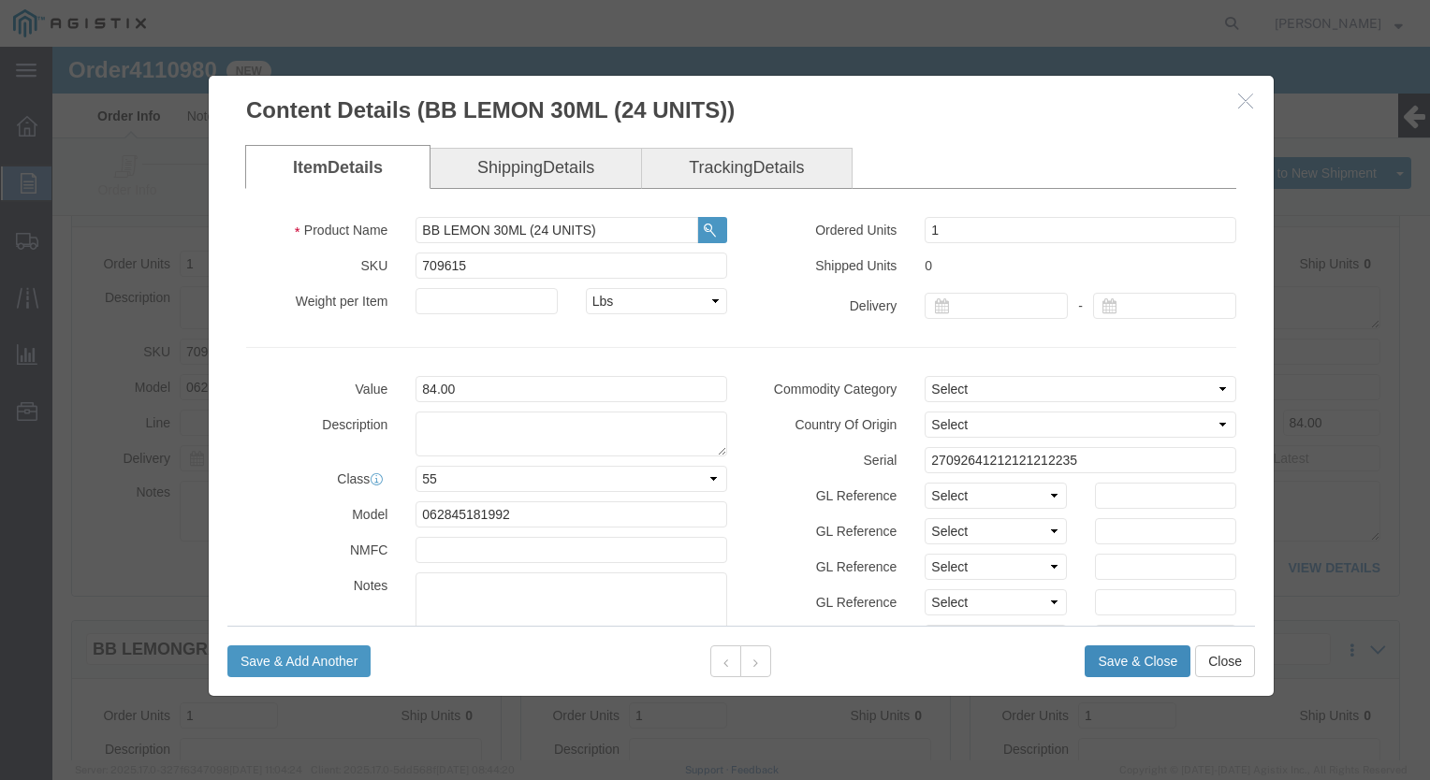
click button "Save & Close"
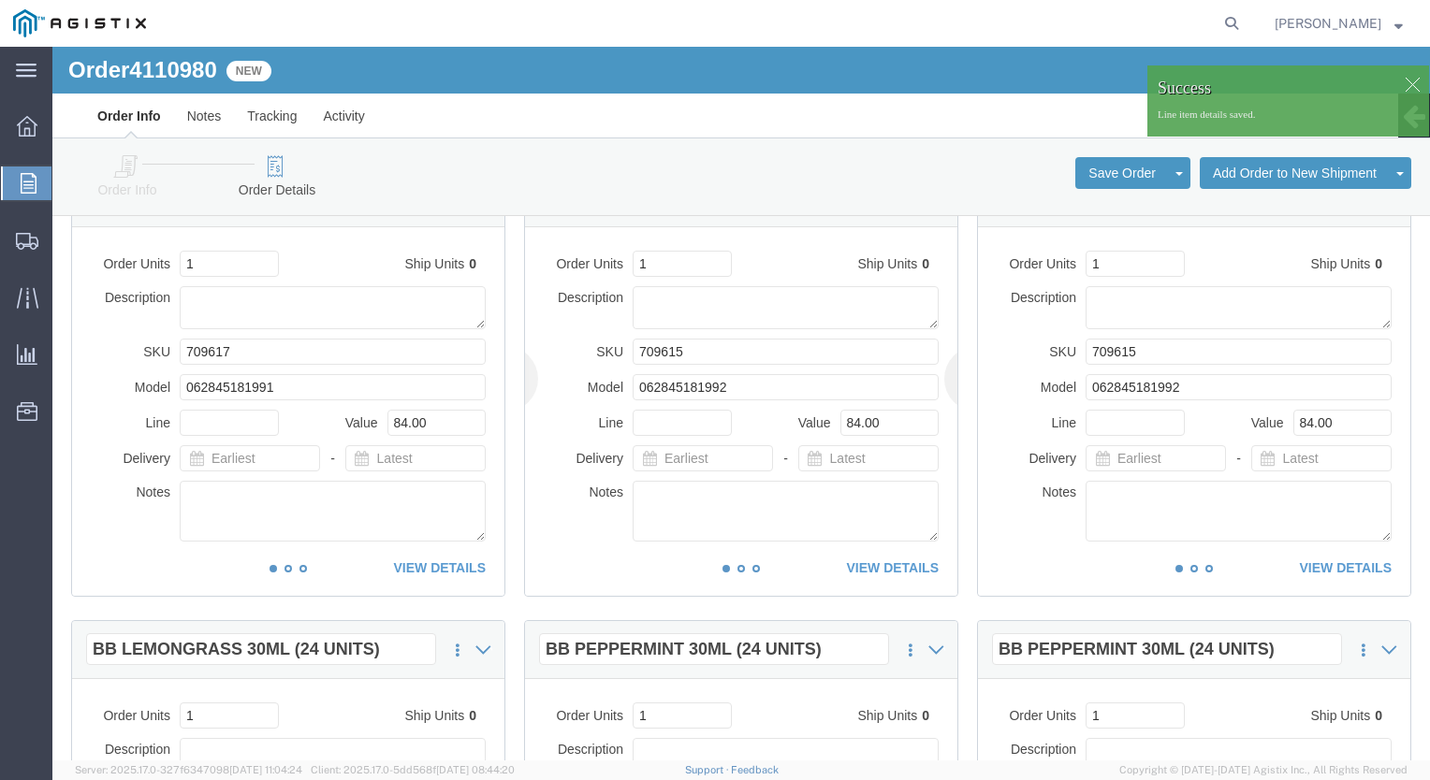
click div "This item has not been shipped Order Units 1 Ship Units 0 Description SKU 70961…"
click link "VIEW DETAILS"
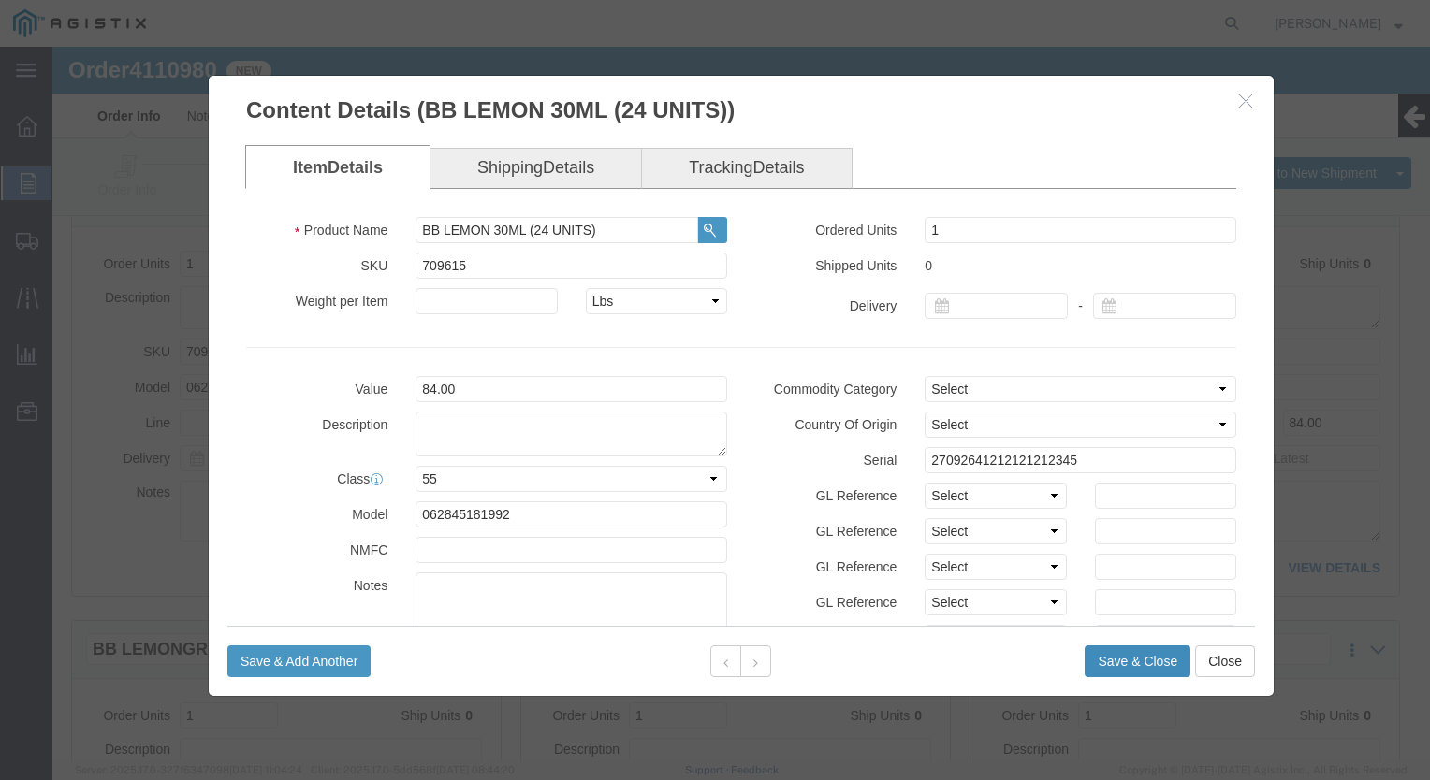
click button "Save & Close"
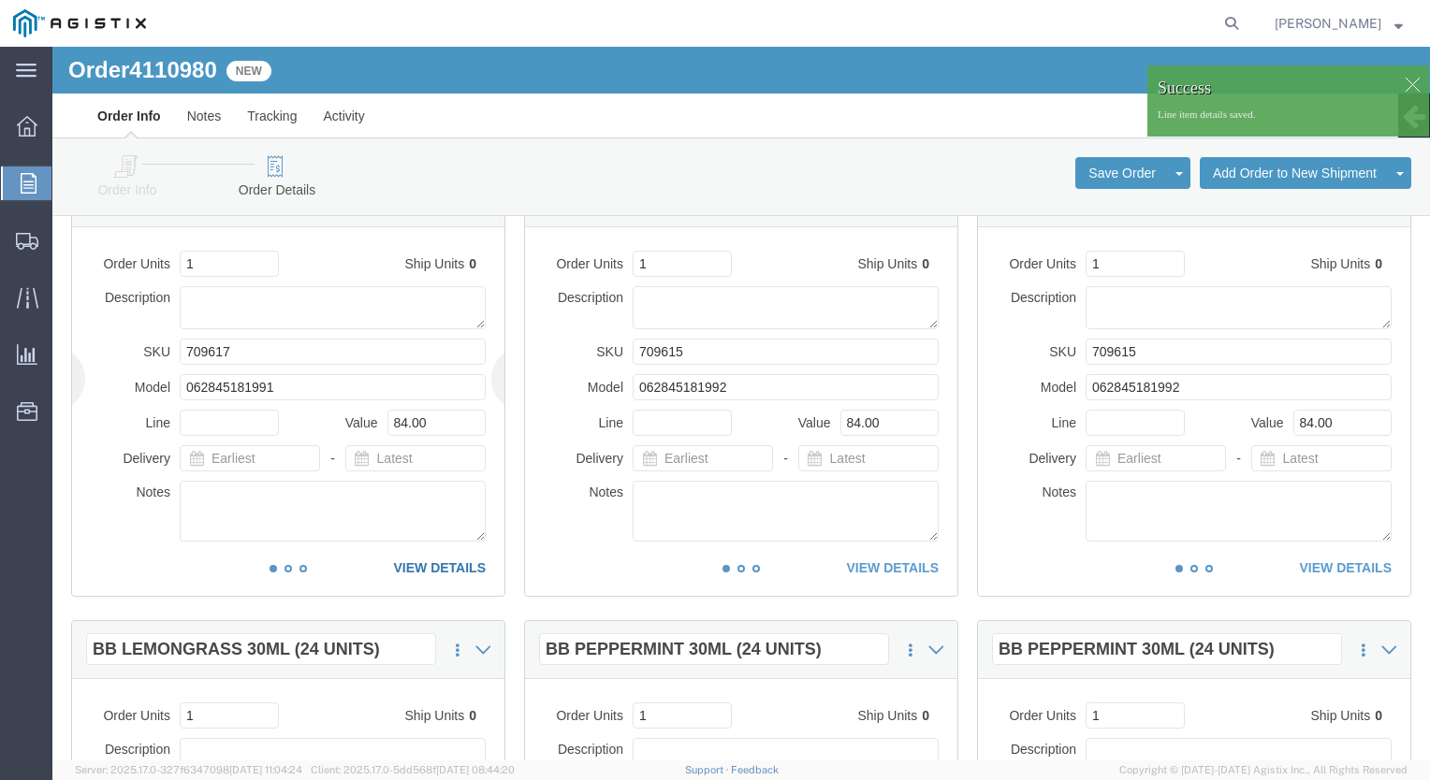
click link "VIEW DETAILS"
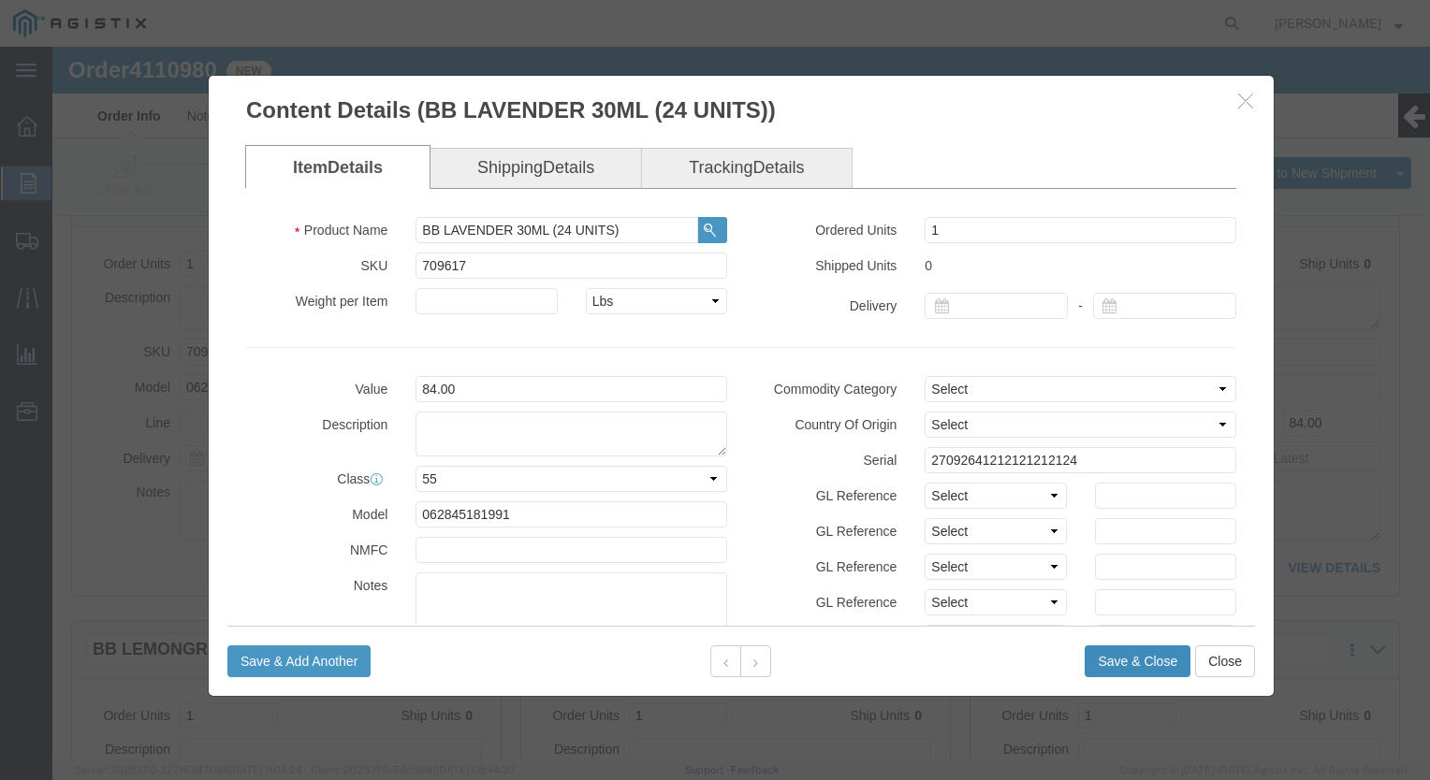
click button "Save & Close"
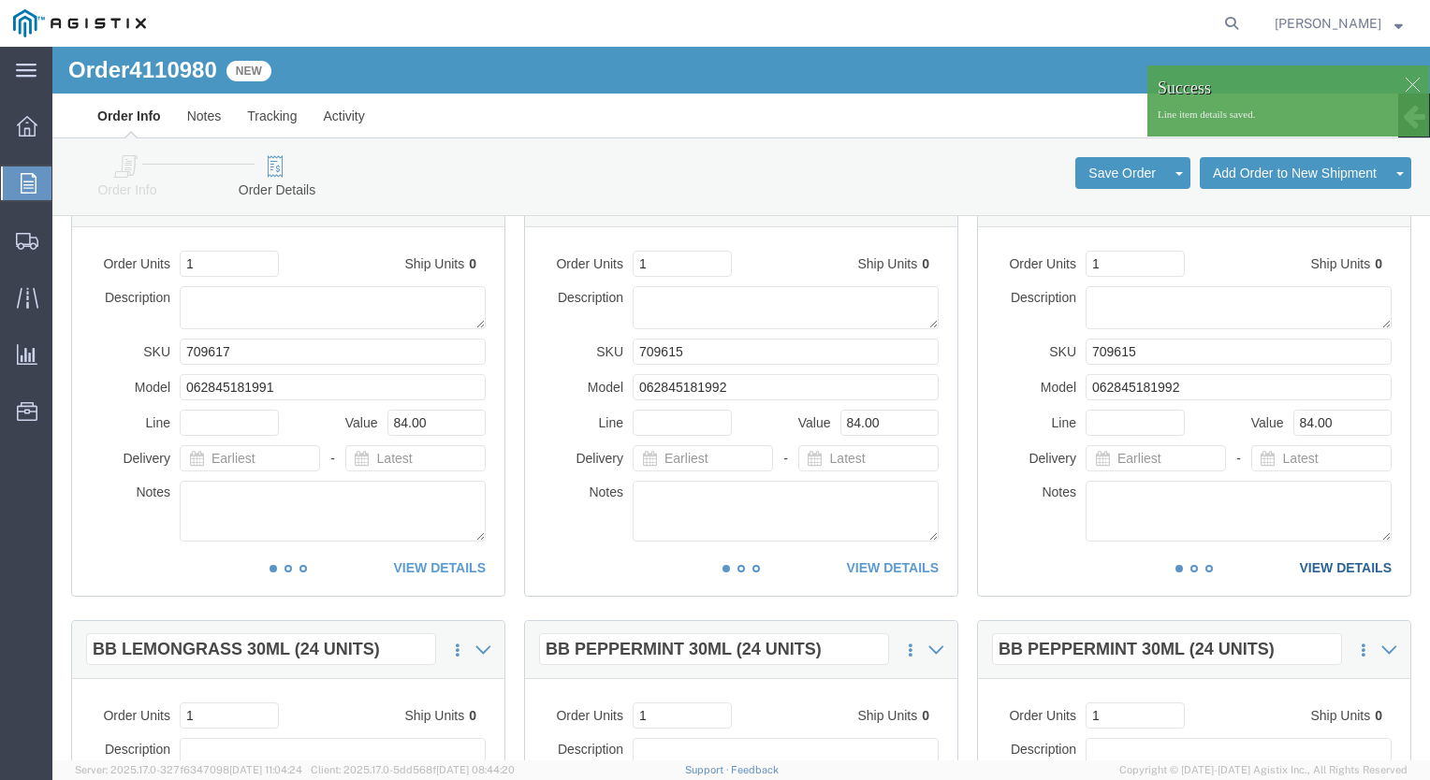
click link "VIEW DETAILS"
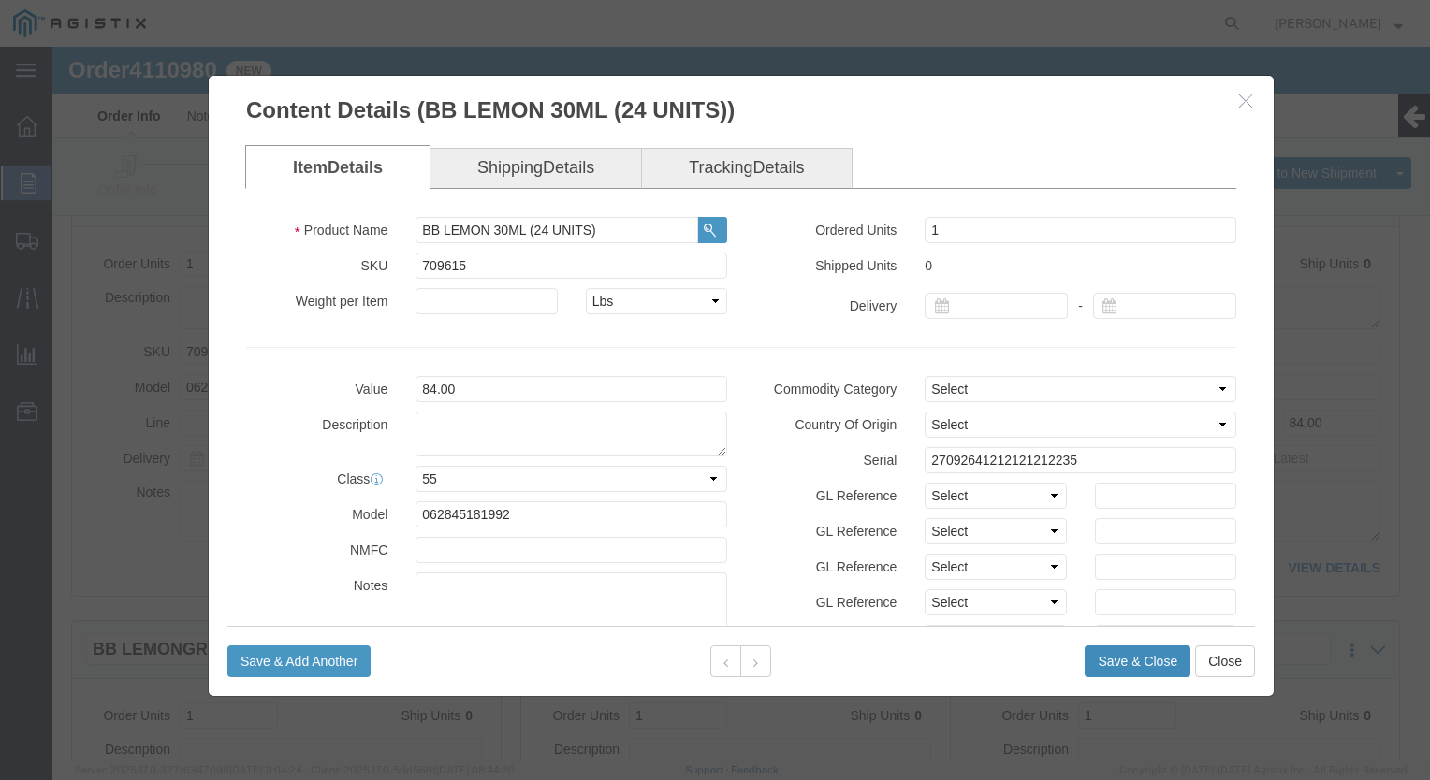
click button "Save & Close"
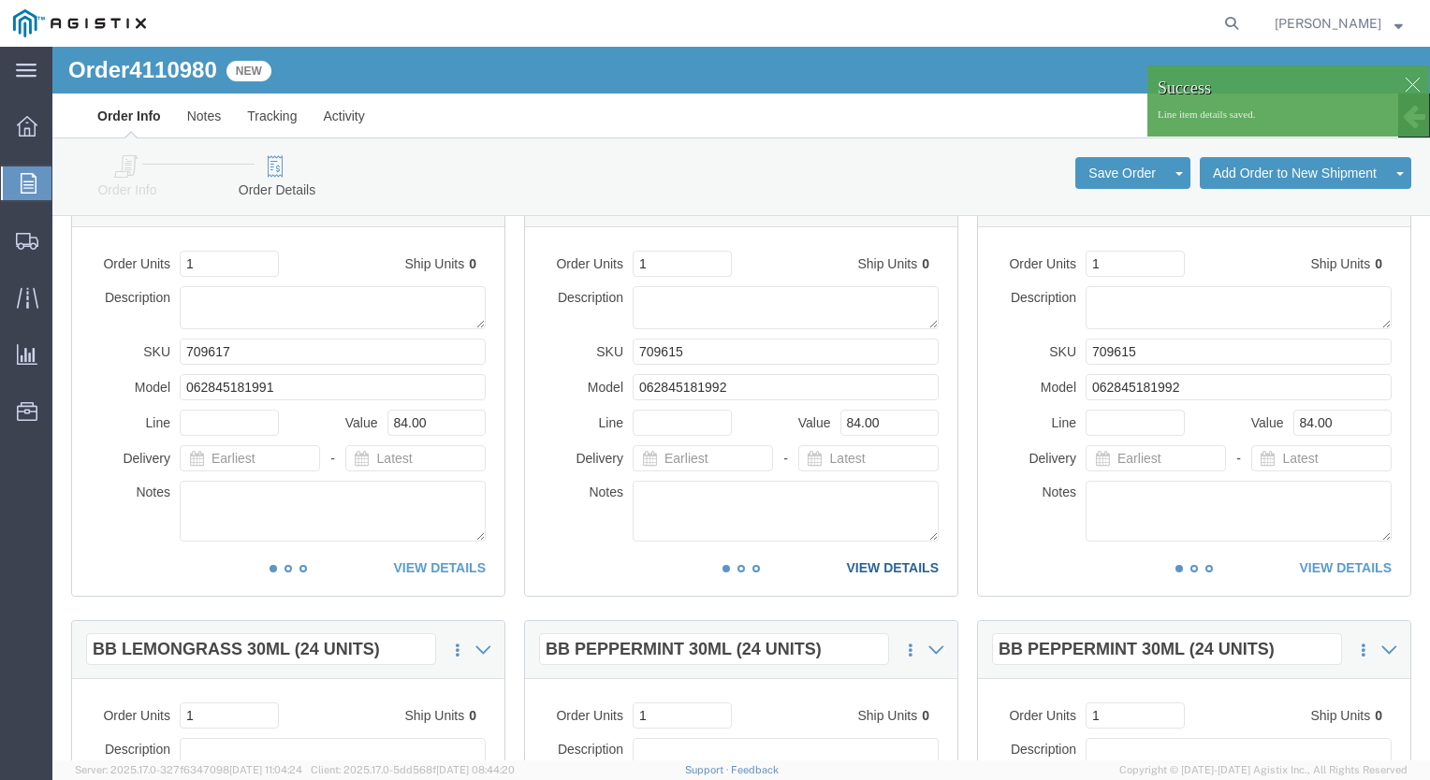
click link "VIEW DETAILS"
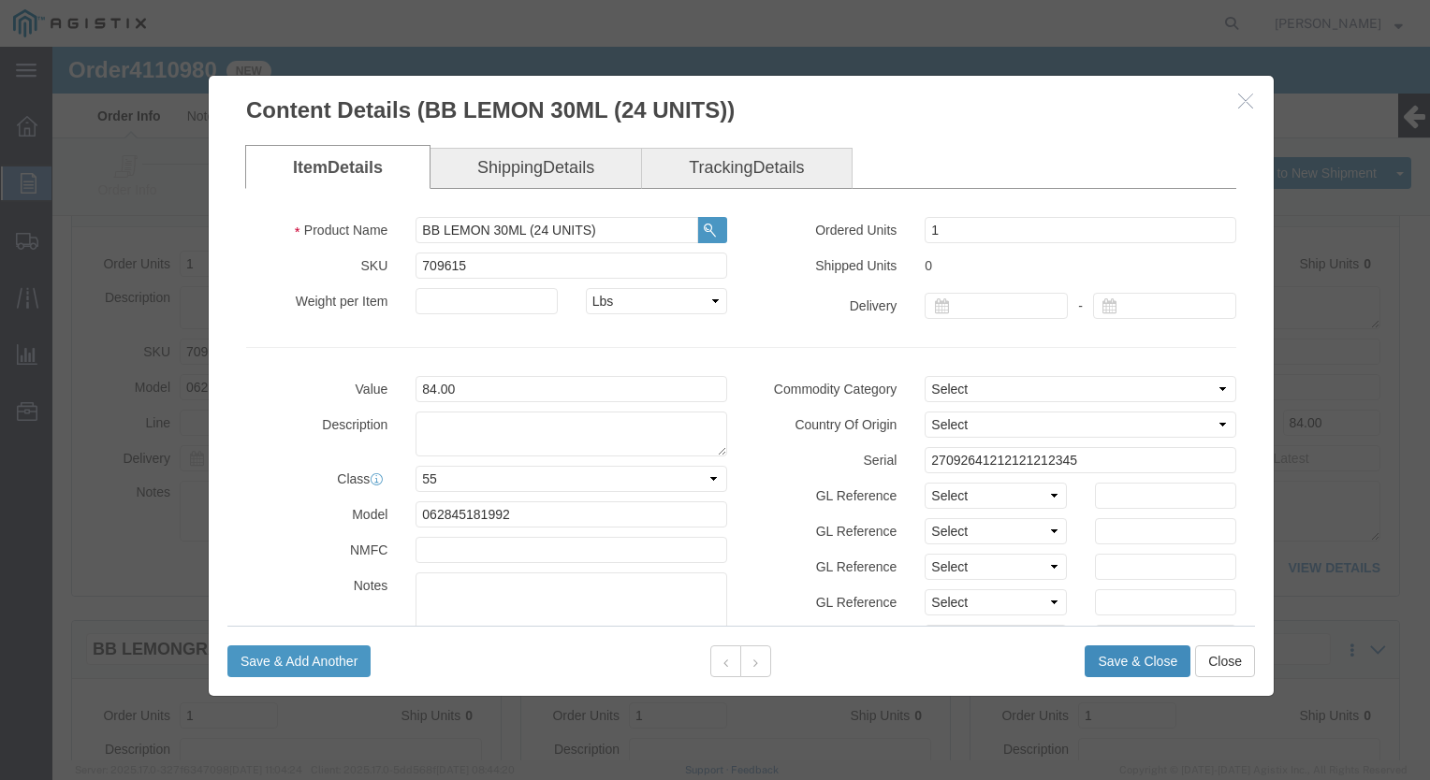
click button "Save & Close"
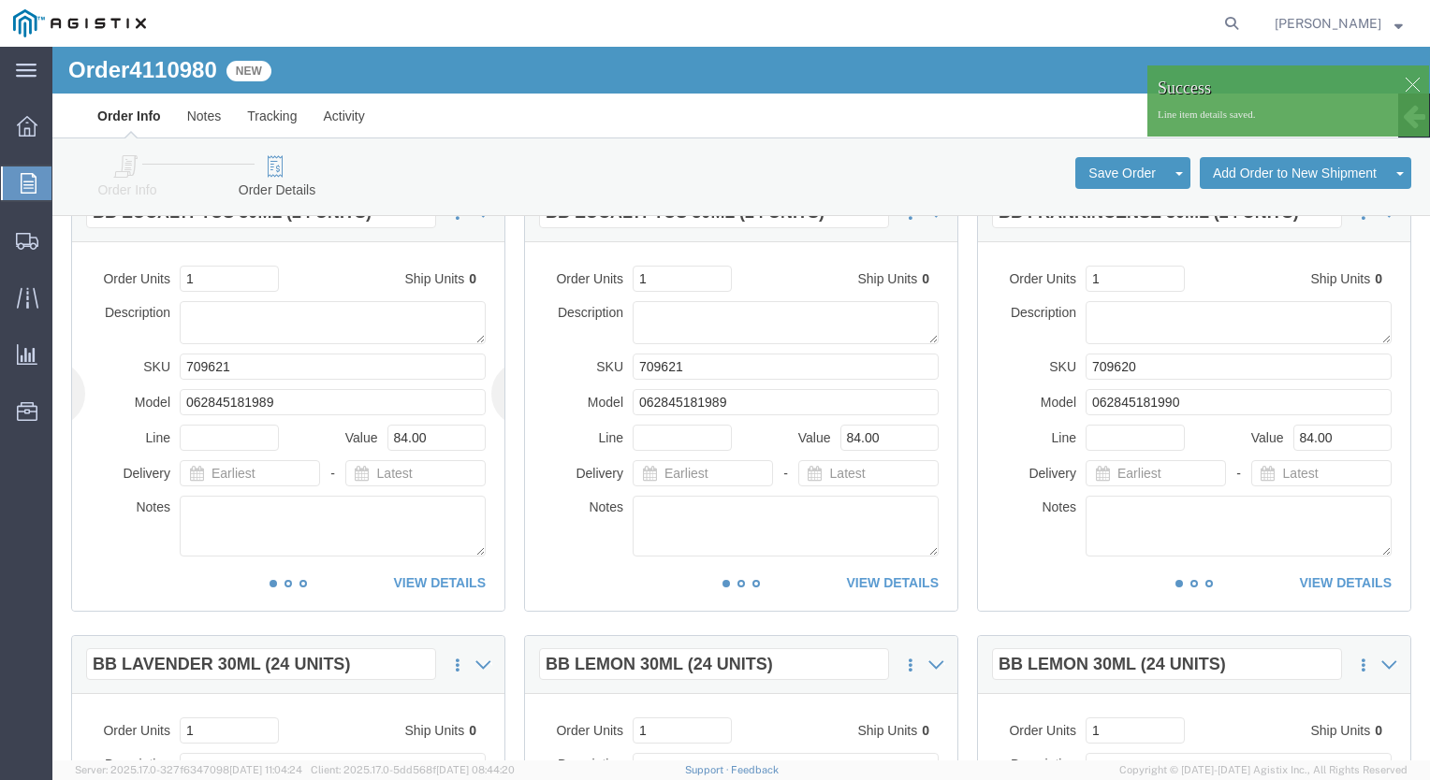
scroll to position [94, 0]
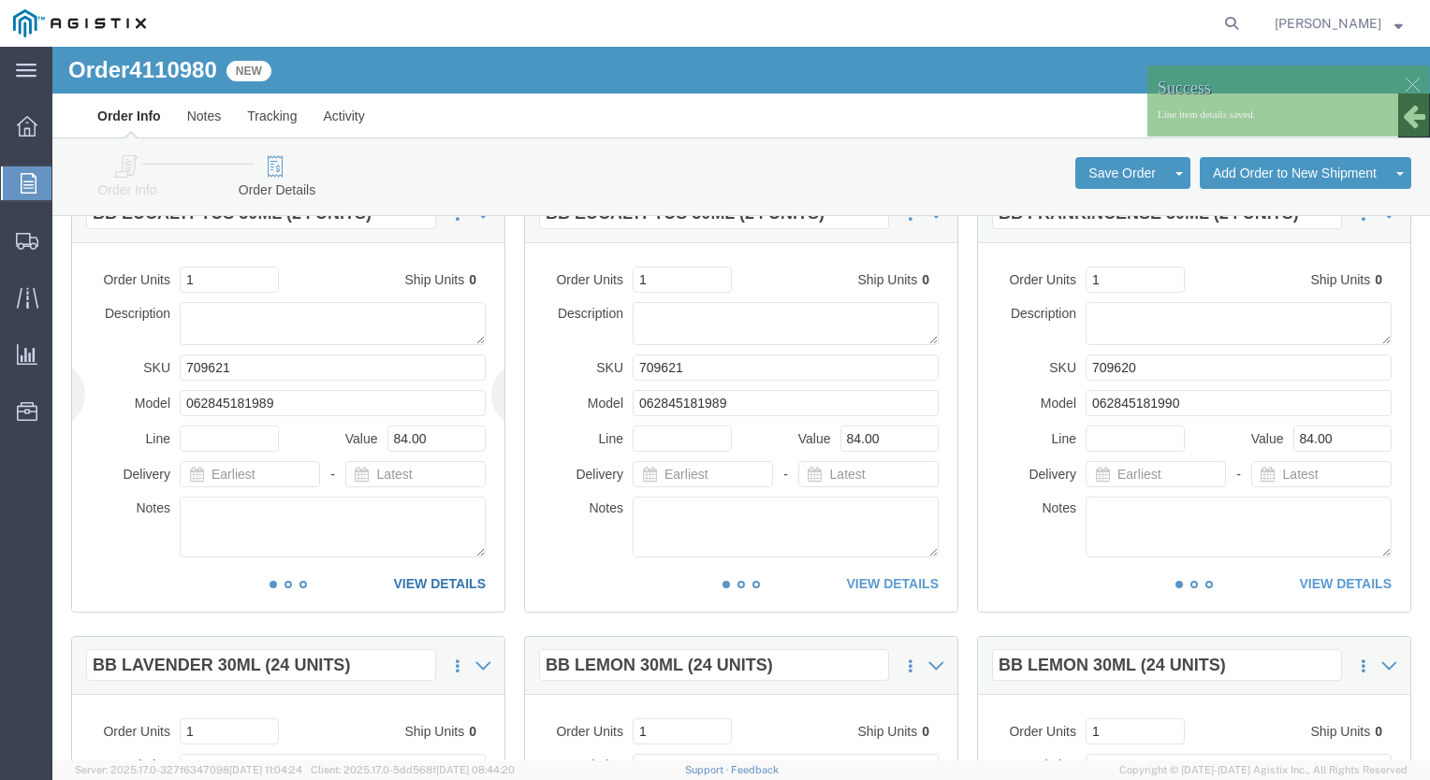
click link "VIEW DETAILS"
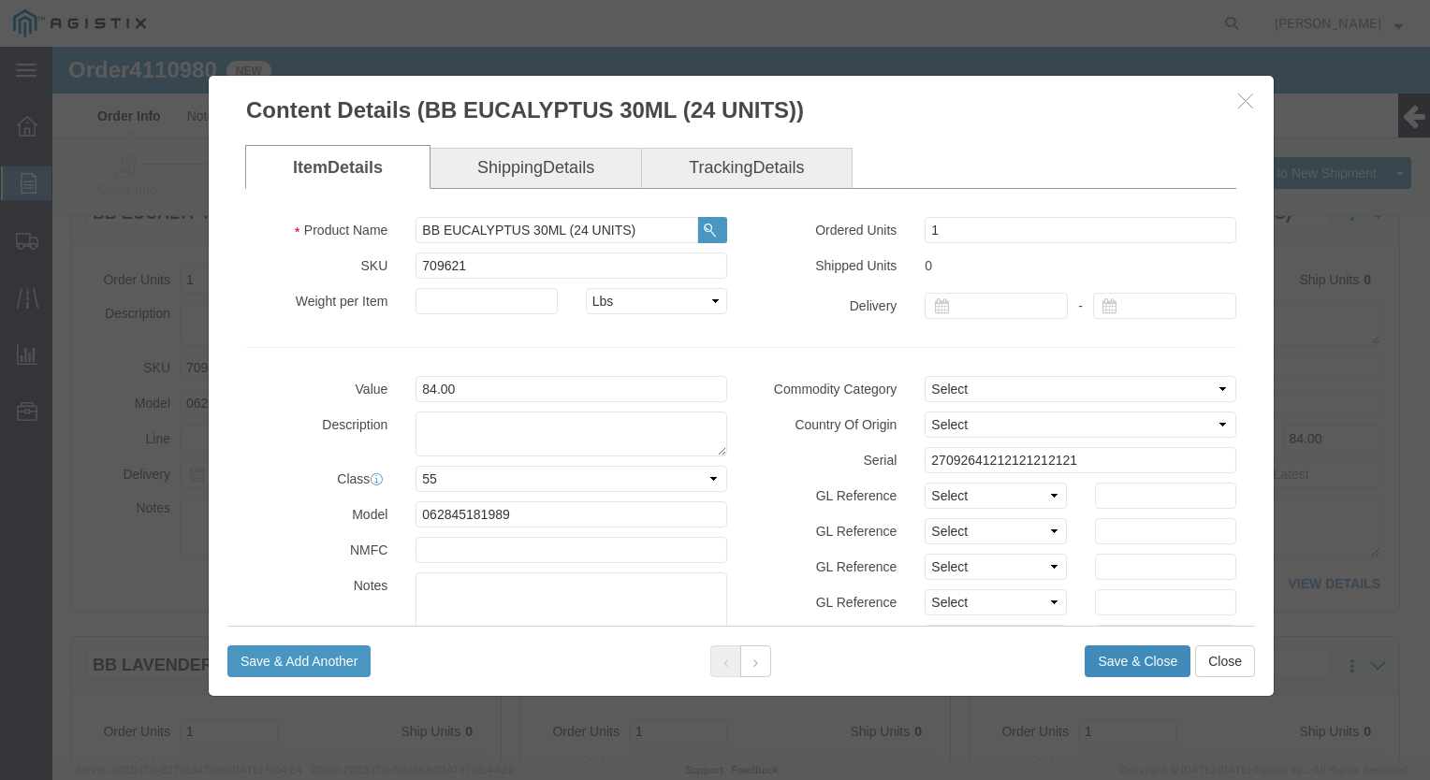
click button "Save & Close"
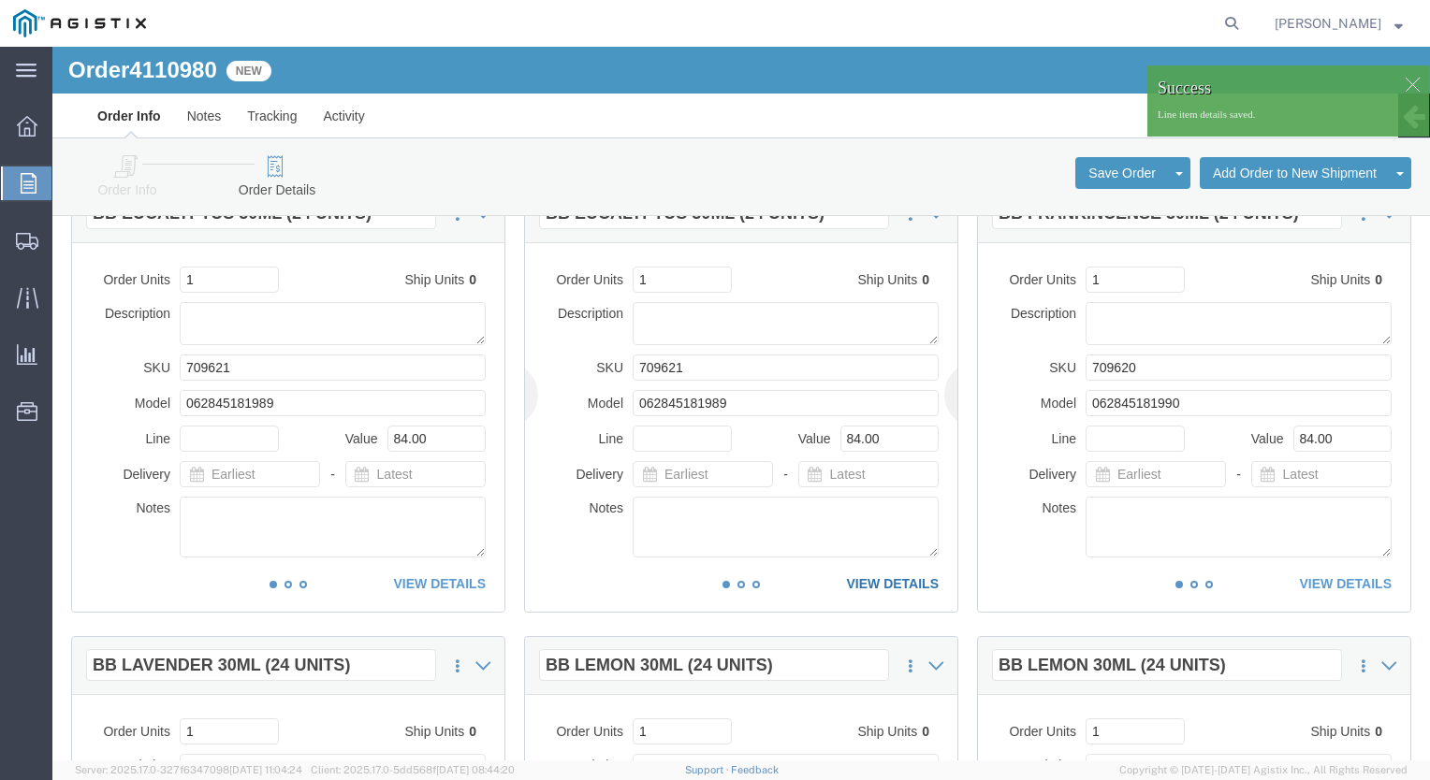
click link "VIEW DETAILS"
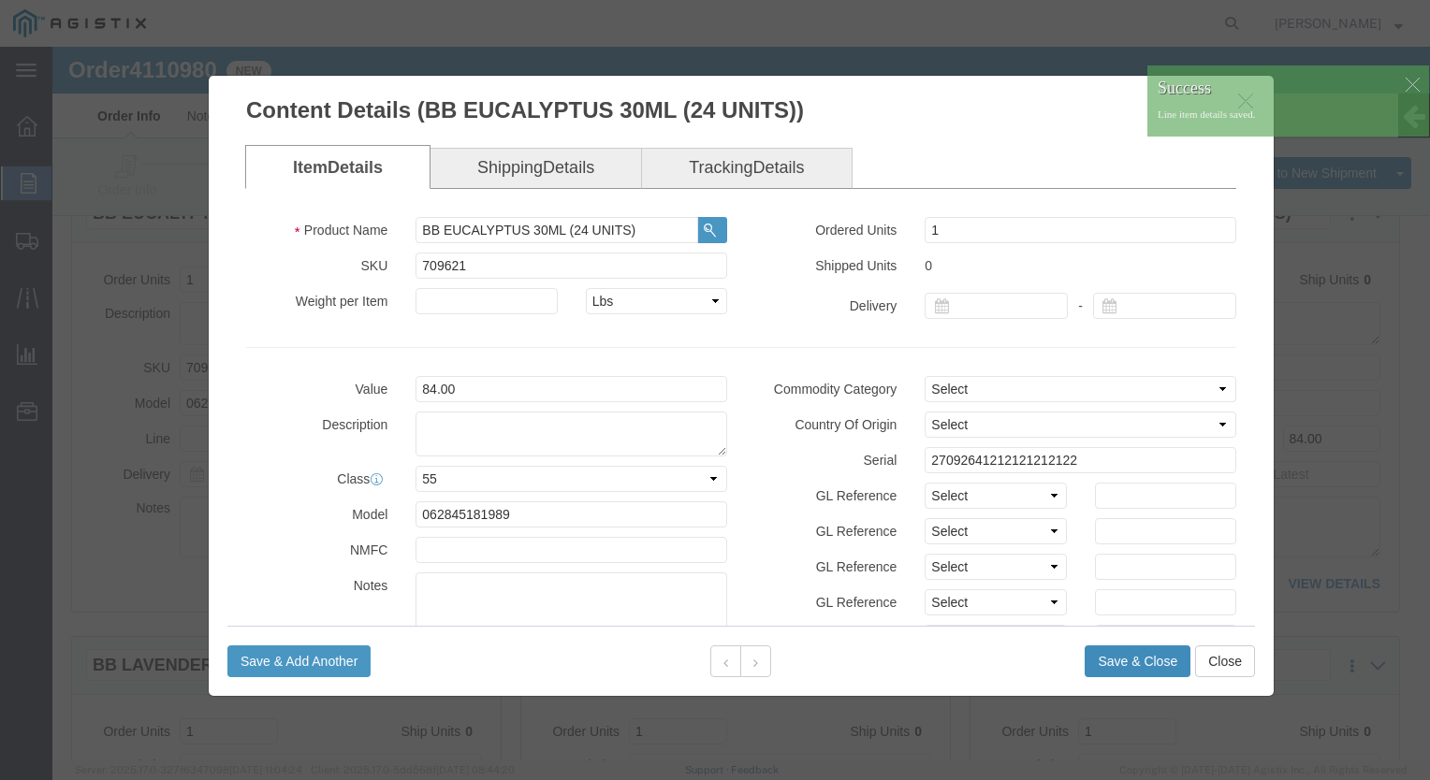
click button "Save & Close"
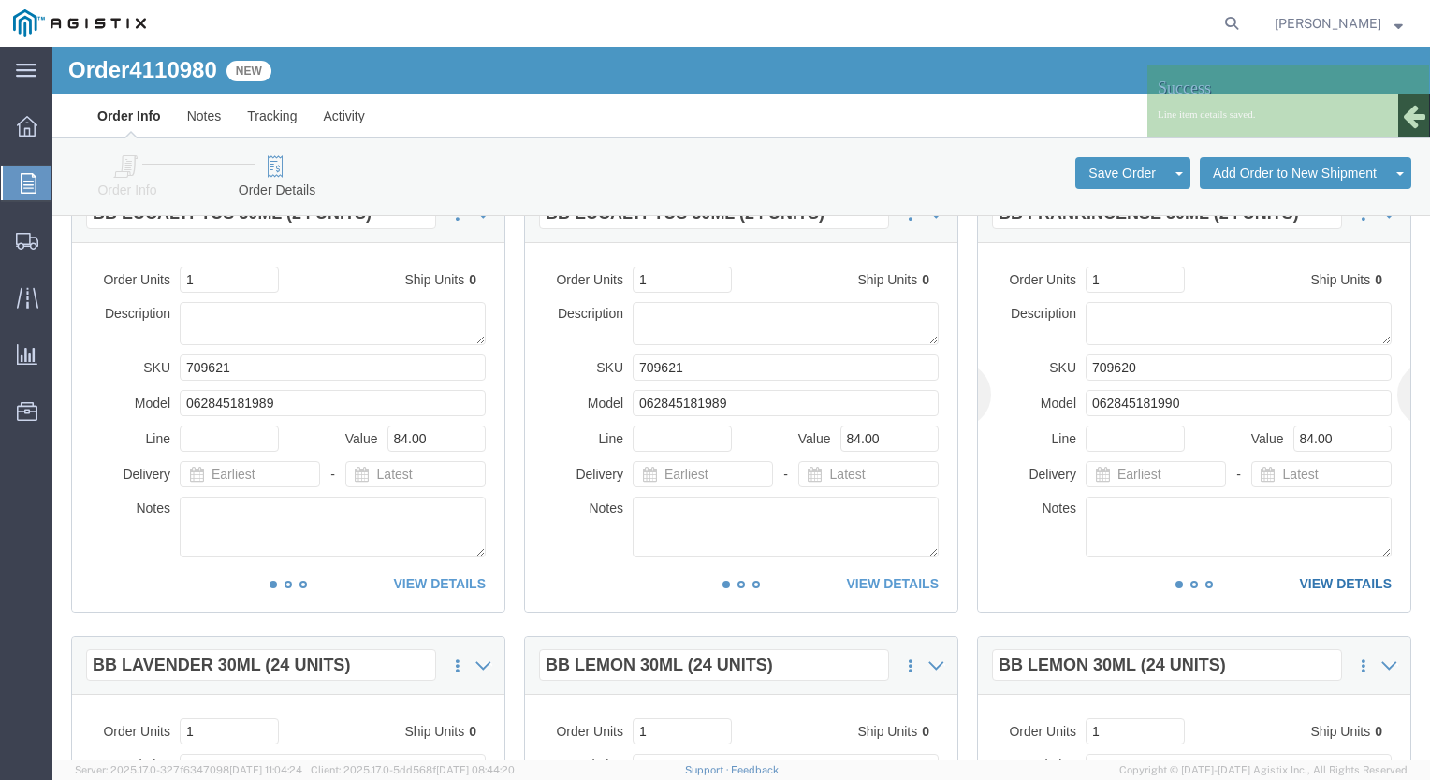
click link "VIEW DETAILS"
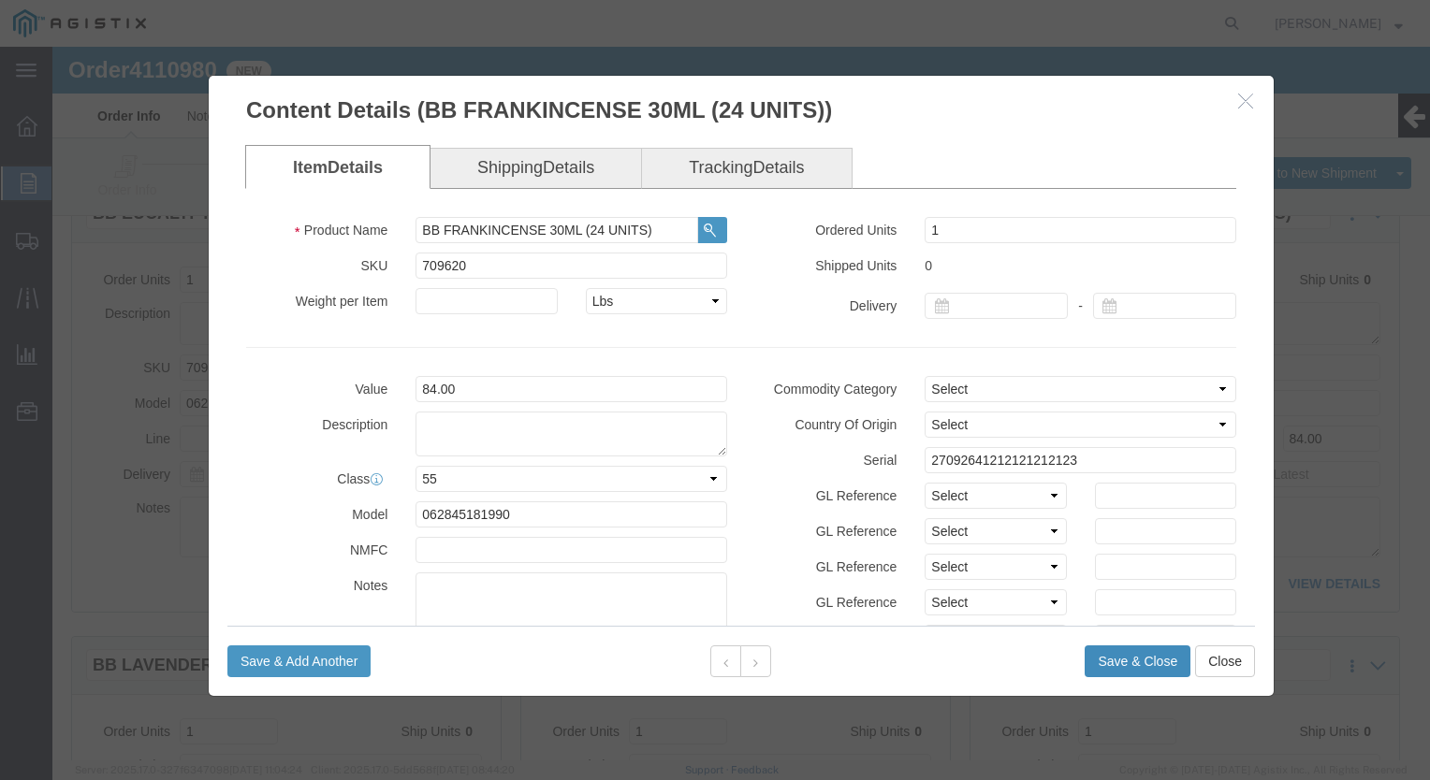
click button "Save & Close"
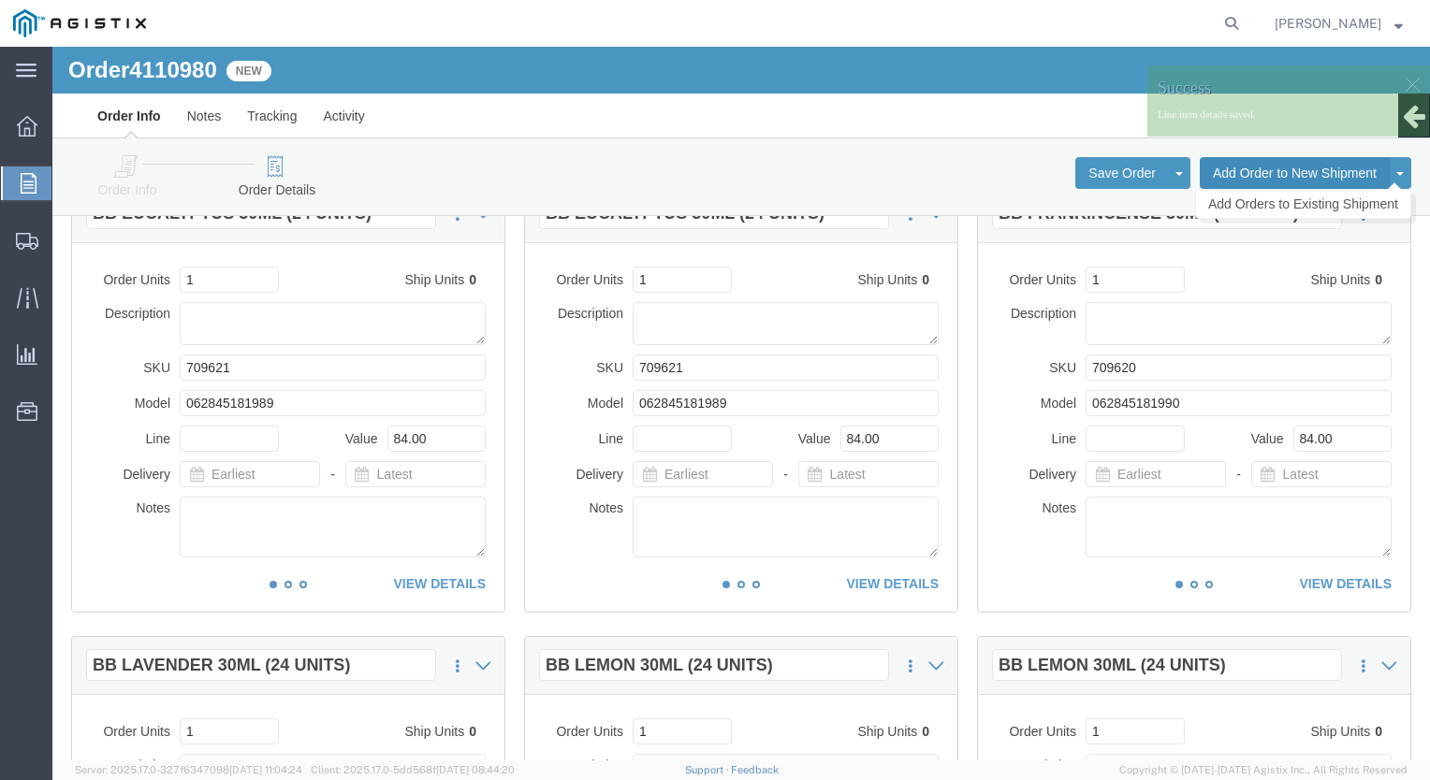
click button "Add Order to New Shipment"
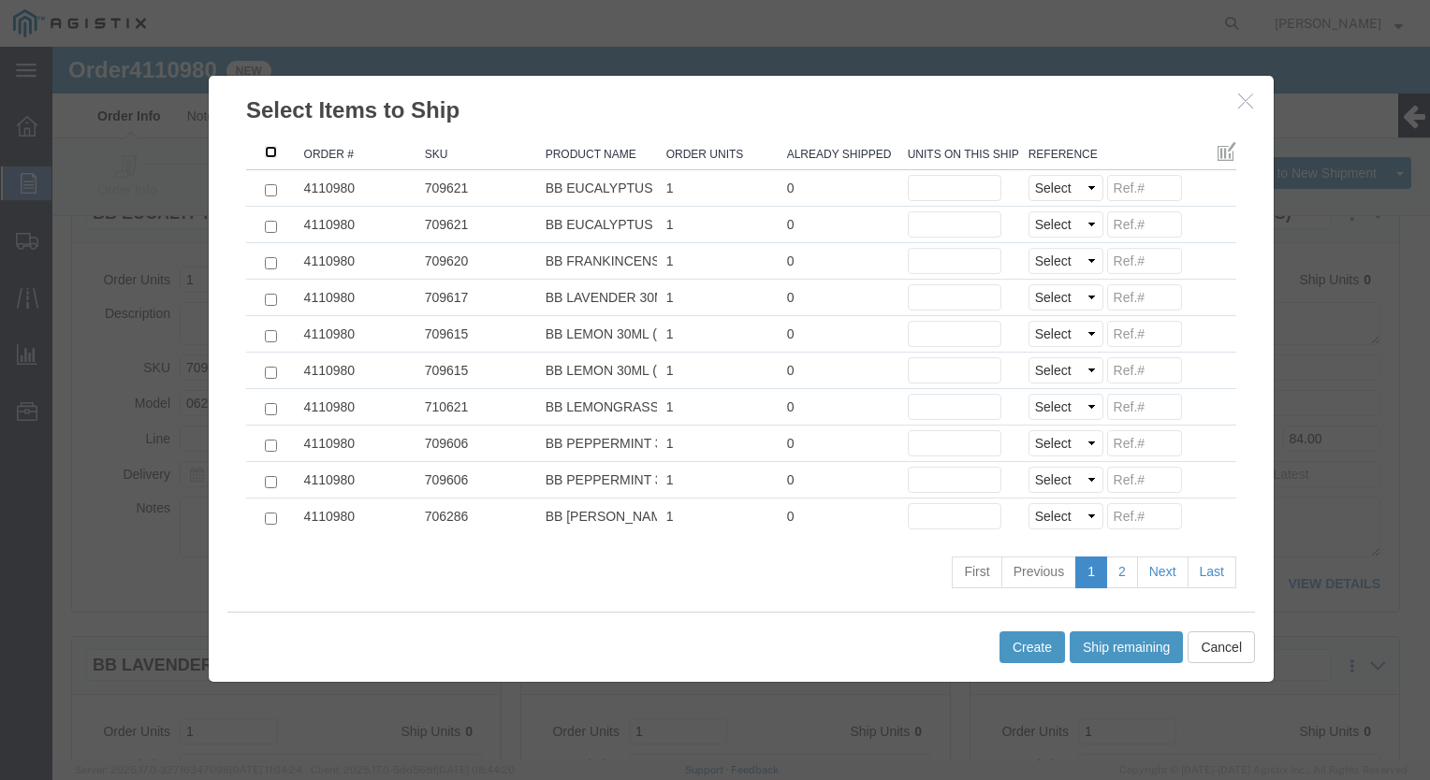
click input ": activate to sort column descending"
checkbox input "true"
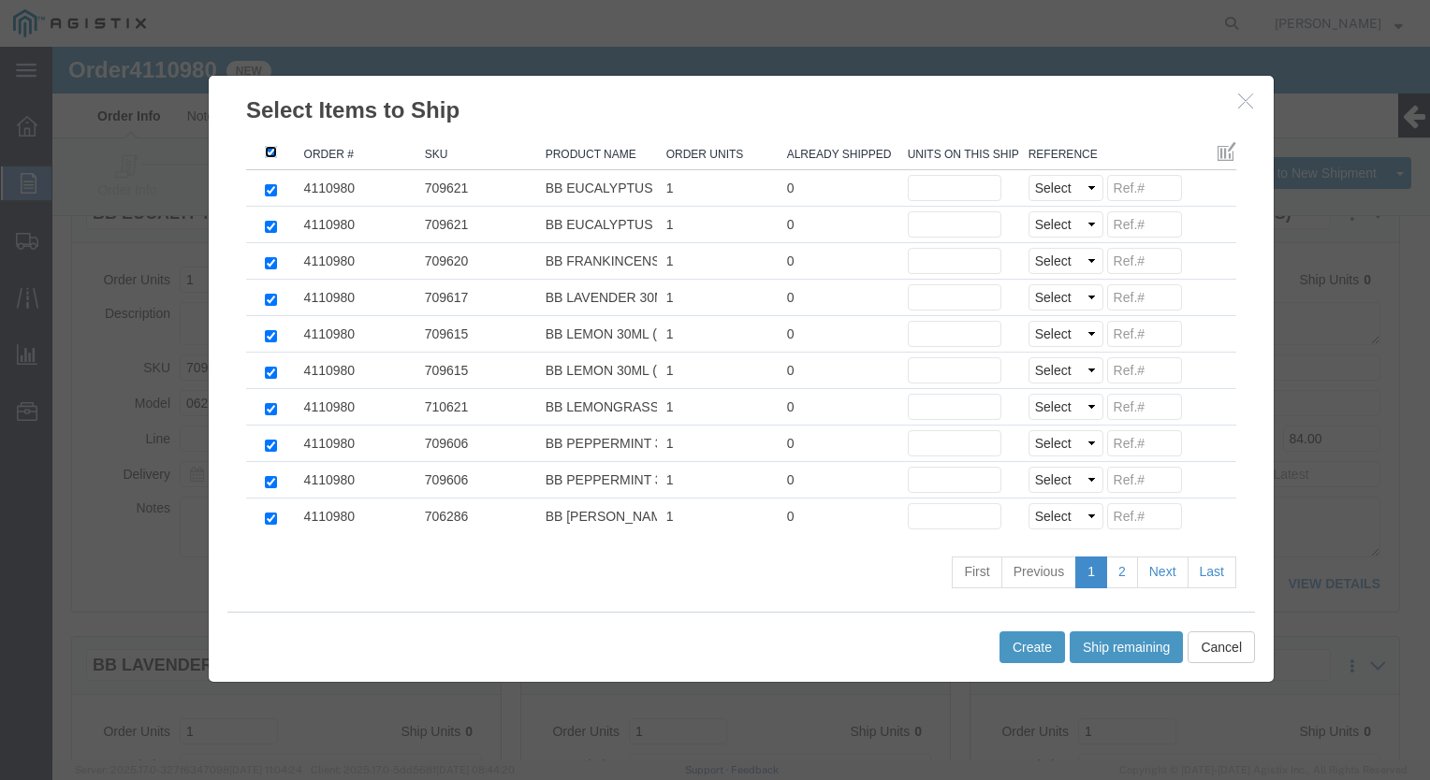
checkbox input "true"
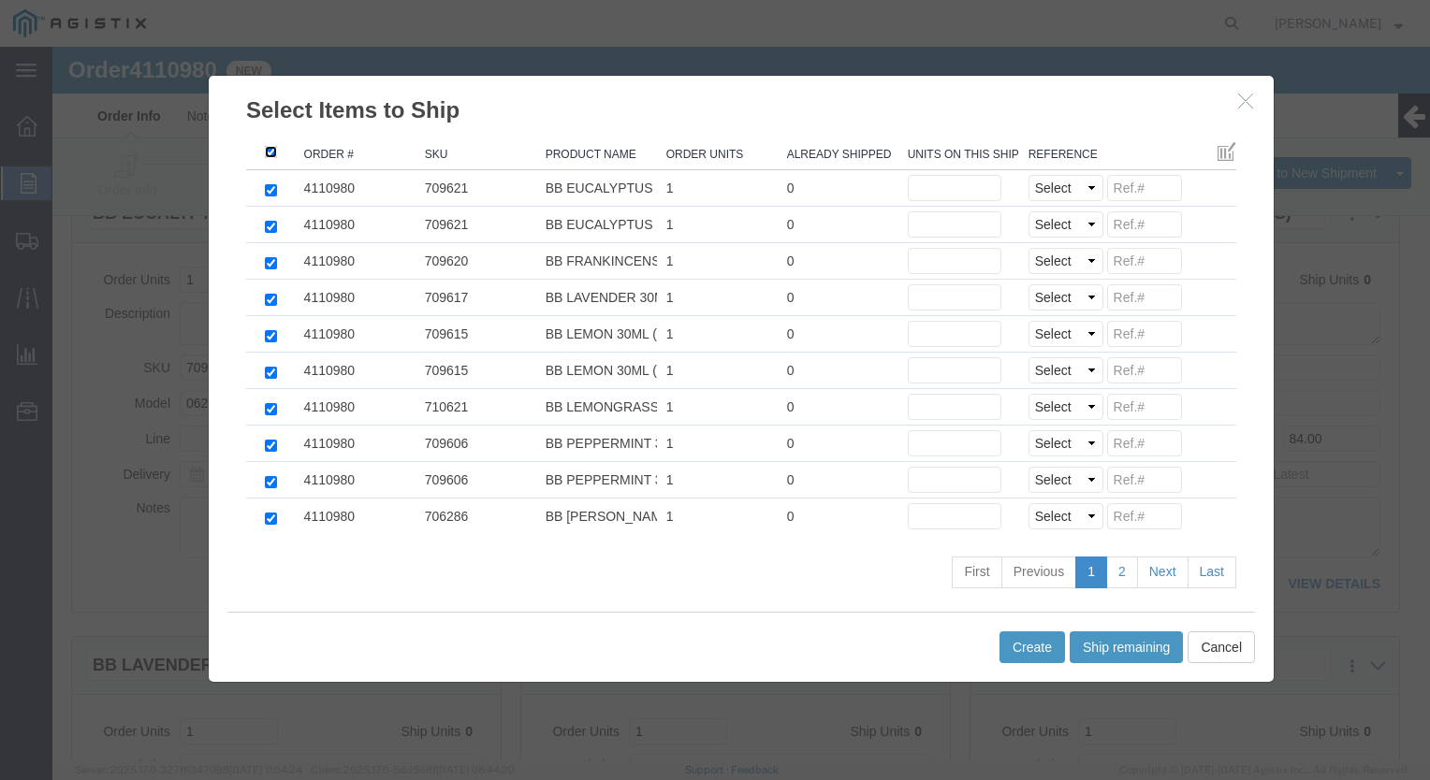
checkbox input "true"
click button "Ship remaining"
type input "1"
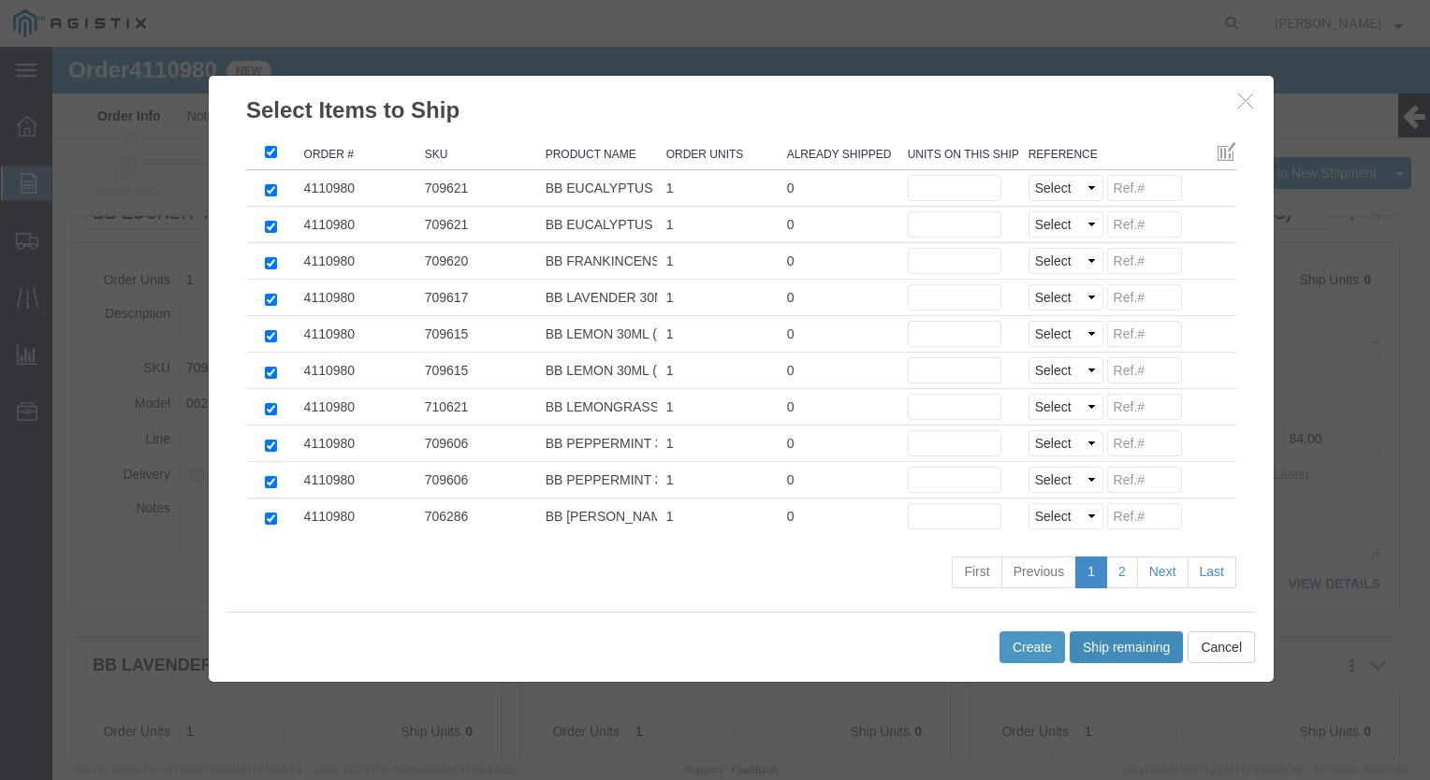
type input "1"
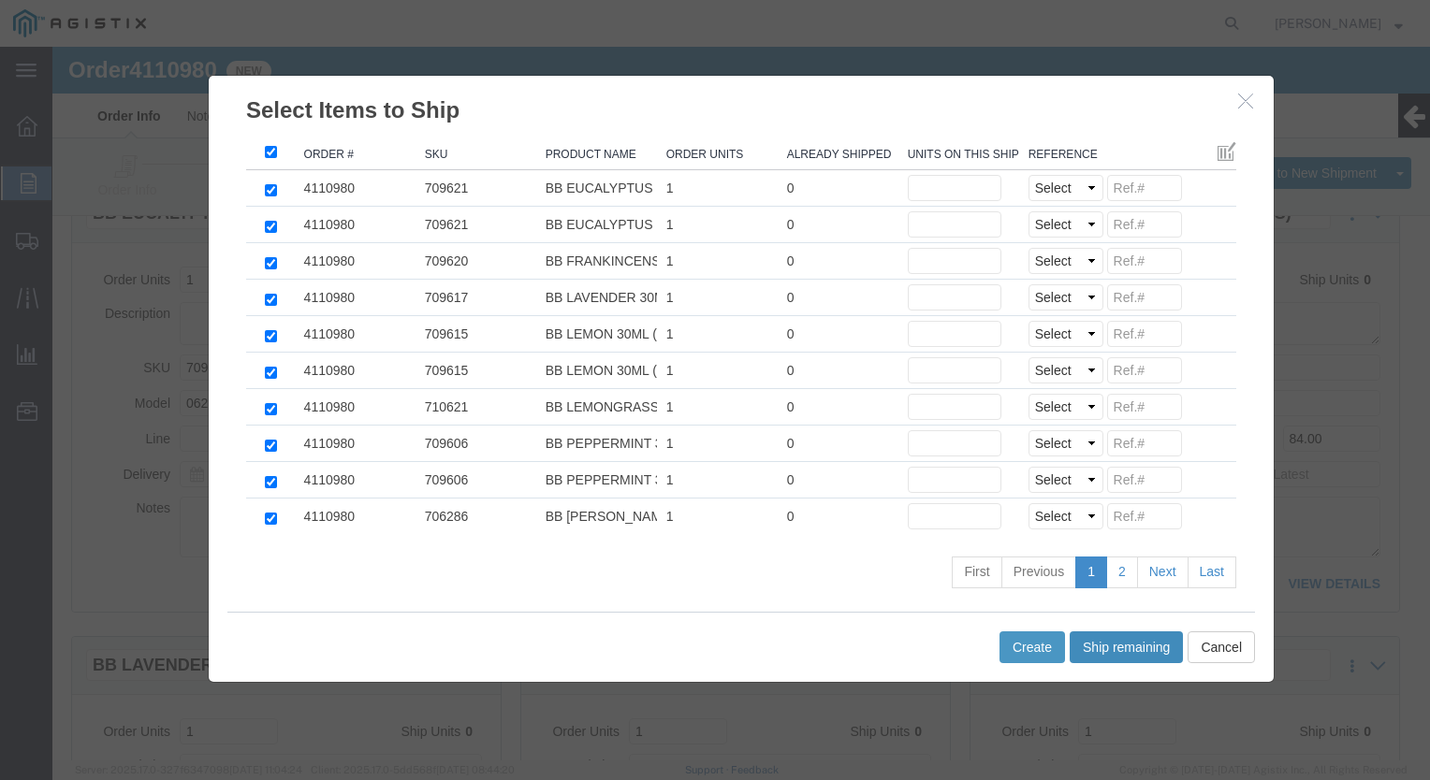
type input "1"
click select "Select Purchase Order Delivery Number"
select select "PO"
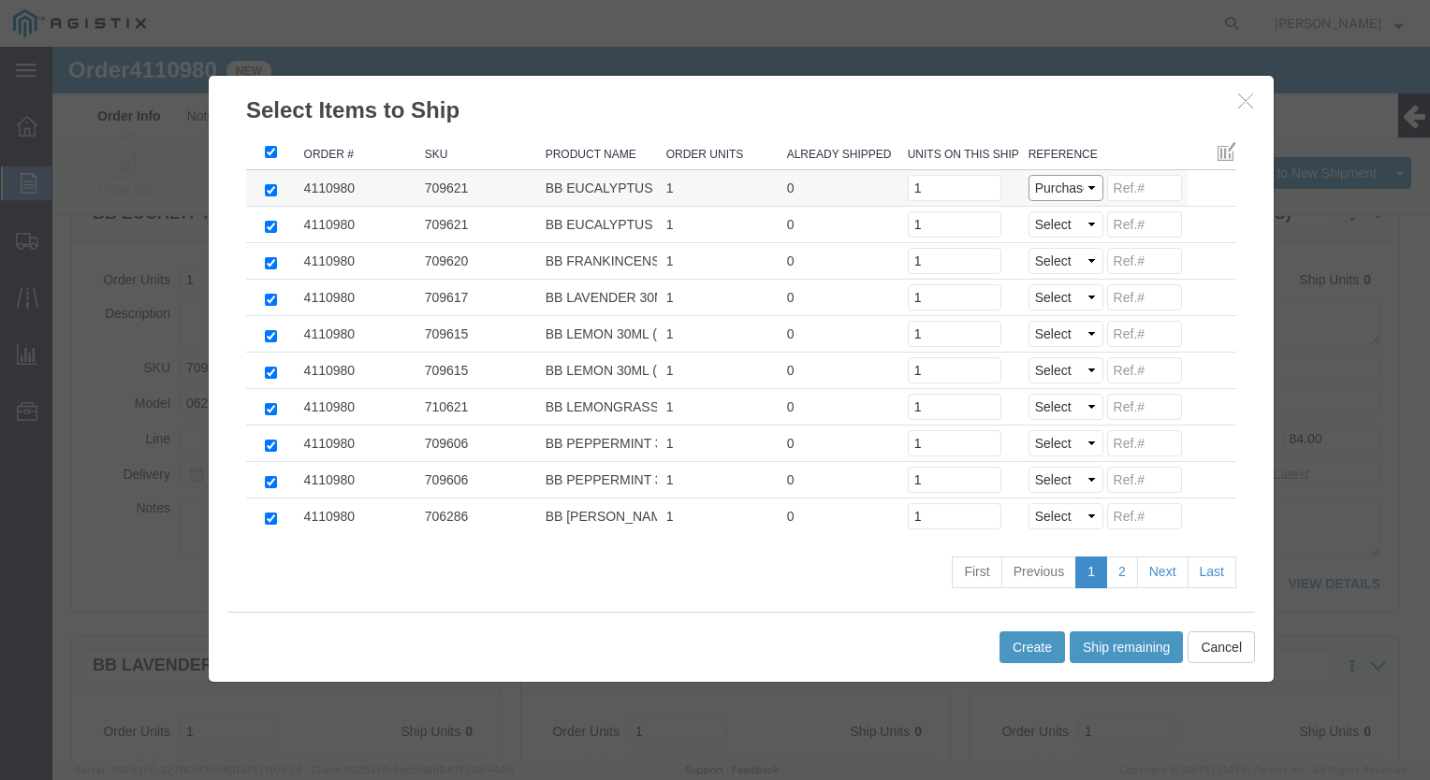
click select "Select Purchase Order Delivery Number"
click input
paste input "2709264"
type input "2709264"
click select "Select Purchase Order Delivery Number"
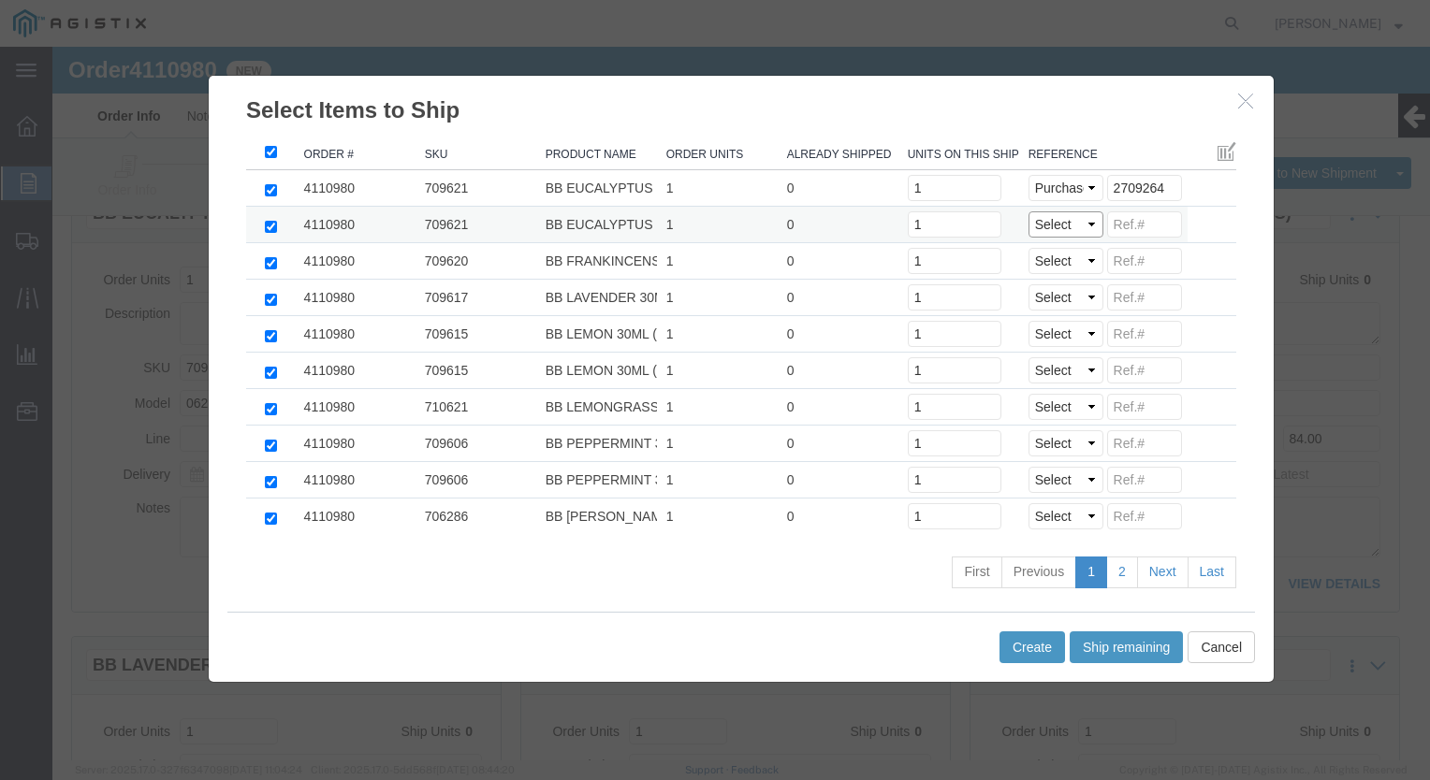
select select "PO"
click select "Select Purchase Order Delivery Number"
drag, startPoint x: 1093, startPoint y: 188, endPoint x: 1082, endPoint y: 187, distance: 11.3
click input
paste input "2709264"
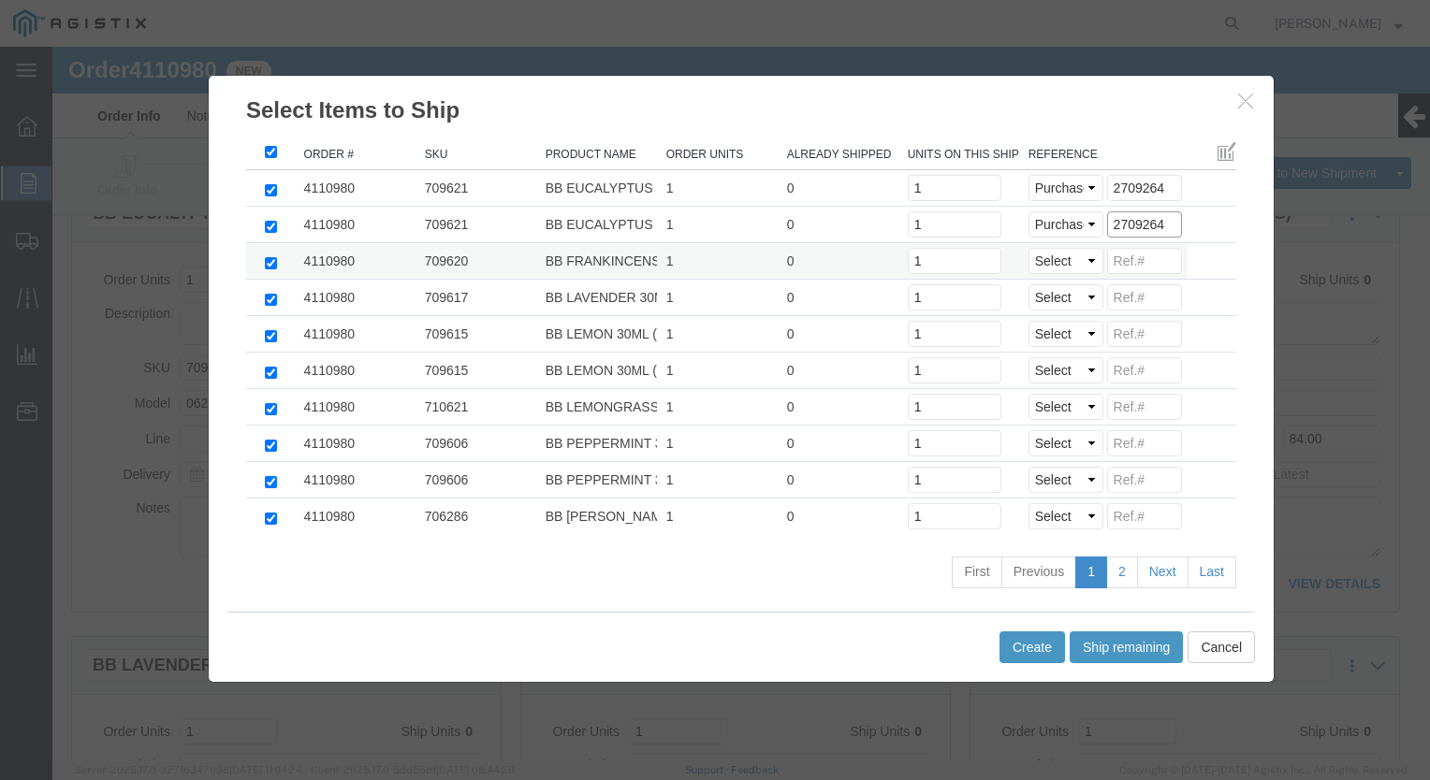
type input "2709264"
click select "Select Purchase Order Delivery Number"
select select "PO"
click select "Select Purchase Order Delivery Number"
click input
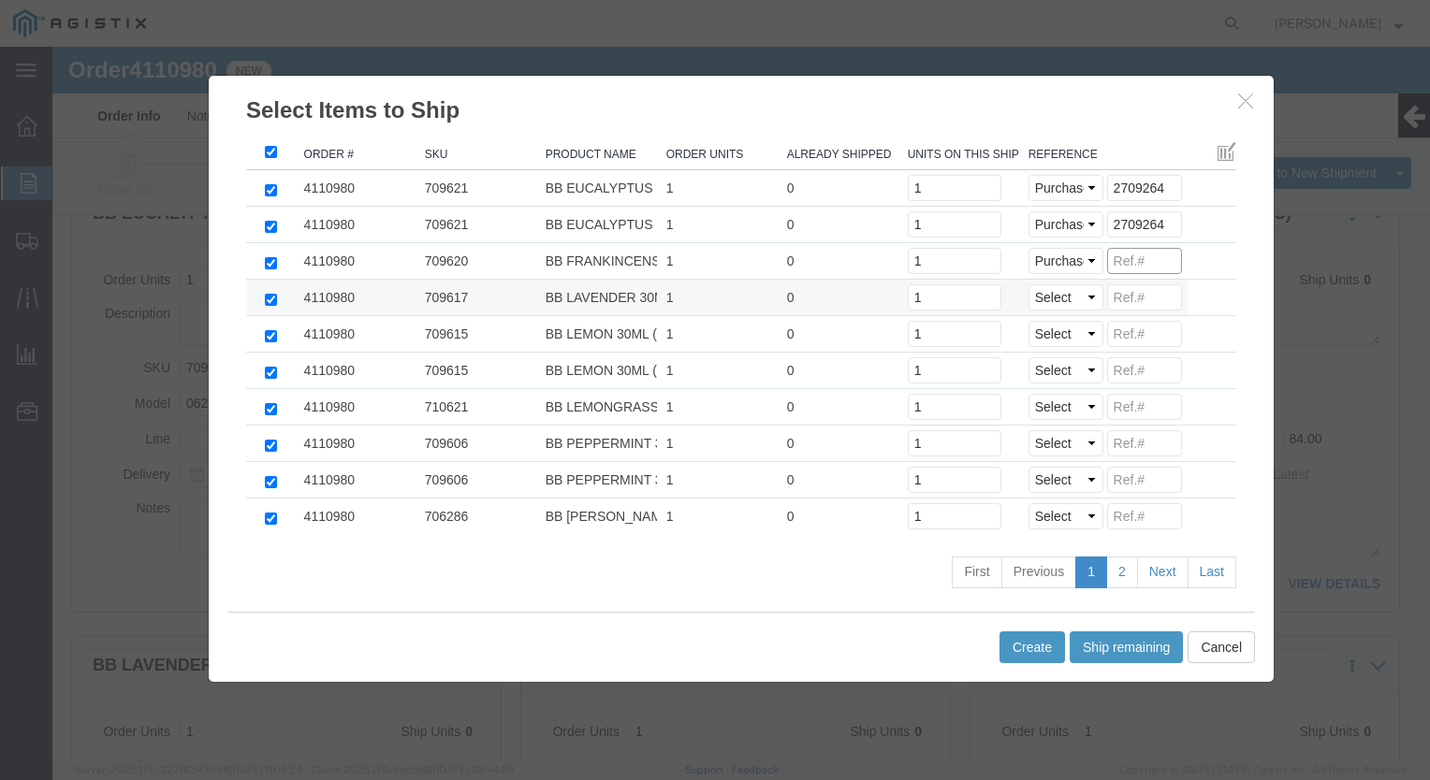
paste input "2709264"
type input "2709264"
click select "Select Purchase Order Delivery Number"
select select "PO"
click select "Select Purchase Order Delivery Number"
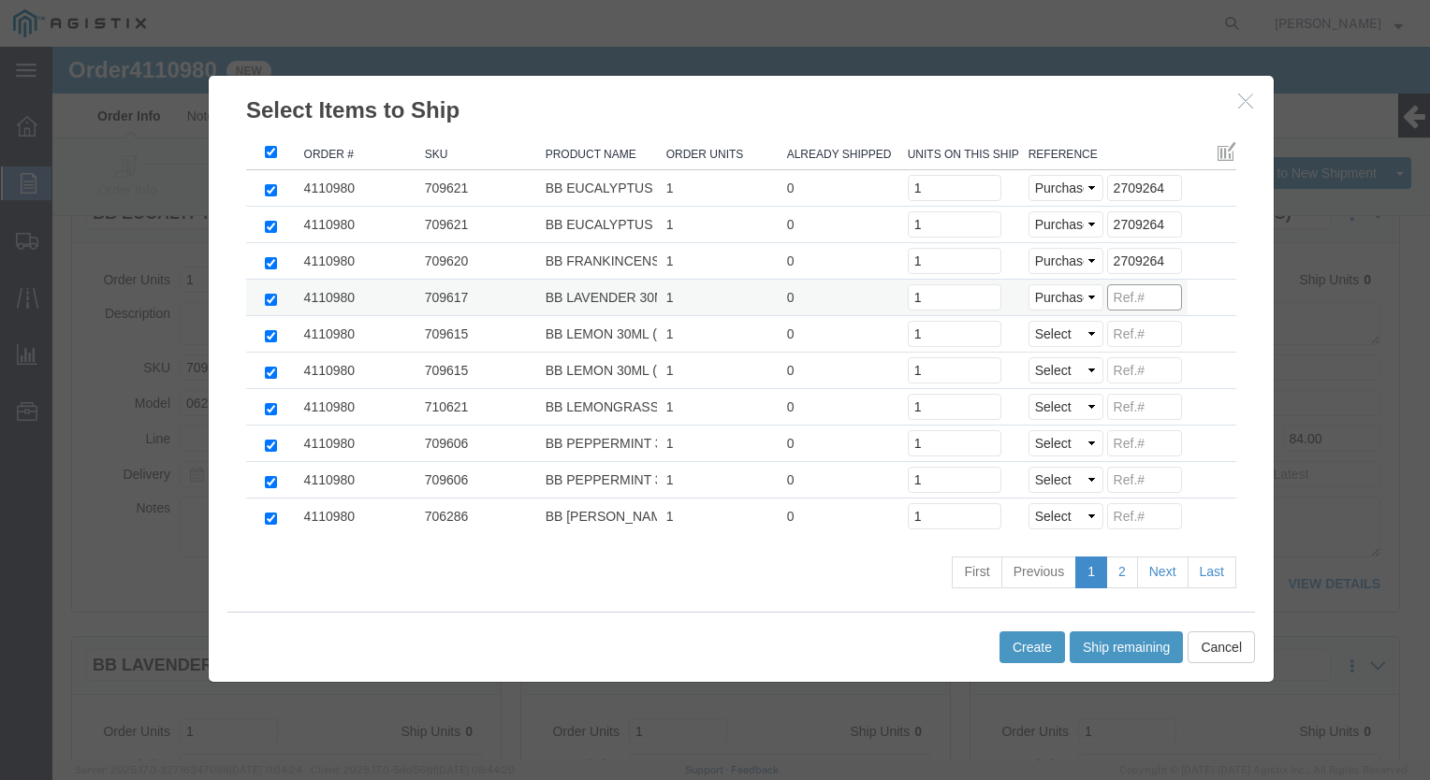
click input
paste input "2709264"
type input "2709264"
click select "Select Purchase Order Delivery Number"
select select "PO"
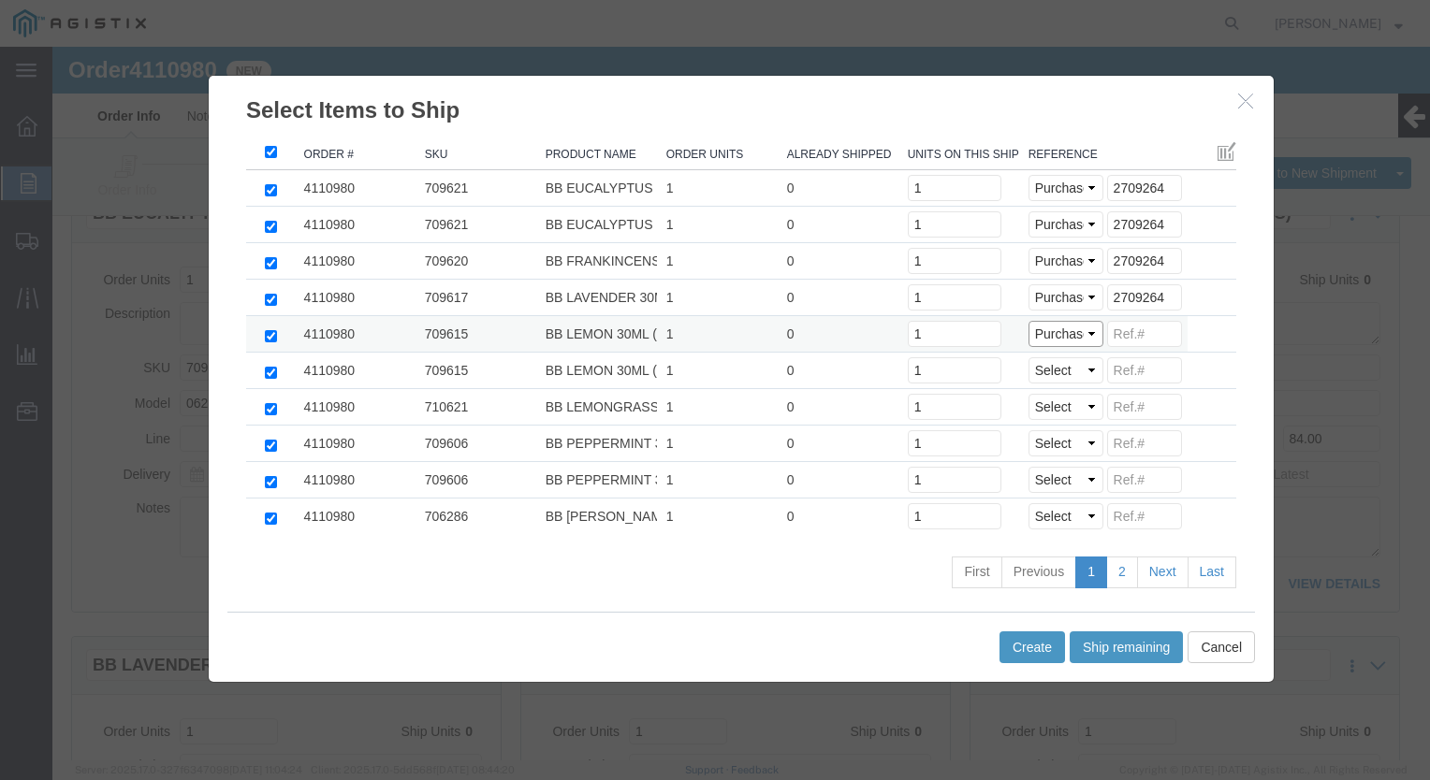
click select "Select Purchase Order Delivery Number"
click input
paste input "2709264"
type input "2709264"
click select "Select Purchase Order Delivery Number"
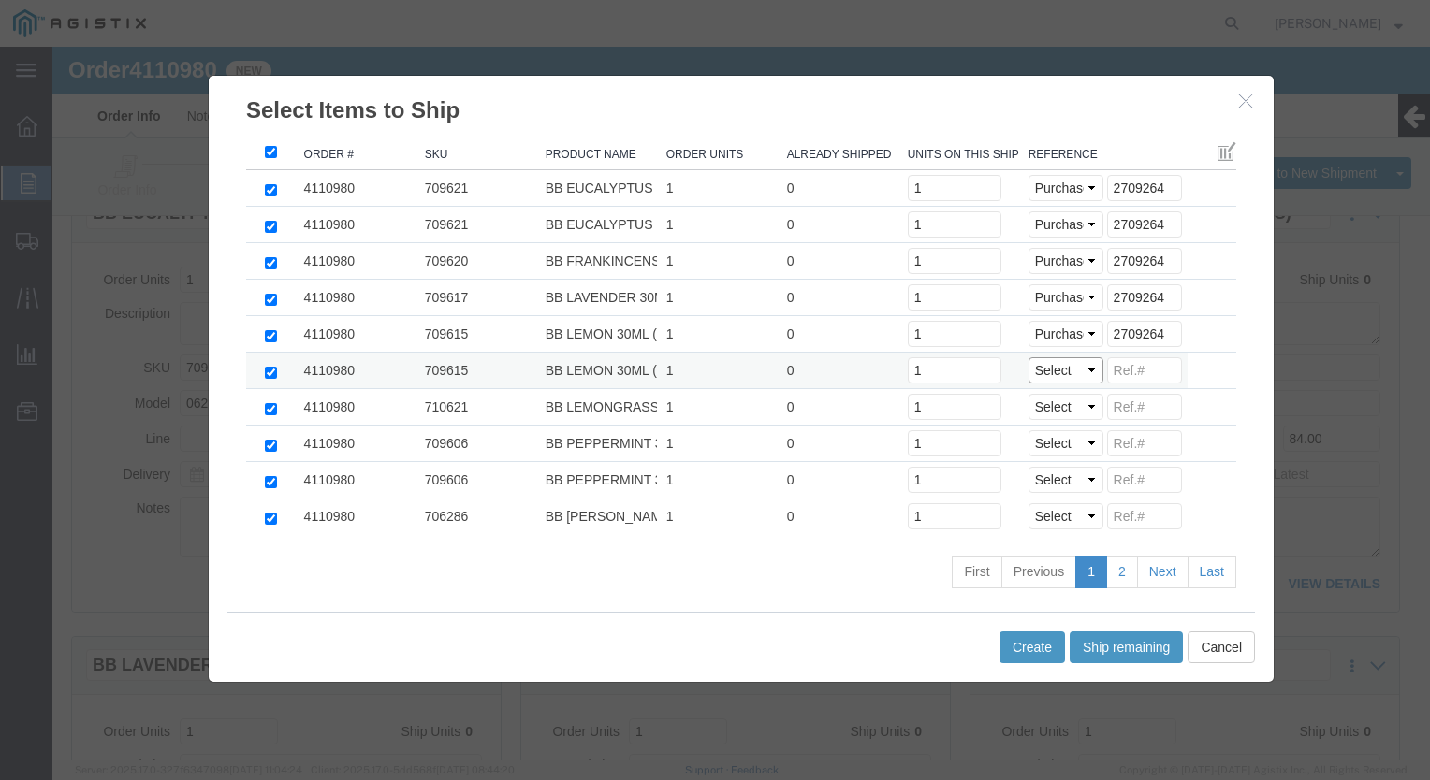
select select "PO"
click select "Select Purchase Order Delivery Number"
click input
paste input "2709264"
type input "2709264"
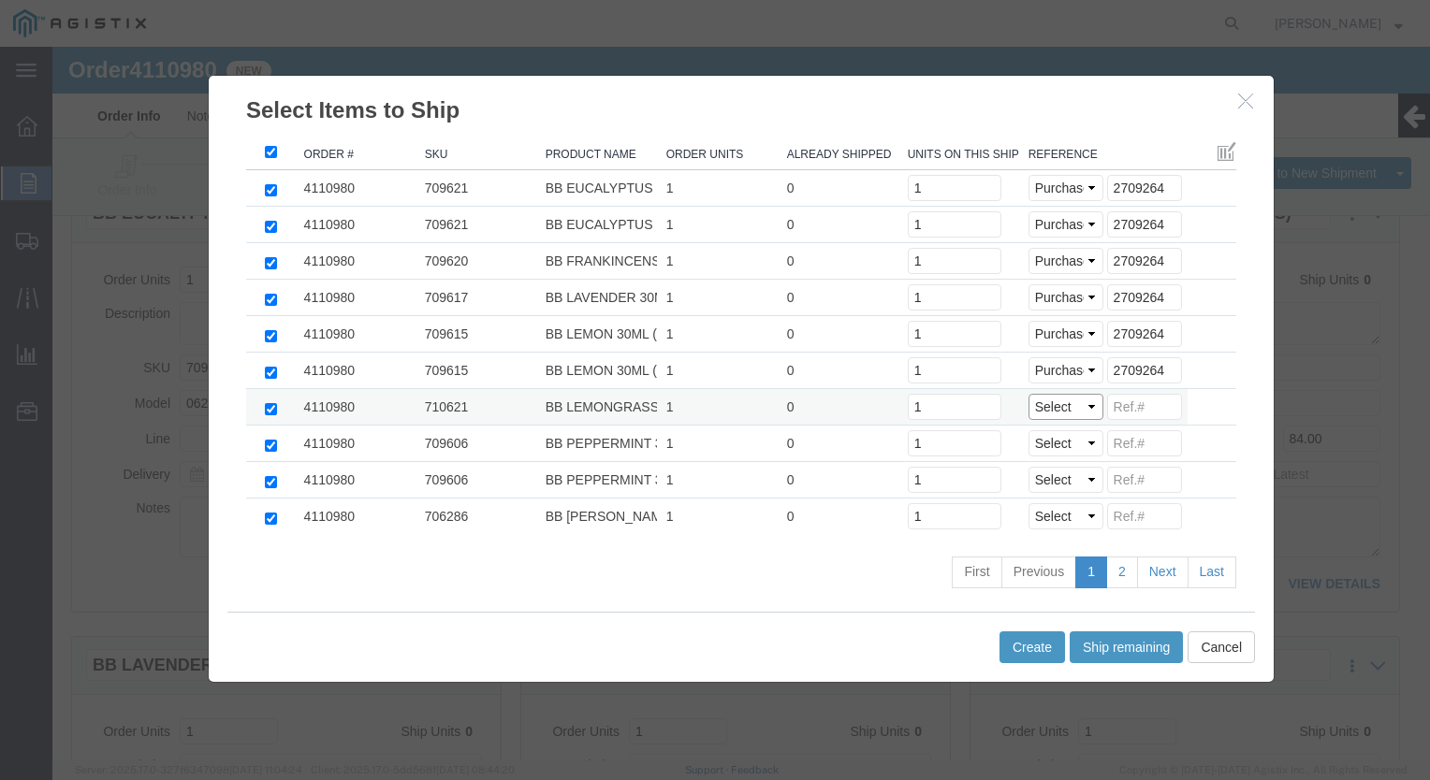
click select "Select Purchase Order Delivery Number"
select select "PO"
click select "Select Purchase Order Delivery Number"
click input
paste input "2709264"
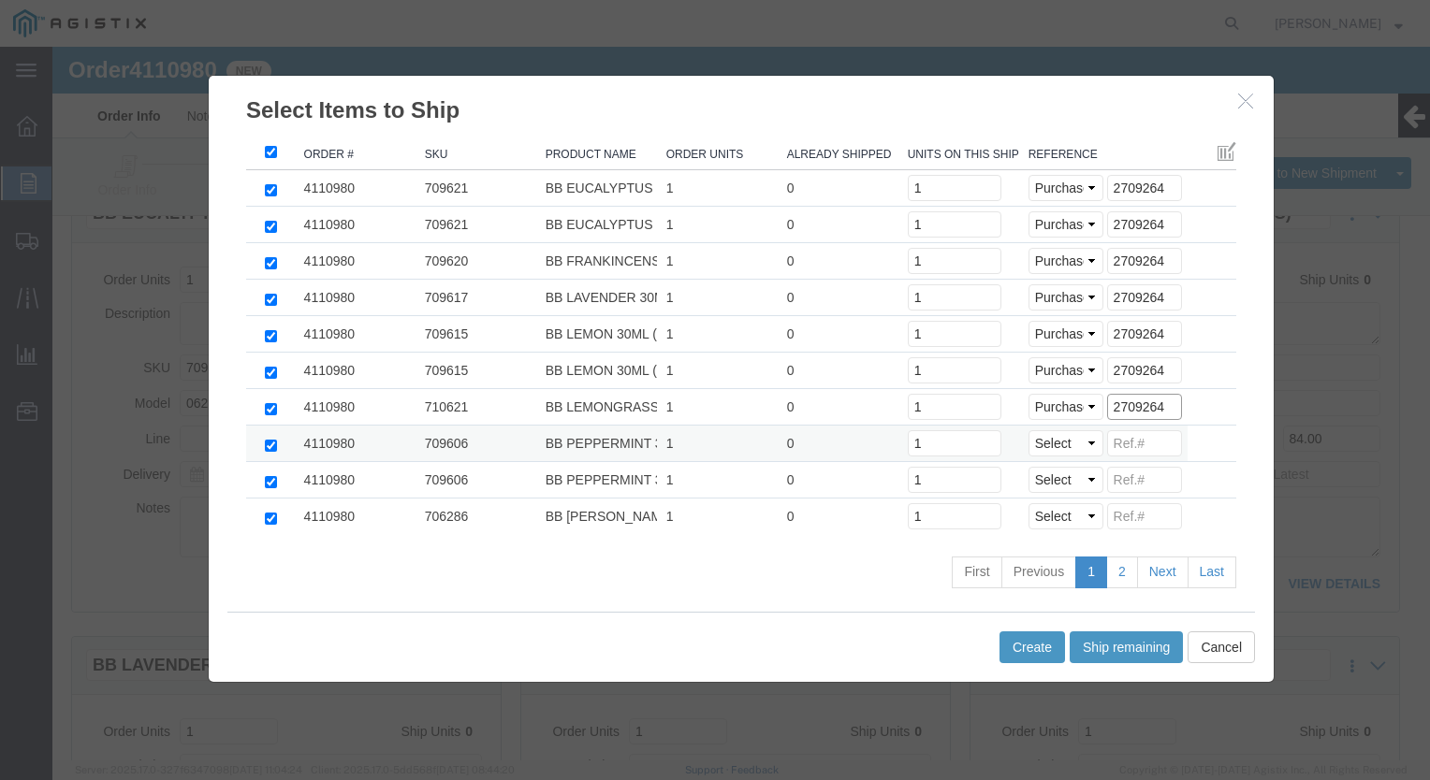
type input "2709264"
click select "Select Purchase Order Delivery Number"
select select "PO"
click select "Select Purchase Order Delivery Number"
click input
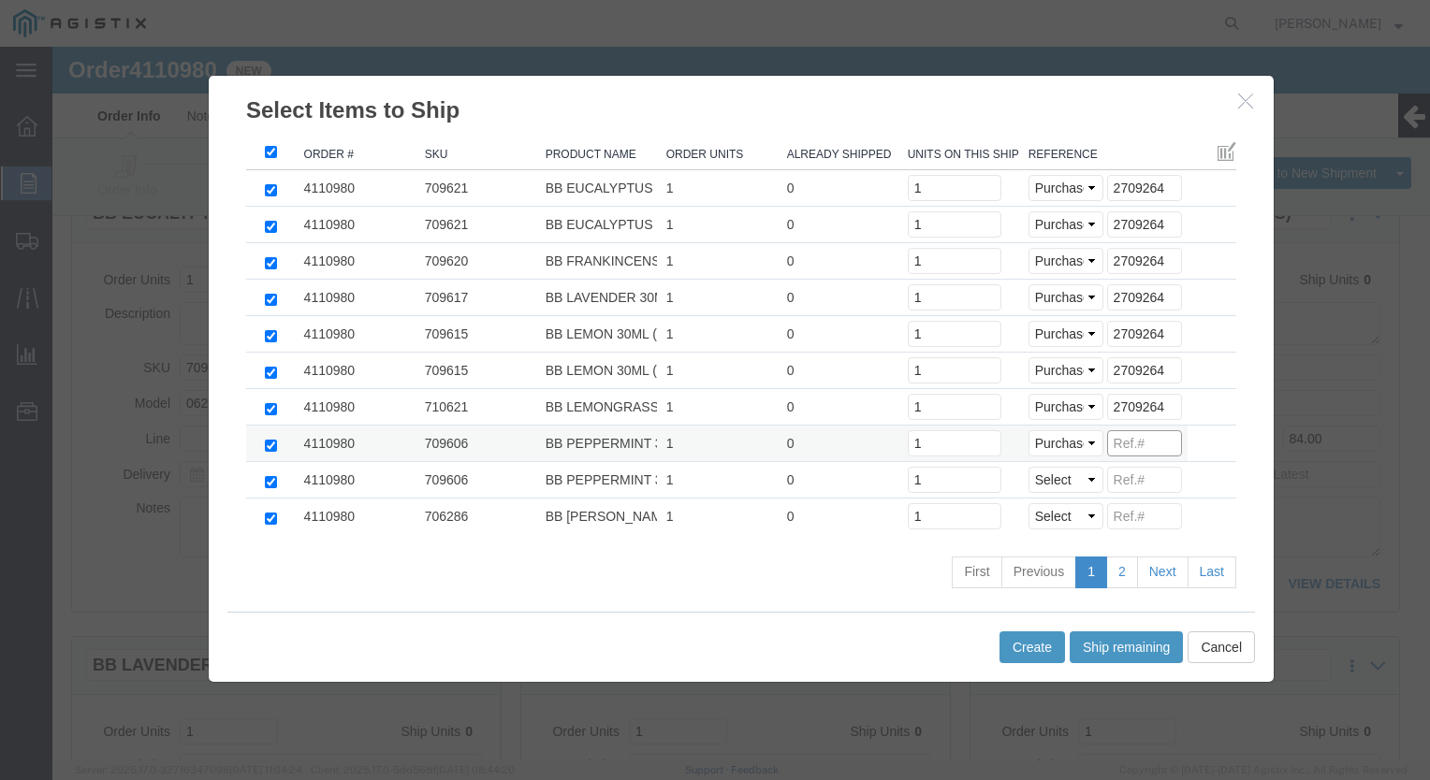
paste input "2709264"
type input "2709264"
click select "Select Purchase Order Delivery Number"
select select "PO"
click select "Select Purchase Order Delivery Number"
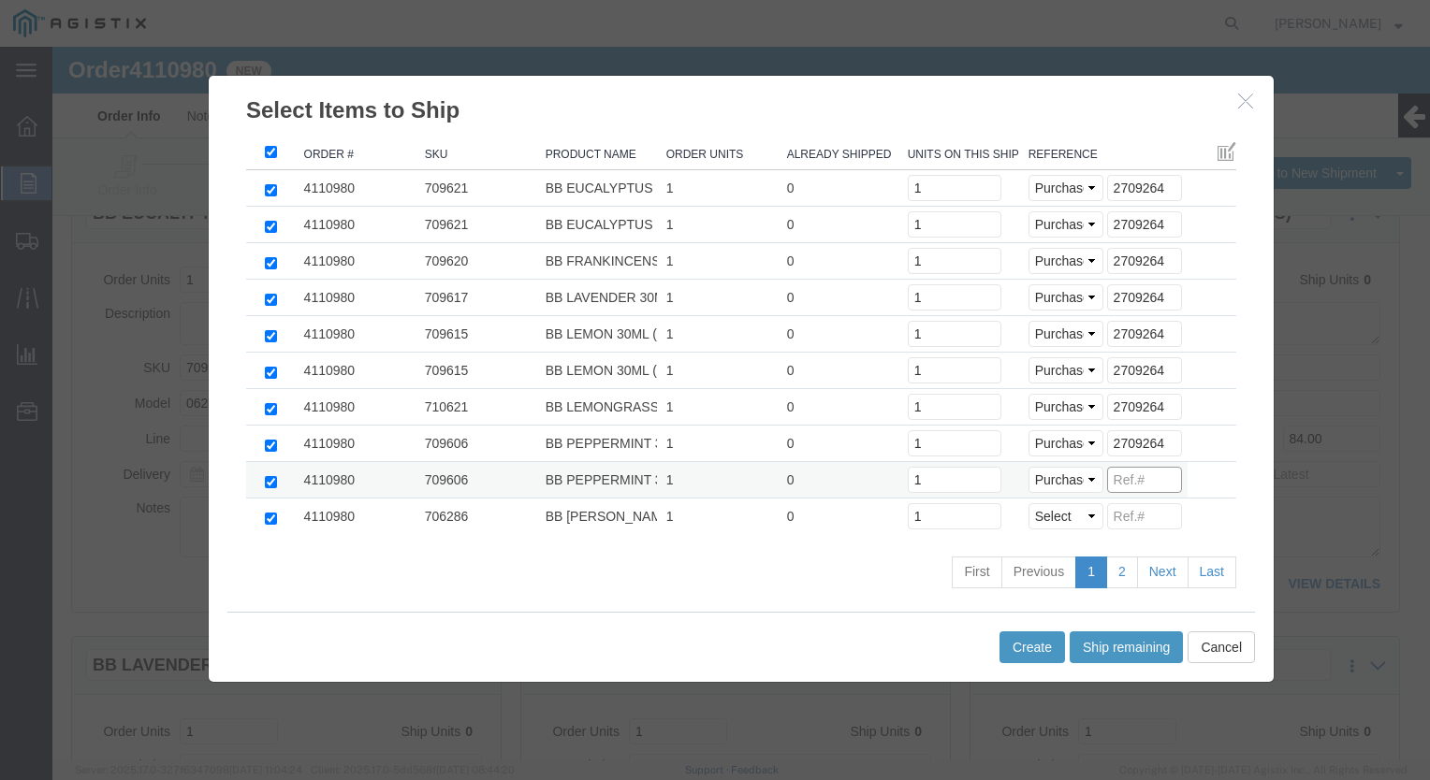
click input
paste input "2709264"
type input "2709264"
click select "Select Purchase Order Delivery Number"
select select "PO"
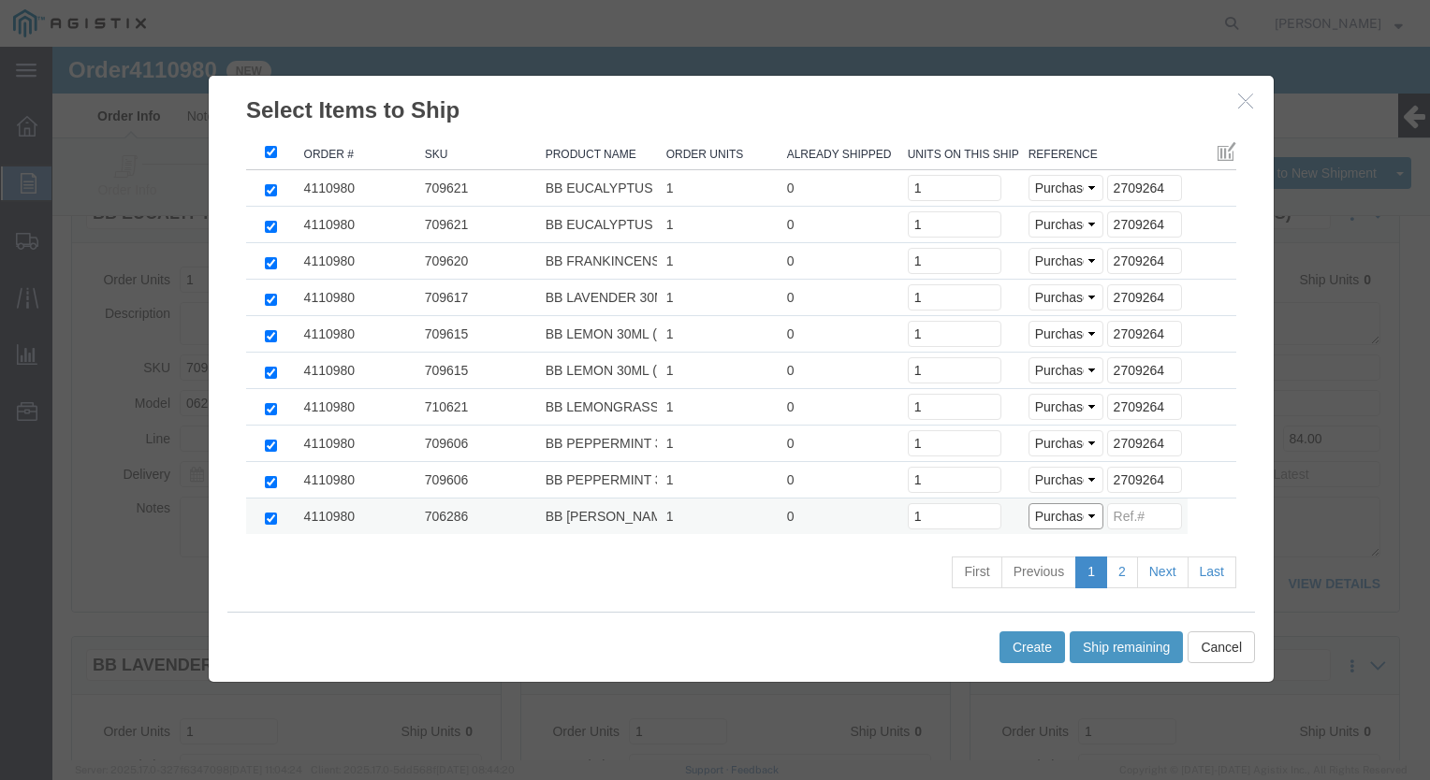
click select "Select Purchase Order Delivery Number"
click input
paste input "2709264"
type input "2709264"
click button "Create"
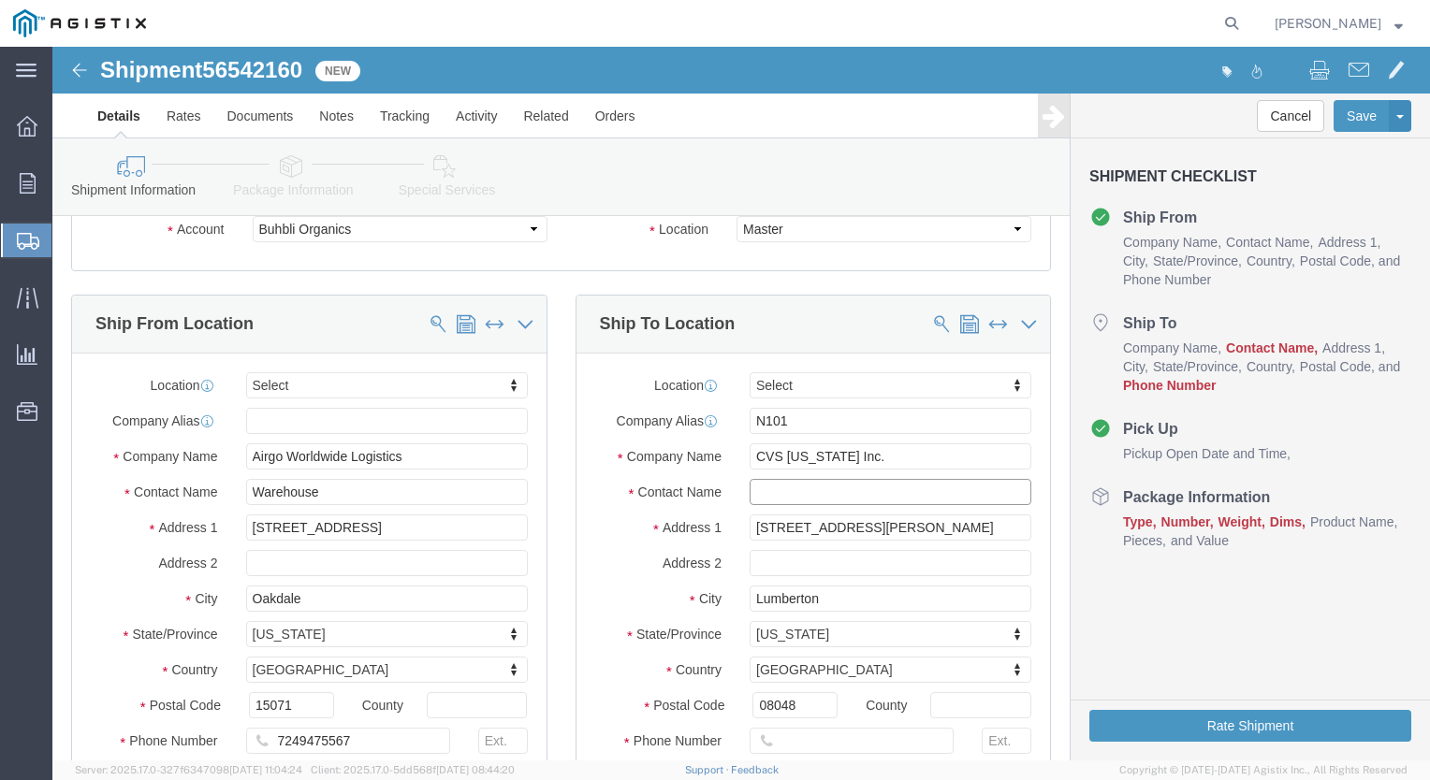
drag, startPoint x: 747, startPoint y: 458, endPoint x: 747, endPoint y: 445, distance: 12.2
click input "text"
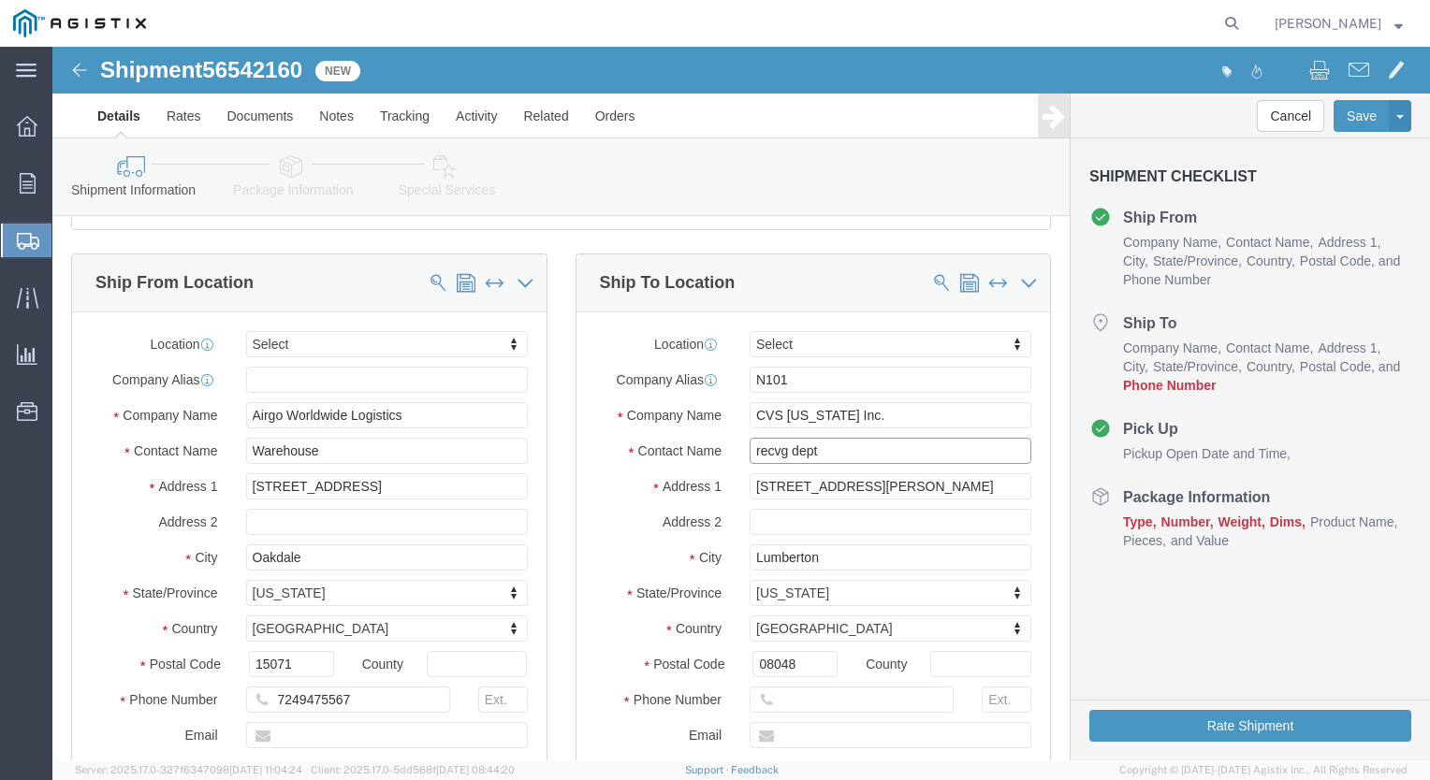
scroll to position [468, 0]
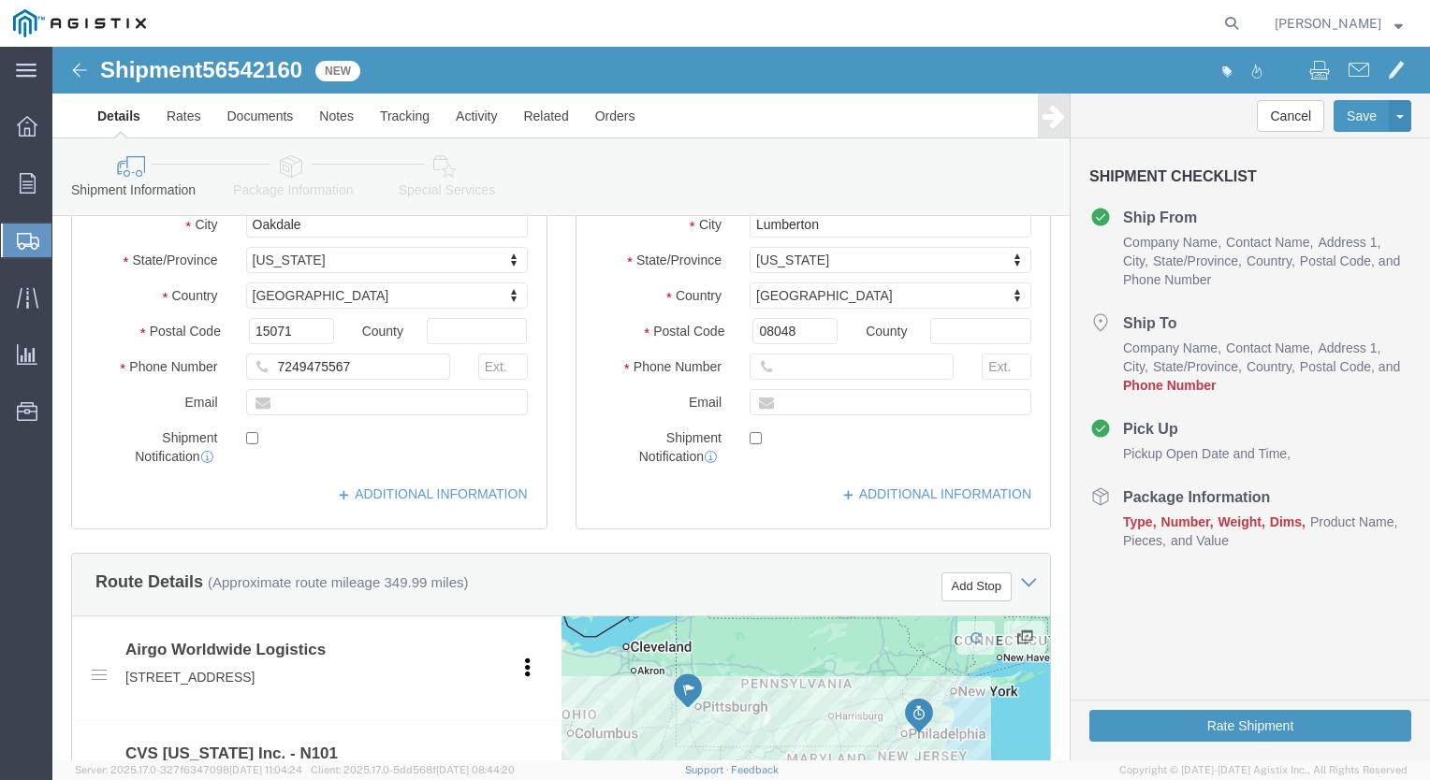
type input "recvg dept"
click input "text"
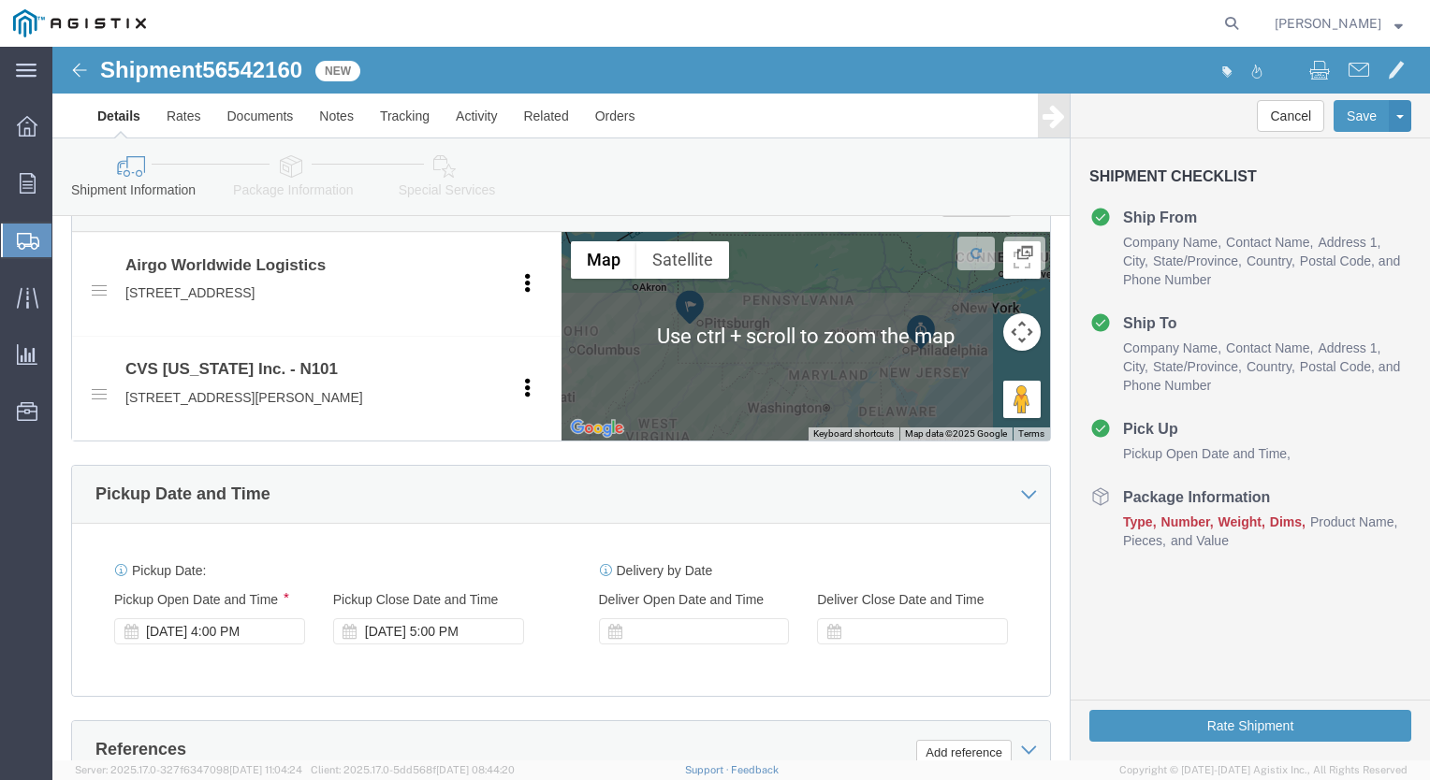
scroll to position [936, 0]
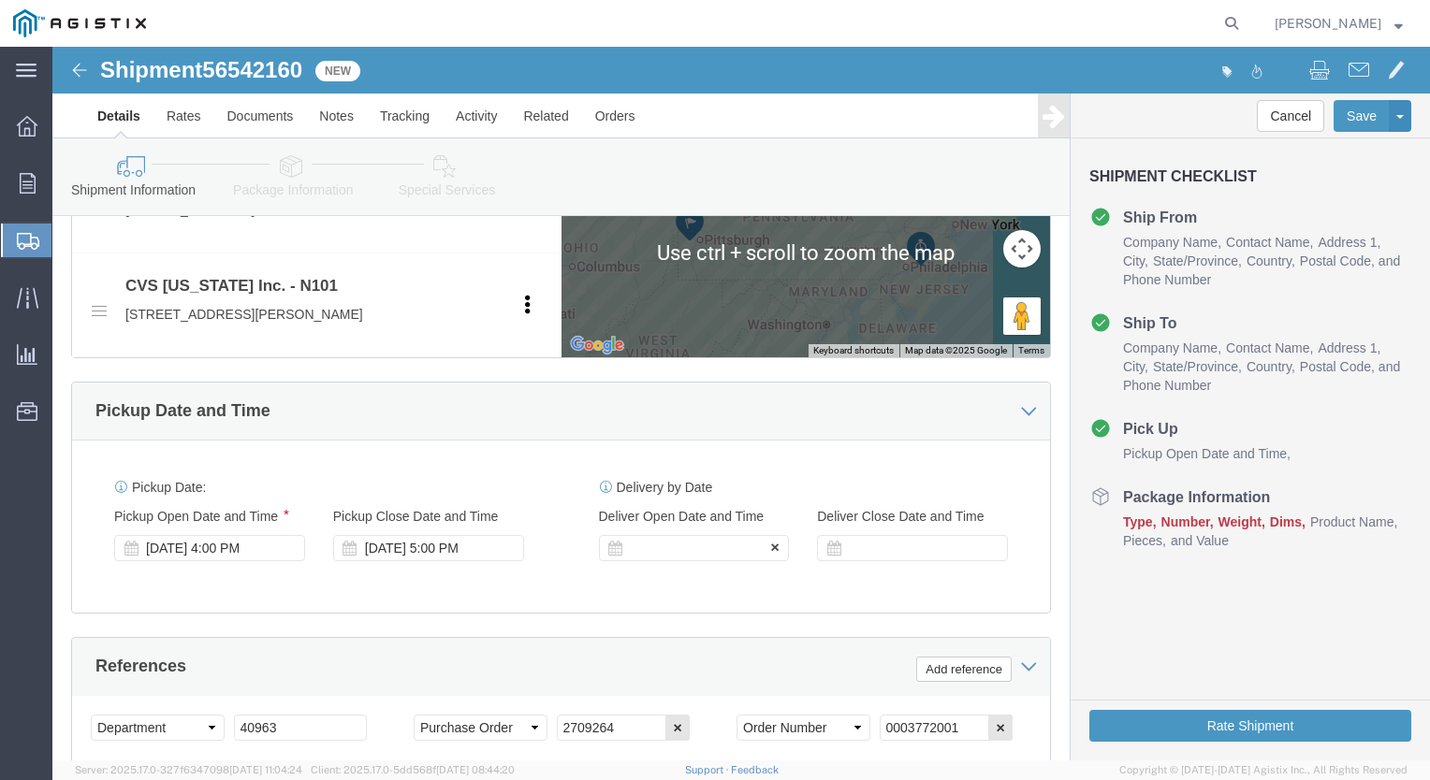
type input "[PHONE_NUMBER]"
click div
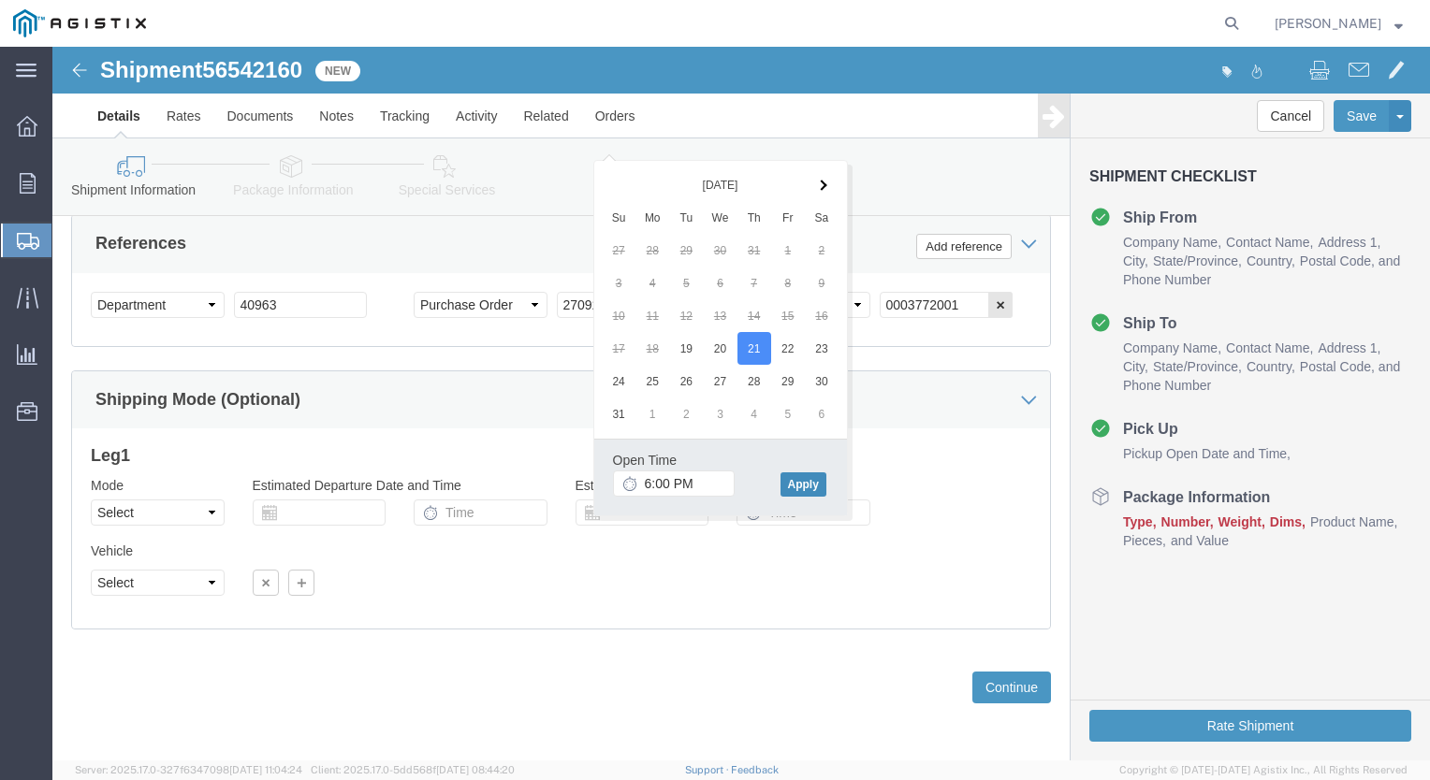
click button "Apply"
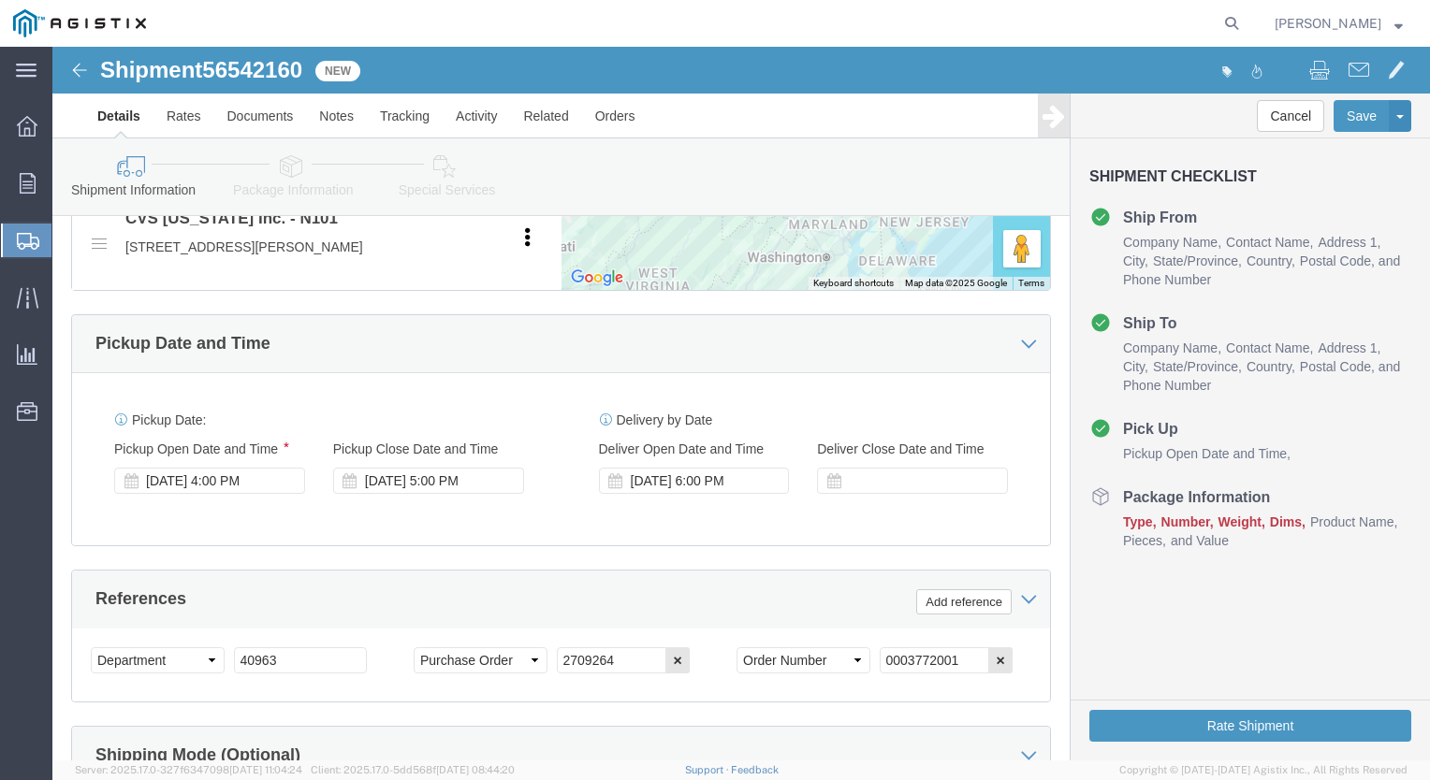
click div
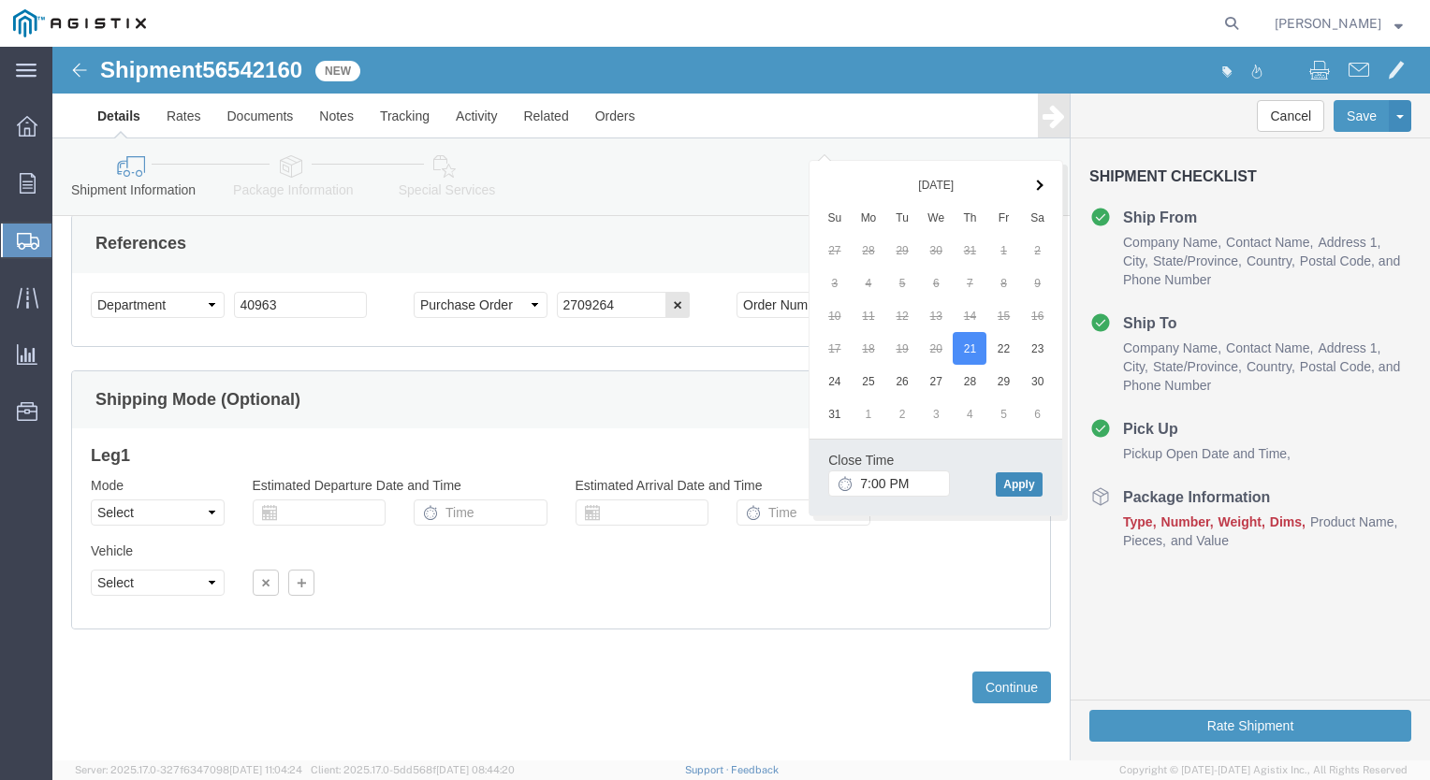
click button "Apply"
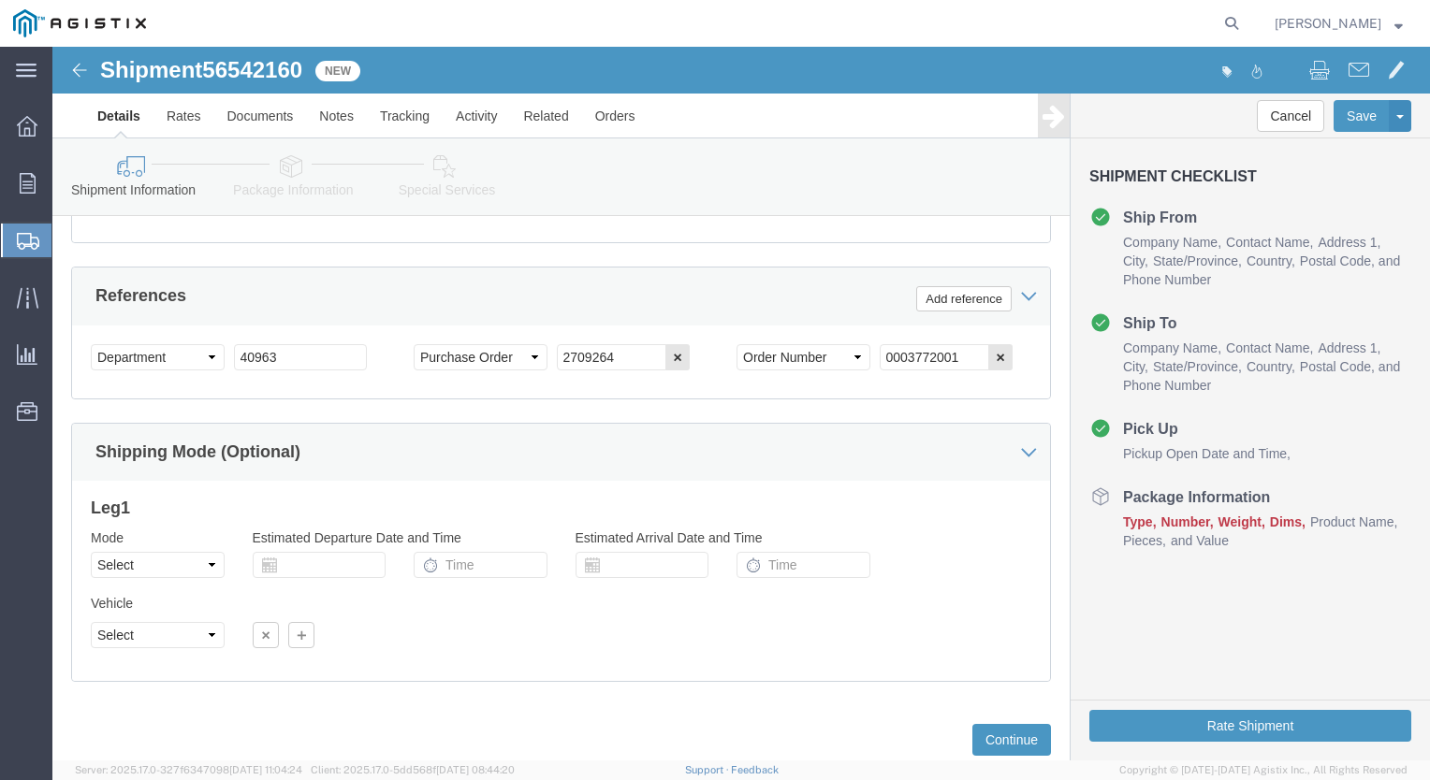
scroll to position [1284, 0]
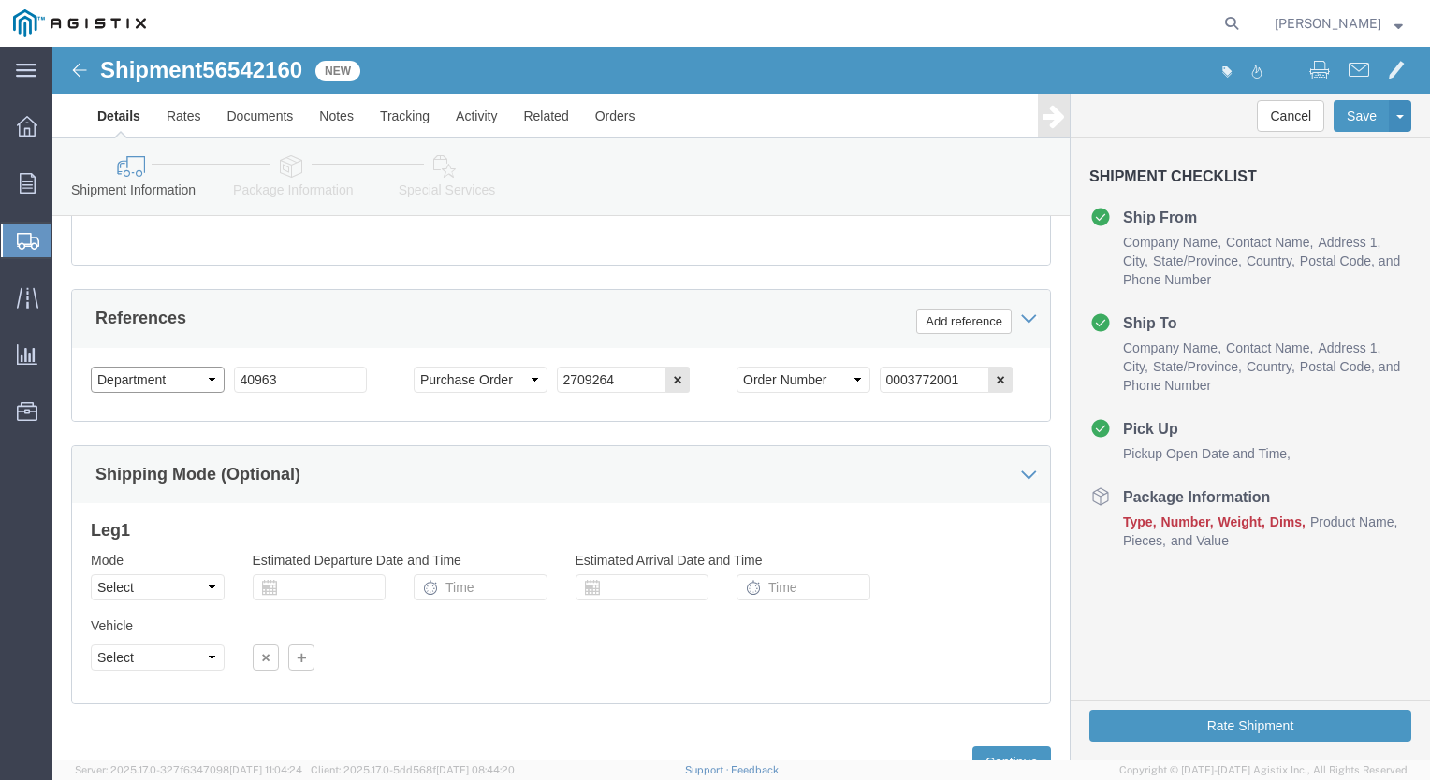
click select "Select Account Type Activity ID Airline Appointment Number ASN Batch Request # …"
select select "BOL"
click select "Select Account Type Activity ID Airline Appointment Number ASN Batch Request # …"
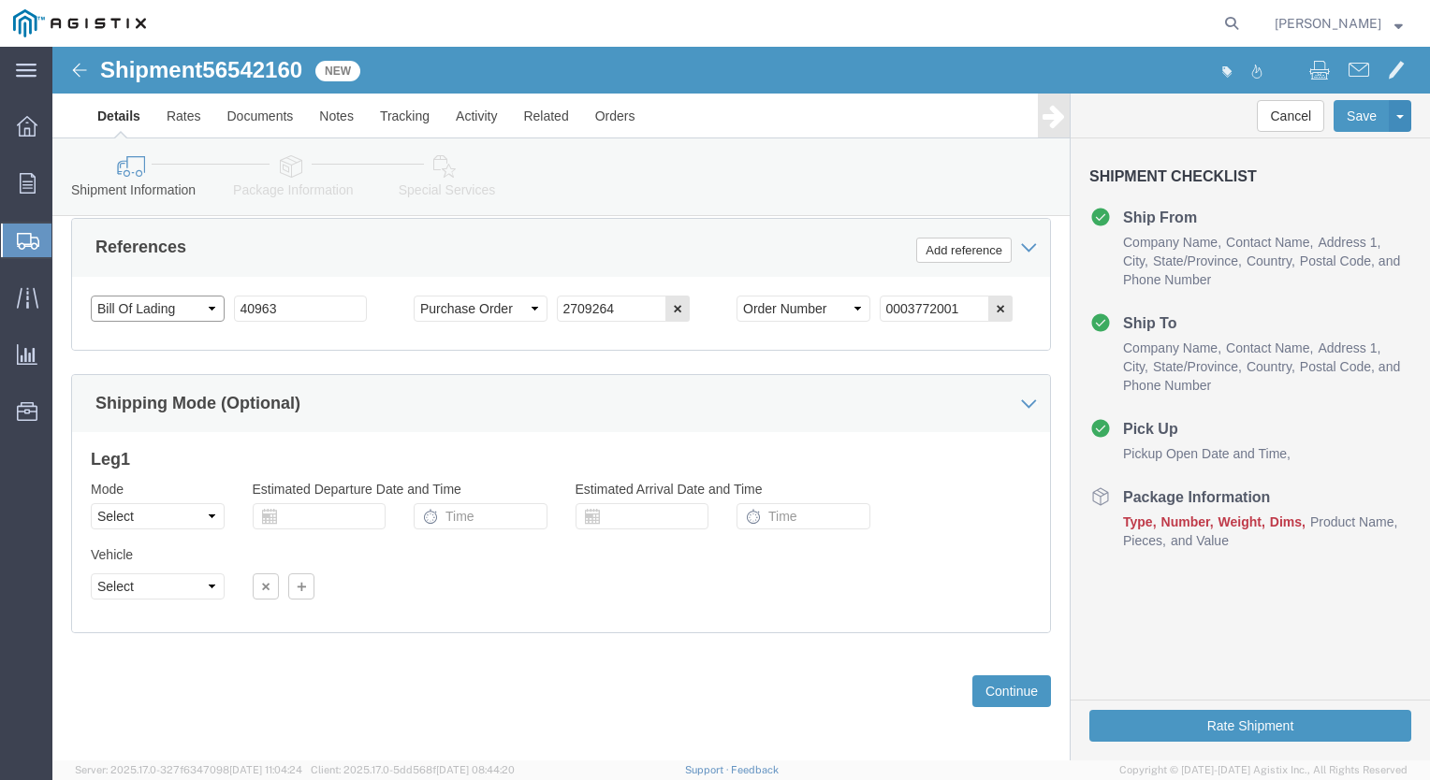
scroll to position [1377, 0]
click button "Continue"
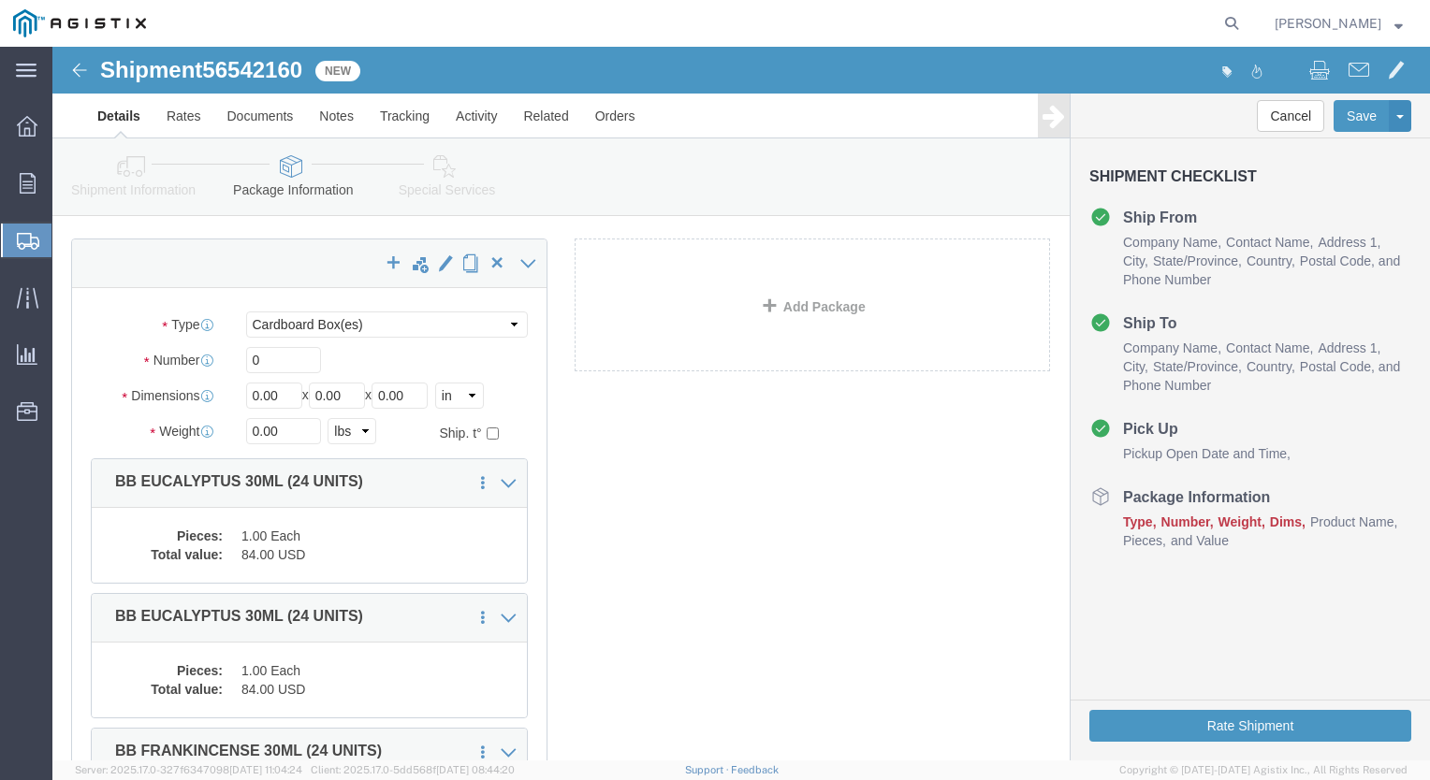
scroll to position [0, 0]
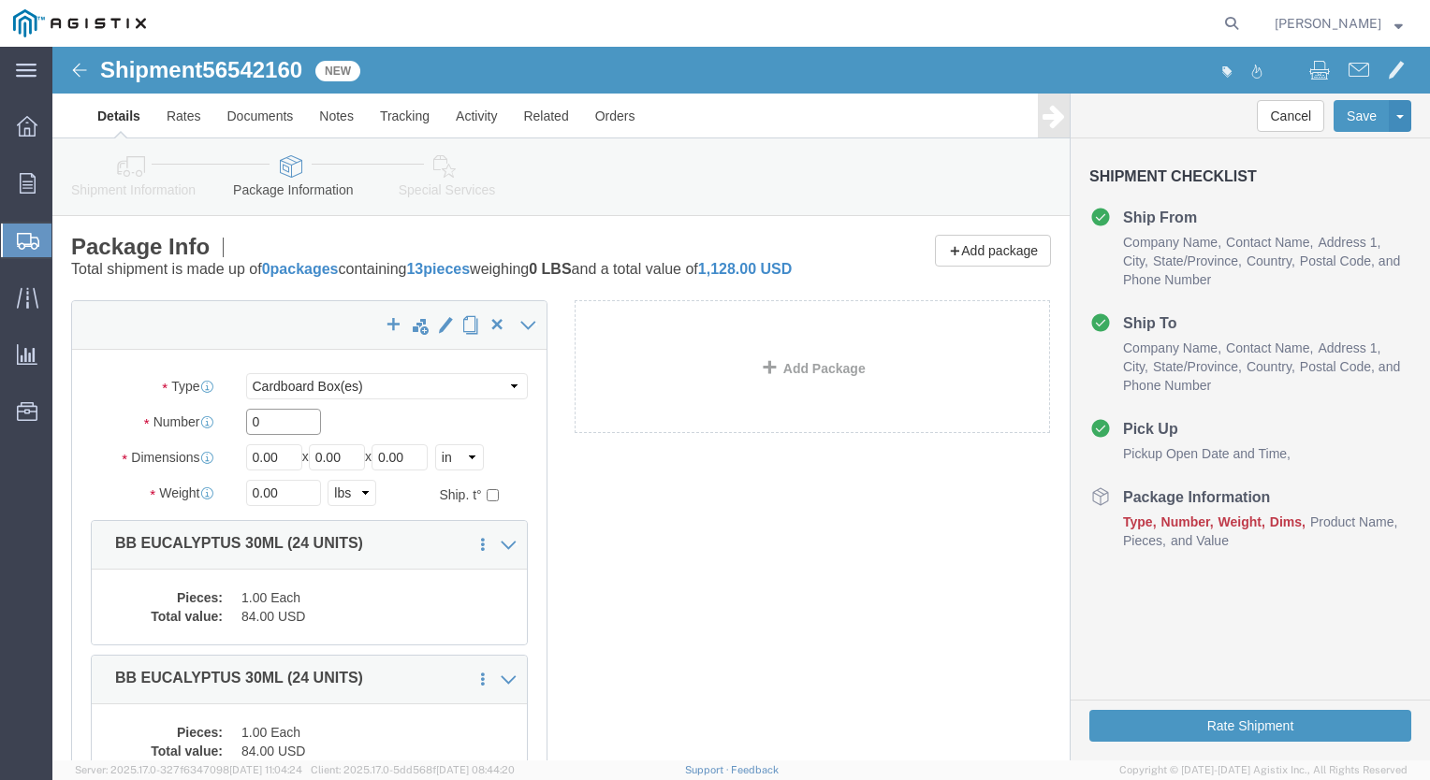
drag, startPoint x: 233, startPoint y: 387, endPoint x: 179, endPoint y: 399, distance: 55.4
click div "Package Type Select Bale(s) Basket(s) Bolt(s) Bottle(s) Buckets Bulk Bundle(s) …"
type input "13"
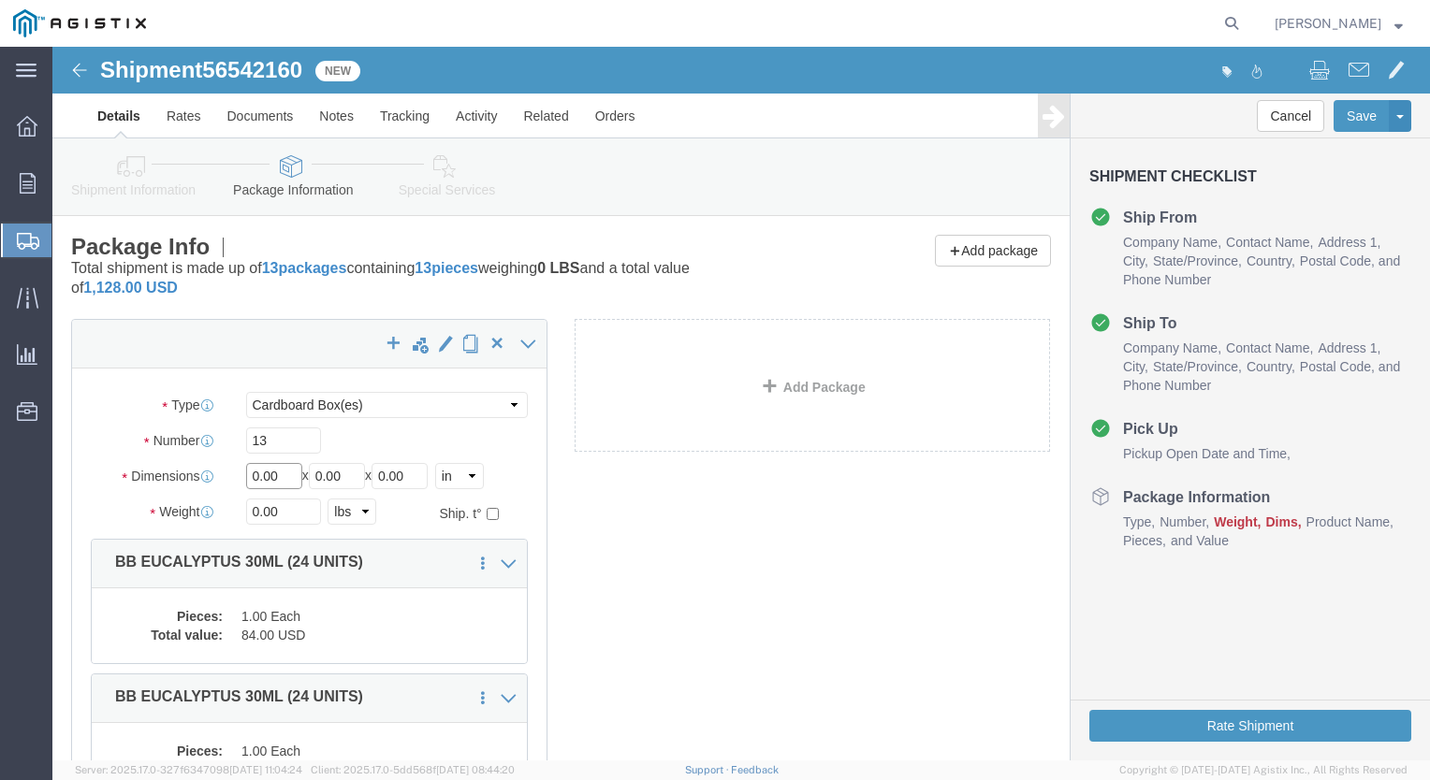
drag, startPoint x: 138, startPoint y: 428, endPoint x: 83, endPoint y: 395, distance: 63.4
click div "Dimensions Length 0.00 x Width 0.00 x Height 0.00 Select cm ft in"
type input "10"
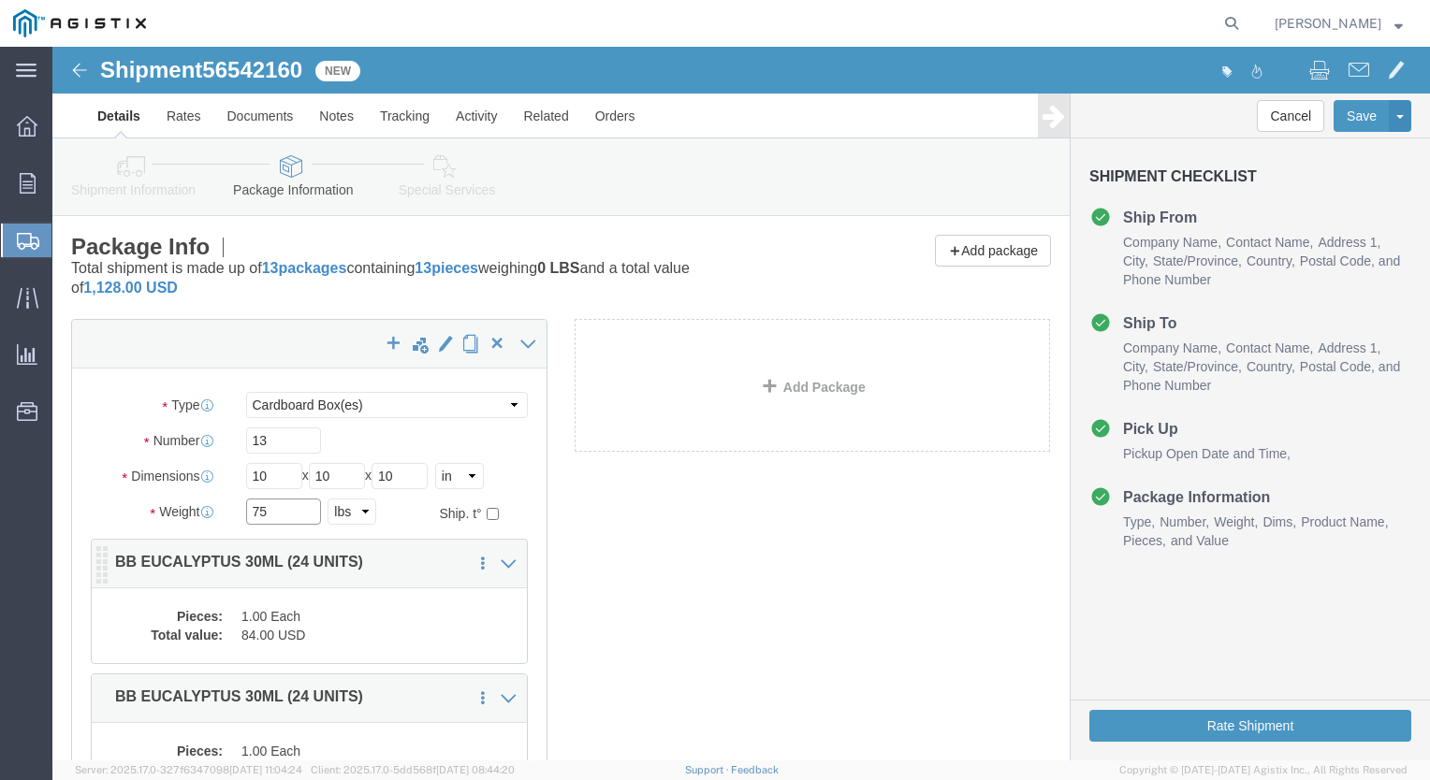
type input "75"
click dd "84.00 USD"
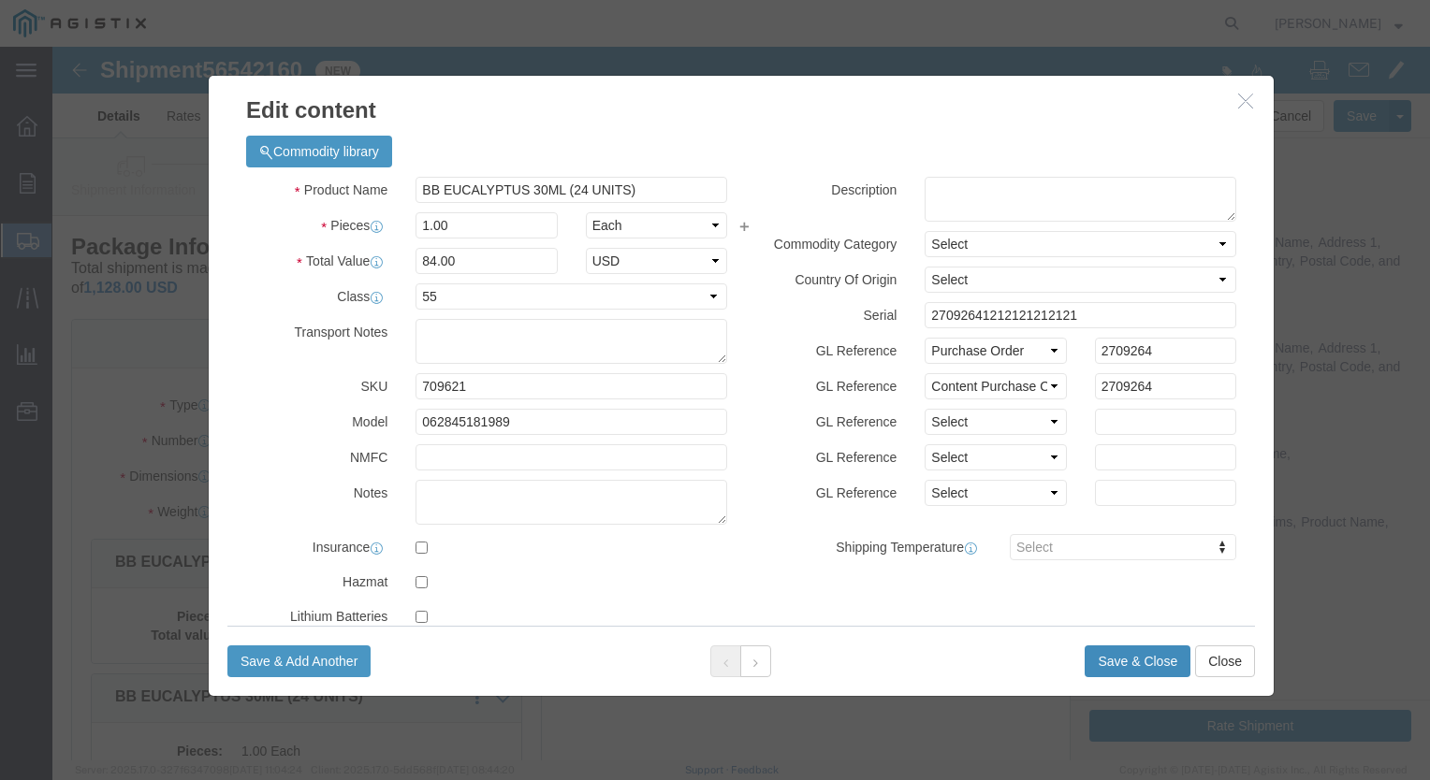
click button "Save & Close"
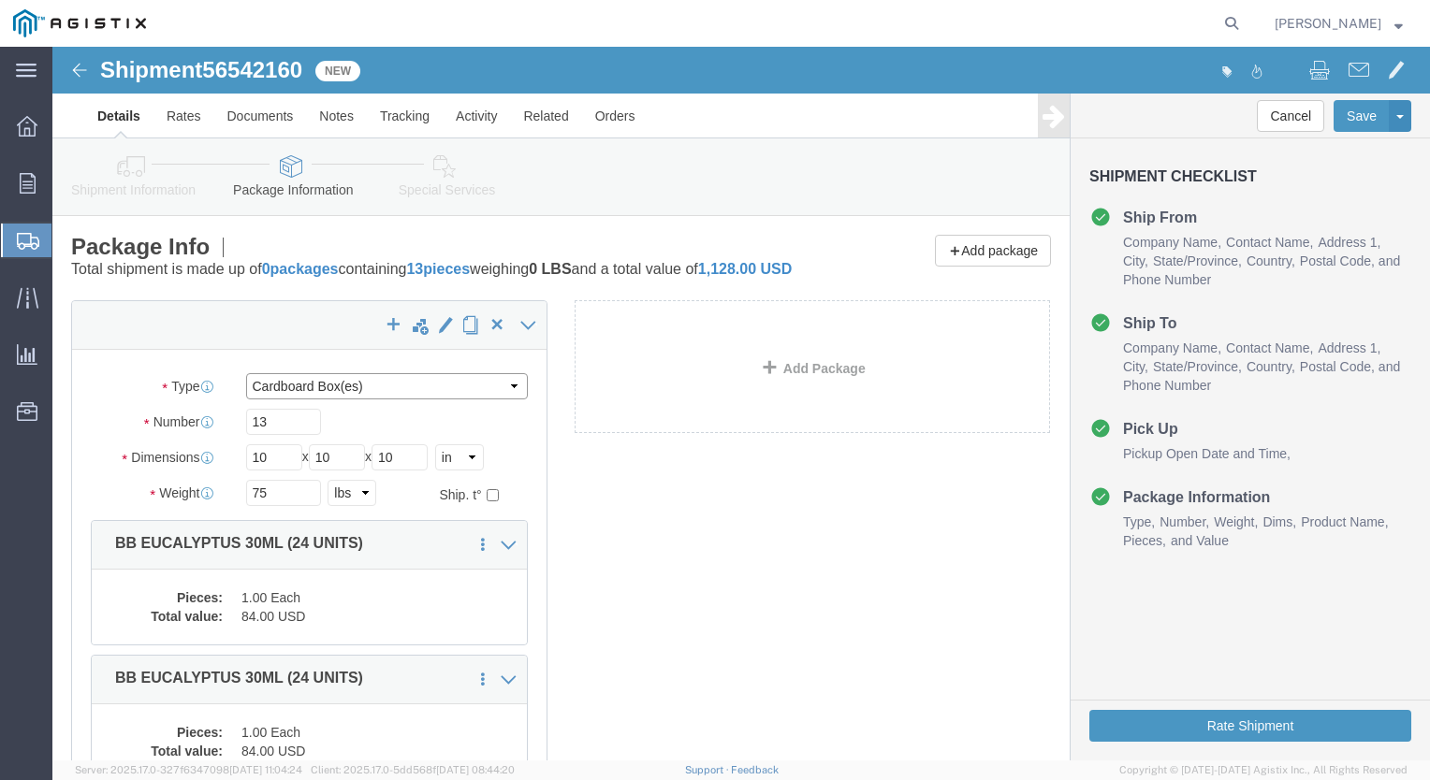
click select "Select Bale(s) Basket(s) Bolt(s) Bottle(s) Buckets Bulk Bundle(s) Can(s) Cardbo…"
click input "13"
drag, startPoint x: 237, startPoint y: 395, endPoint x: 96, endPoint y: 392, distance: 140.4
click div "Number 13"
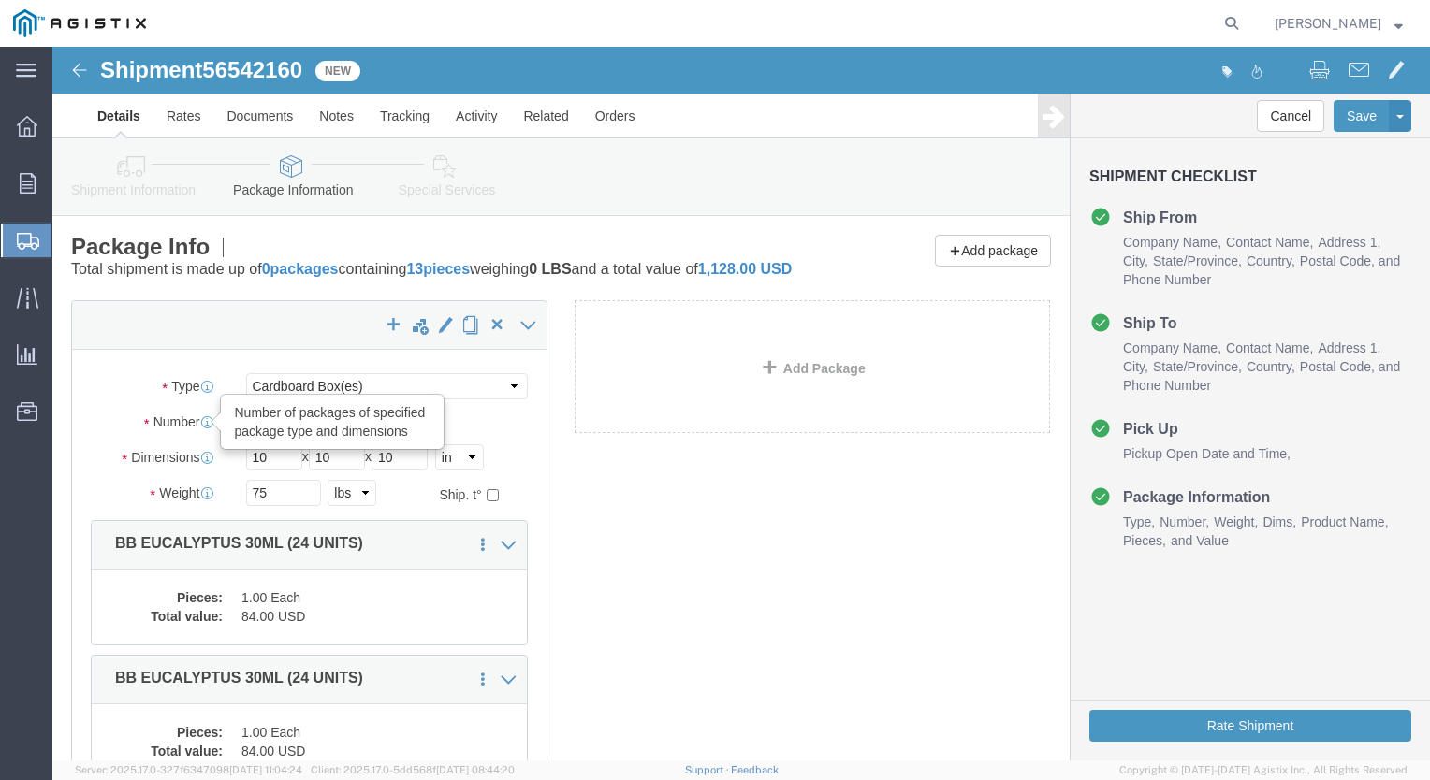
type input "13"
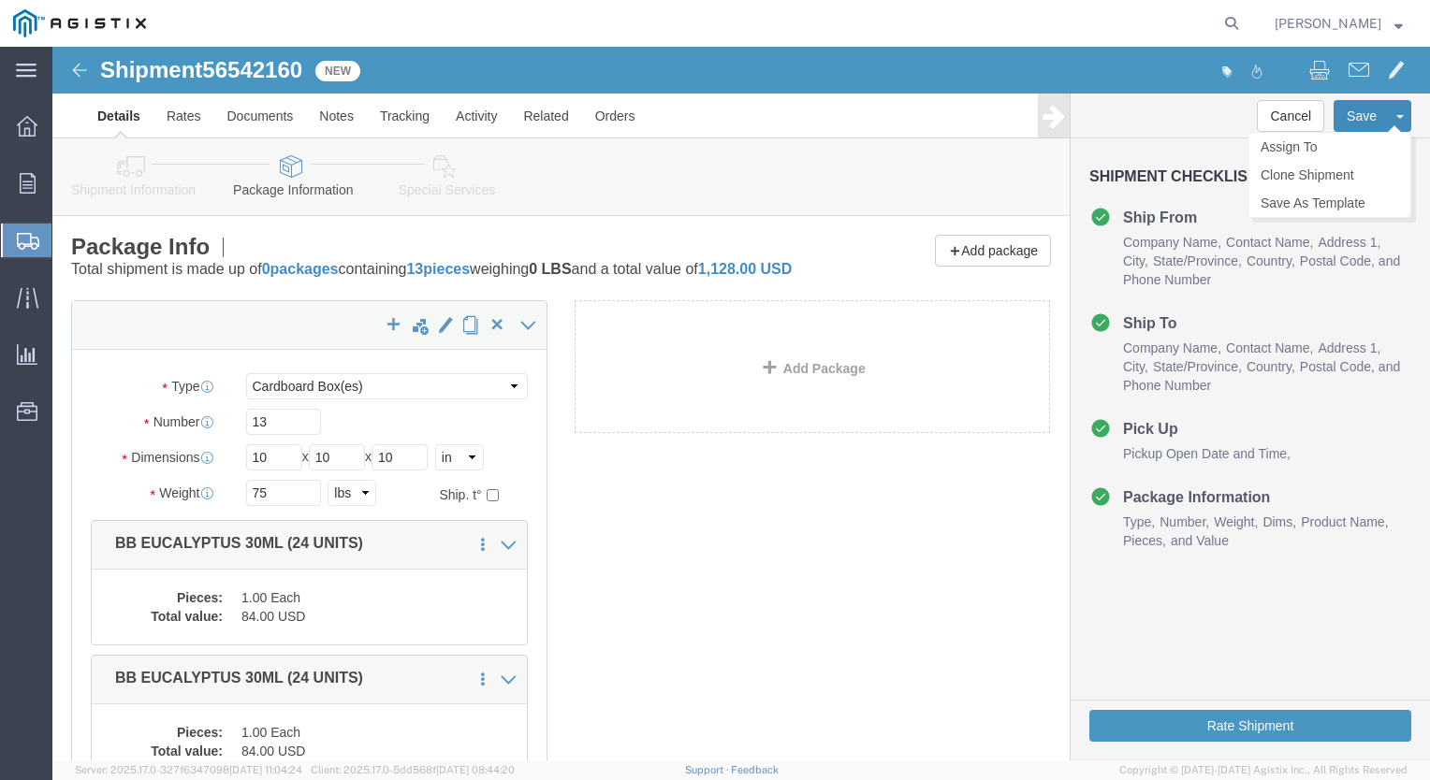
click button "Save"
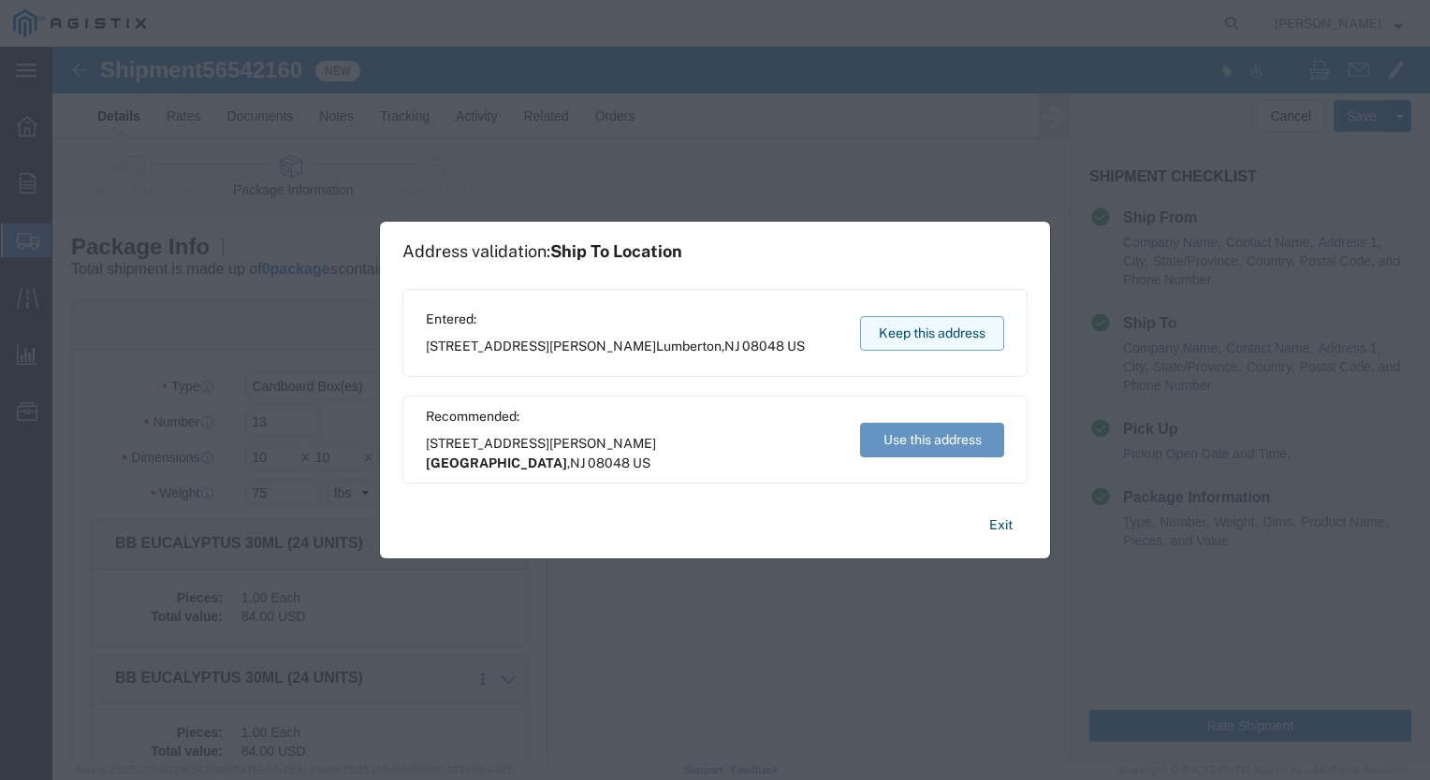
click at [906, 329] on button "Keep this address" at bounding box center [932, 333] width 144 height 35
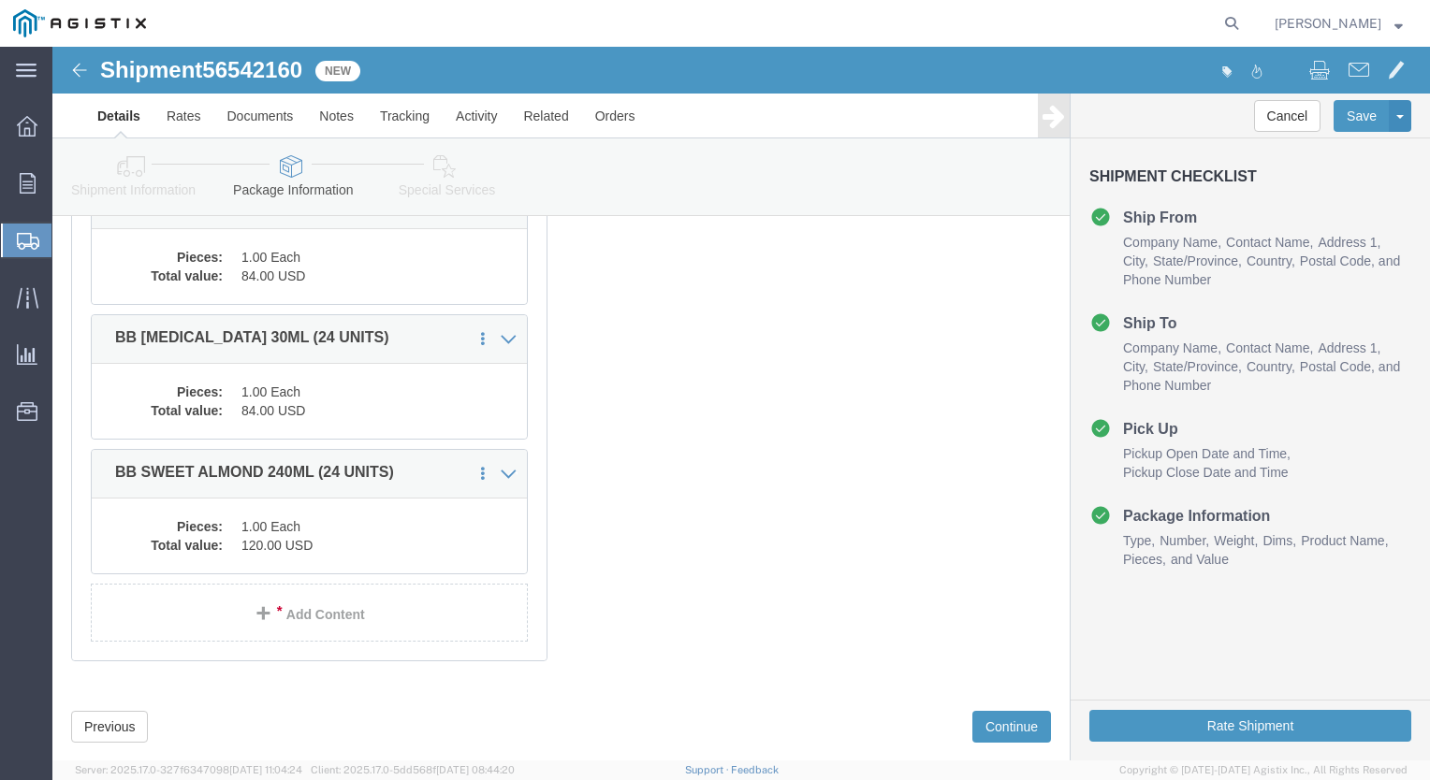
scroll to position [1745, 0]
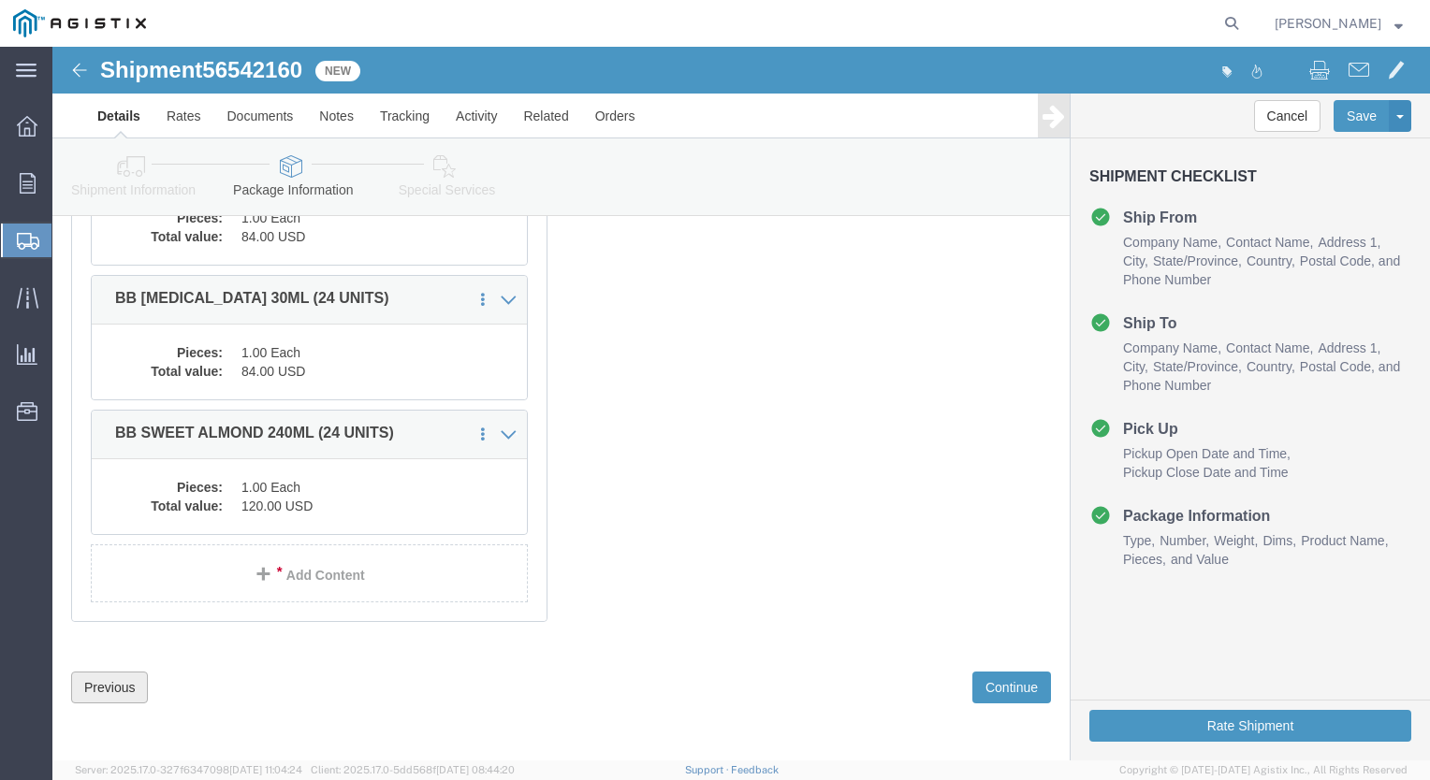
click button "Previous"
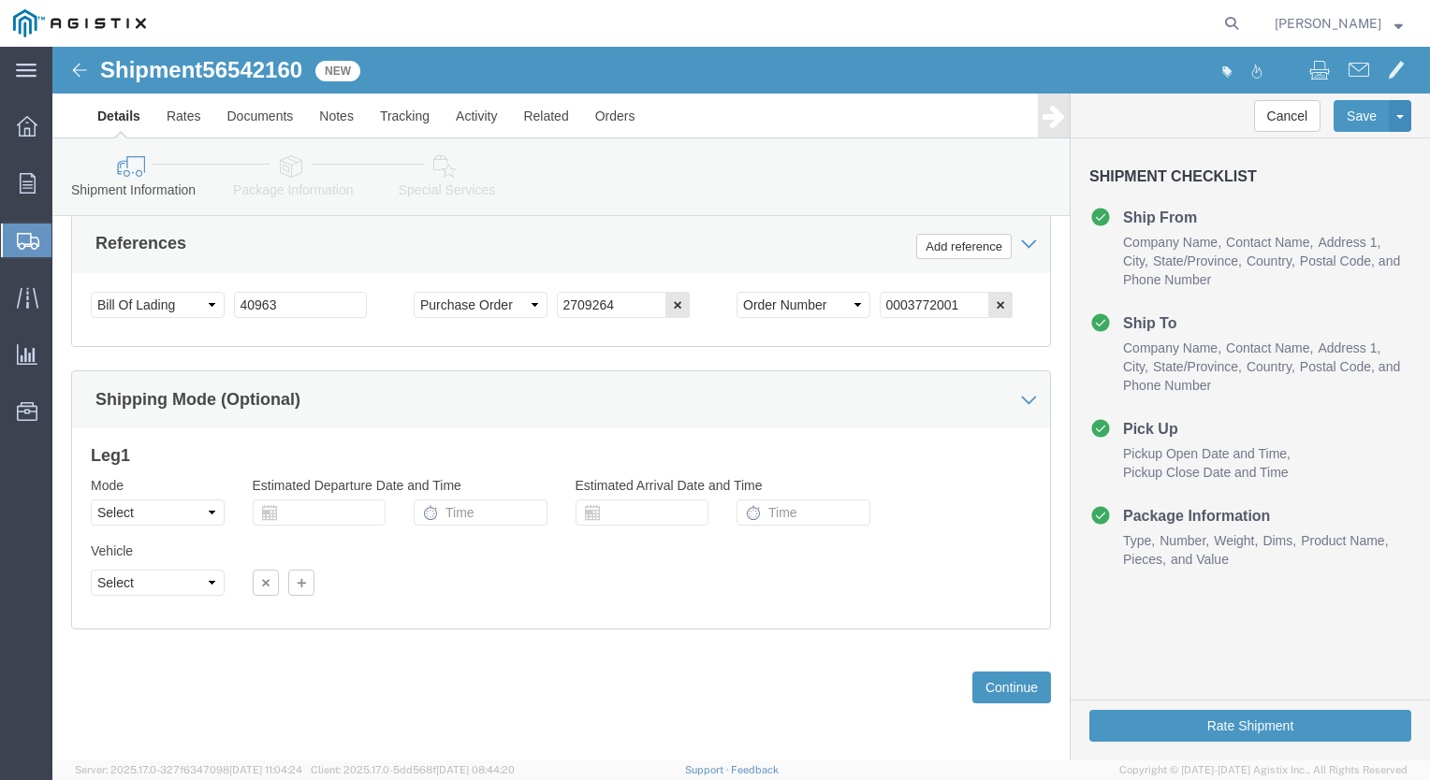
scroll to position [1377, 0]
click button "Continue"
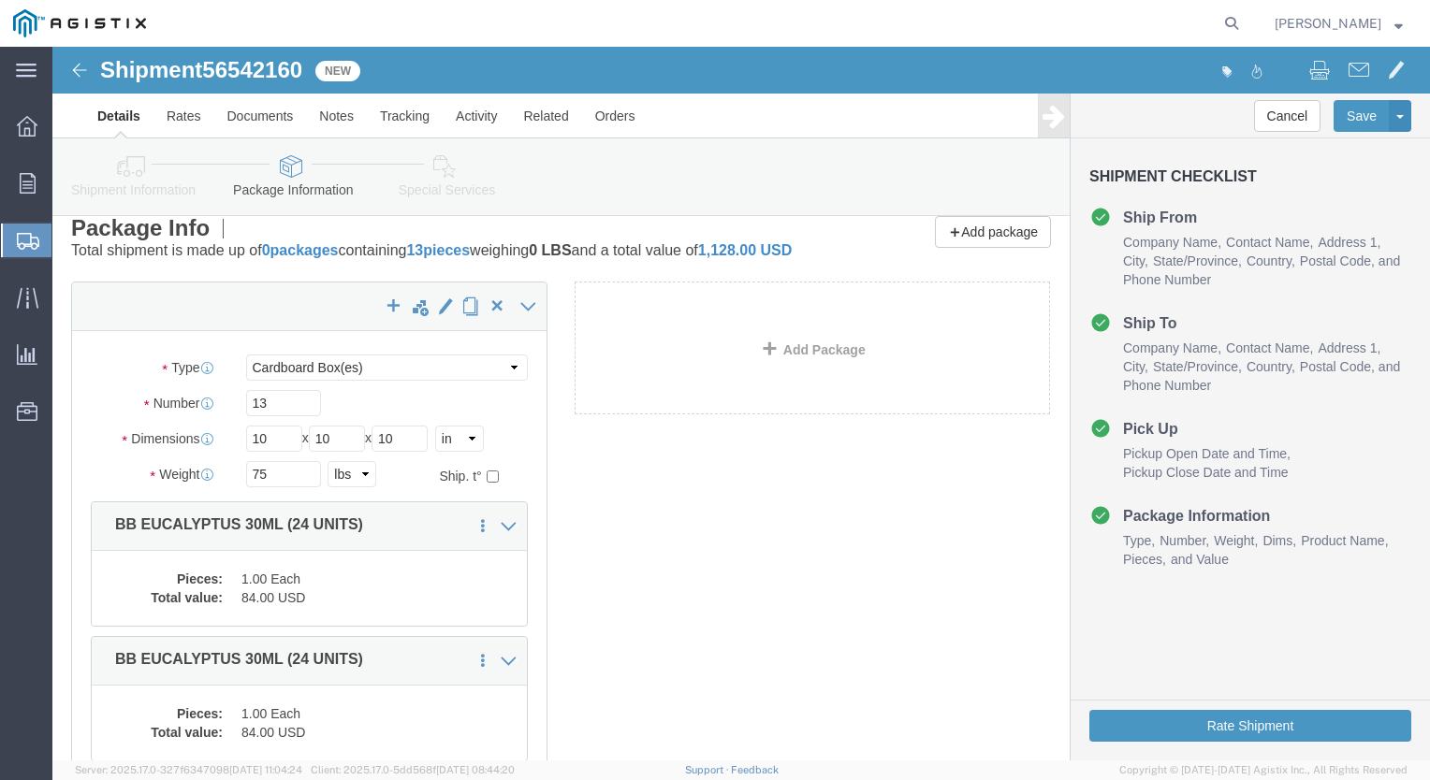
scroll to position [0, 0]
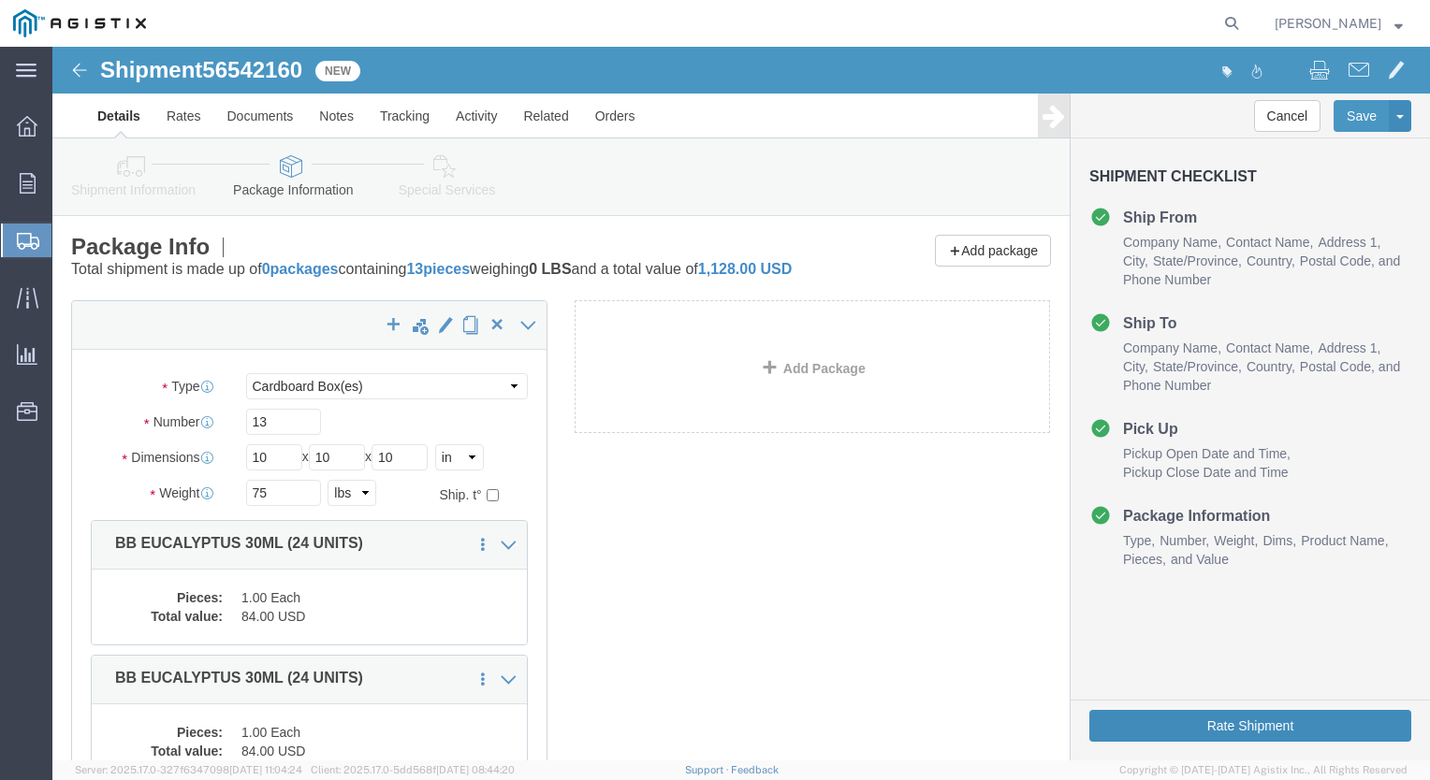
click button "Rate Shipment"
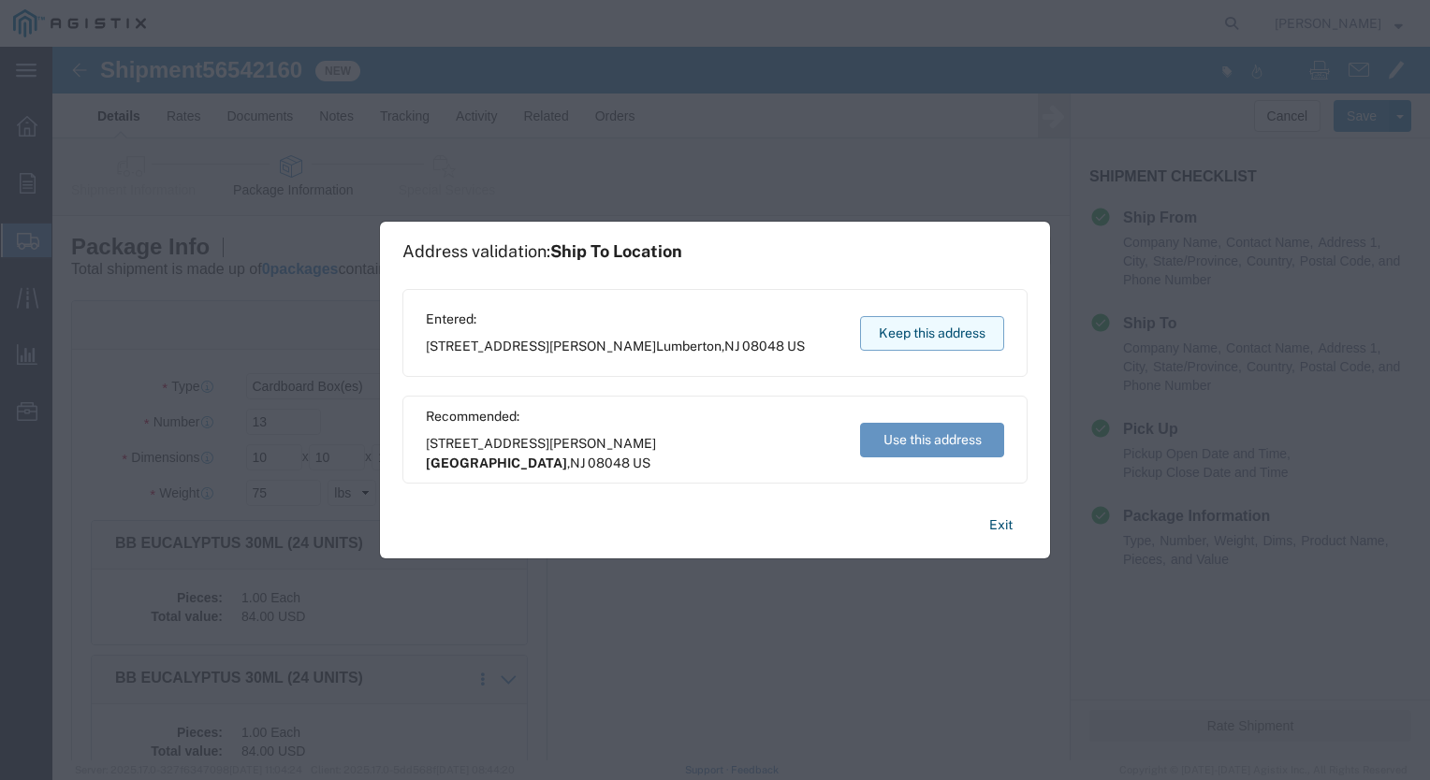
drag, startPoint x: 943, startPoint y: 328, endPoint x: 891, endPoint y: 282, distance: 70.2
click at [943, 328] on button "Keep this address" at bounding box center [932, 333] width 144 height 35
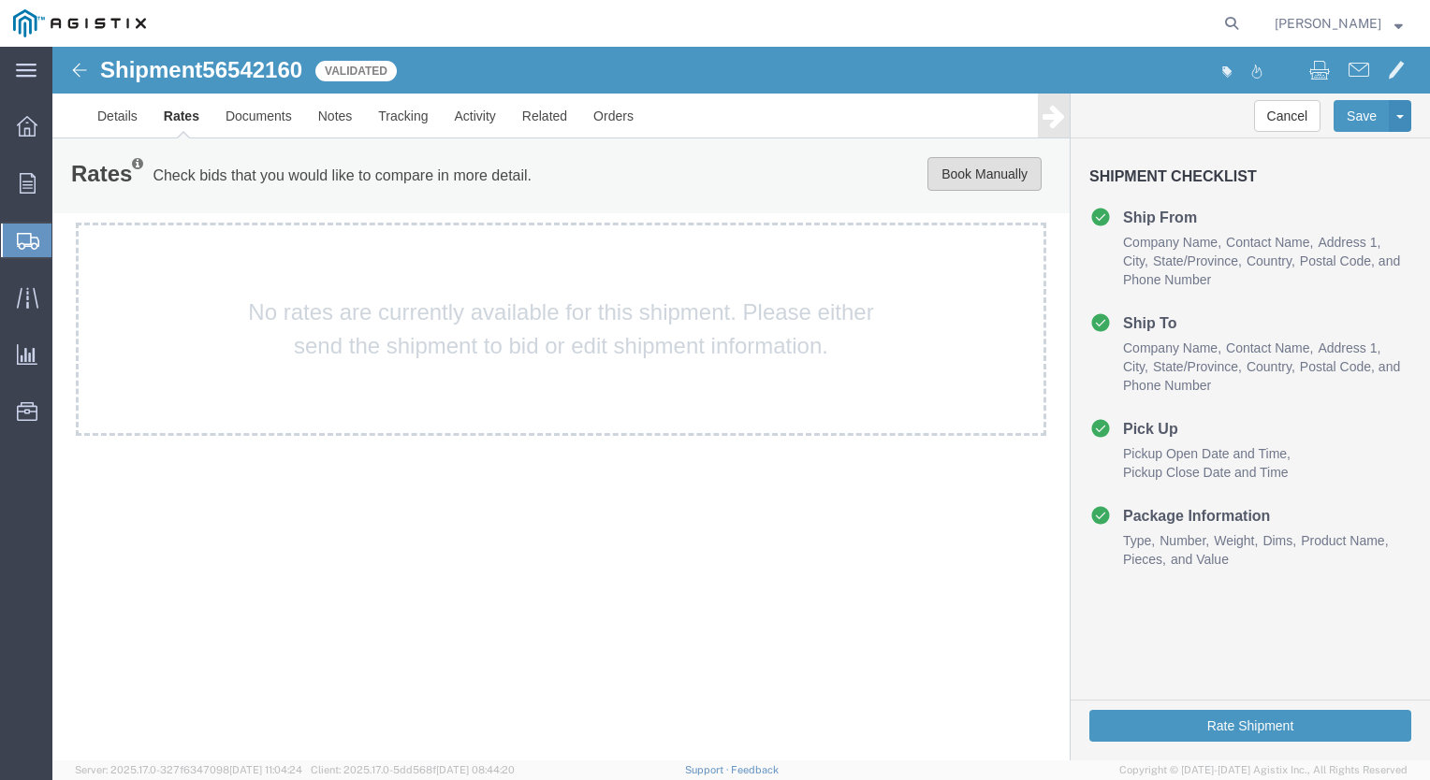
click at [974, 168] on button "Book Manually" at bounding box center [984, 174] width 114 height 34
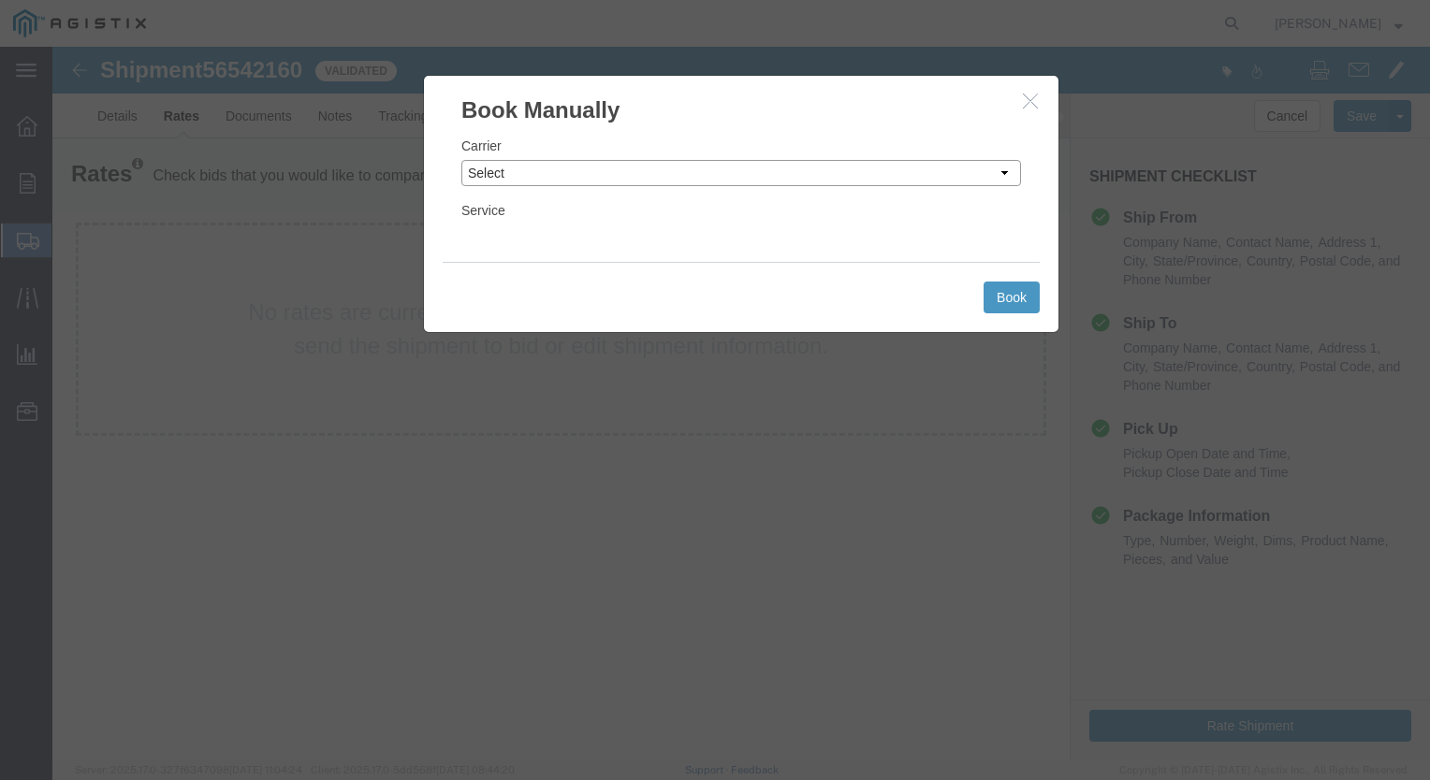
click at [1006, 171] on select "Select Add New Carrier (and default service) ACI Guide APC Airport Google Milea…" at bounding box center [741, 173] width 560 height 26
select select "12"
click at [461, 160] on select "Select Add New Carrier (and default service) ACI Guide APC Airport Google Milea…" at bounding box center [741, 173] width 560 height 26
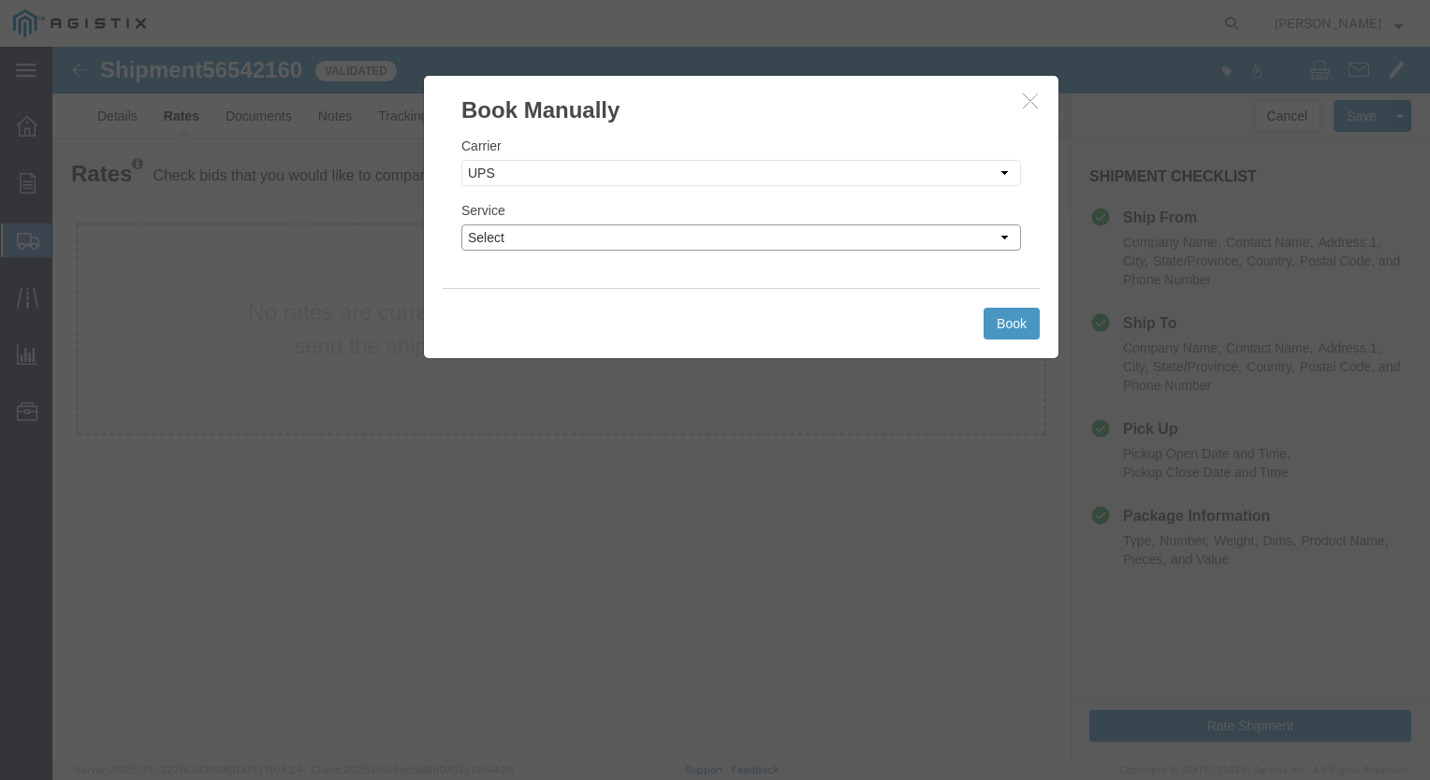
click at [1002, 236] on select "Select 2nd Day Air 2nd Day Air A.M. 3 Day Select BOUND PRINTED MATTER, UPS DELI…" at bounding box center [741, 238] width 560 height 26
select select "42"
click at [461, 225] on select "Select 2nd Day Air 2nd Day Air A.M. 3 Day Select BOUND PRINTED MATTER, UPS DELI…" at bounding box center [741, 238] width 560 height 26
click at [1011, 323] on button "Book" at bounding box center [1011, 324] width 56 height 32
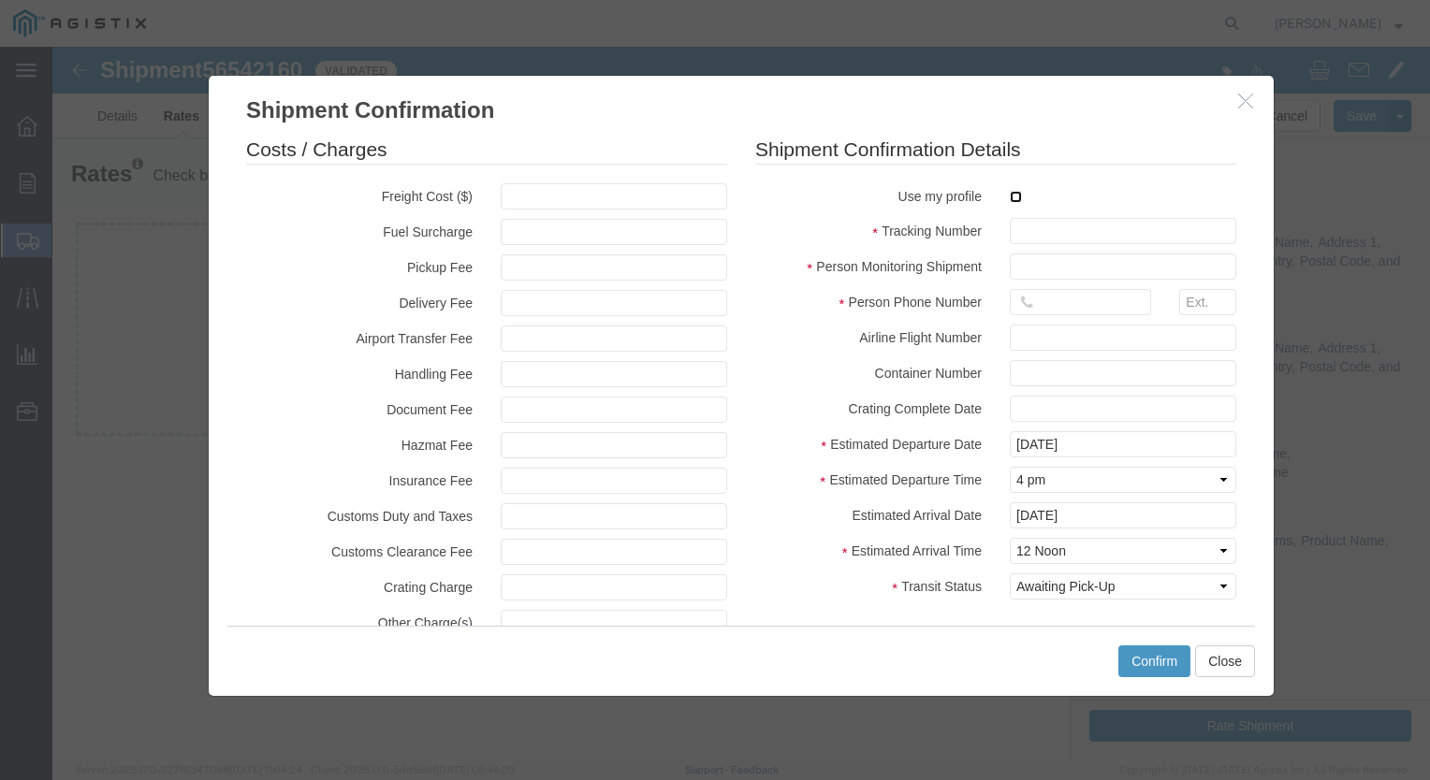
click at [1010, 194] on input "checkbox" at bounding box center [1016, 197] width 12 height 12
checkbox input "true"
type input "[PERSON_NAME]"
type input "[PHONE_NUMBER]"
click at [1034, 225] on input "text" at bounding box center [1123, 231] width 226 height 26
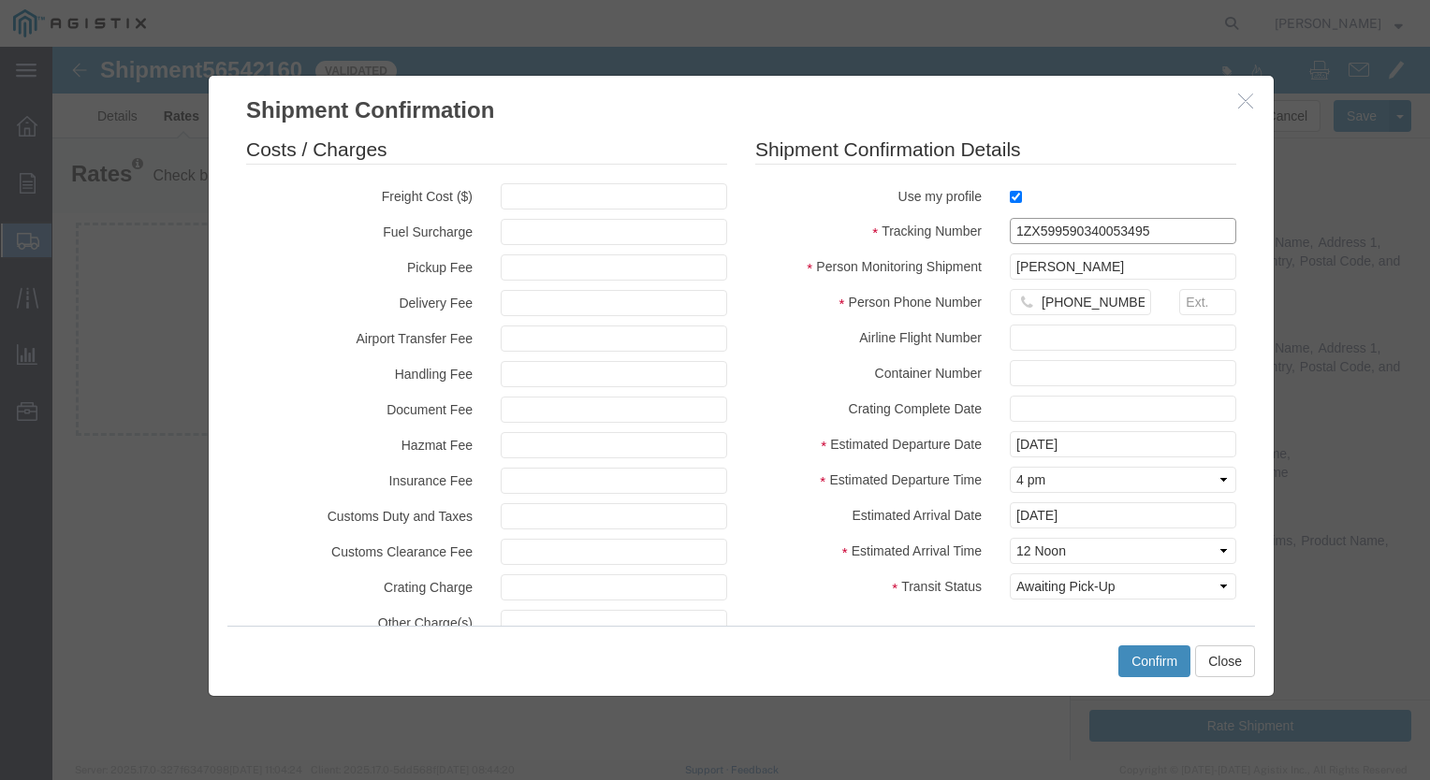
type input "1ZX599590340053495"
click at [1146, 661] on button "Confirm" at bounding box center [1154, 662] width 72 height 32
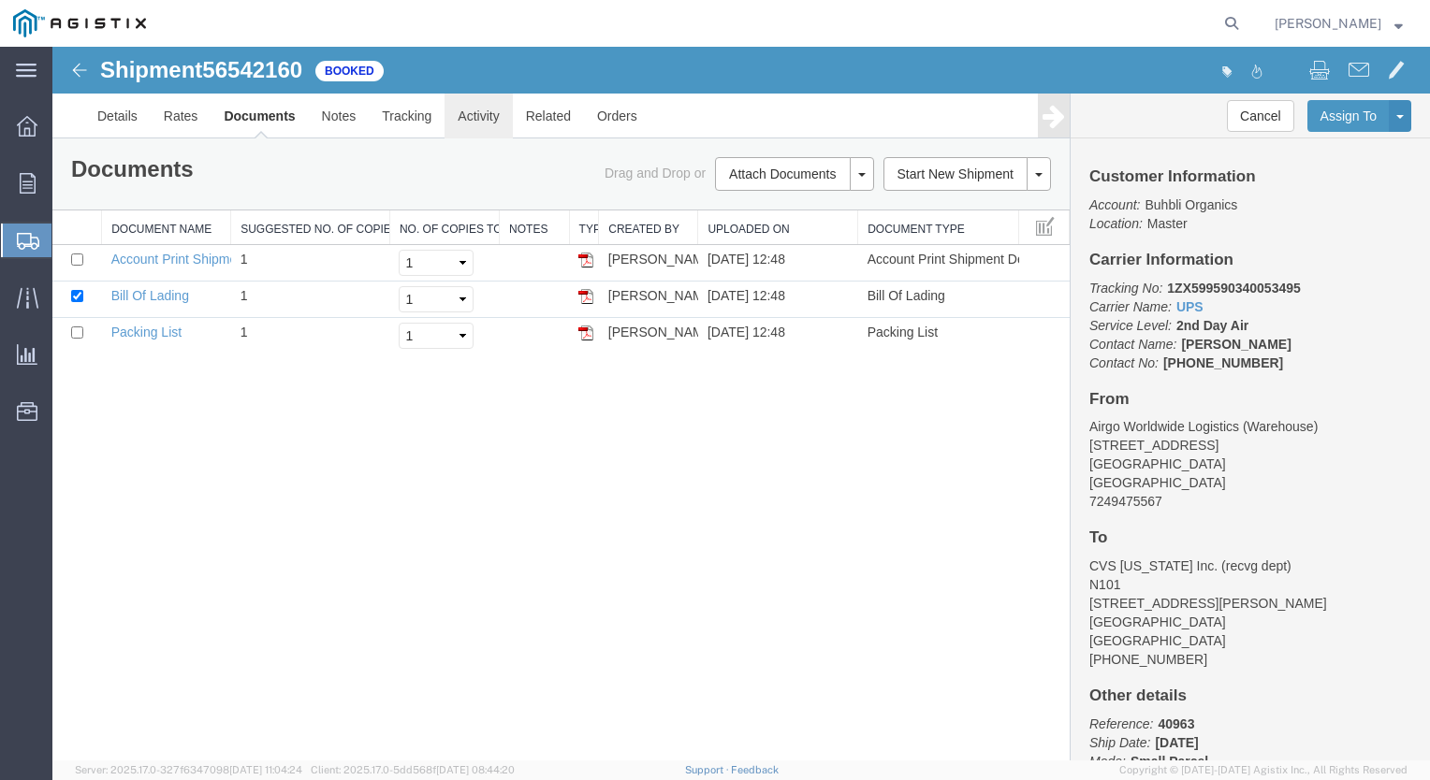
click at [481, 113] on link "Activity" at bounding box center [477, 116] width 67 height 45
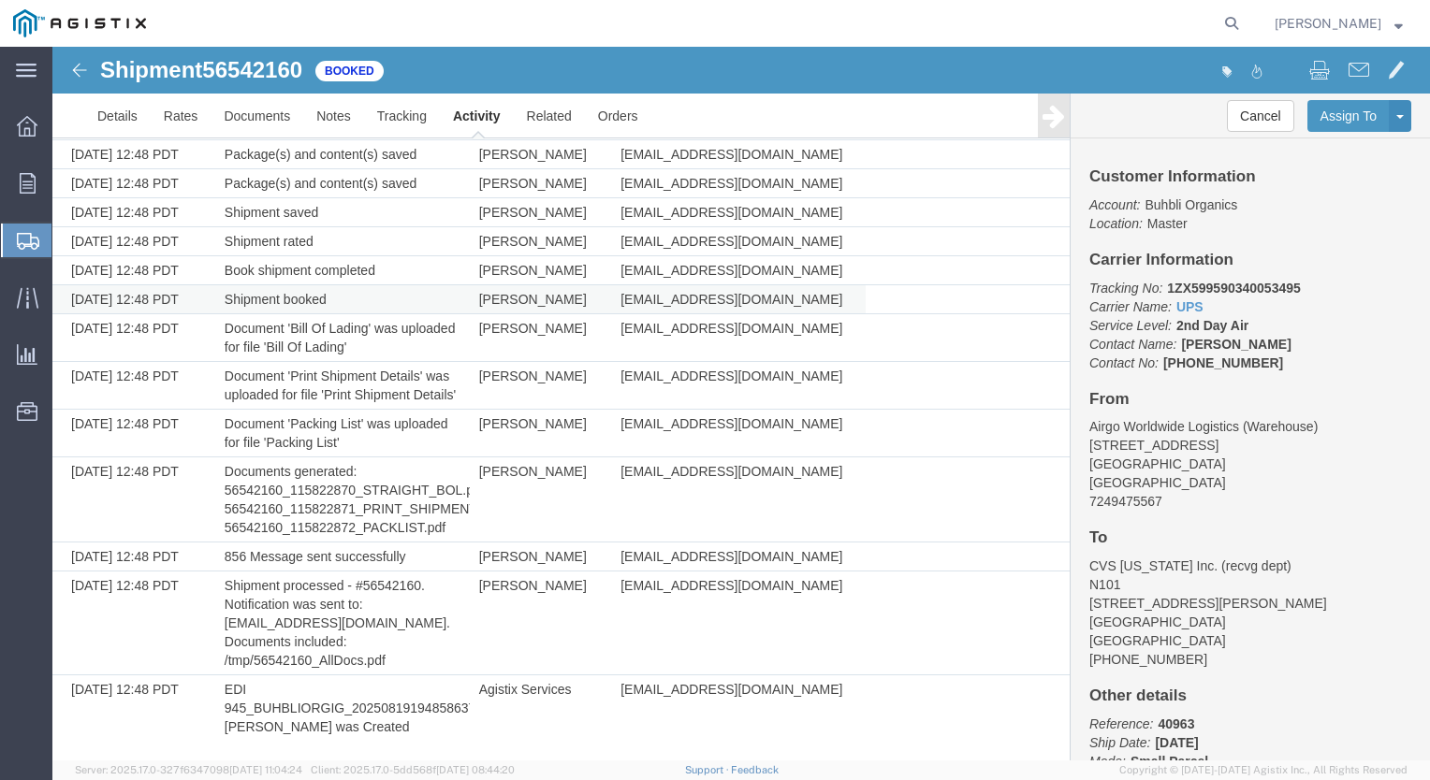
scroll to position [634, 0]
click at [0, 0] on span "Order Manager" at bounding box center [0, 0] width 0 height 0
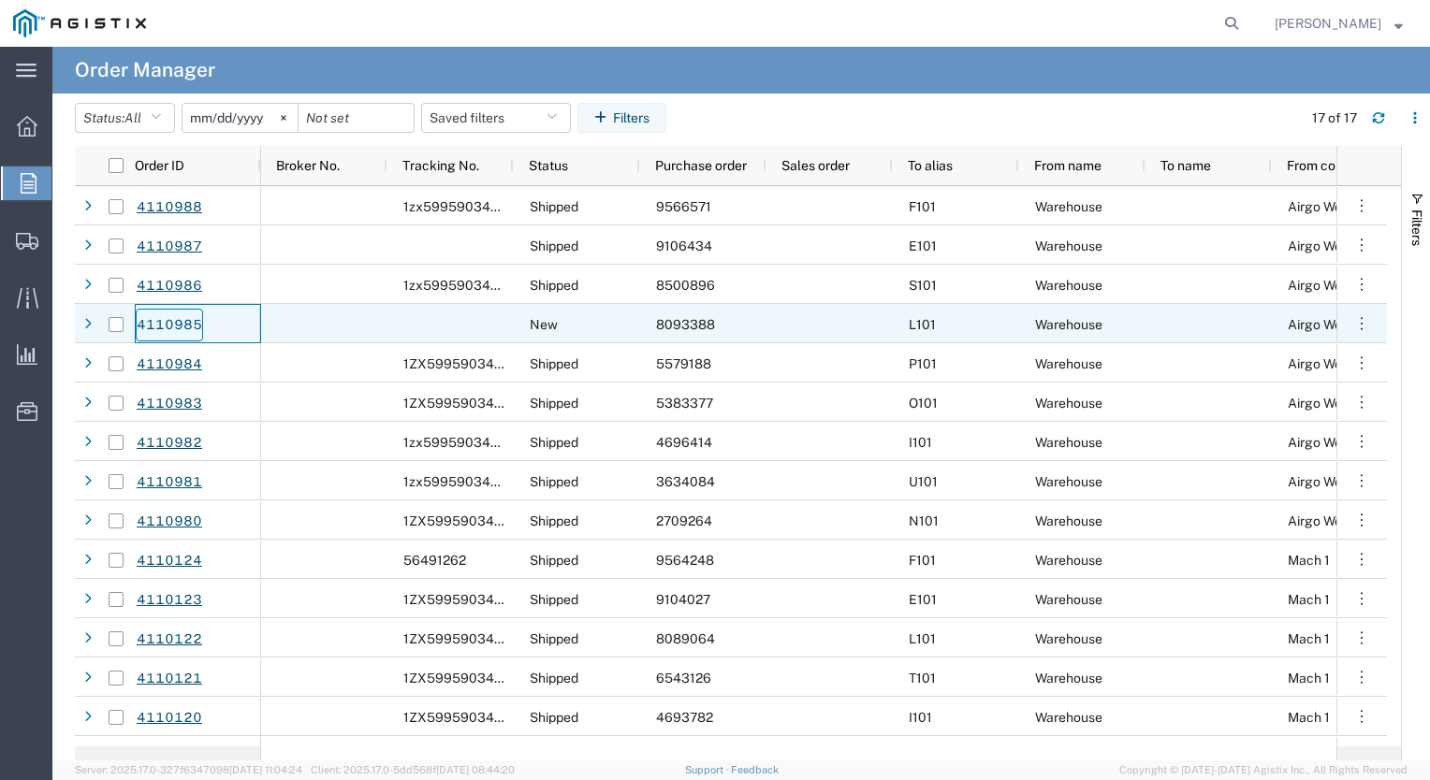
click at [175, 324] on link "4110985" at bounding box center [169, 325] width 67 height 33
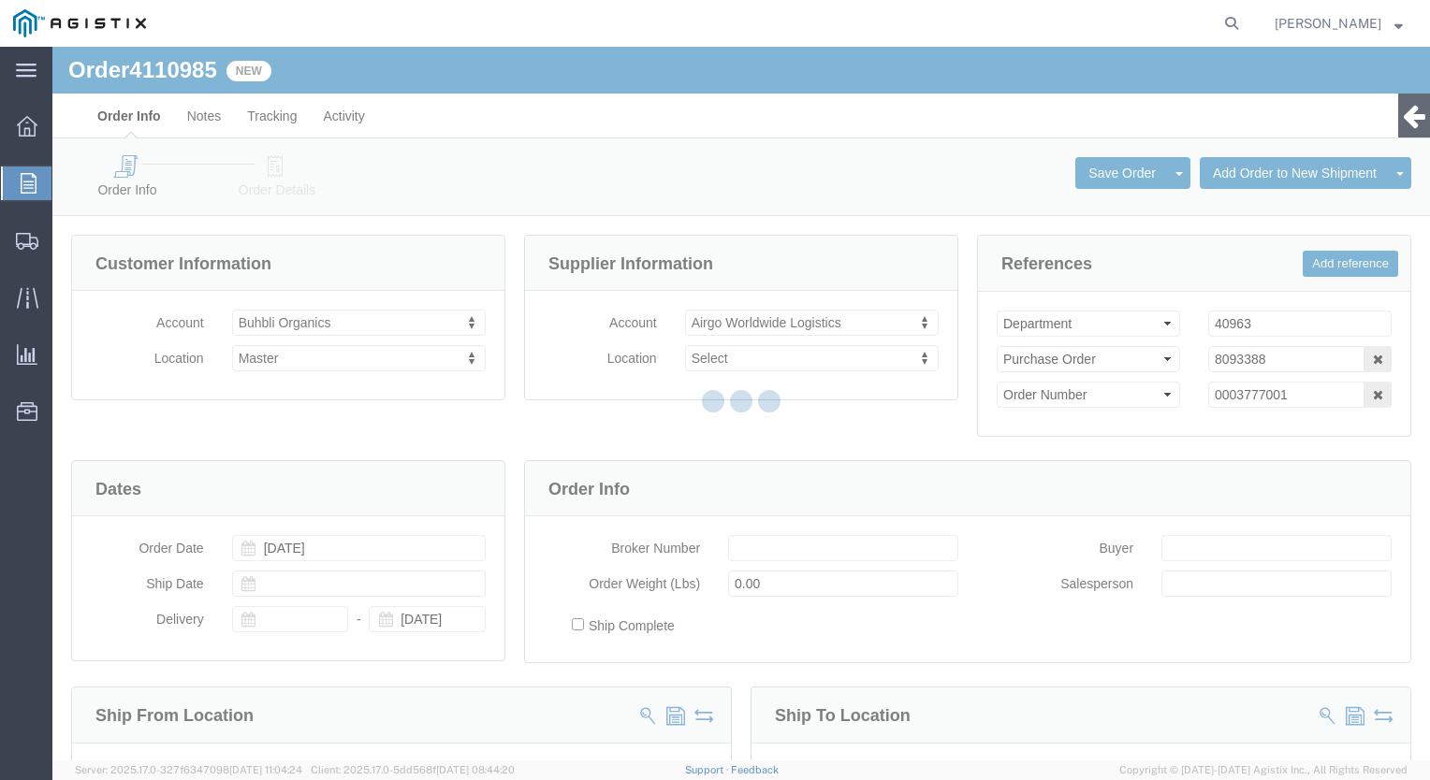
select select
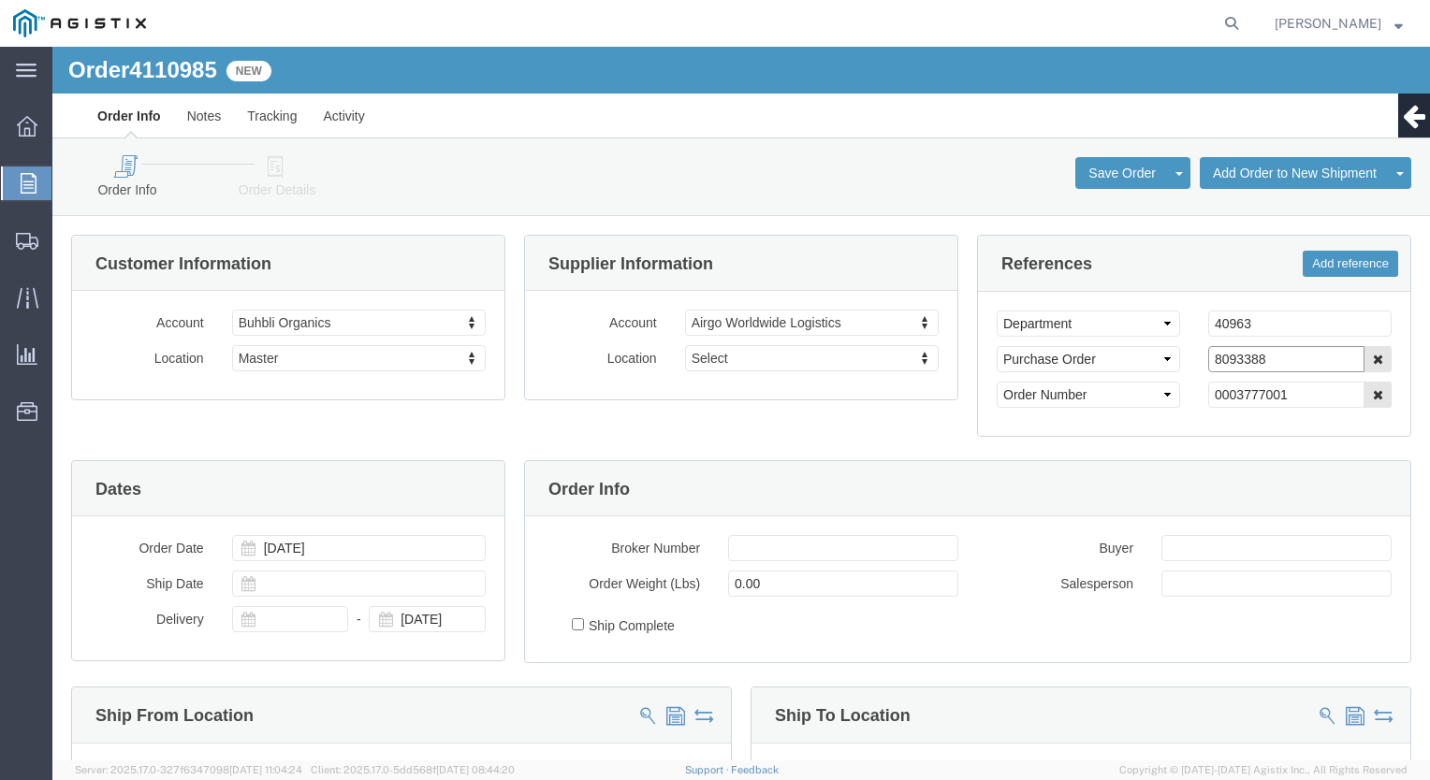
drag, startPoint x: 1215, startPoint y: 312, endPoint x: 956, endPoint y: 312, distance: 259.2
click div "Select Account Type Activity ID Airline Appointment Number ASN Batch Request # …"
click icon
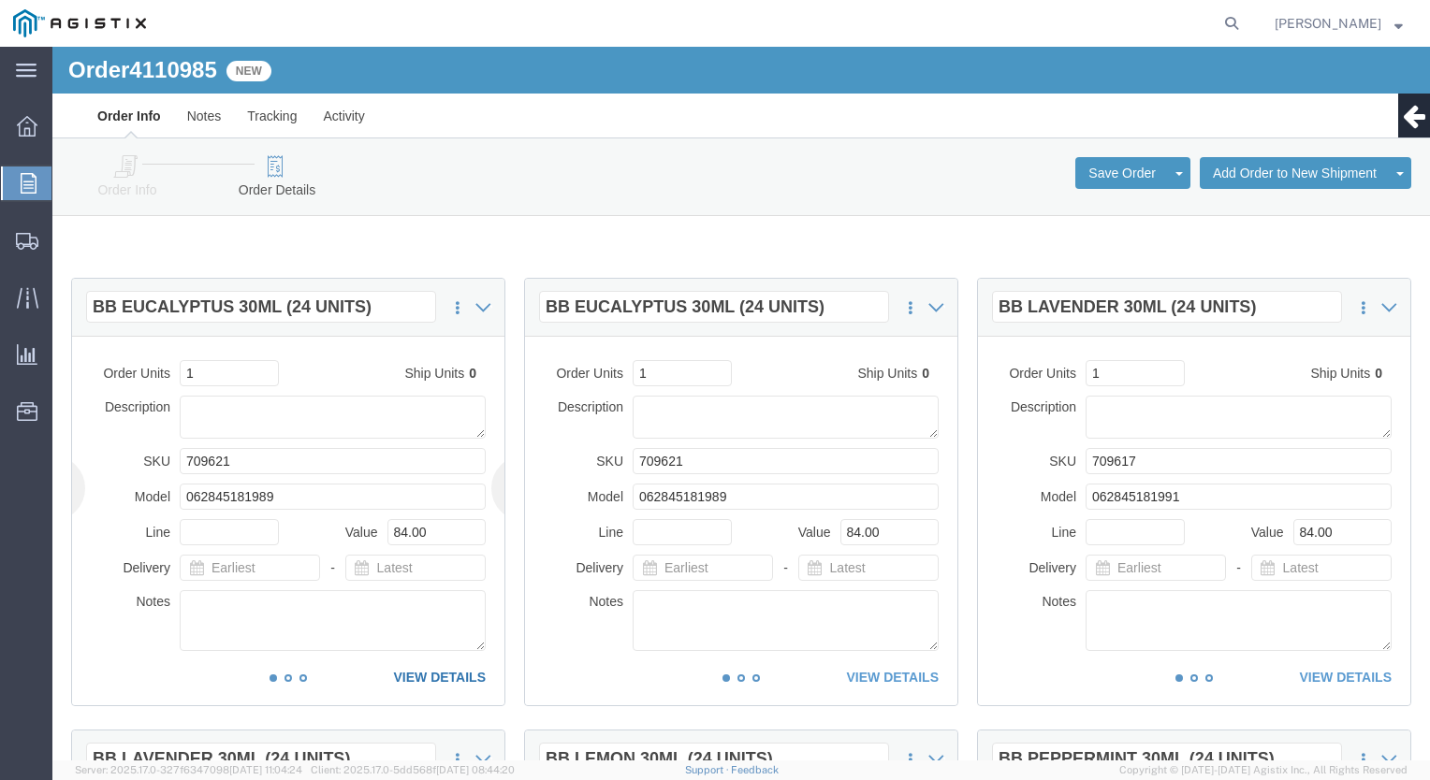
click link "VIEW DETAILS"
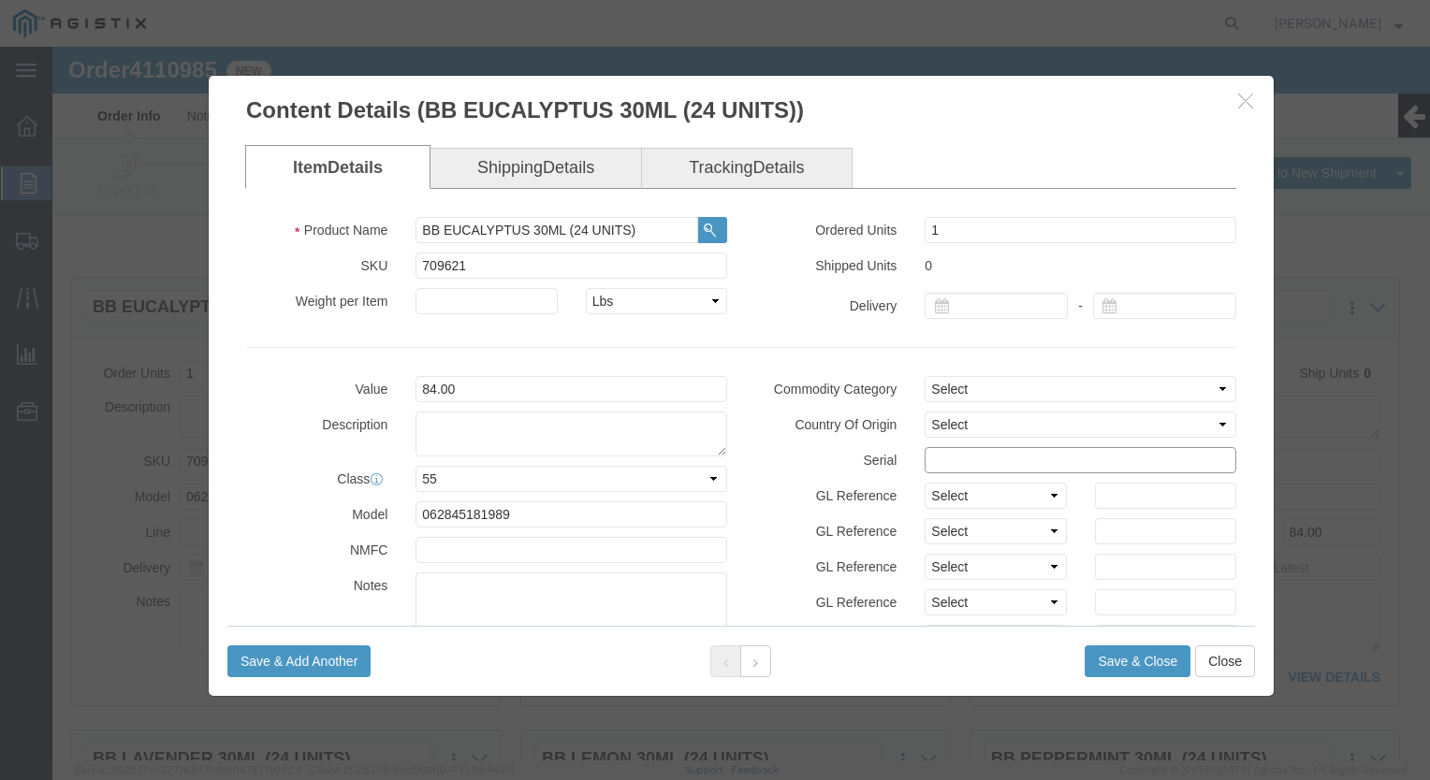
click input "text"
paste input "8093388"
type input "8"
paste input "8093388"
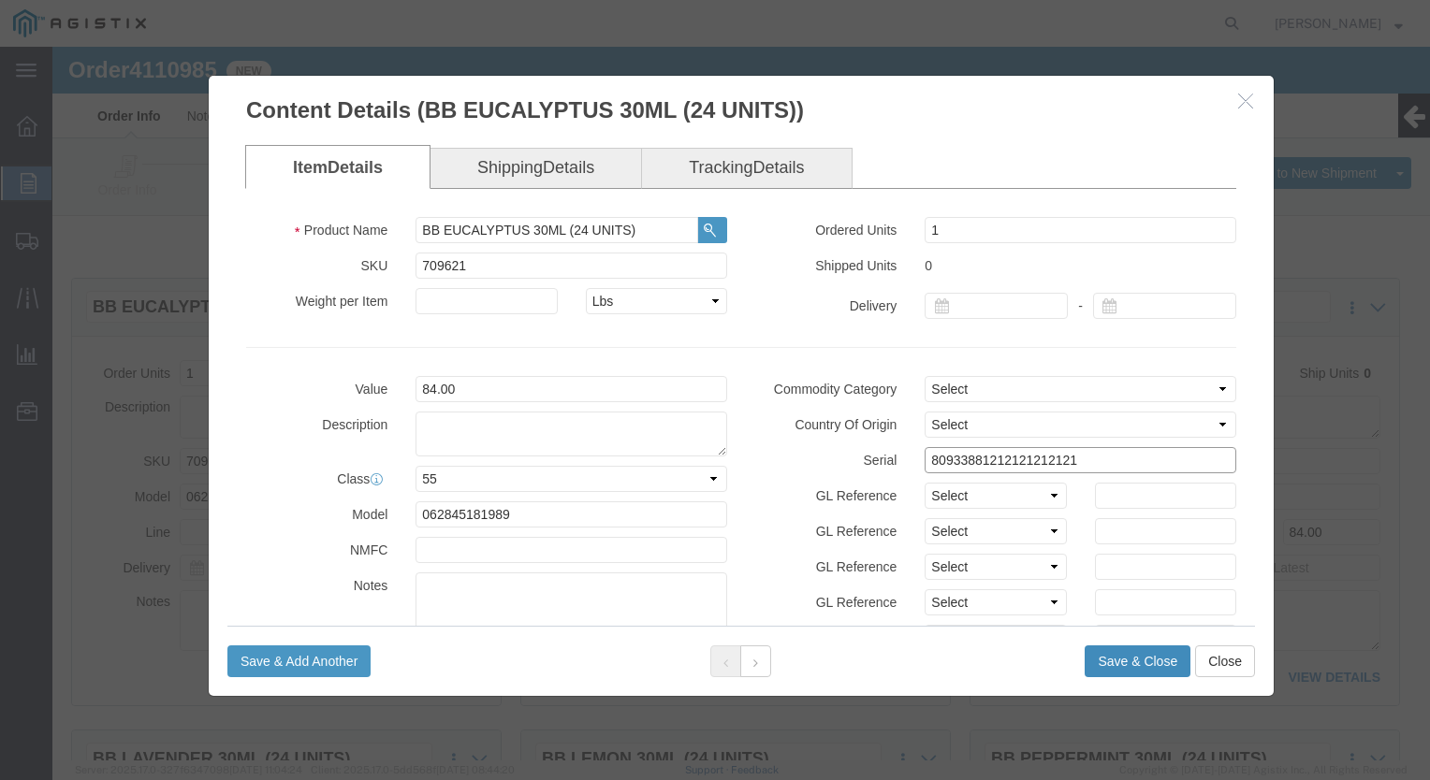
type input "80933881212121212121"
click button "Save & Close"
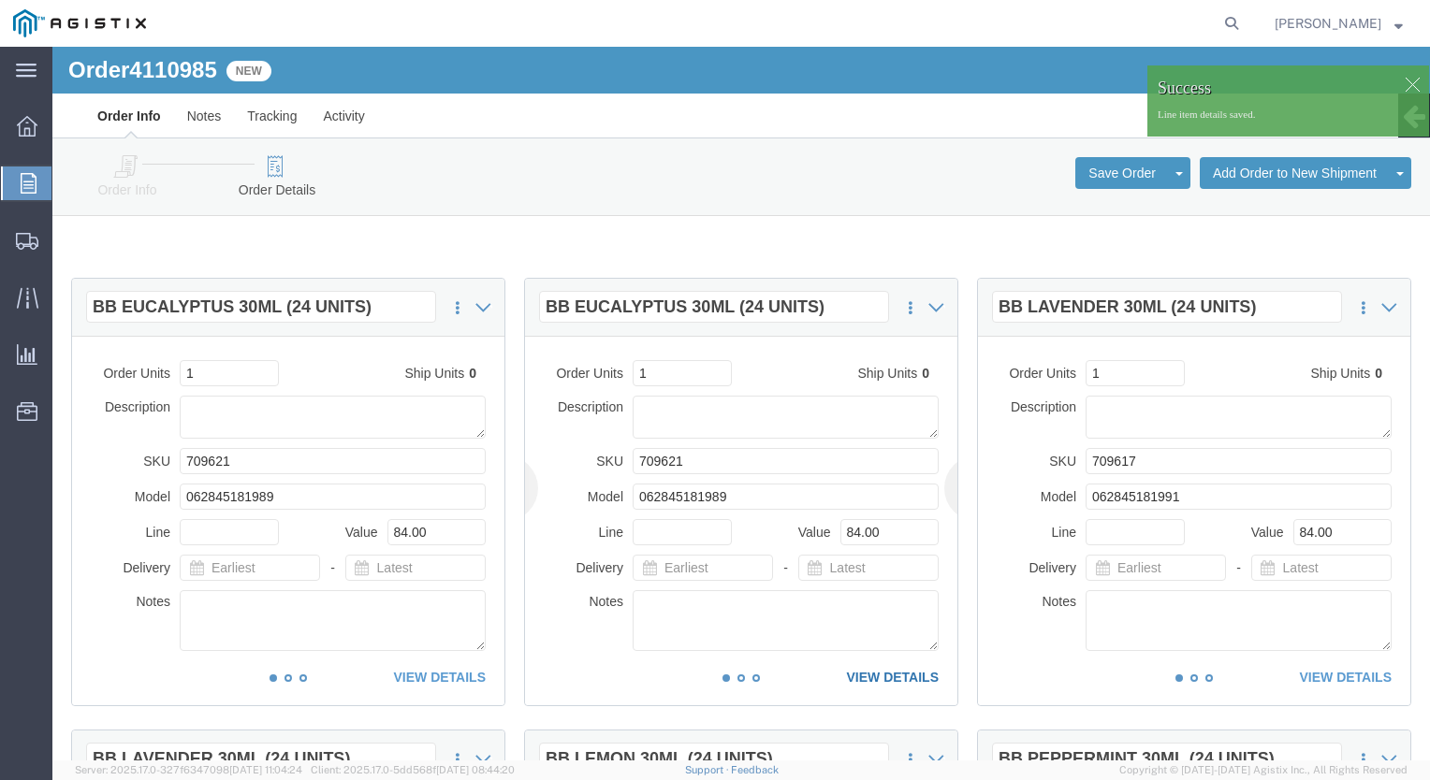
click link "VIEW DETAILS"
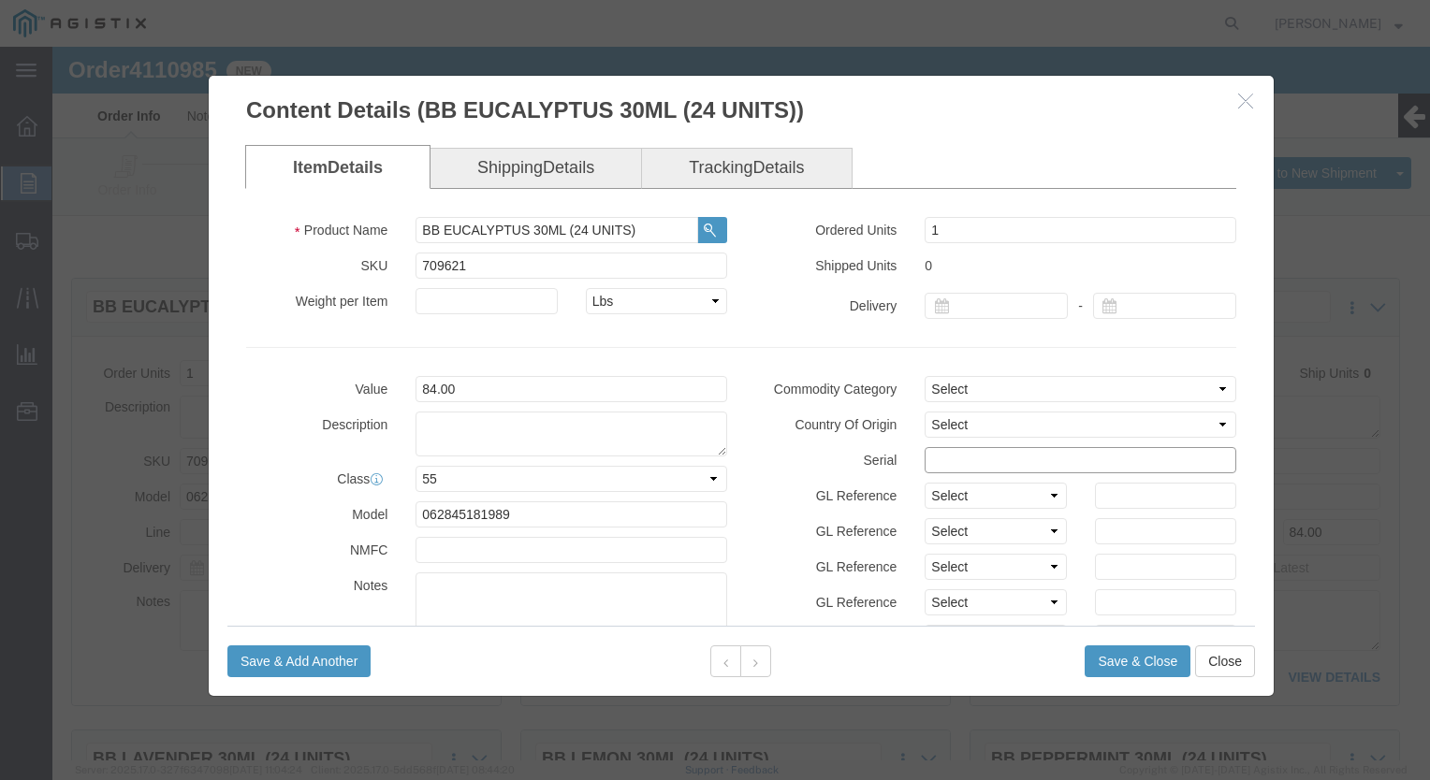
click input "text"
paste input "8093388"
type input "80933881212121212122"
click button "Save & Close"
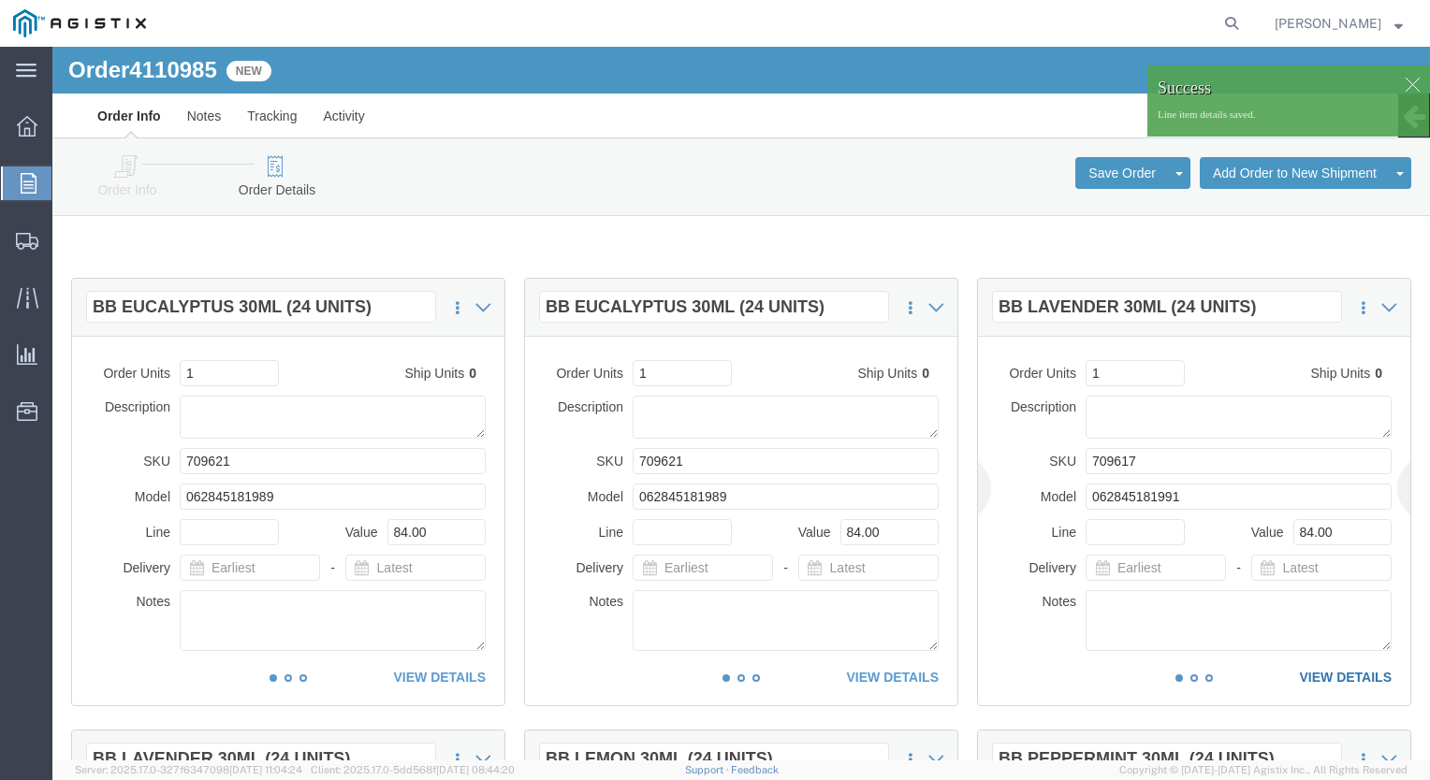
click link "VIEW DETAILS"
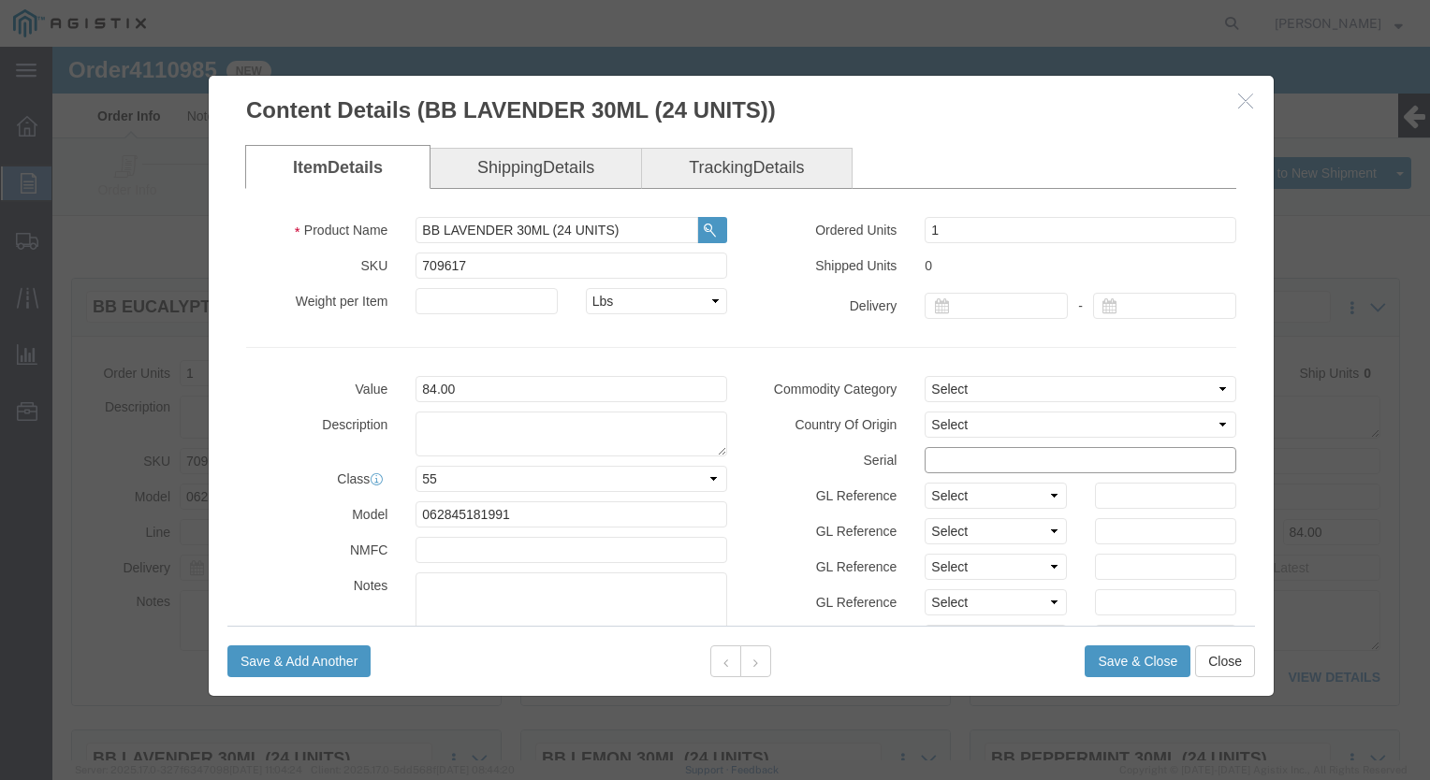
click input "text"
paste input "8093388"
type input "80933881212121212123"
click button "Save & Close"
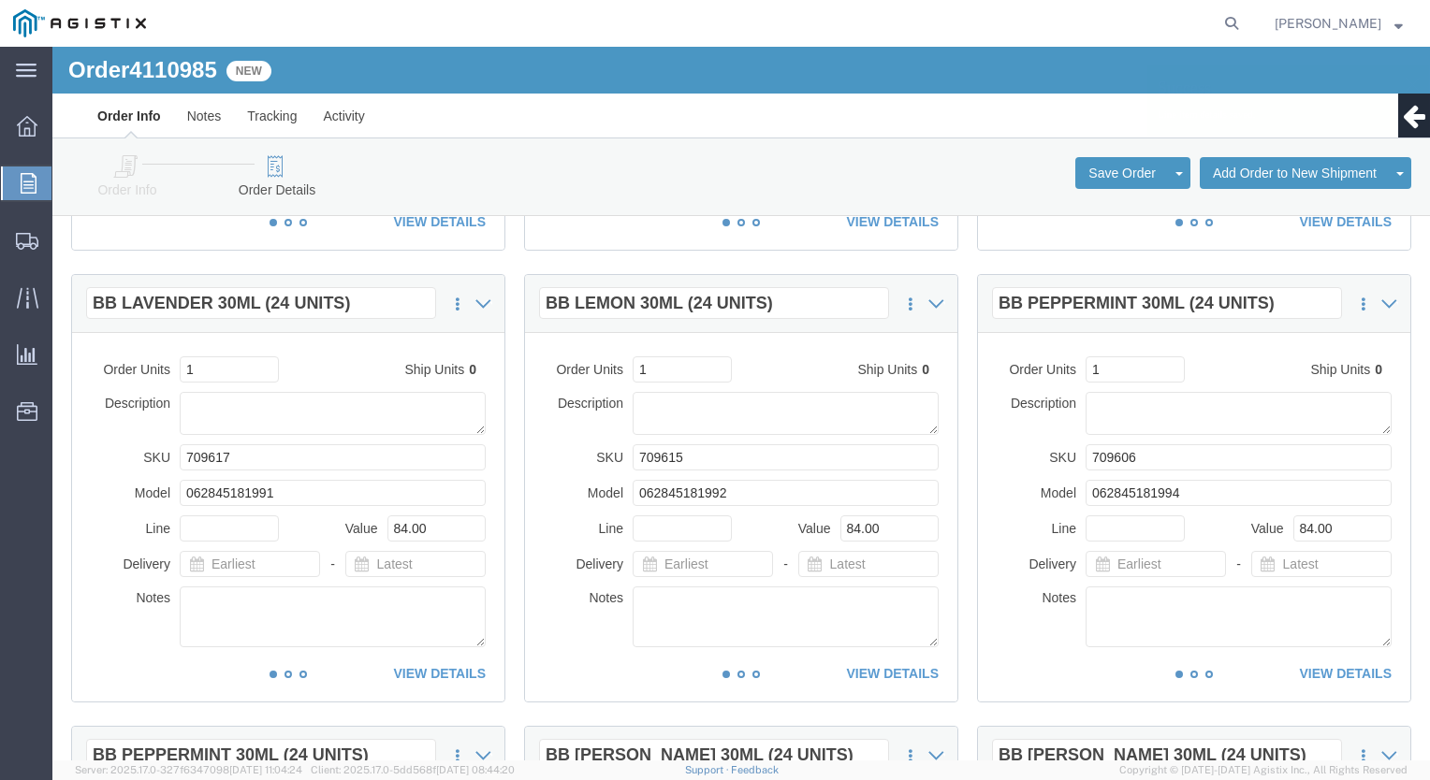
scroll to position [468, 0]
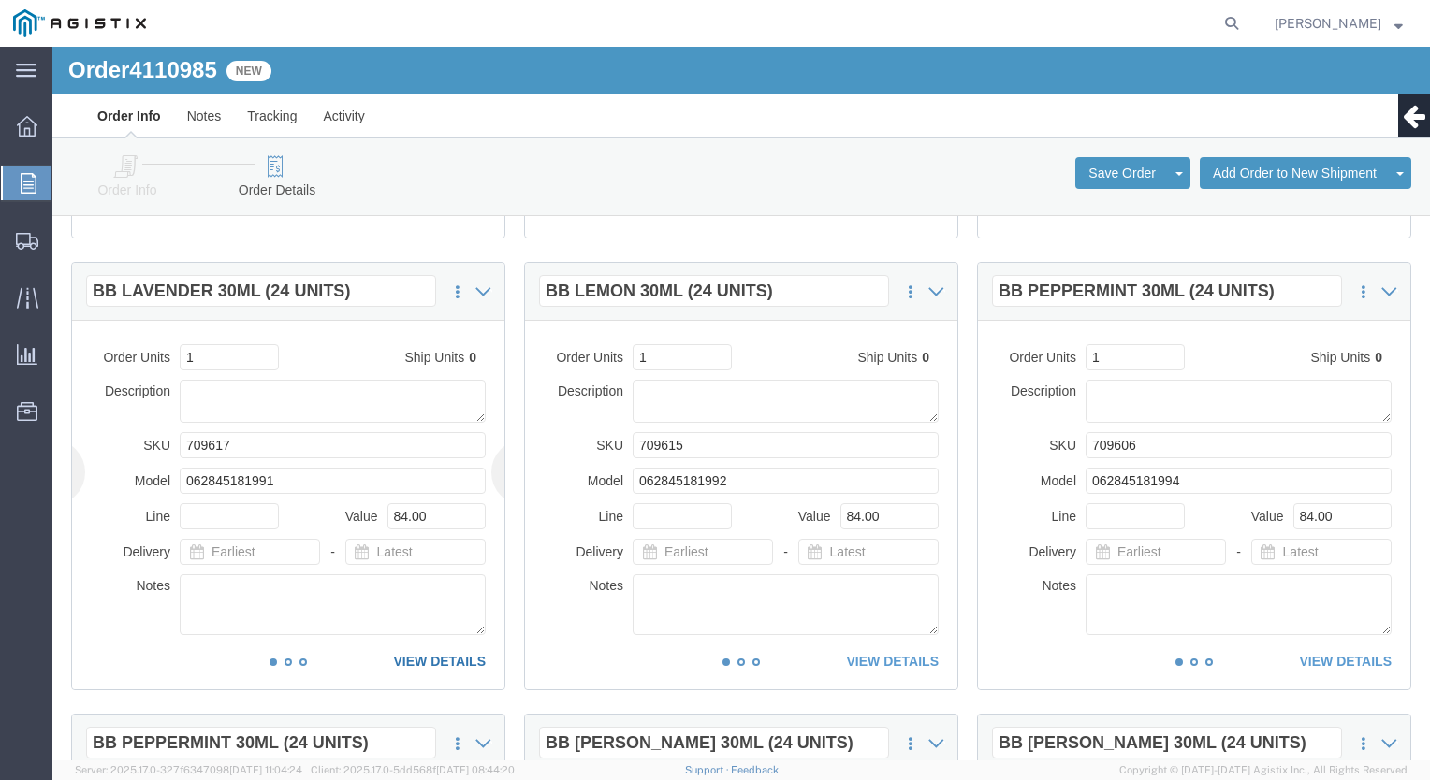
click link "VIEW DETAILS"
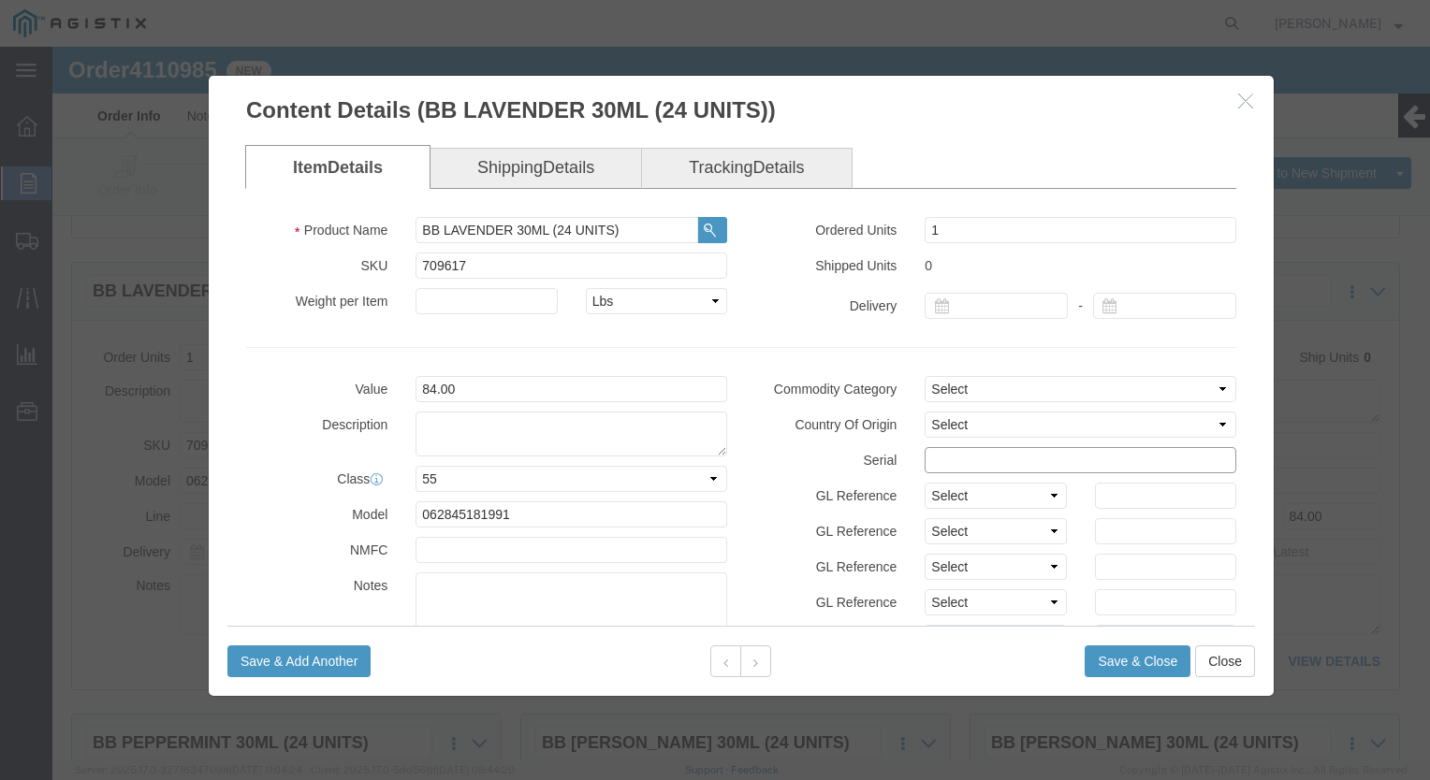
click input "text"
paste input "8093388"
type input "80933881212121212234"
click button "Save & Close"
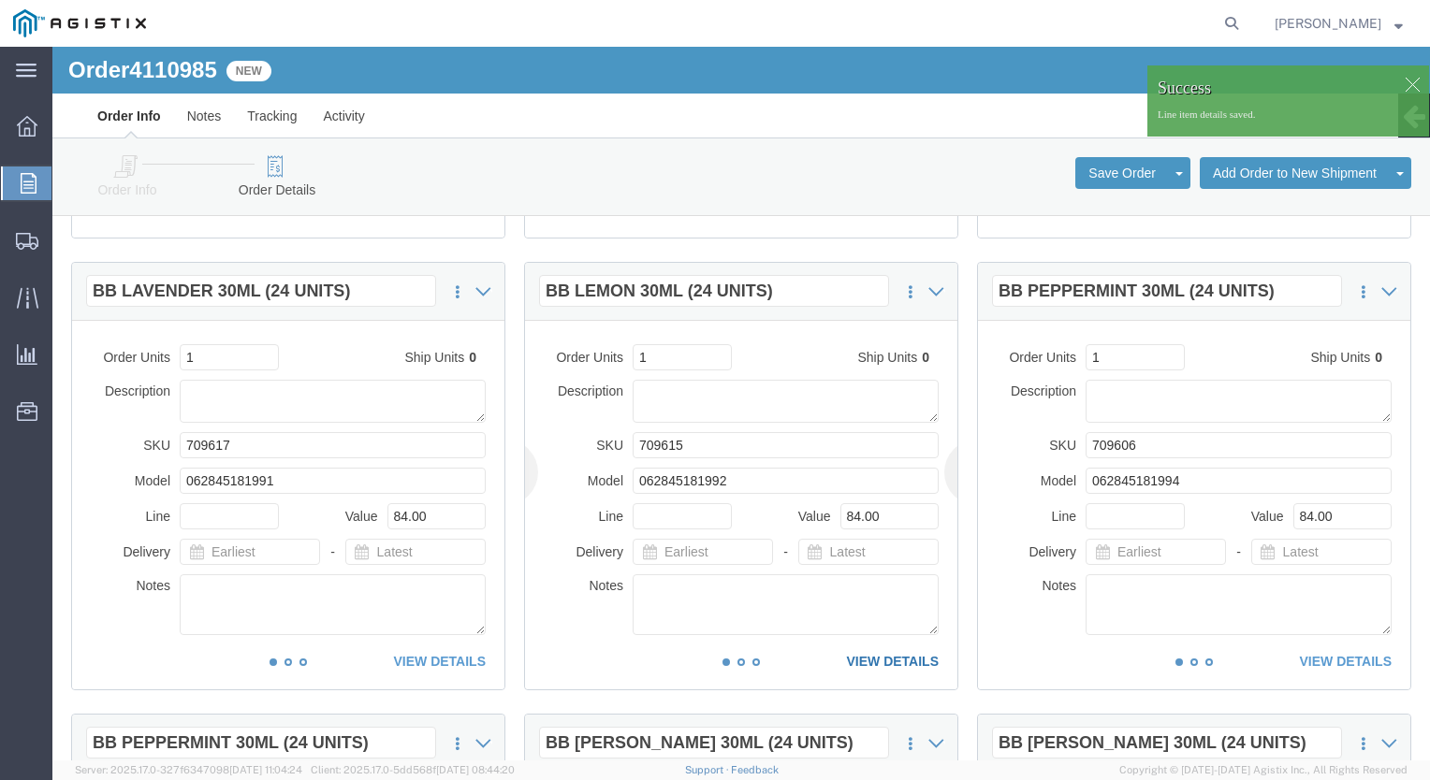
click link "VIEW DETAILS"
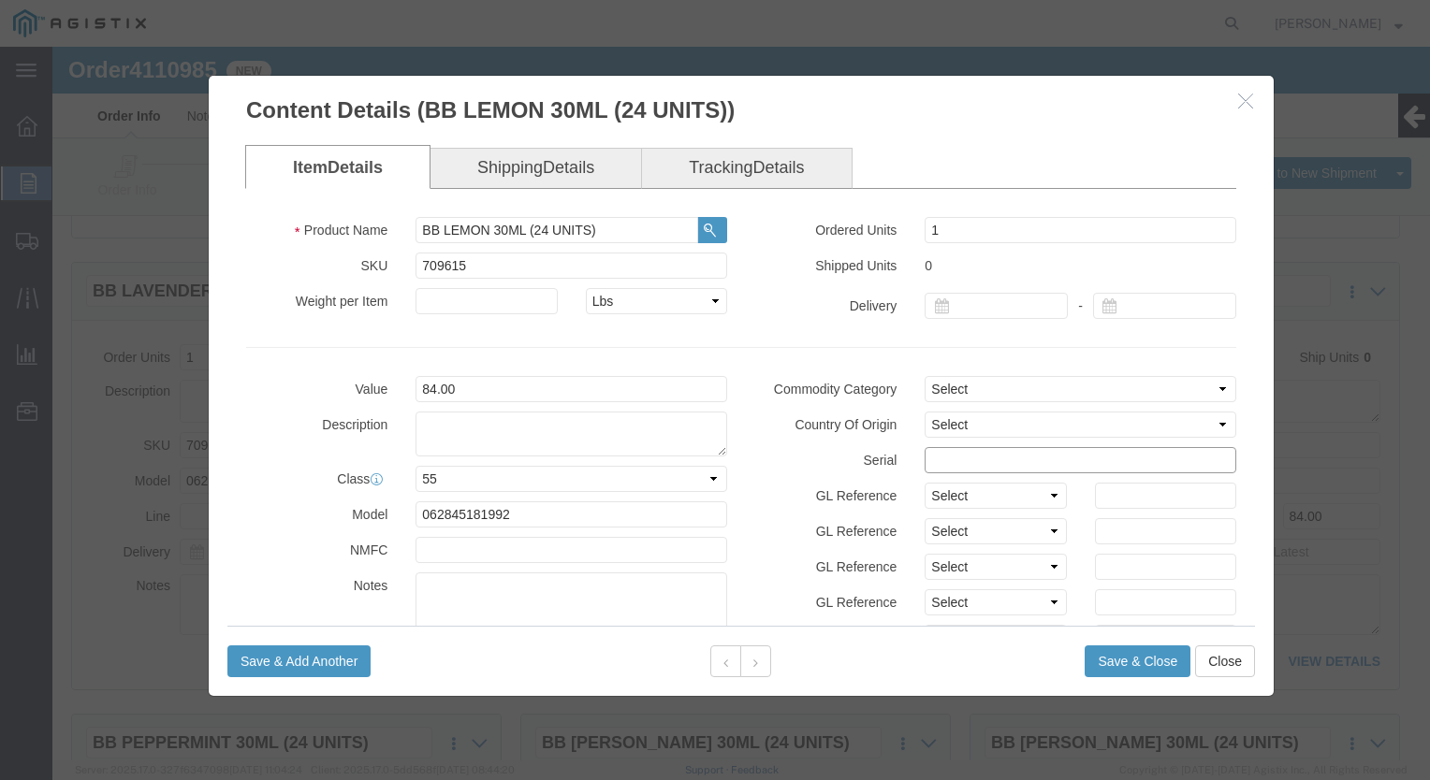
click input "text"
paste input "8093388"
type input "80933881212121212345"
click button "Save & Close"
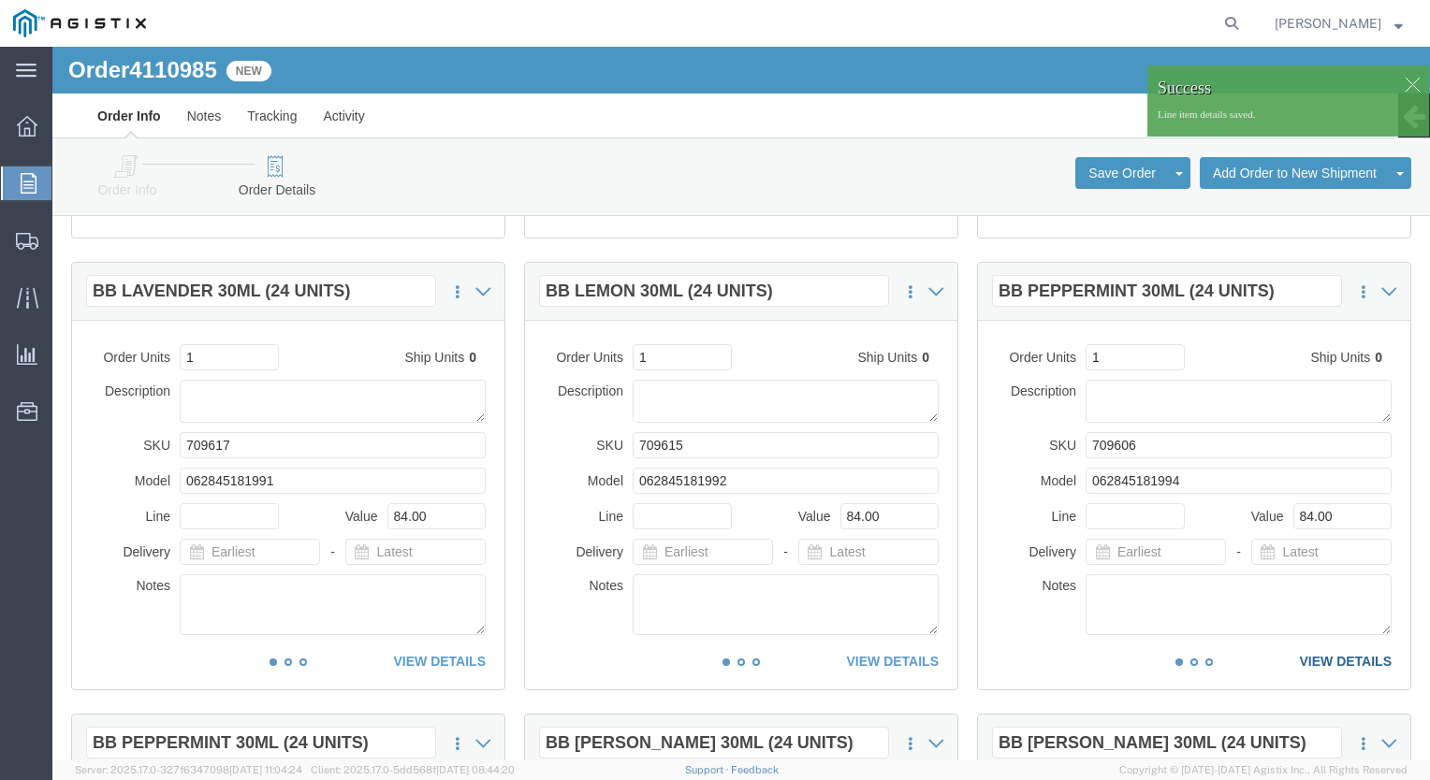
click link "VIEW DETAILS"
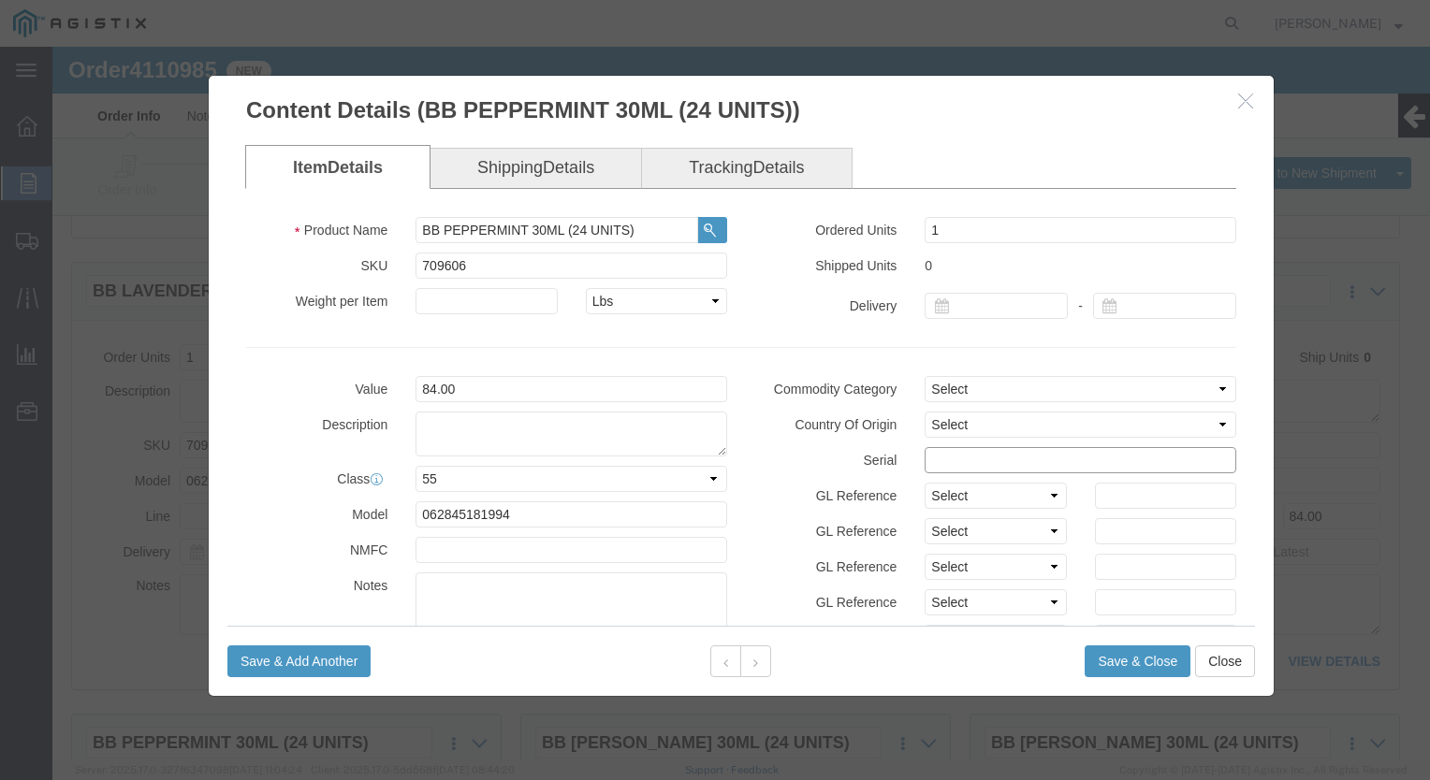
click input "text"
paste input "8093388"
type input "80933881212121212356"
click button "Save & Close"
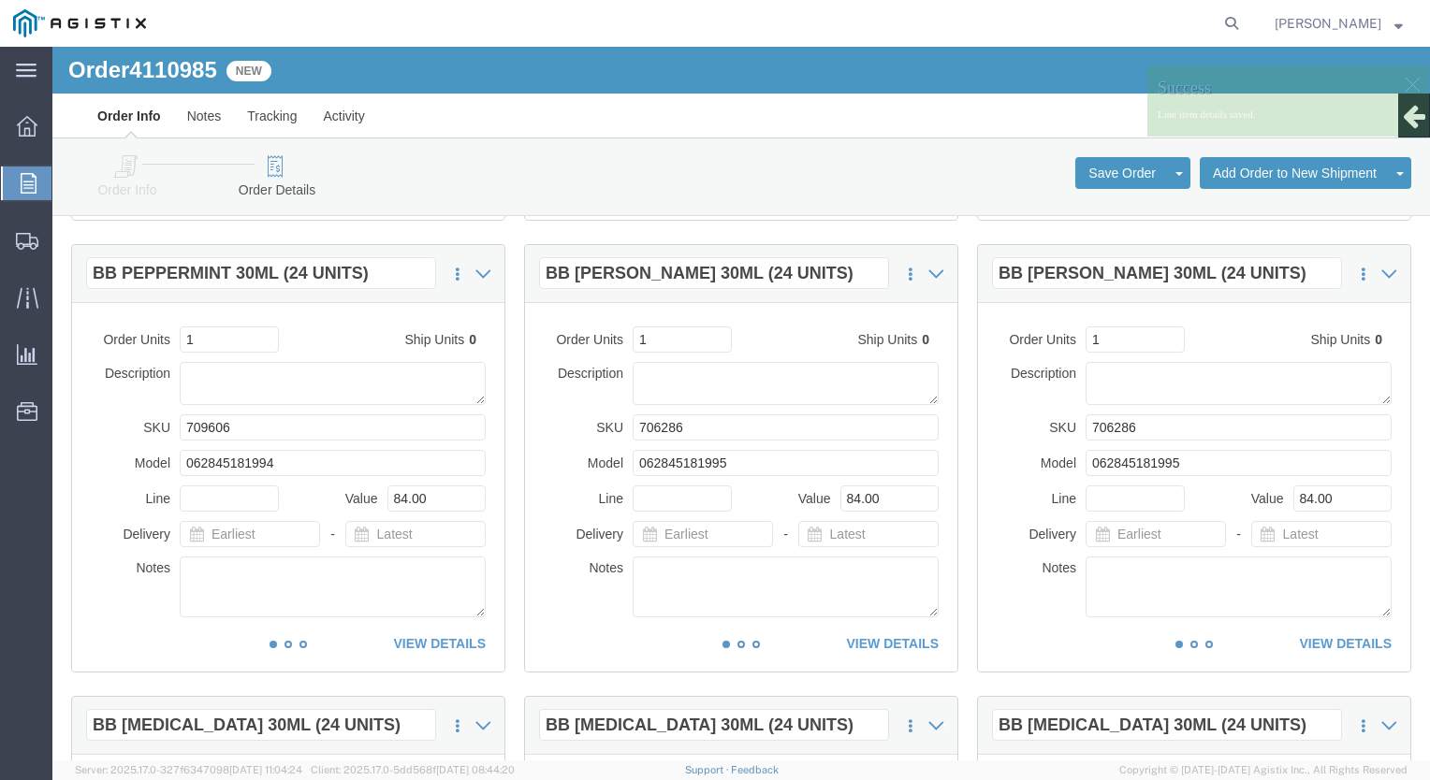
scroll to position [1029, 0]
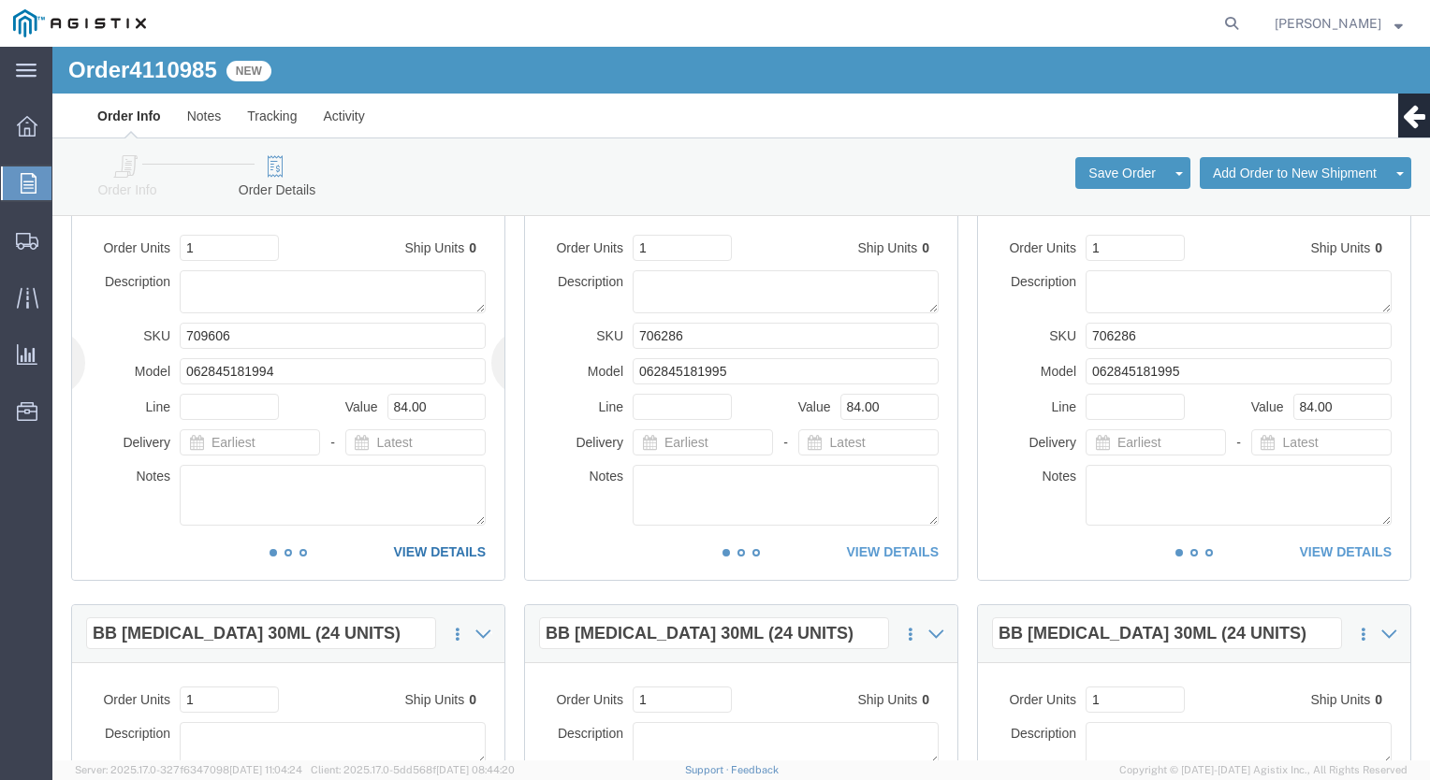
click link "VIEW DETAILS"
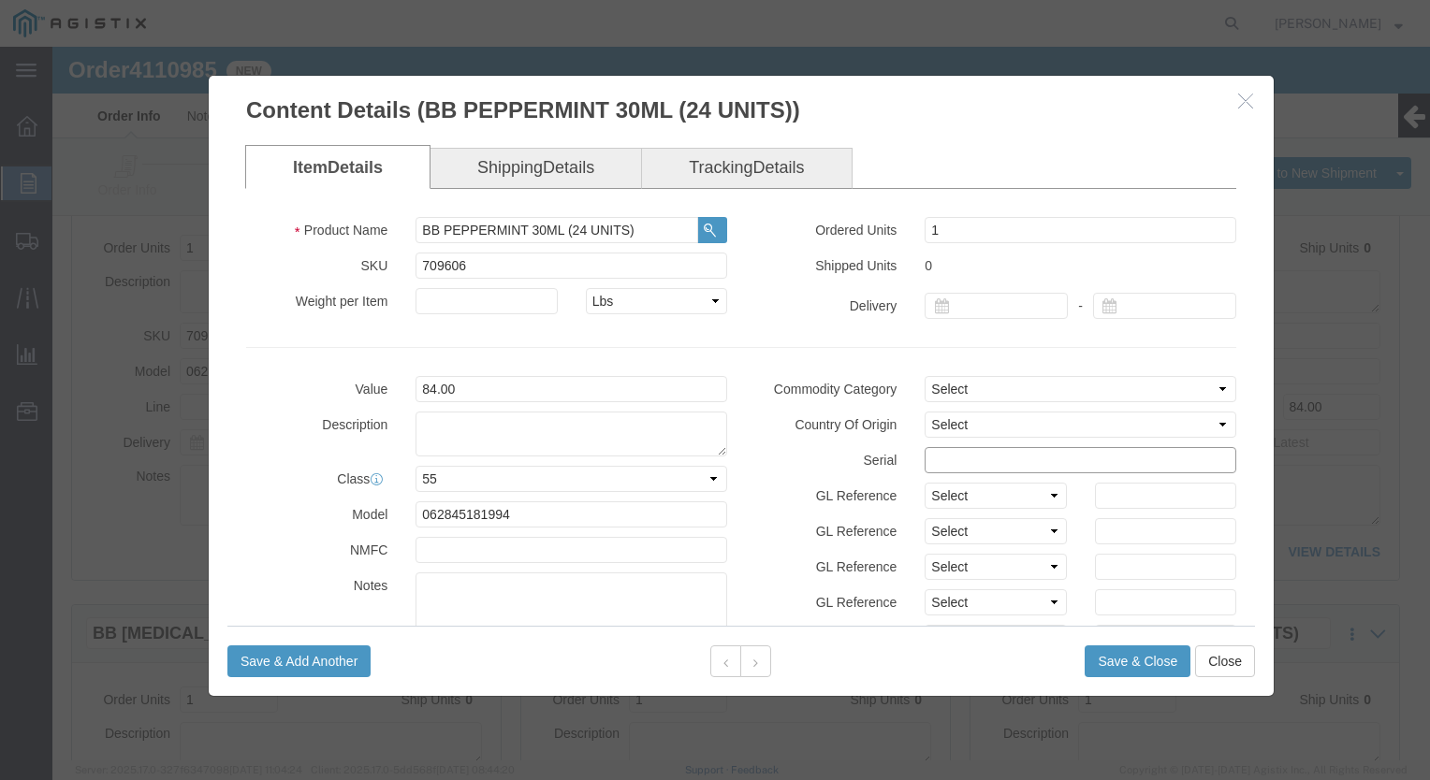
click input "text"
paste input "8093388"
type input "80933881212123654789"
click button "Save & Close"
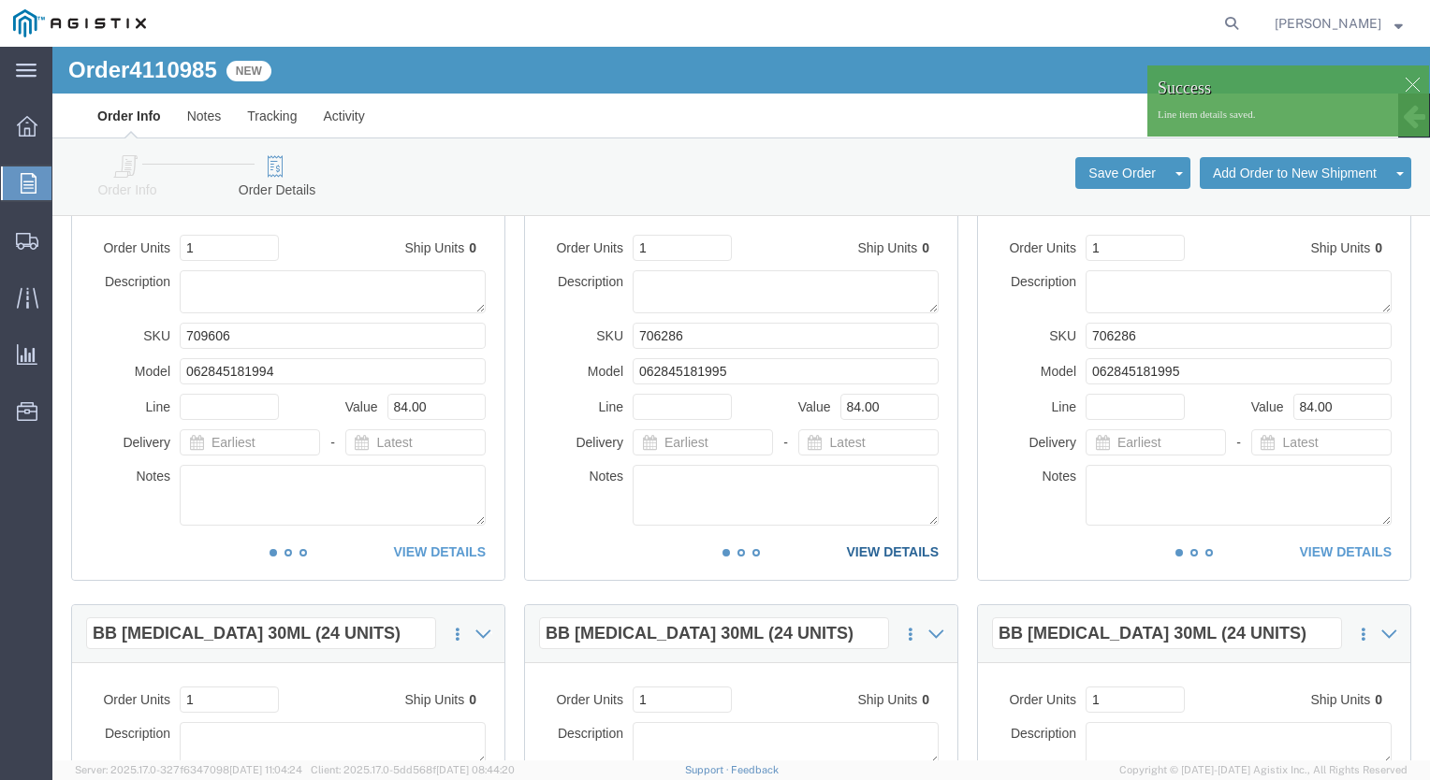
click link "VIEW DETAILS"
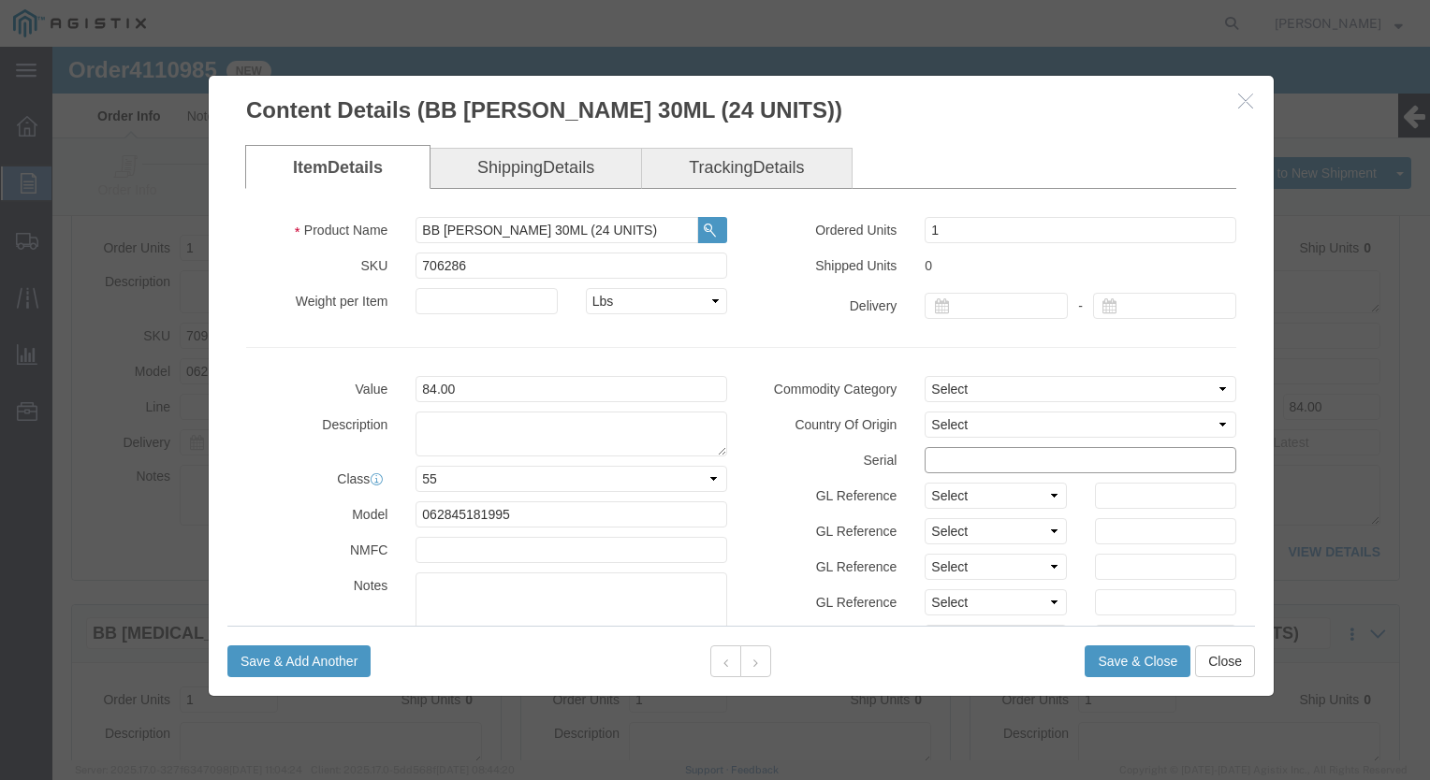
click input "text"
paste input "8093388"
type input "80933881234567898745"
click button "Save & Close"
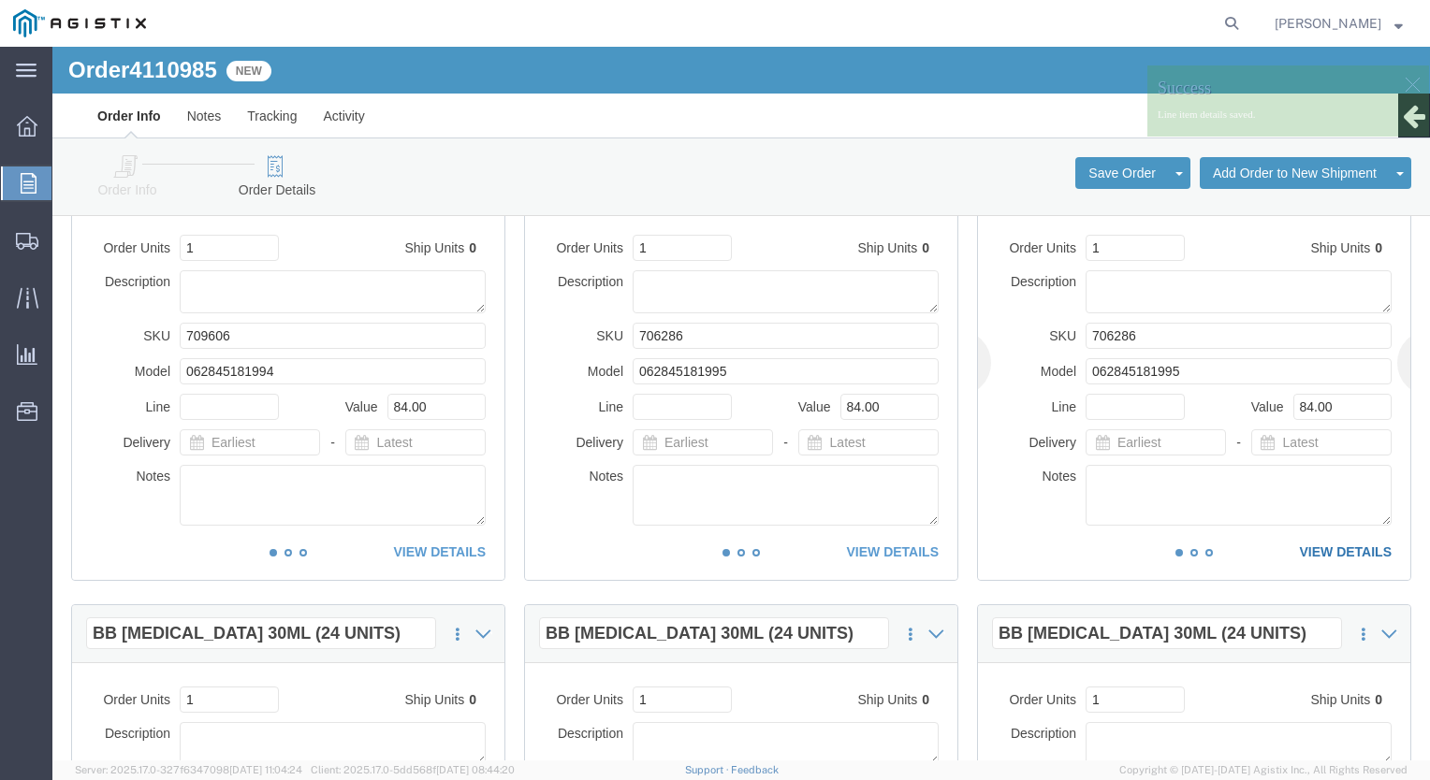
click link "VIEW DETAILS"
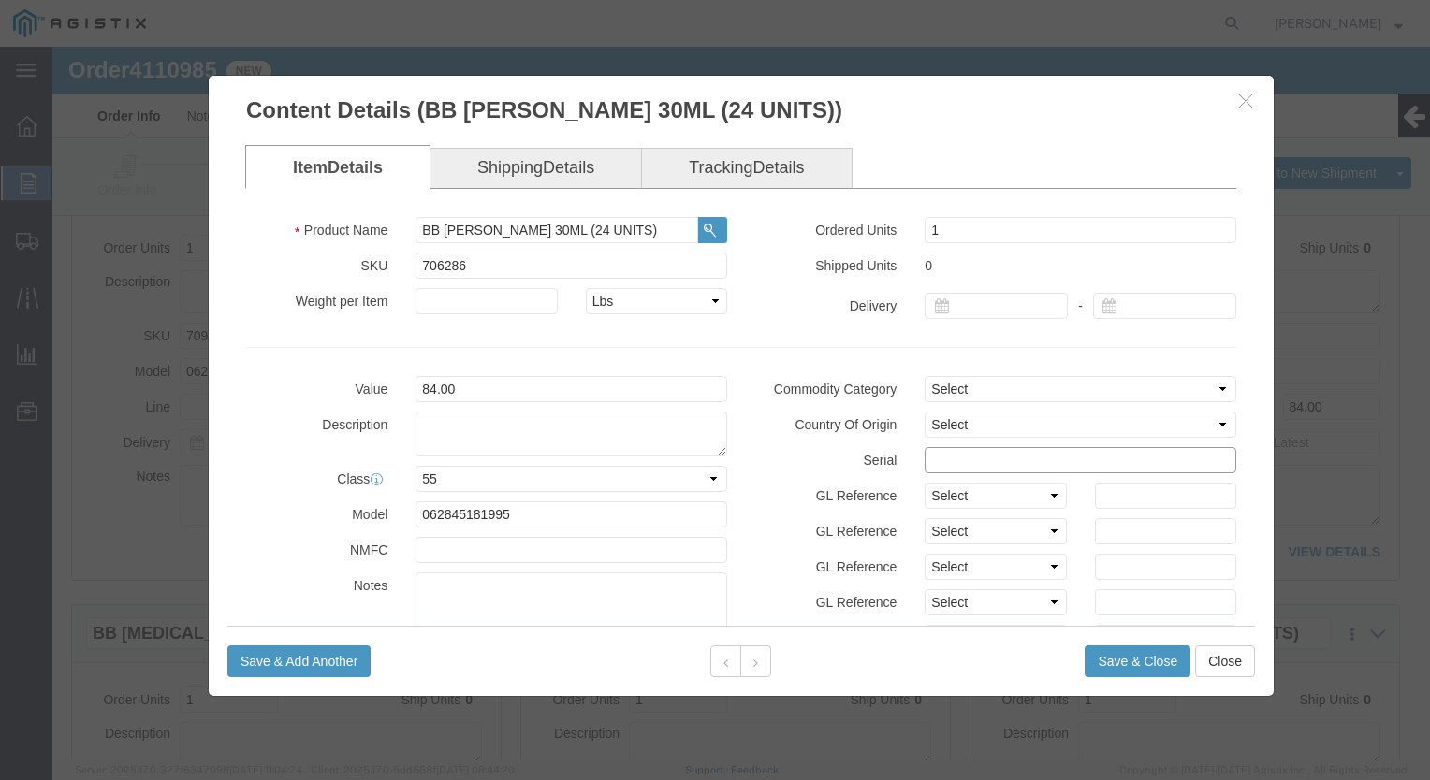
click input "text"
paste input "8093388"
type input "80933881478523698745"
click button "Save & Close"
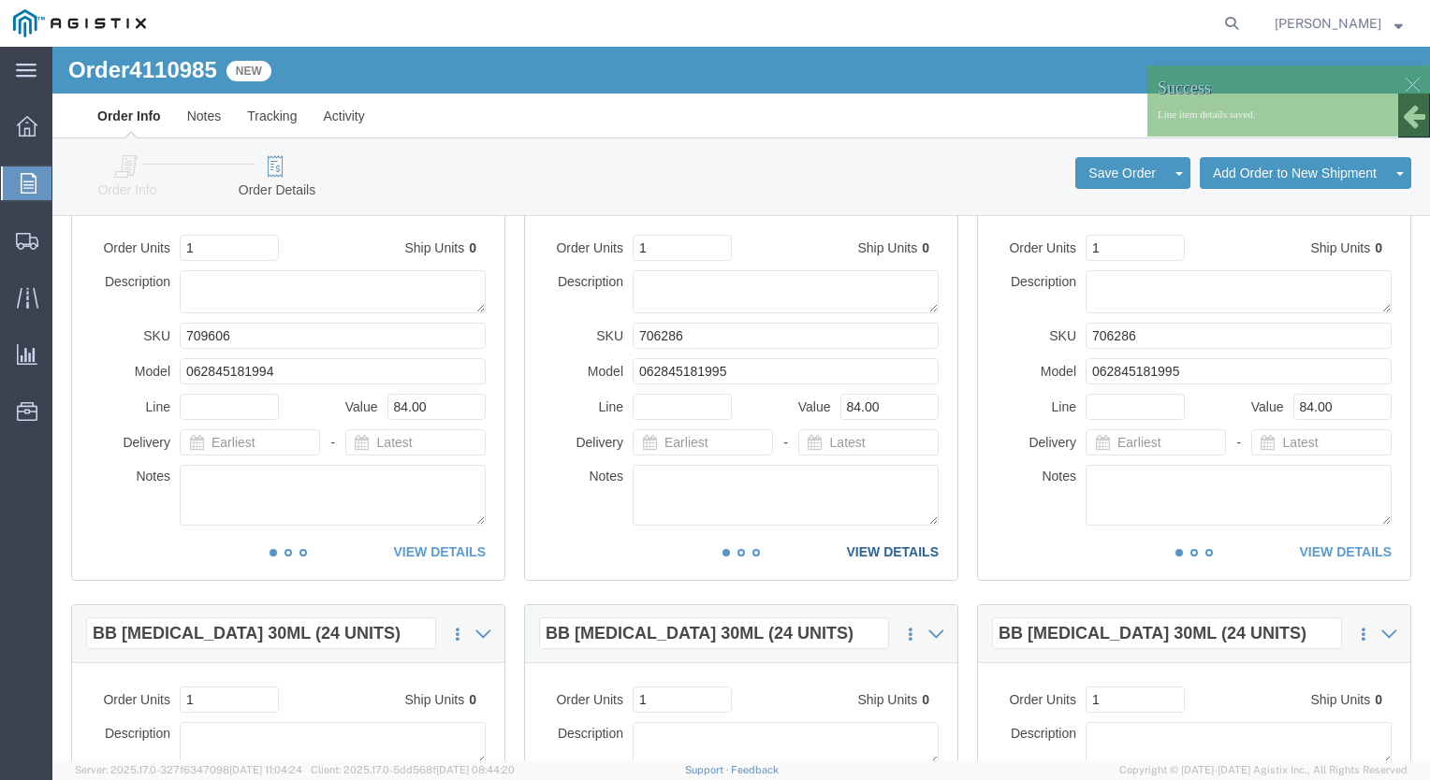
click link "VIEW DETAILS"
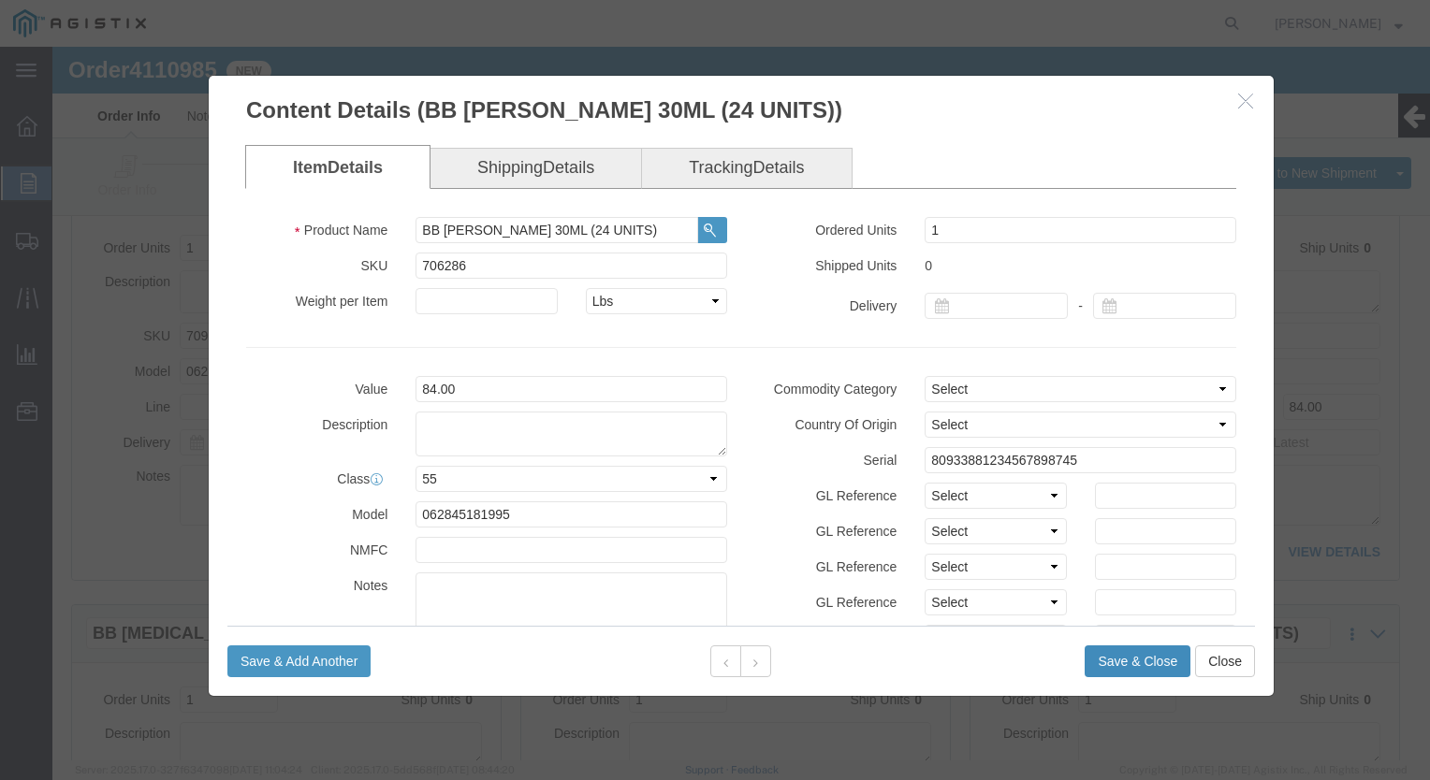
click button "Save & Close"
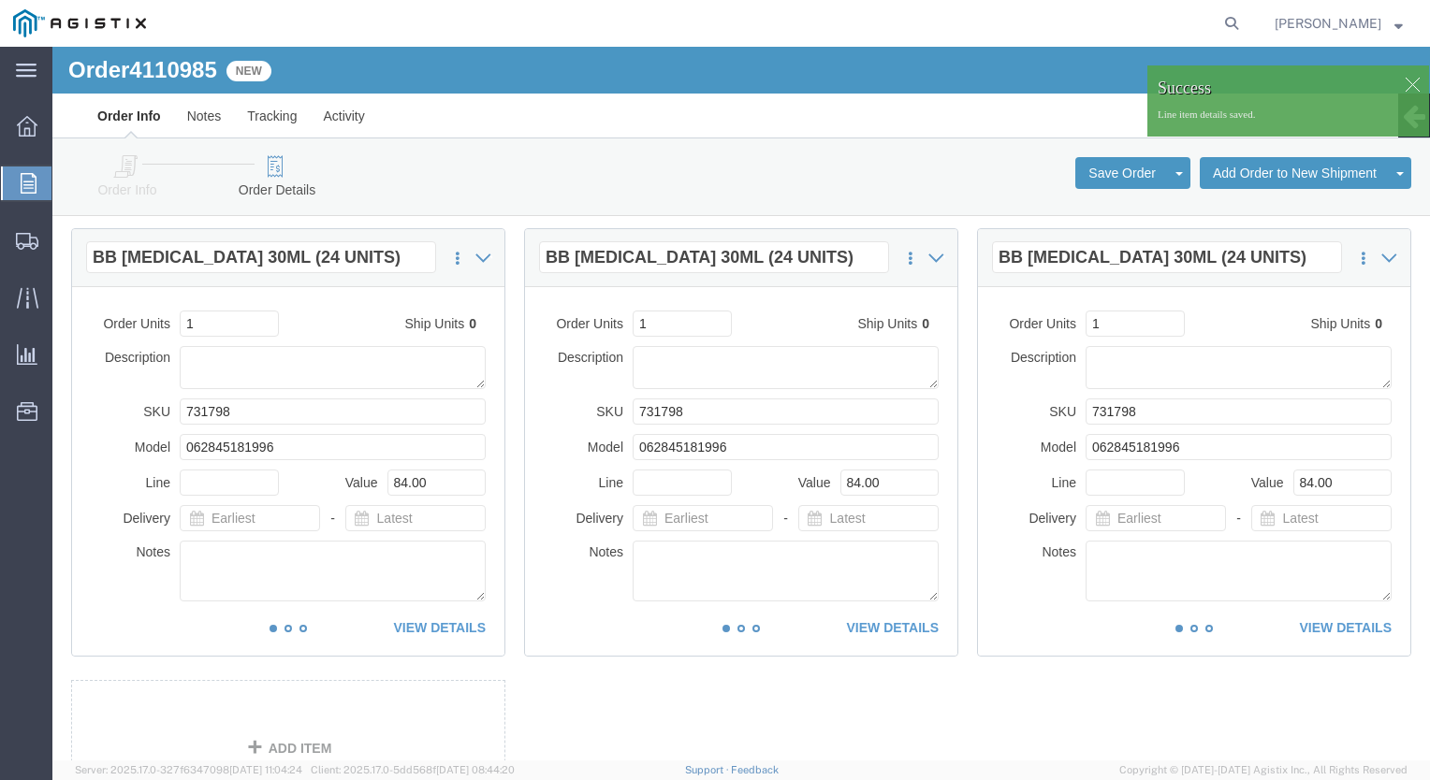
scroll to position [1497, 0]
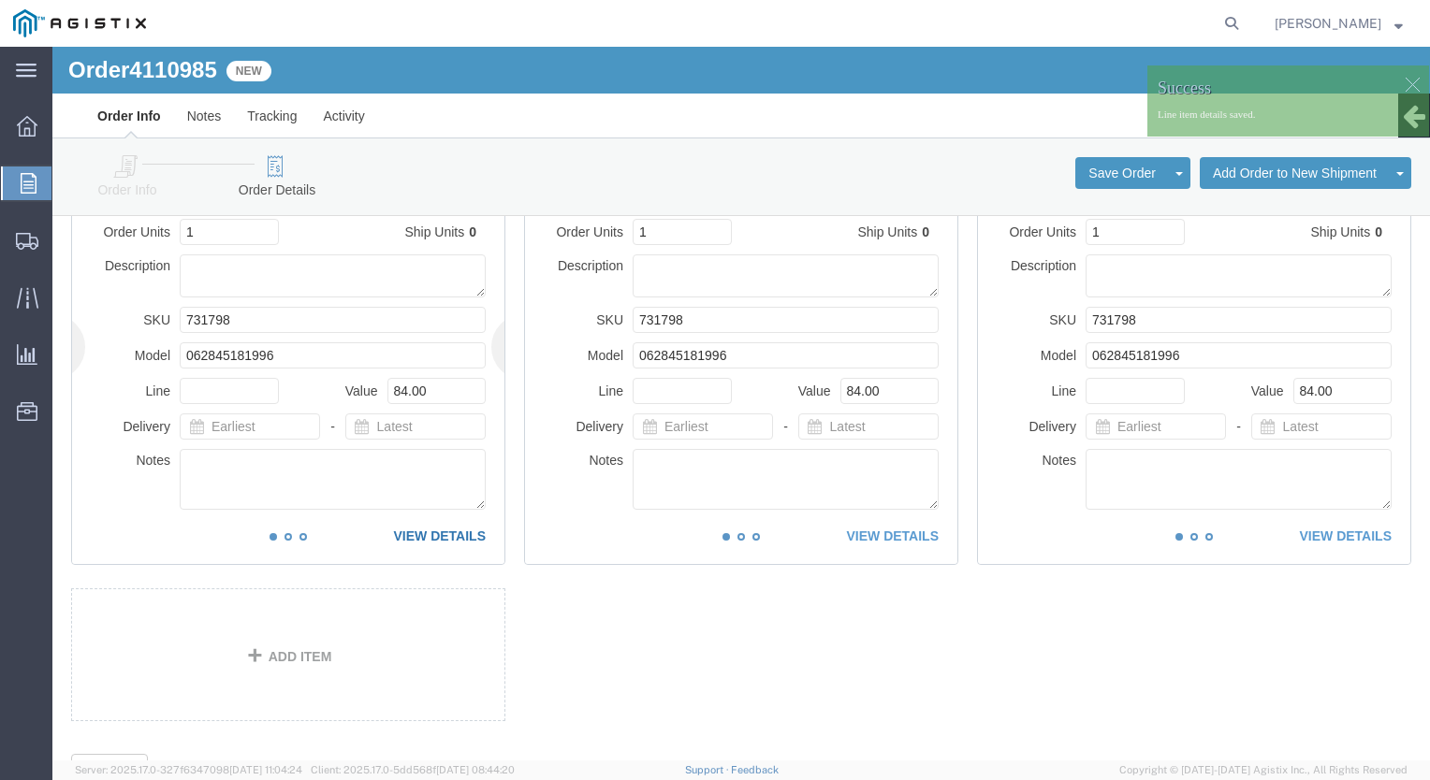
click link "VIEW DETAILS"
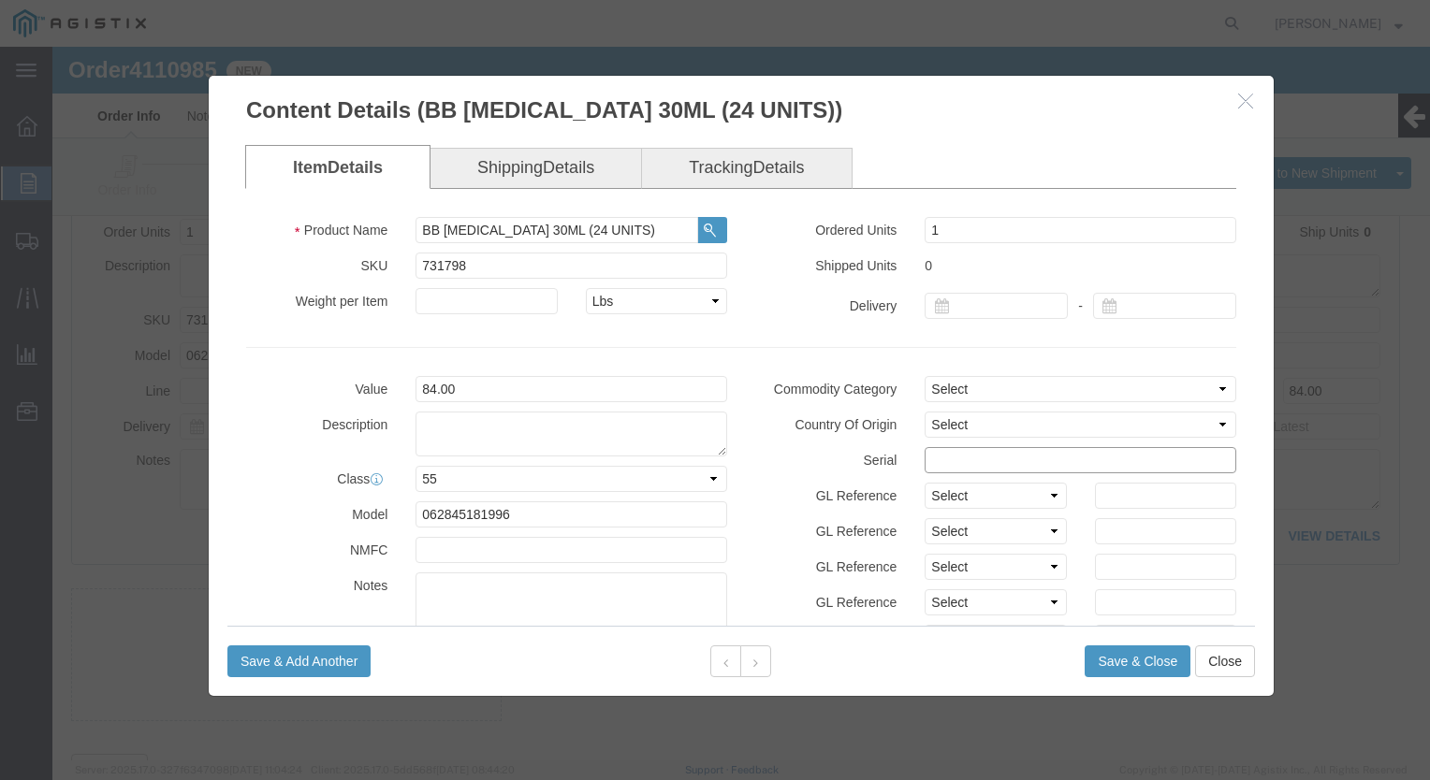
click input "text"
paste input "8093388"
type input "80933881212789654123"
click button "Save & Close"
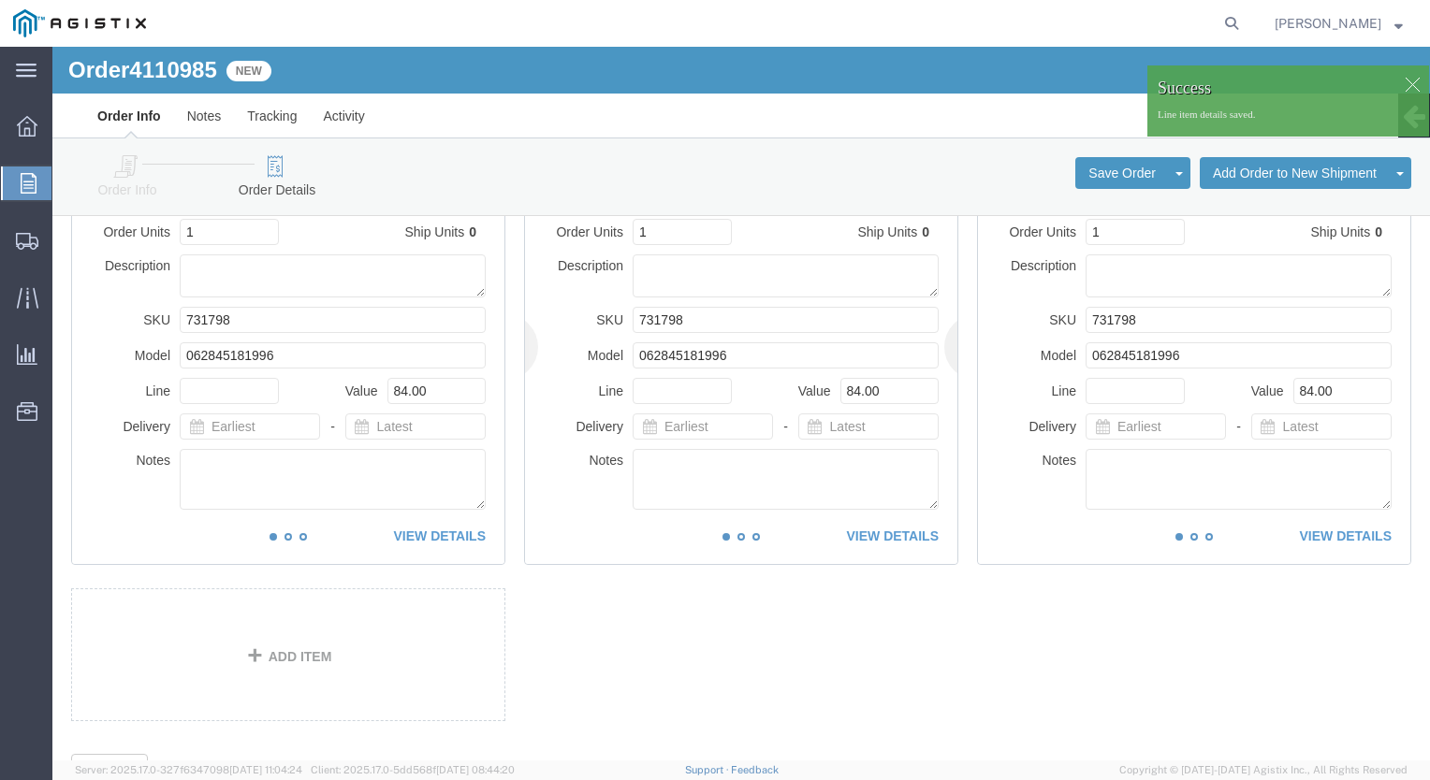
click div "This item has not been shipped Order Units 1 Ship Units 0 Description SKU 73179…"
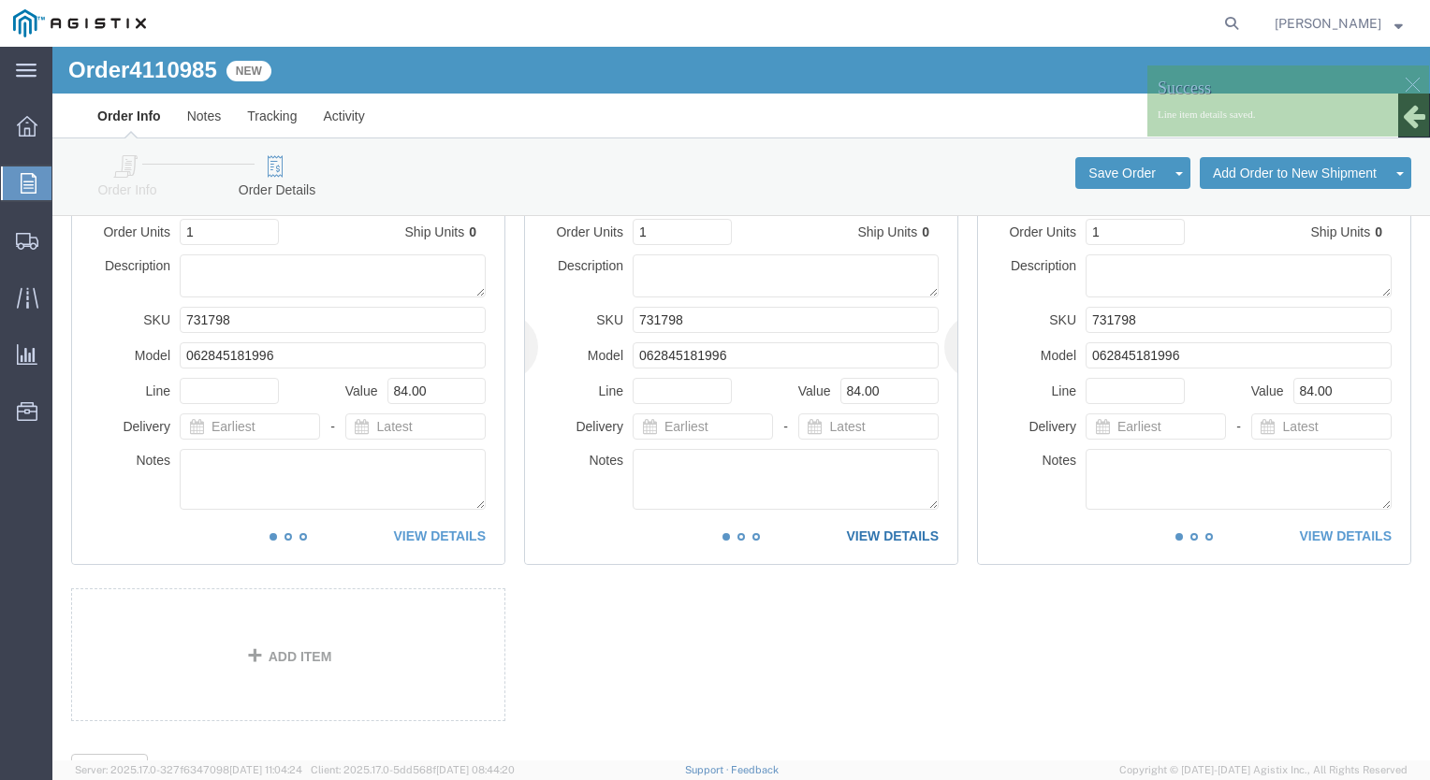
click link "VIEW DETAILS"
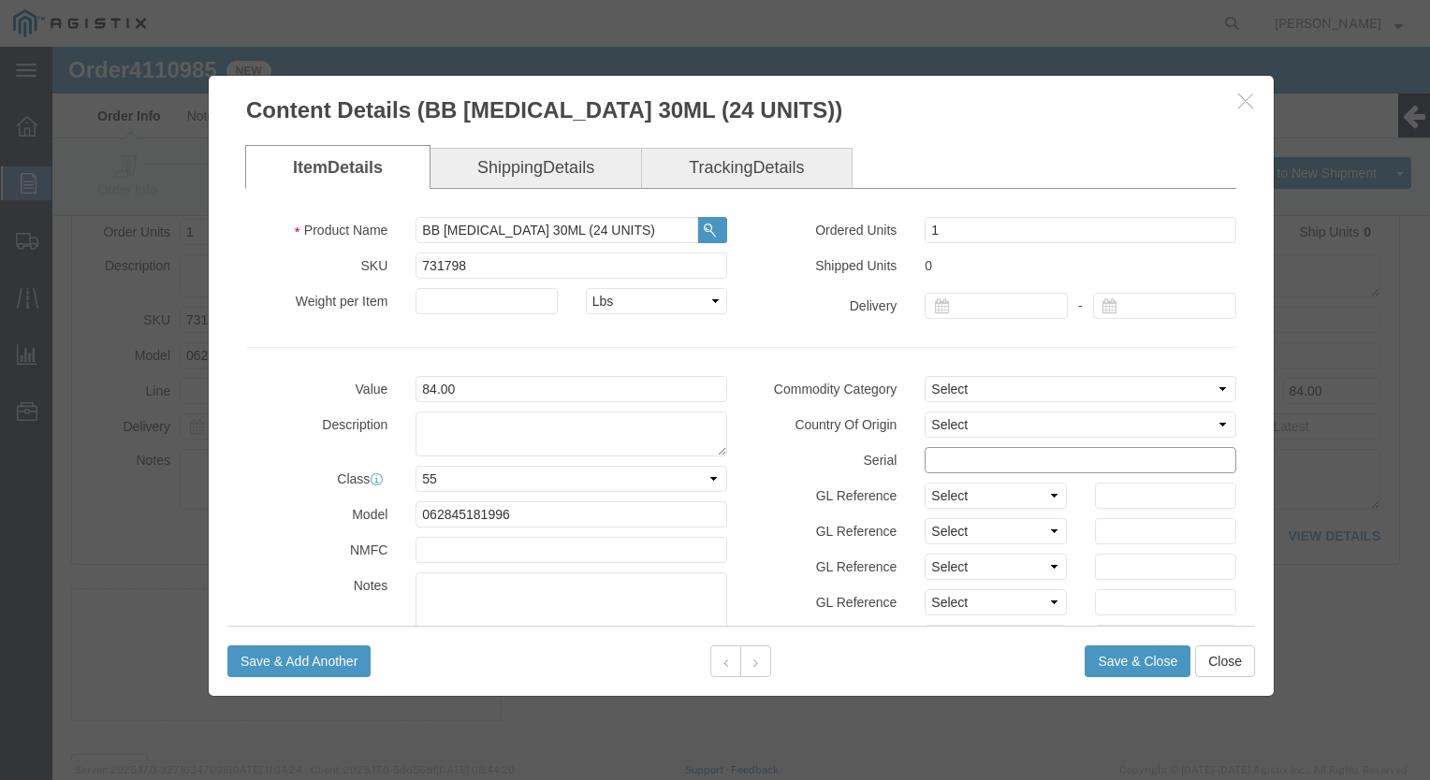
click input "text"
paste input "8093388"
type input "80933889877896541236"
click button "Save & Close"
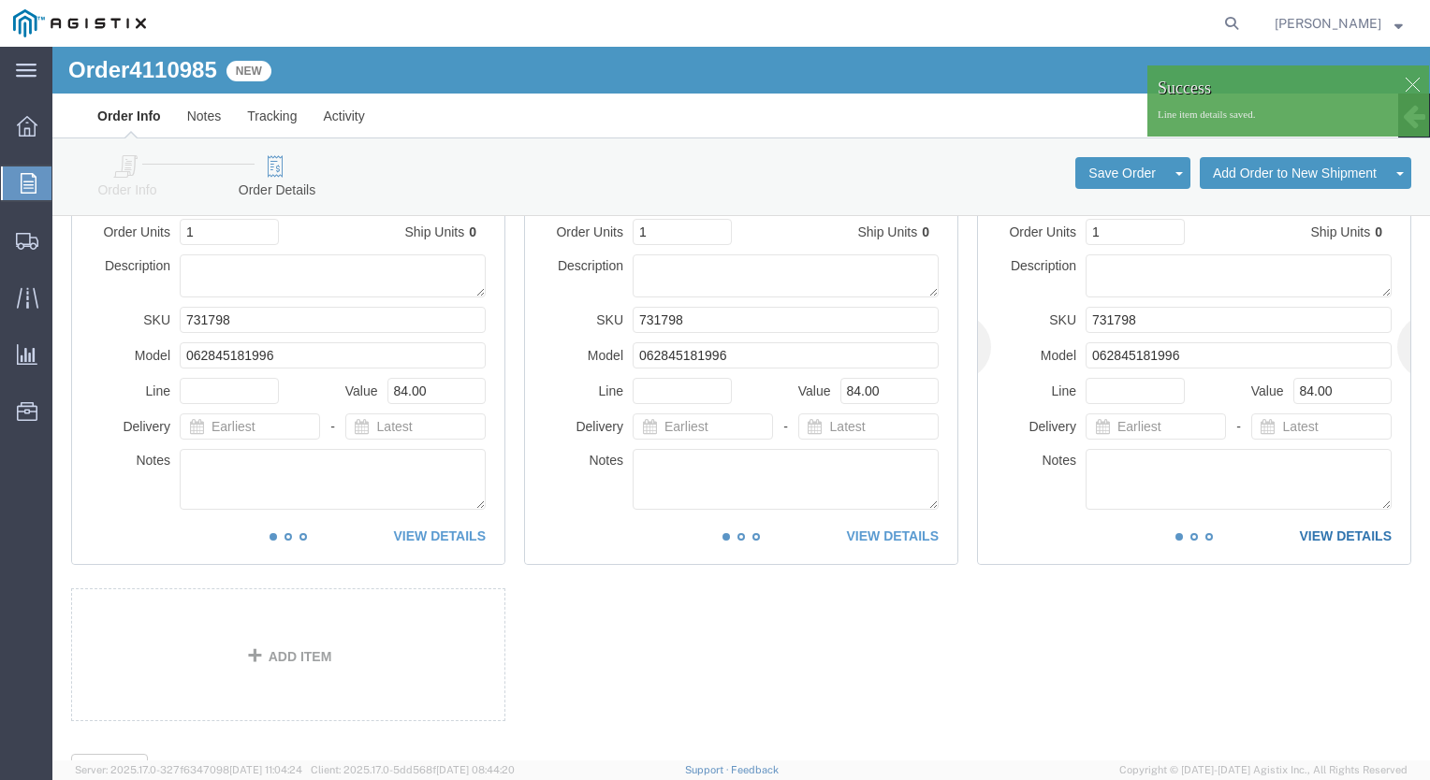
click link "VIEW DETAILS"
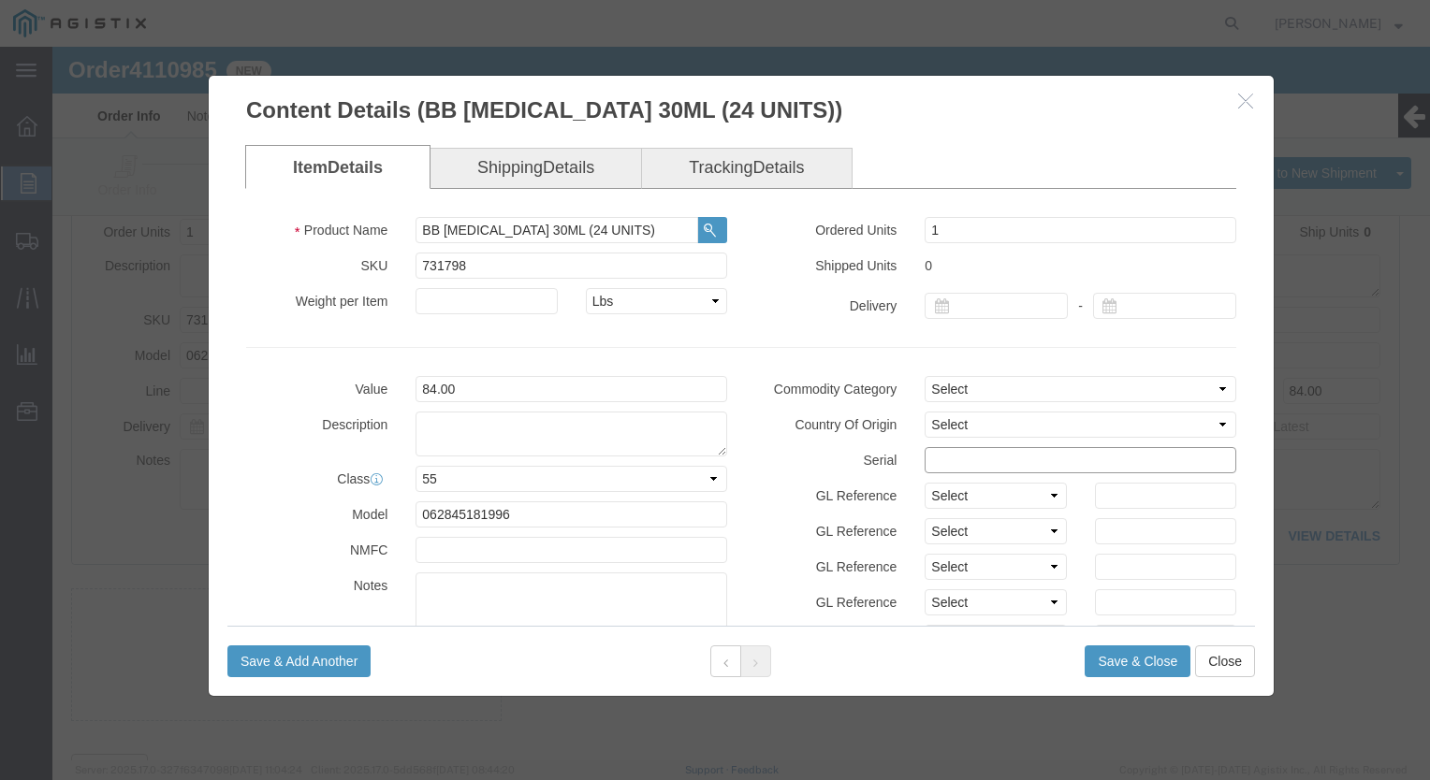
click input "text"
paste input "8093388"
type input "80933881478521478521"
click button "Save & Close"
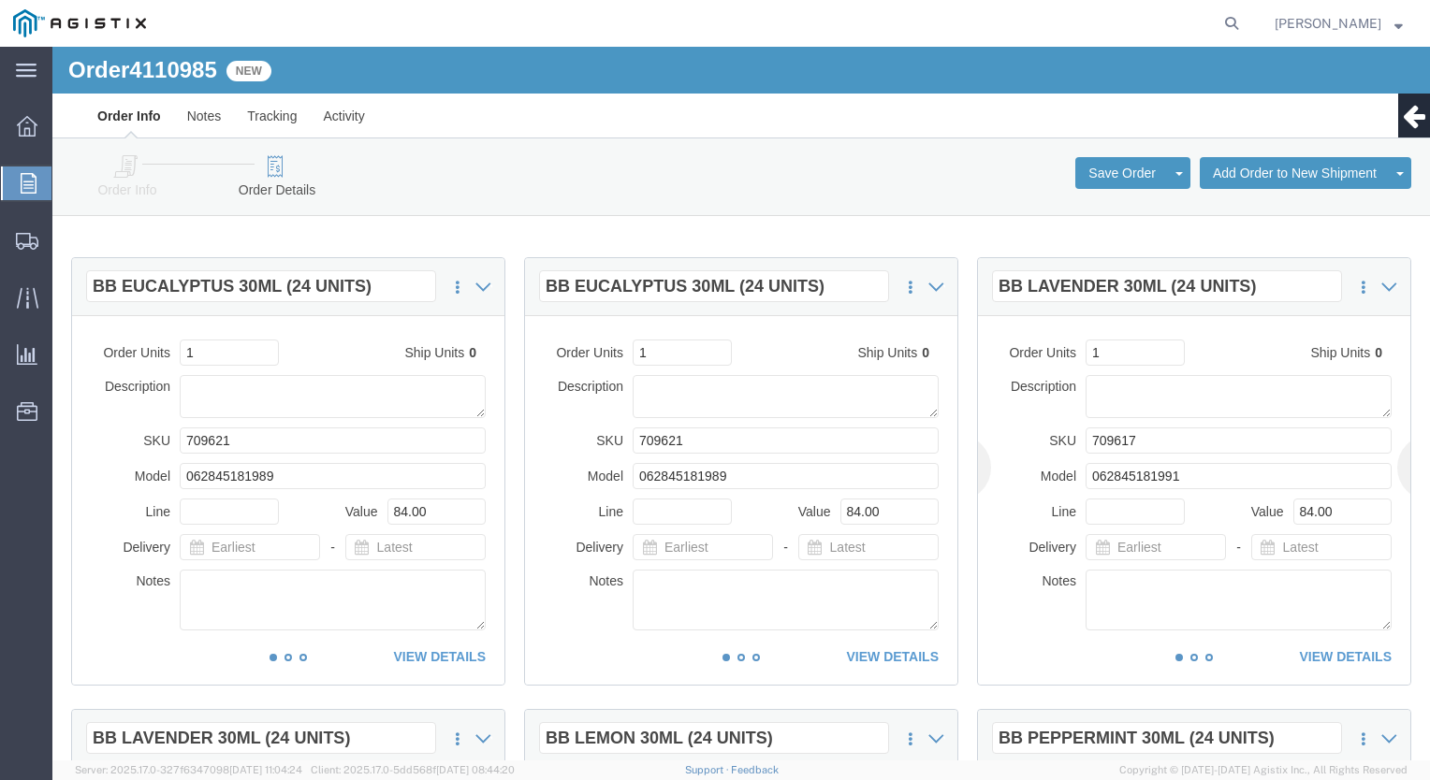
scroll to position [0, 0]
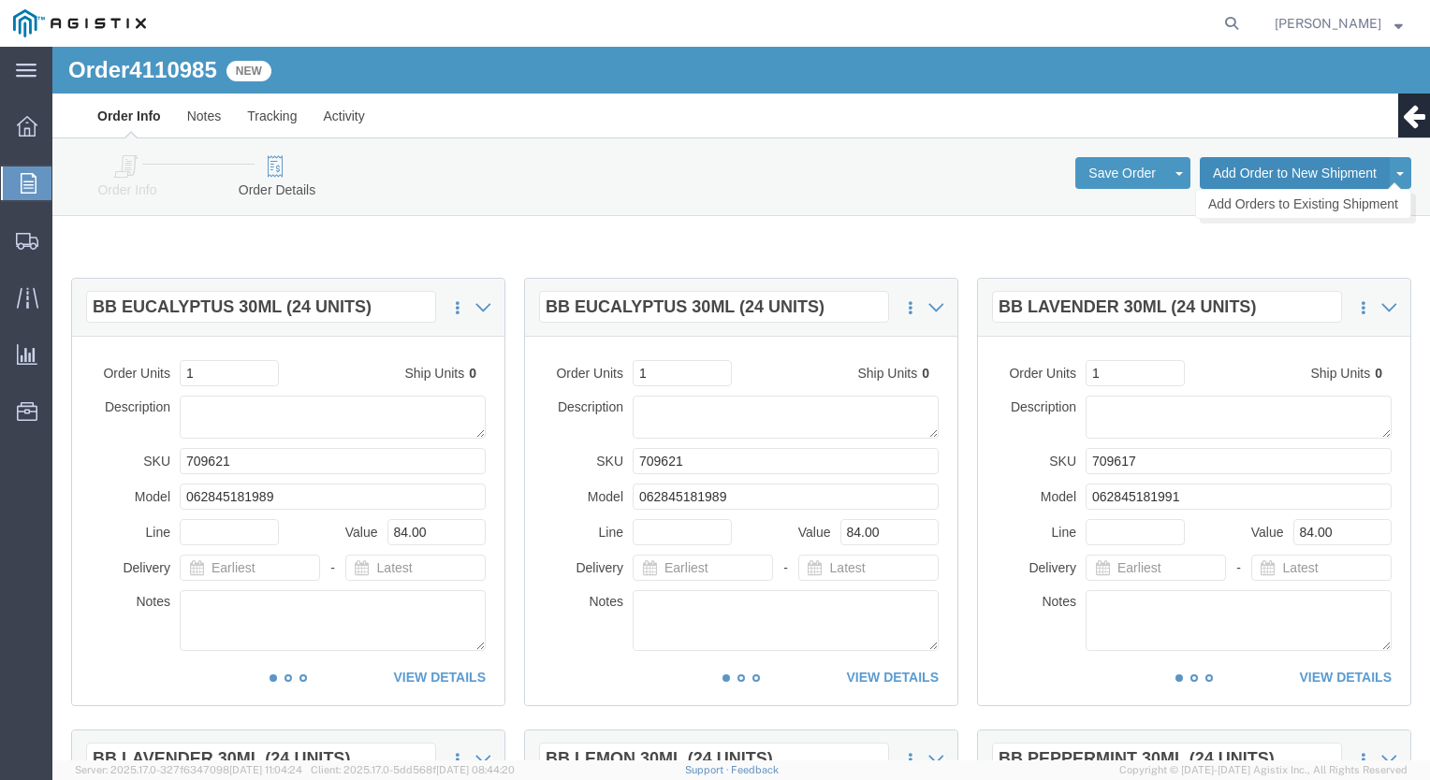
click button "Add Order to New Shipment"
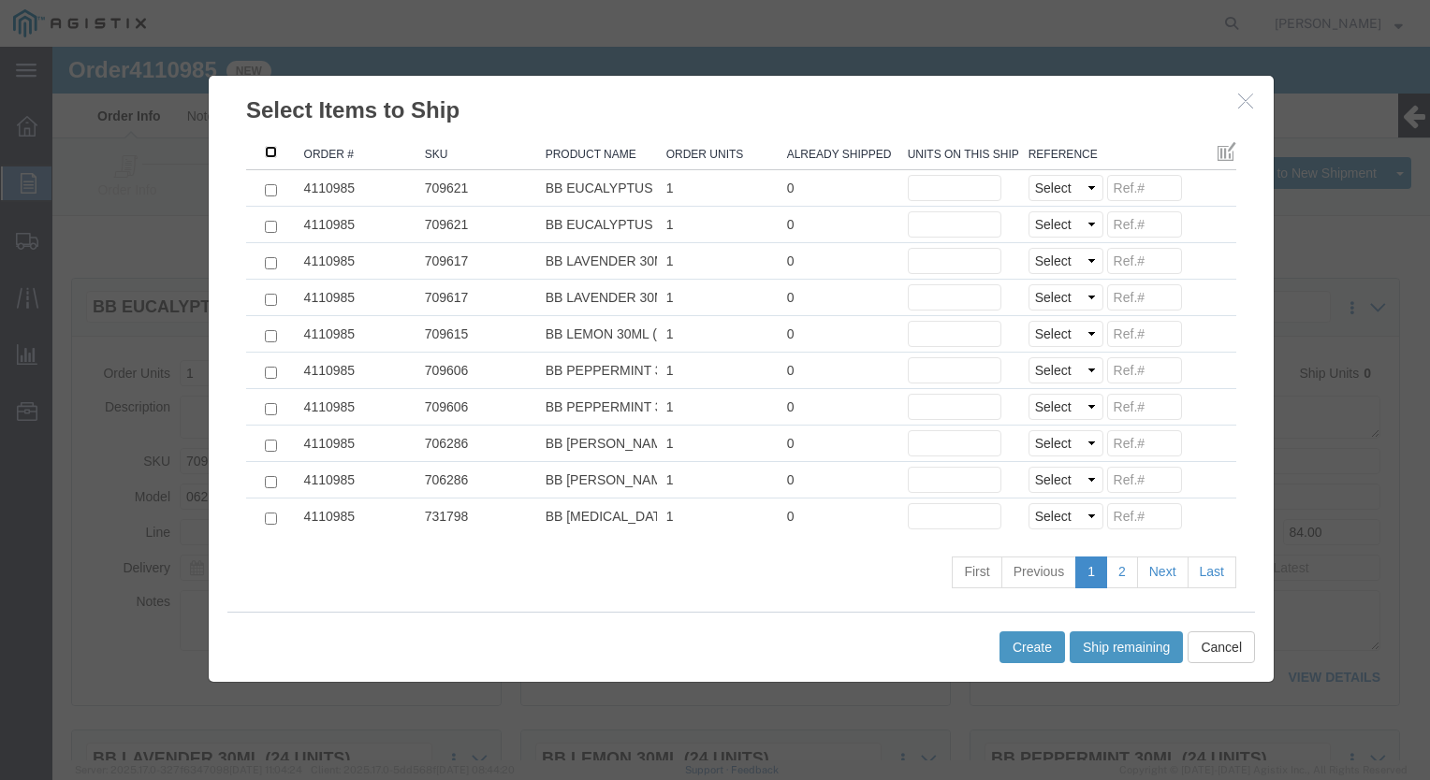
click input ": activate to sort column ascending"
checkbox input "true"
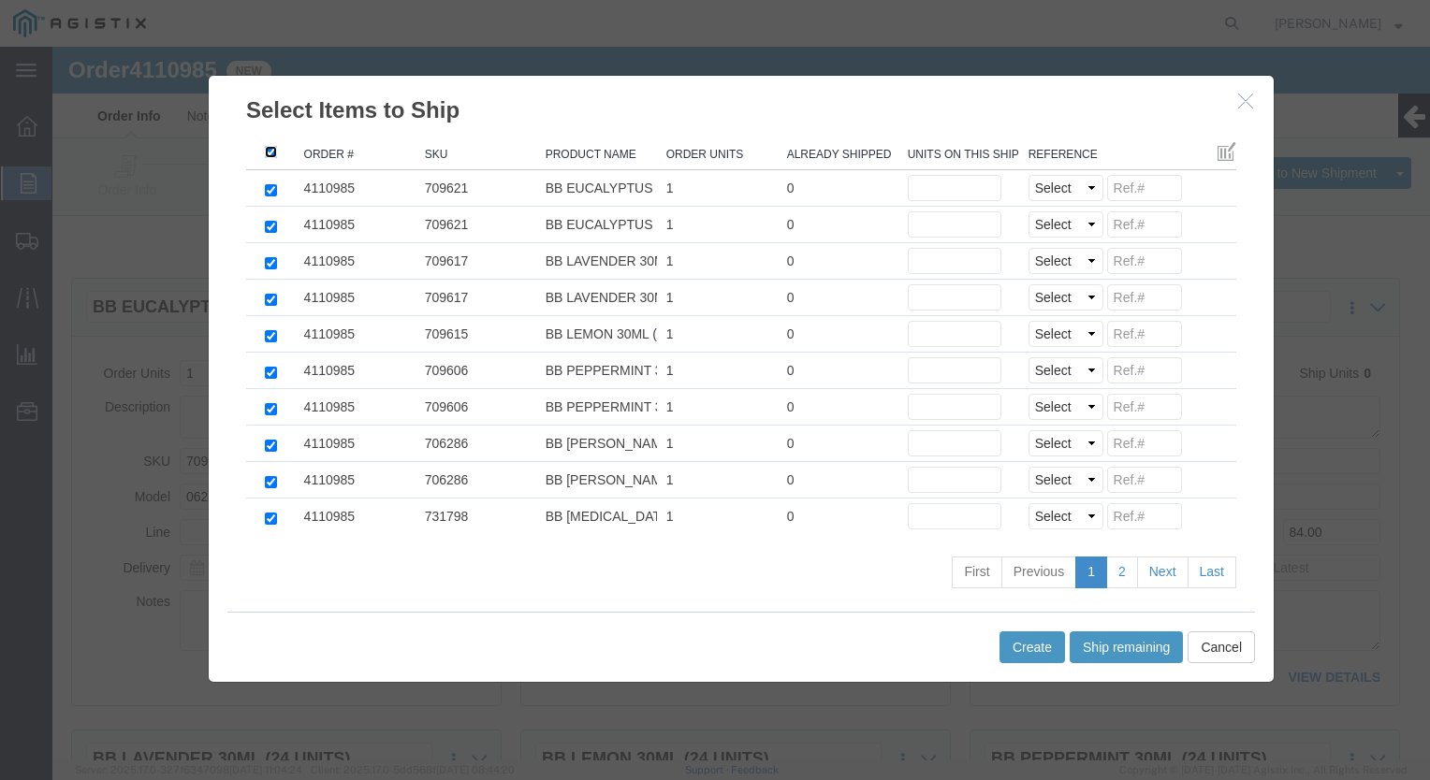
checkbox input "true"
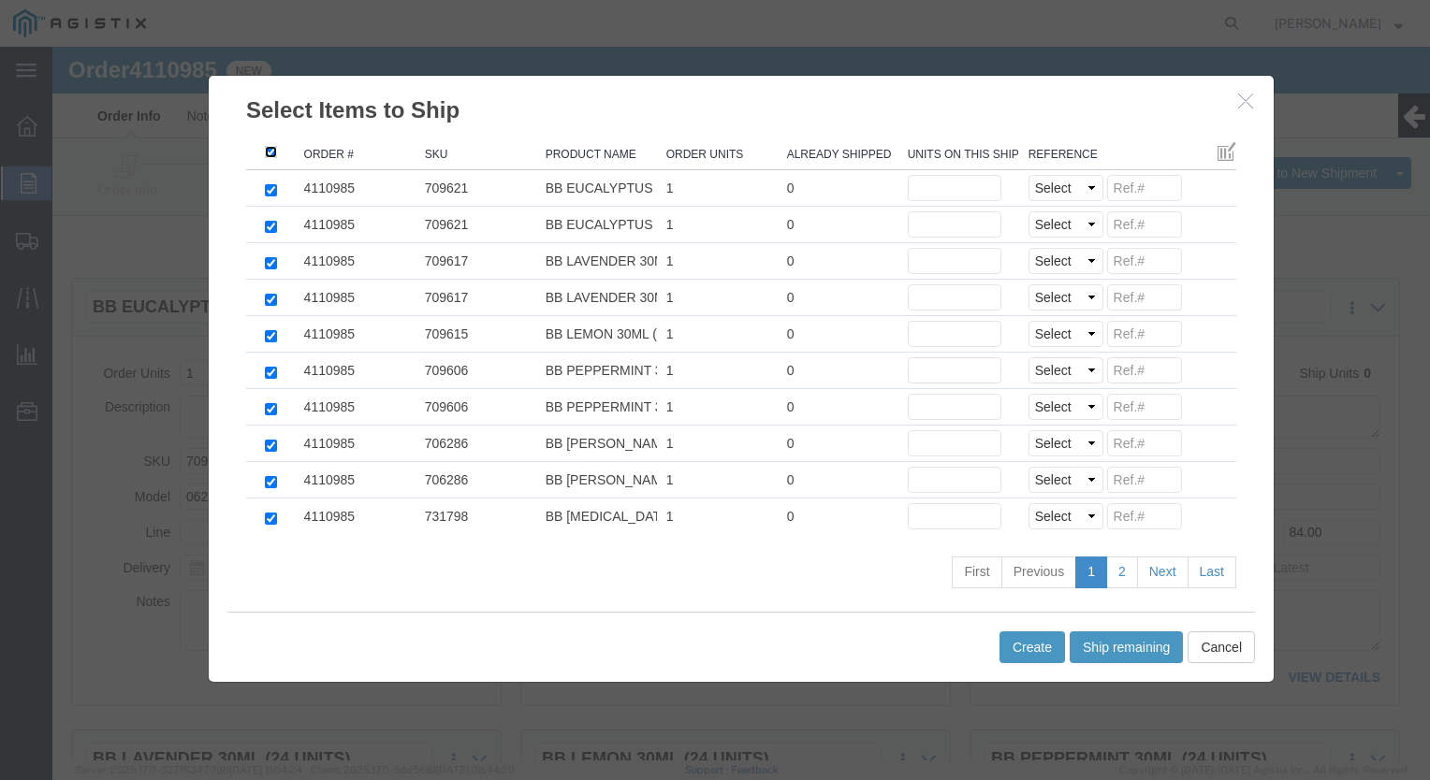
checkbox input "true"
click button "Ship remaining"
type input "1"
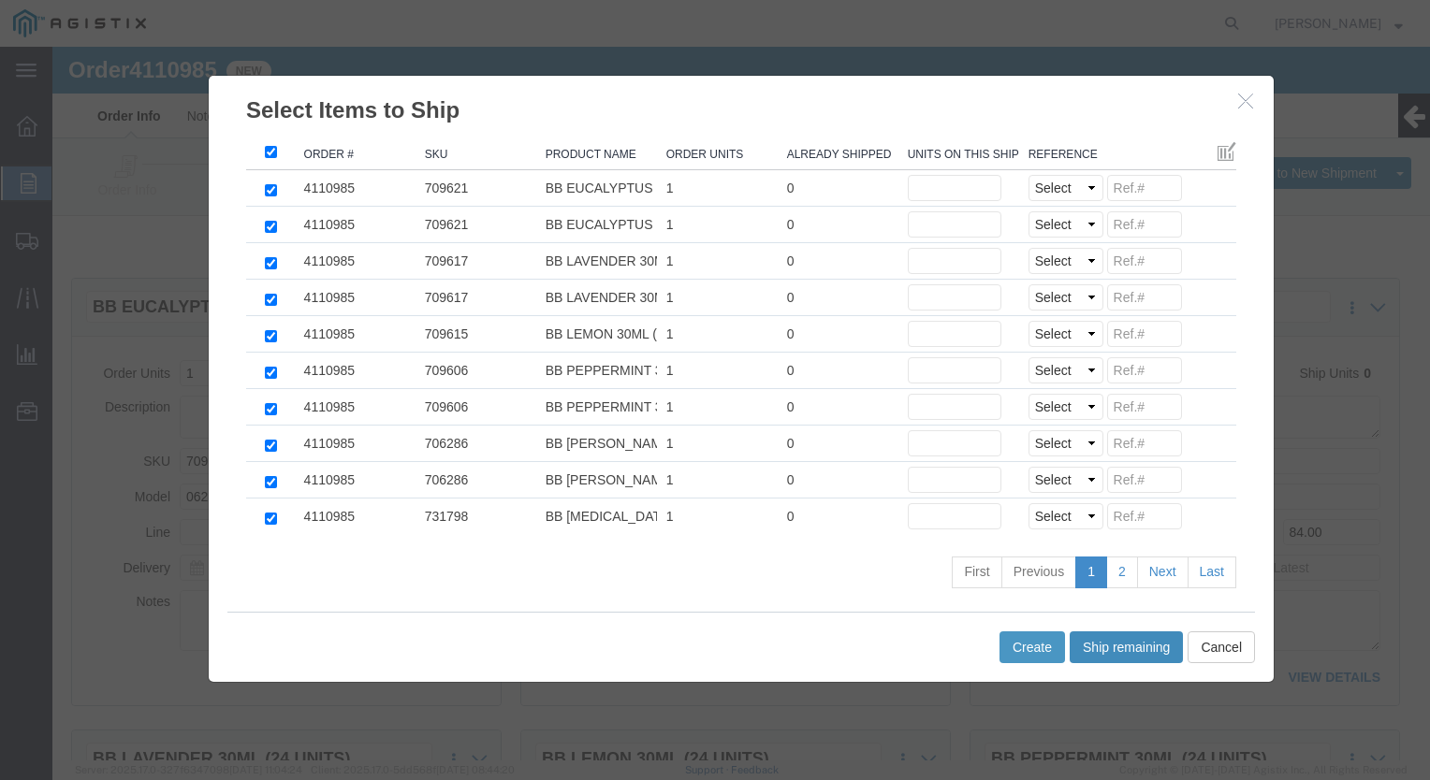
type input "1"
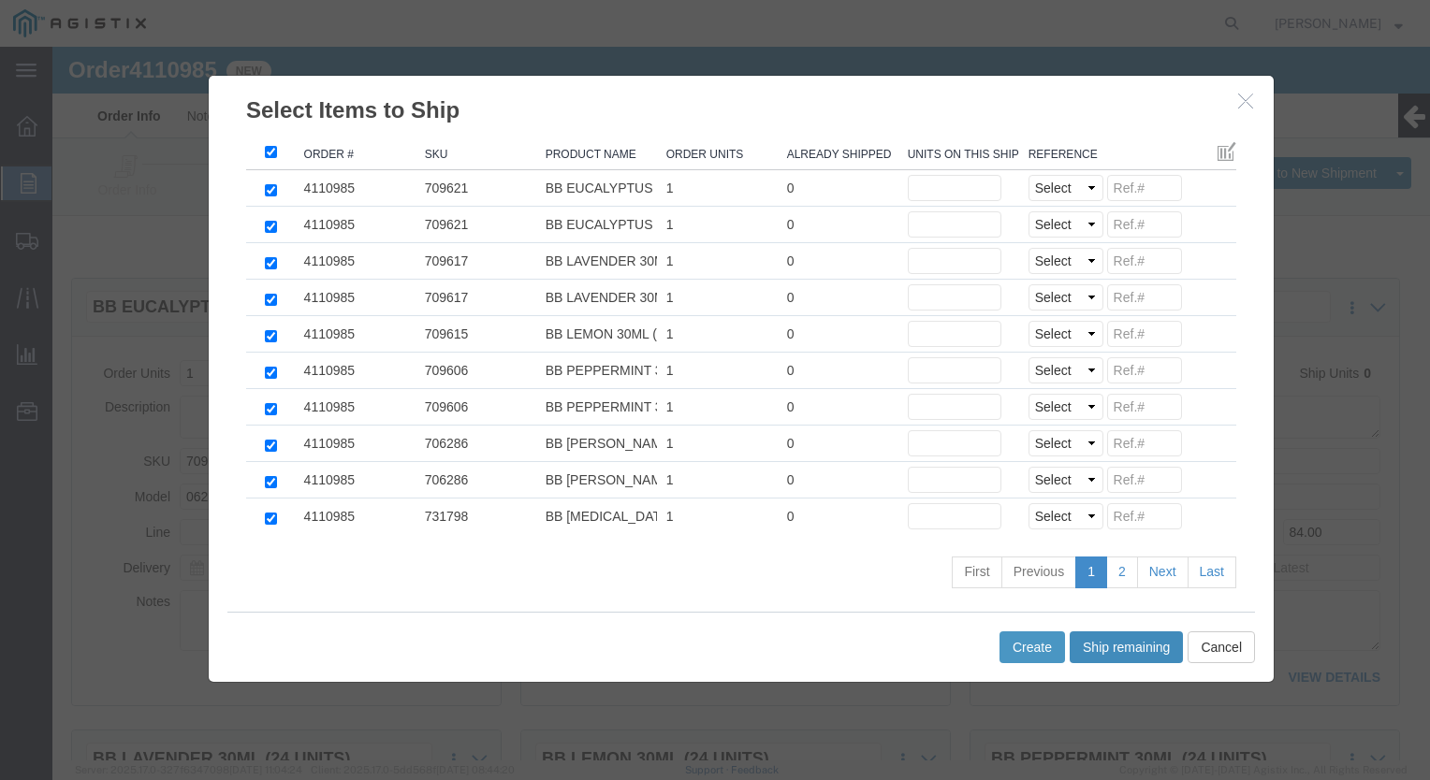
type input "1"
click link "2"
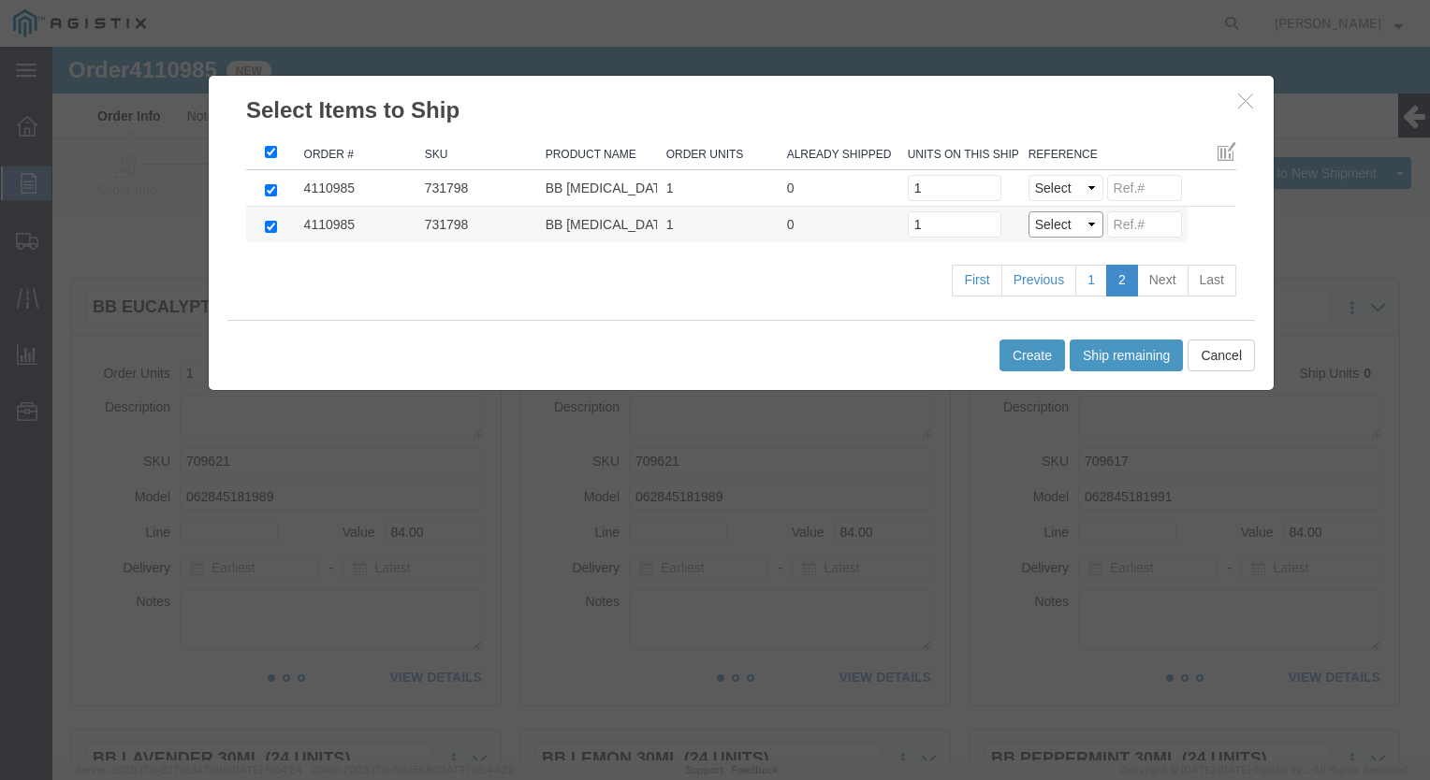
click select "Select Purchase Order Delivery Number"
select select "PO"
click select "Select Purchase Order Delivery Number"
select select "PO"
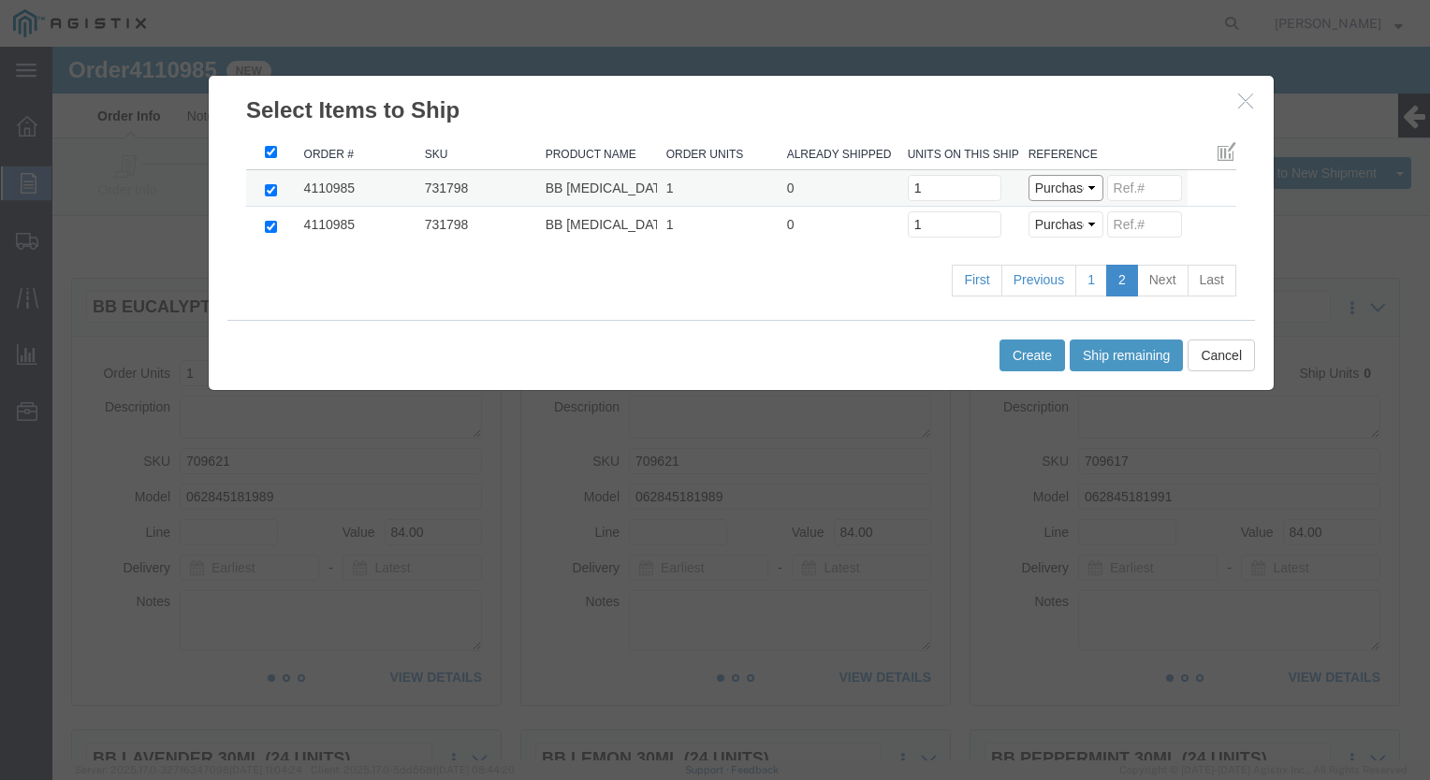
click select "Select Purchase Order Delivery Number"
click input
paste input "8093388"
type input "8093388"
click input
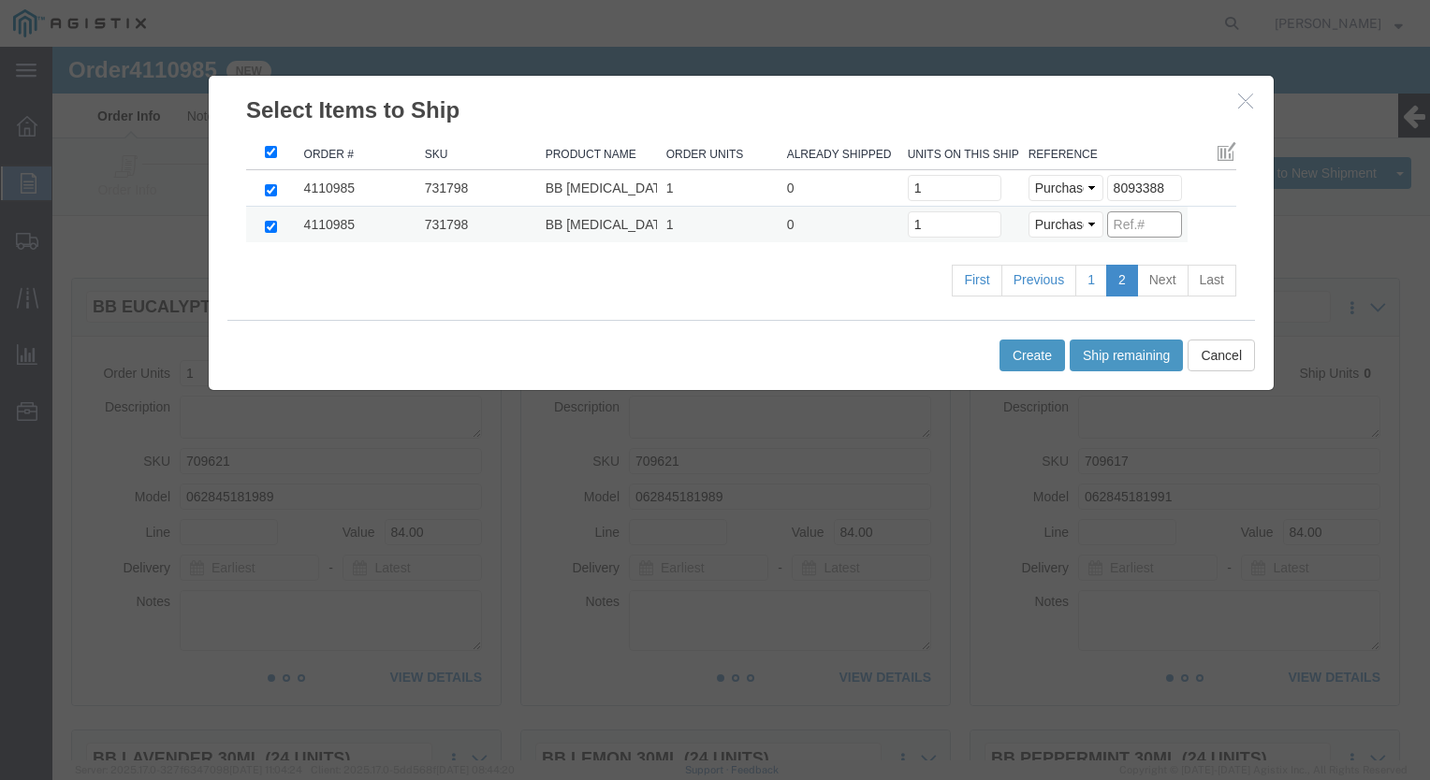
paste input "8093388"
type input "8093388"
click link "1"
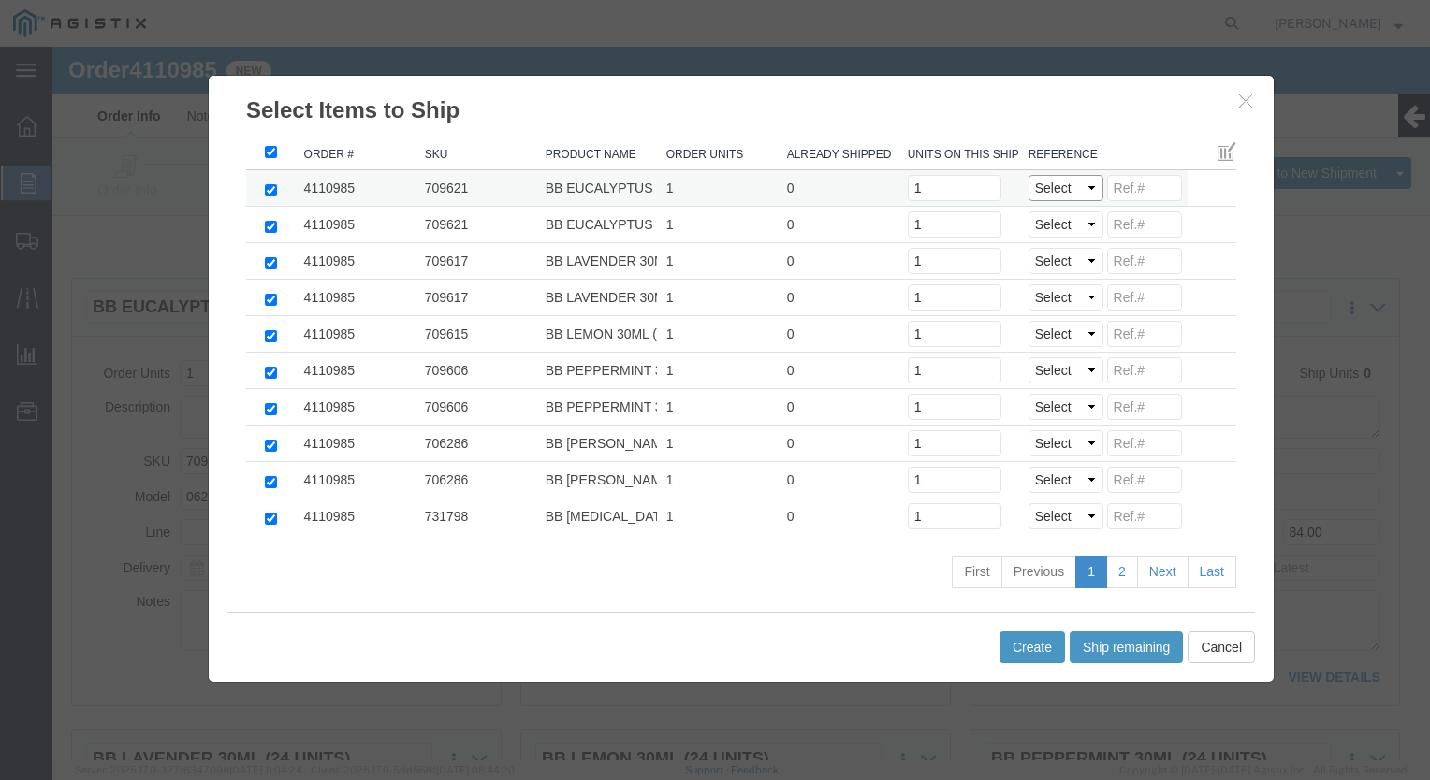
click select "Select Purchase Order Delivery Number"
select select "PO"
click select "Select Purchase Order Delivery Number"
click input
paste input "8093388"
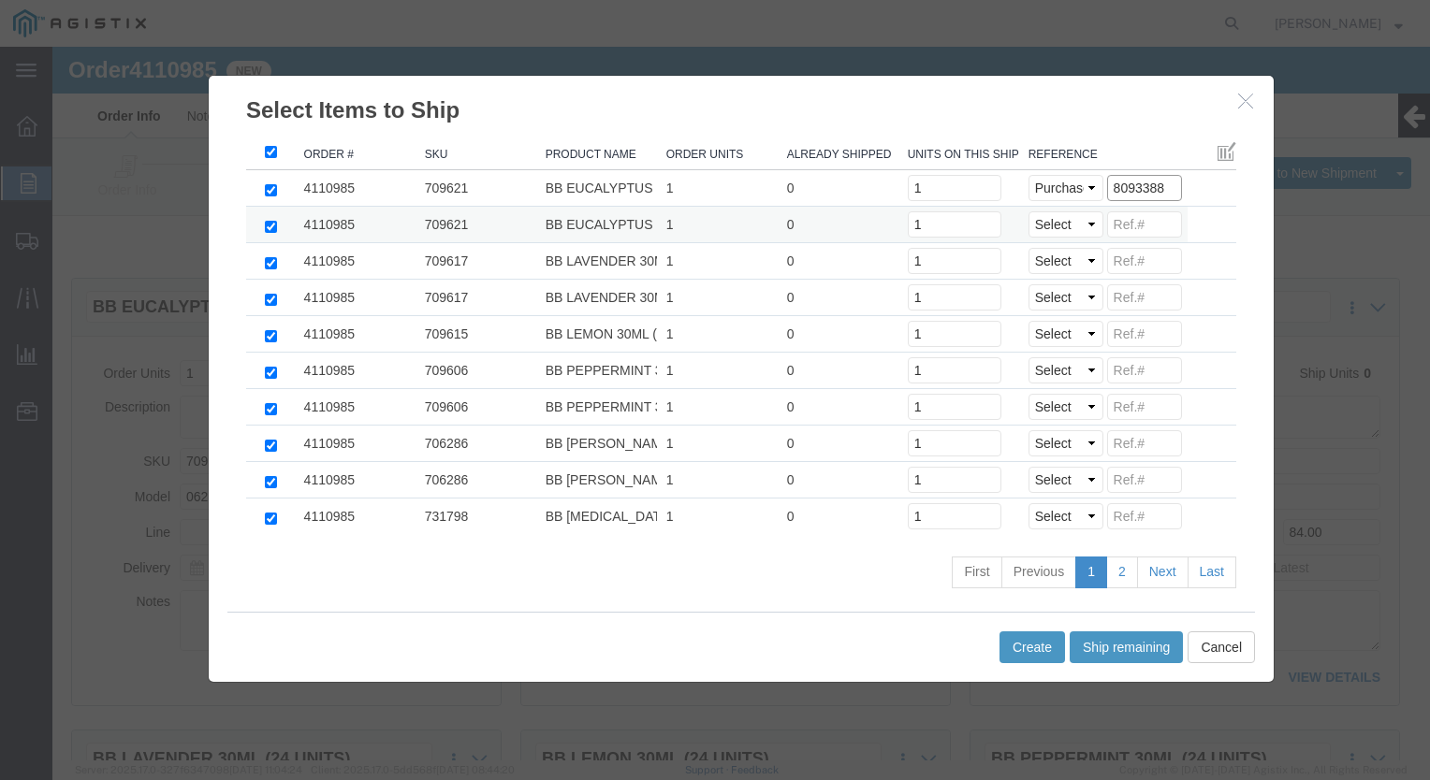
type input "8093388"
click select "Select Purchase Order Delivery Number"
select select "PO"
click select "Select Purchase Order Delivery Number"
click input
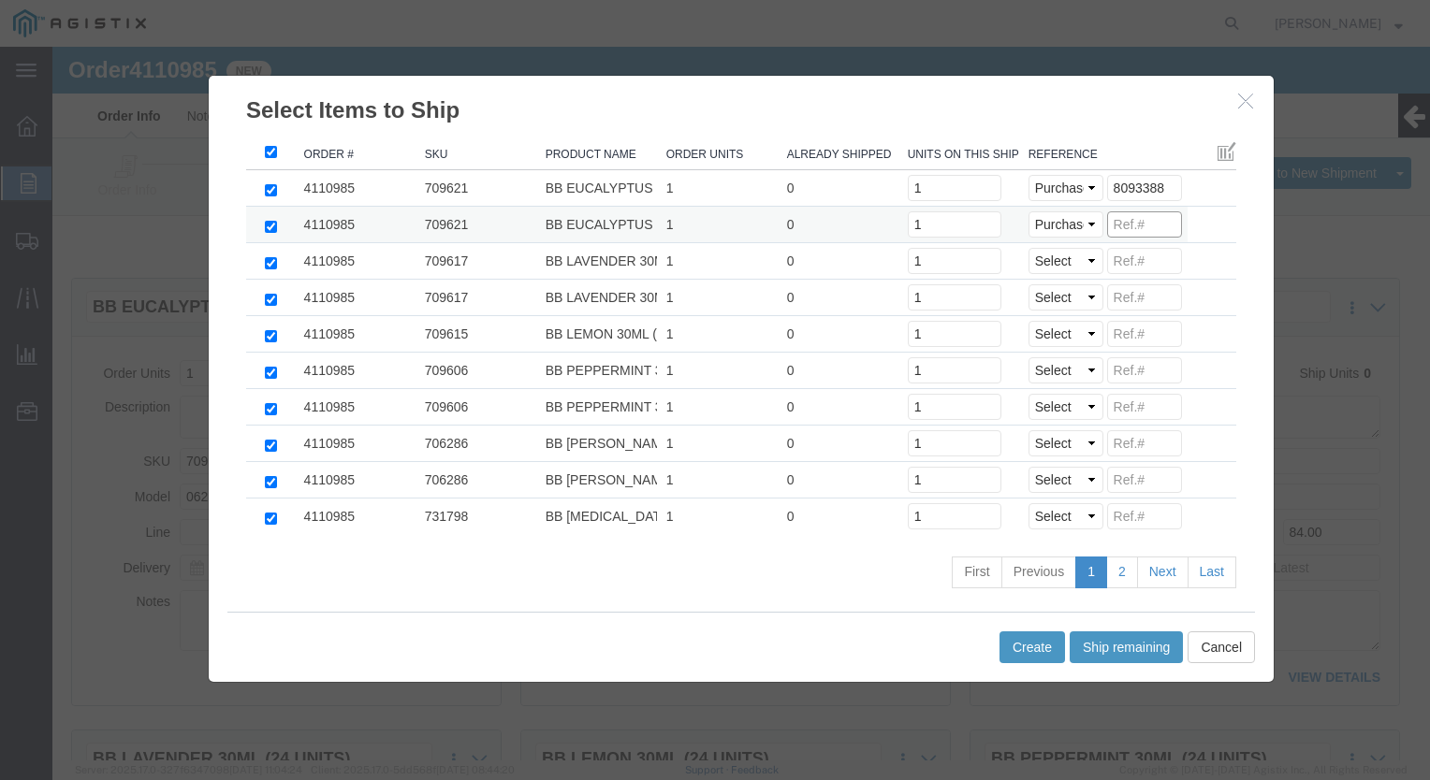
paste input "8093388"
type input "8093388"
click select "Select Purchase Order Delivery Number"
select select "PO"
click select "Select Purchase Order Delivery Number"
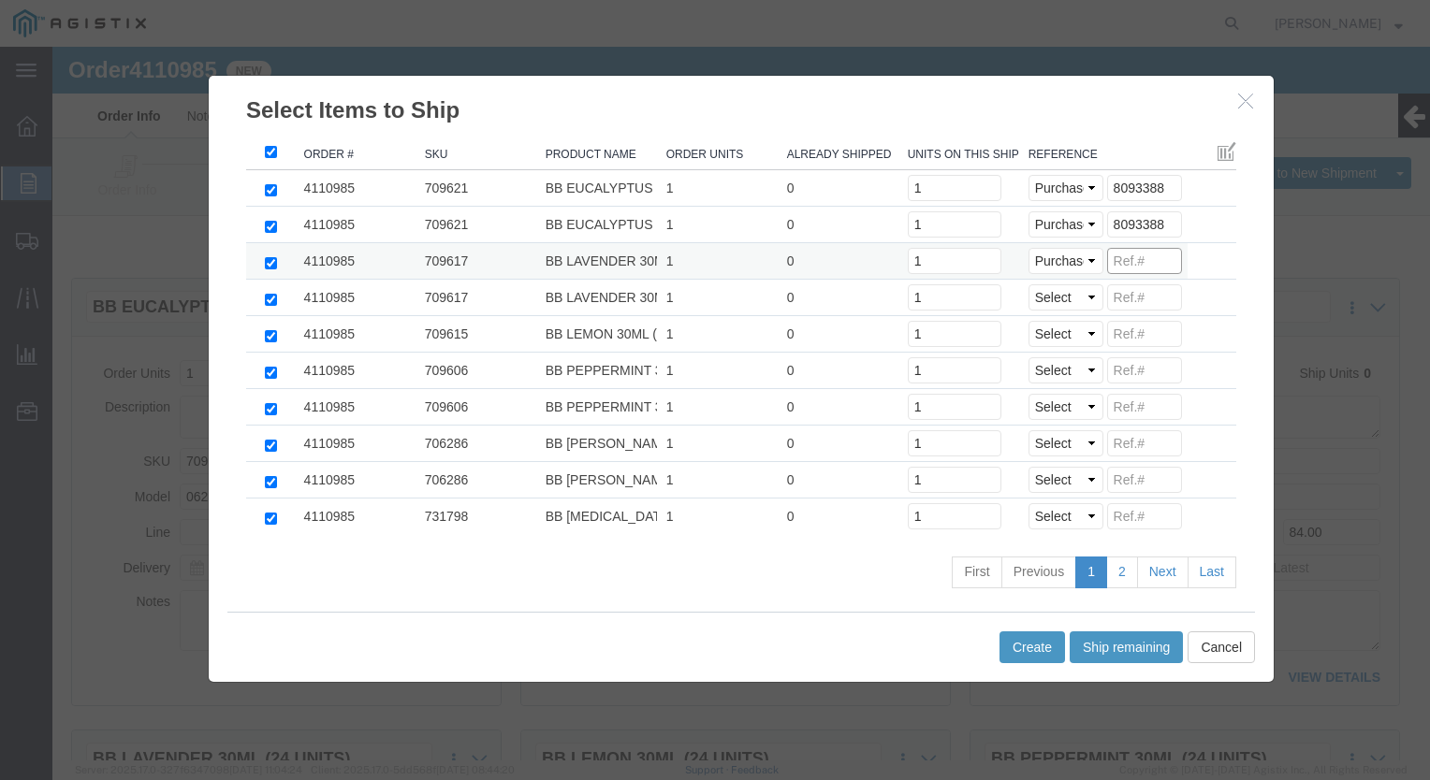
click input
paste input "8093388"
type input "8093388"
click select "Select Purchase Order Delivery Number"
select select "PO"
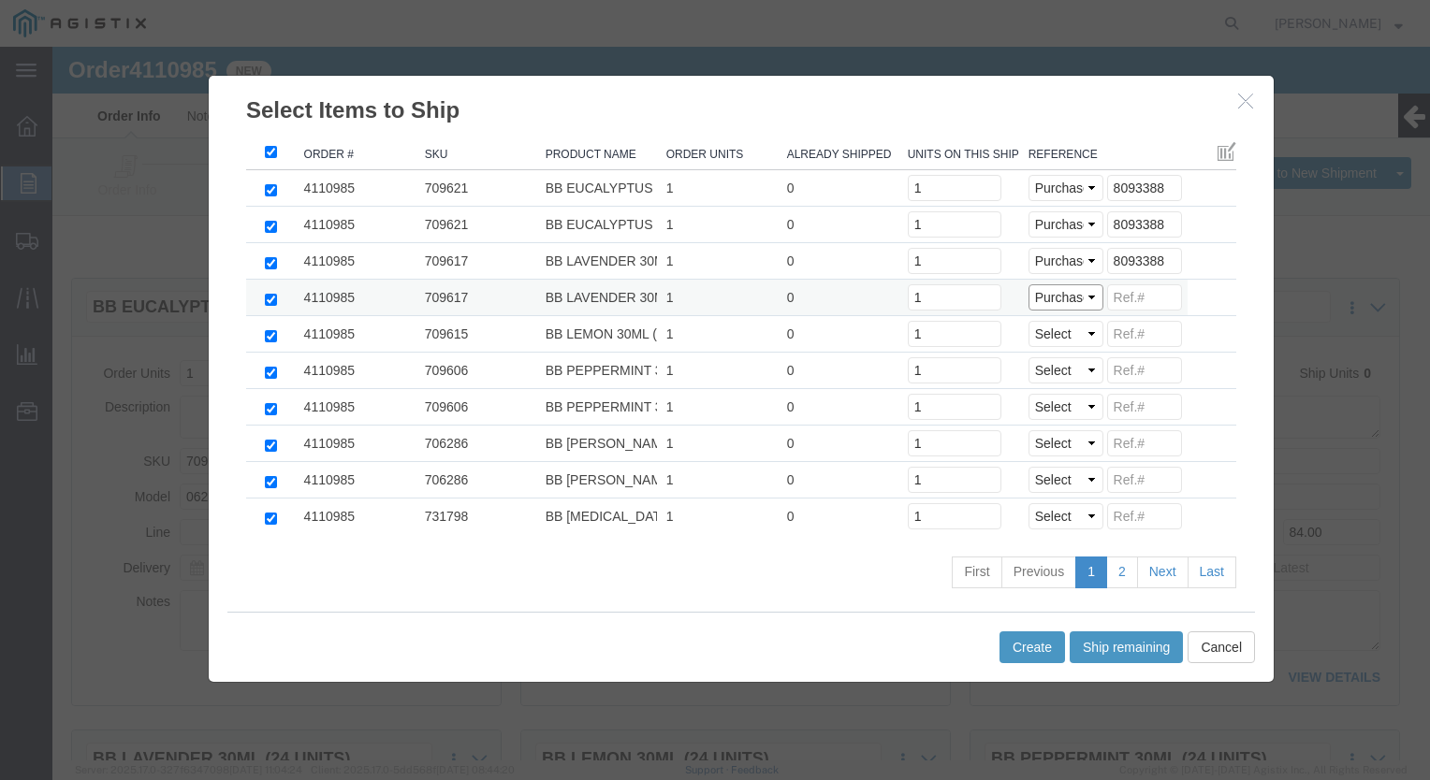
click select "Select Purchase Order Delivery Number"
click input
paste input "8093388"
type input "8093388"
click select "Select Purchase Order Delivery Number"
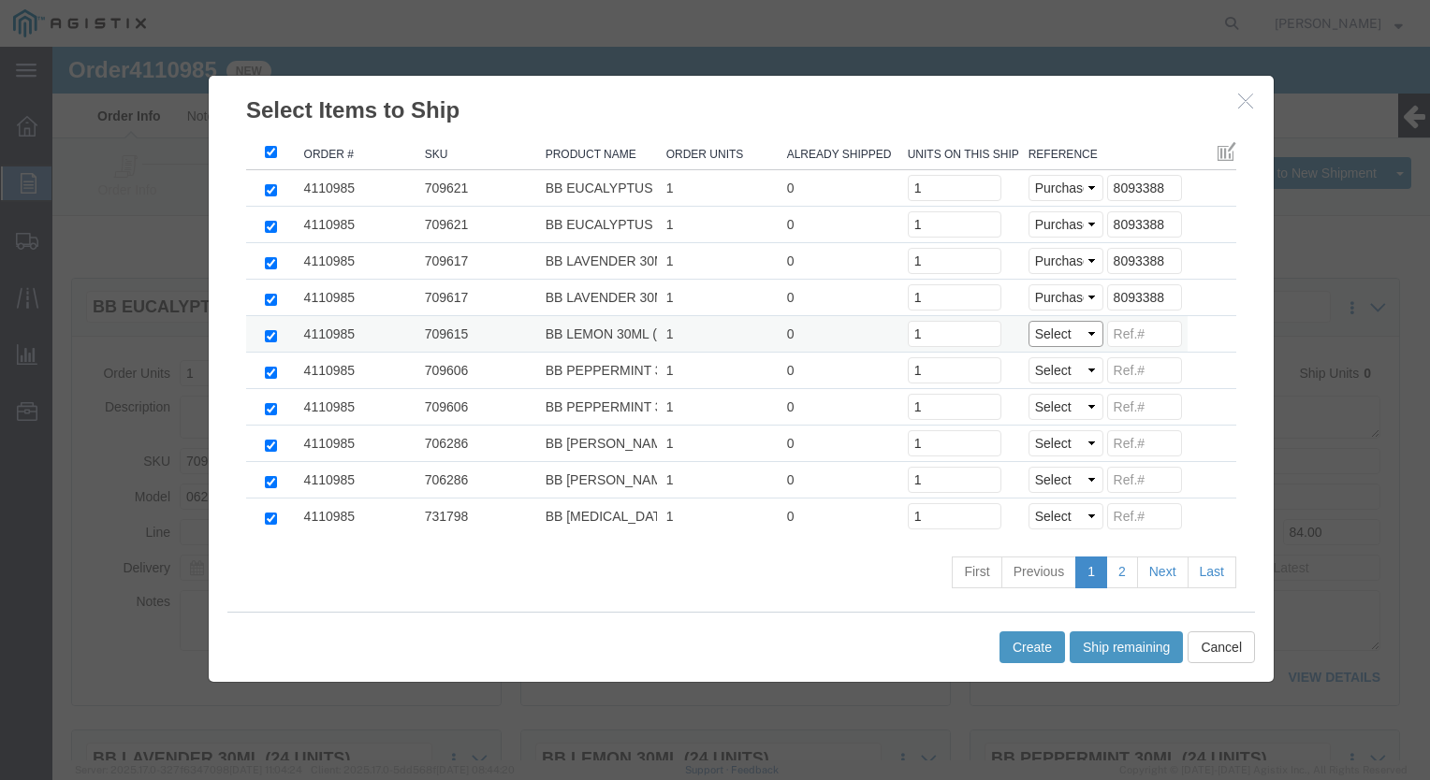
select select "PO"
click select "Select Purchase Order Delivery Number"
click input
paste input "8093388"
type input "8093388"
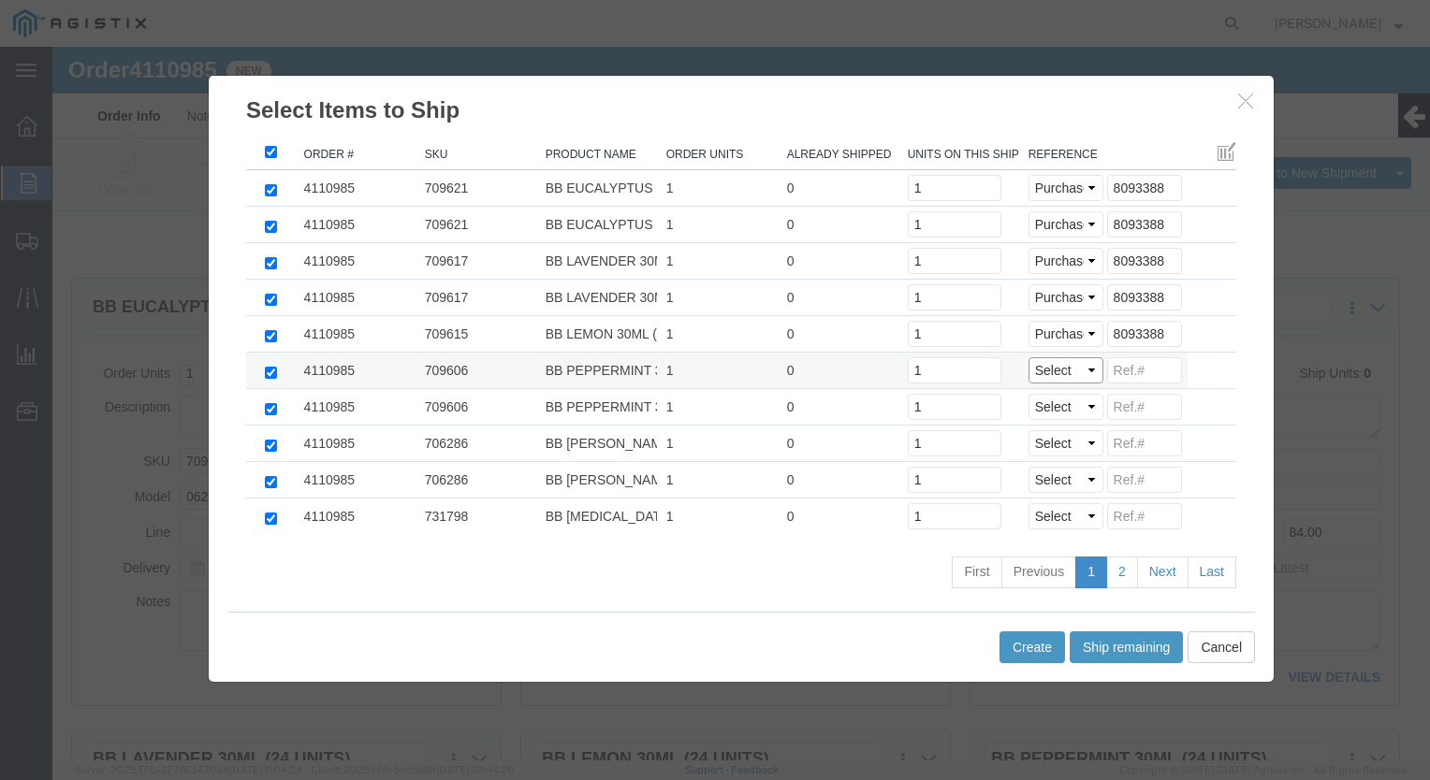
click select "Select Purchase Order Delivery Number"
select select "PO"
click select "Select Purchase Order Delivery Number"
click input
paste input "8093388"
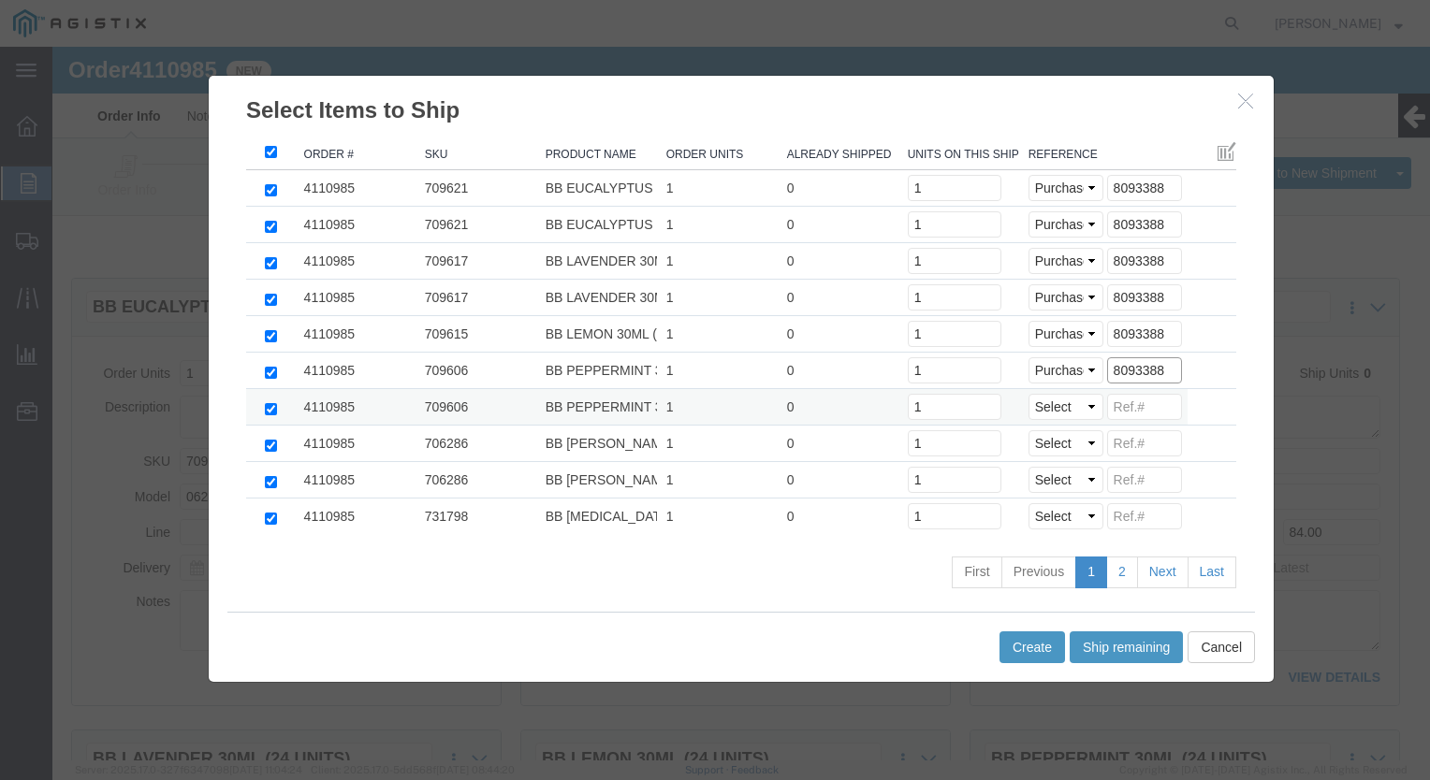
type input "8093388"
click select "Select Purchase Order Delivery Number"
select select "PO"
click select "Select Purchase Order Delivery Number"
click input
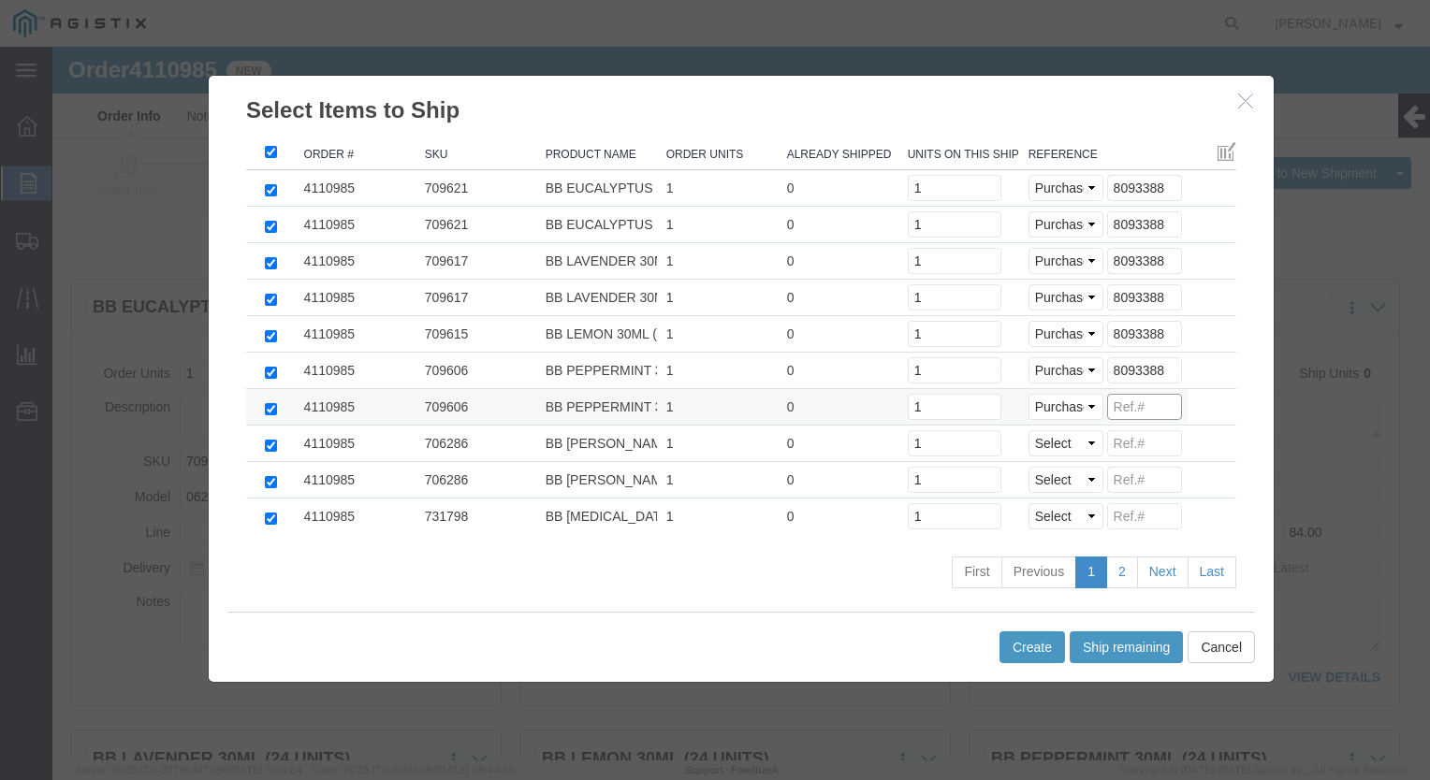
paste input "8093388"
type input "8093388"
click select "Select Purchase Order Delivery Number"
select select "PO"
click select "Select Purchase Order Delivery Number"
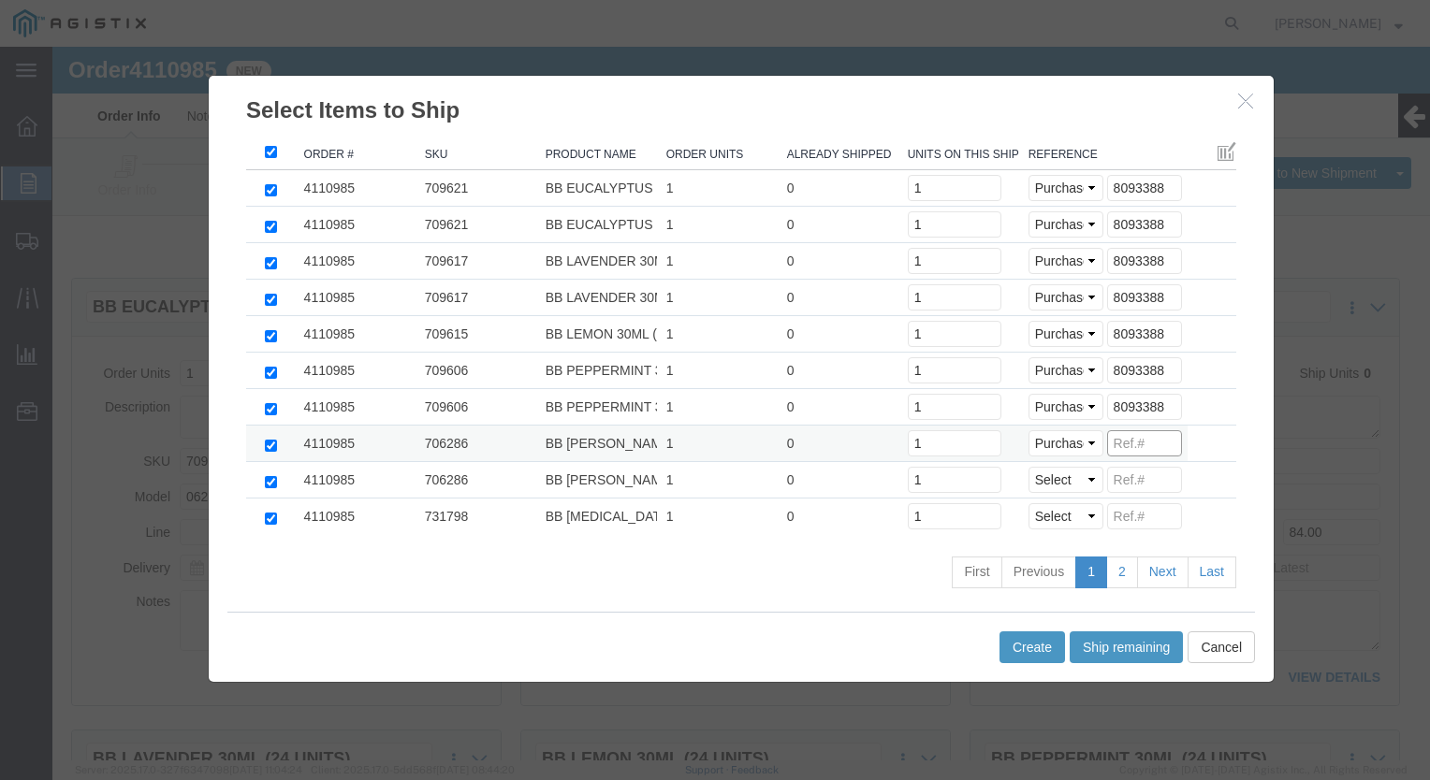
click input
paste input "8093388"
type input "8093388"
click select "Select Purchase Order Delivery Number"
select select "PO"
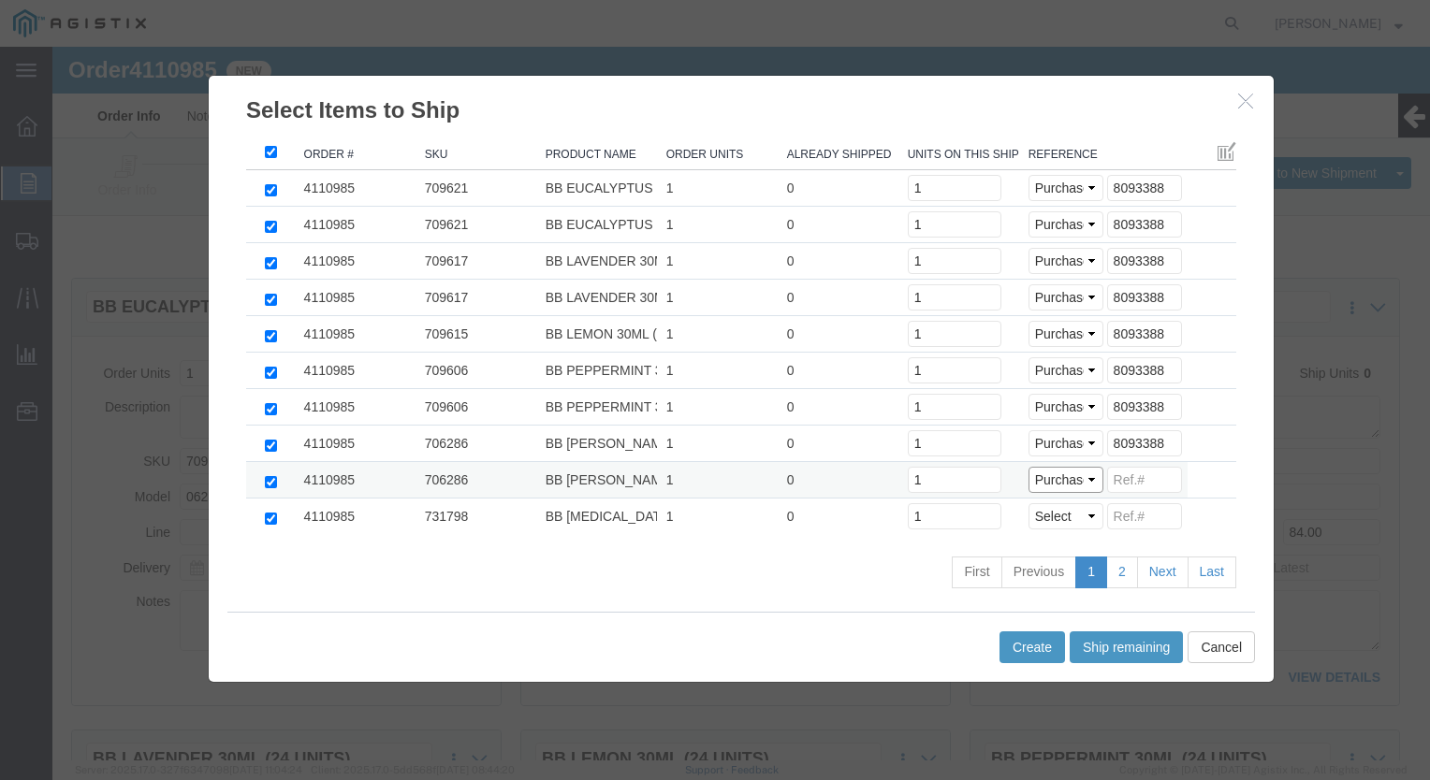
click select "Select Purchase Order Delivery Number"
click input
paste input "8093388"
type input "8093388"
click select "Select Purchase Order Delivery Number"
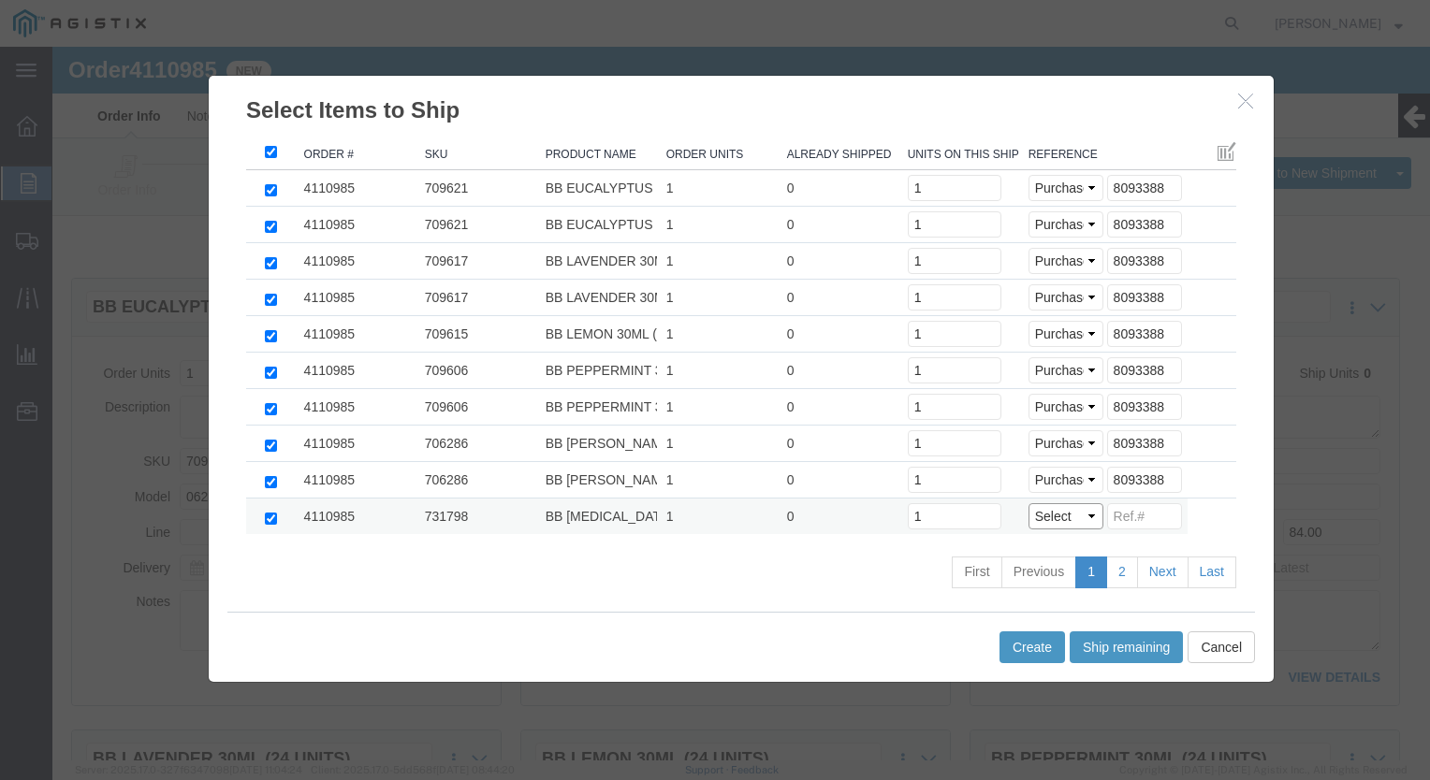
select select "PO"
click select "Select Purchase Order Delivery Number"
click input
paste input "8093388"
type input "8093388"
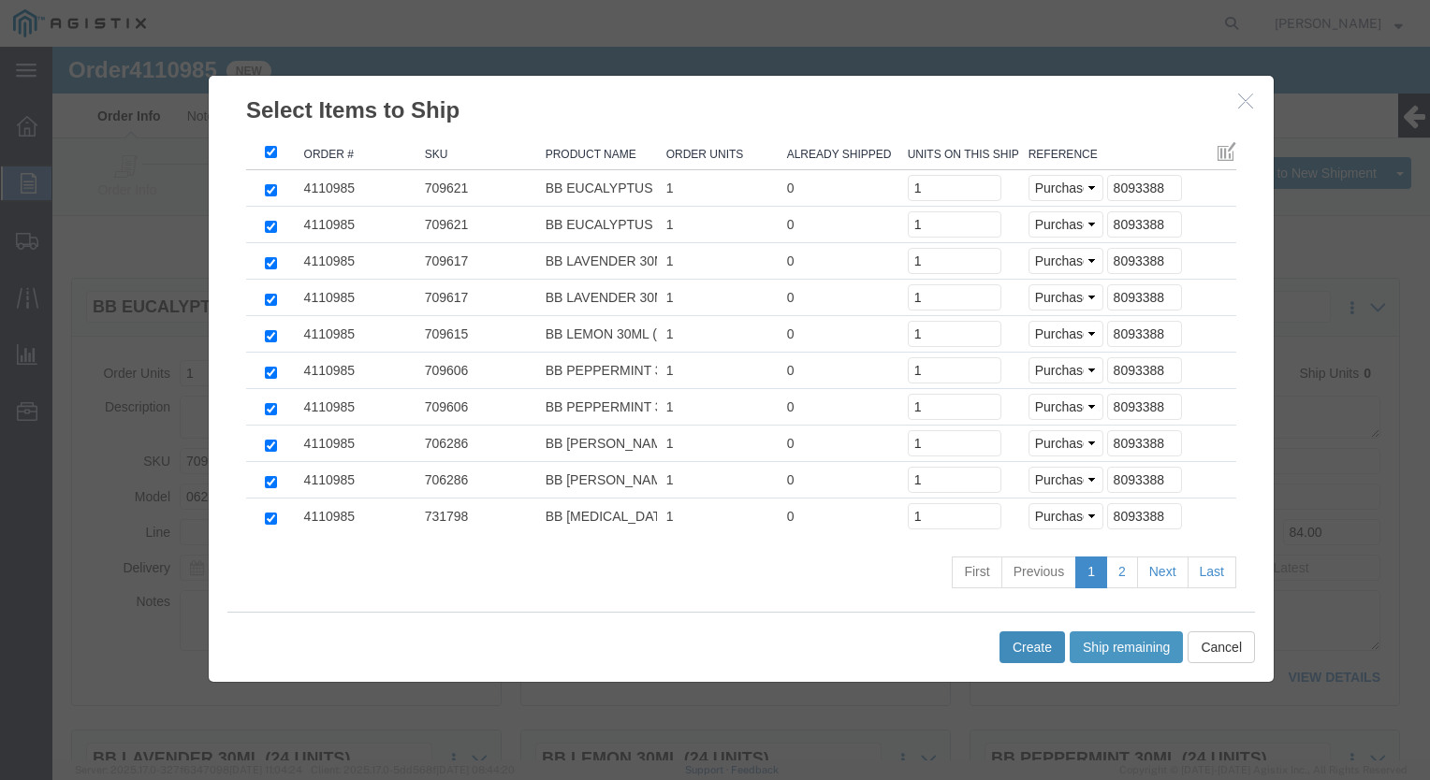
click button "Create"
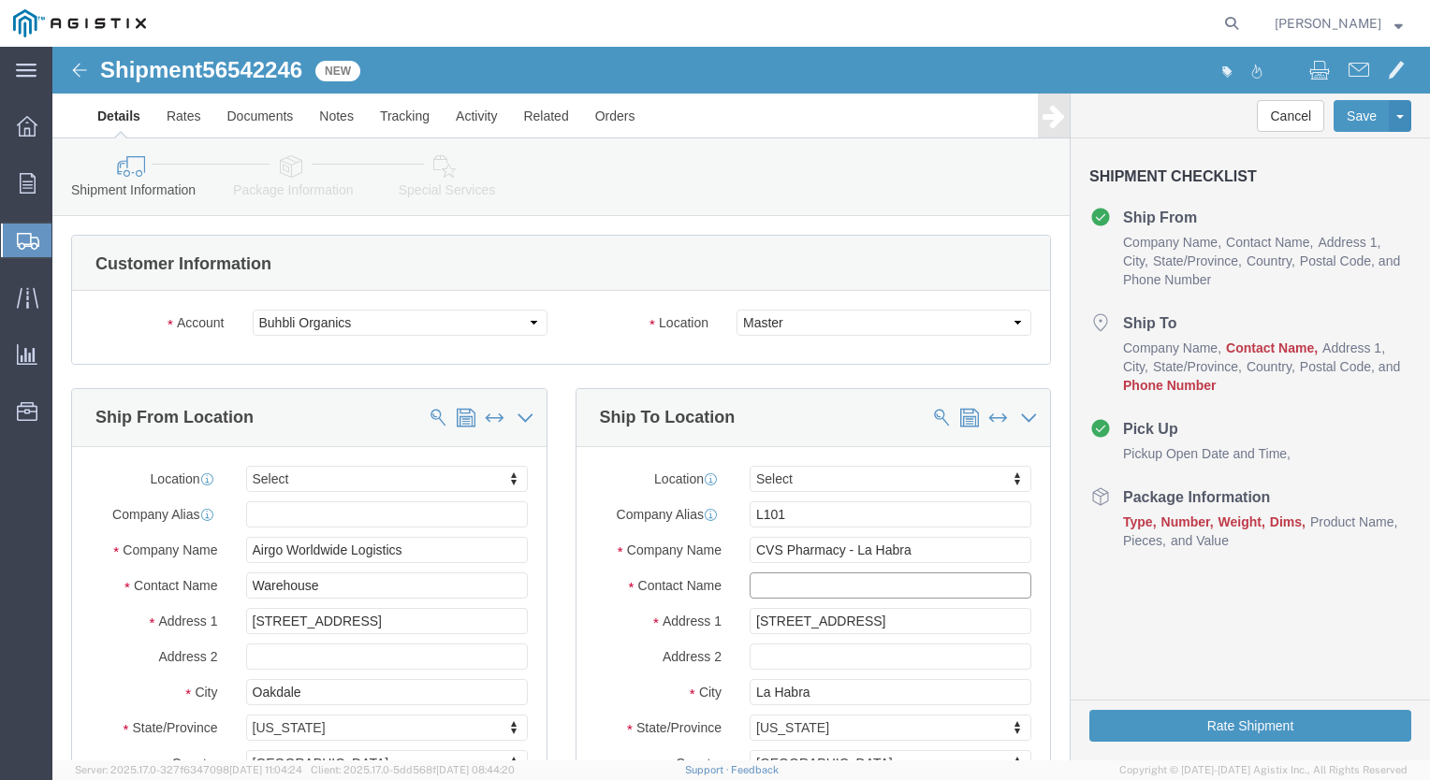
click input "text"
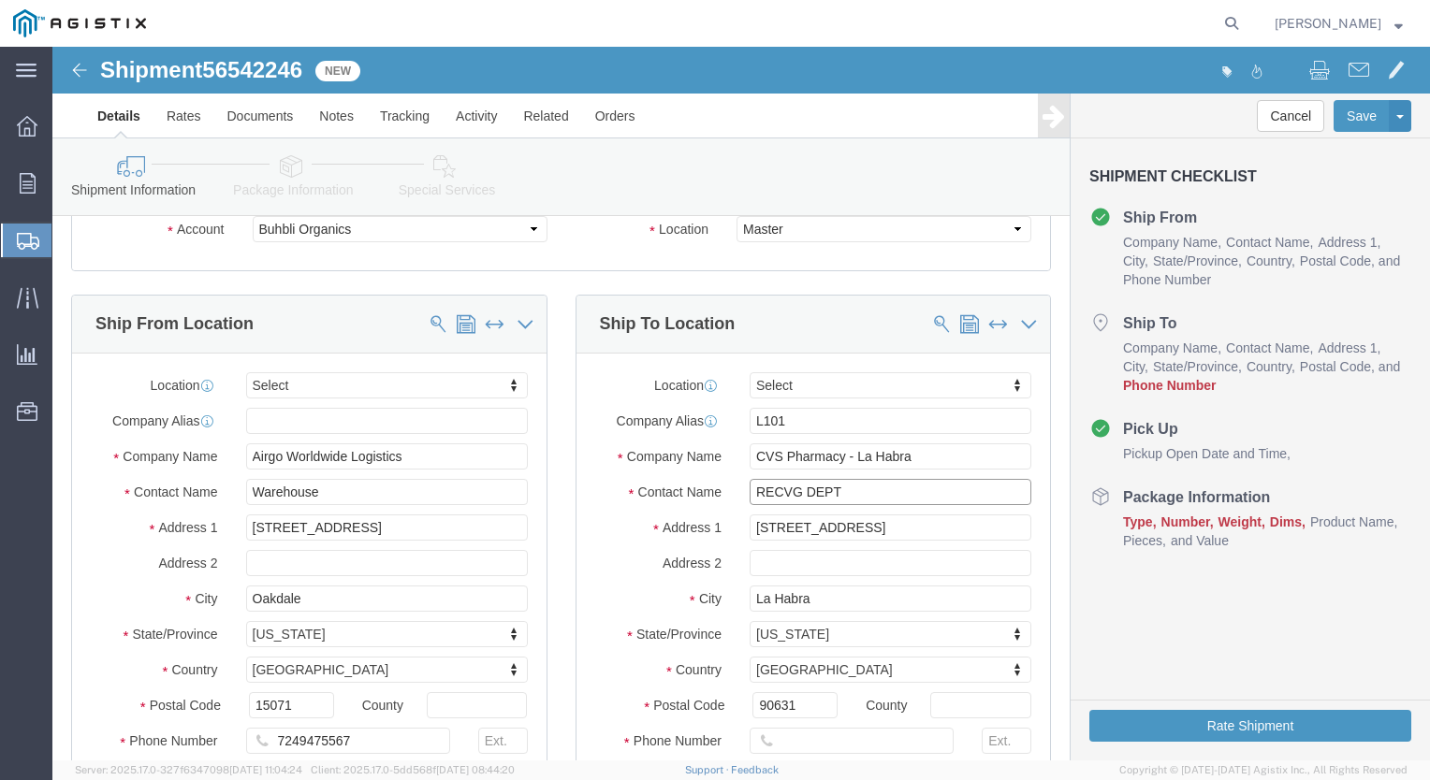
type input "RECVG DEPT"
click input "text"
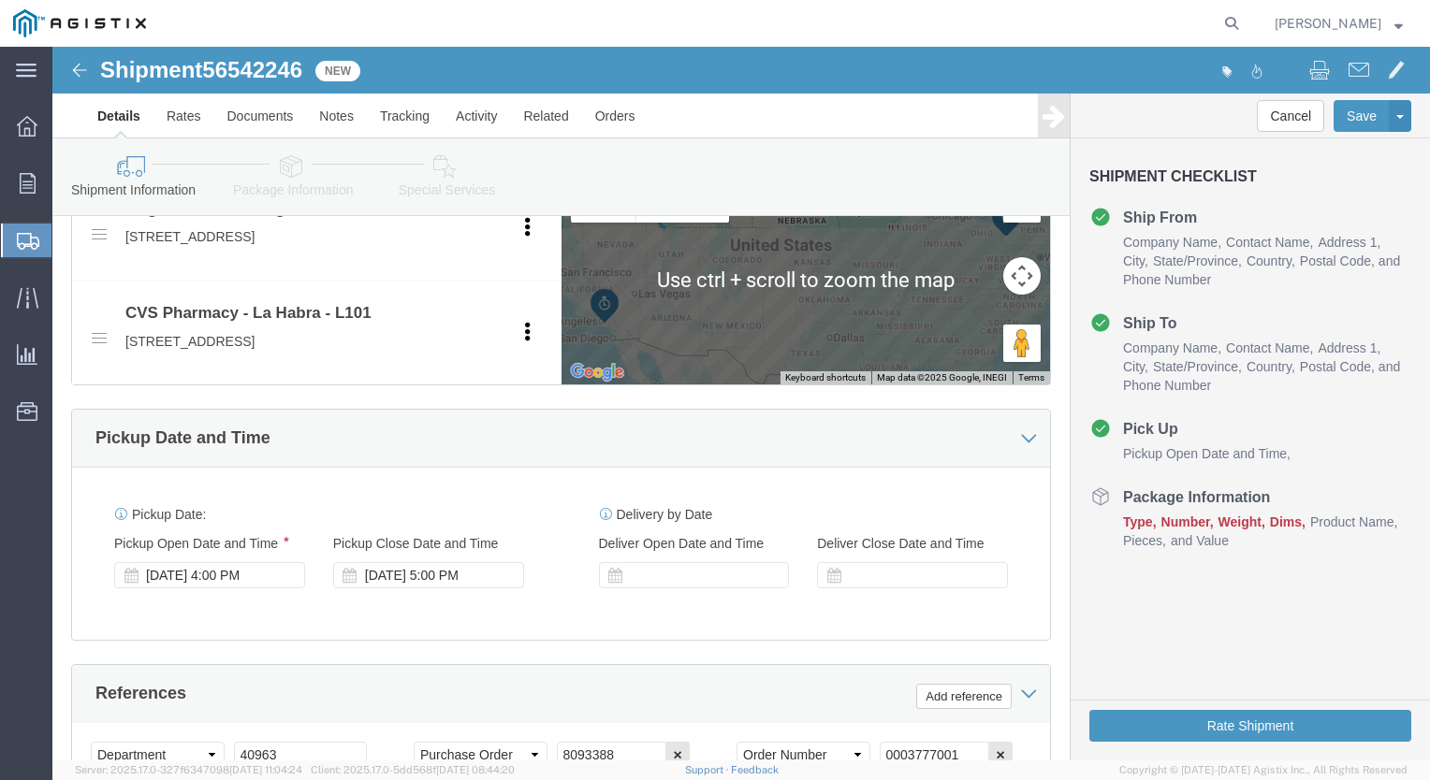
scroll to position [936, 0]
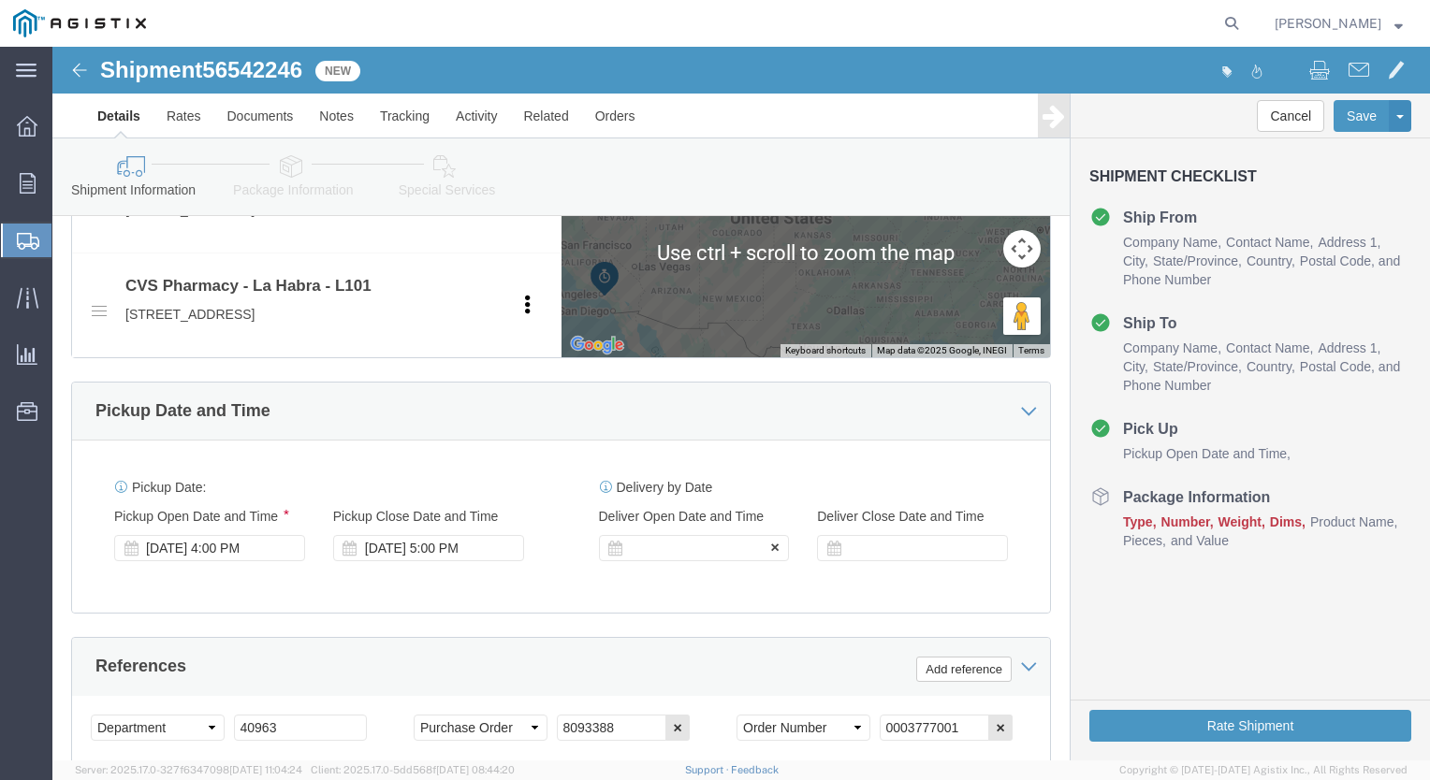
type input "[PHONE_NUMBER]"
click div
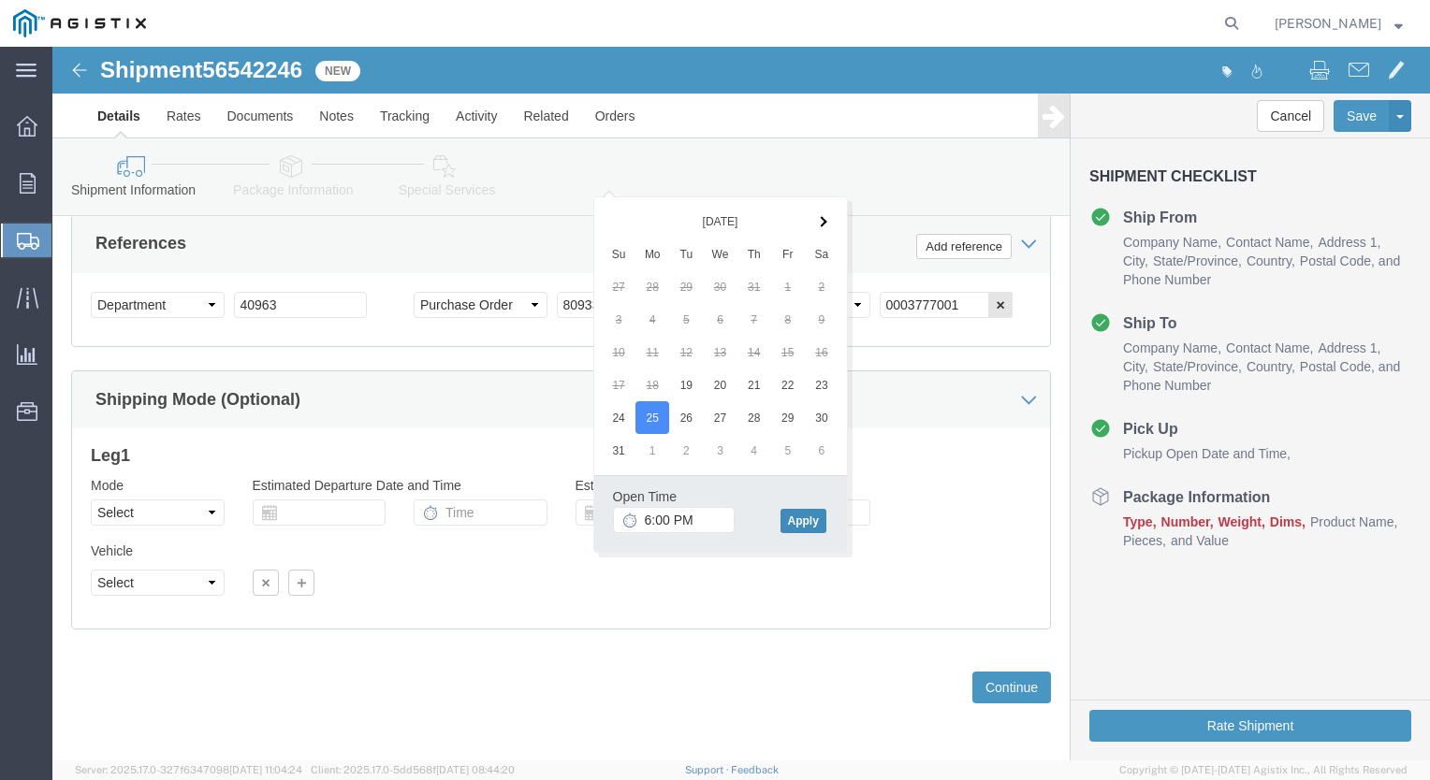
click button "Apply"
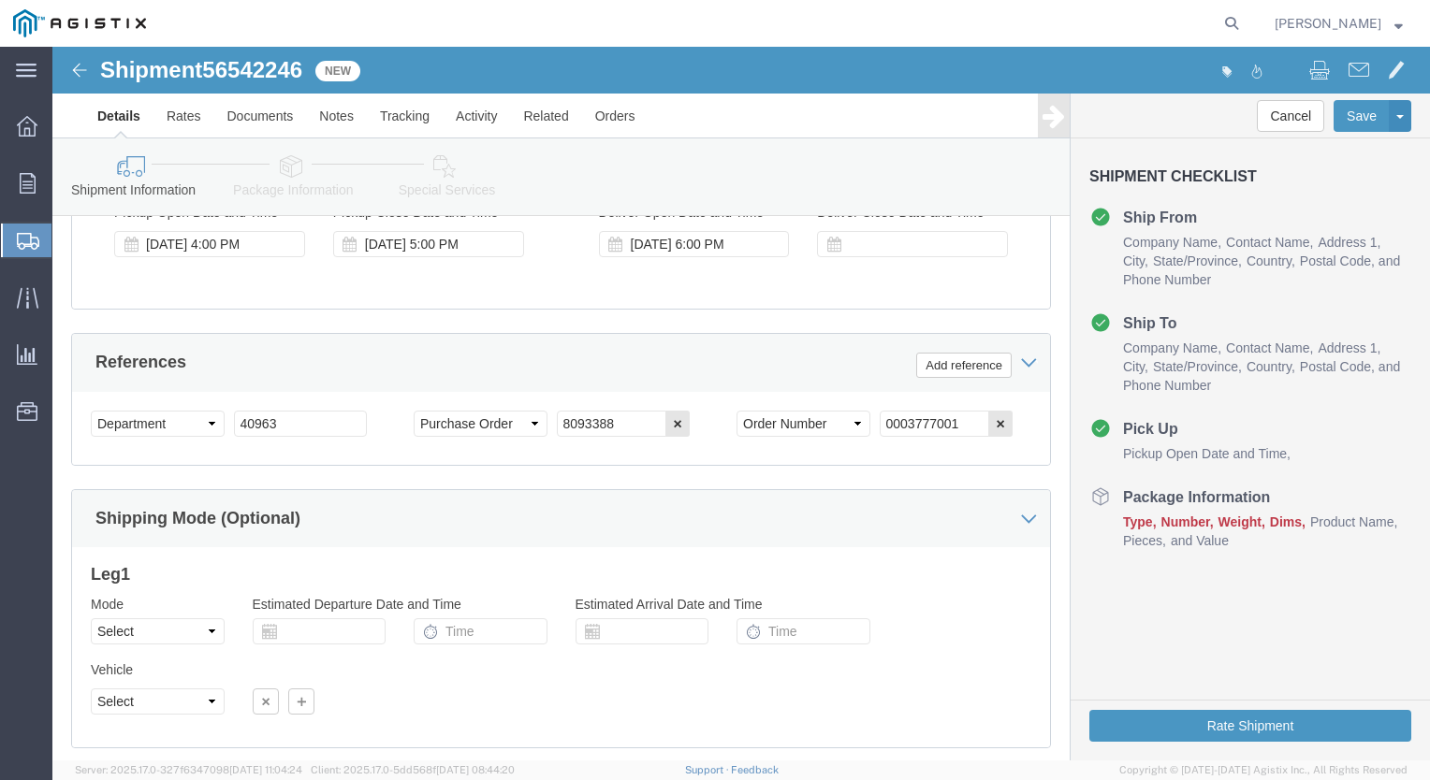
scroll to position [1133, 0]
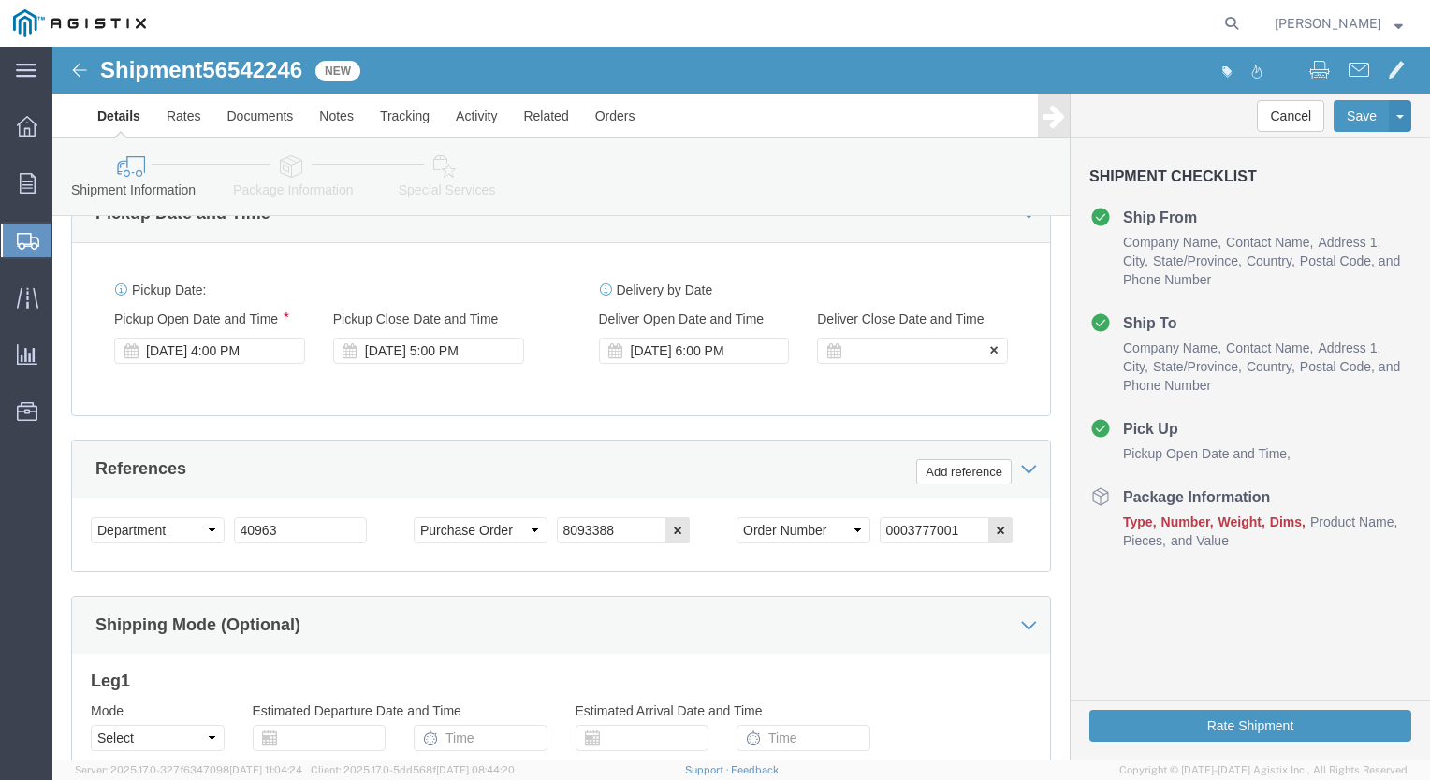
click div
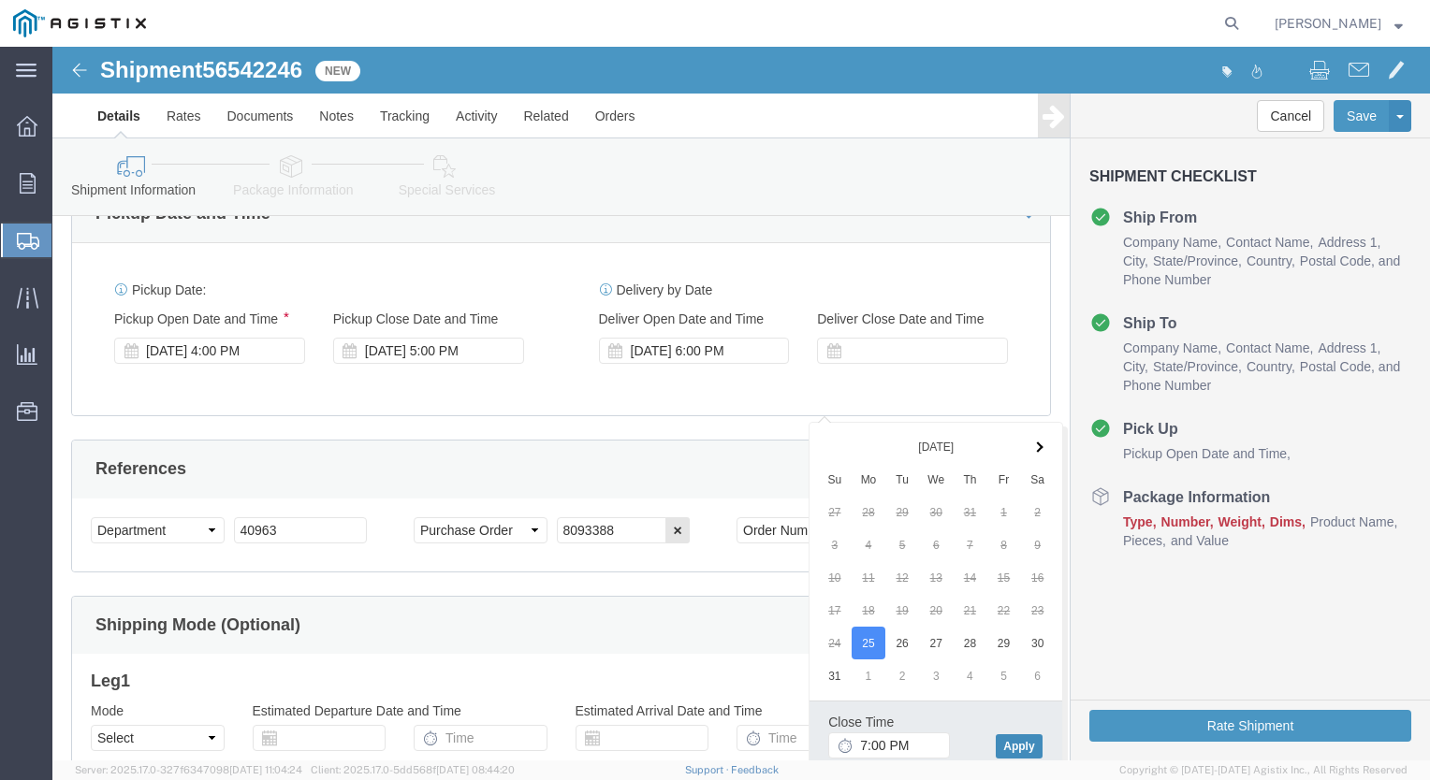
click button "Apply"
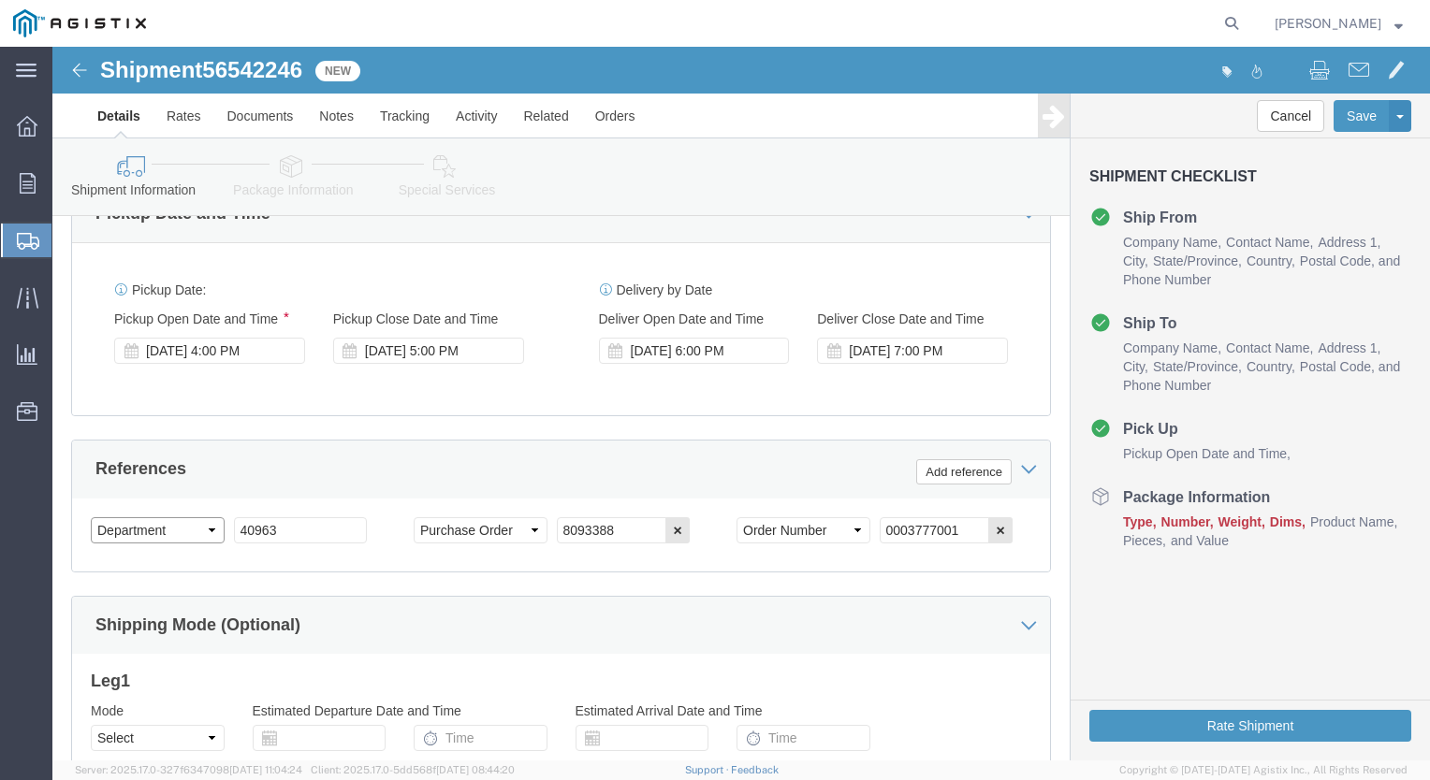
click select "Select Account Type Activity ID Airline Appointment Number ASN Batch Request # …"
select select "BOL"
click select "Select Account Type Activity ID Airline Appointment Number ASN Batch Request # …"
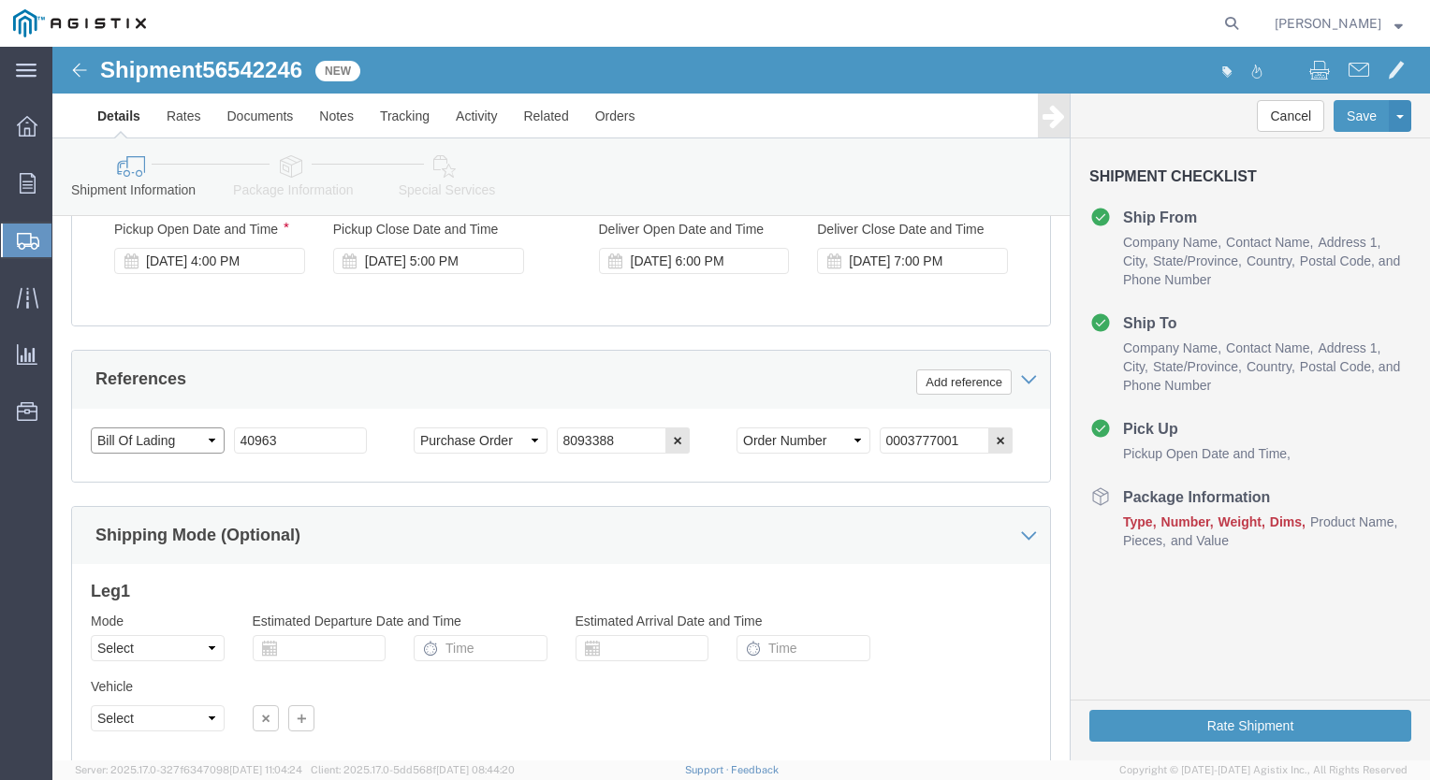
scroll to position [1414, 0]
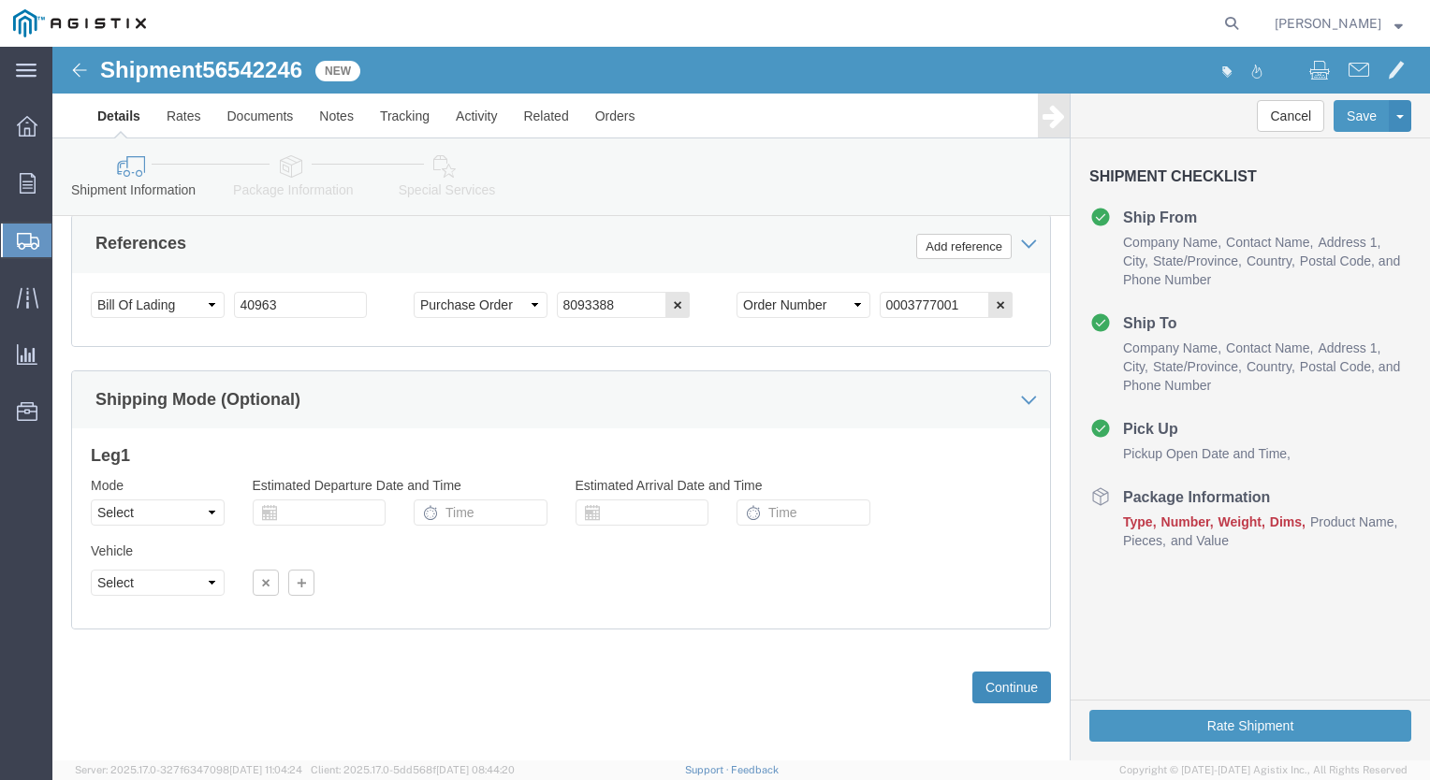
click button "Continue"
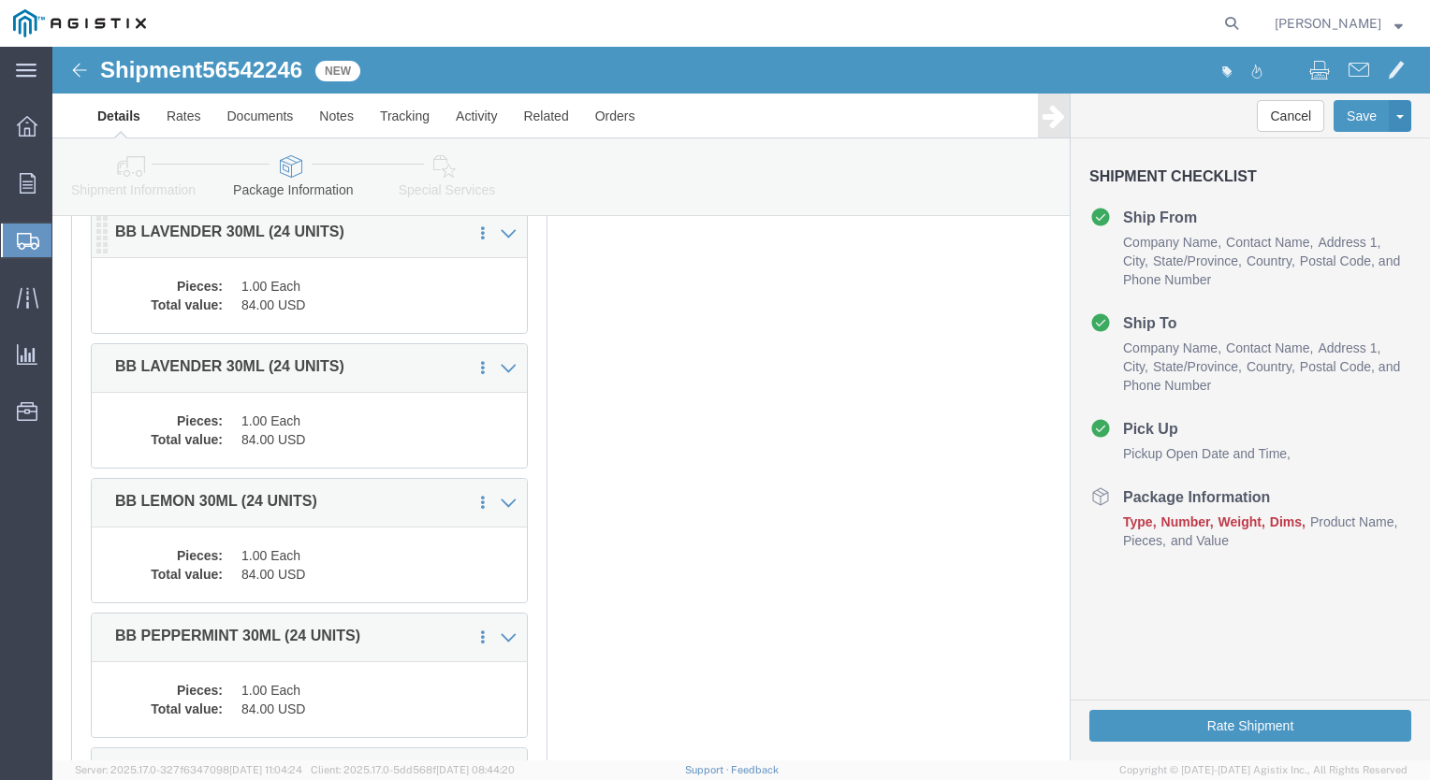
scroll to position [6, 0]
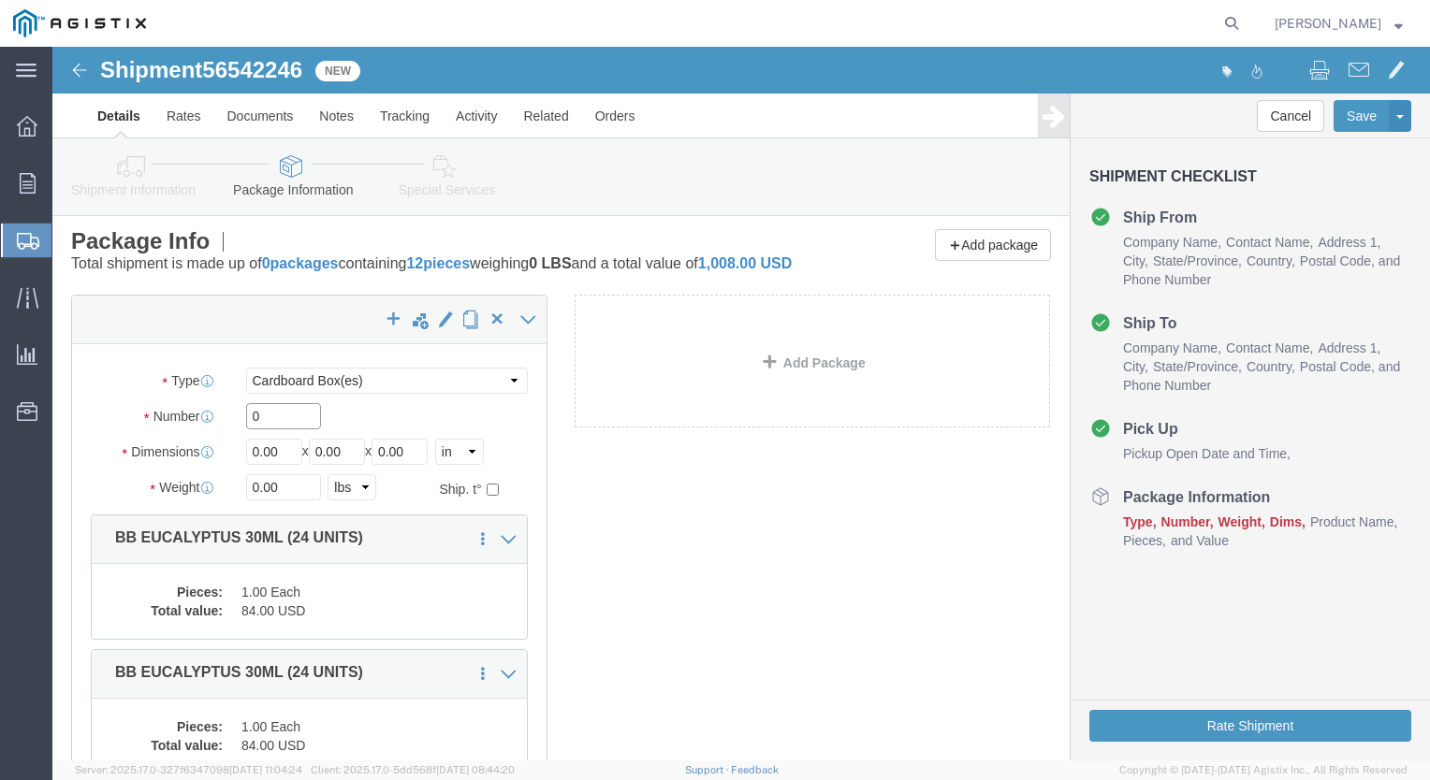
drag, startPoint x: 244, startPoint y: 394, endPoint x: 113, endPoint y: 382, distance: 131.6
click div "Number 0"
type input "12"
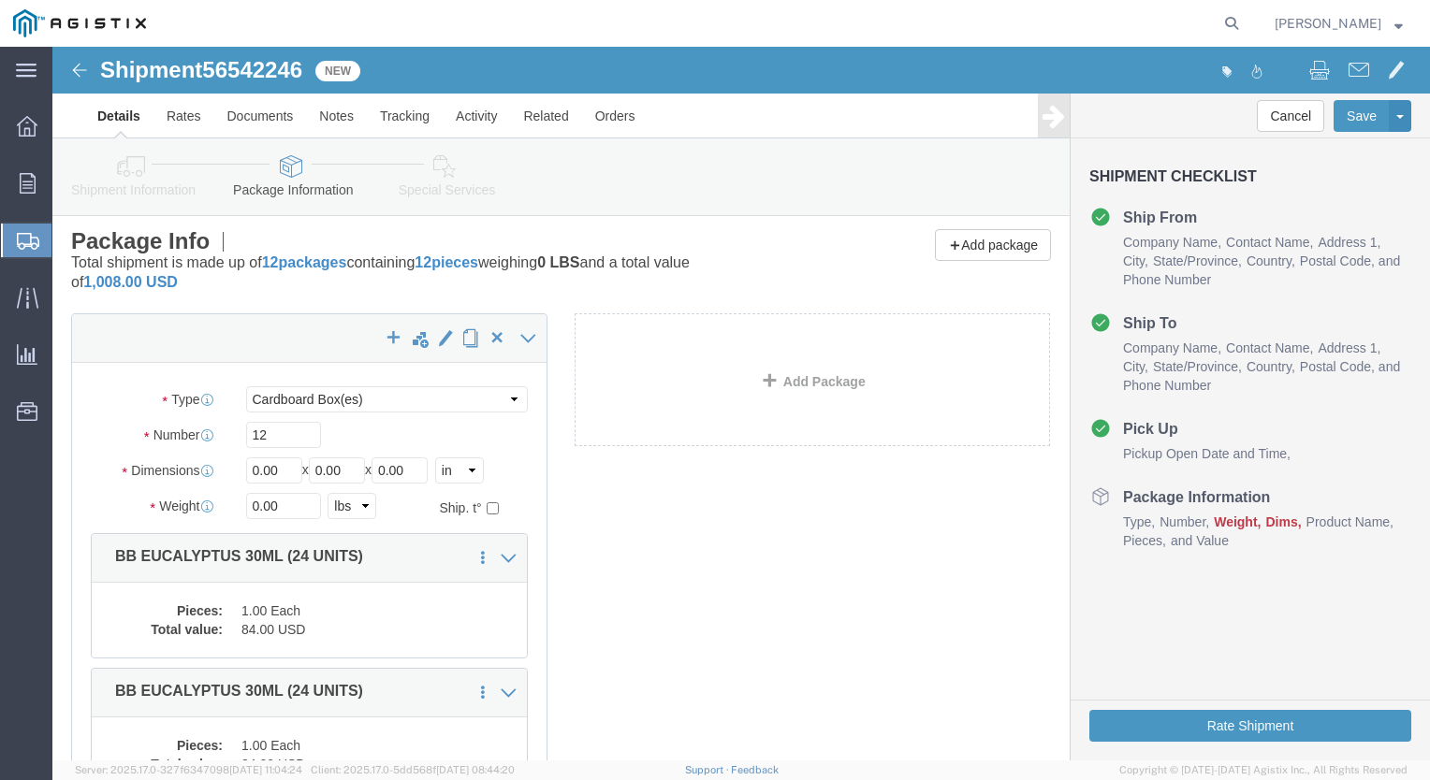
click div "12"
drag, startPoint x: 65, startPoint y: 400, endPoint x: -50, endPoint y: 402, distance: 114.2
click html "Shipment 56542246 New Details Rates Documents Notes Tracking Activity Related O…"
type input "10"
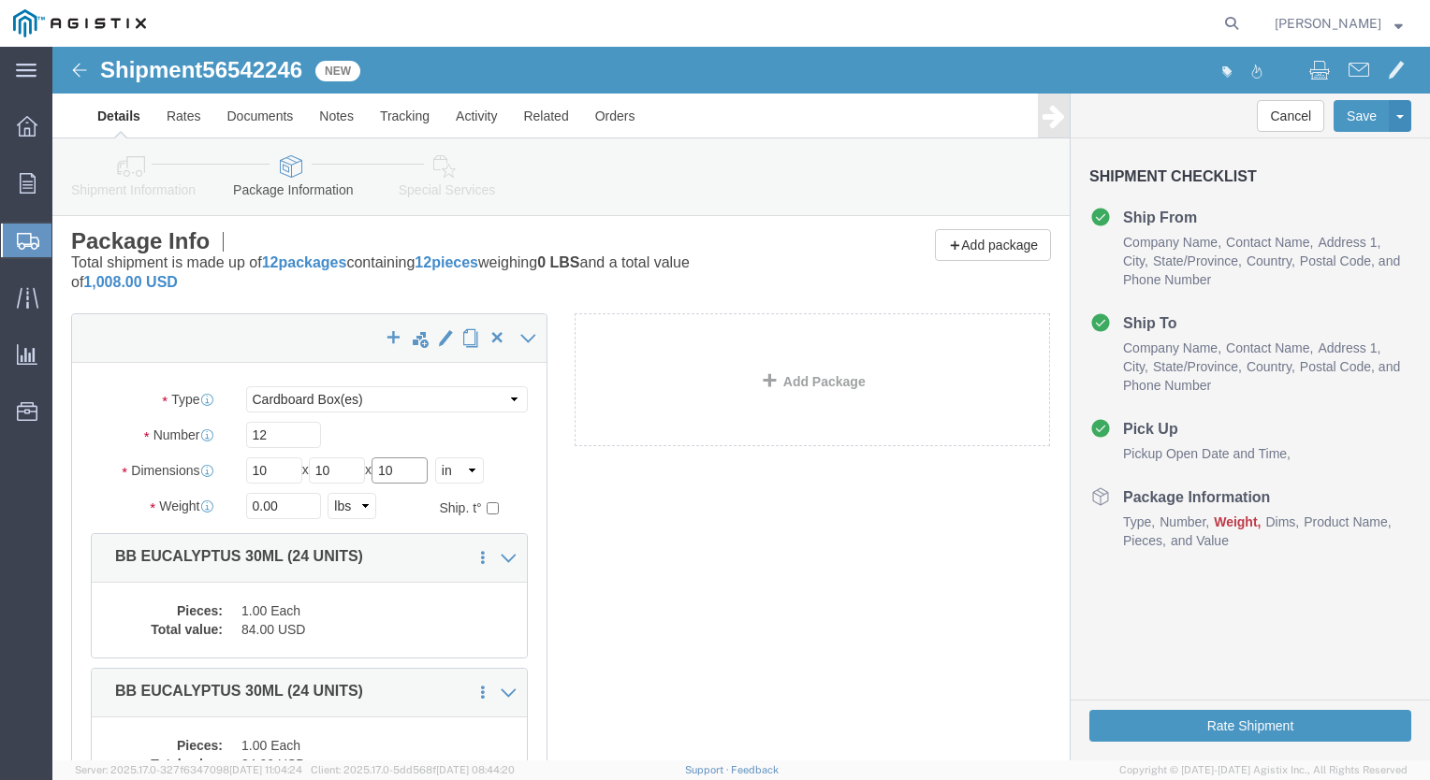
type input "10"
drag, startPoint x: 251, startPoint y: 462, endPoint x: 168, endPoint y: 439, distance: 85.6
click div "Package Type Select Bale(s) Basket(s) Bolt(s) Bottle(s) Buckets Bulk Bundle(s) …"
type input "60"
click button "Rate Shipment"
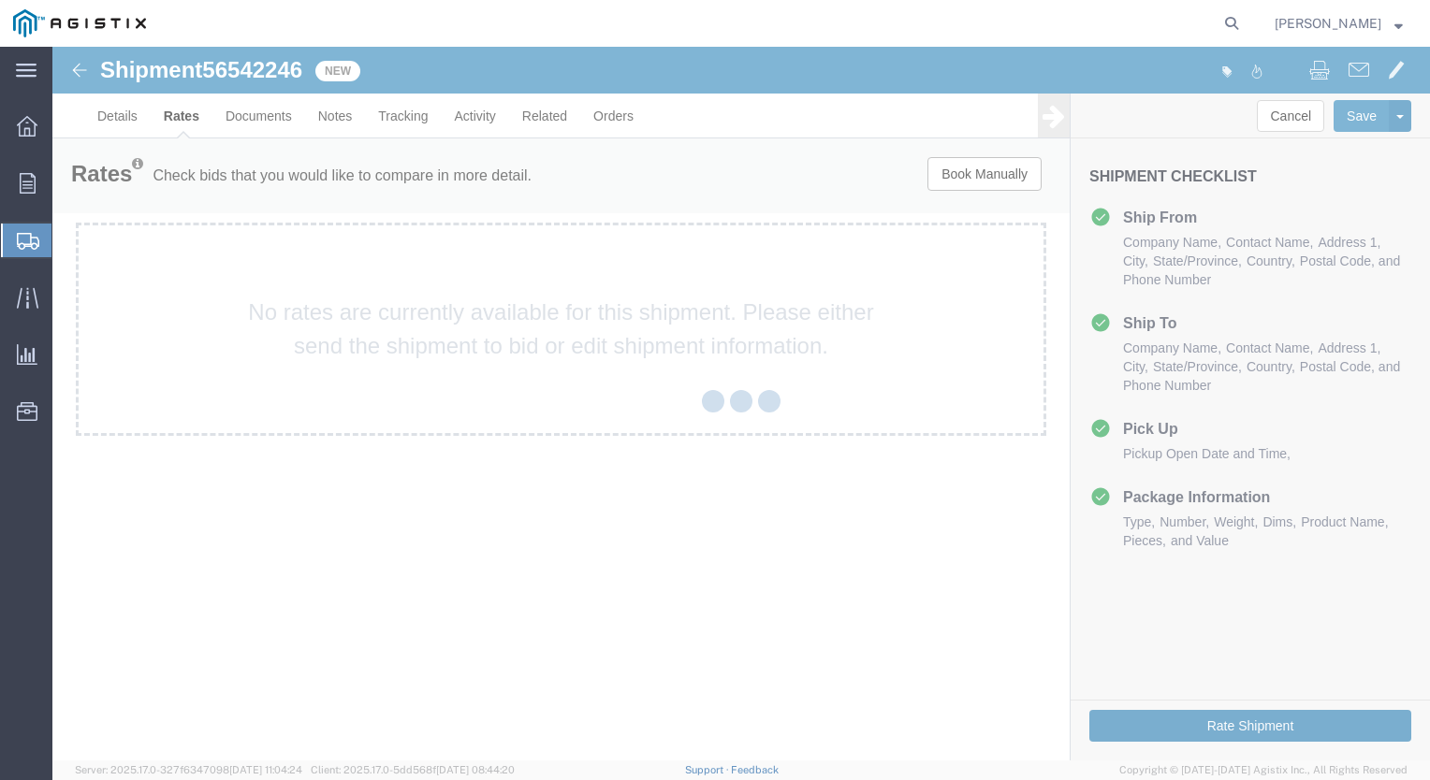
scroll to position [0, 0]
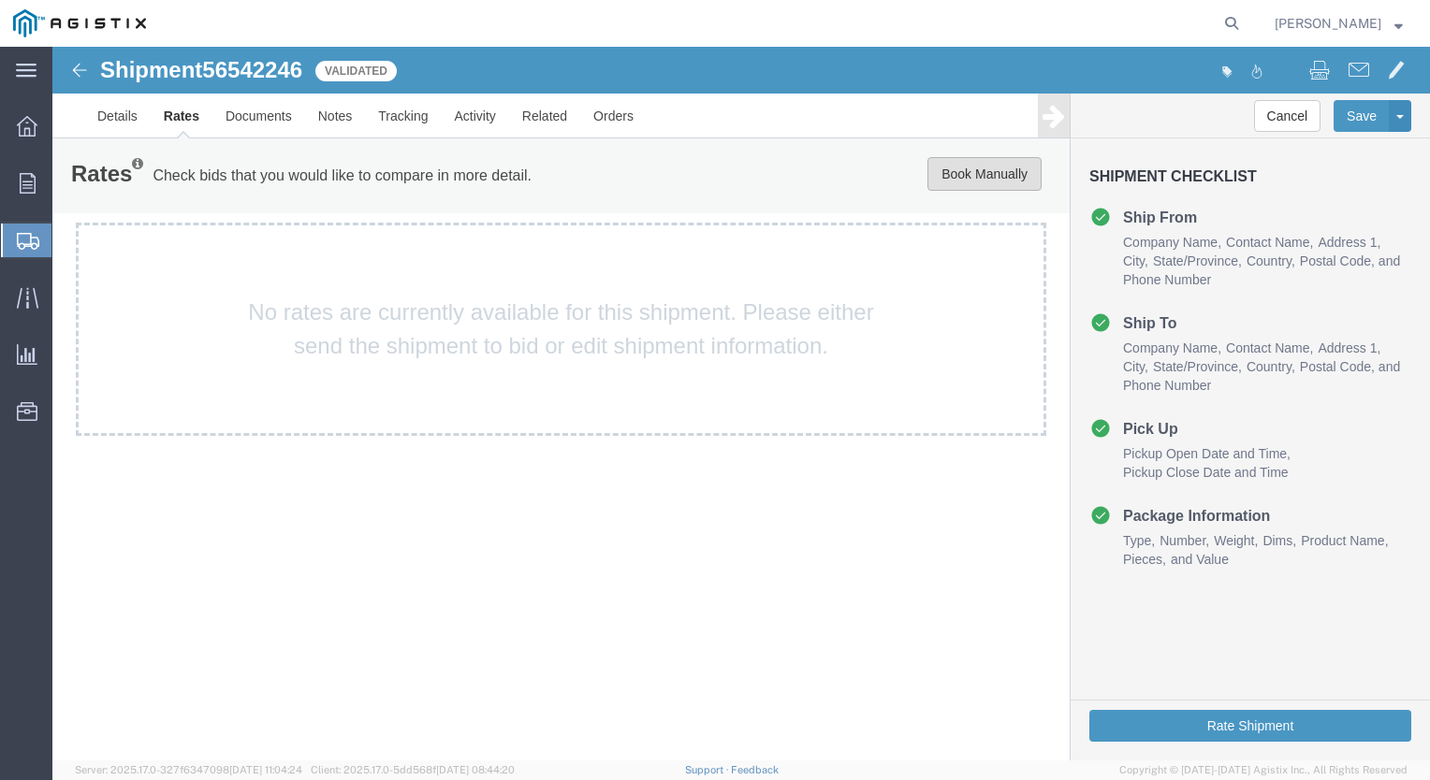
click at [988, 175] on button "Book Manually" at bounding box center [984, 174] width 114 height 34
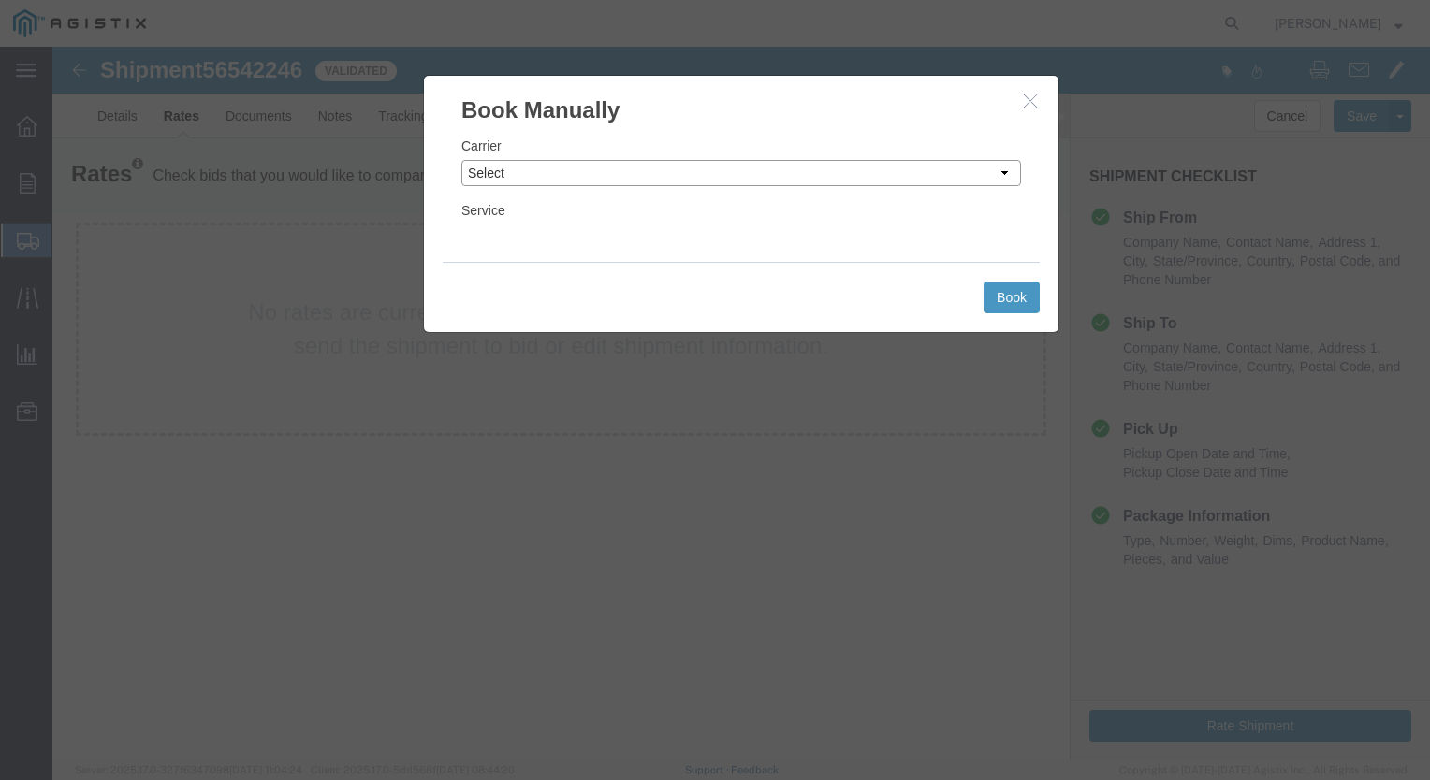
click at [996, 171] on select "Select Add New Carrier (and default service) ACI Guide APC Airport Google Milea…" at bounding box center [741, 173] width 560 height 26
select select "12"
click at [461, 160] on select "Select Add New Carrier (and default service) ACI Guide APC Airport Google Milea…" at bounding box center [741, 173] width 560 height 26
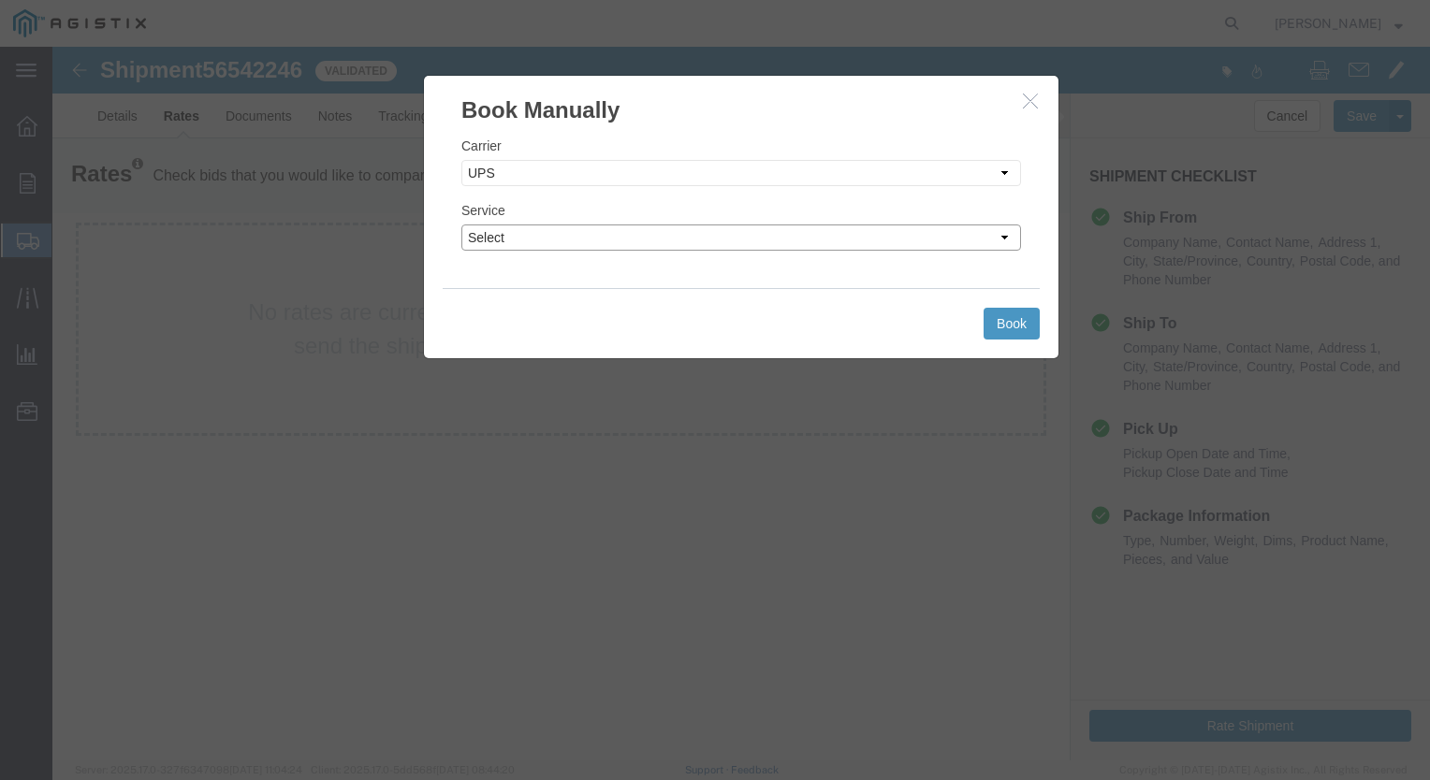
click at [1009, 236] on select "Select 2nd Day Air 2nd Day Air A.M. 3 Day Select BOUND PRINTED MATTER, UPS DELI…" at bounding box center [741, 238] width 560 height 26
select select "42"
click at [461, 225] on select "Select 2nd Day Air 2nd Day Air A.M. 3 Day Select BOUND PRINTED MATTER, UPS DELI…" at bounding box center [741, 238] width 560 height 26
click at [1028, 318] on button "Book" at bounding box center [1011, 324] width 56 height 32
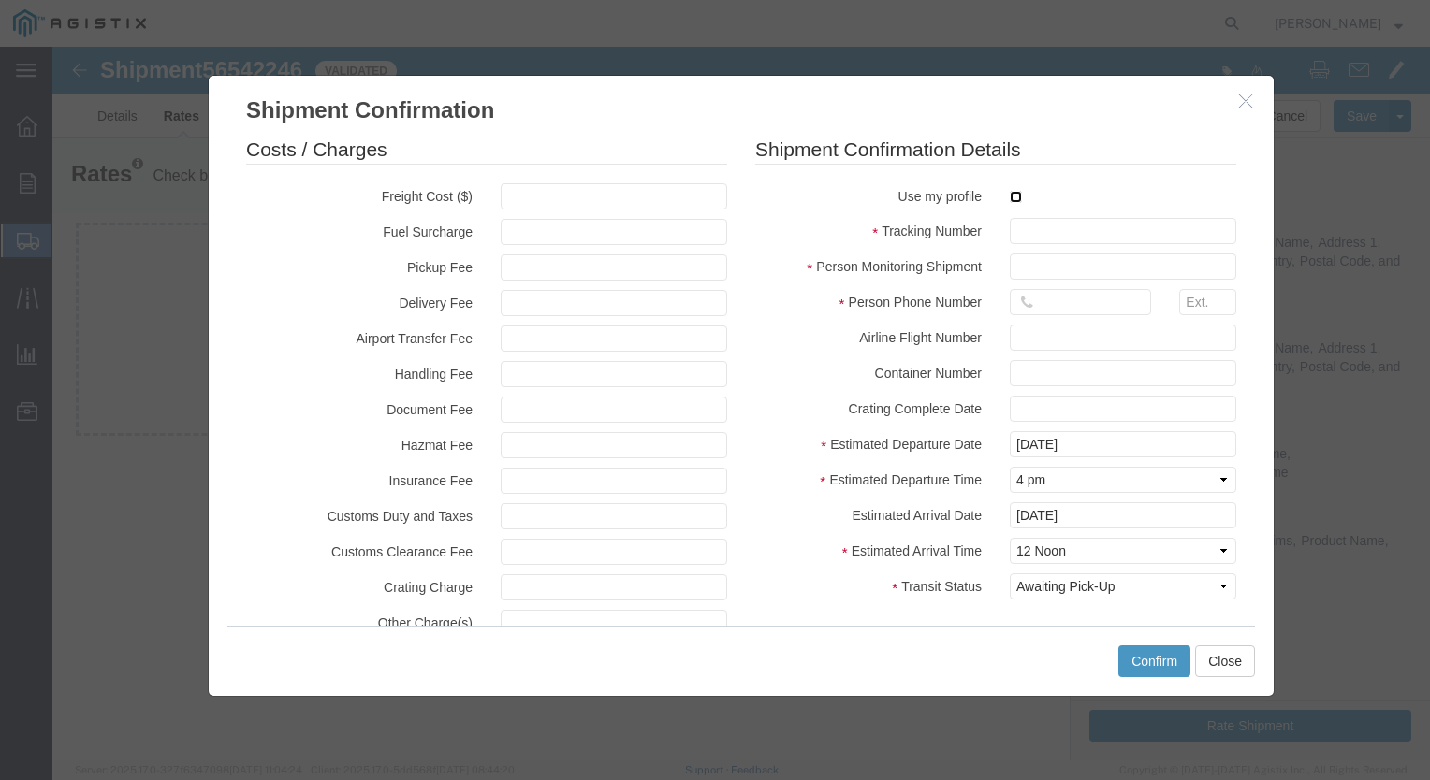
click at [1010, 197] on input "checkbox" at bounding box center [1016, 197] width 12 height 12
checkbox input "true"
type input "[PERSON_NAME]"
type input "[PHONE_NUMBER]"
click at [1034, 235] on input "text" at bounding box center [1123, 231] width 226 height 26
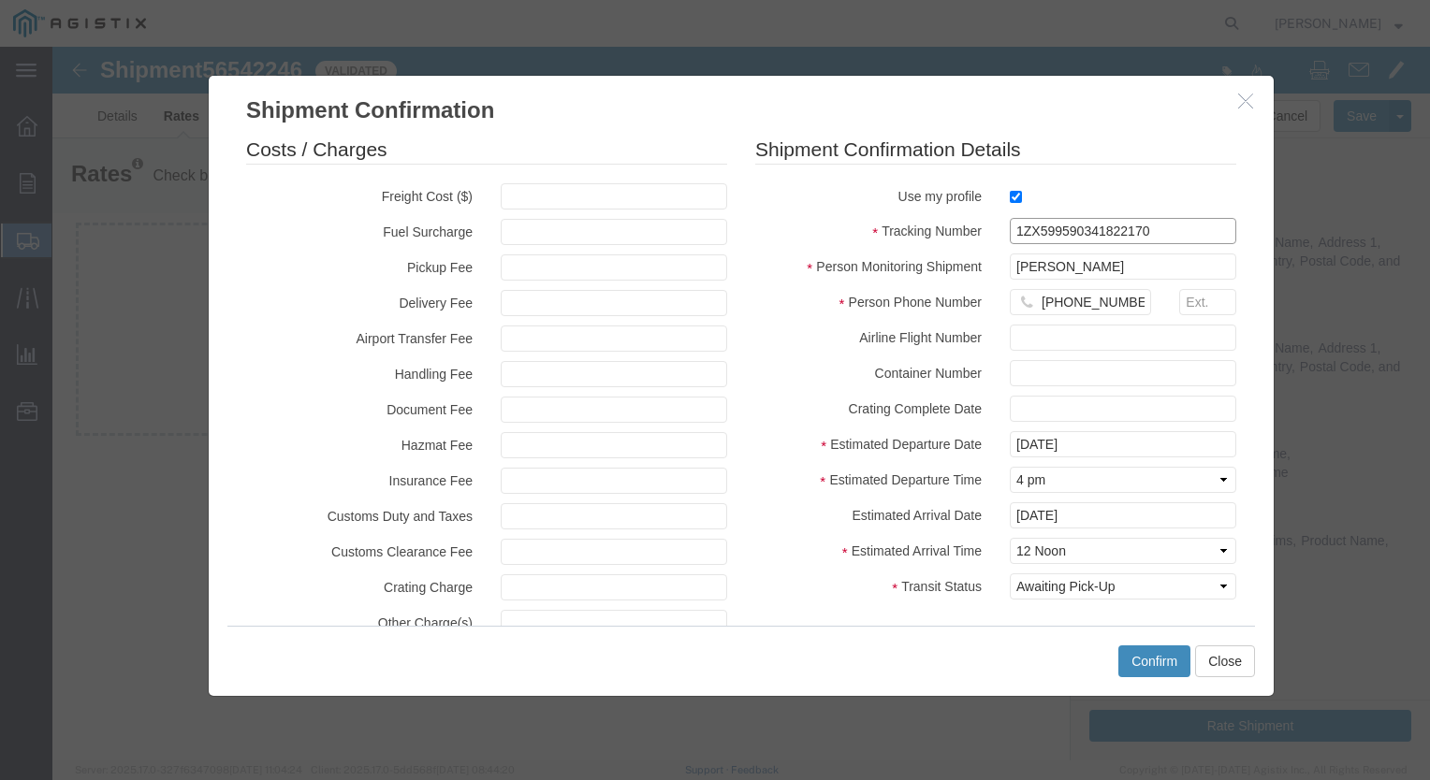
type input "1ZX599590341822170"
click at [1160, 658] on button "Confirm" at bounding box center [1154, 662] width 72 height 32
